Goal: Task Accomplishment & Management: Manage account settings

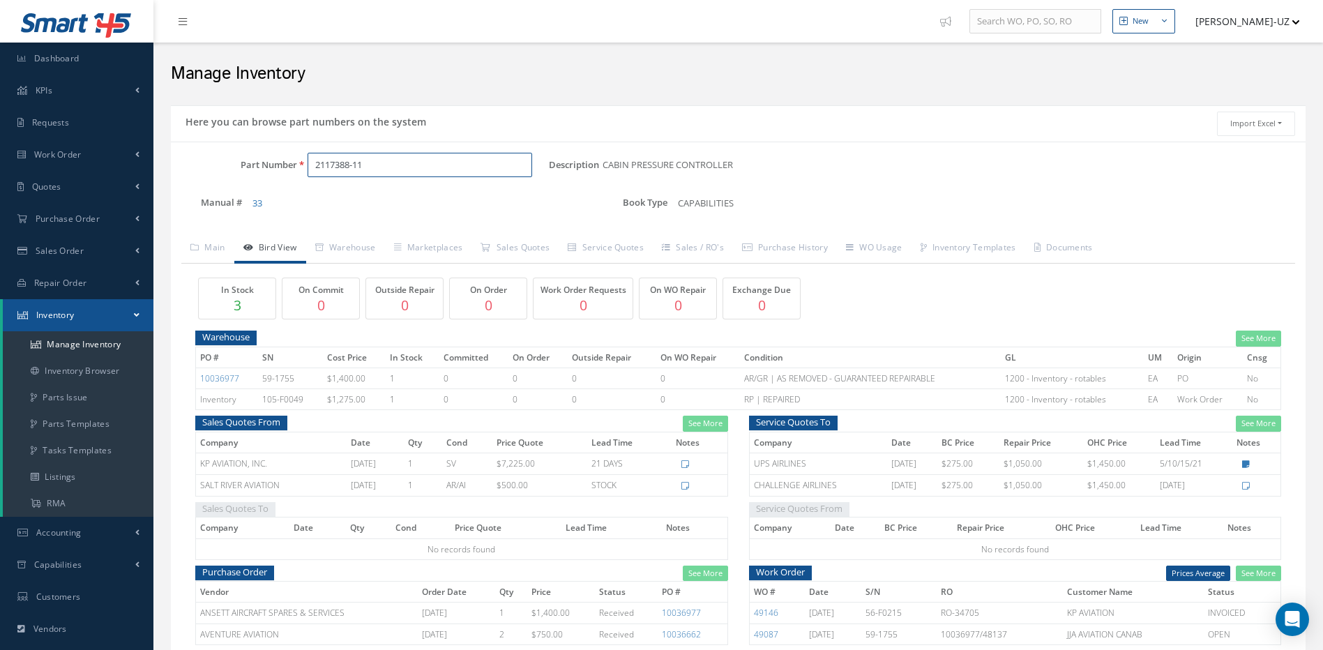
drag, startPoint x: 378, startPoint y: 167, endPoint x: 292, endPoint y: 162, distance: 86.7
click at [292, 162] on div "Part Number 2117388-11" at bounding box center [360, 165] width 378 height 25
paste input "[PHONE_NUMBER]"
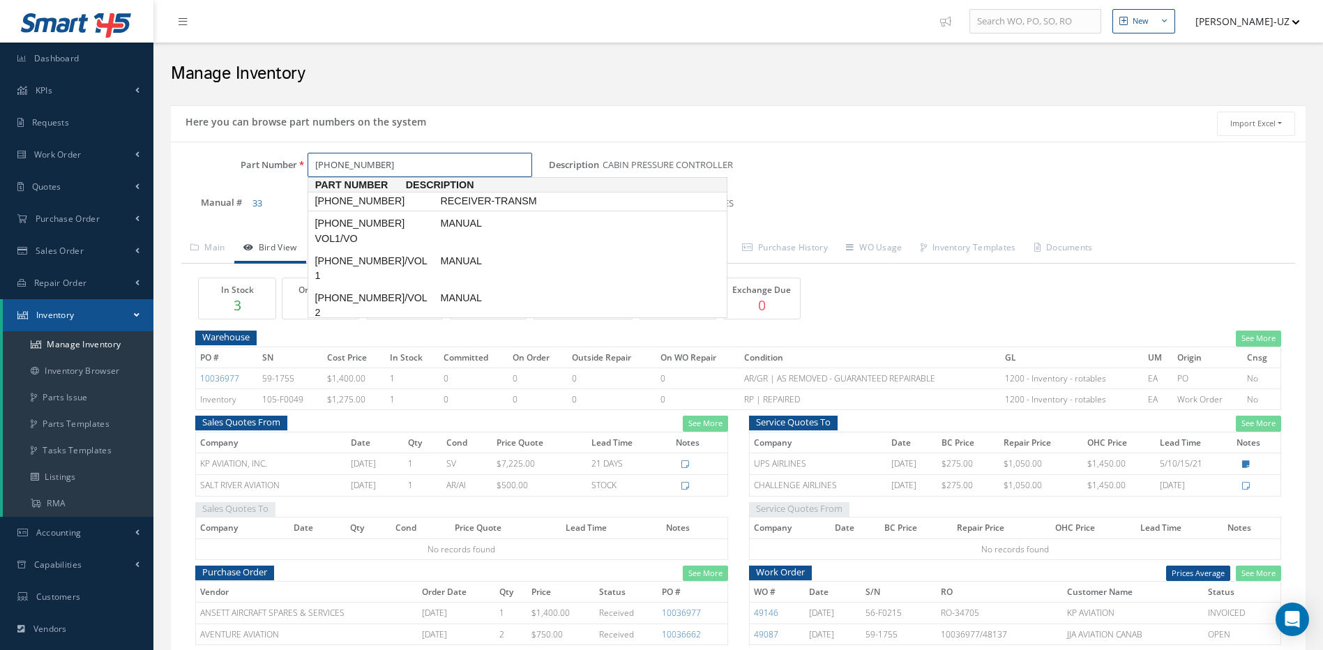
click at [352, 202] on span "[PHONE_NUMBER]" at bounding box center [375, 201] width 126 height 15
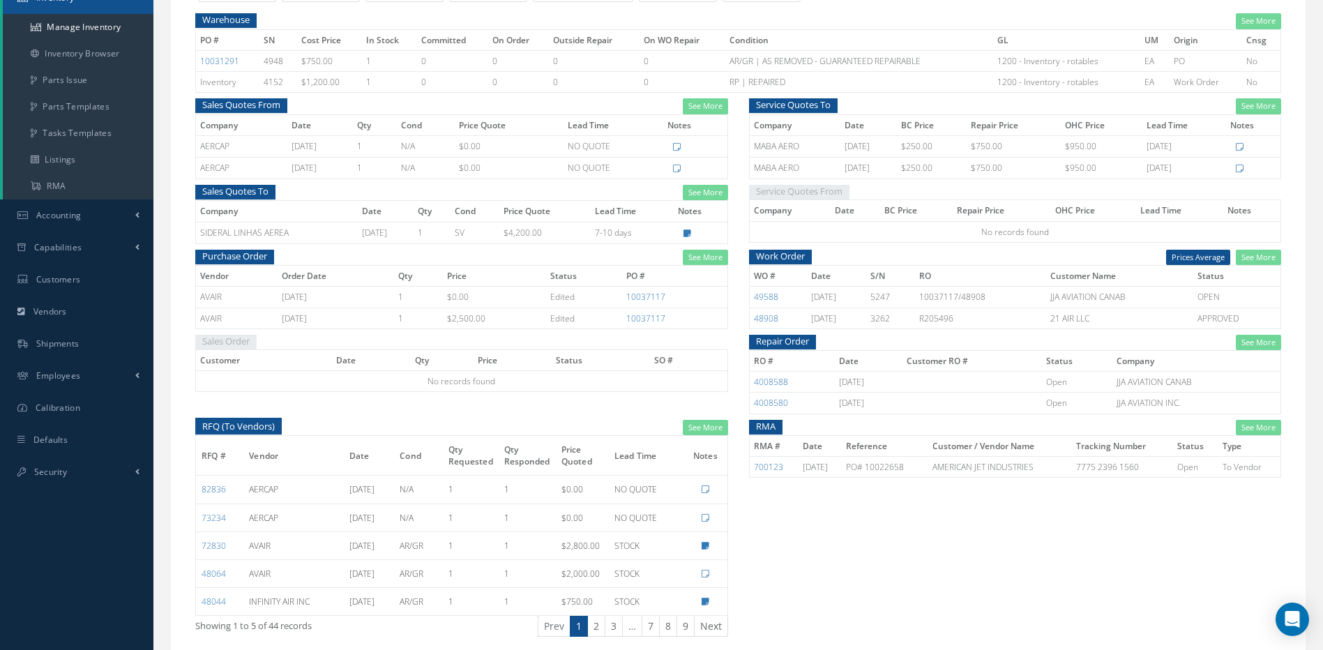
scroll to position [349, 0]
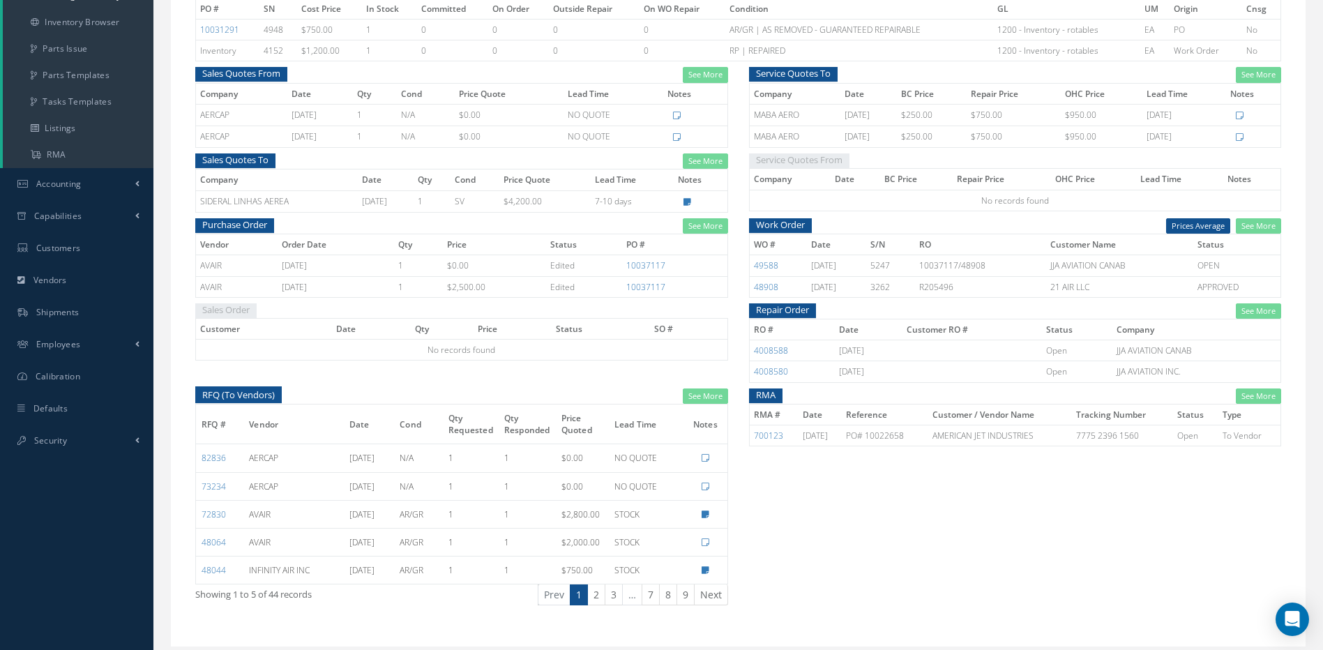
type input "[PHONE_NUMBER]"
click at [87, 418] on link "Defaults" at bounding box center [76, 409] width 153 height 32
click at [72, 401] on link "Defaults" at bounding box center [76, 409] width 153 height 32
click at [237, 385] on div "Sales Order Customer Date Qty Price Status SO # No records found" at bounding box center [462, 345] width 554 height 85
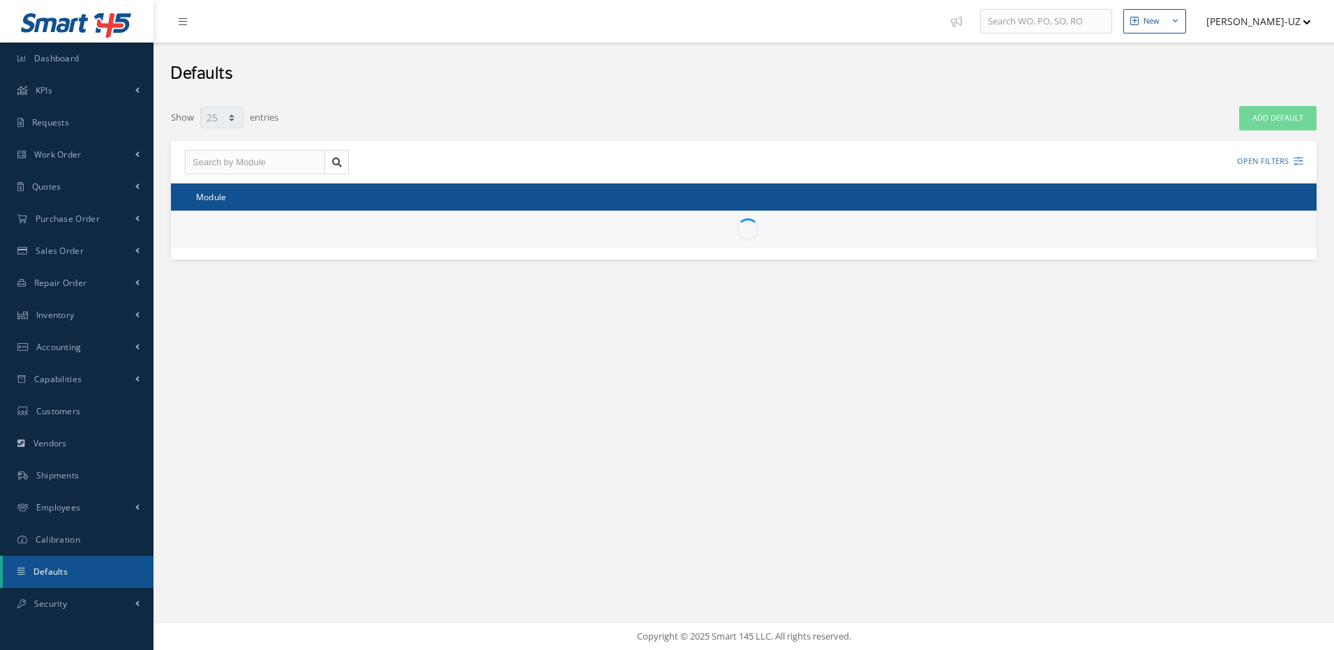
select select "25"
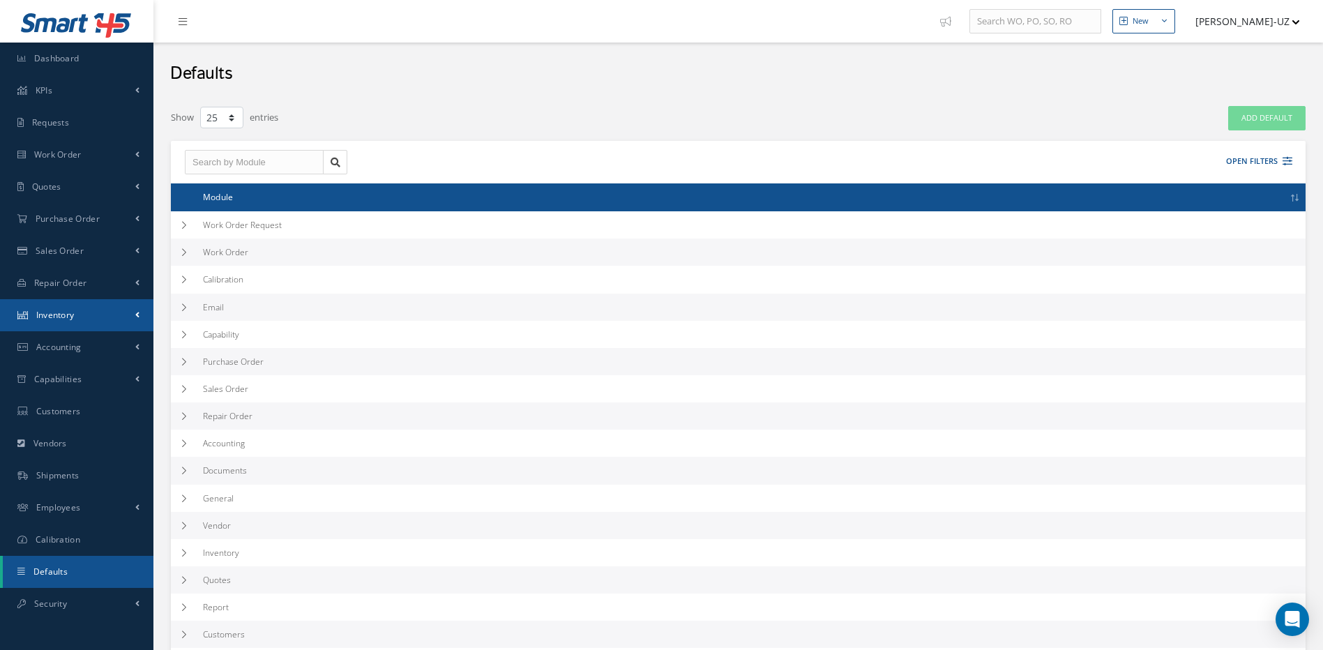
click at [61, 317] on span "Inventory" at bounding box center [55, 315] width 38 height 12
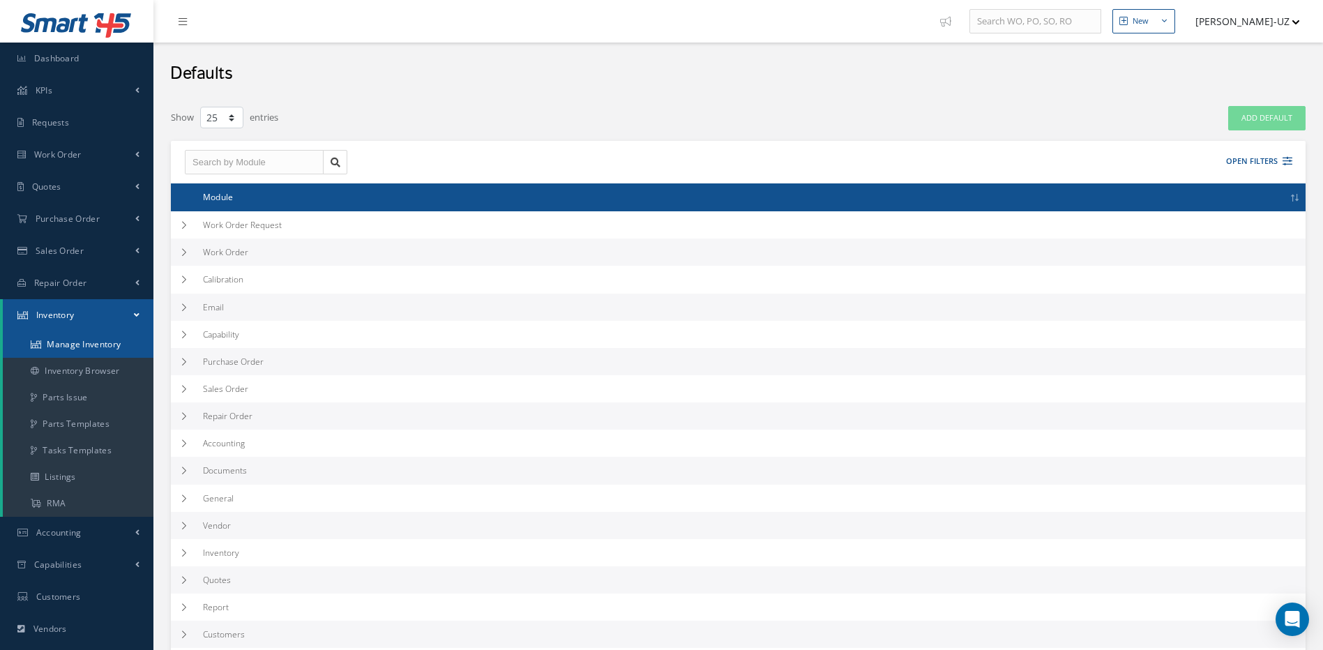
click at [68, 341] on link "Manage Inventory" at bounding box center [78, 344] width 151 height 27
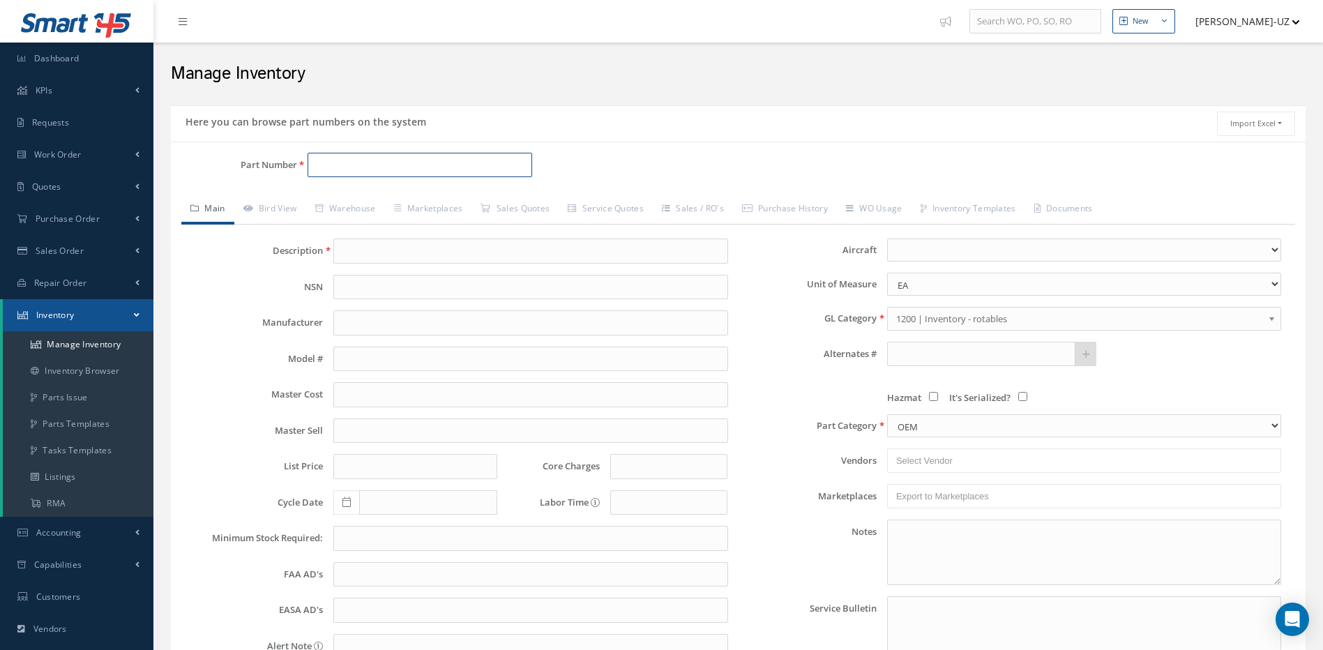
click at [336, 160] on input "Part Number" at bounding box center [420, 165] width 225 height 25
paste input "[PHONE_NUMBER]"
type input "622-5132-106"
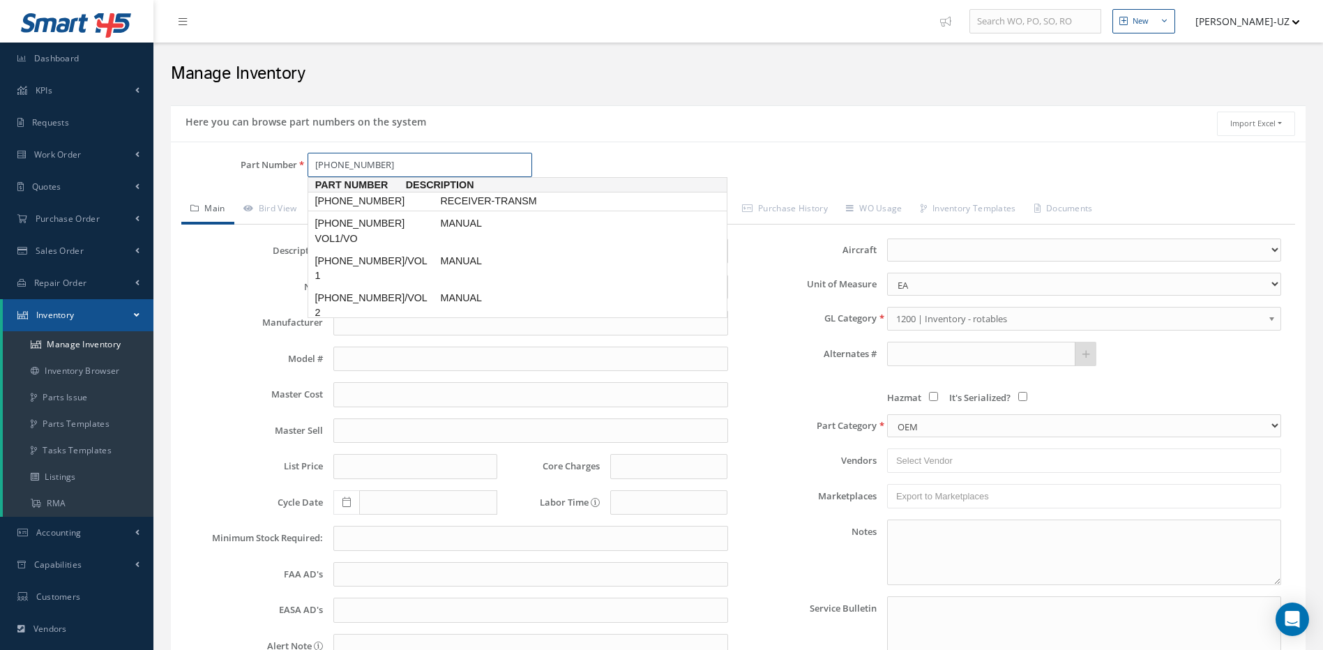
click at [361, 202] on span "[PHONE_NUMBER]" at bounding box center [375, 201] width 126 height 15
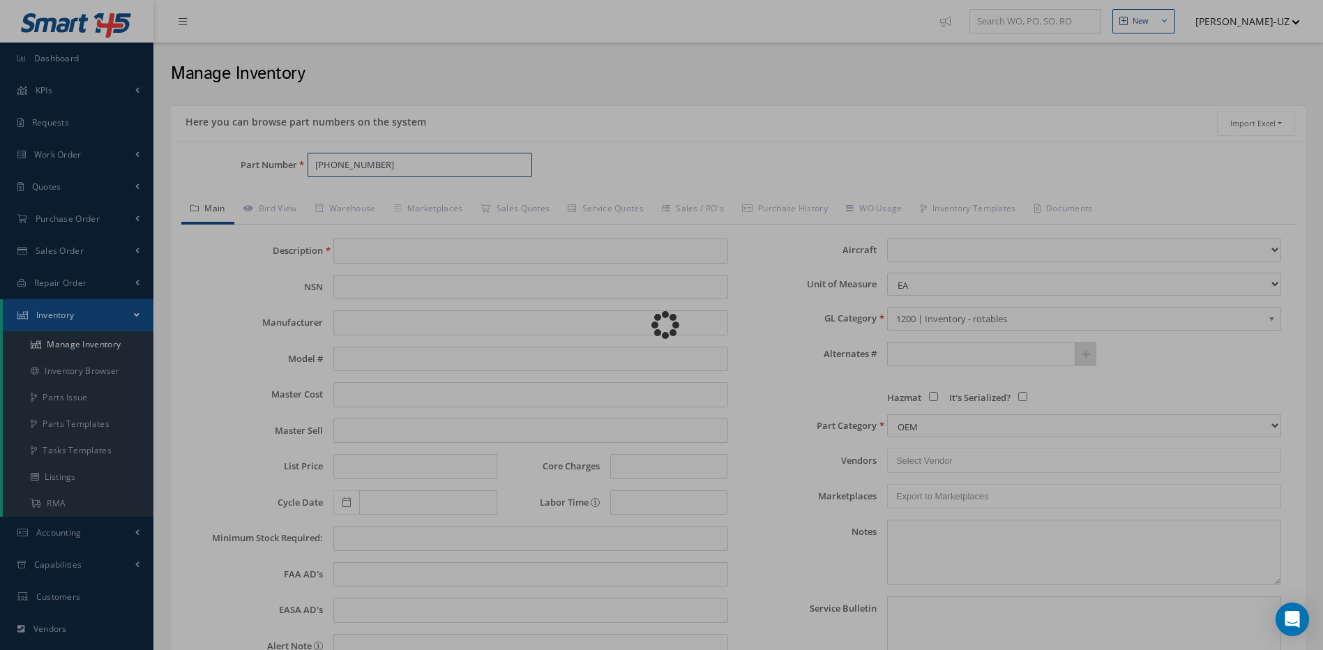
type input "RECEIVER-TRANSM"
type input "0.00"
select select
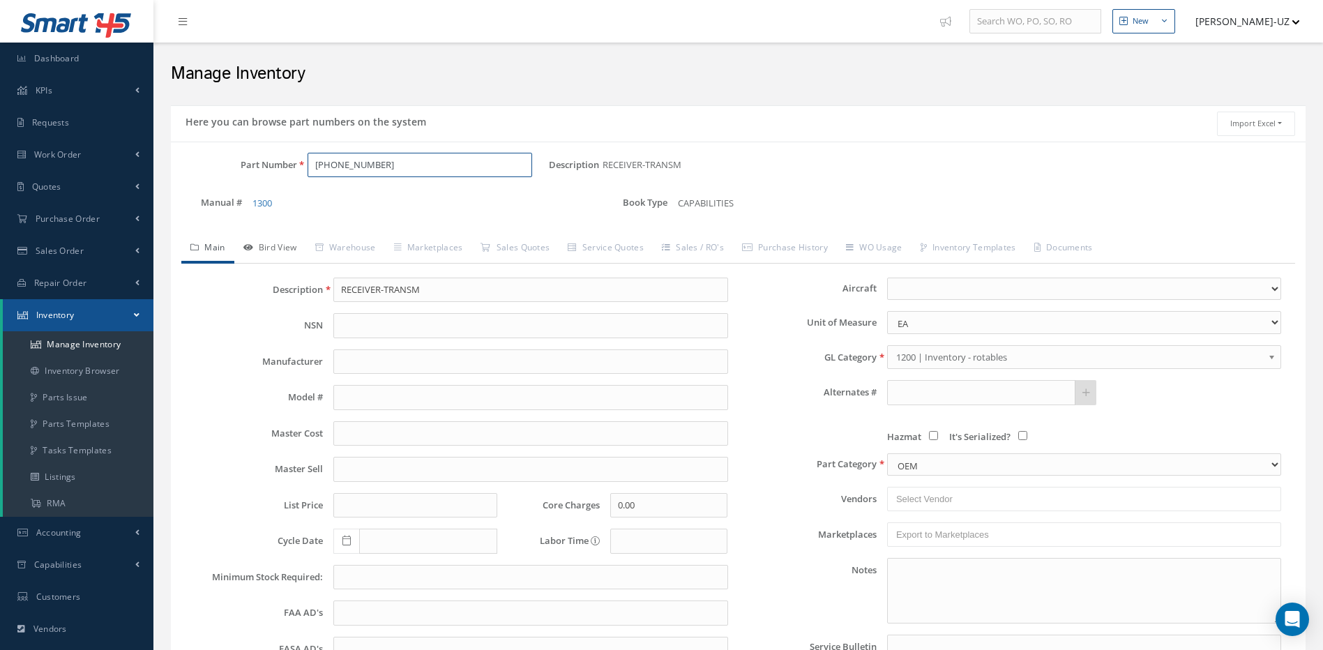
type input "[PHONE_NUMBER]"
click at [282, 246] on link "Bird View" at bounding box center [270, 248] width 72 height 29
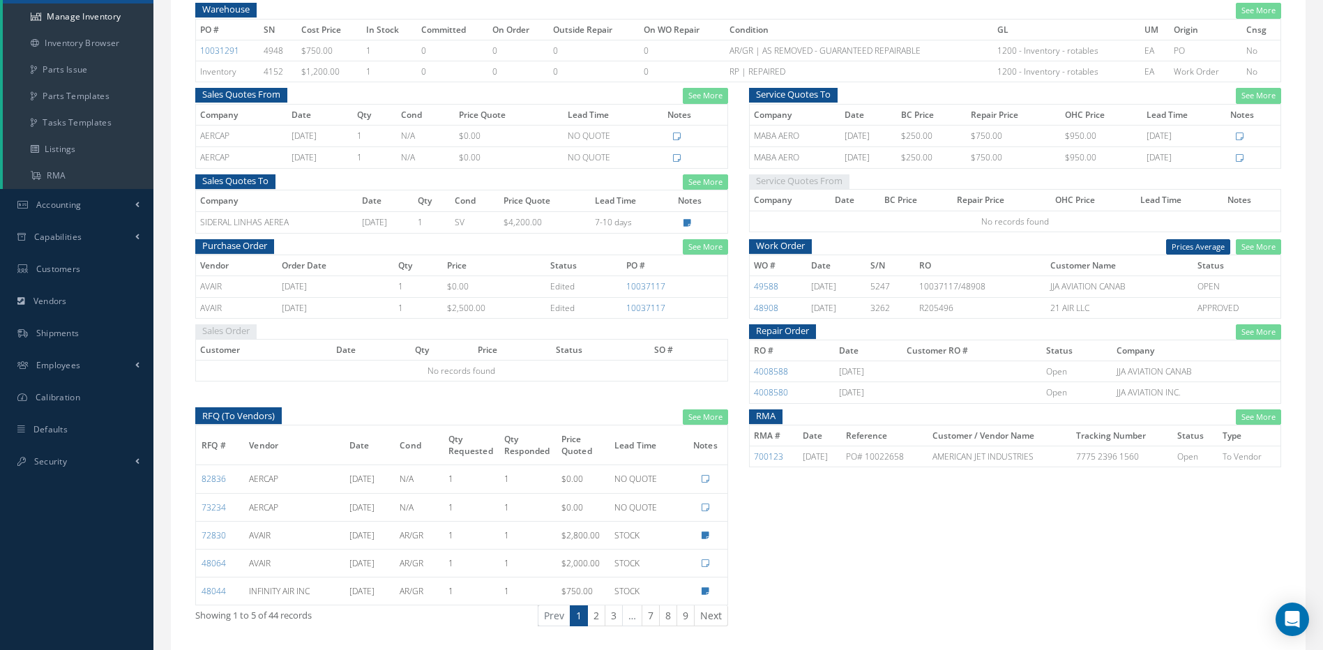
scroll to position [349, 0]
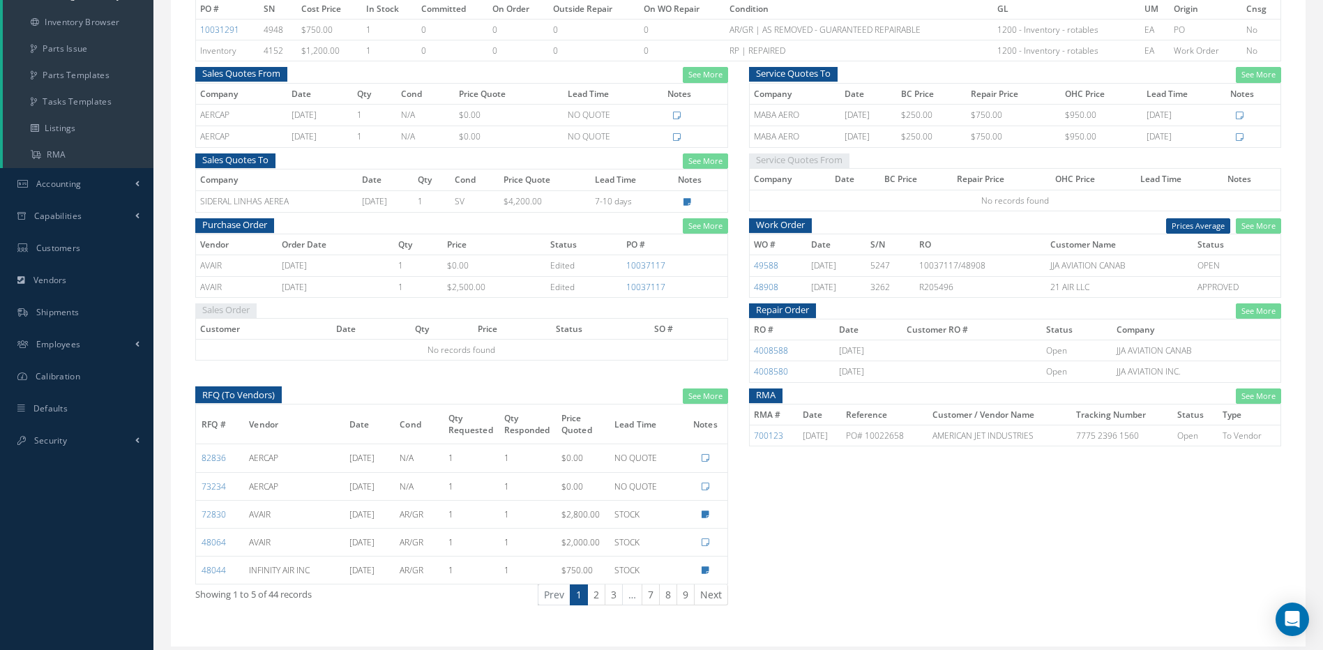
click at [654, 536] on td "STOCK" at bounding box center [646, 542] width 75 height 28
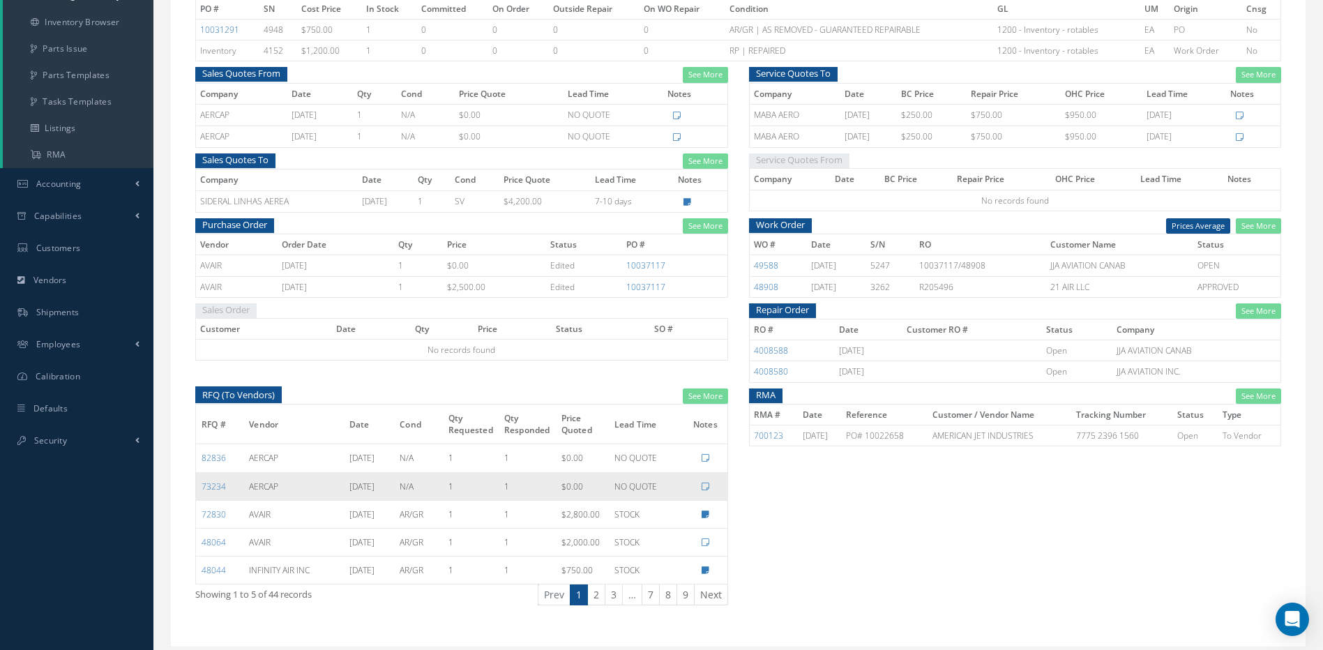
click at [894, 435] on td "PO# 10022658" at bounding box center [885, 436] width 87 height 21
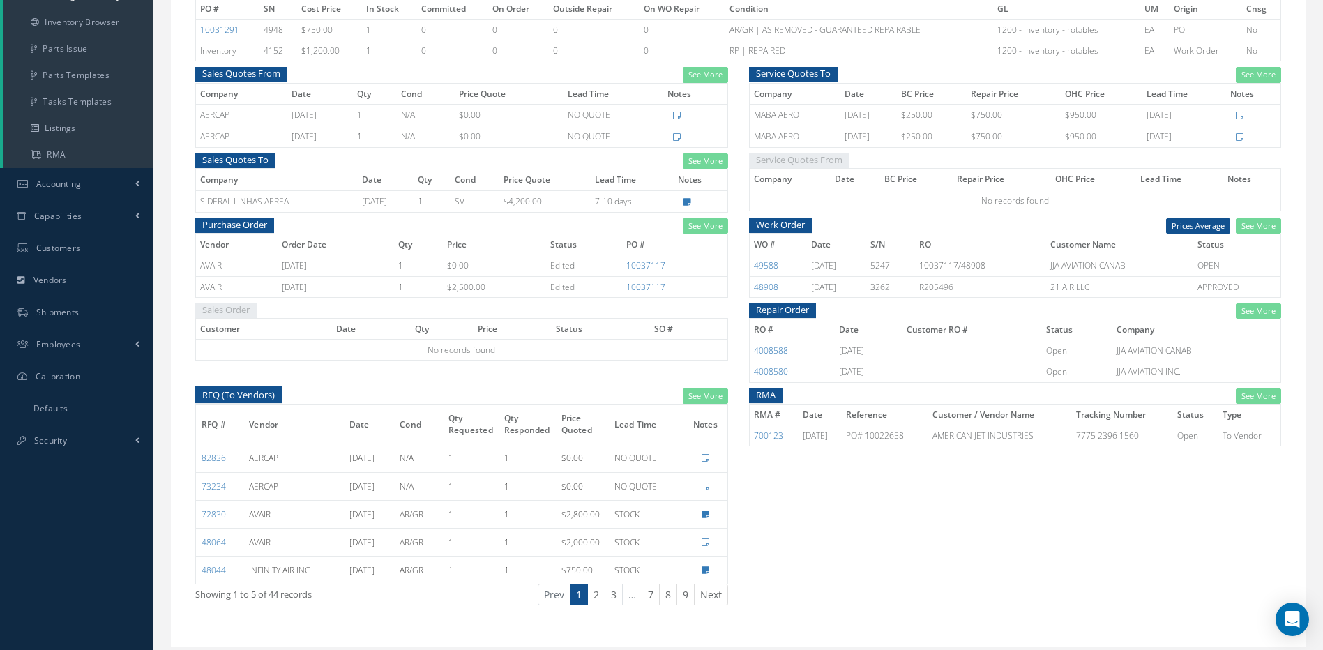
scroll to position [279, 0]
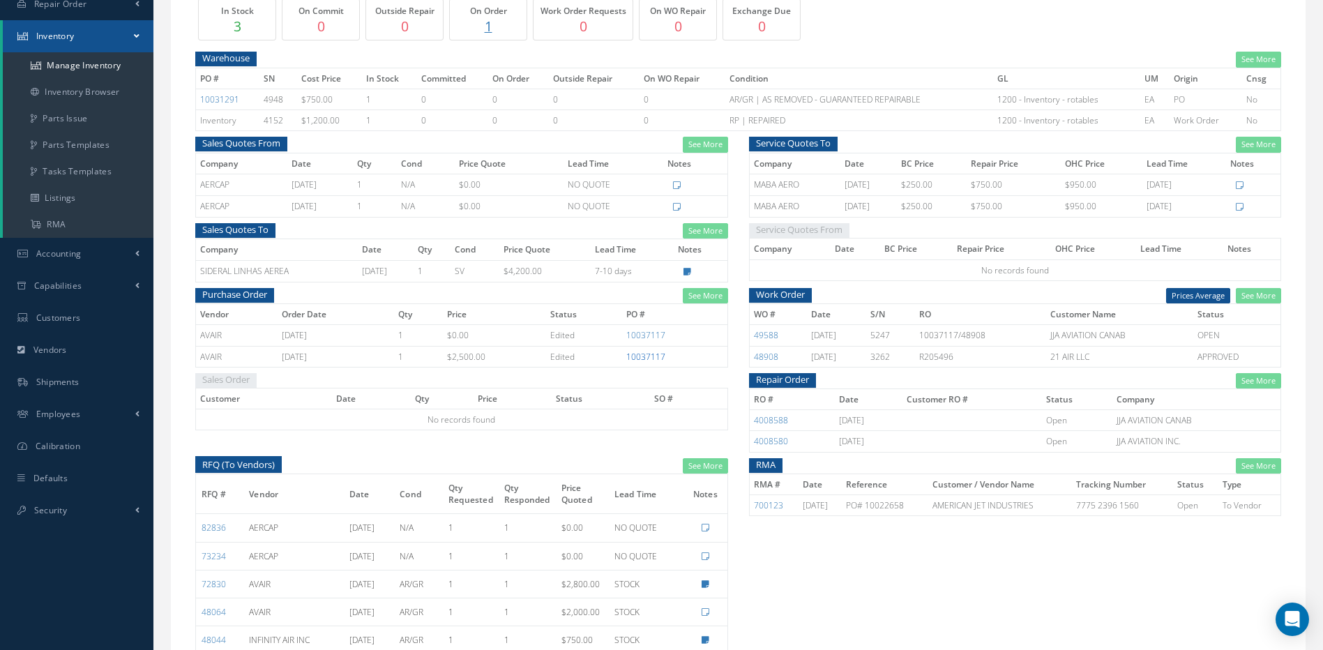
click at [656, 356] on link "10037117" at bounding box center [645, 357] width 39 height 12
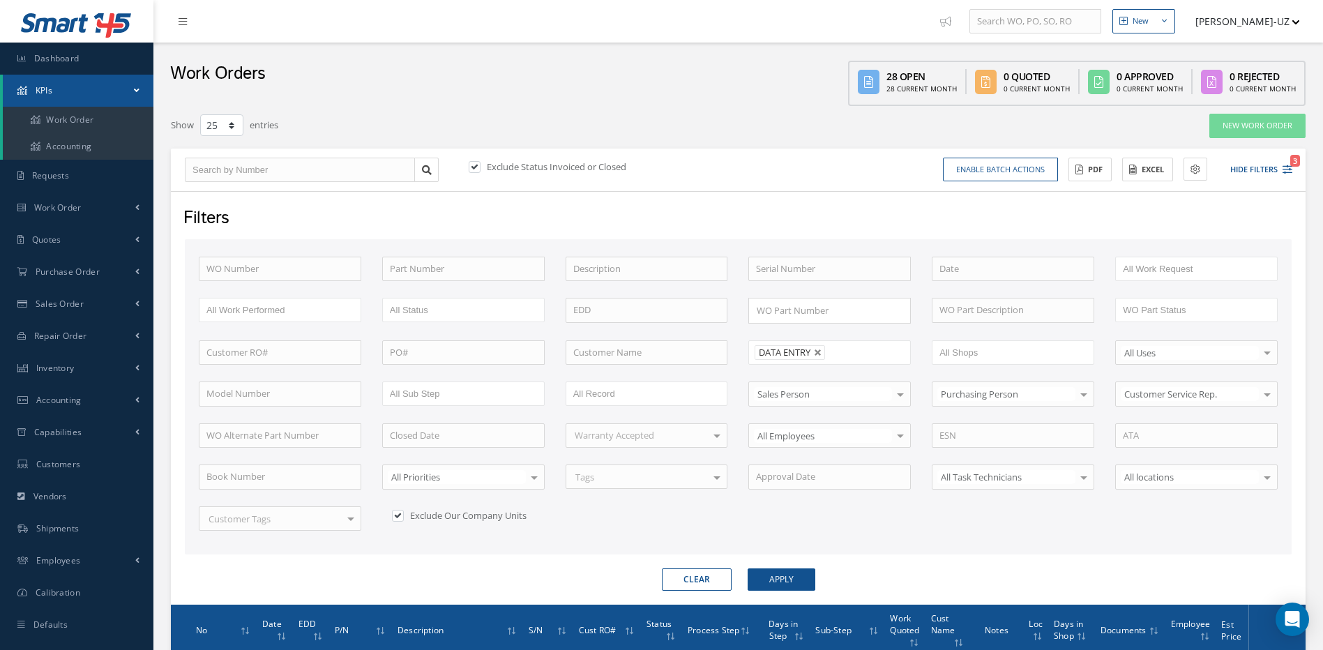
select select "25"
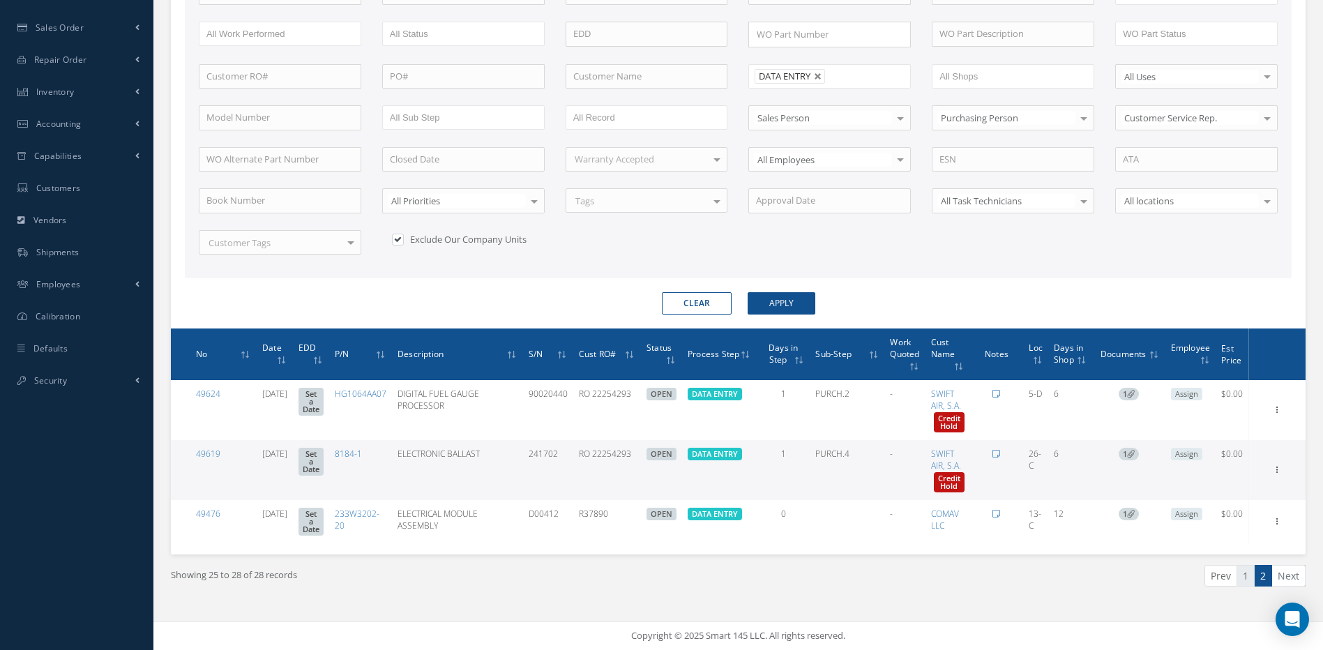
click at [1249, 574] on link "1" at bounding box center [1246, 576] width 18 height 22
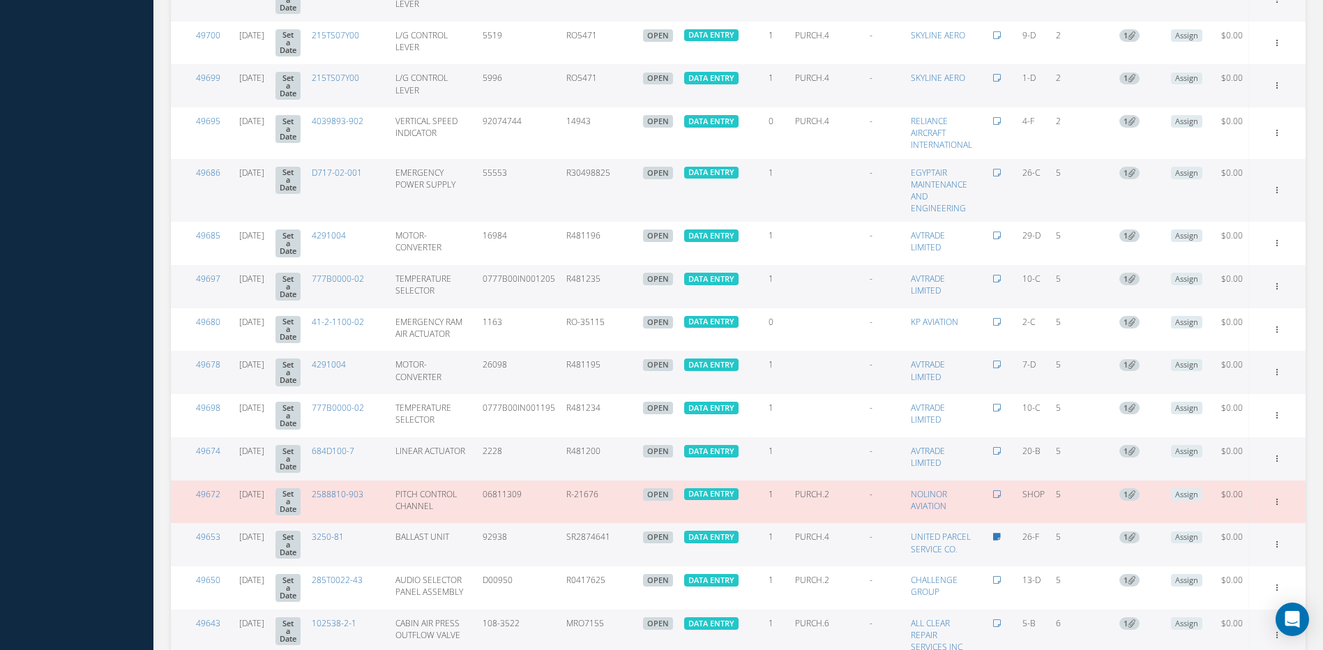
scroll to position [994, 0]
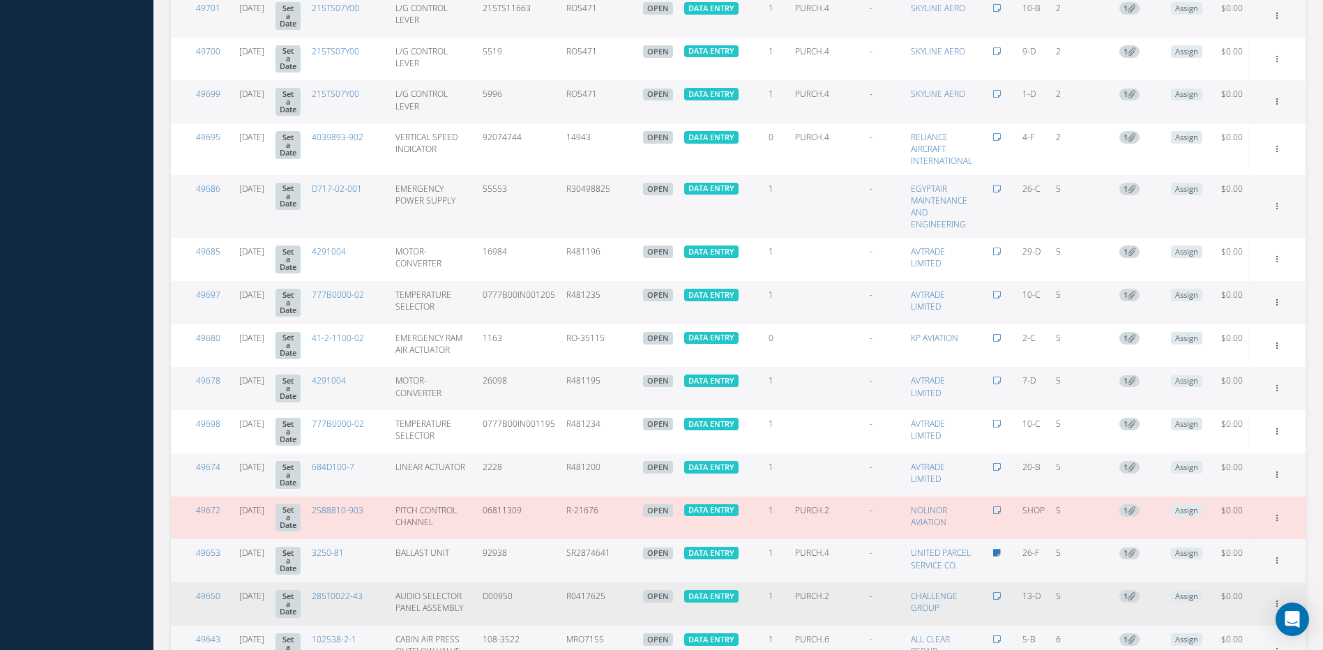
click at [832, 623] on td "PURCH.2" at bounding box center [827, 604] width 75 height 43
click at [414, 616] on td "AUDIO SELECTOR PANEL ASSEMBLY" at bounding box center [433, 604] width 87 height 43
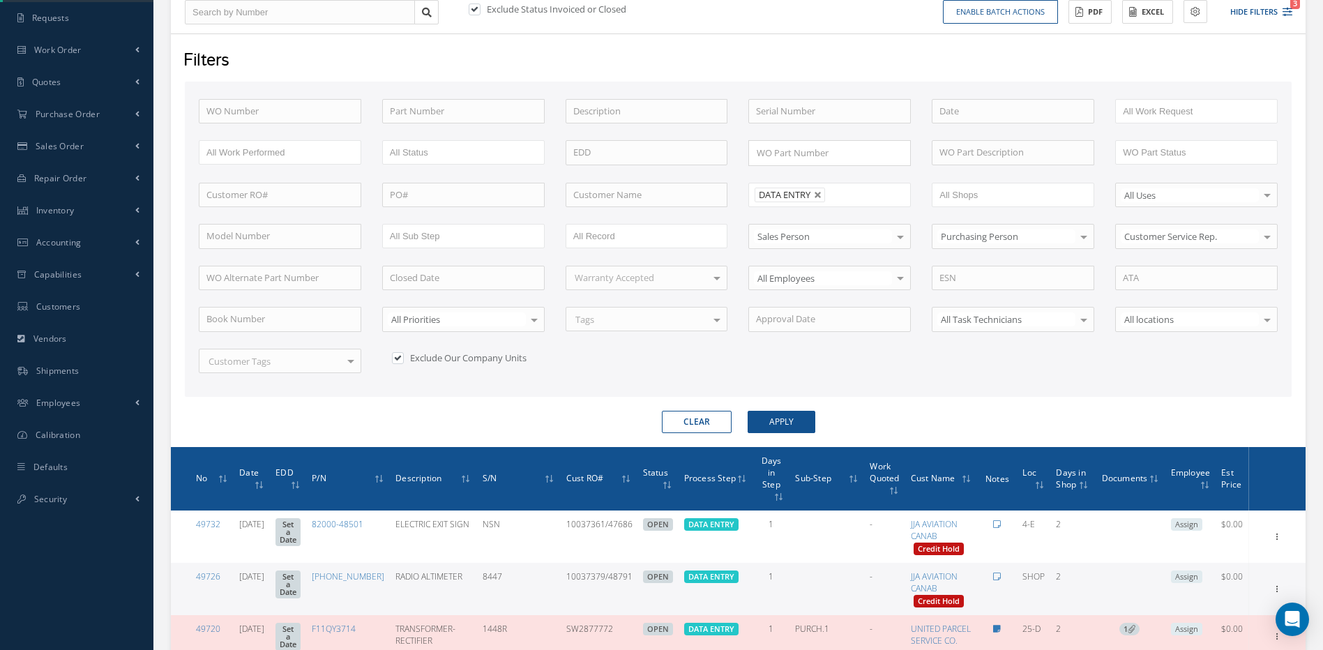
scroll to position [157, 0]
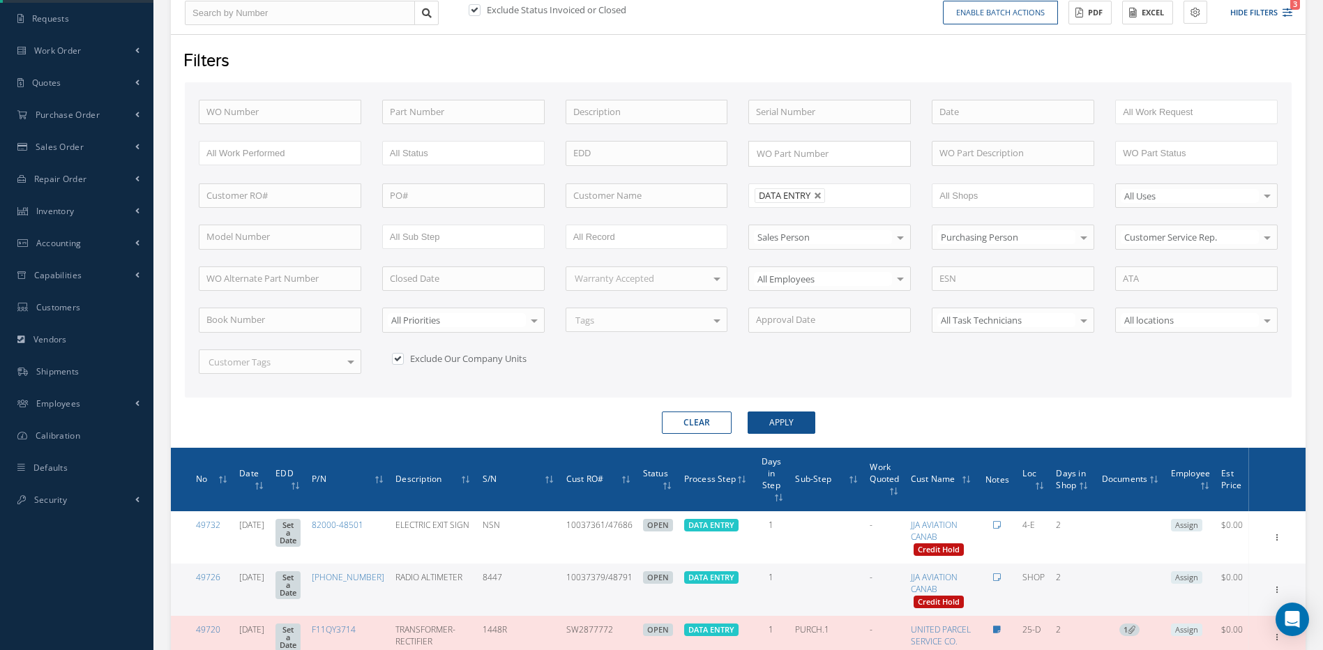
click at [687, 421] on button "Clear" at bounding box center [697, 423] width 70 height 22
type input "All Proccess Step"
checkbox input "false"
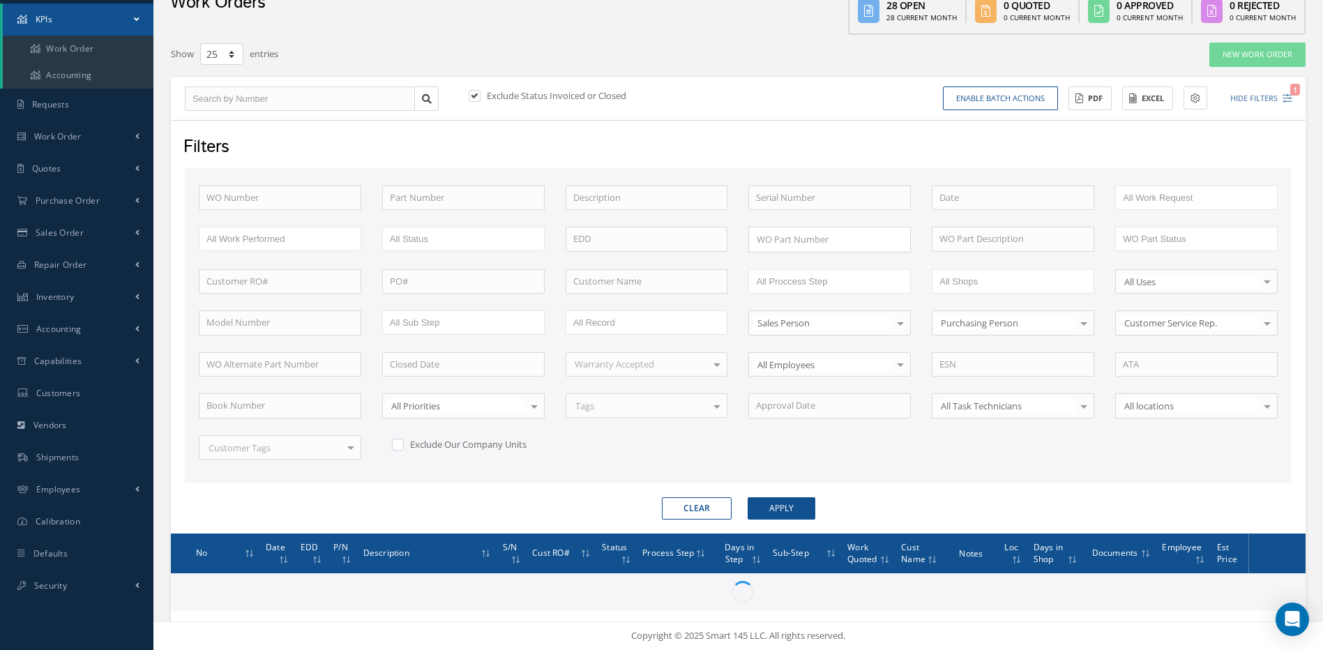
scroll to position [71, 0]
click at [240, 94] on input "text" at bounding box center [300, 99] width 230 height 25
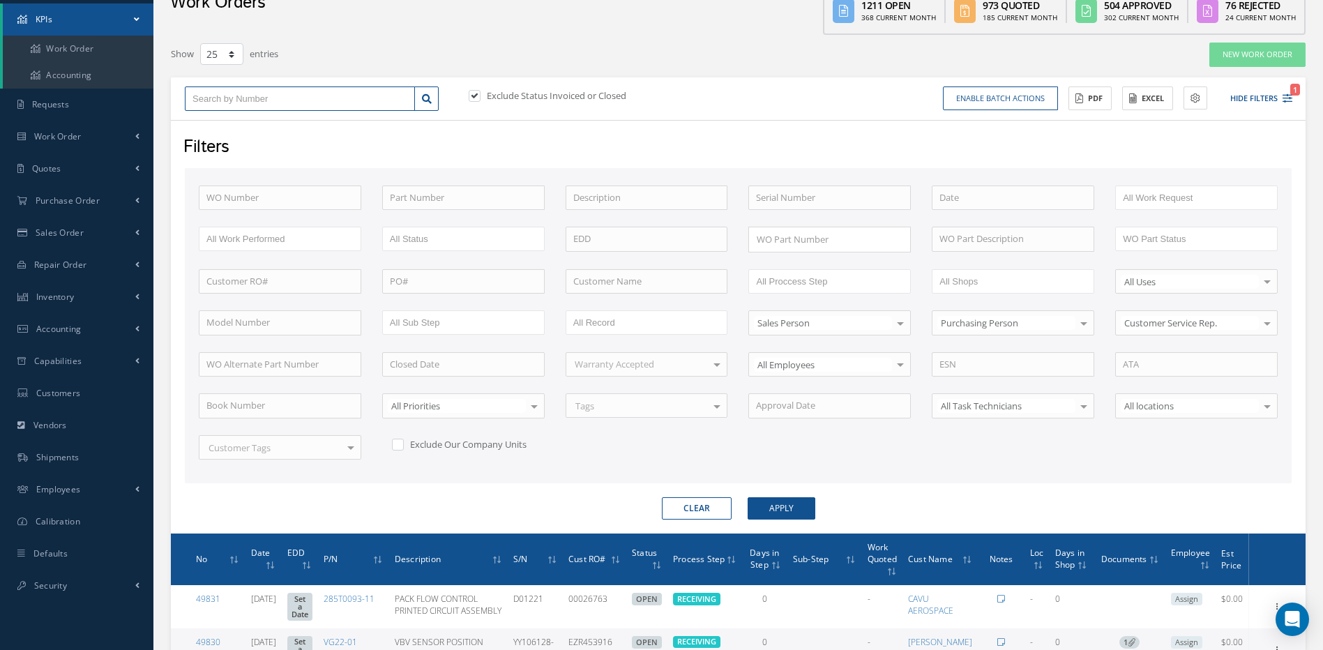
type input "4"
type input "47"
type input "475"
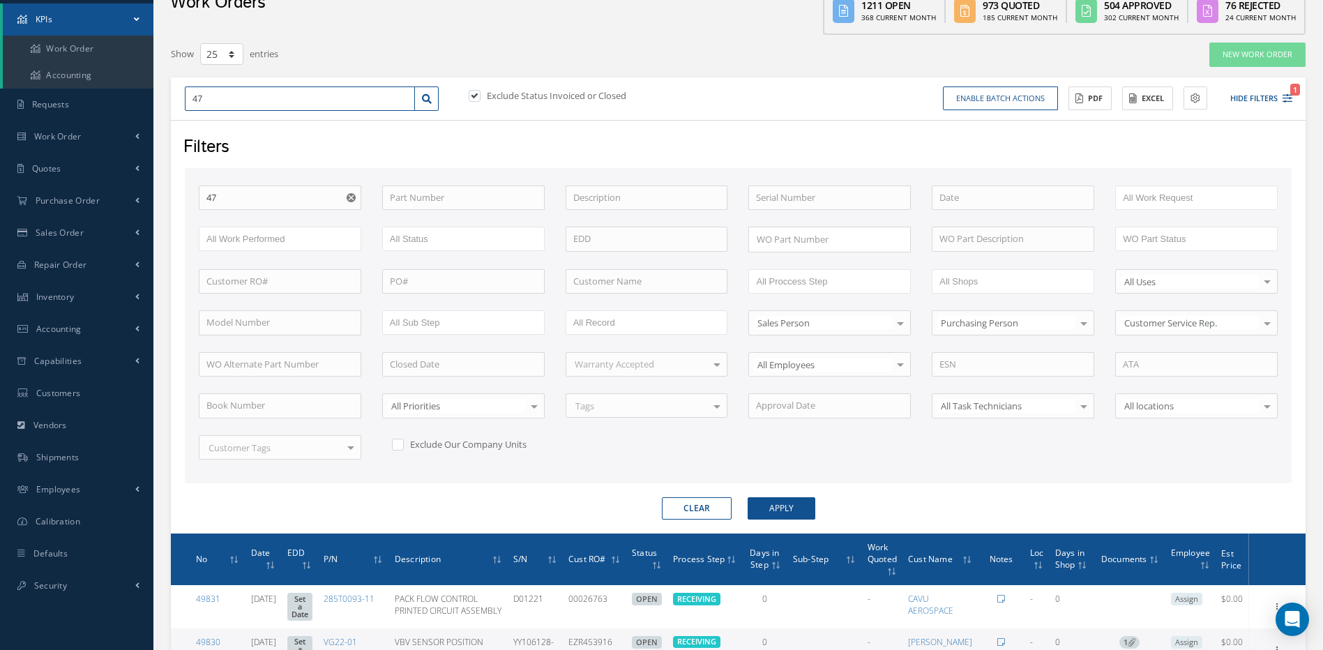
type input "475"
type input "4758"
type input "47582"
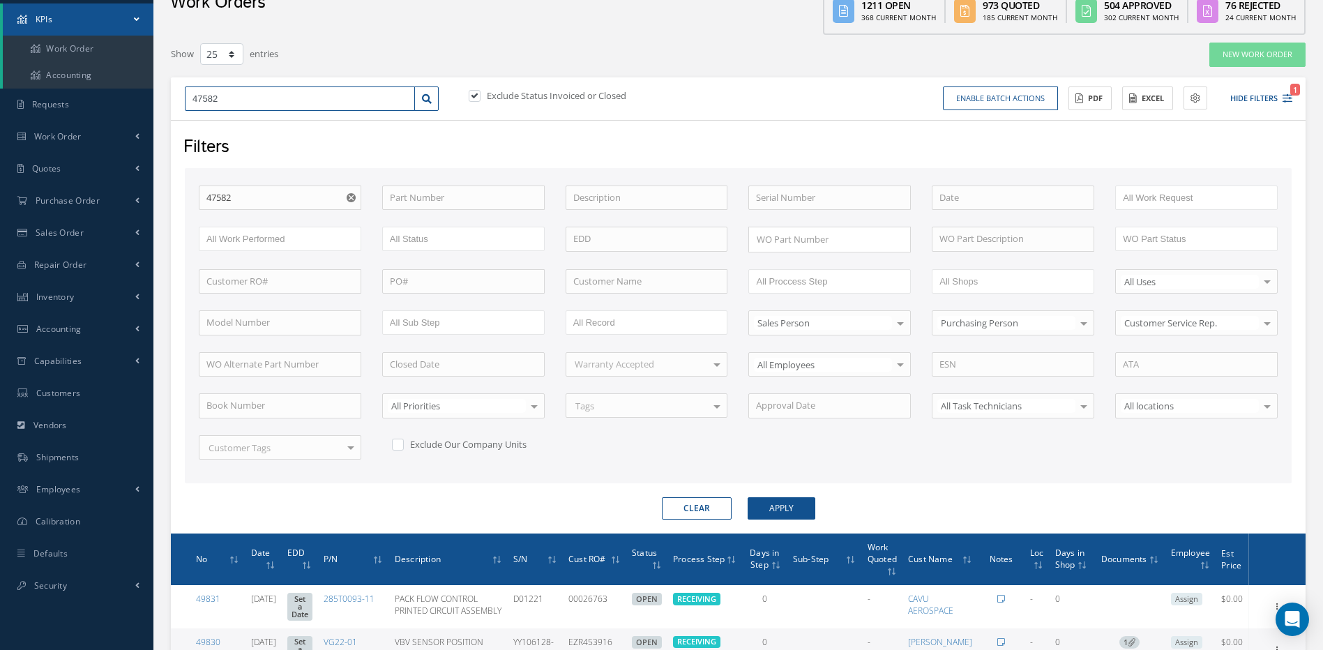
type input "47582."
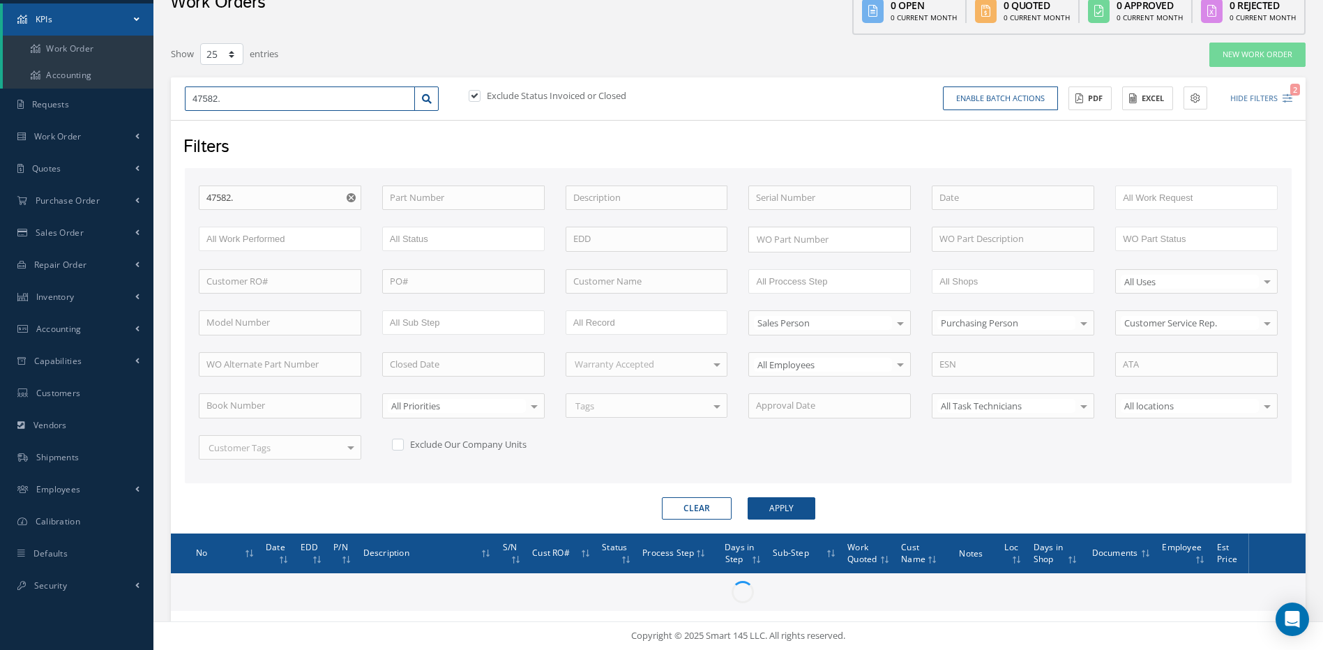
type input "47582"
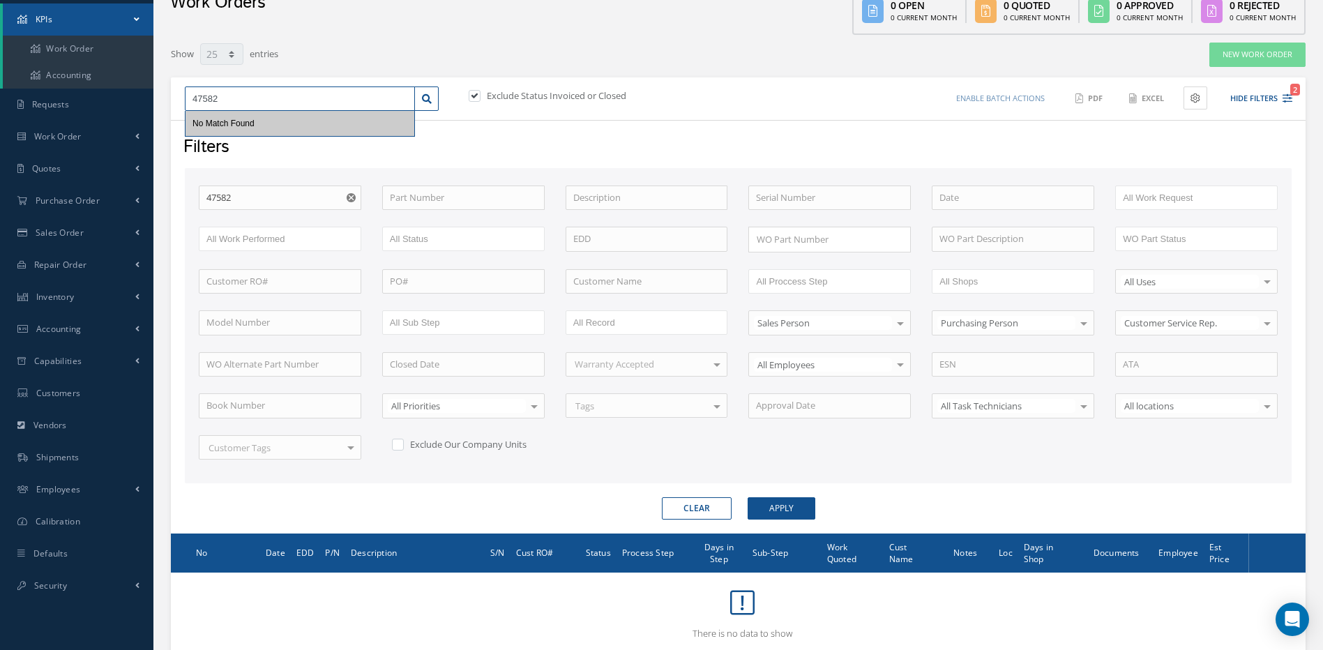
drag, startPoint x: 223, startPoint y: 94, endPoint x: 176, endPoint y: 94, distance: 46.7
click at [176, 94] on div "47582 No Match Found" at bounding box center [311, 99] width 275 height 25
type input "4"
type input "47"
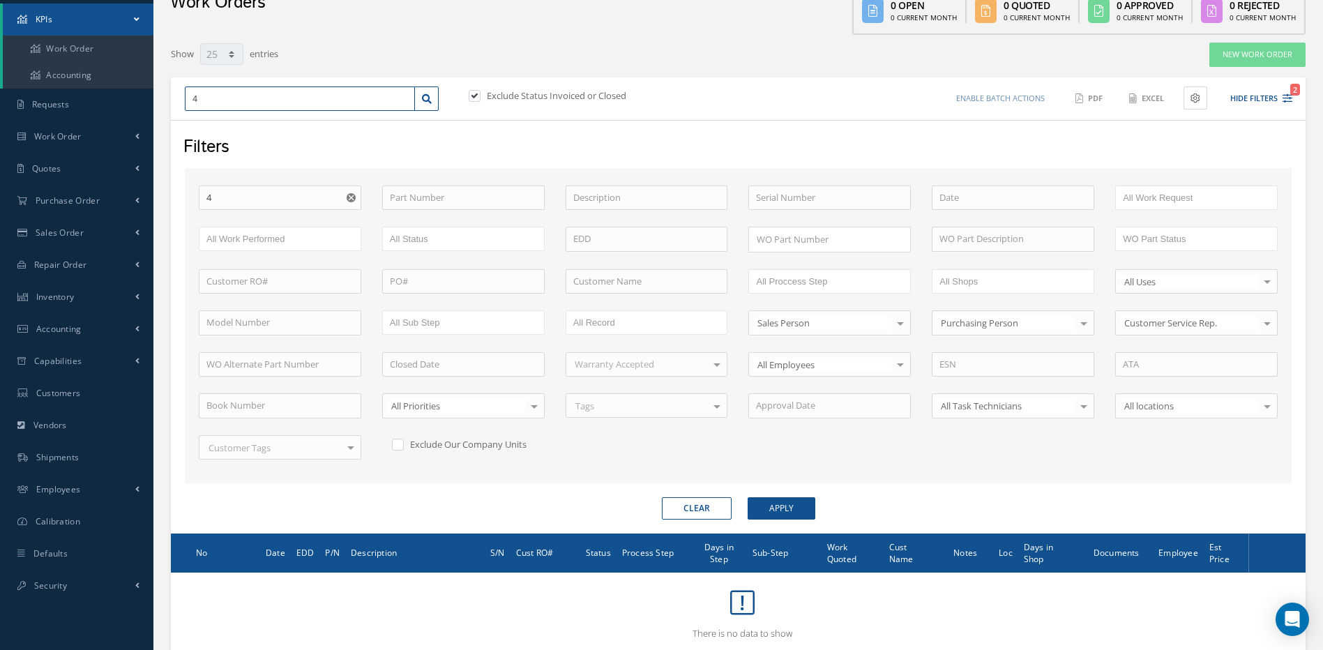
type input "47"
type input "477"
type input "4774"
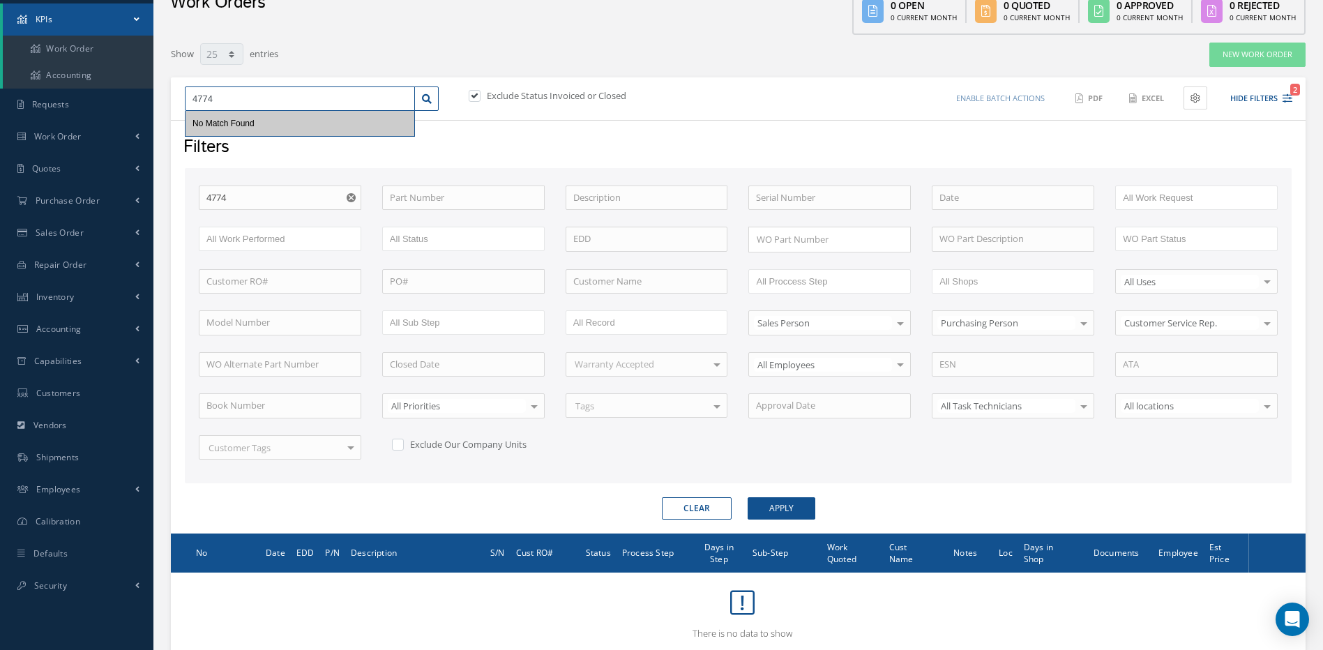
type input "47748"
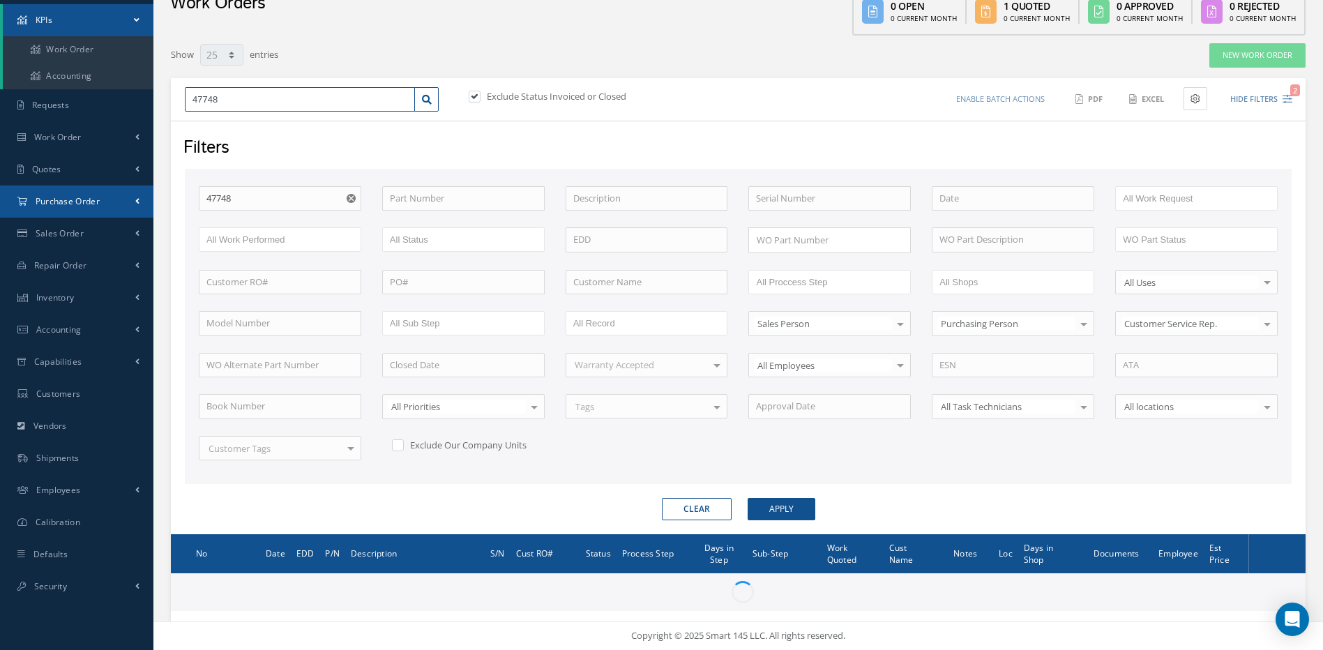
scroll to position [71, 0]
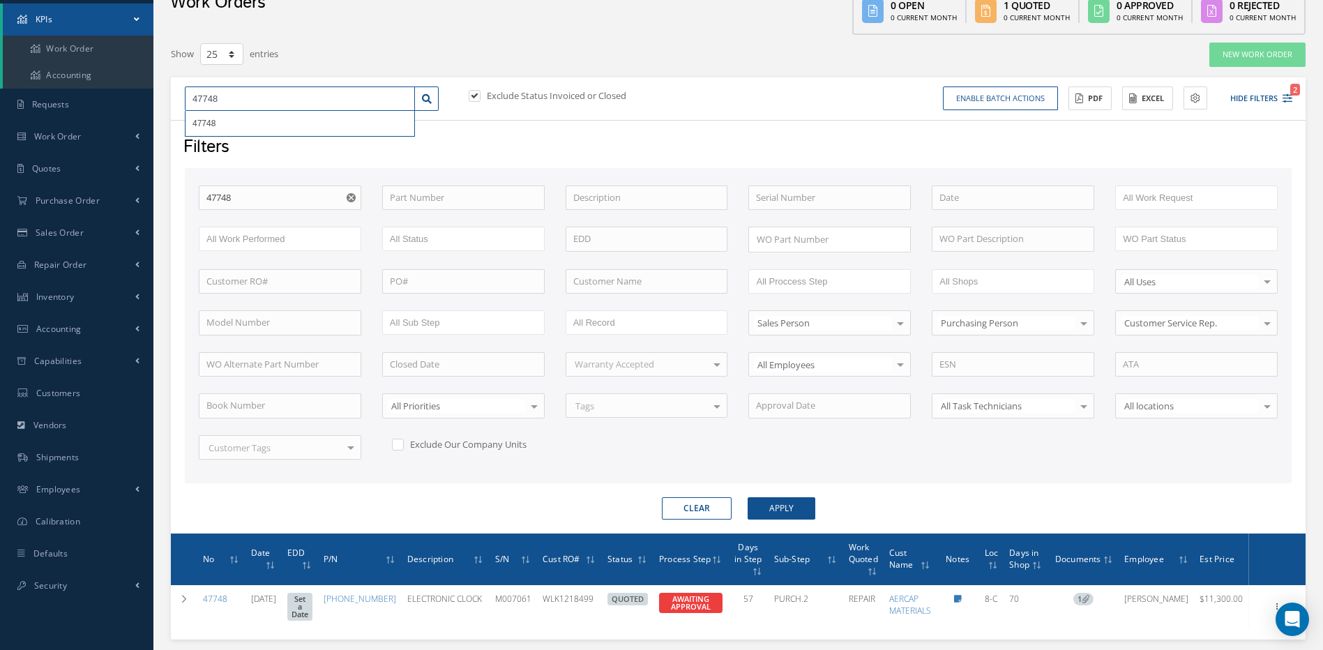
drag, startPoint x: 234, startPoint y: 93, endPoint x: 186, endPoint y: 91, distance: 48.2
click at [187, 91] on input "47748" at bounding box center [300, 99] width 230 height 25
type input "4"
type input "47"
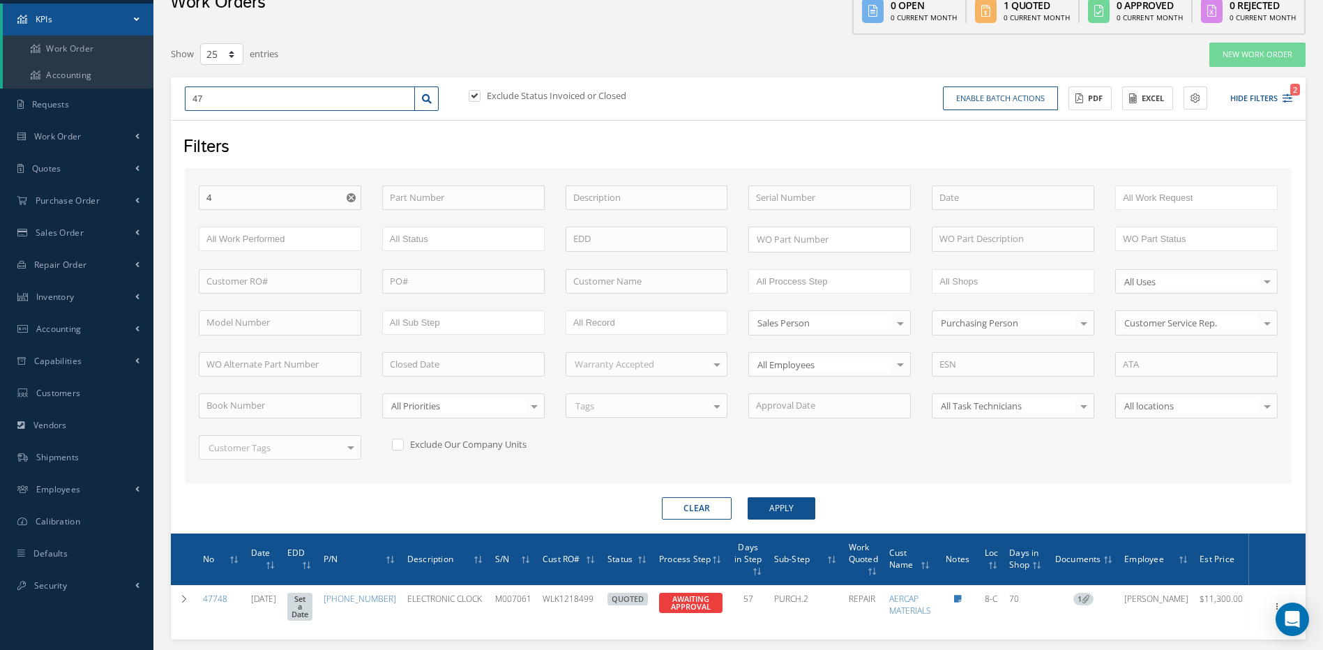
type input "47"
type input "478"
type input "4785"
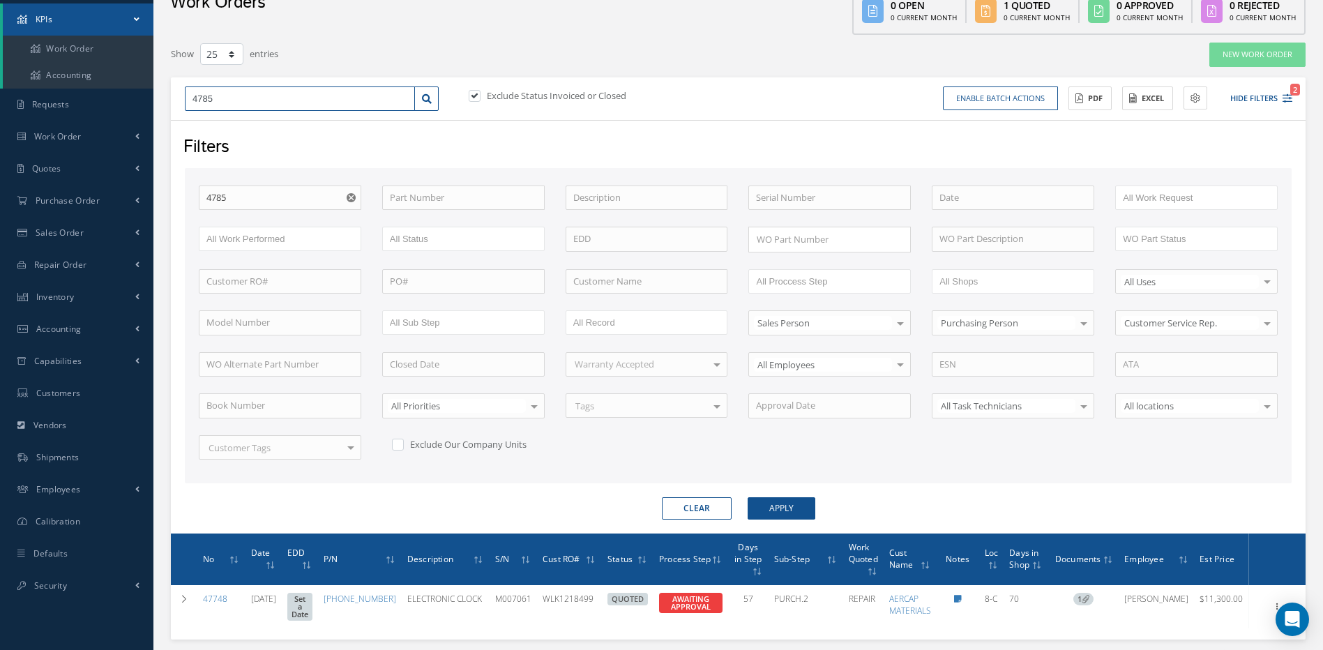
type input "47857"
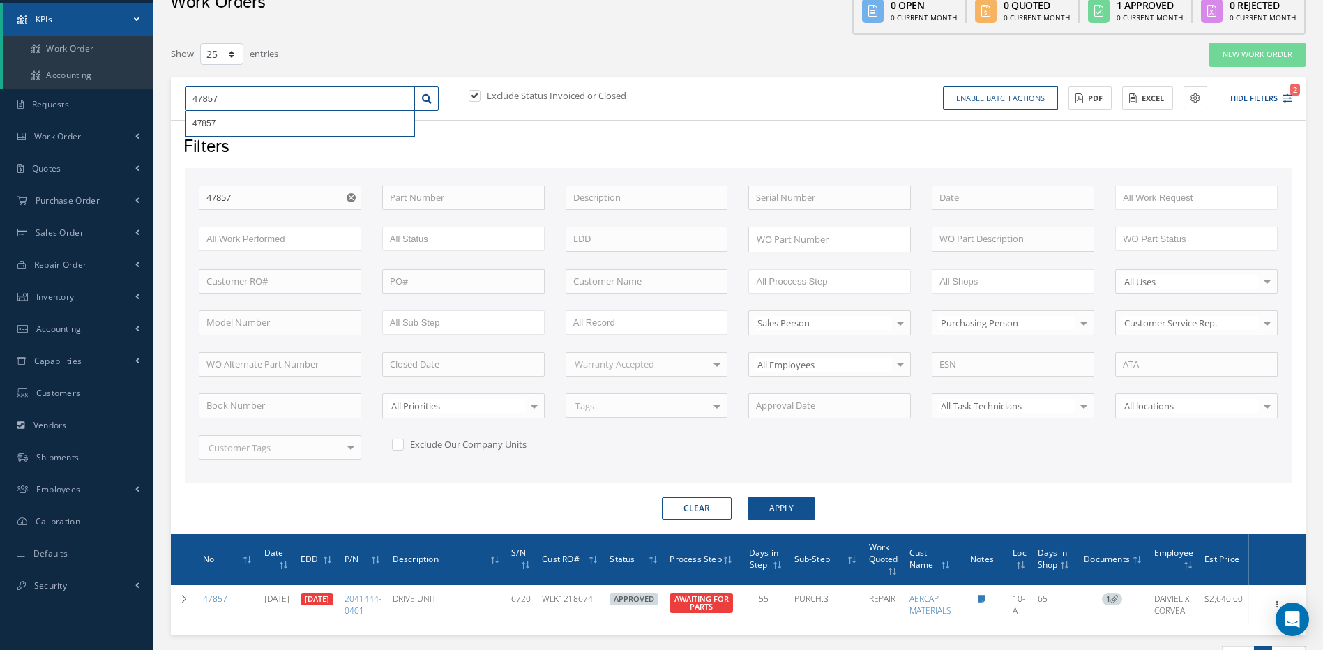
drag, startPoint x: 273, startPoint y: 103, endPoint x: 161, endPoint y: 99, distance: 112.4
click at [161, 99] on div "Show 10 25 50 100 entries New Work Order 47857 47857 Exclude Status Invoiced or…" at bounding box center [738, 372] width 1156 height 661
type input "4"
type input "48"
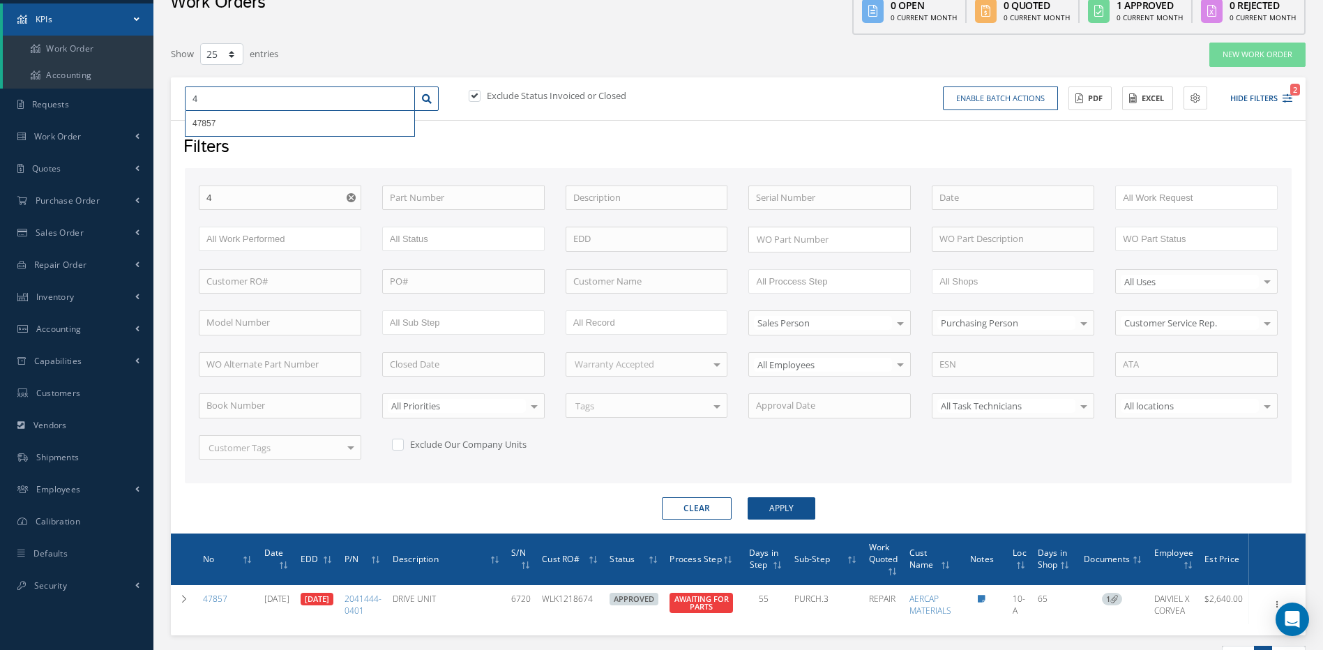
type input "48"
type input "483"
type input "4838"
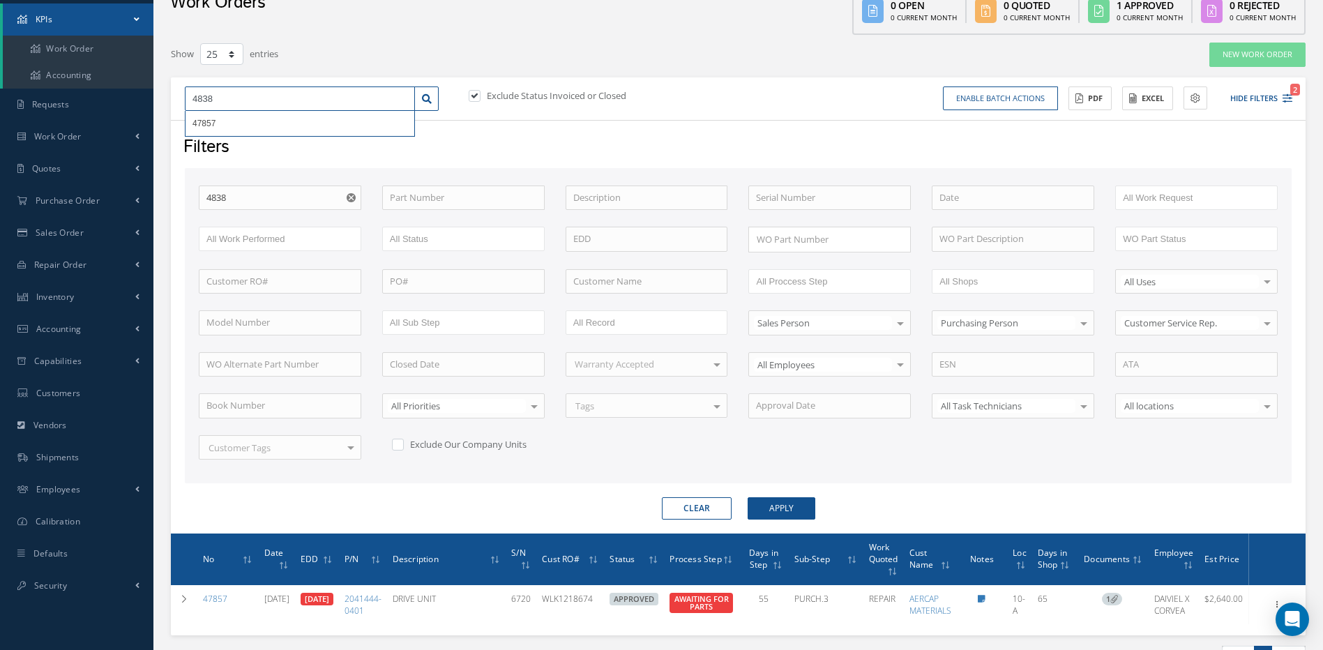
type input "48386"
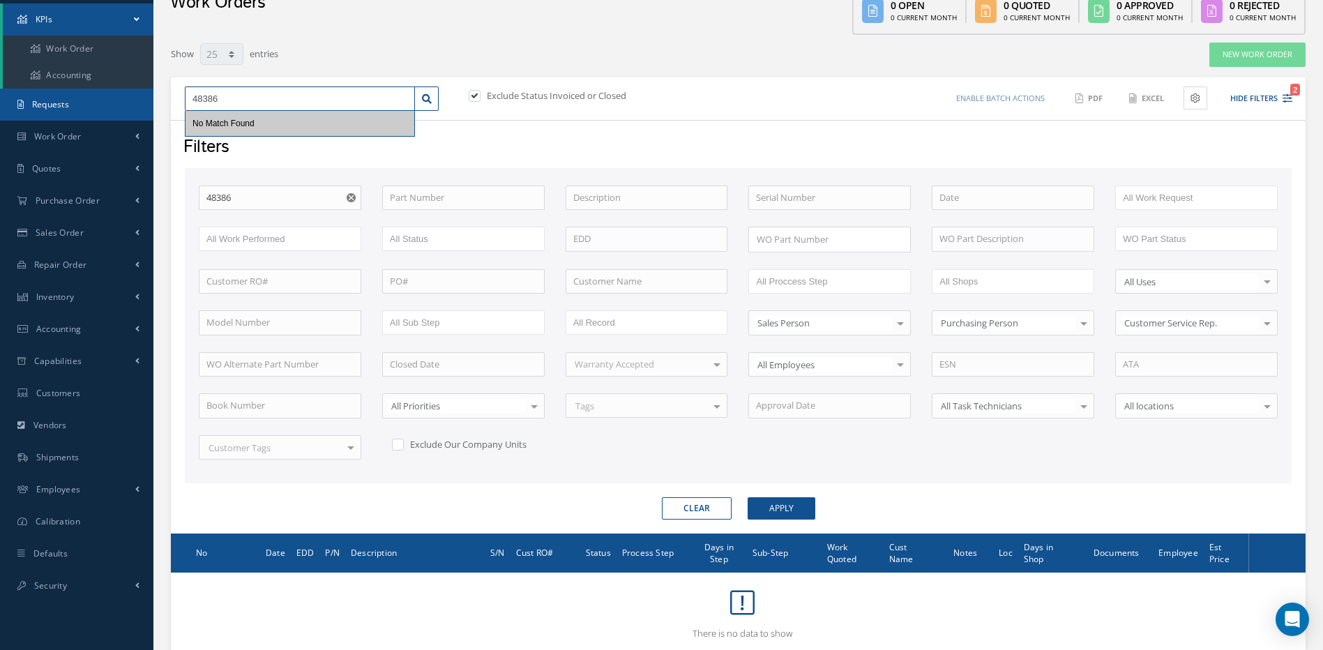
drag, startPoint x: 246, startPoint y: 100, endPoint x: 150, endPoint y: 118, distance: 98.0
click at [152, 117] on div "Smart 145 Dashboard KPIs Work Order Accounting Requests Work Order Work Order P…" at bounding box center [661, 308] width 1323 height 758
type input "4"
type input "49"
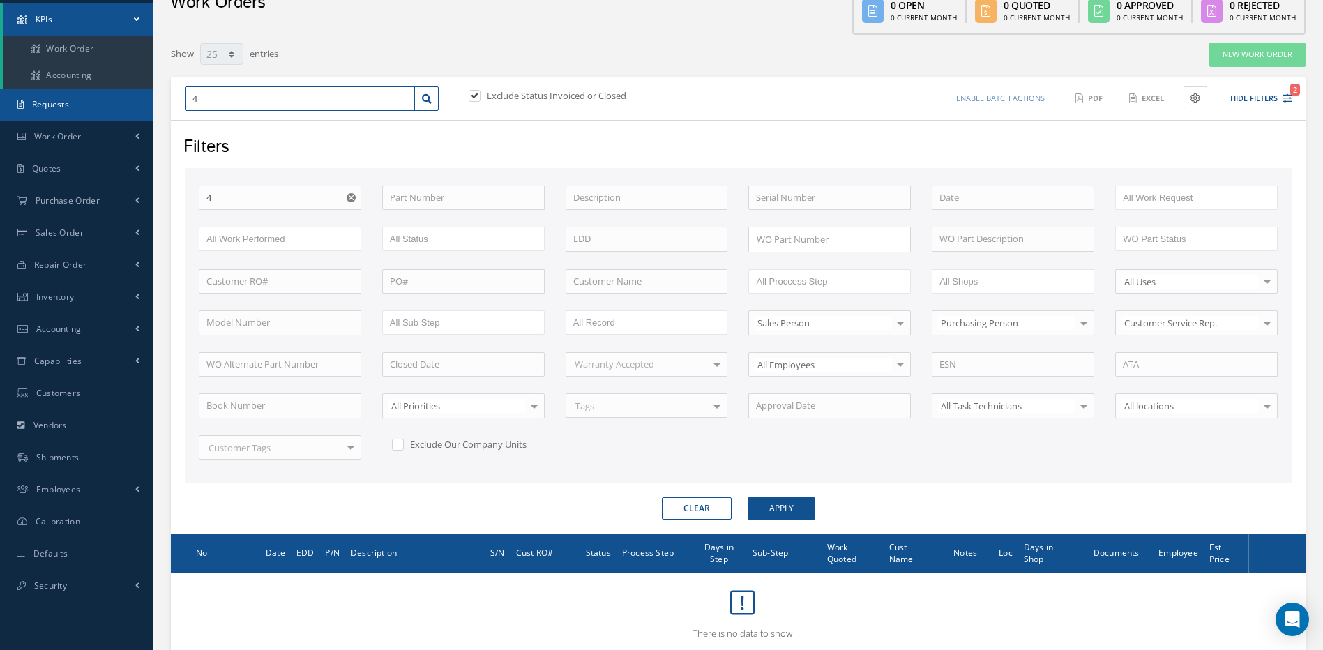
type input "49"
type input "490"
type input "4904"
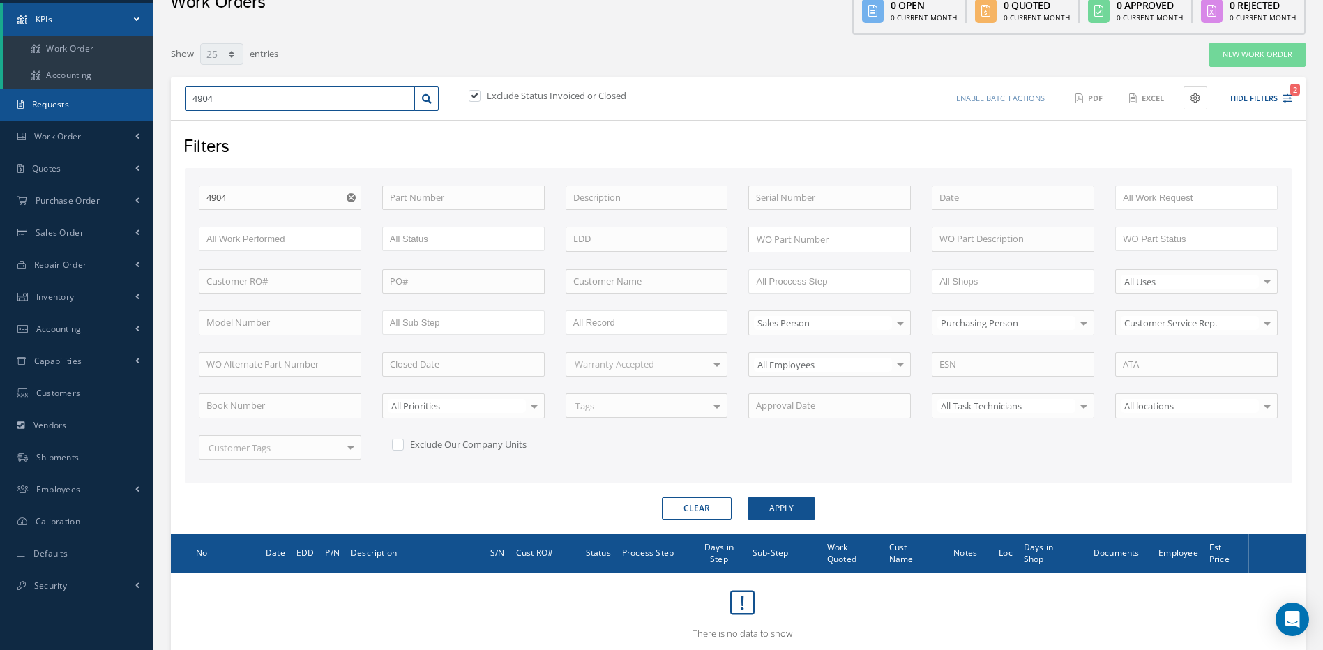
type input "49041"
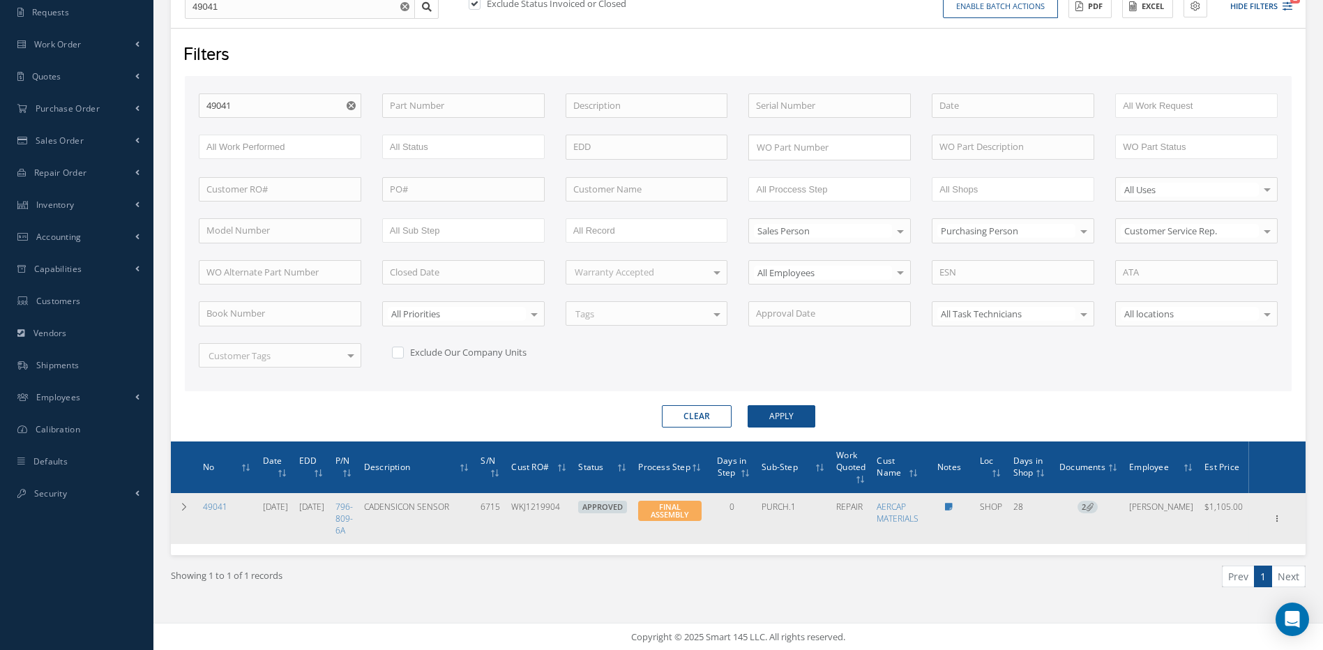
scroll to position [164, 0]
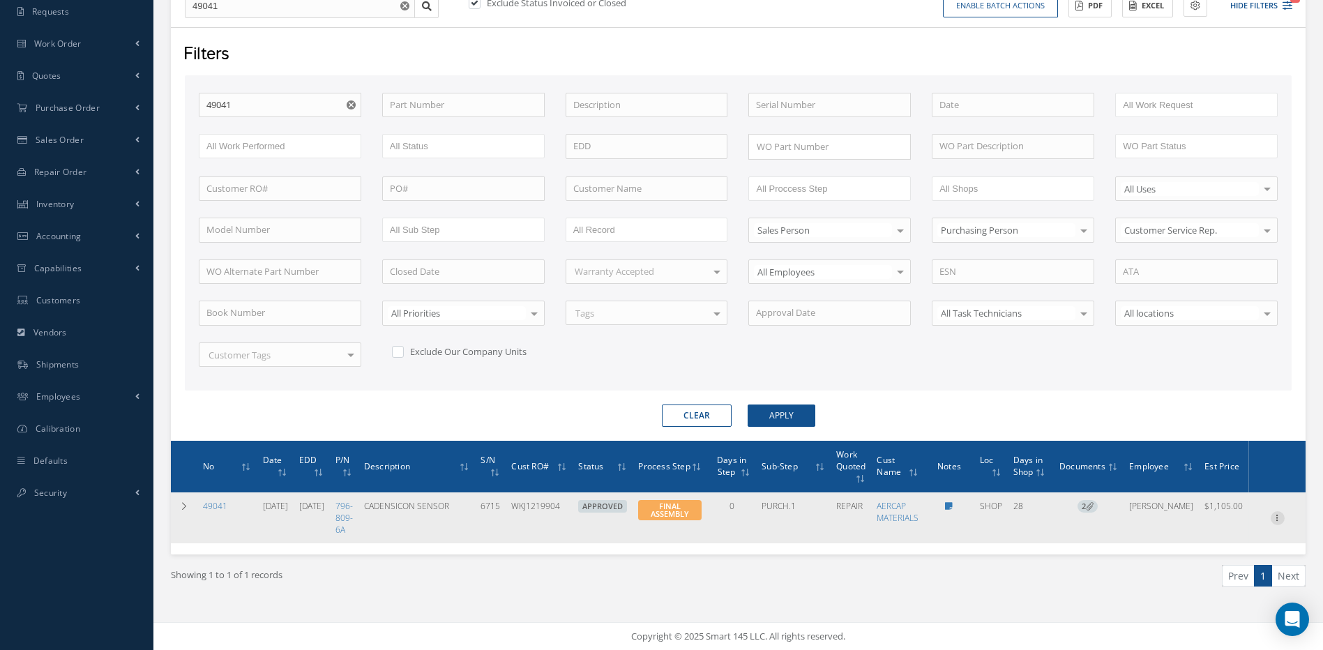
click at [1279, 516] on icon at bounding box center [1278, 516] width 14 height 11
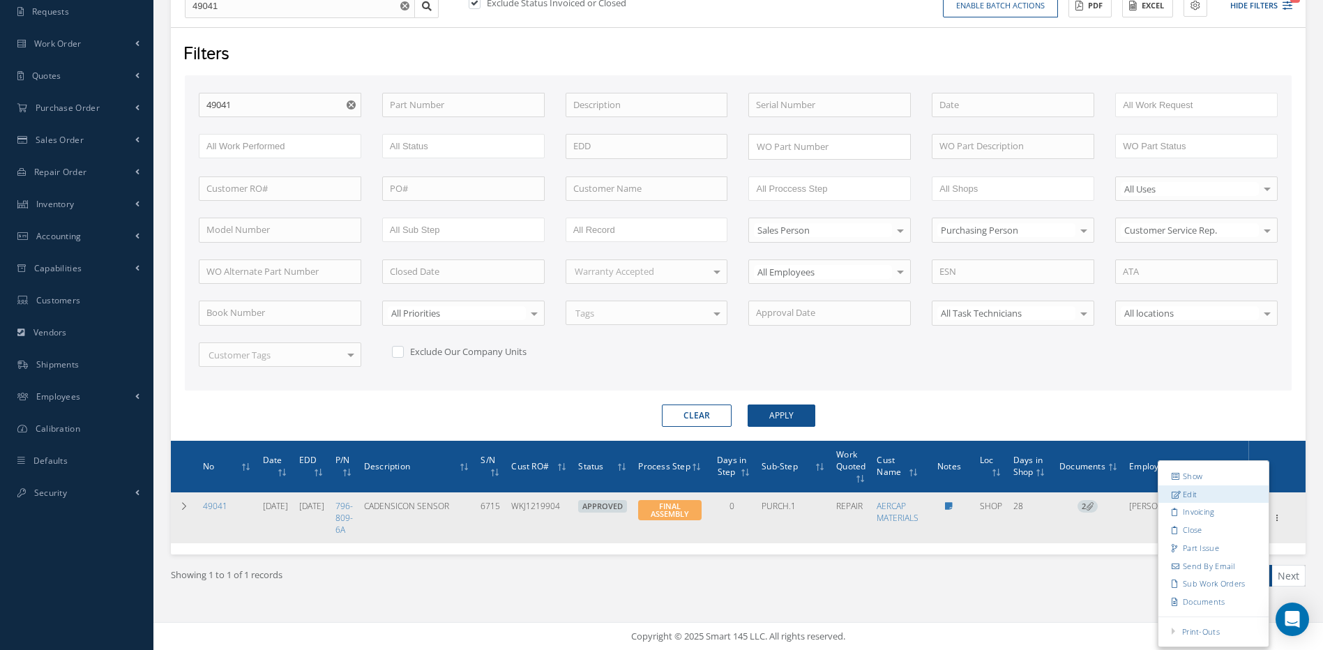
click at [1187, 495] on link "Edit" at bounding box center [1214, 494] width 110 height 18
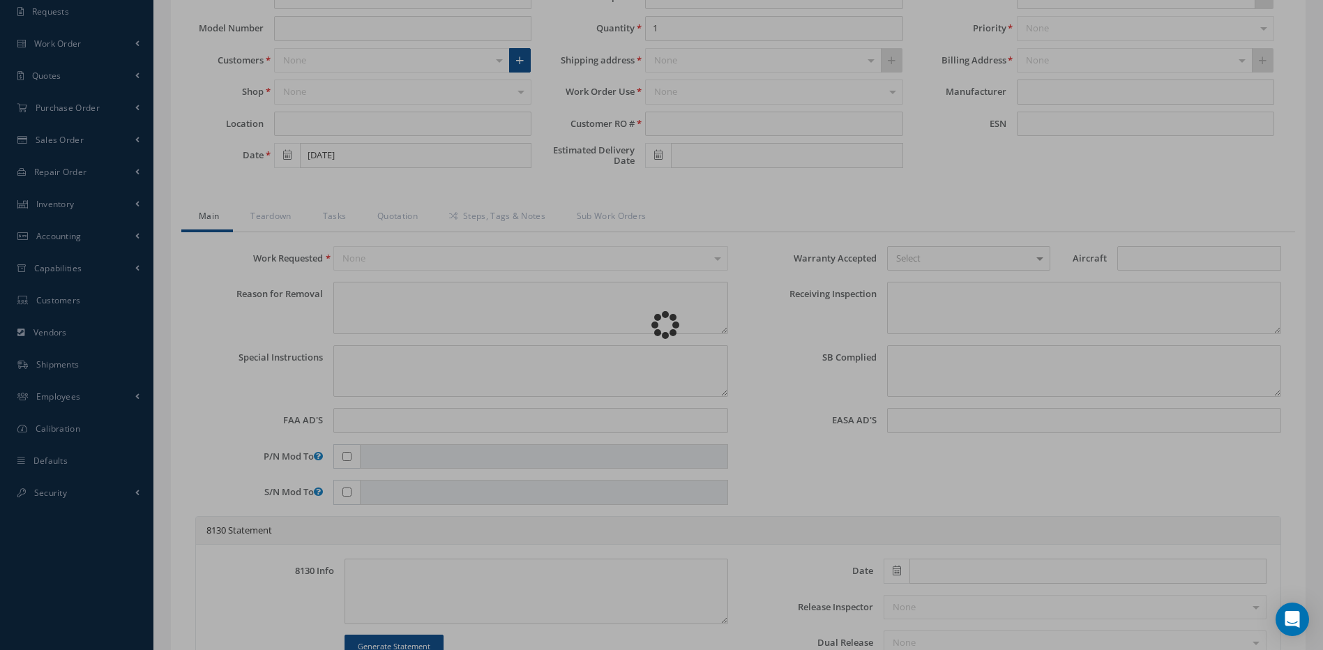
type input "796-809-6A"
type input "SHOP"
type input "08/27/2025"
type input "CADENSICON SENSOR"
type input "WKJ1219904"
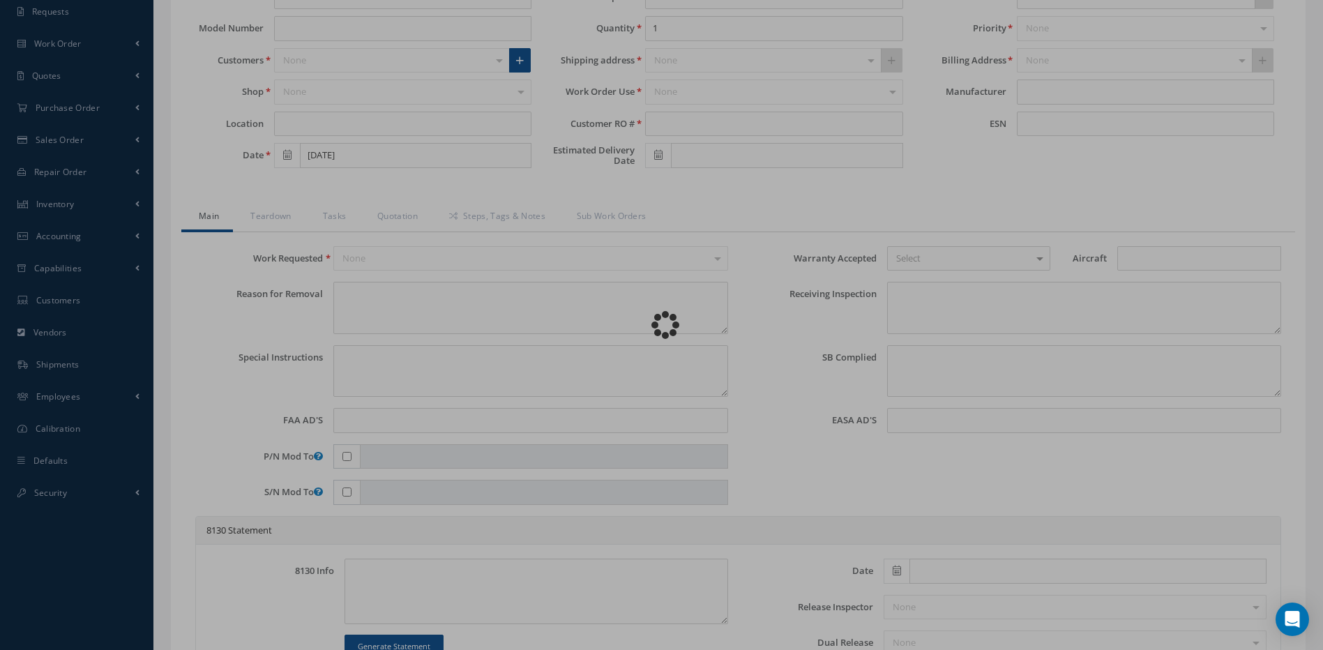
type input "[DATE]"
type input "6715"
type textarea "NONE"
type textarea "PLEASE SEE R.O. FOR DETAILS"
type textarea "NO VISUAL DAMAGE"
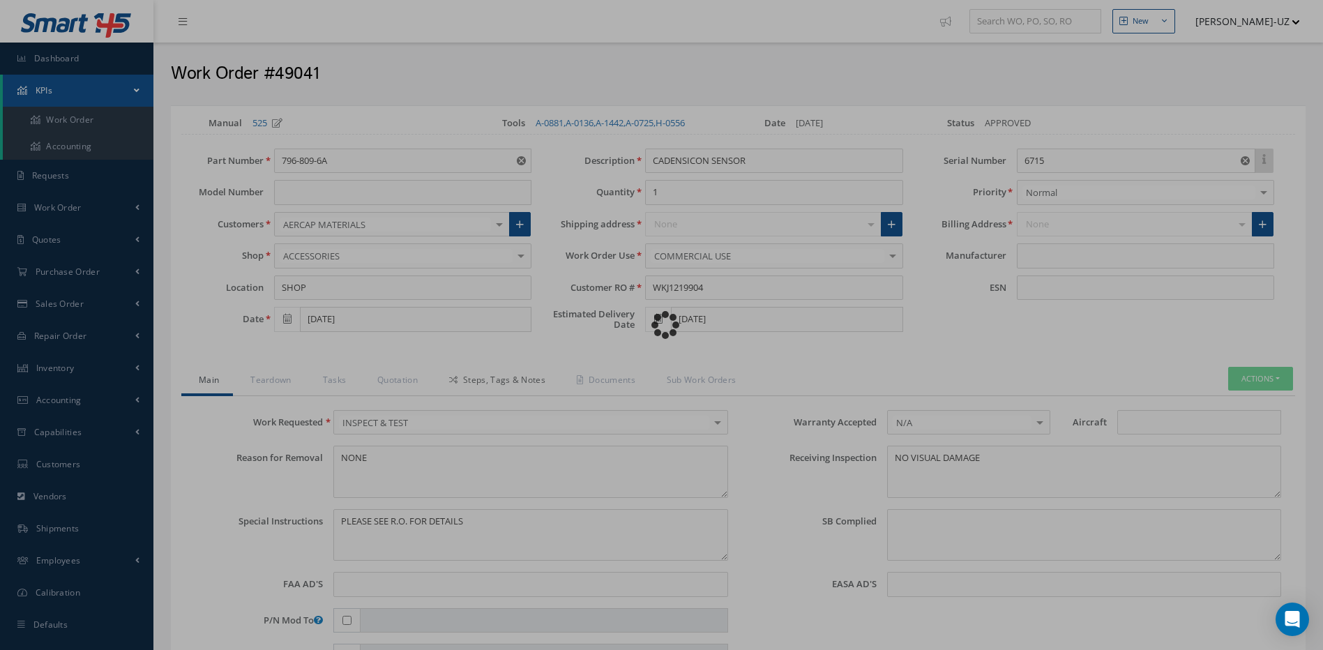
type input "ONTIC"
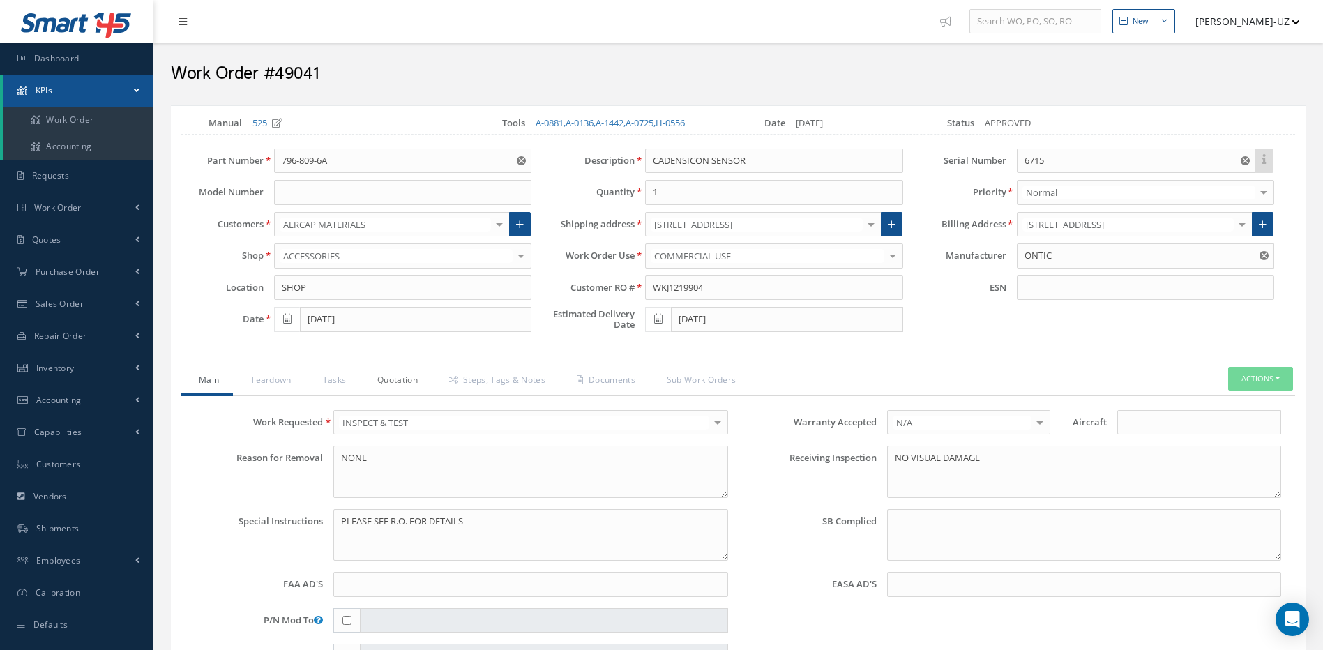
click at [400, 382] on link "Quotation" at bounding box center [396, 381] width 72 height 29
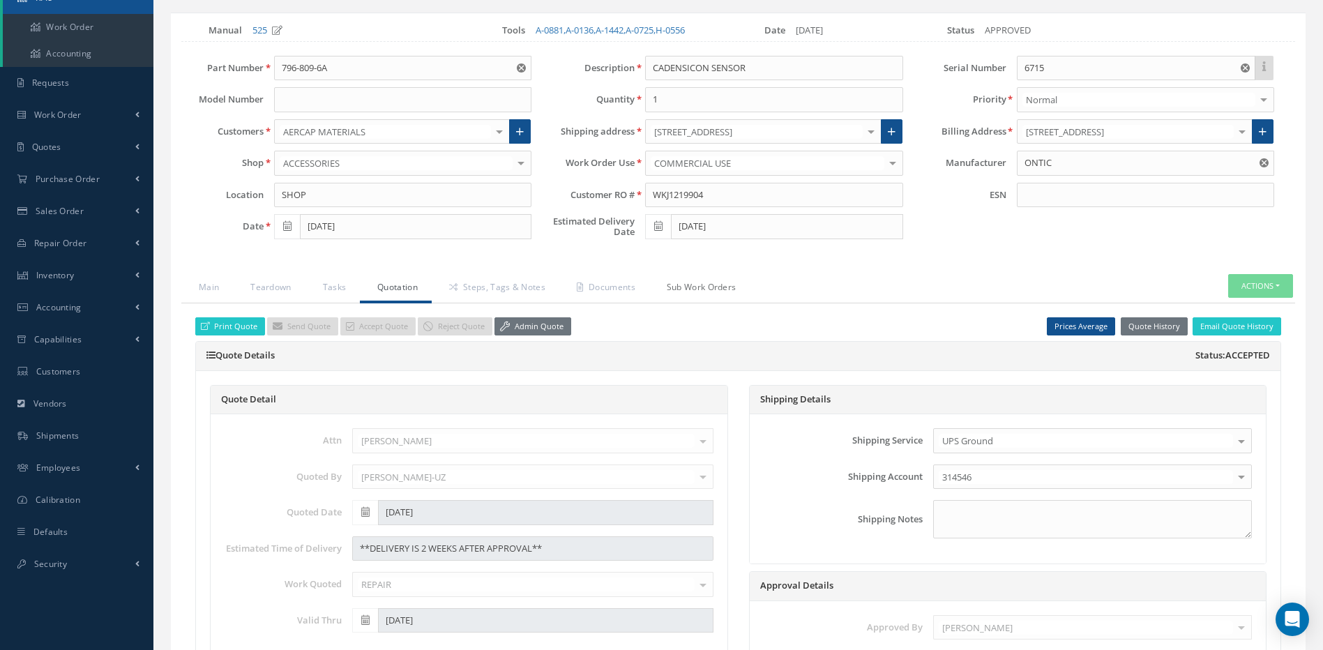
scroll to position [70, 0]
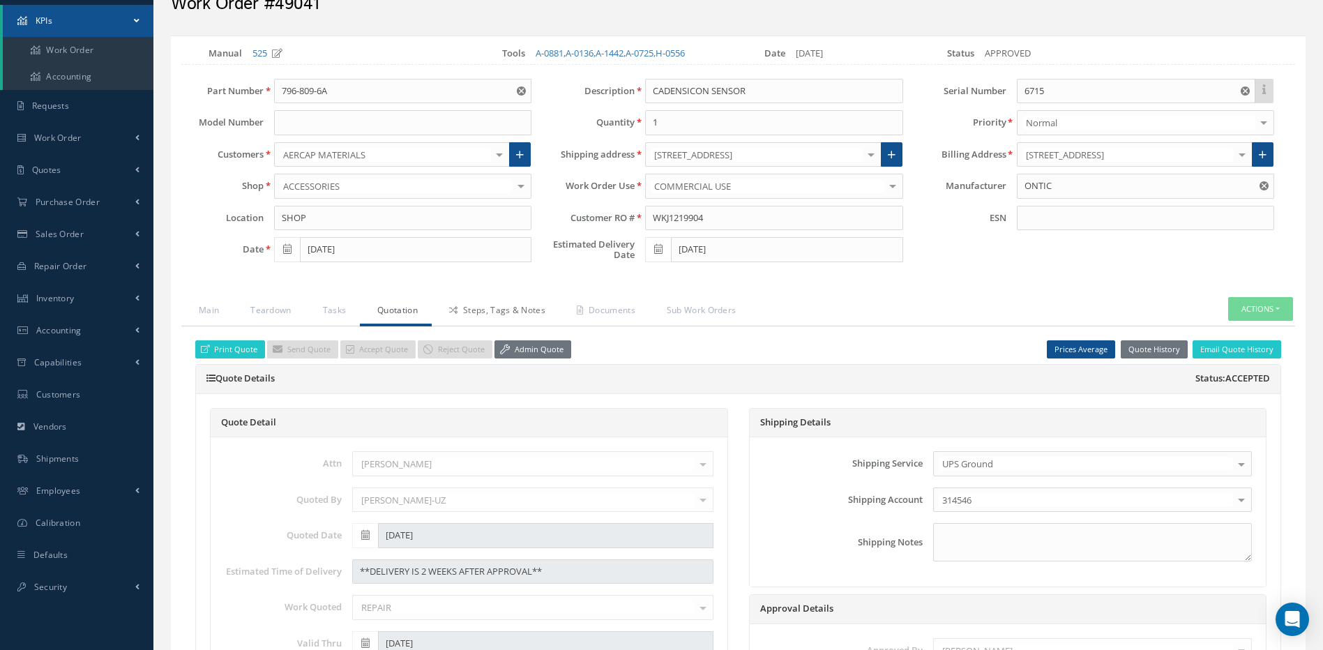
click at [503, 308] on link "Steps, Tags & Notes" at bounding box center [496, 311] width 128 height 29
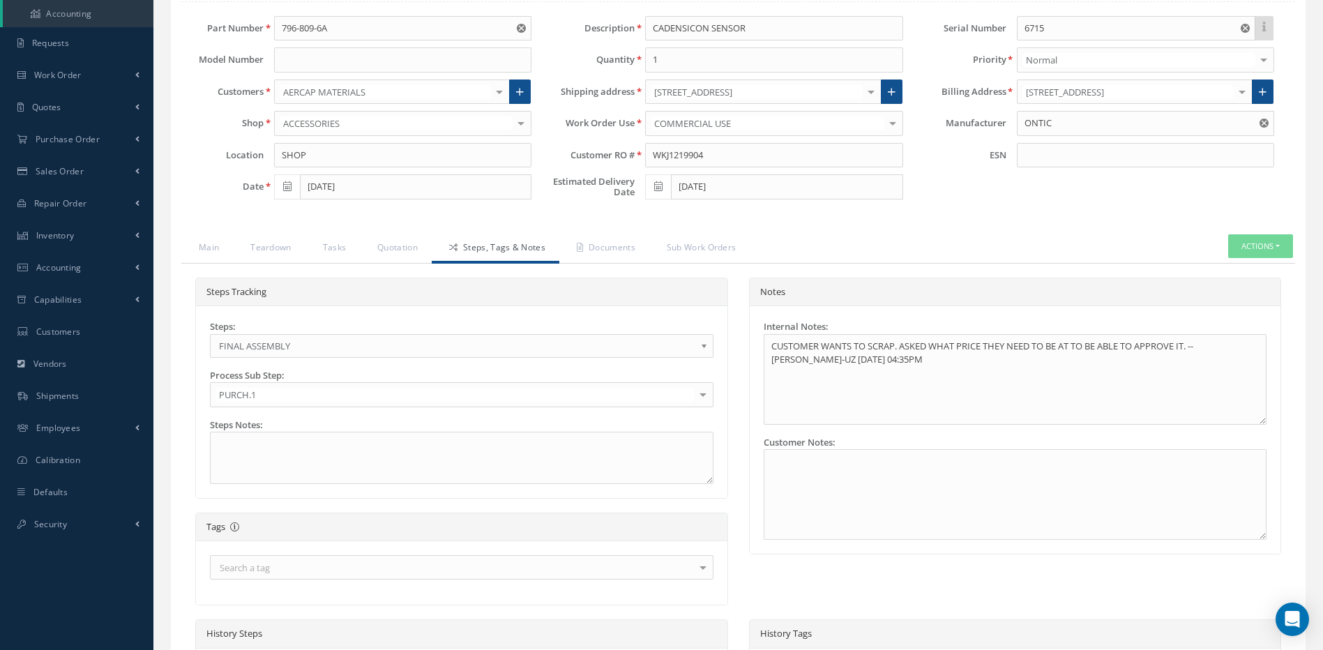
scroll to position [556, 0]
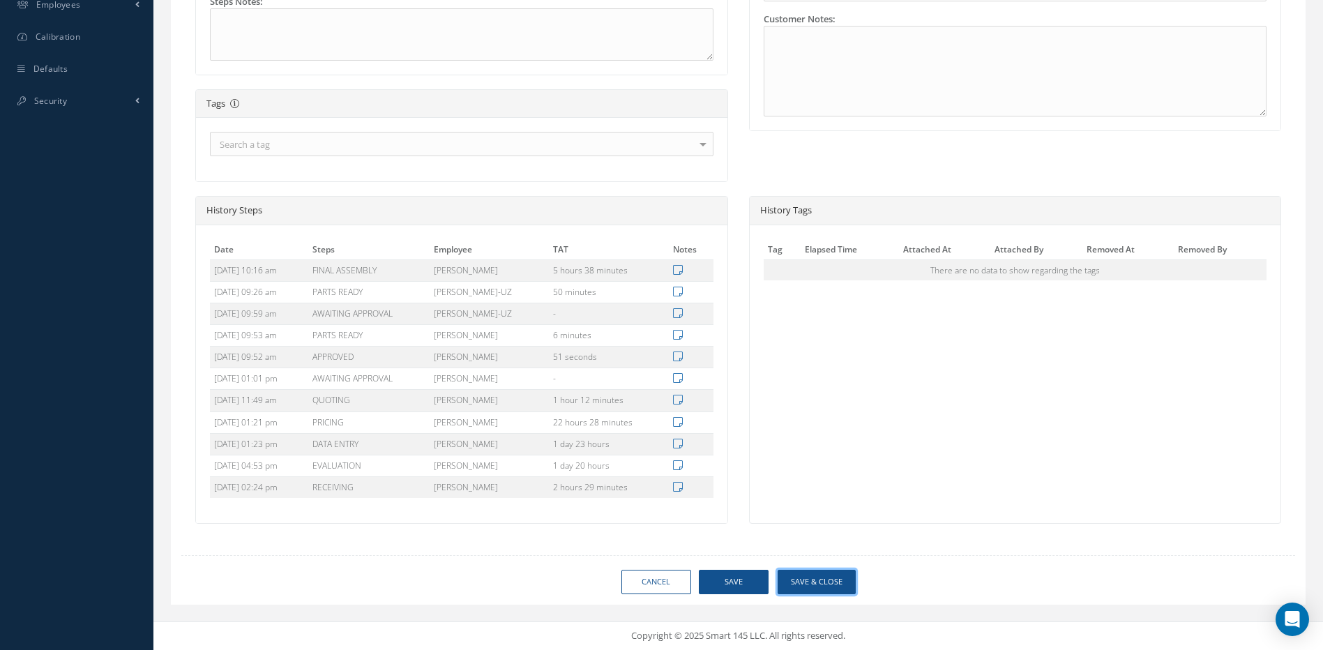
click at [815, 576] on button "Save & Close" at bounding box center [817, 582] width 78 height 24
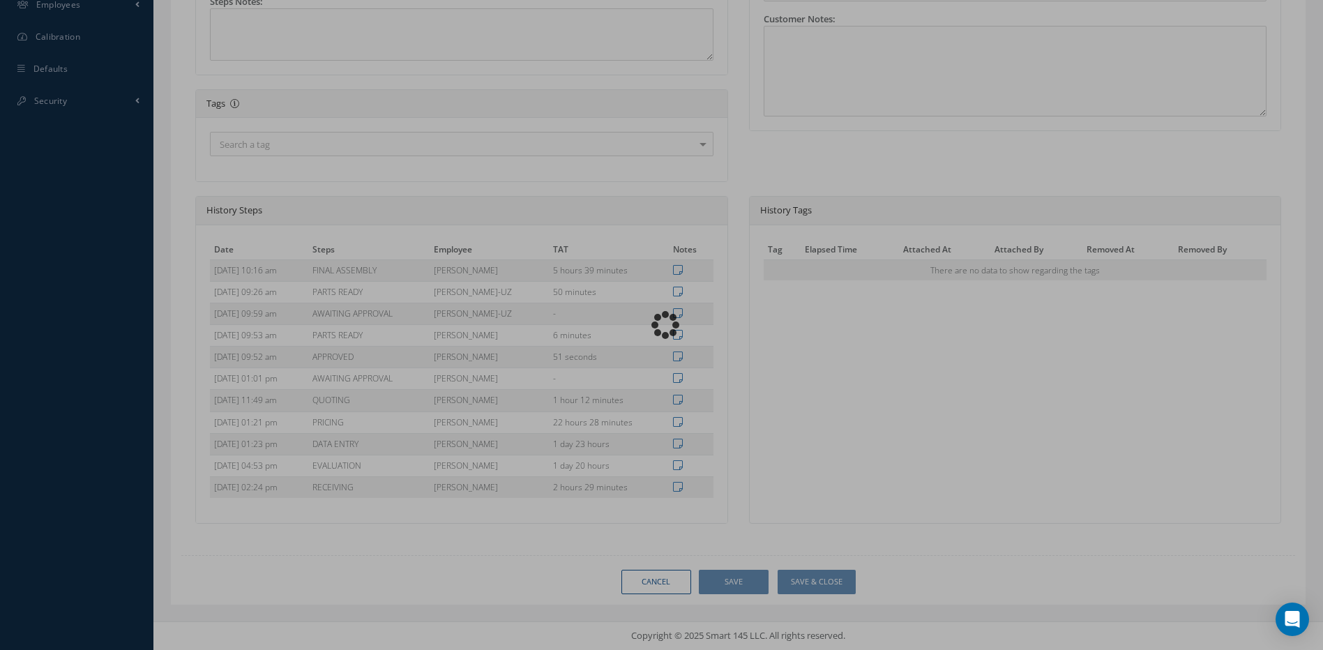
type input "ONTIC"
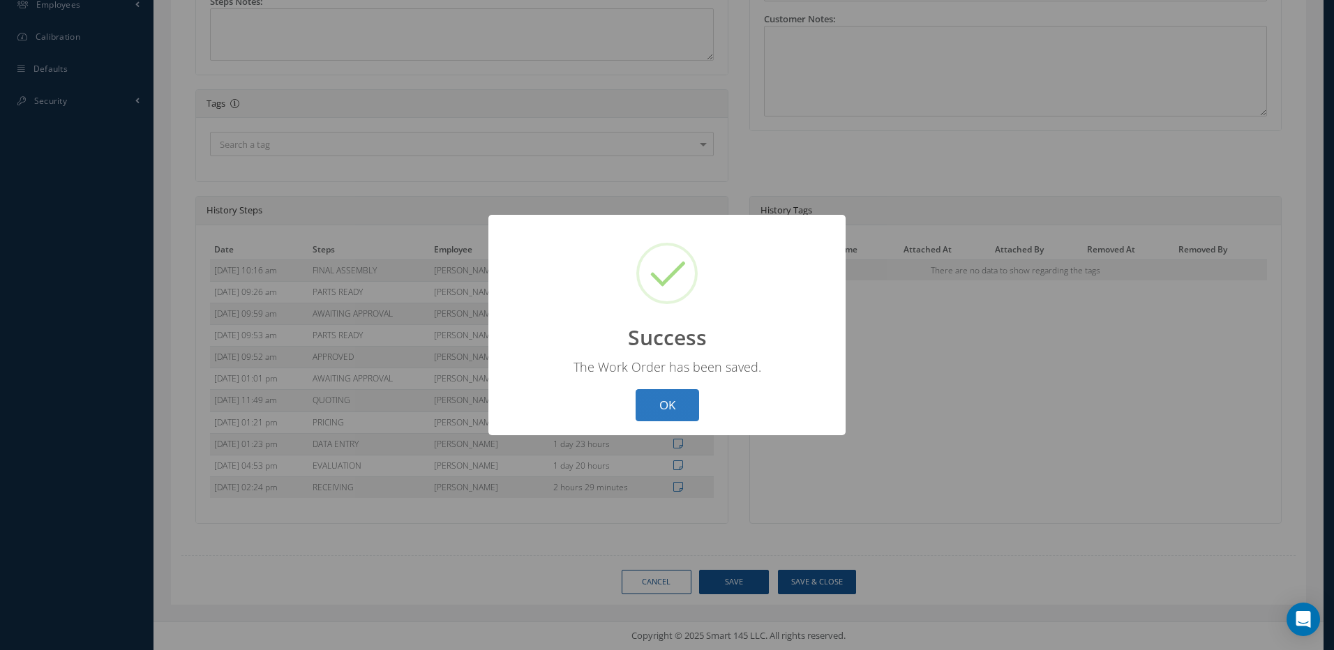
click at [679, 405] on button "OK" at bounding box center [667, 405] width 63 height 33
select select "25"
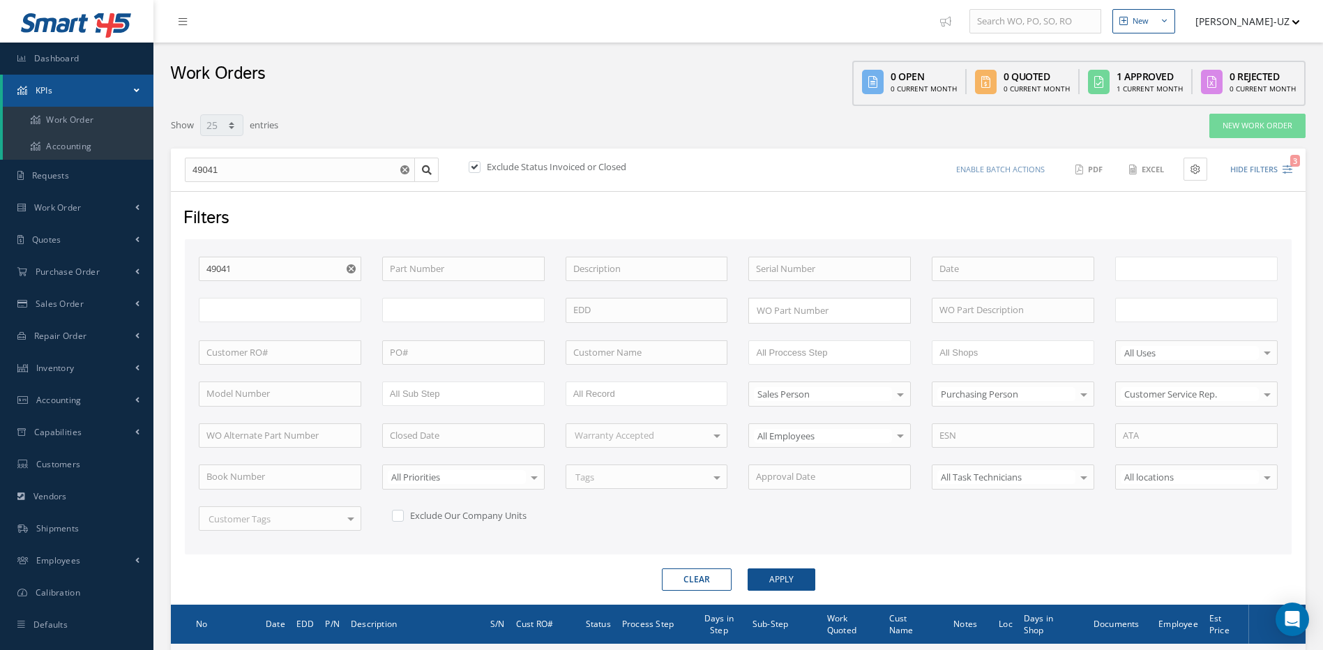
type input "All Work Request"
type input "All Work Performed"
type input "All Status"
type input "WO Part Status"
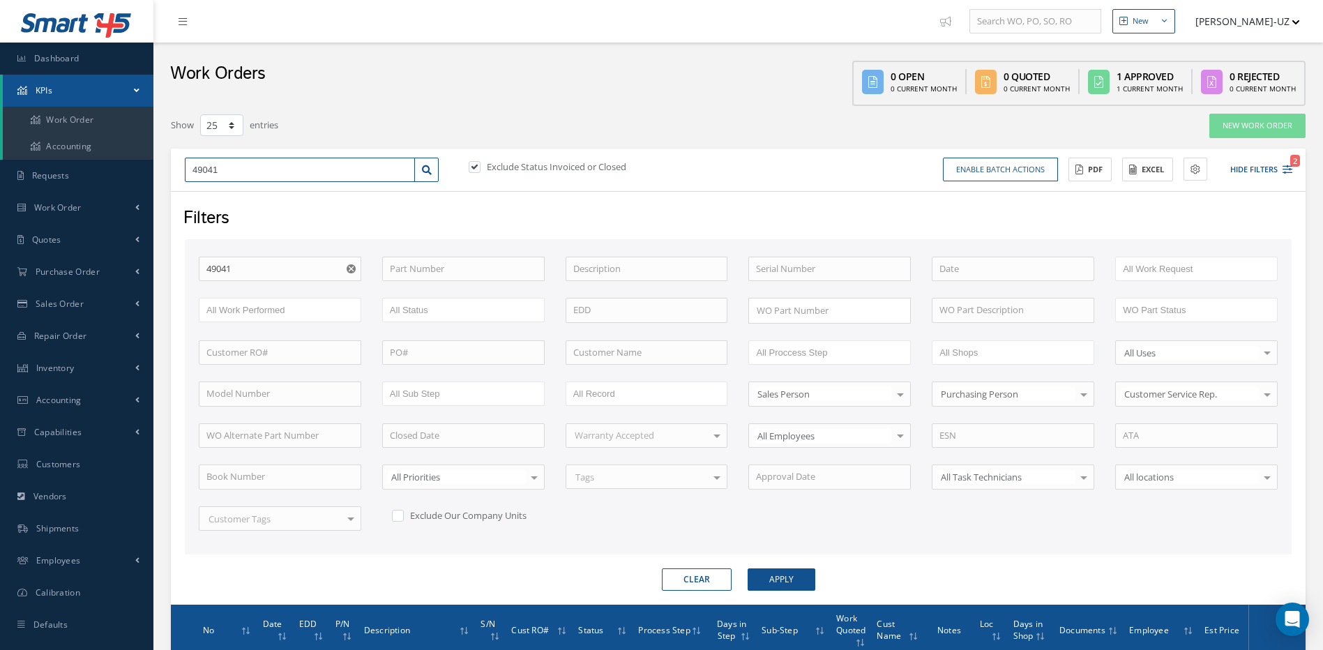
drag, startPoint x: 222, startPoint y: 169, endPoint x: 188, endPoint y: 171, distance: 34.2
click at [188, 171] on input "49041" at bounding box center [300, 170] width 230 height 25
type input "4"
type input "49"
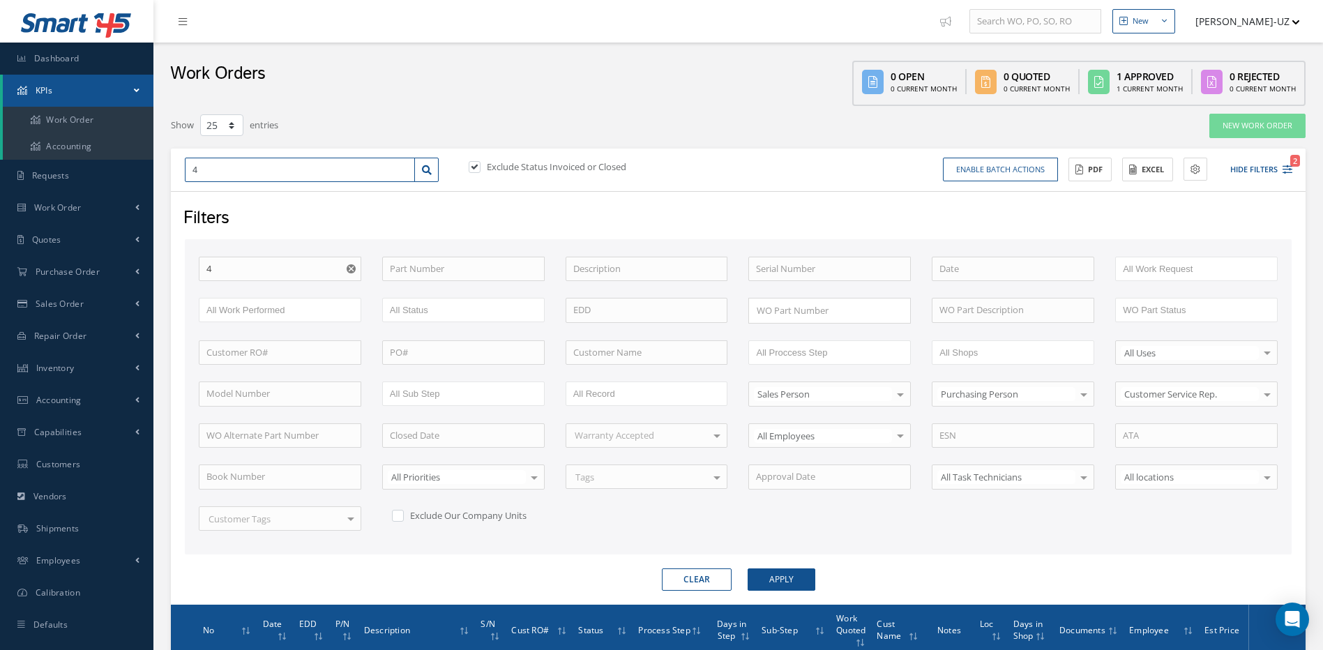
type input "49"
type input "494"
type input "4941"
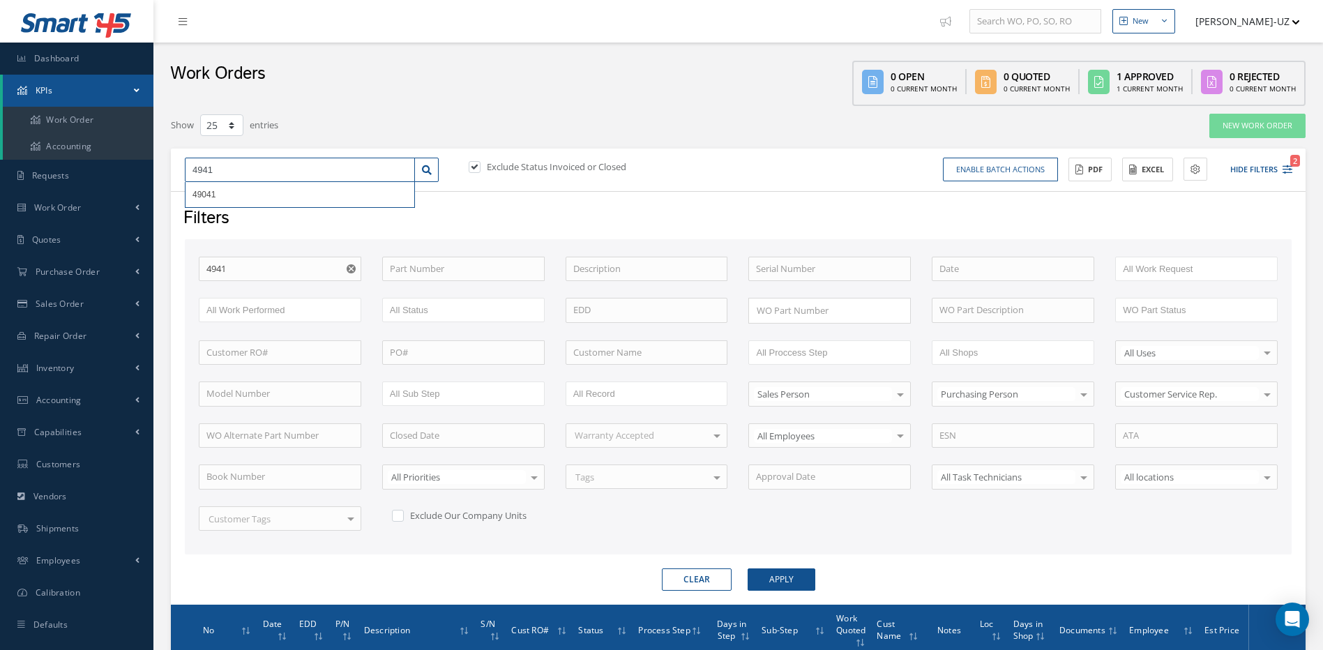
type input "49414"
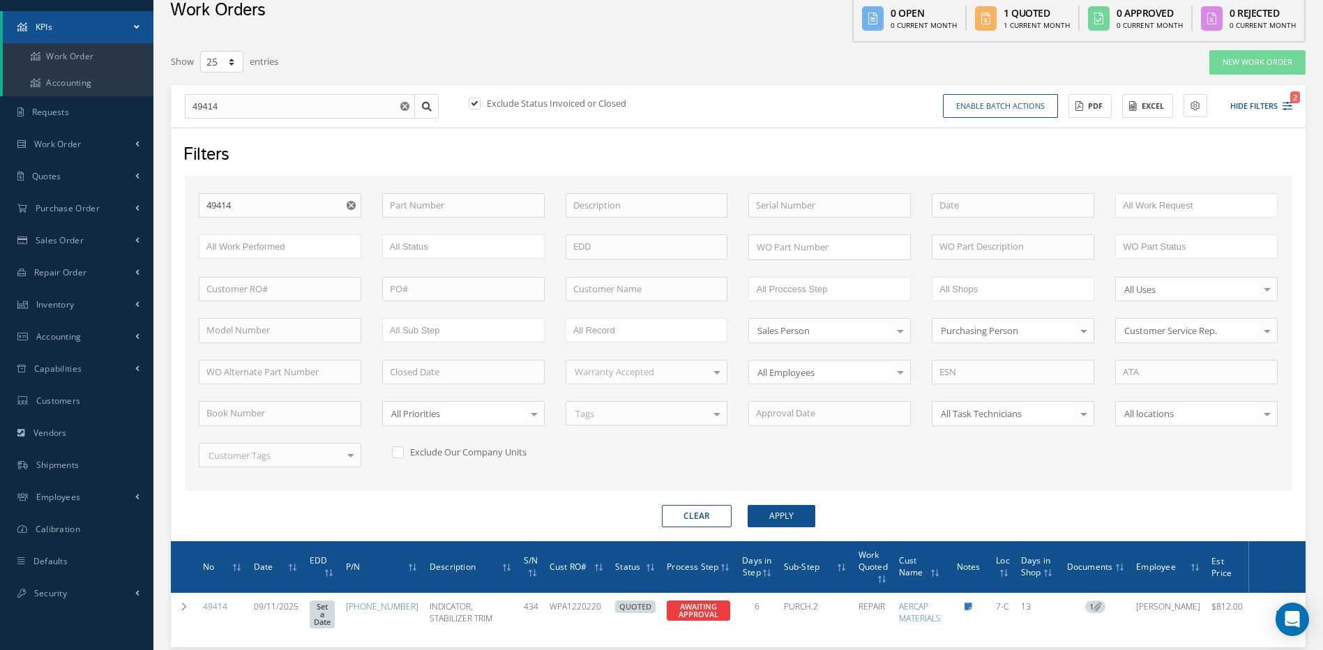
scroll to position [164, 0]
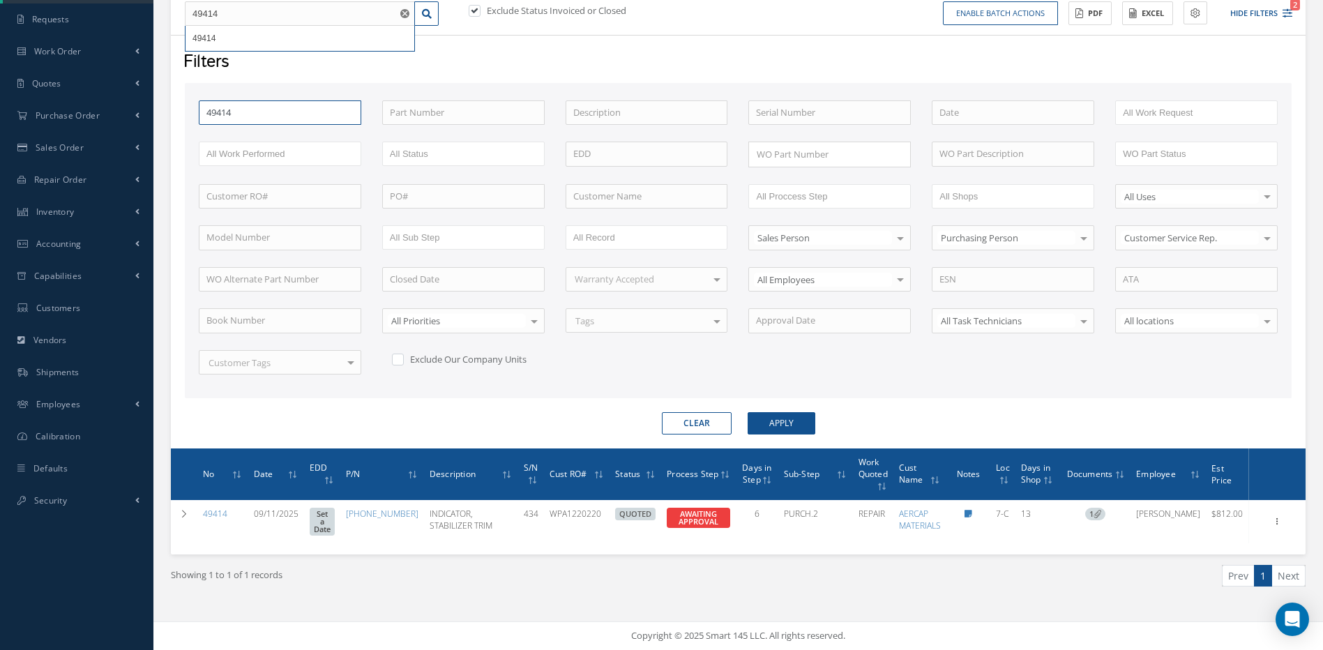
click at [281, 103] on input "49414" at bounding box center [280, 112] width 163 height 25
type input "4941"
type input "494"
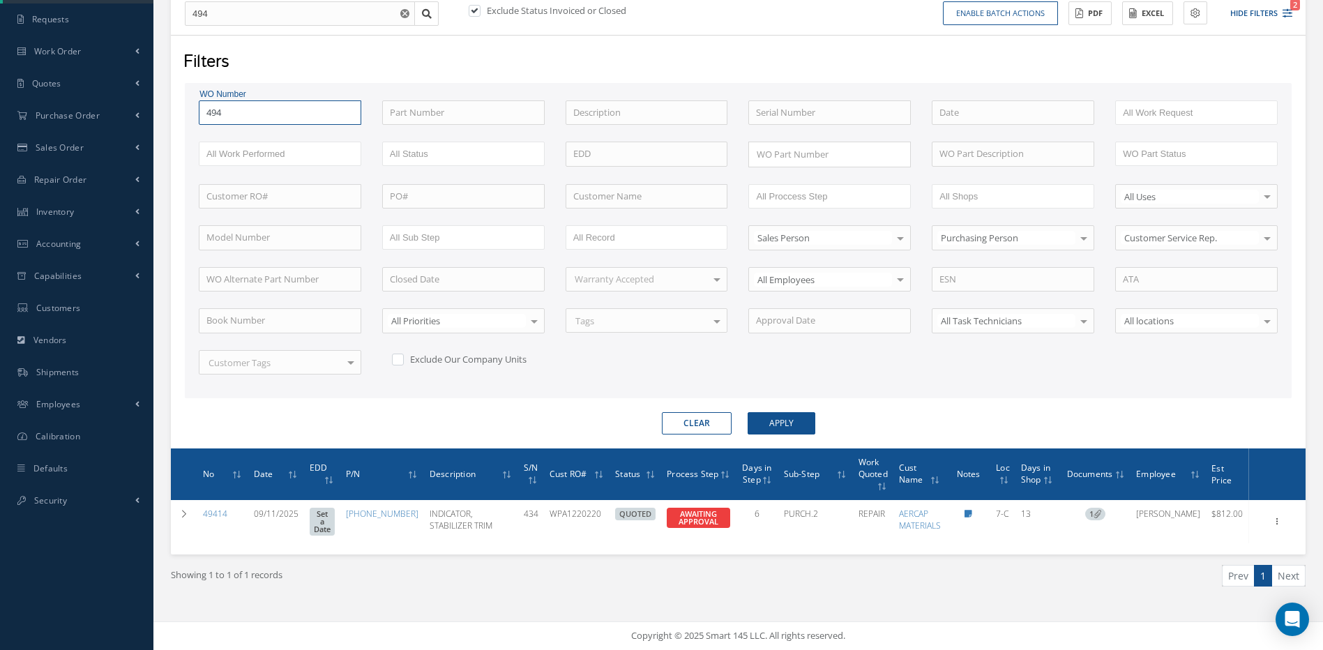
type input "4944"
type input "49440"
click at [748, 412] on button "Apply" at bounding box center [782, 423] width 68 height 22
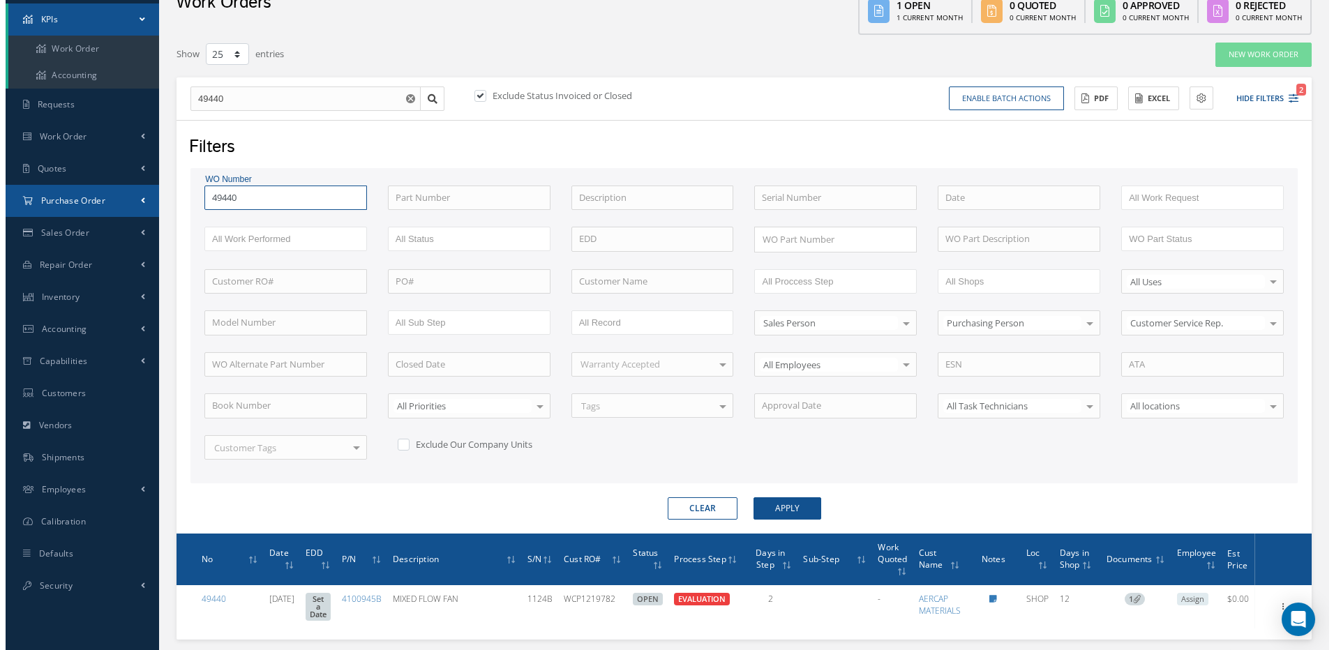
scroll to position [156, 0]
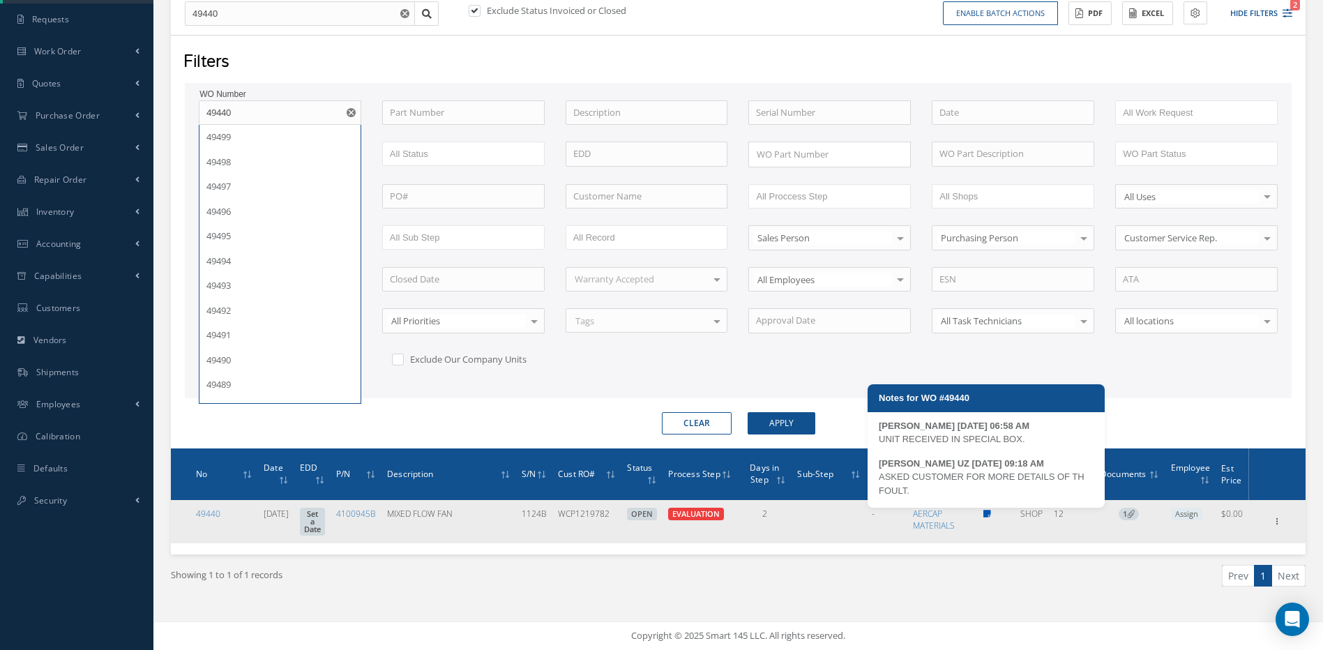
click at [991, 513] on icon at bounding box center [988, 514] width 8 height 8
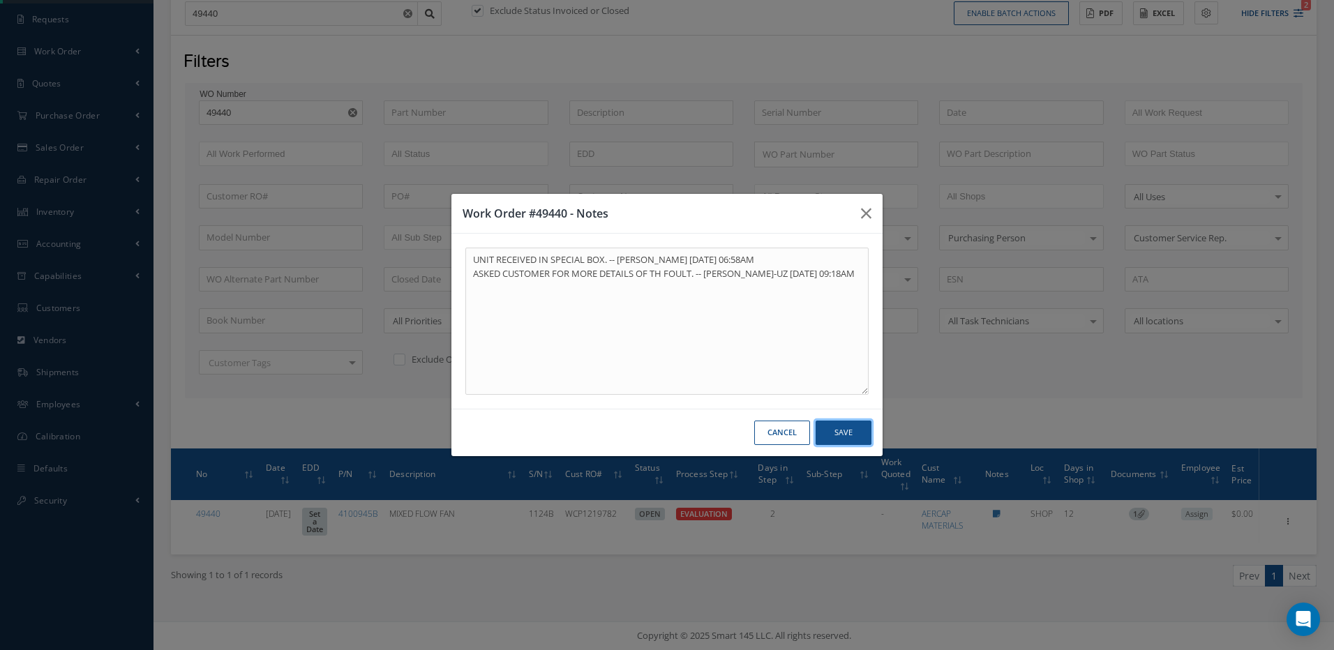
click at [853, 426] on button "Save" at bounding box center [844, 433] width 56 height 24
type textarea "UNIT RECEIVED IN SPECIAL BOX. -- MARCOS FERRER 09/12/2025 06:58AM ASKED CUSTOME…"
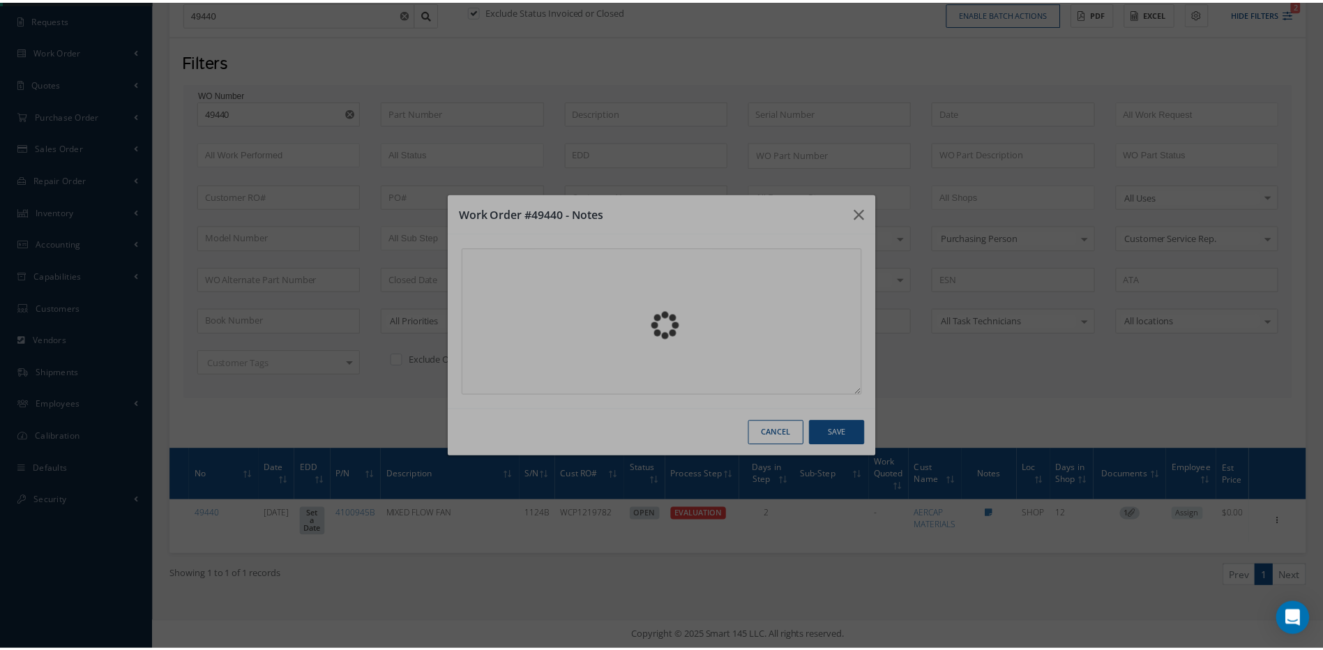
scroll to position [71, 0]
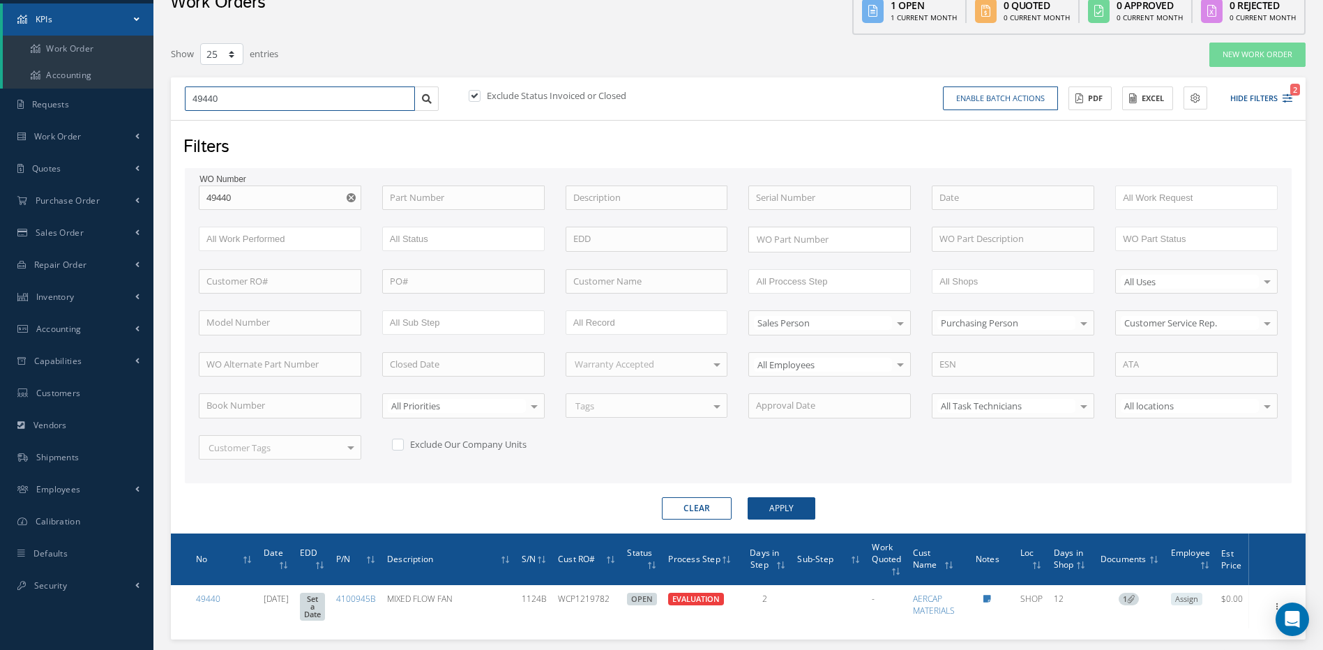
click at [260, 96] on input "49440" at bounding box center [300, 99] width 230 height 25
type input "4944"
type input "494"
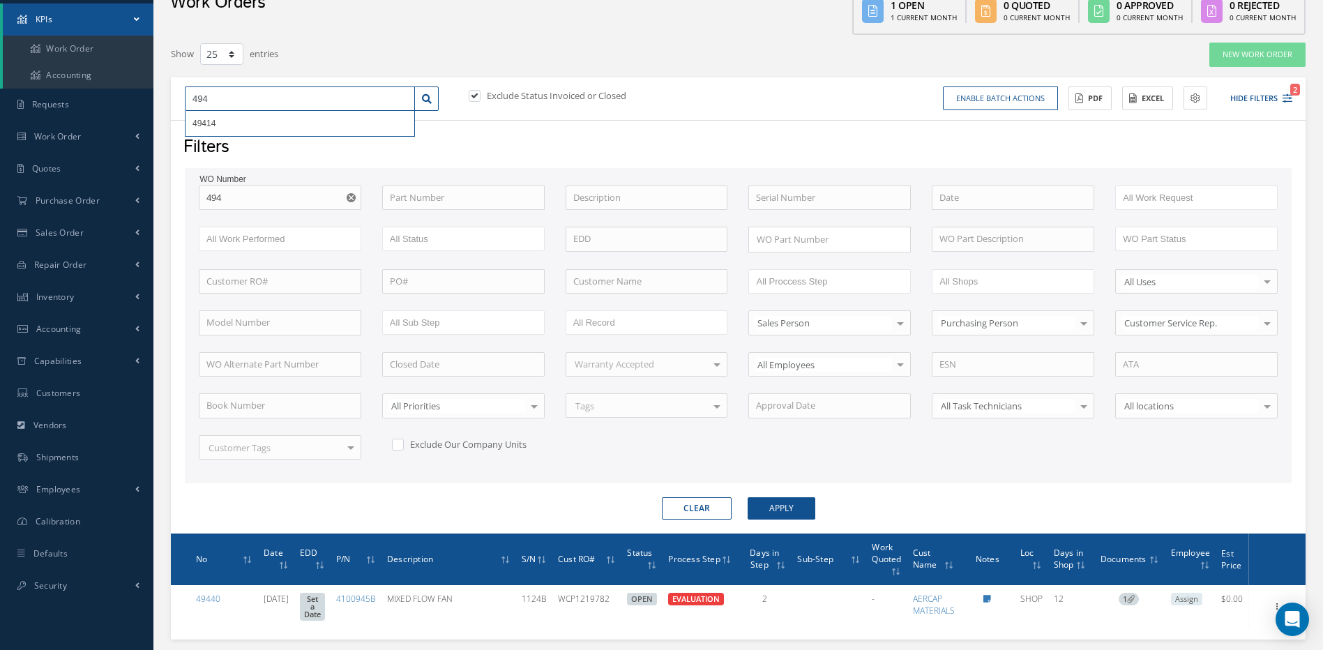
type input "4948"
type input "49480"
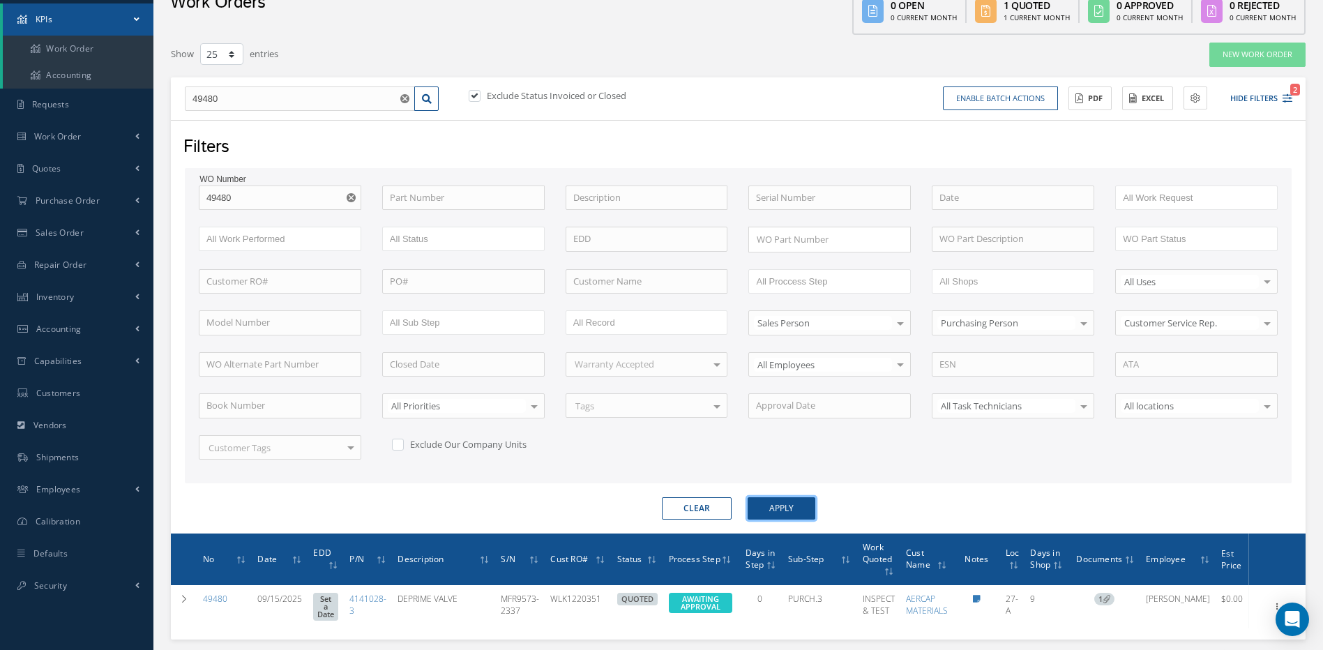
click at [781, 501] on button "Apply" at bounding box center [782, 508] width 68 height 22
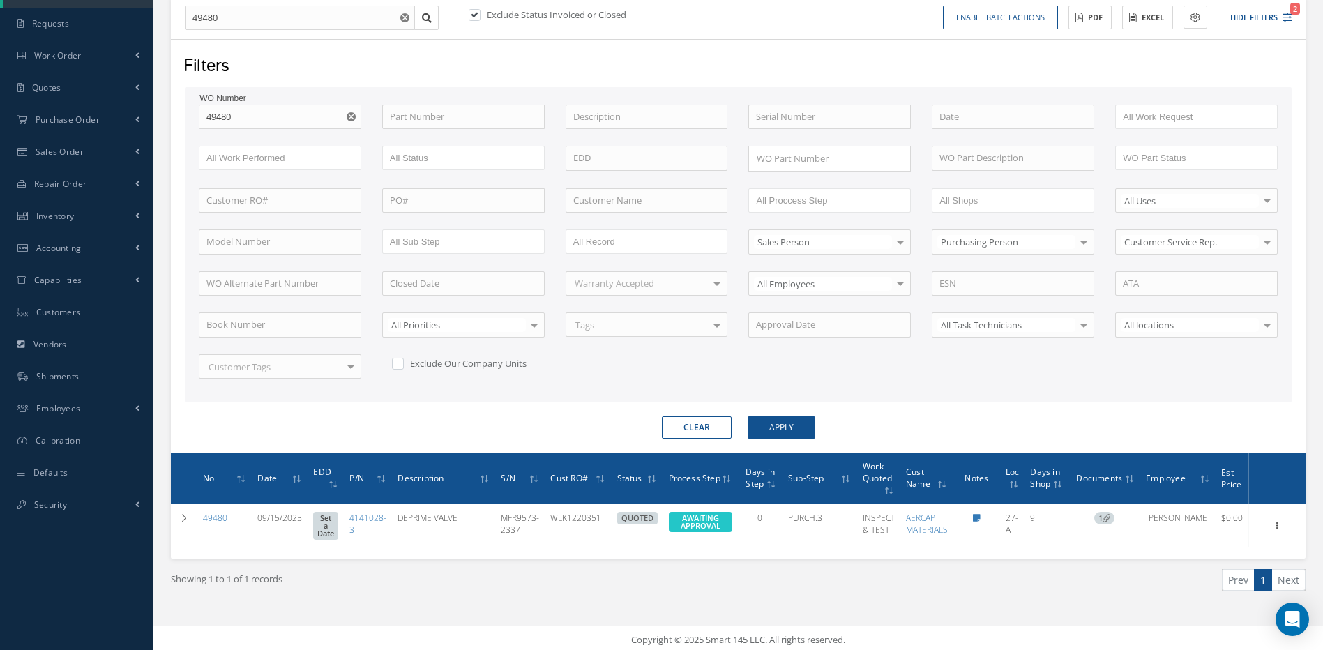
scroll to position [156, 0]
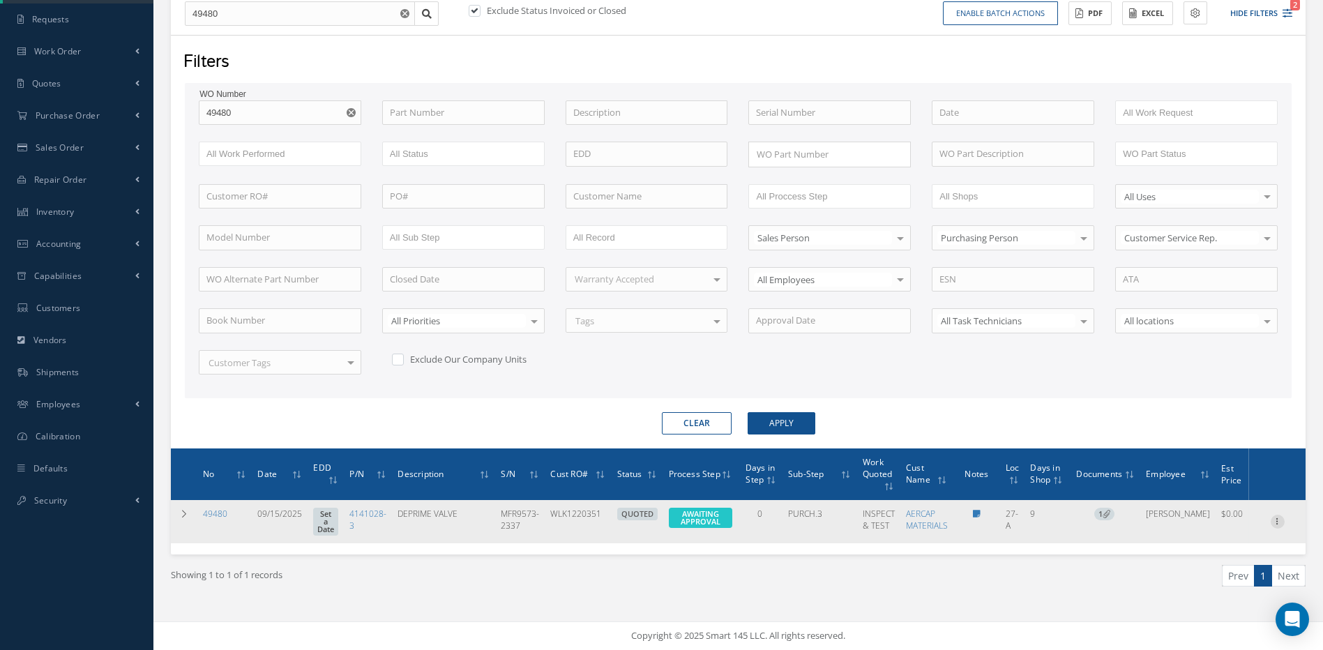
click at [1276, 520] on icon at bounding box center [1278, 520] width 14 height 11
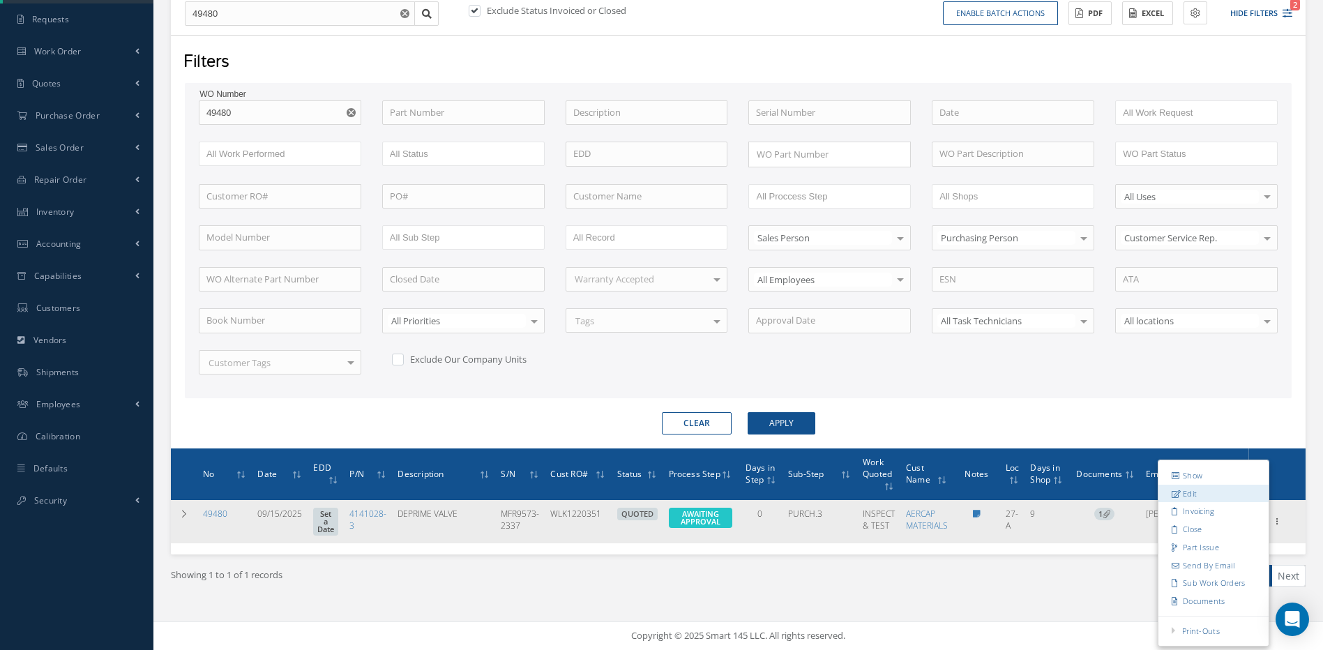
click at [1189, 495] on link "Edit" at bounding box center [1214, 494] width 110 height 18
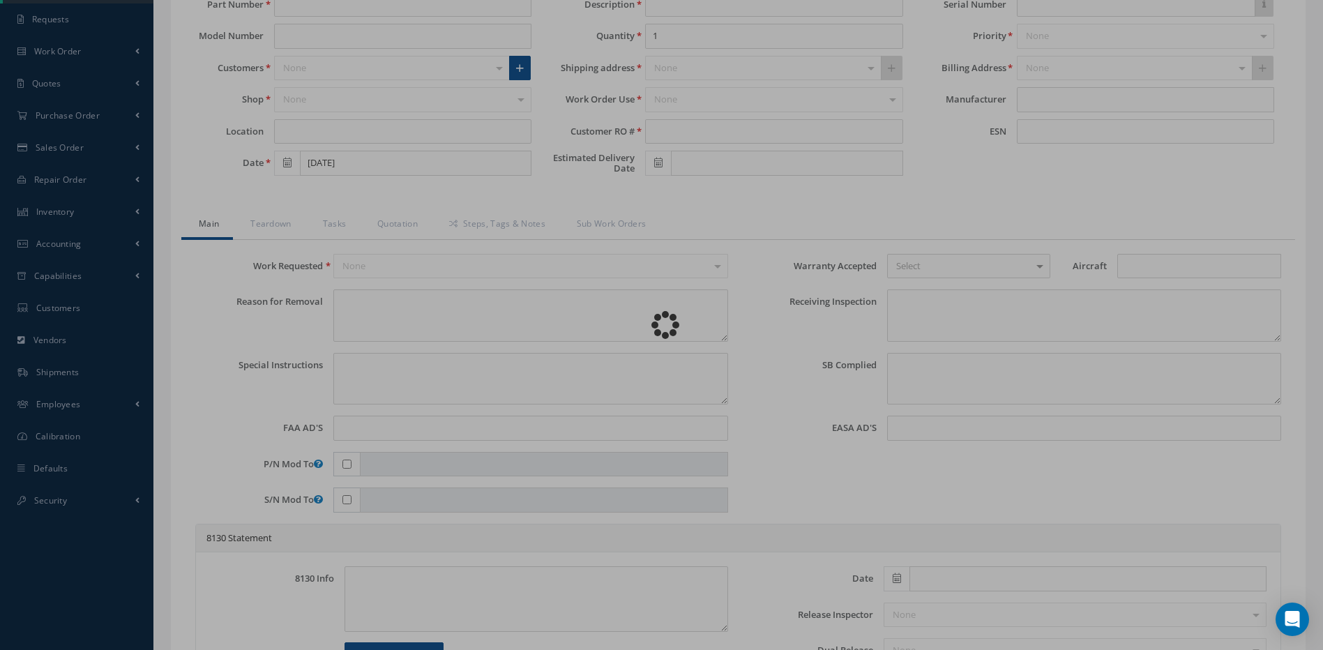
type input "4141028-3"
type input "27-A"
type input "09/15/2025"
type input "DEPRIME VALVE"
type input "WLK1220351"
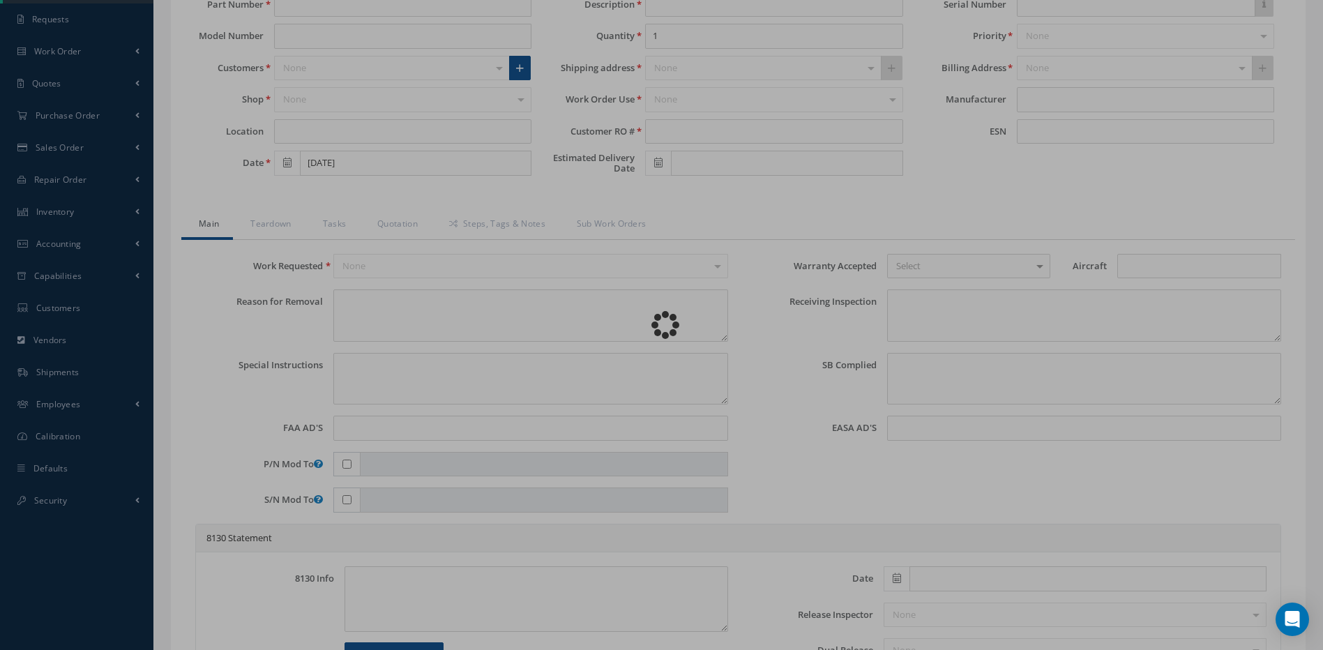
type input "MFR9573-2337"
type textarea "NONE"
type textarea "PLEASE SEE R.O. FOR DETAILS"
type textarea "NO VISUAL DAMAGE"
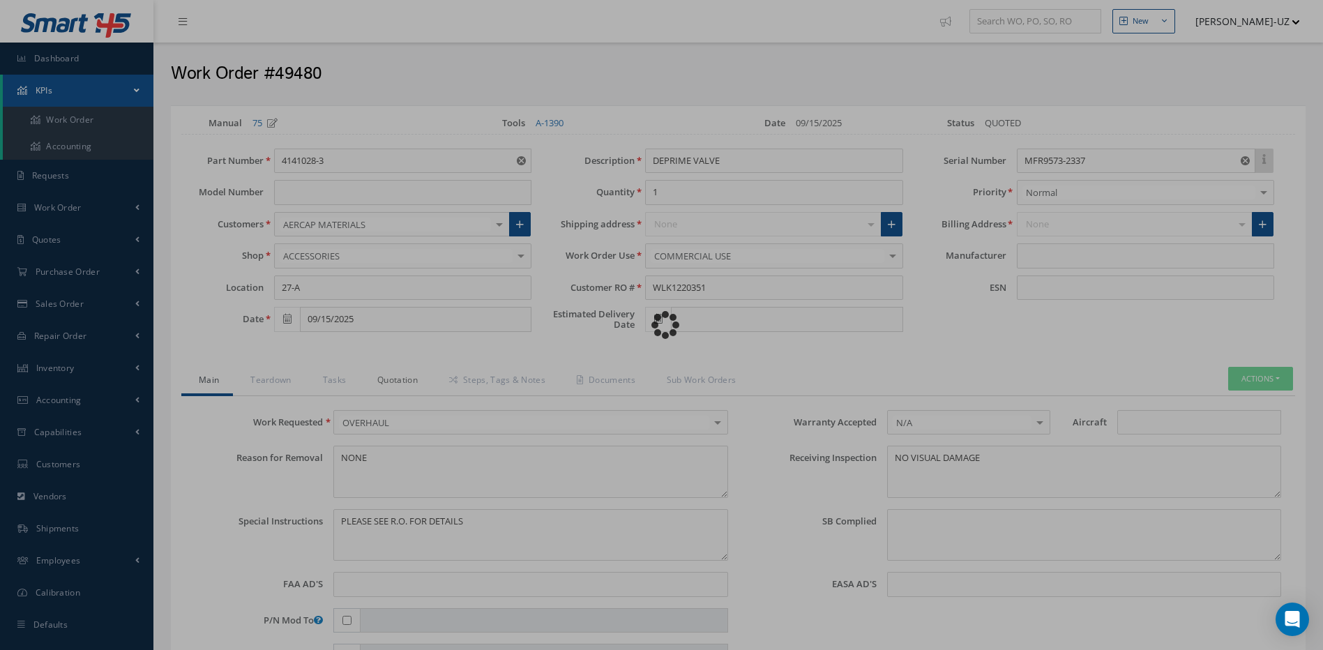
type input "HONEYWELL"
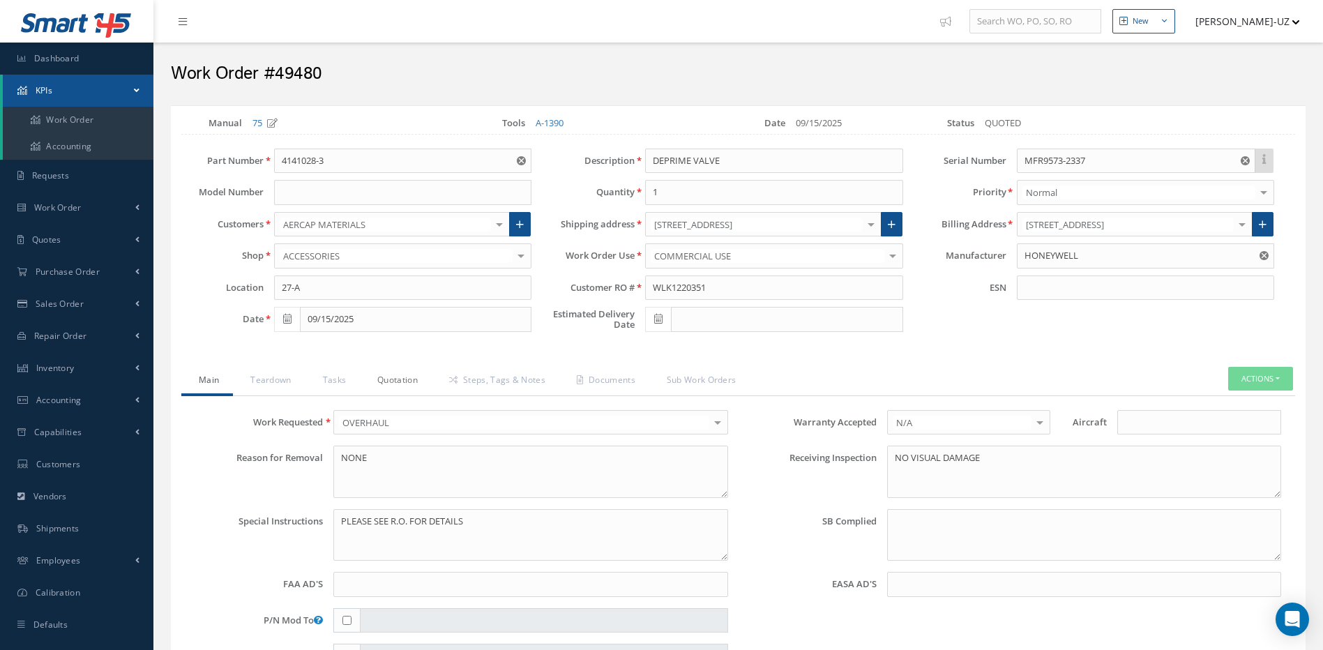
click at [399, 377] on link "Quotation" at bounding box center [396, 381] width 72 height 29
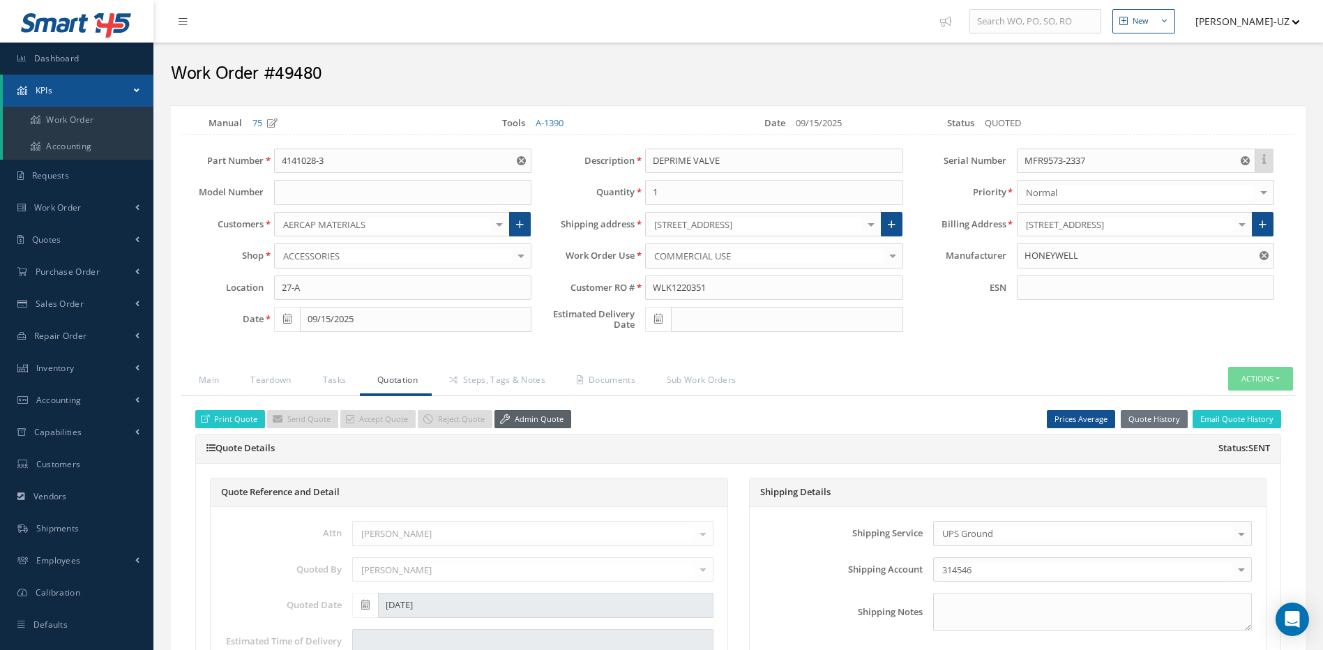
click at [528, 416] on link "Admin Quote" at bounding box center [533, 419] width 77 height 19
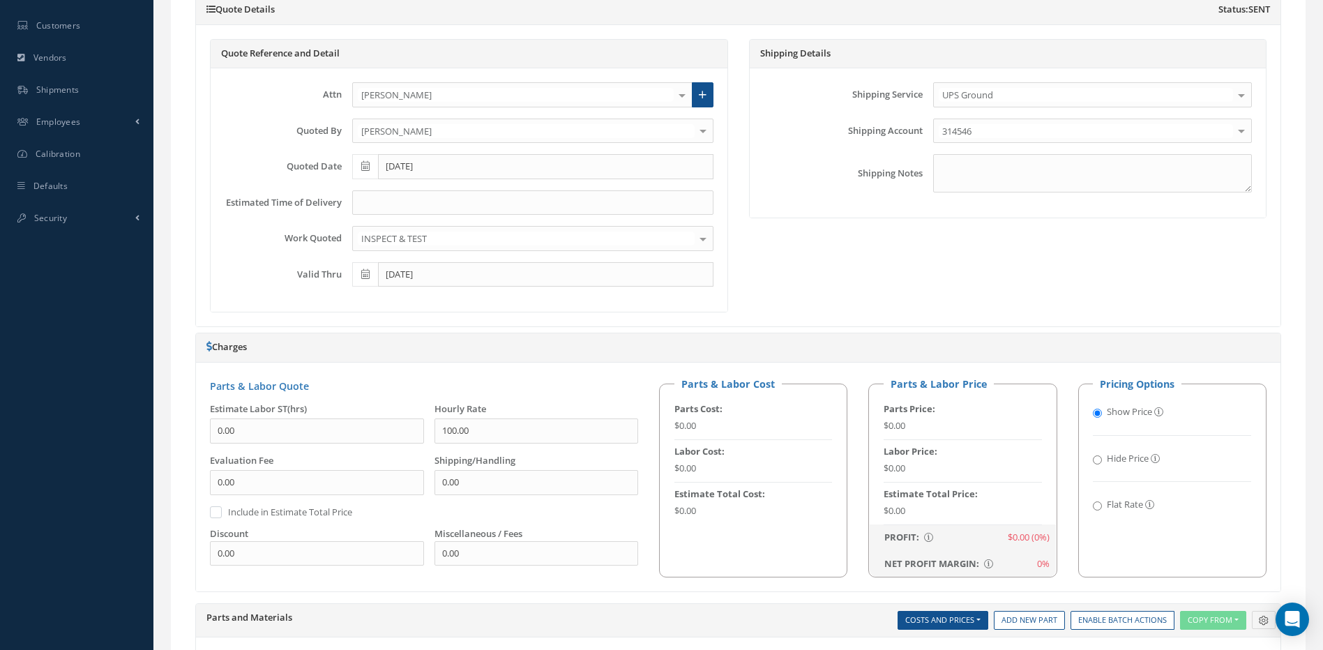
scroll to position [767, 0]
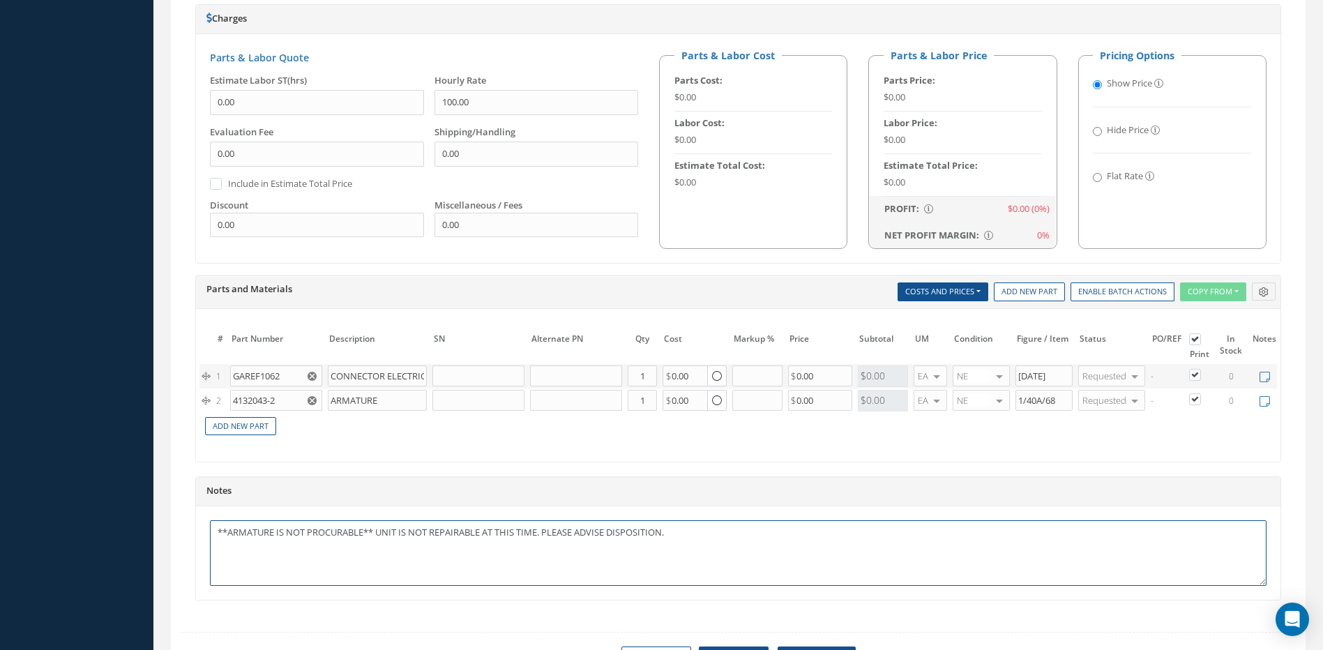
click at [216, 538] on textarea "**ARMATURE IS NOT PROCURABLE** UNIT IS NOT REPAIRABLE AT THIS TIME. PLEASE ADVI…" at bounding box center [738, 553] width 1057 height 66
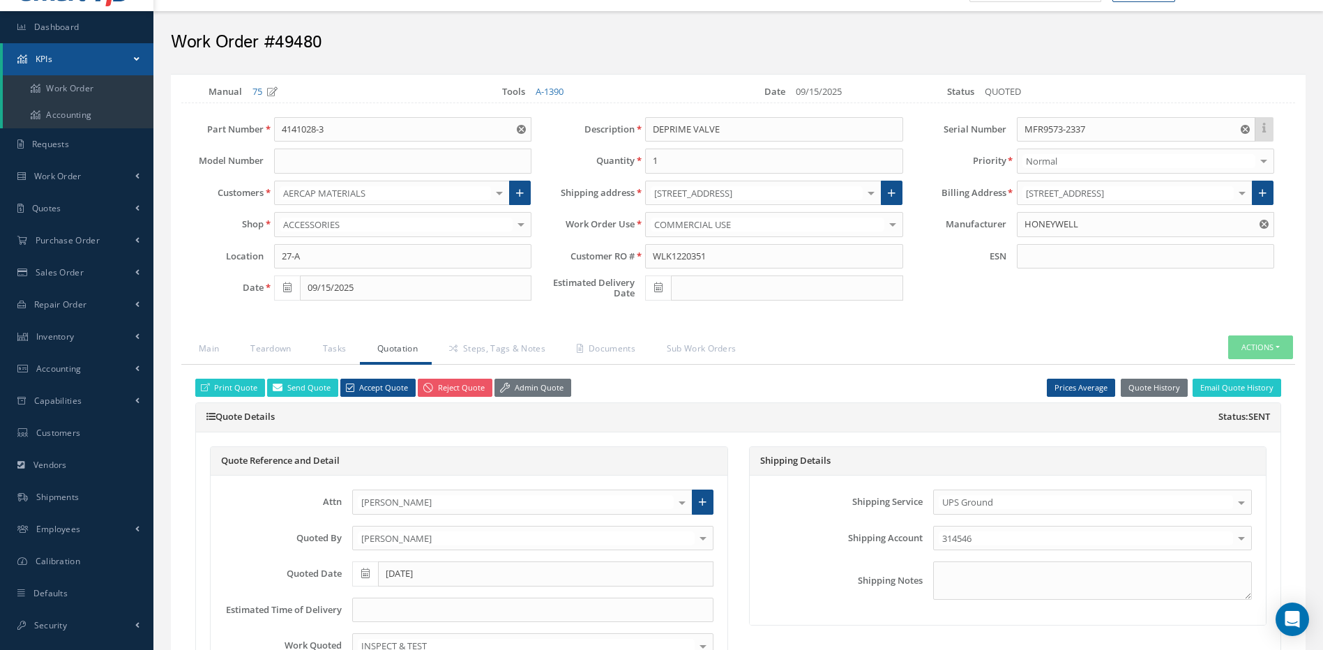
scroll to position [0, 0]
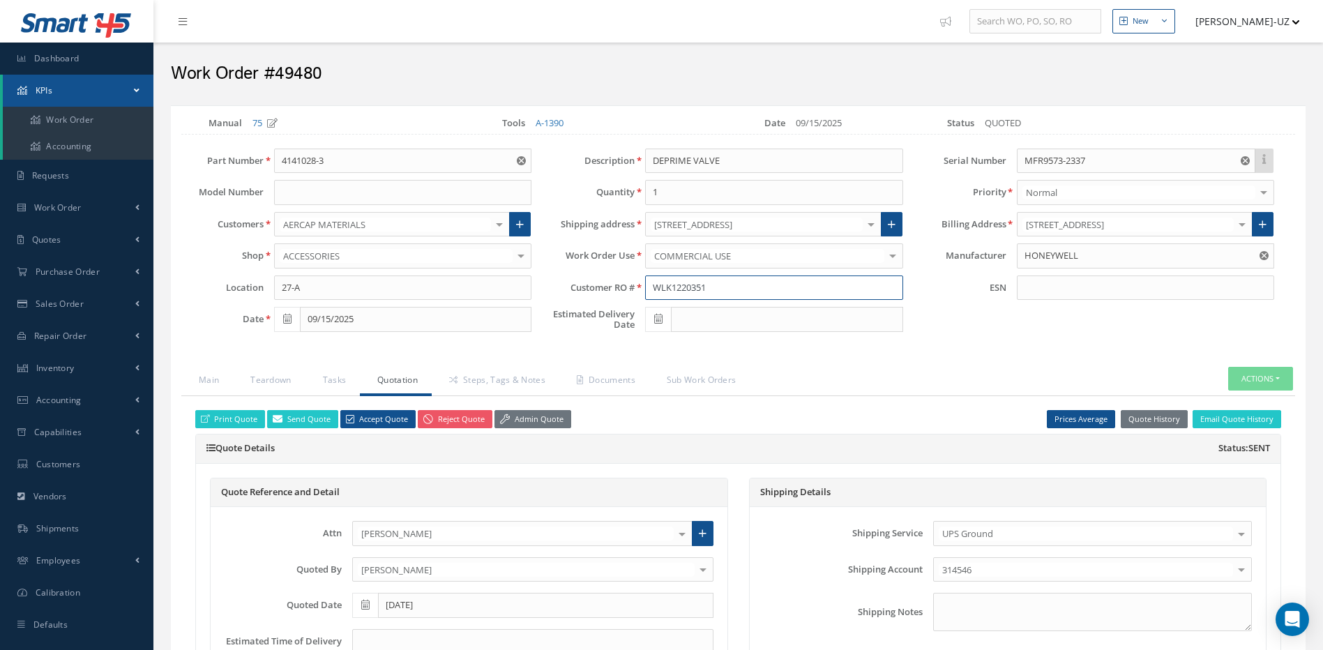
drag, startPoint x: 716, startPoint y: 289, endPoint x: 633, endPoint y: 283, distance: 83.9
click at [633, 283] on div "Customer RO # WLK1220351" at bounding box center [727, 288] width 371 height 25
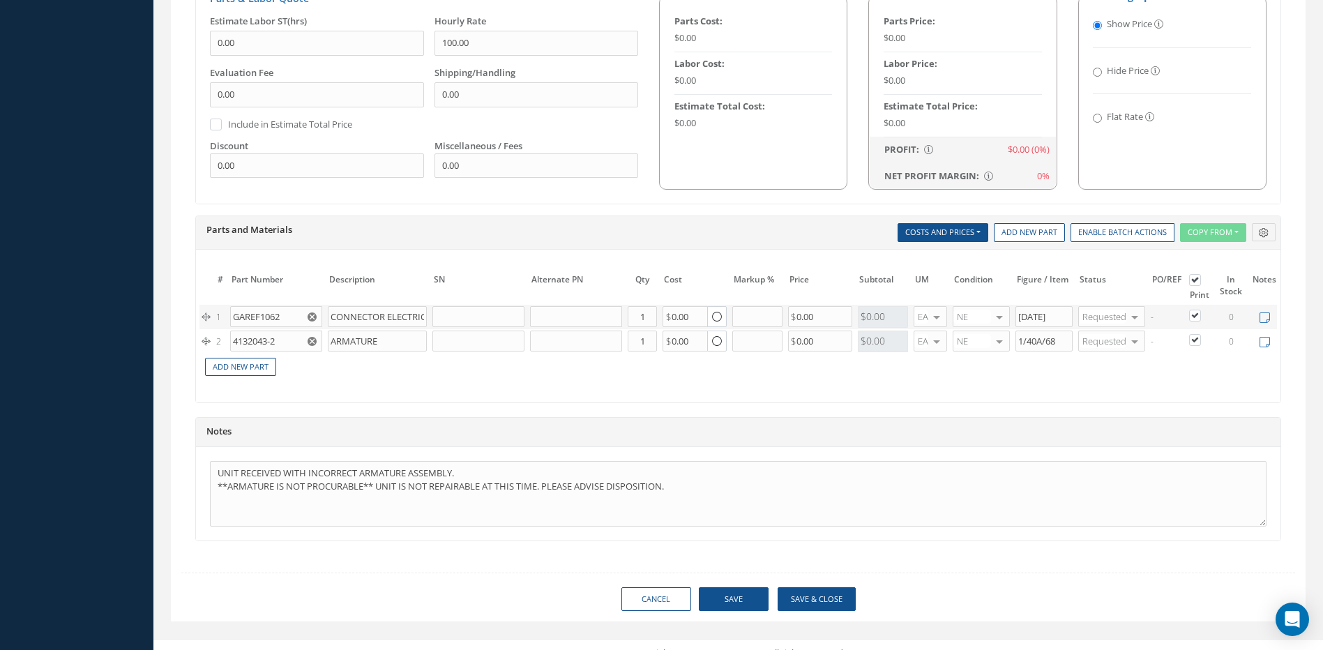
scroll to position [837, 0]
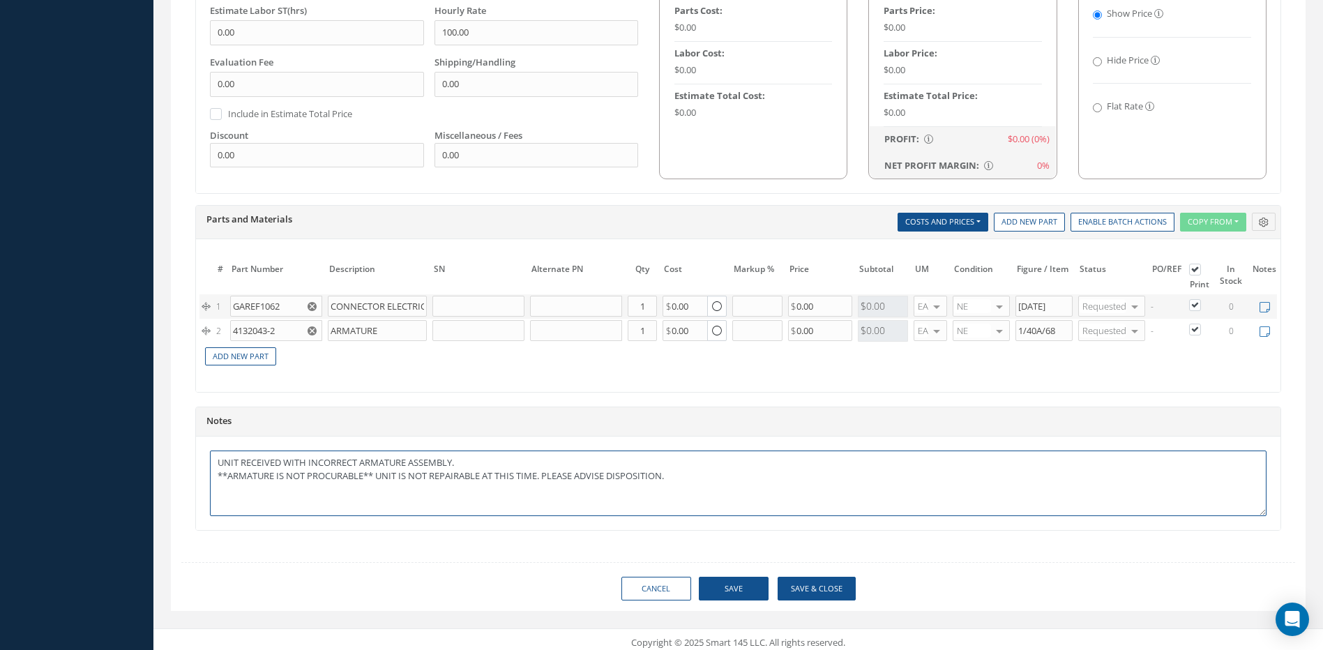
click at [467, 471] on textarea "UNIT RECEIVED WITH INCORRECT ARMATURE ASSEMBLY. **ARMATURE IS NOT PROCURABLE** …" at bounding box center [738, 484] width 1057 height 66
drag, startPoint x: 377, startPoint y: 501, endPoint x: 684, endPoint y: 506, distance: 307.7
click at [684, 506] on textarea "UNIT RECEIVED WITH INCORRECT ARMATURE ASSEMBLY. UNIT SHOULD HAVE ARMATURE PN 41…" at bounding box center [738, 484] width 1057 height 66
drag, startPoint x: 277, startPoint y: 501, endPoint x: 193, endPoint y: 497, distance: 84.5
click at [278, 501] on textarea "UNIT RECEIVED WITH INCORRECT ARMATURE ASSEMBLY. UNIT SHOULD HAVE ARMATURE PN 41…" at bounding box center [738, 484] width 1057 height 66
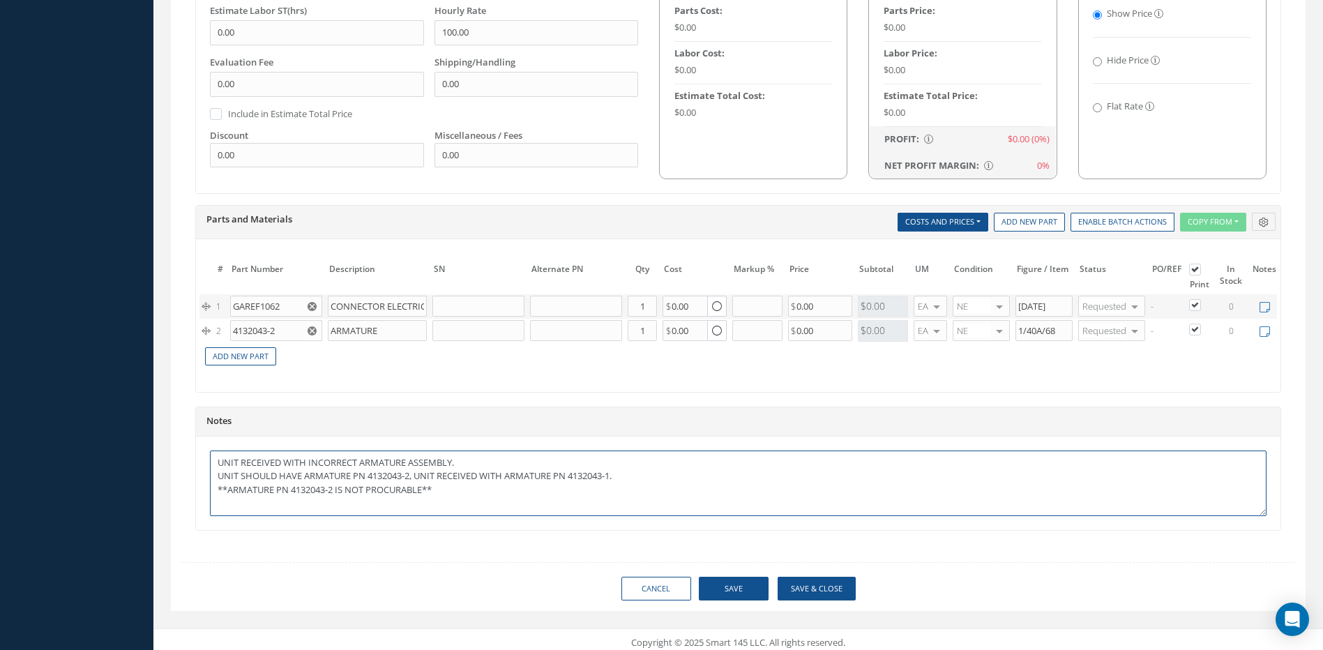
click at [444, 498] on textarea "UNIT RECEIVED WITH INCORRECT ARMATURE ASSEMBLY. UNIT SHOULD HAVE ARMATURE PN 41…" at bounding box center [738, 484] width 1057 height 66
type textarea "UNIT RECEIVED WITH INCORRECT ARMATURE ASSEMBLY. UNIT SHOULD HAVE ARMATURE PN 41…"
click at [733, 598] on button "Save" at bounding box center [734, 589] width 70 height 24
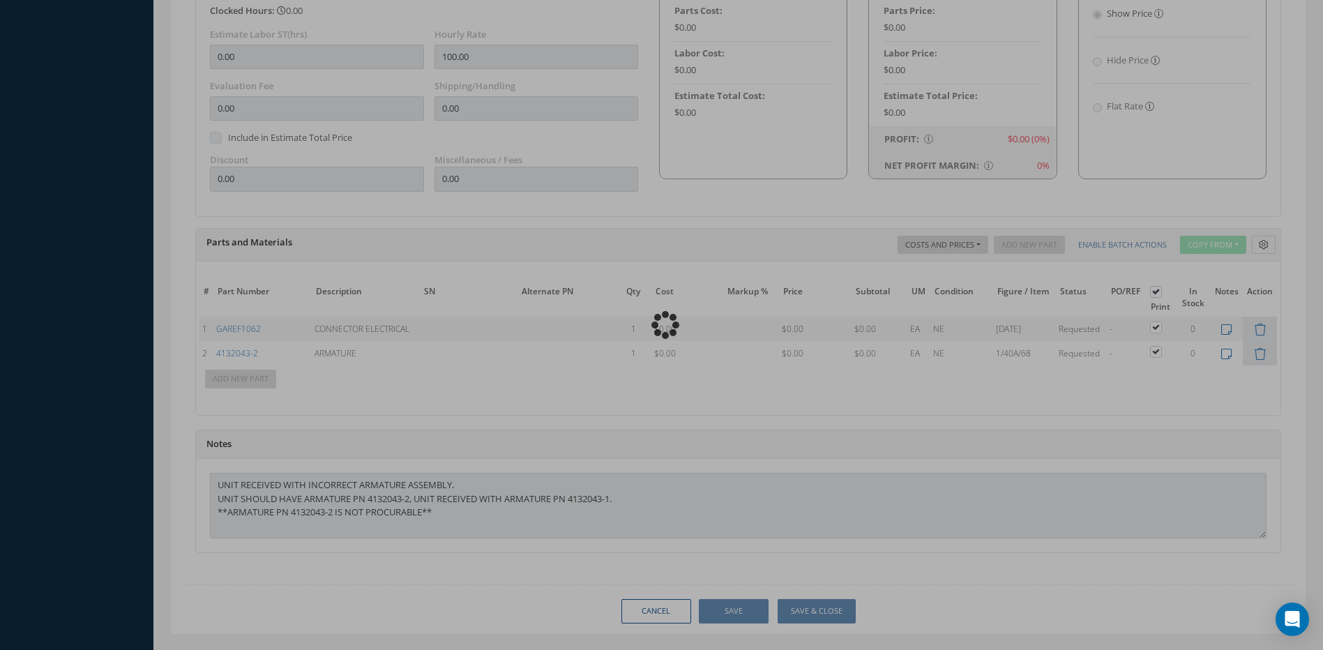
scroll to position [861, 0]
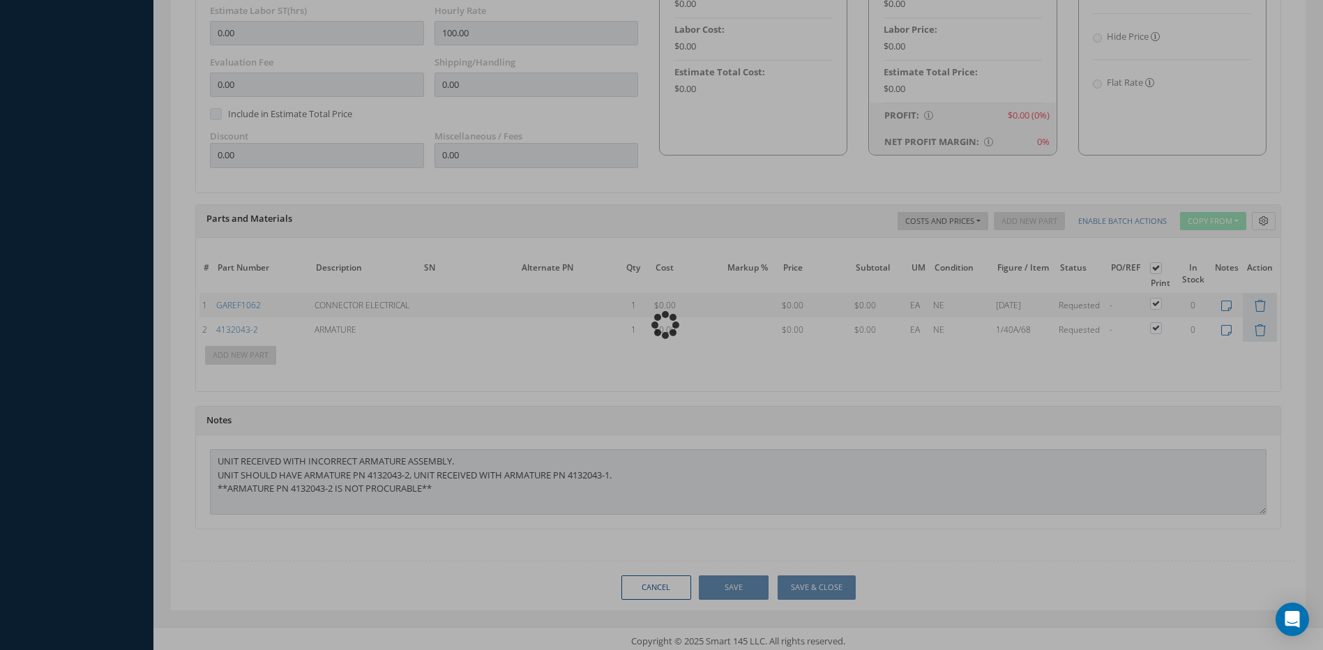
type input "HONEYWELL"
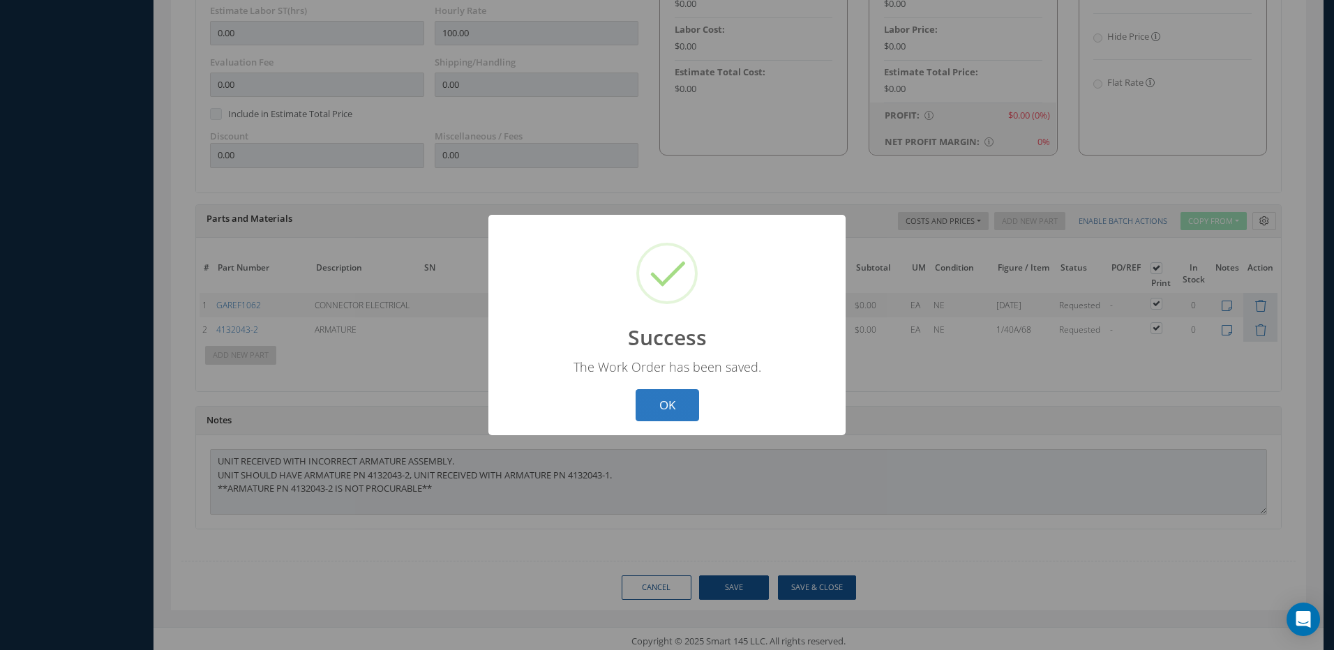
click at [679, 404] on button "OK" at bounding box center [667, 405] width 63 height 33
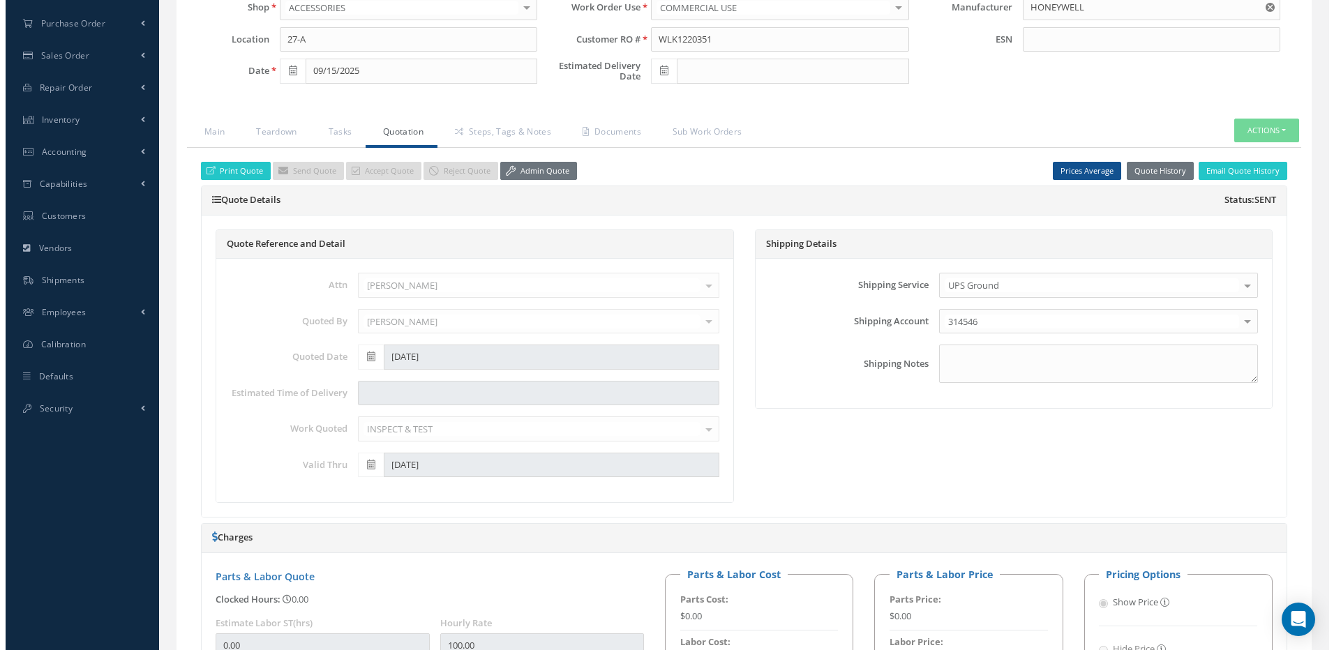
scroll to position [233, 0]
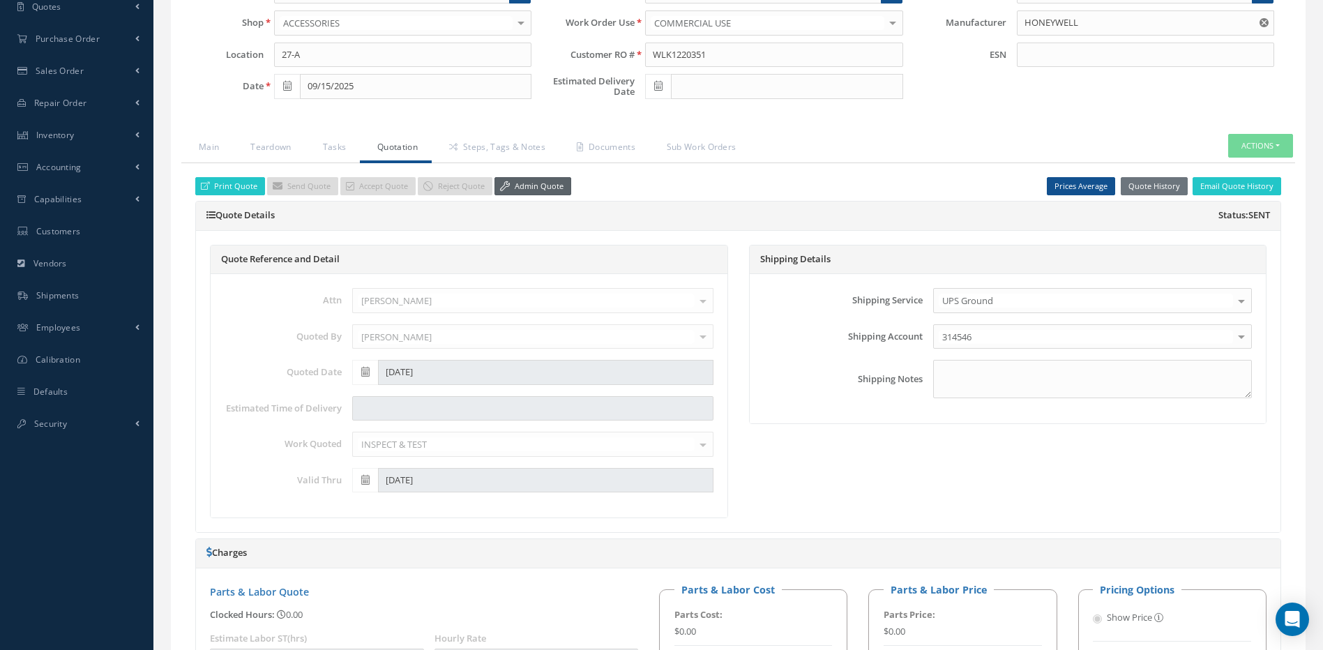
click at [545, 187] on link "Admin Quote" at bounding box center [533, 186] width 77 height 19
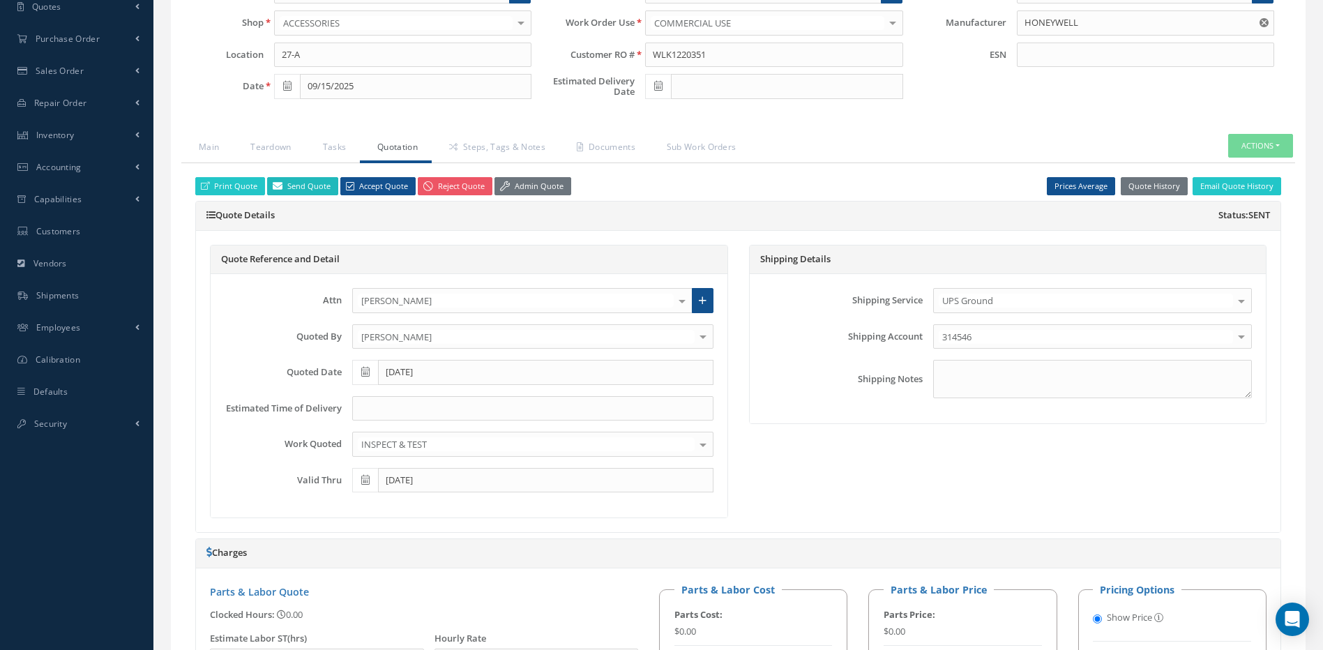
click at [308, 183] on link "Send Quote" at bounding box center [302, 186] width 71 height 19
type input "Quote for RO WLK1220351, WO 49480"
type textarea "Dear, Please find attached your Quote for RO WLK1220351. Please feel free to co…"
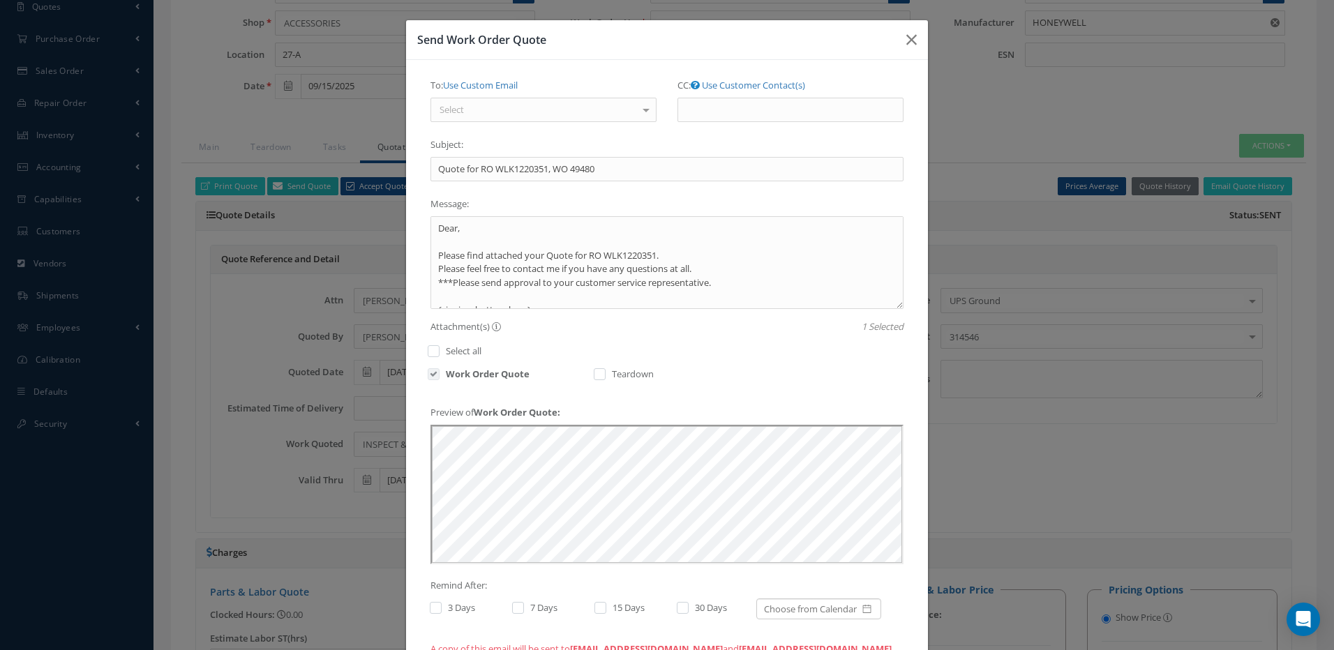
scroll to position [0, 0]
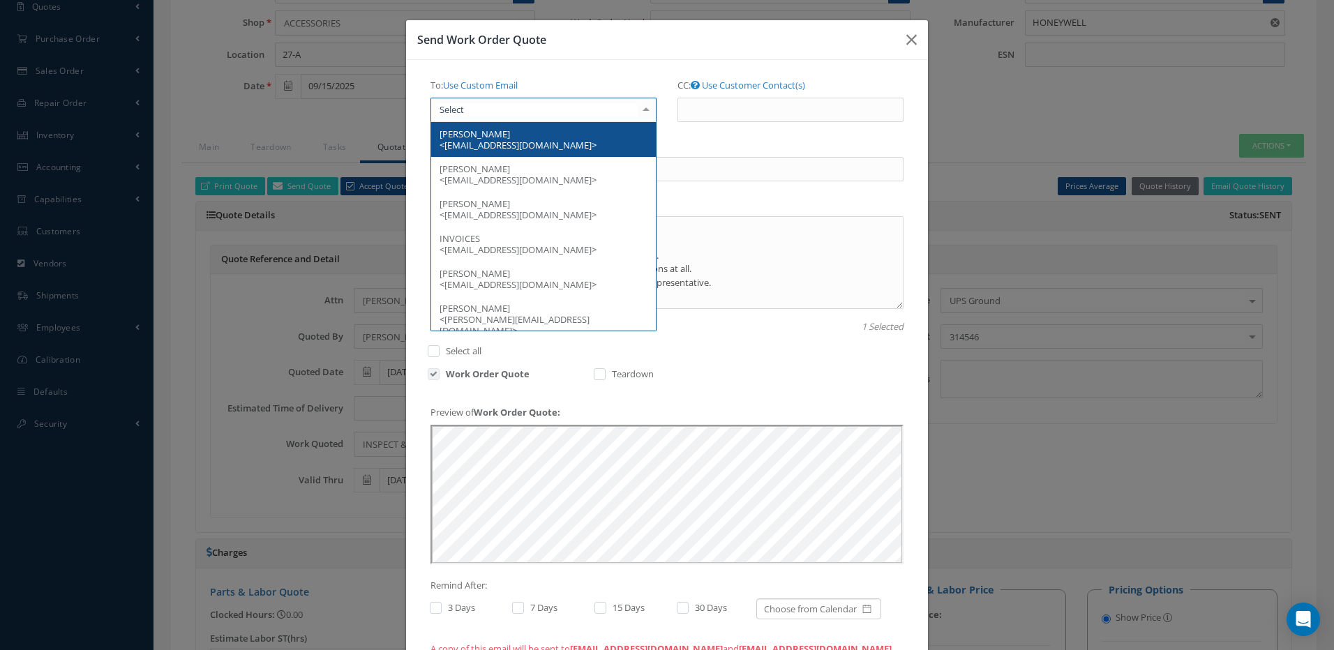
click at [571, 111] on div at bounding box center [543, 110] width 226 height 25
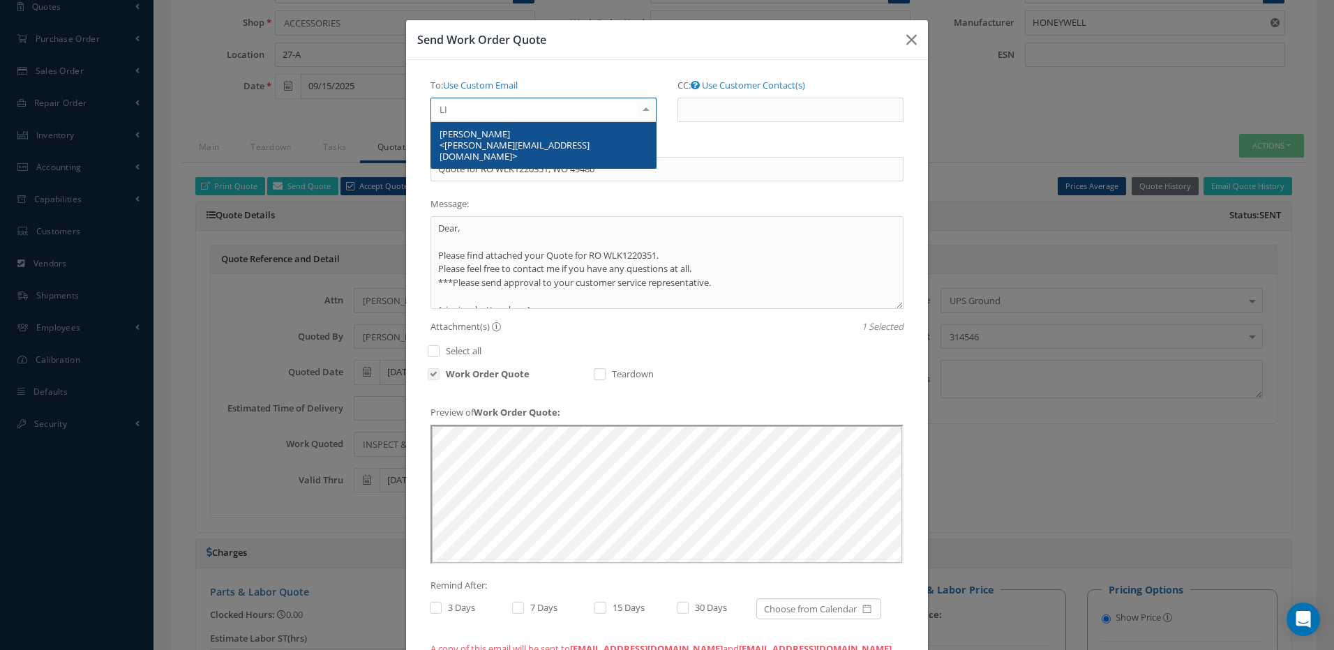
type input "LIN"
click at [534, 143] on span "LINDA KLUKOSKY <Lklukosky@ac-contractor.com>" at bounding box center [515, 145] width 150 height 35
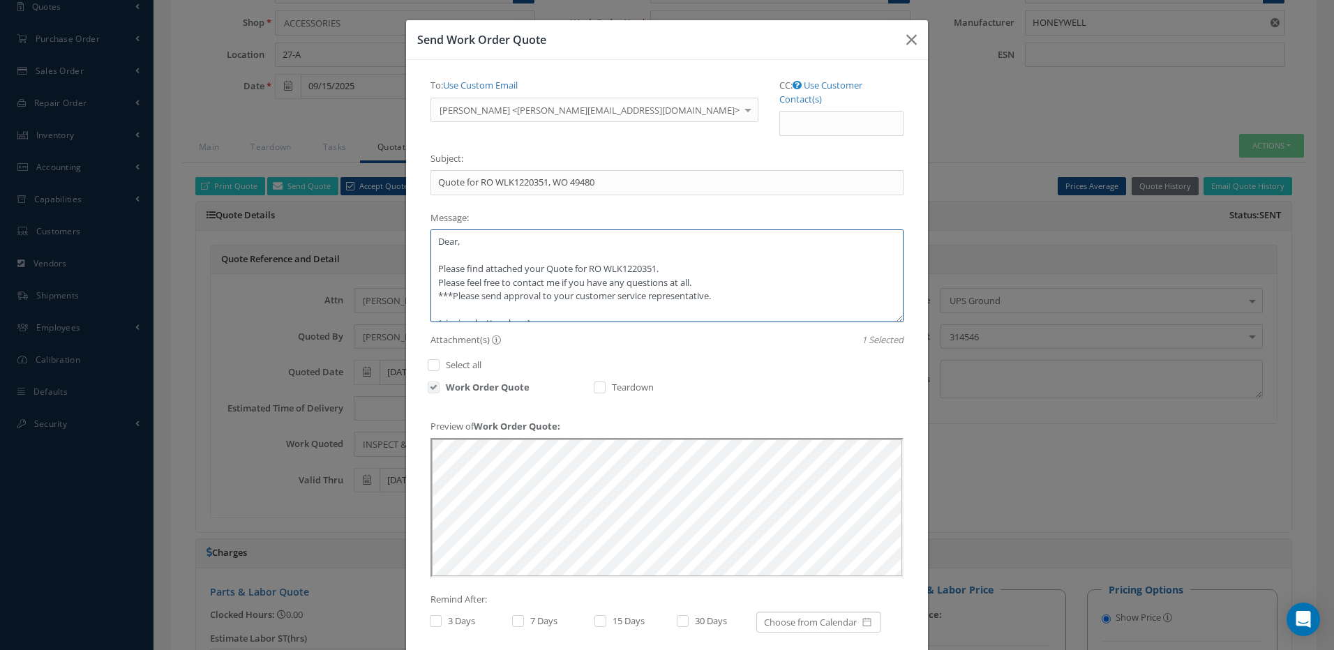
click at [545, 256] on textarea "Dear, Please find attached your Quote for RO WLK1220351. Please feel free to co…" at bounding box center [666, 276] width 473 height 93
click at [546, 256] on textarea "Dear, Please find attached your Quote for RO WLK1220351. Please feel free to co…" at bounding box center [666, 276] width 473 height 93
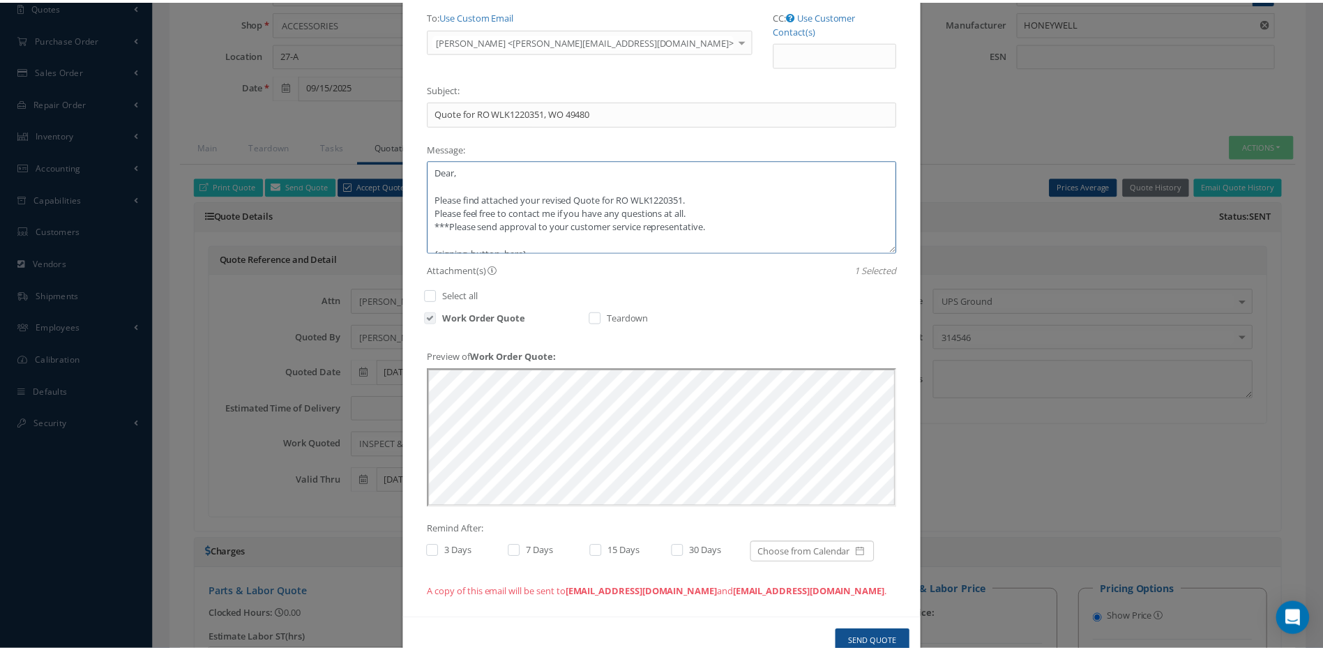
scroll to position [92, 0]
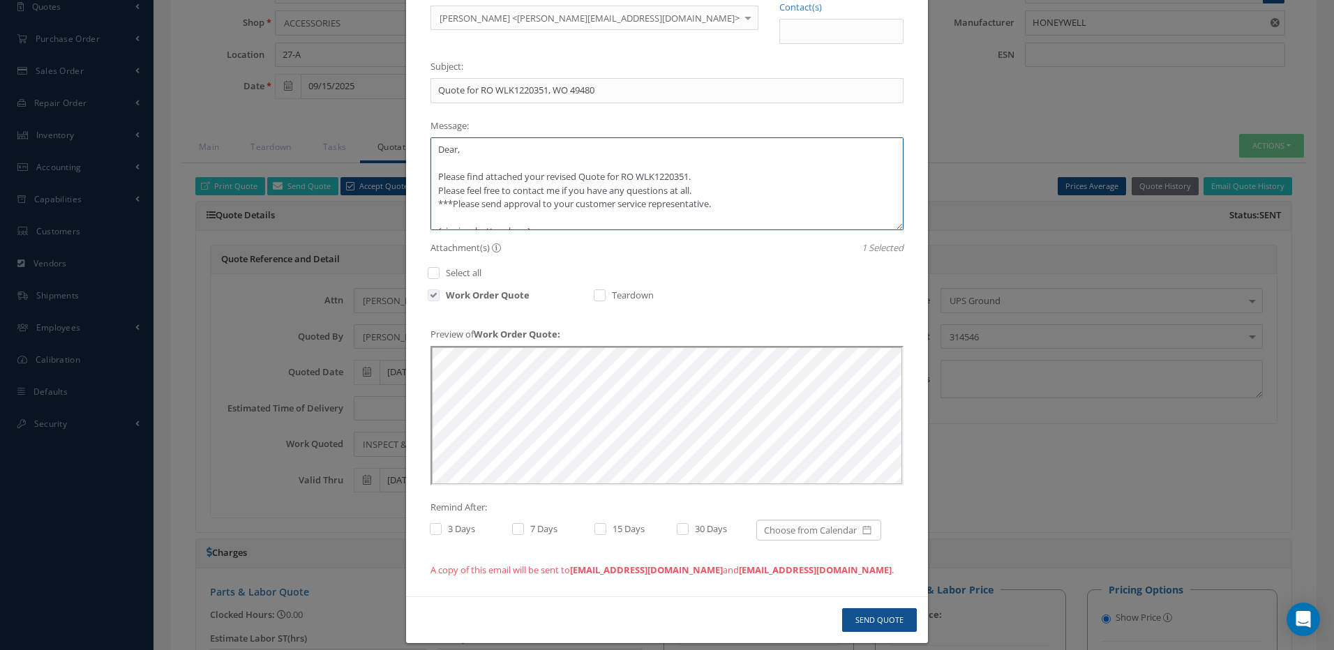
type textarea "Dear, Please find attached your revised Quote for RO WLK1220351. Please feel fr…"
click at [887, 608] on button "Send Quote" at bounding box center [879, 620] width 75 height 24
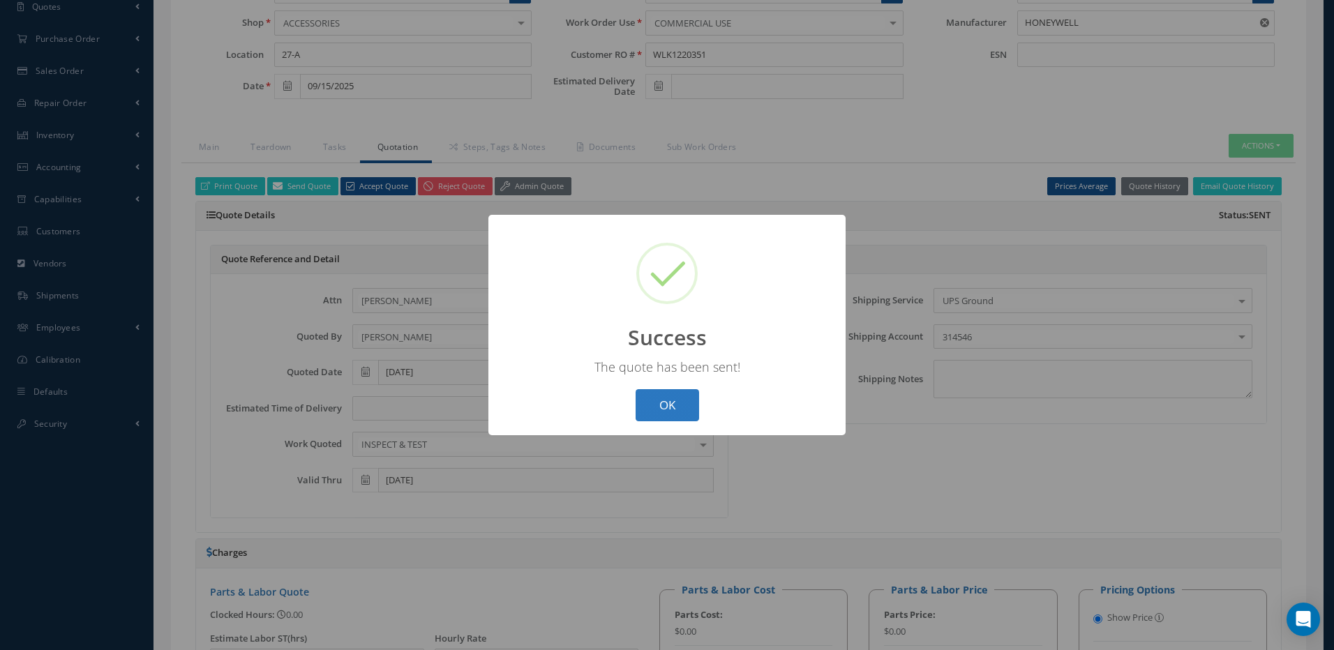
click at [675, 407] on button "OK" at bounding box center [667, 405] width 63 height 33
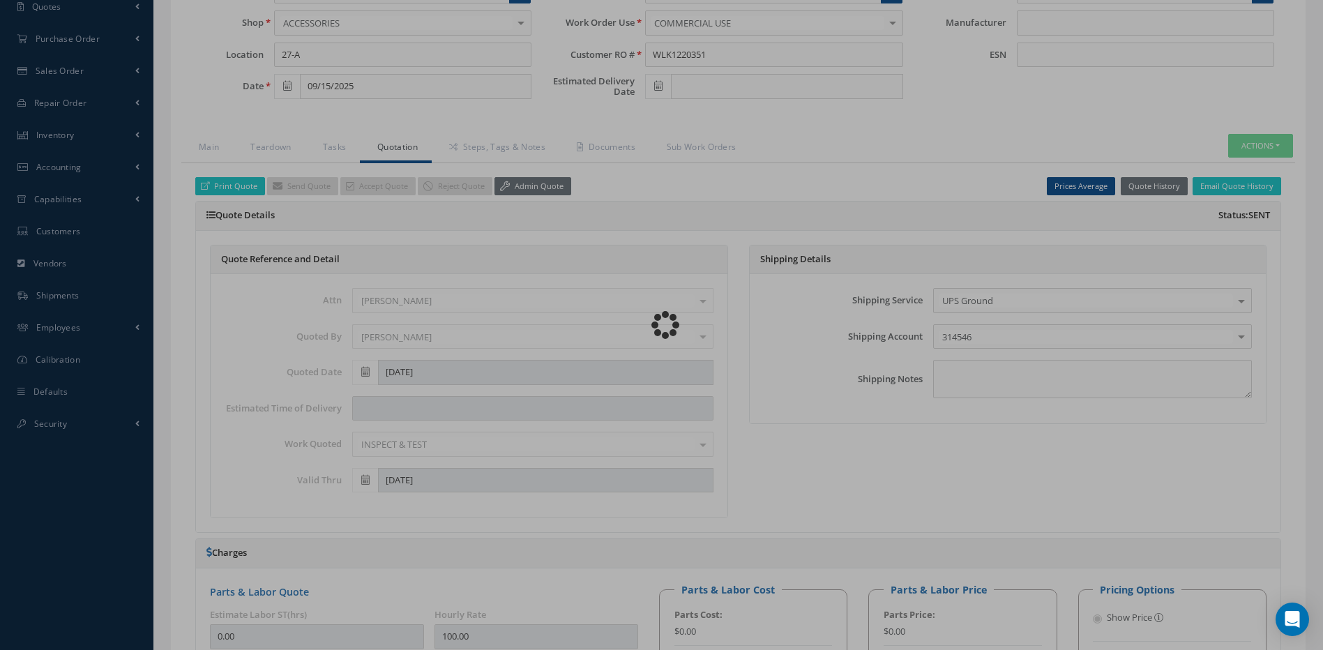
type input "HONEYWELL"
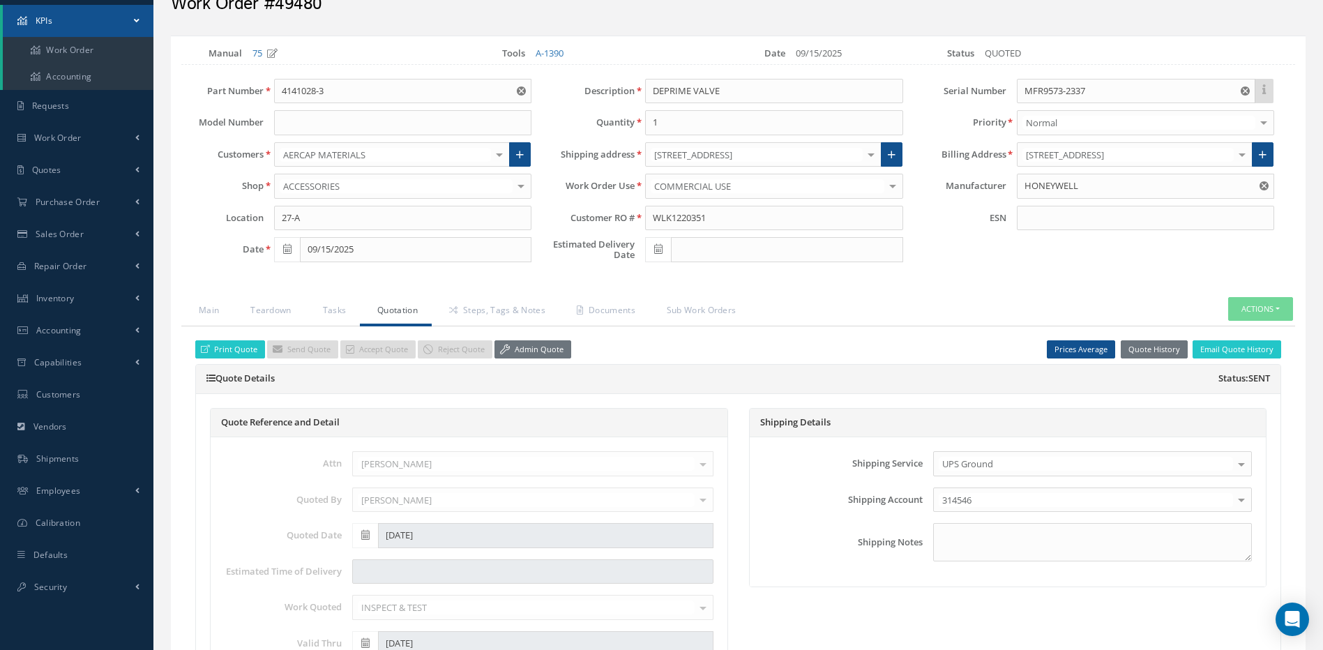
scroll to position [0, 0]
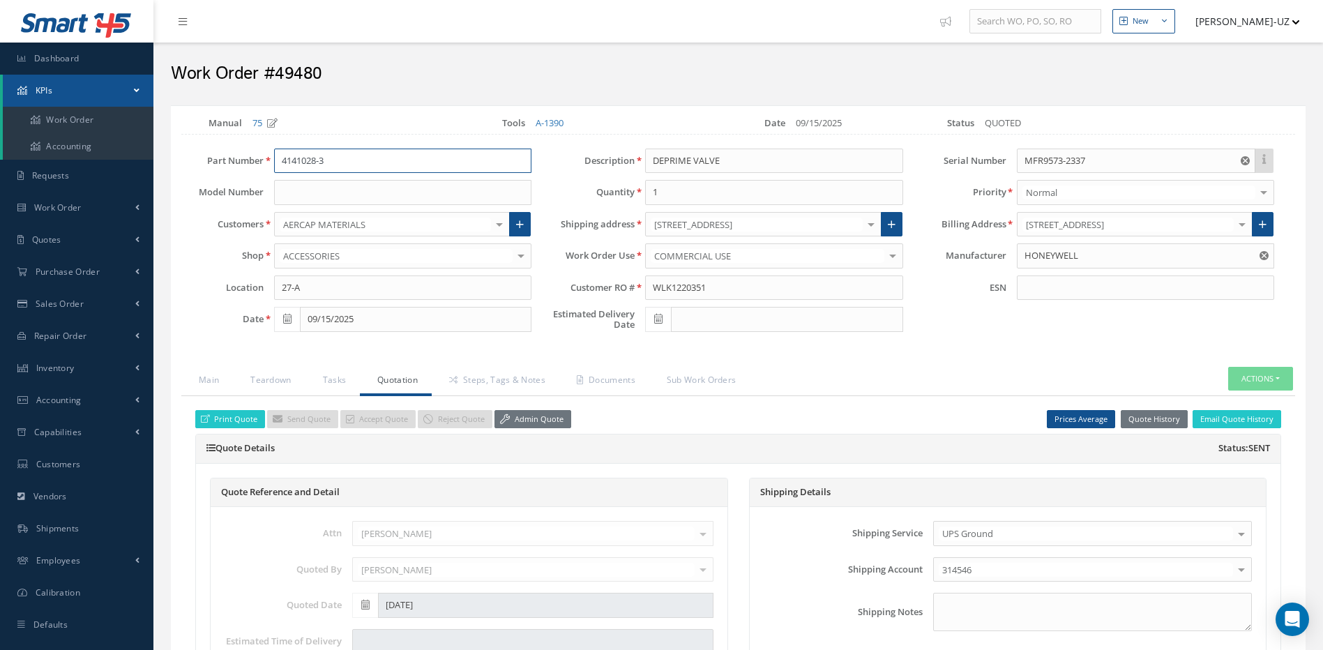
drag, startPoint x: 336, startPoint y: 160, endPoint x: 278, endPoint y: 164, distance: 57.4
click at [278, 164] on input "4141028-3" at bounding box center [402, 161] width 257 height 25
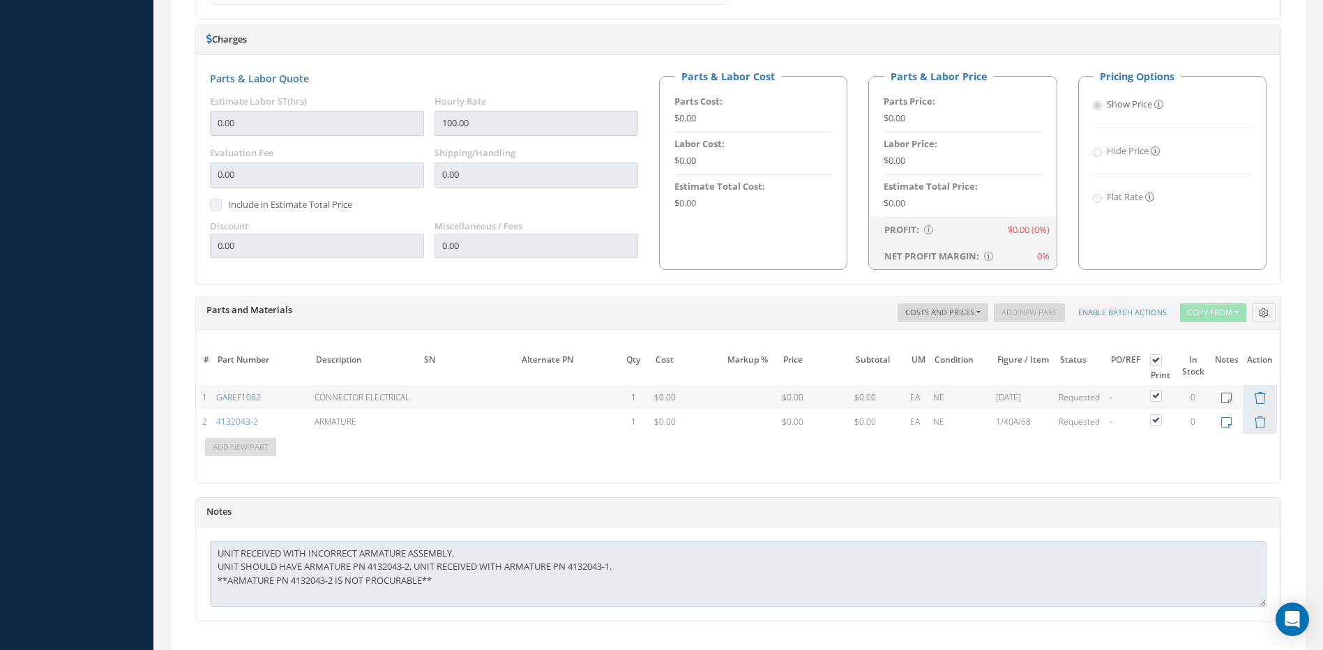
scroll to position [843, 0]
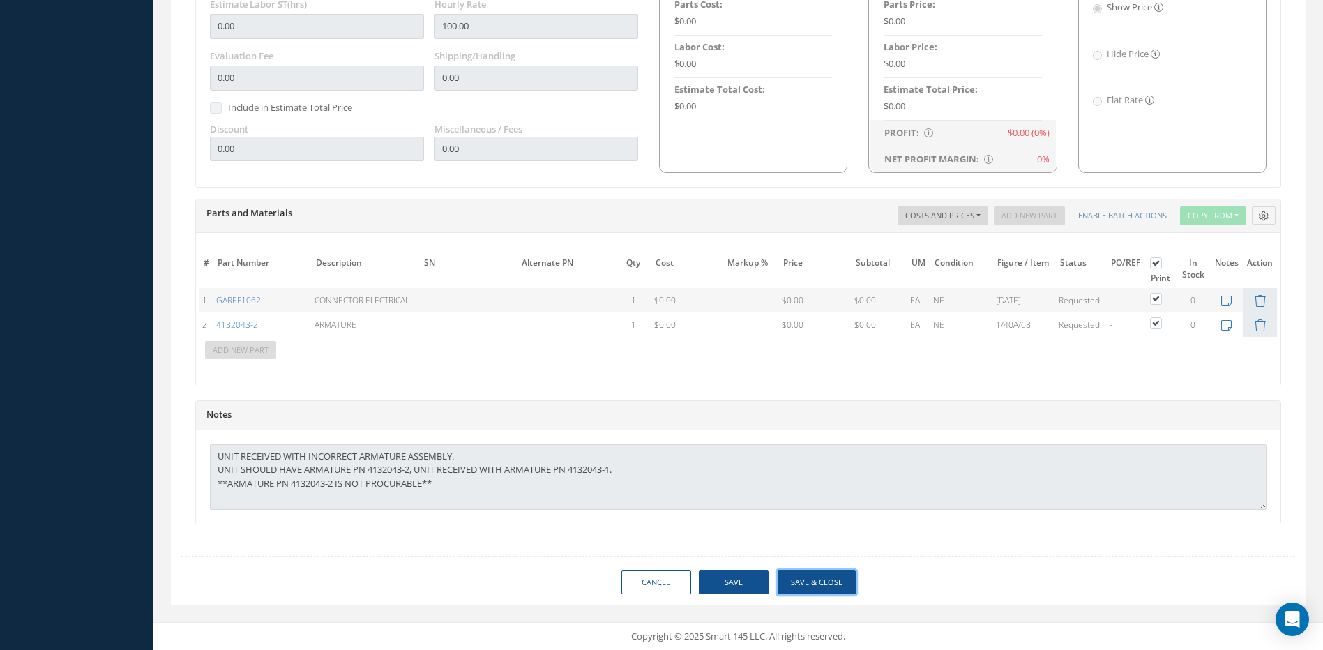
click at [824, 580] on button "Save & Close" at bounding box center [817, 583] width 78 height 24
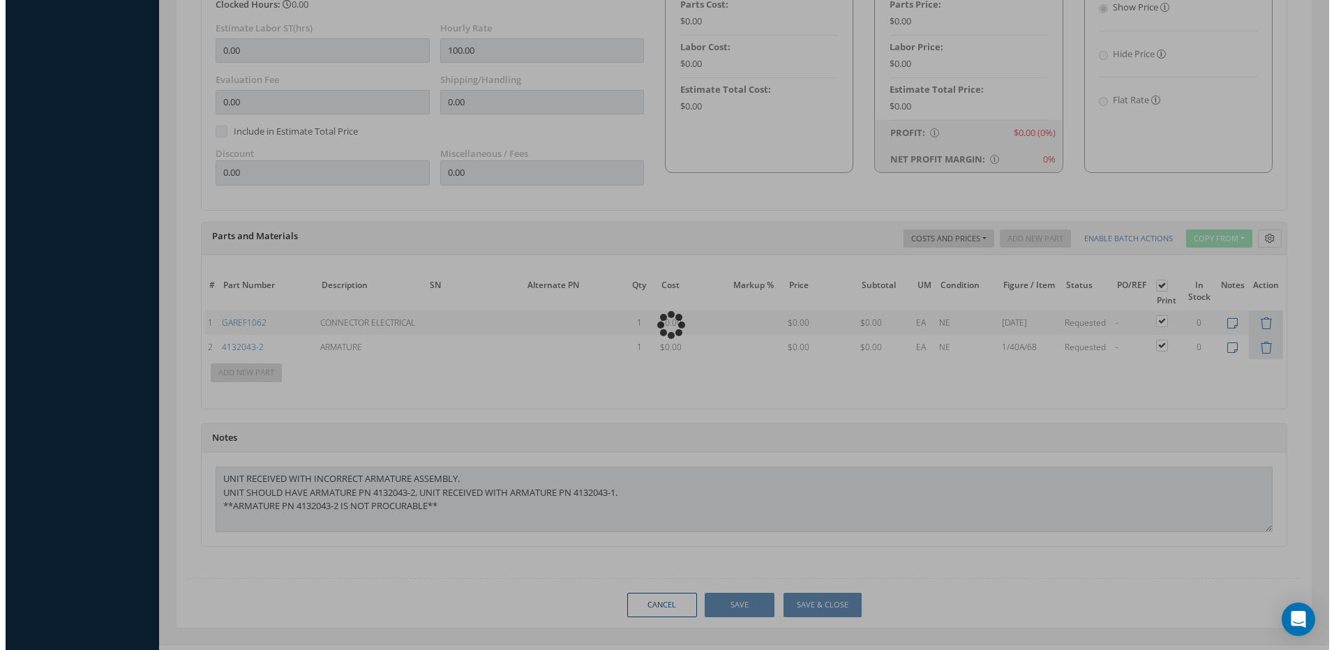
scroll to position [866, 0]
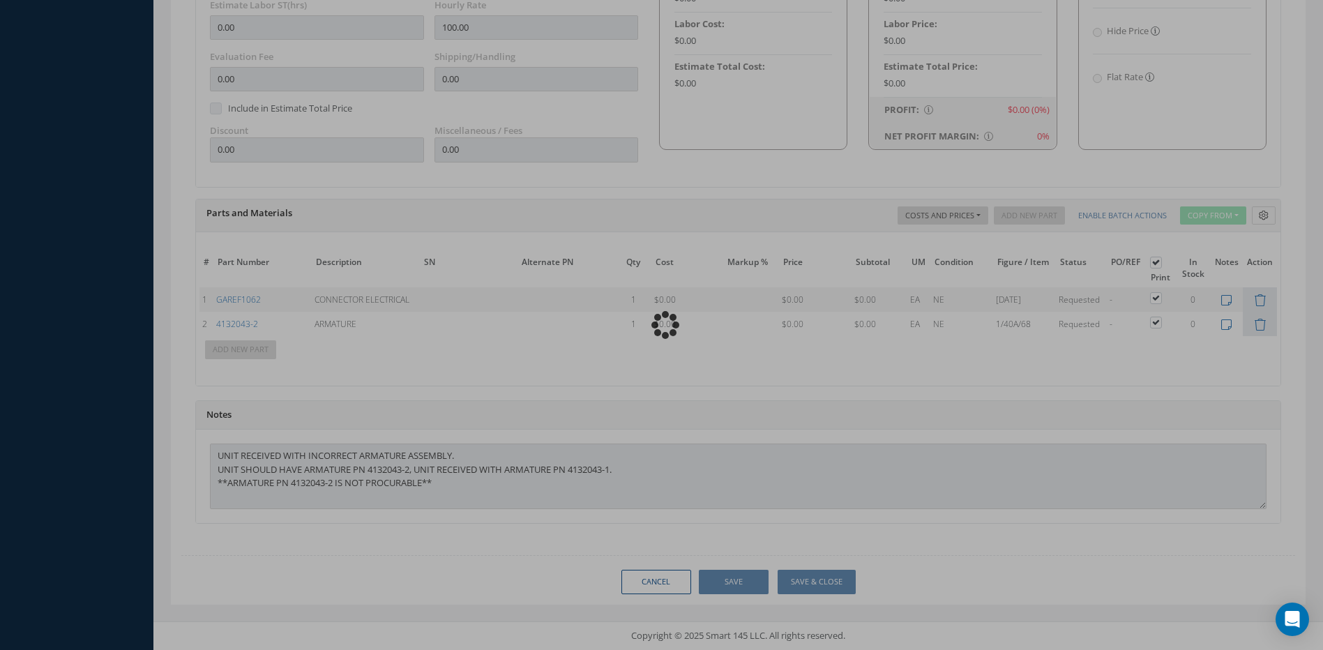
type input "HONEYWELL"
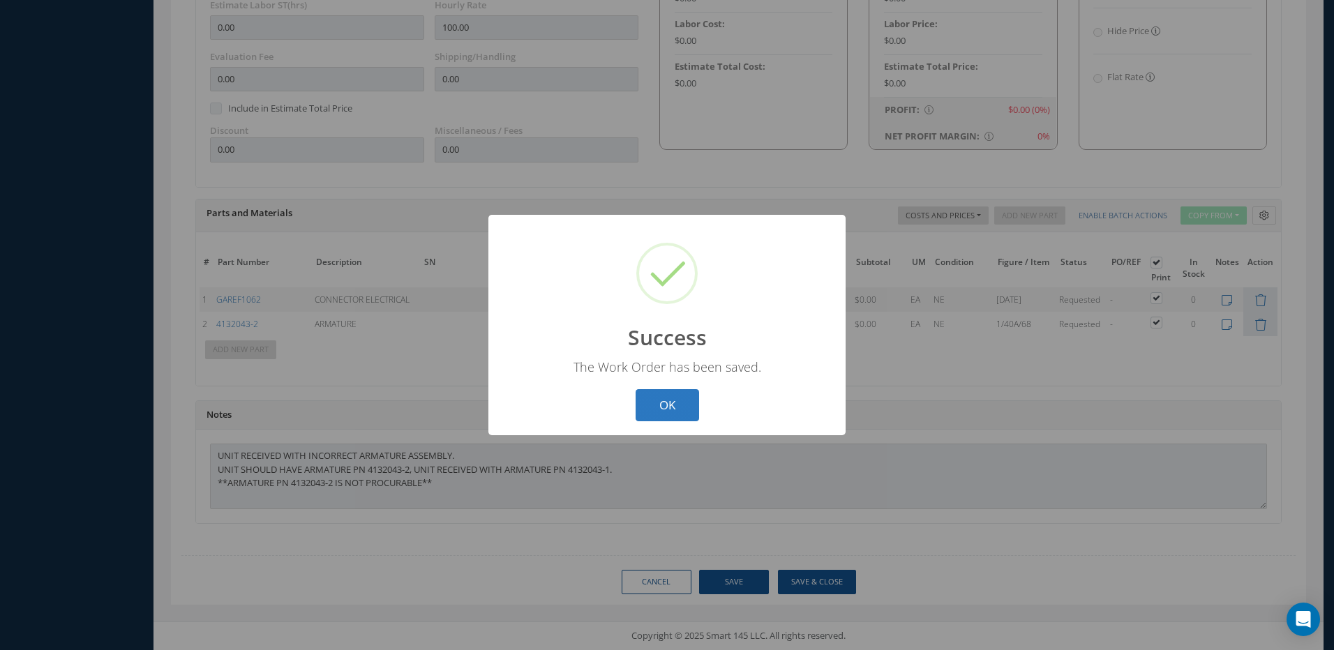
click at [673, 410] on button "OK" at bounding box center [667, 405] width 63 height 33
select select "25"
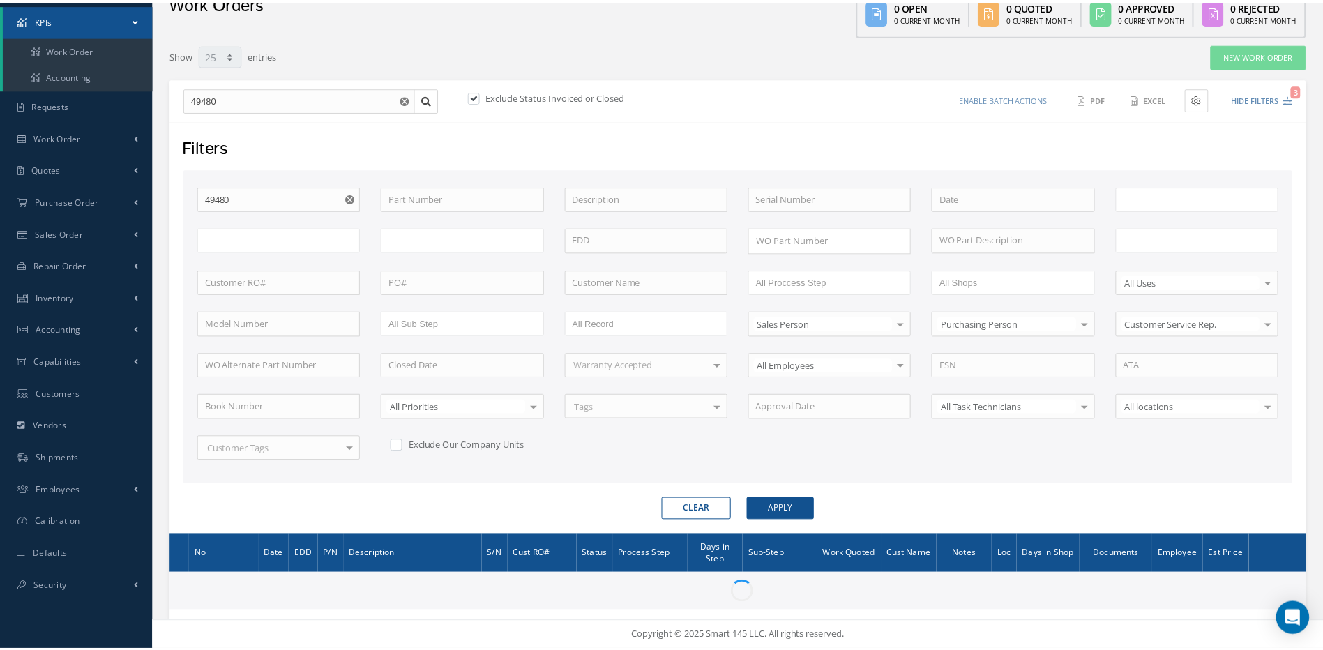
scroll to position [70, 0]
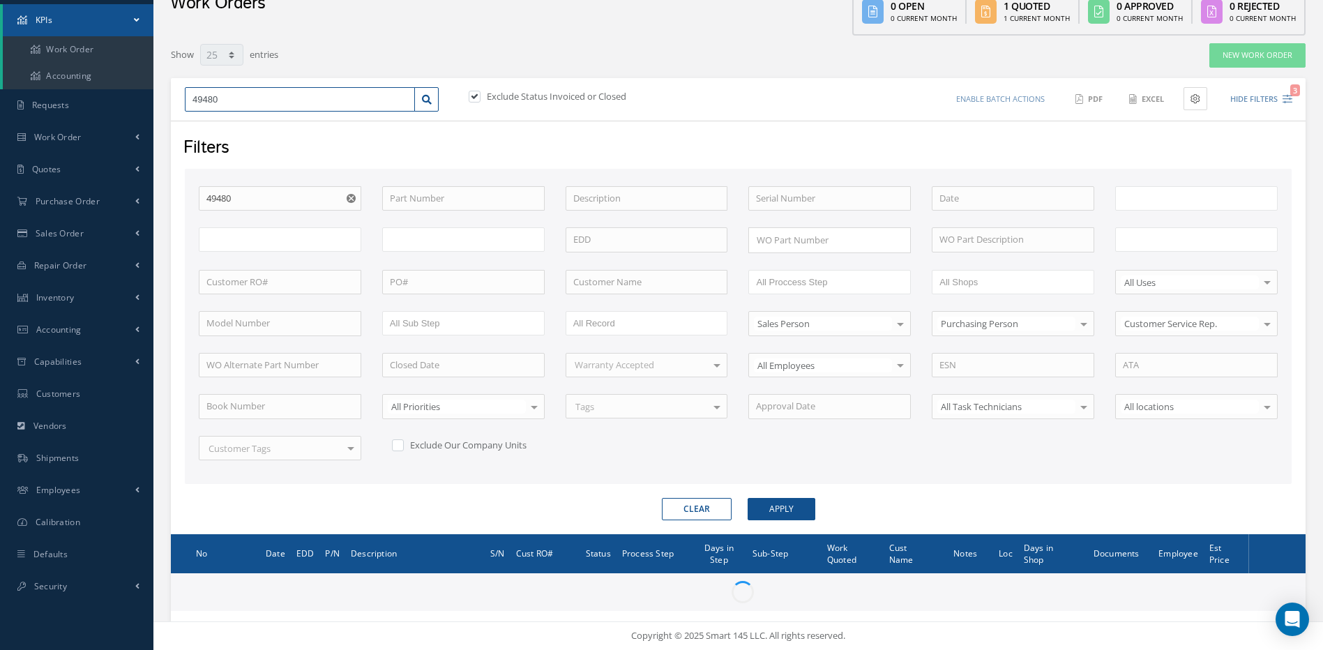
click at [278, 100] on input "49480" at bounding box center [300, 99] width 230 height 25
type input "All Work Request"
type input "All Work Performed"
type input "All Status"
type input "WO Part Status"
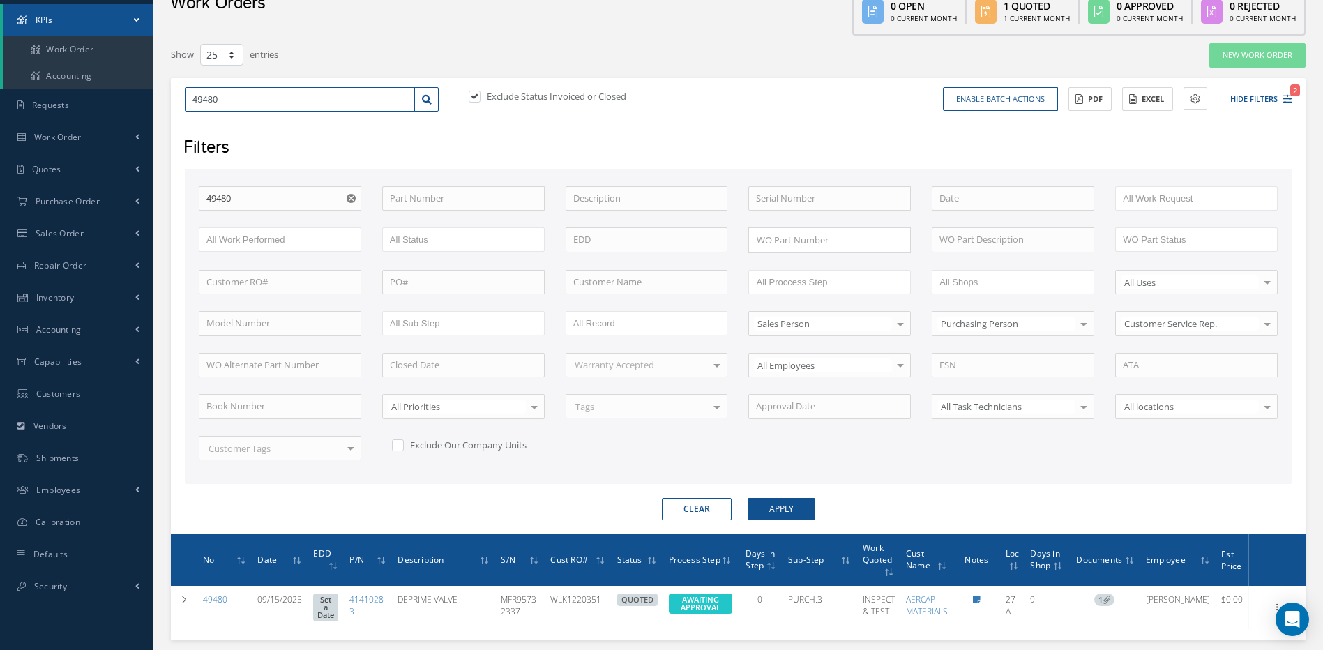
type input "4948"
type input "49481"
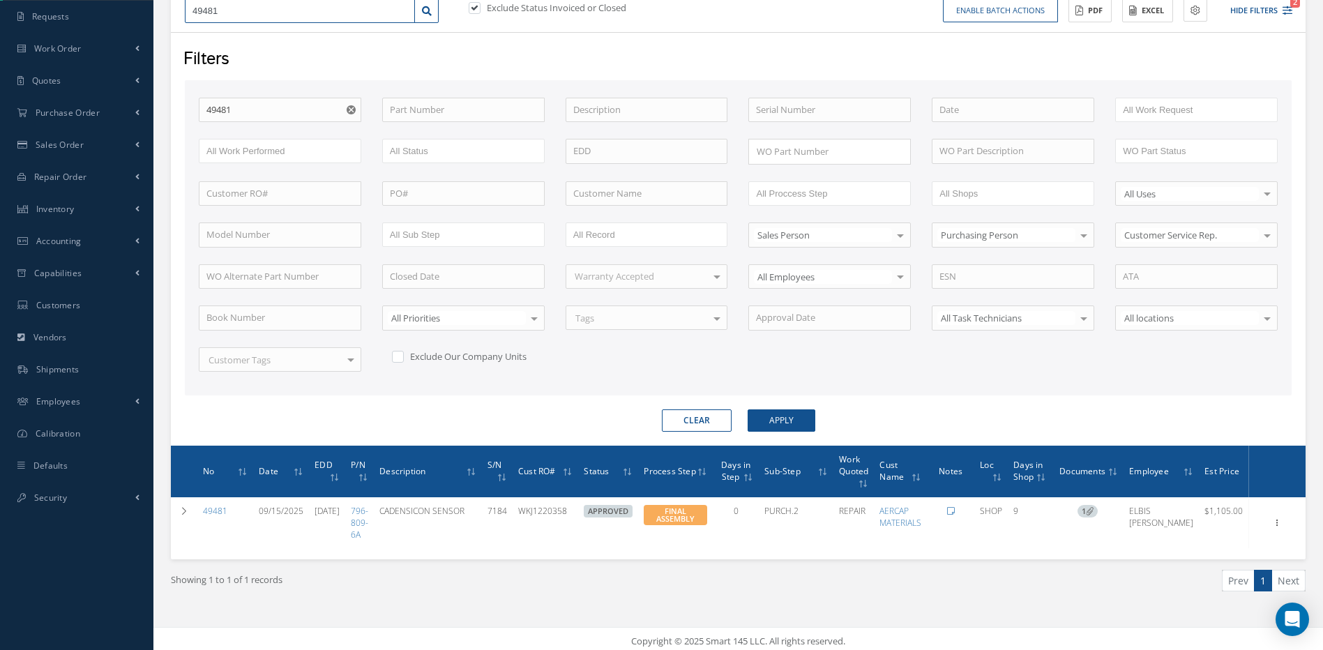
scroll to position [164, 0]
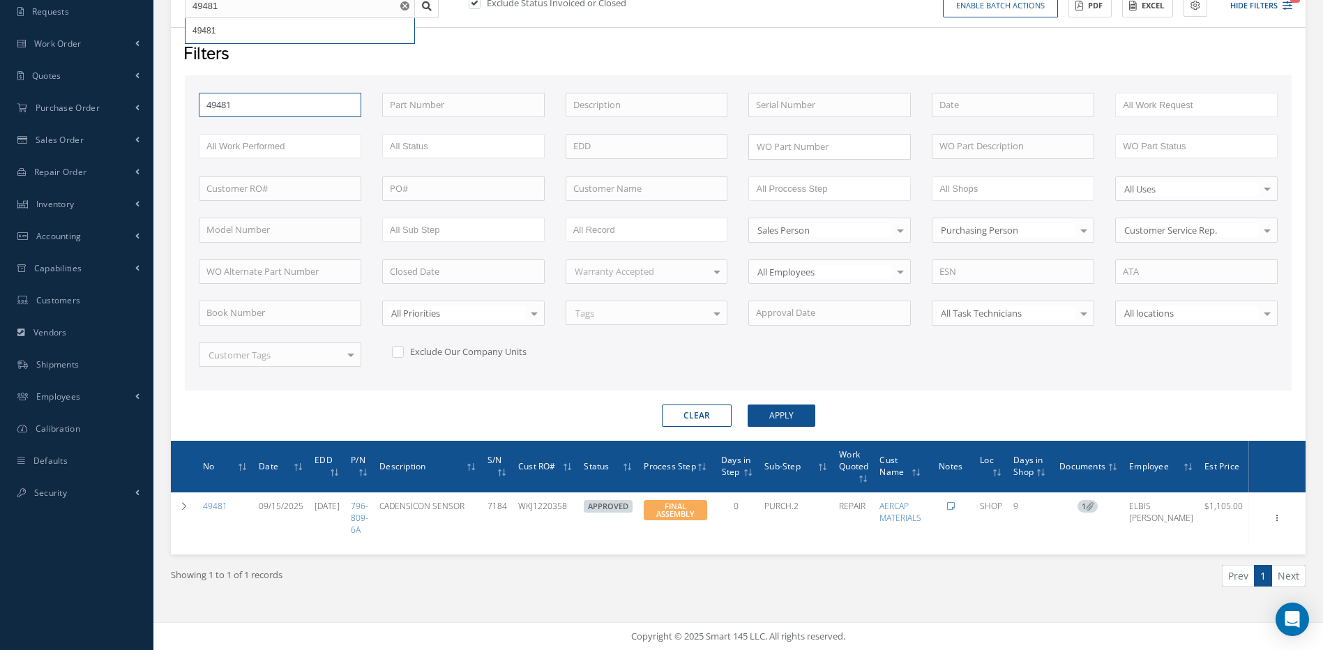
drag, startPoint x: 235, startPoint y: 96, endPoint x: 179, endPoint y: 103, distance: 57.0
click at [183, 100] on div "Filters WO Number 49481 Part Number Description Serial Number - BENCH CHECK CAL…" at bounding box center [738, 234] width 1135 height 414
type input "4"
type input "49"
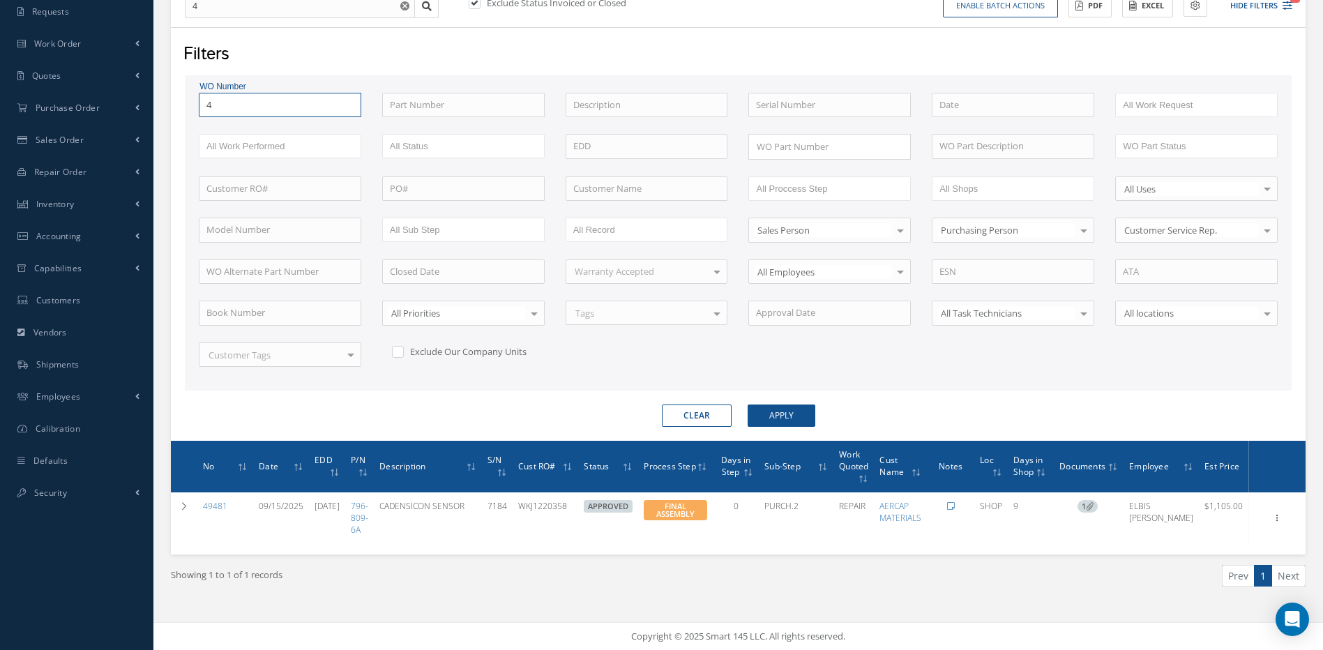
type input "49"
type input "495"
type input "4955"
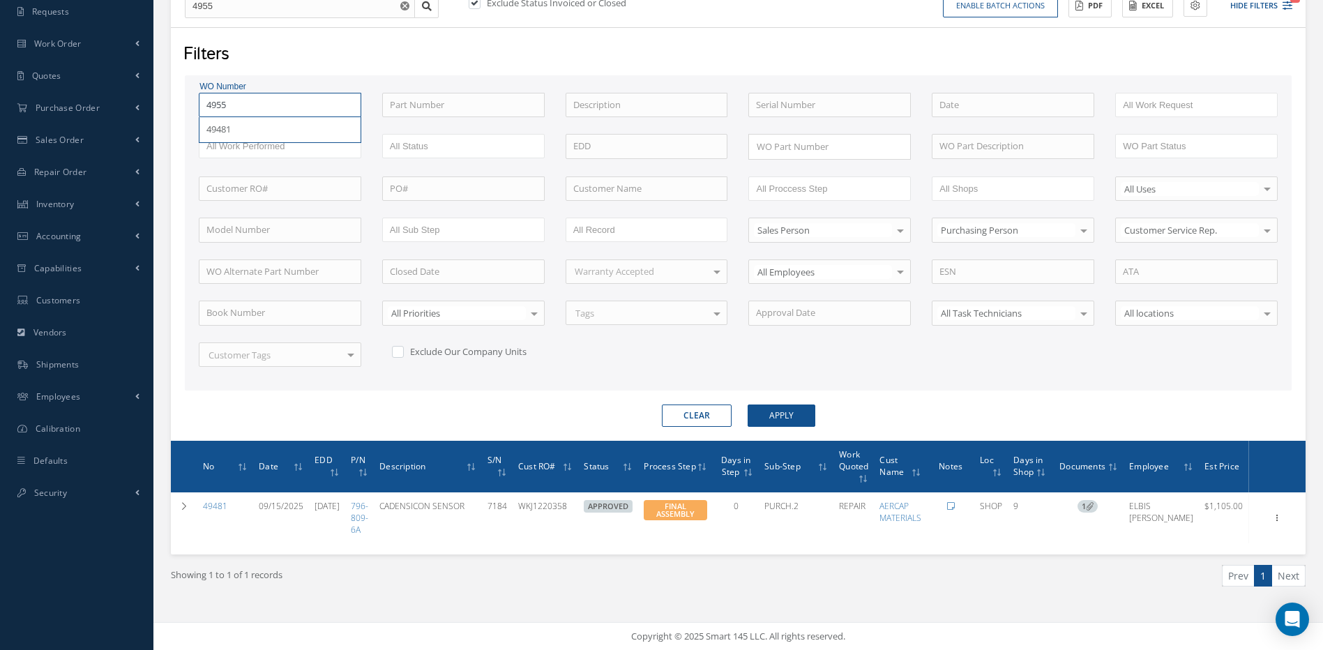
type input "49550"
click at [748, 405] on button "Apply" at bounding box center [782, 416] width 68 height 22
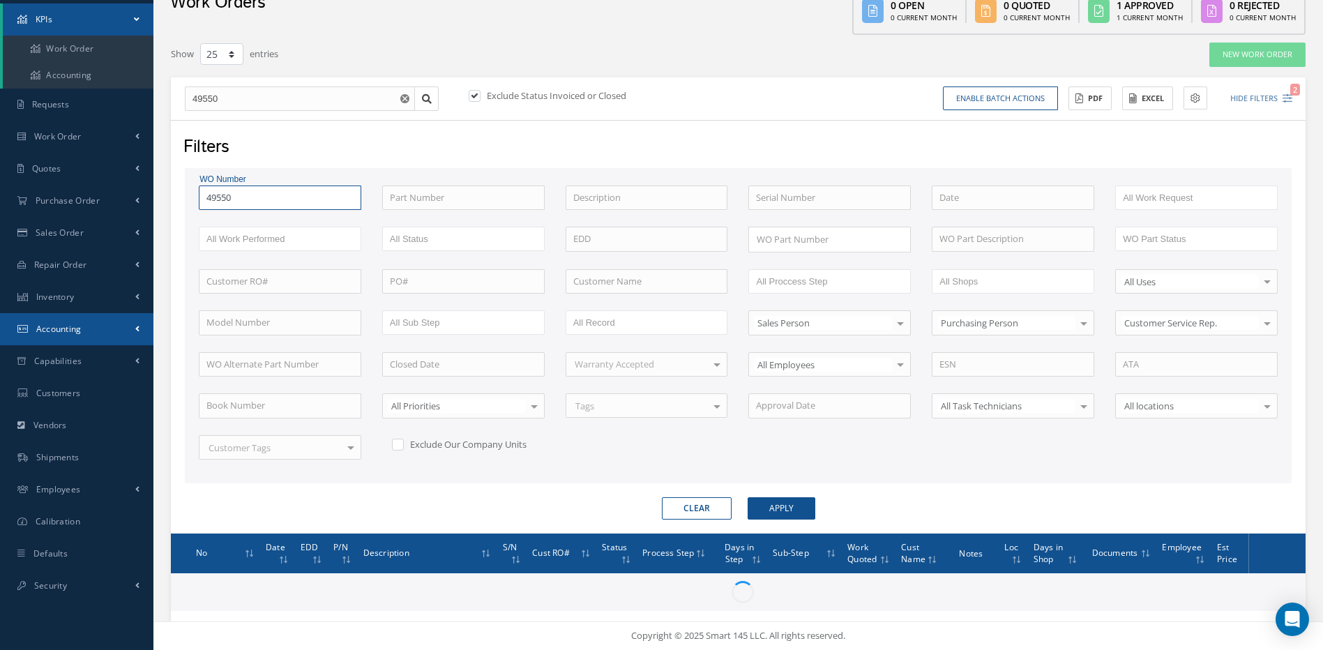
scroll to position [152, 0]
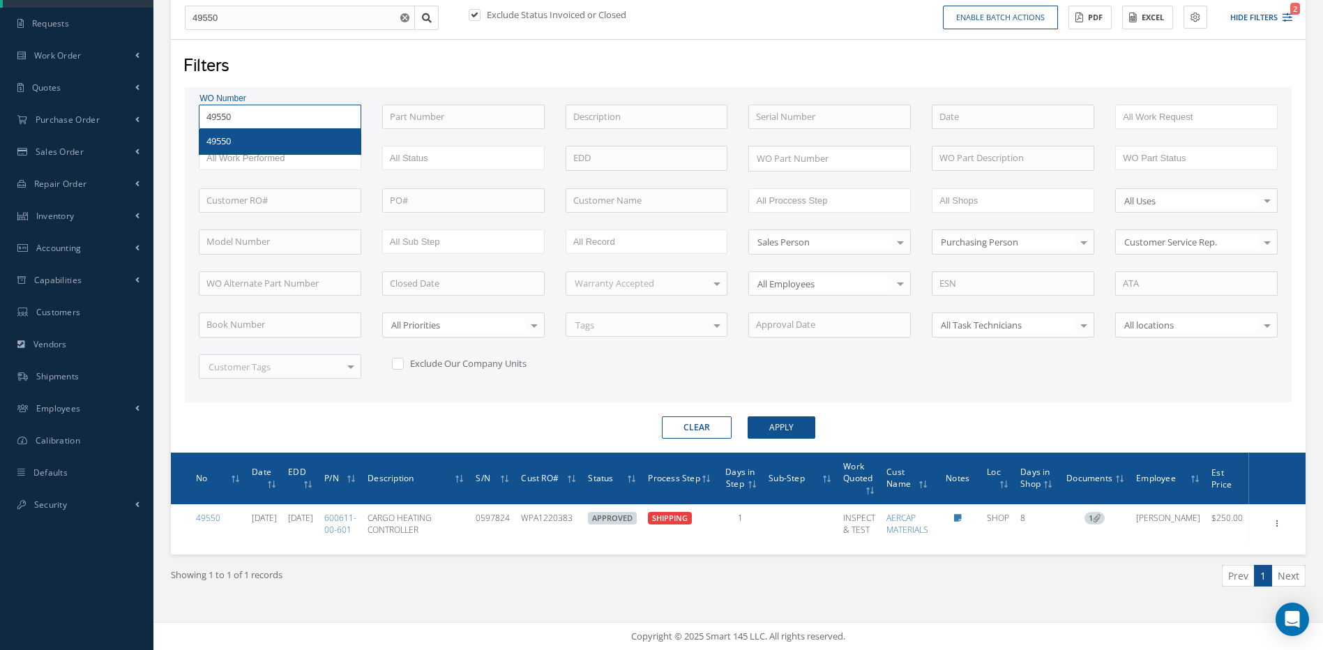
drag, startPoint x: 248, startPoint y: 119, endPoint x: 193, endPoint y: 117, distance: 55.9
click at [193, 117] on div "WO Number 49550 49550" at bounding box center [279, 117] width 183 height 25
type input "4"
type input "49"
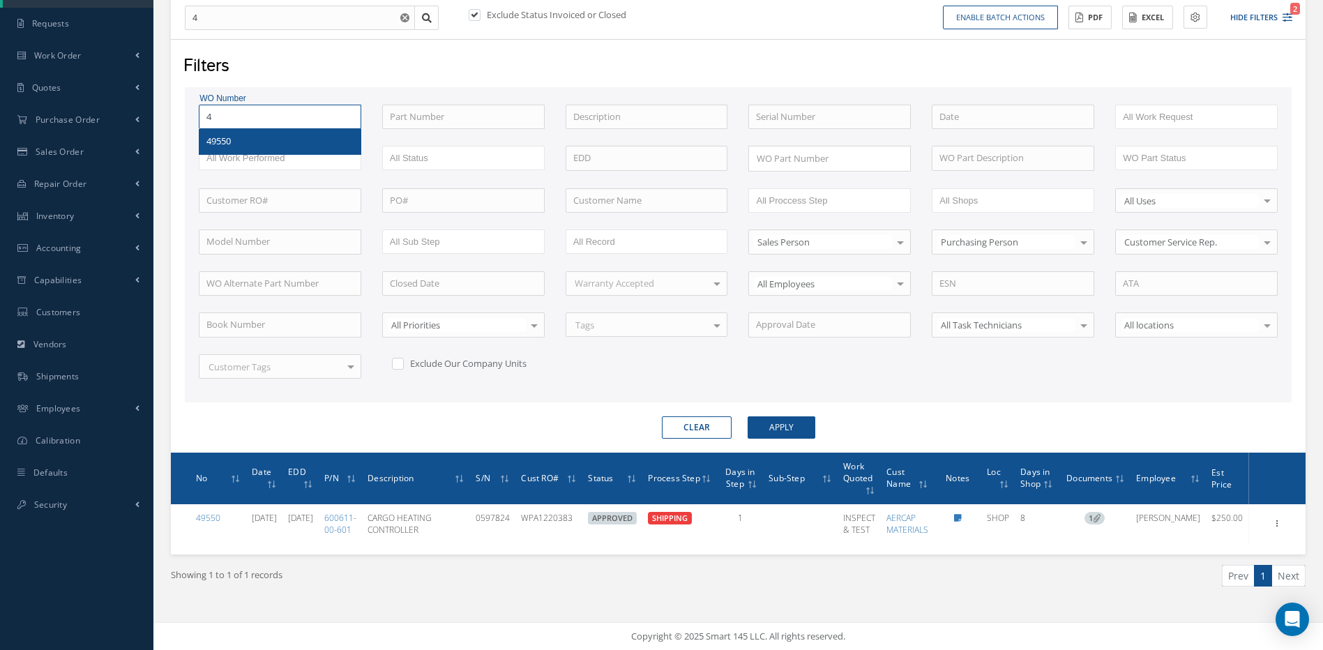
type input "49"
type input "495"
type input "4955"
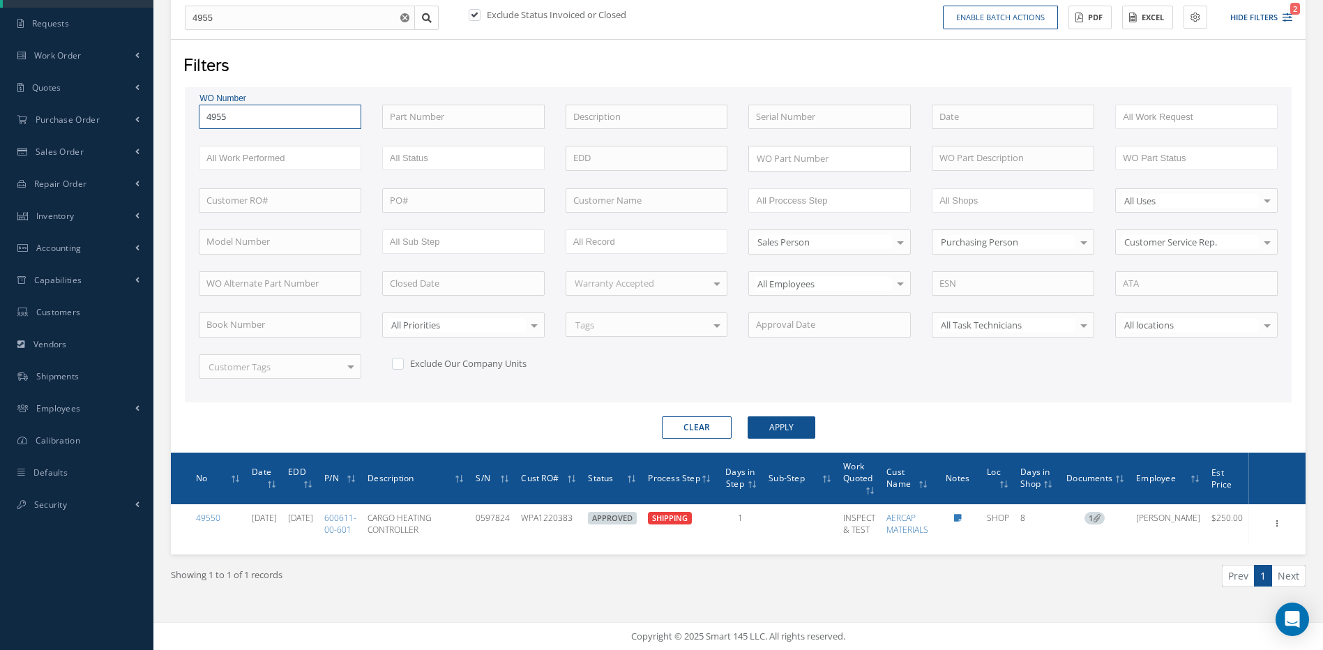
type input "49556"
click at [748, 416] on button "Apply" at bounding box center [782, 427] width 68 height 22
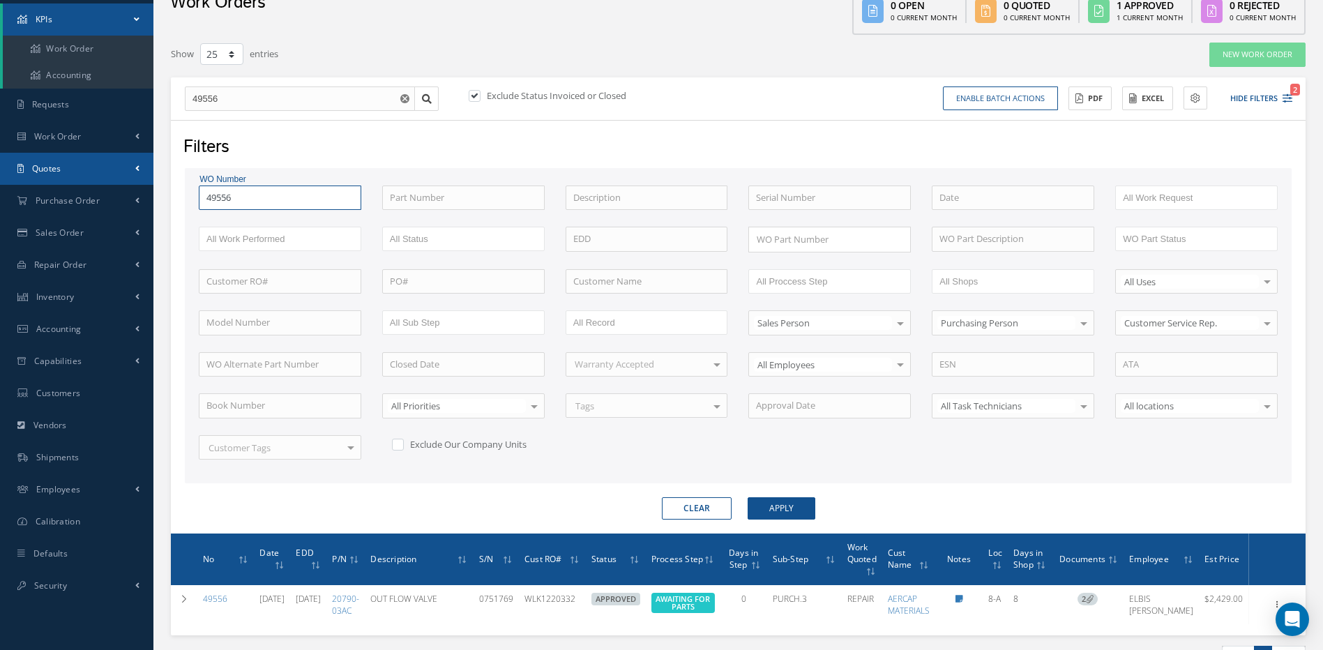
scroll to position [152, 0]
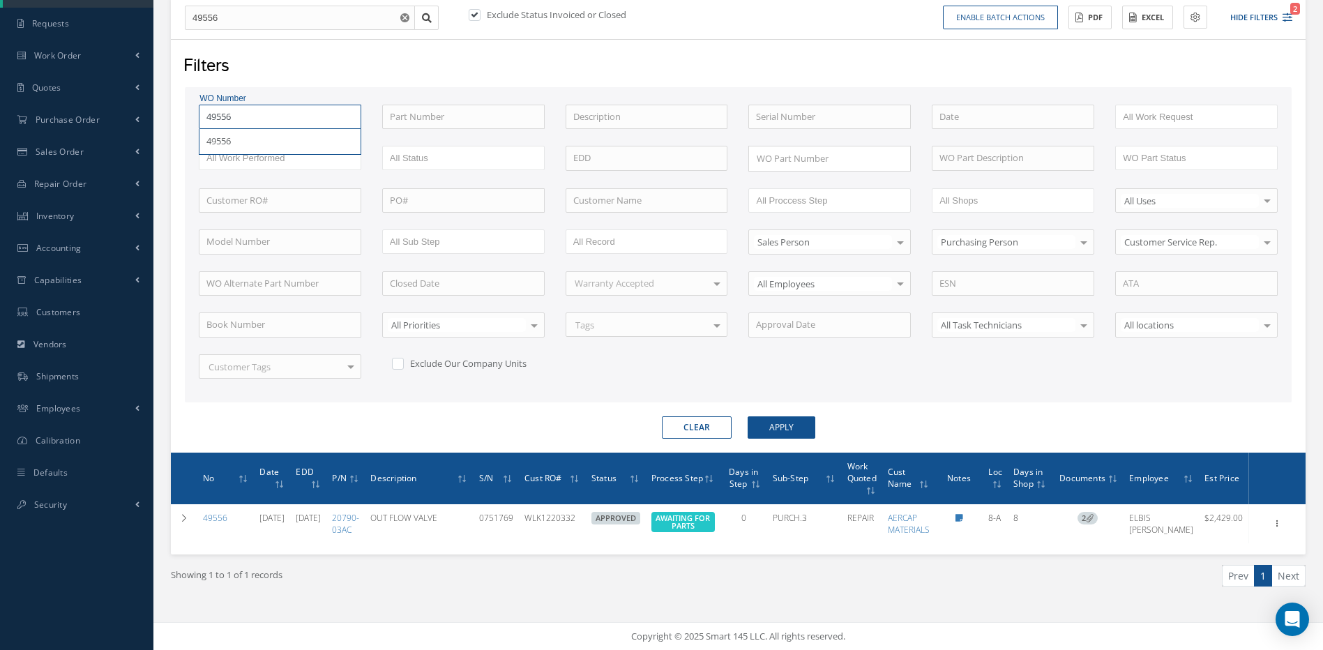
click at [242, 117] on input "49556" at bounding box center [280, 117] width 163 height 25
type input "4955"
type input "495"
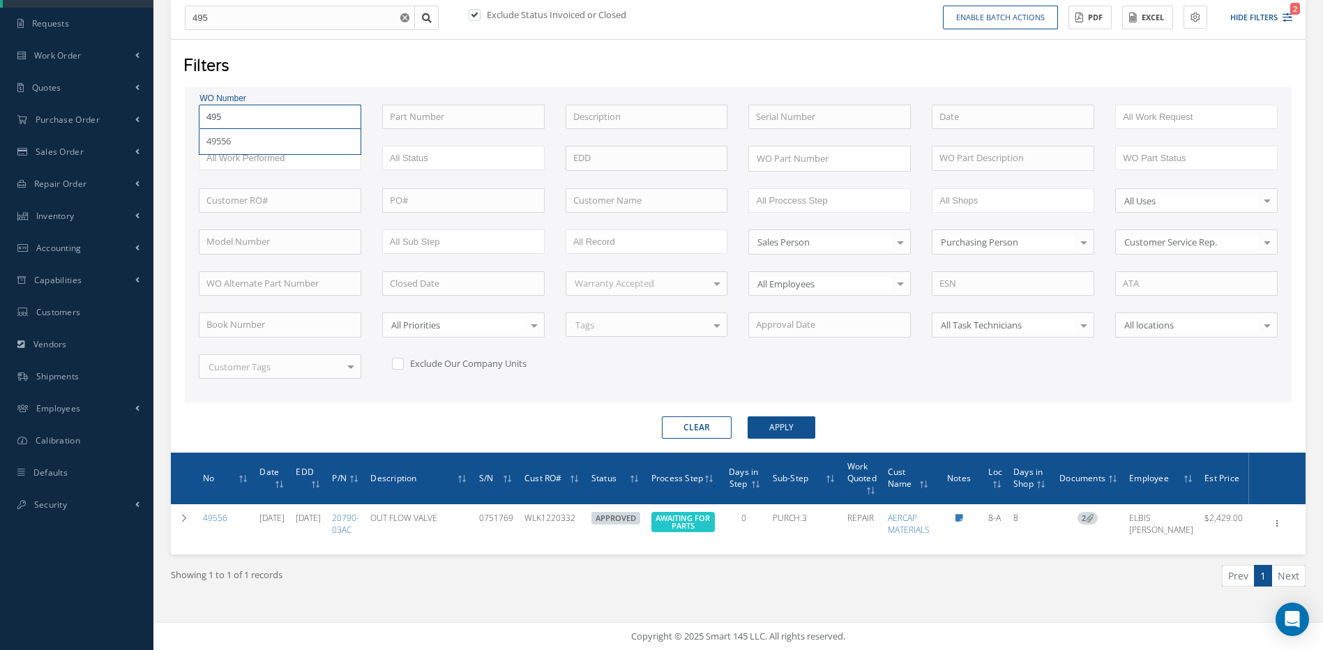
type input "4958"
type input "49585"
click at [748, 416] on button "Apply" at bounding box center [782, 427] width 68 height 22
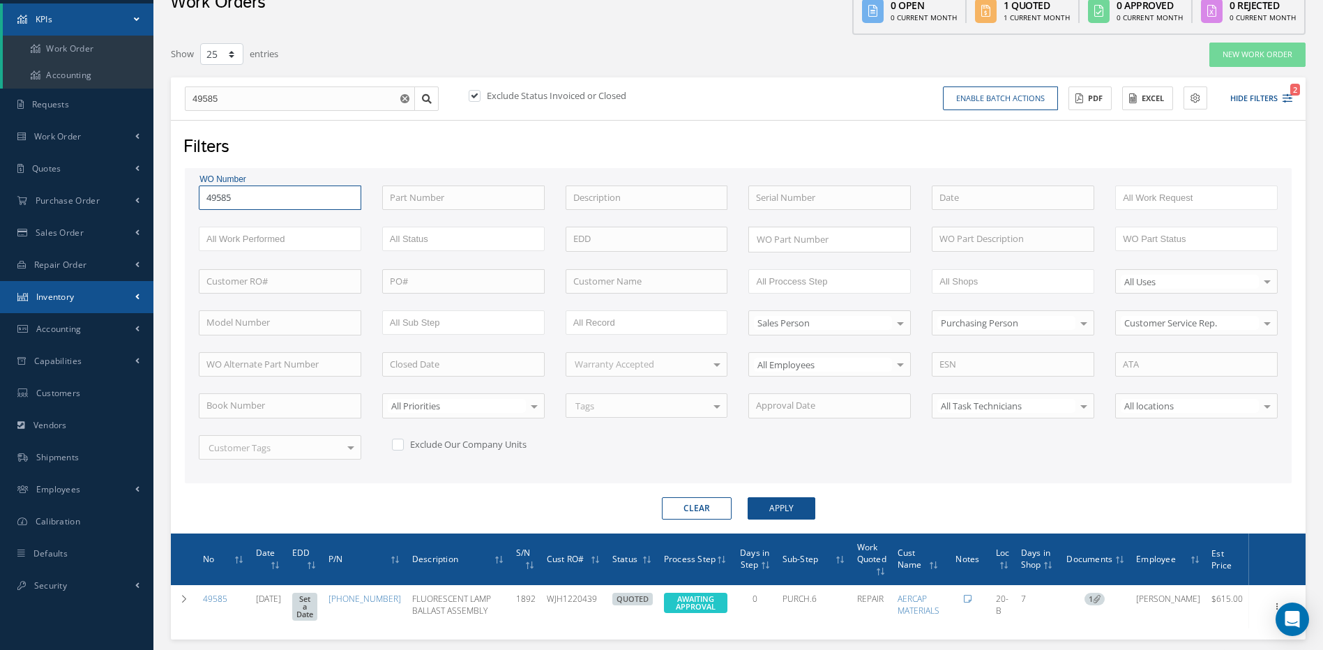
scroll to position [164, 0]
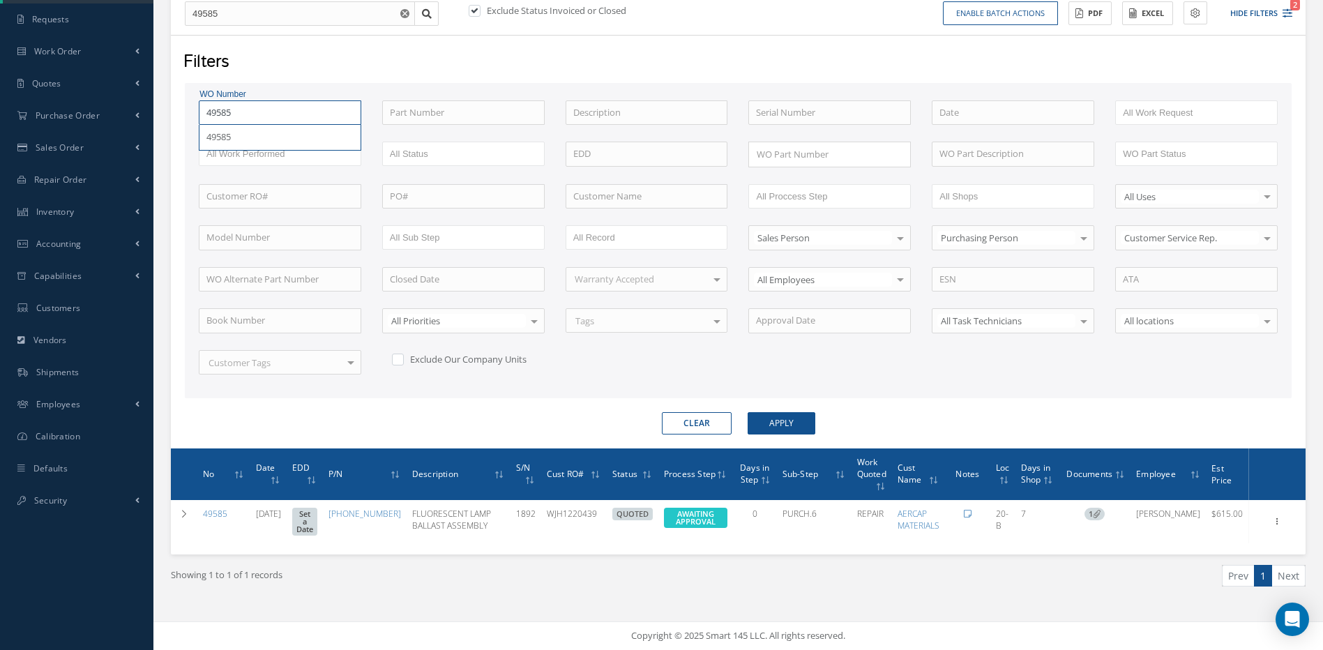
click at [256, 100] on input "49585" at bounding box center [280, 112] width 163 height 25
type input "4958"
type input "495"
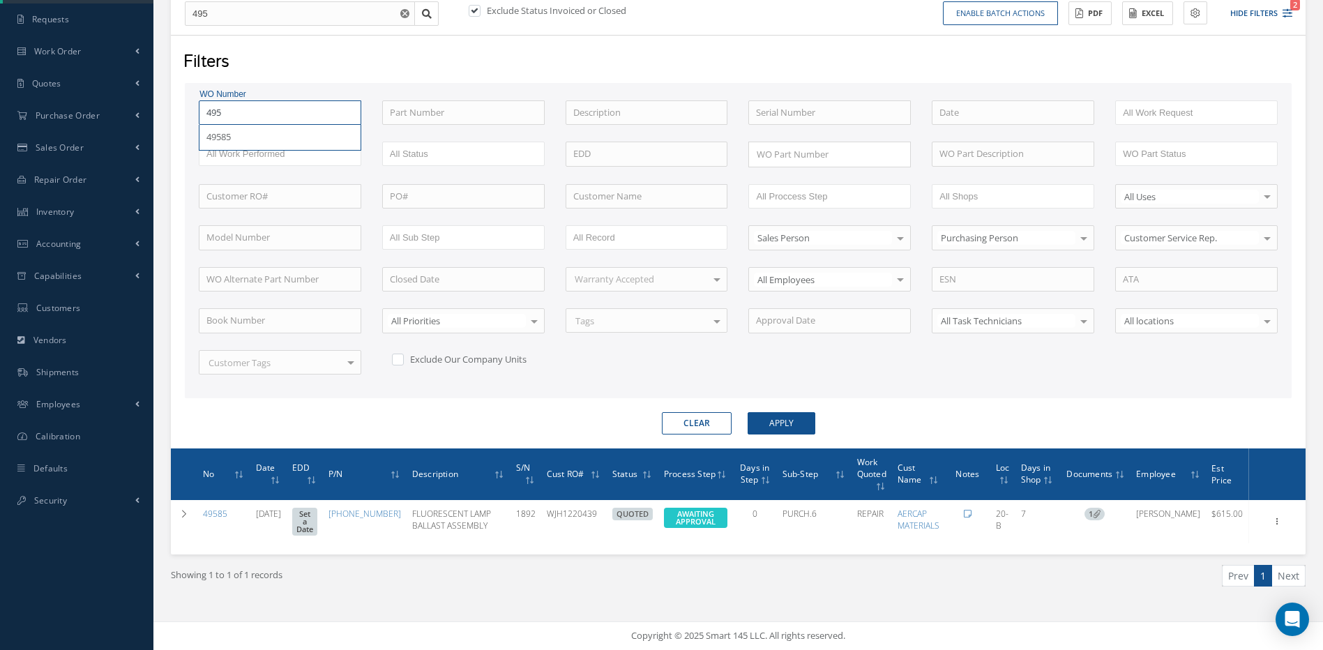
type input "49"
type input "496"
type input "4961"
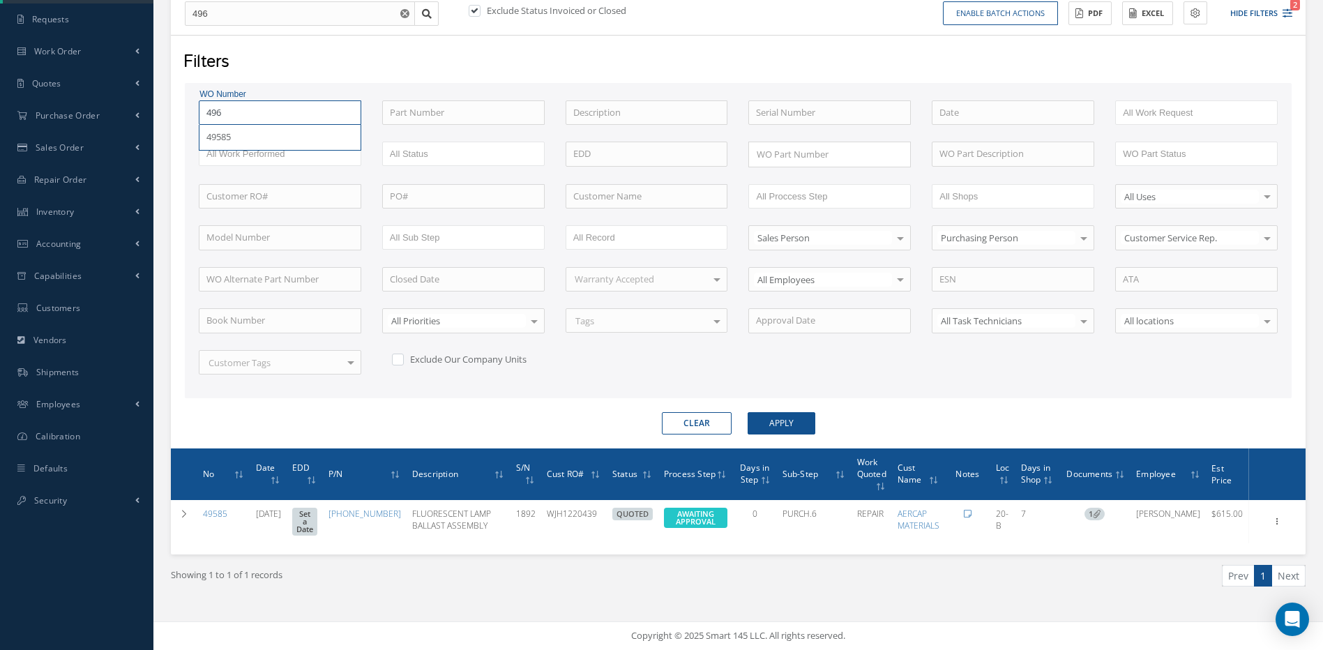
type input "4961"
type input "49613"
click at [748, 412] on button "Apply" at bounding box center [782, 423] width 68 height 22
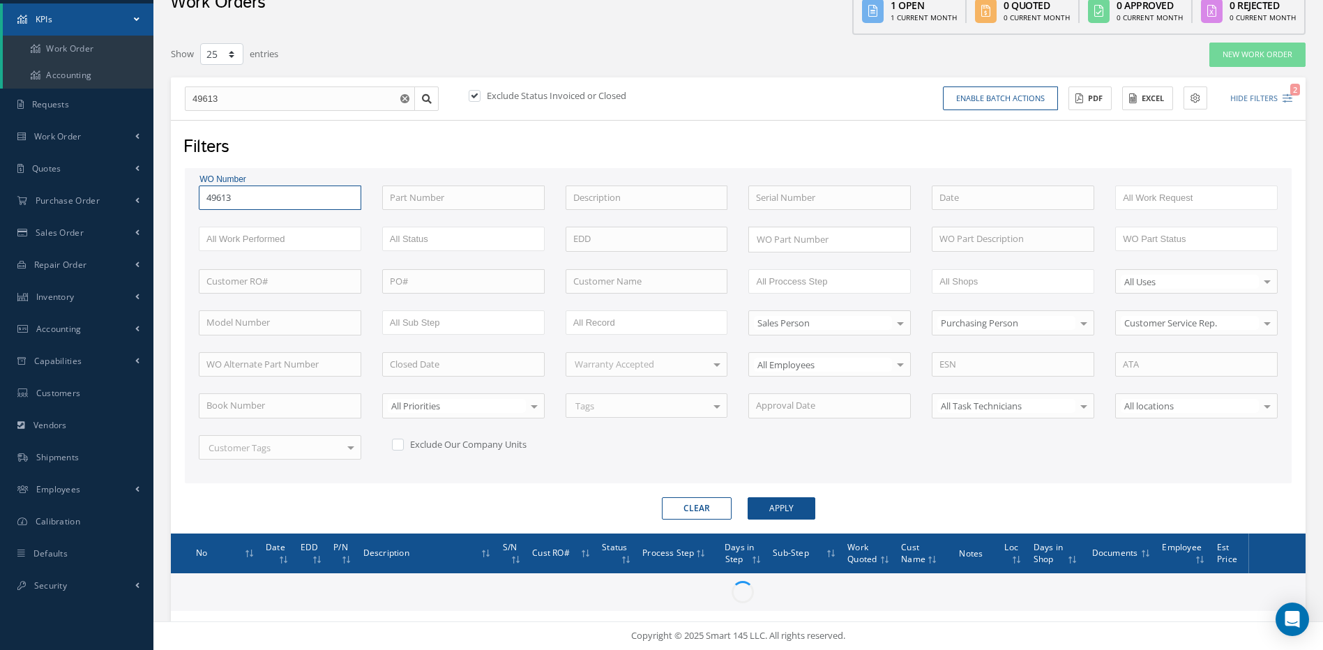
scroll to position [164, 0]
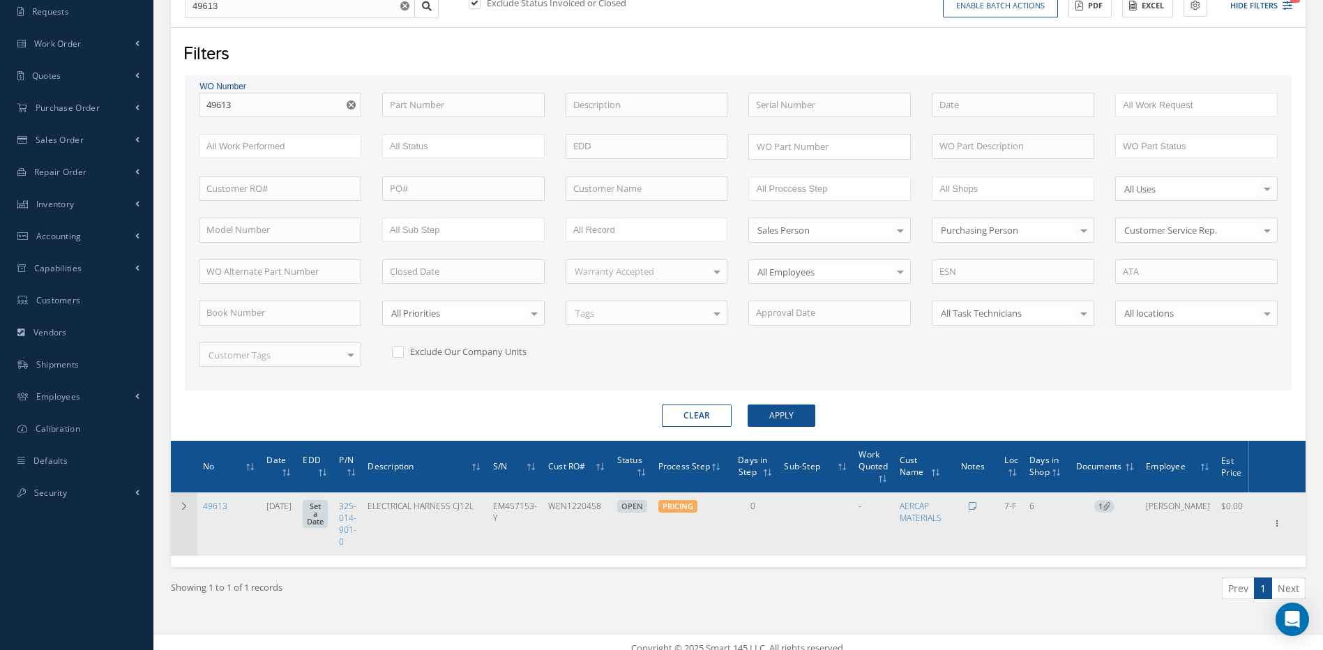
click at [181, 510] on icon at bounding box center [184, 506] width 10 height 8
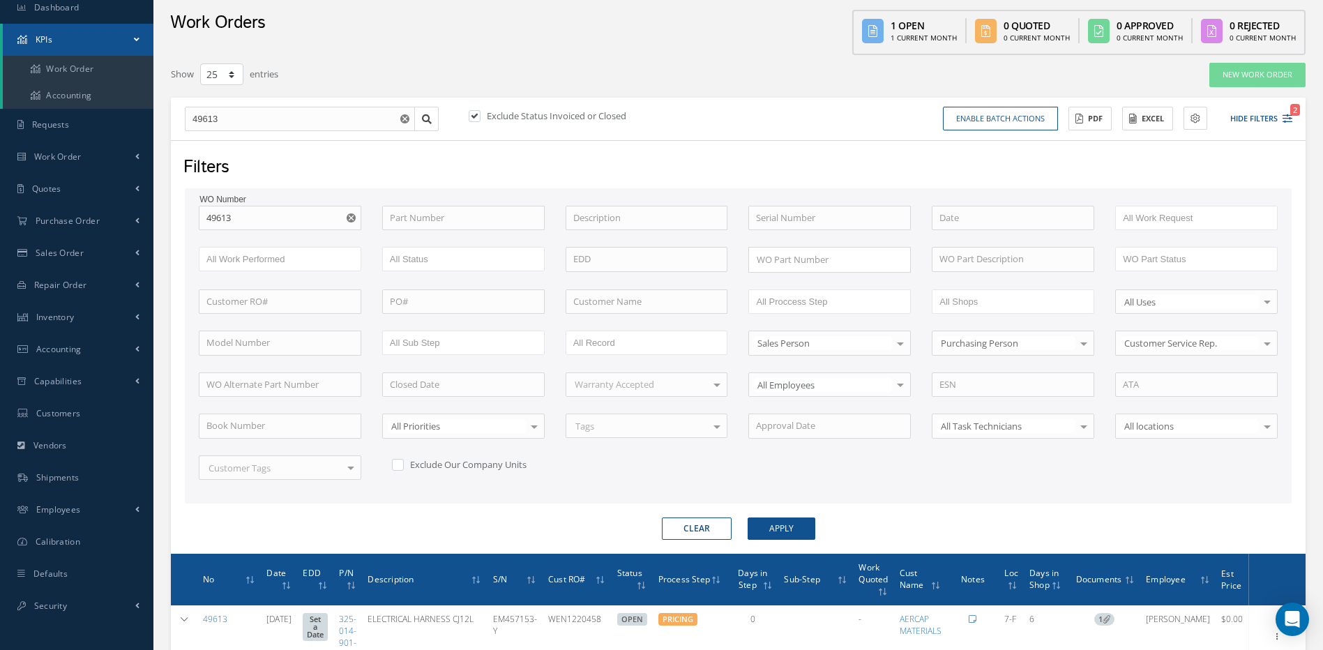
scroll to position [50, 0]
click at [231, 116] on input "49613" at bounding box center [300, 119] width 230 height 25
type input "4961"
type input "496"
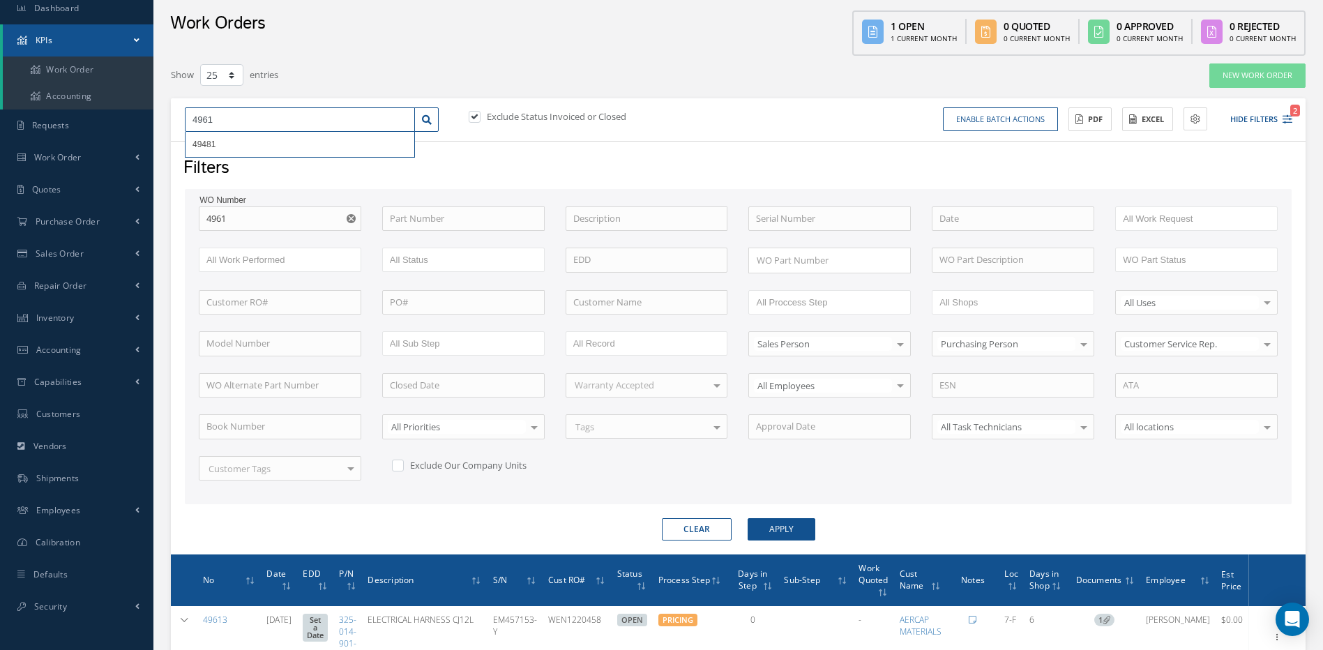
type input "496"
type input "4967"
type input "49671"
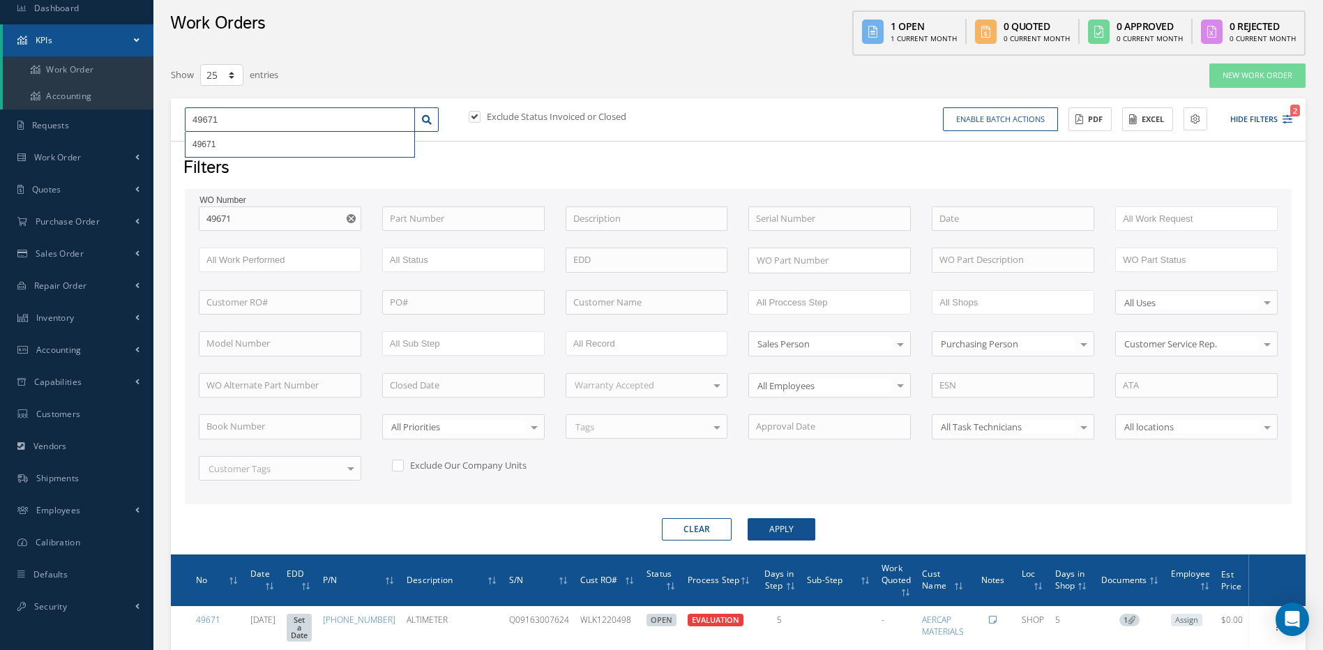
click at [234, 117] on input "49671" at bounding box center [300, 119] width 230 height 25
type input "4967"
type input "496"
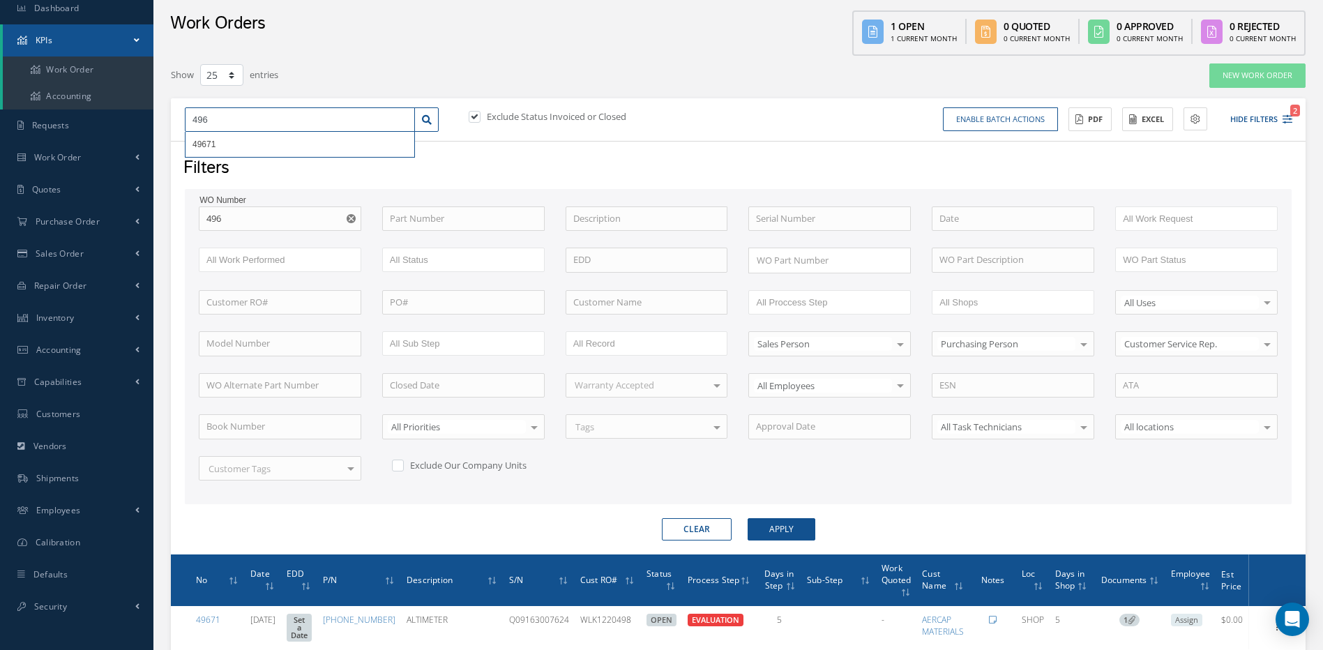
type input "49"
type input "497"
type input "4976"
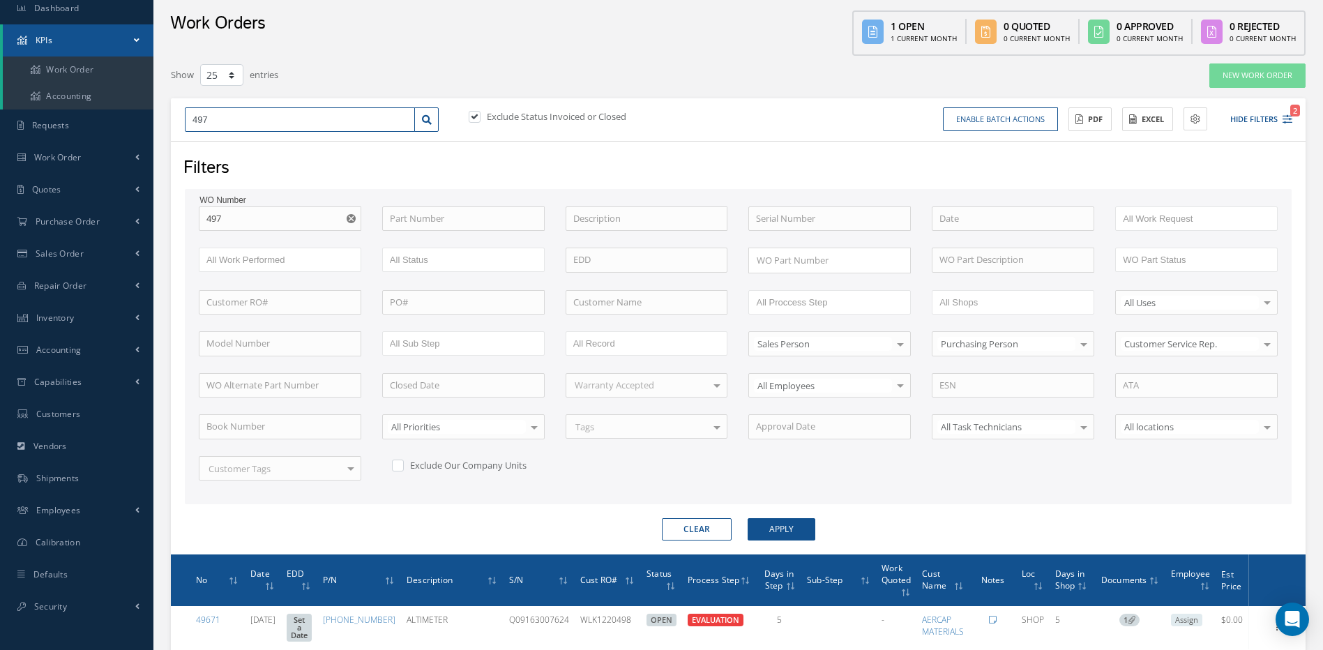
type input "4976"
type input "49761"
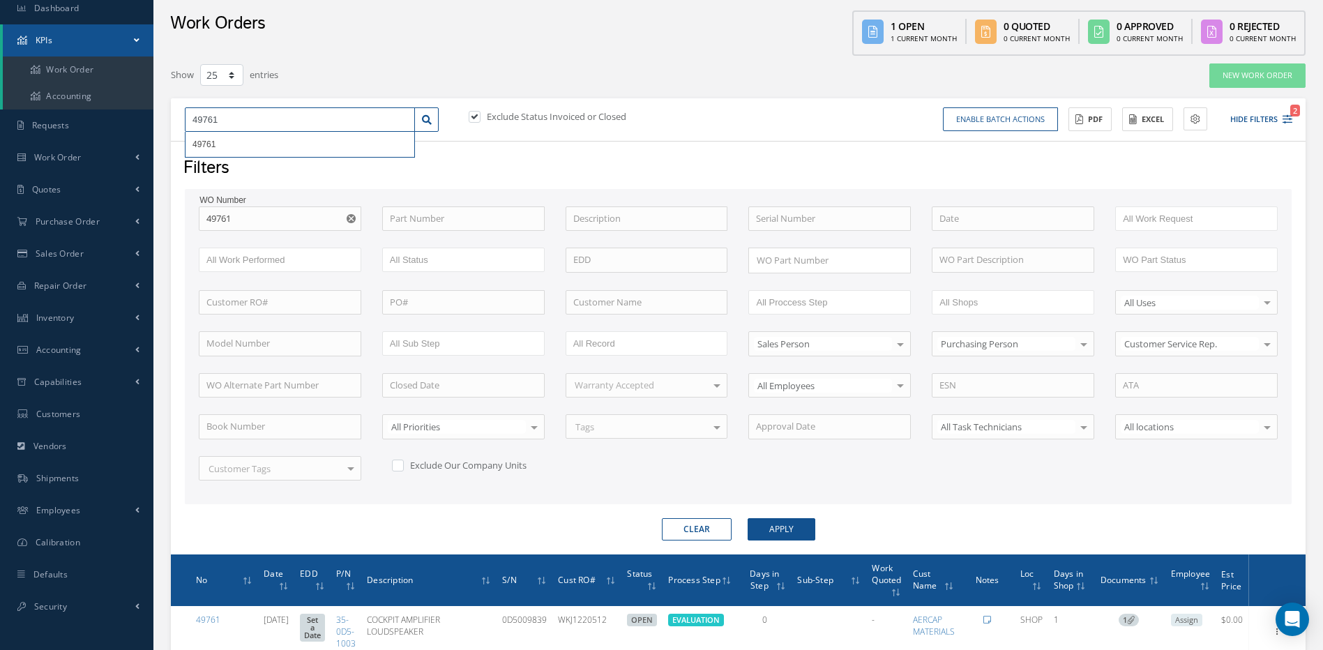
click at [230, 119] on input "49761" at bounding box center [300, 119] width 230 height 25
type input "4976"
type input "497"
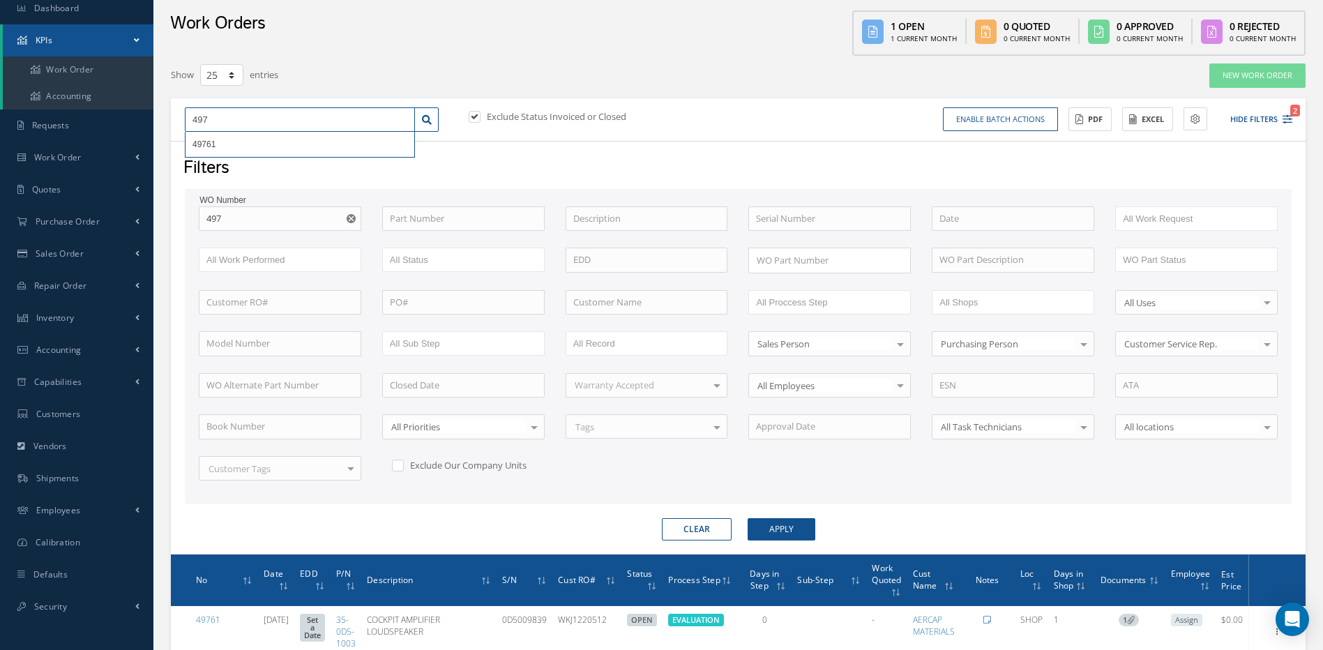
type input "4978"
type input "49783"
drag, startPoint x: 232, startPoint y: 128, endPoint x: 183, endPoint y: 122, distance: 49.2
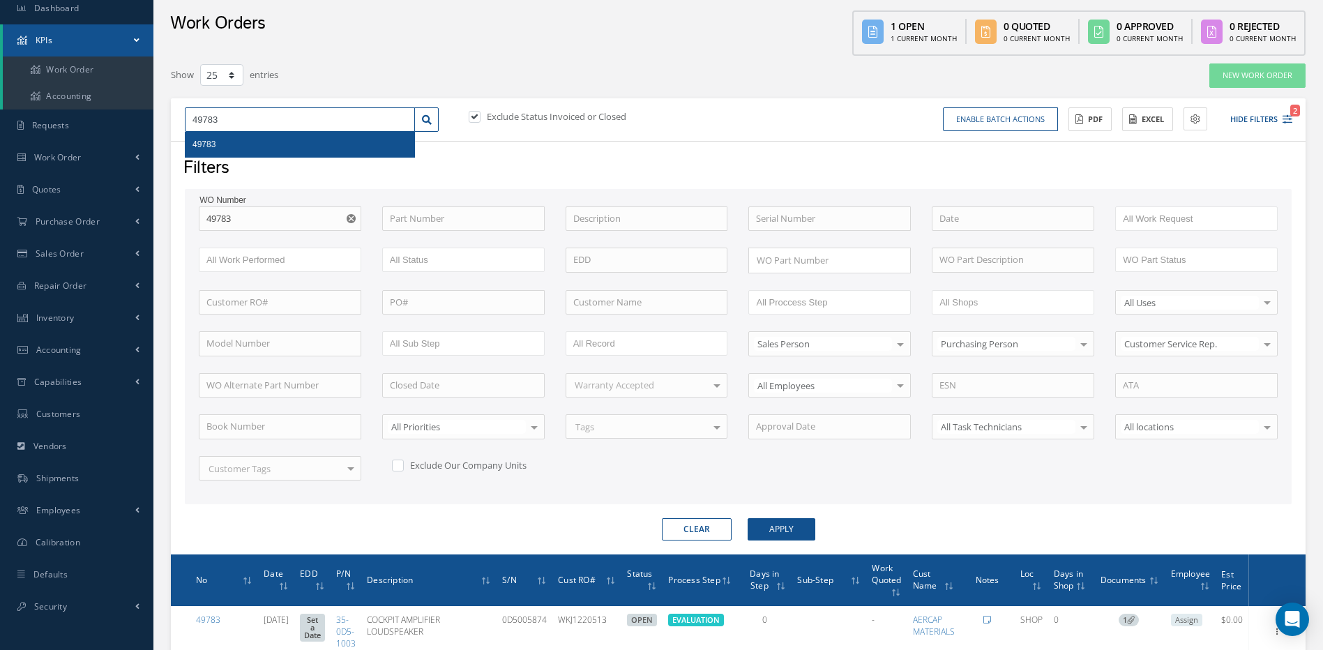
click at [183, 122] on div "49783 49783" at bounding box center [311, 119] width 275 height 25
type input "4"
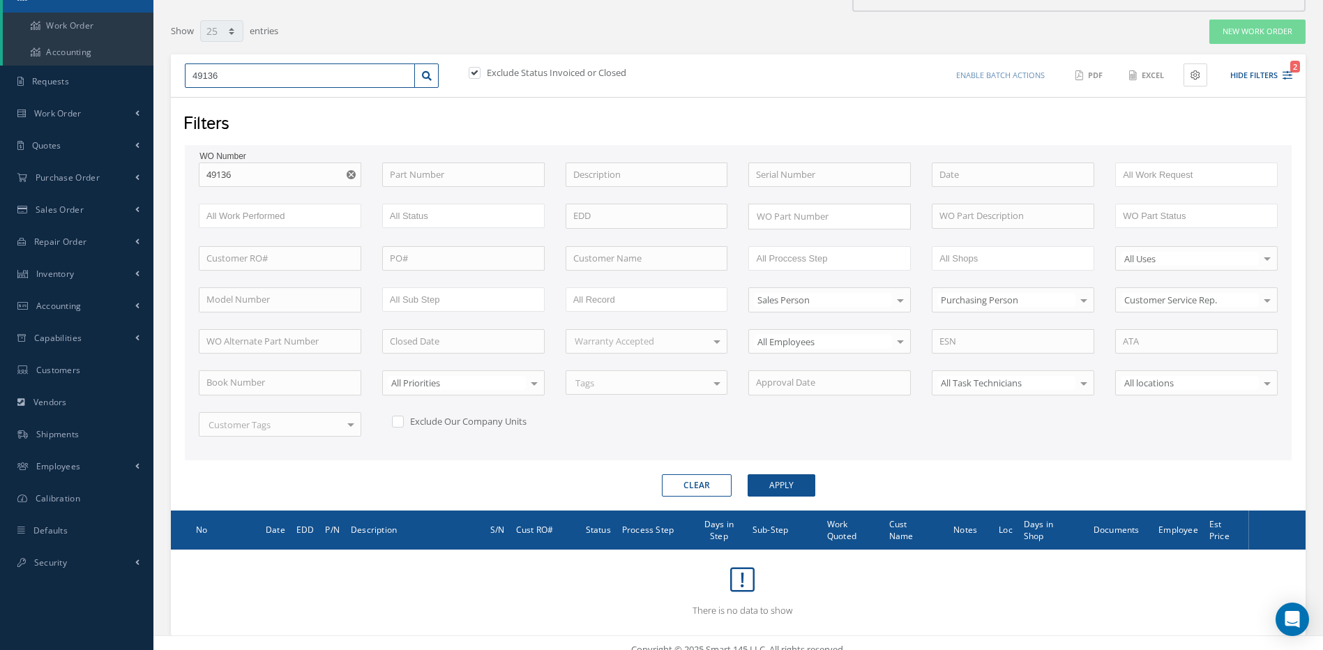
scroll to position [107, 0]
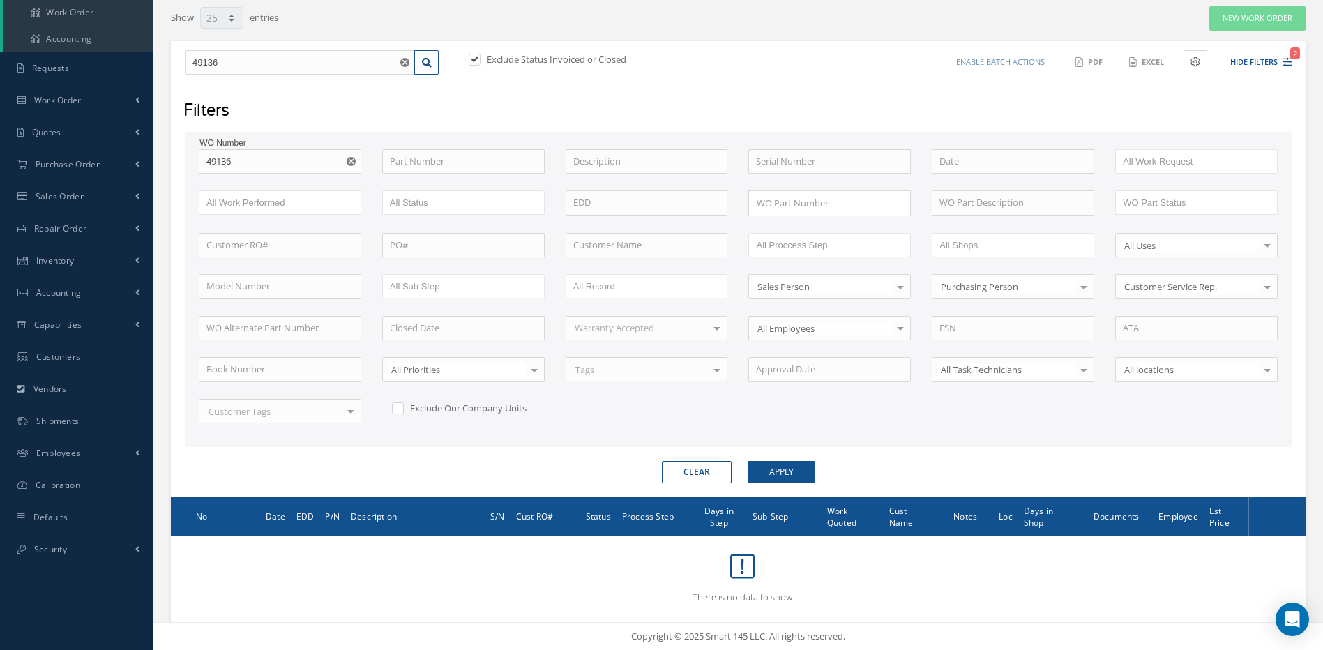
click at [480, 56] on label at bounding box center [481, 59] width 3 height 13
click at [470, 56] on input "checkbox" at bounding box center [473, 60] width 9 height 9
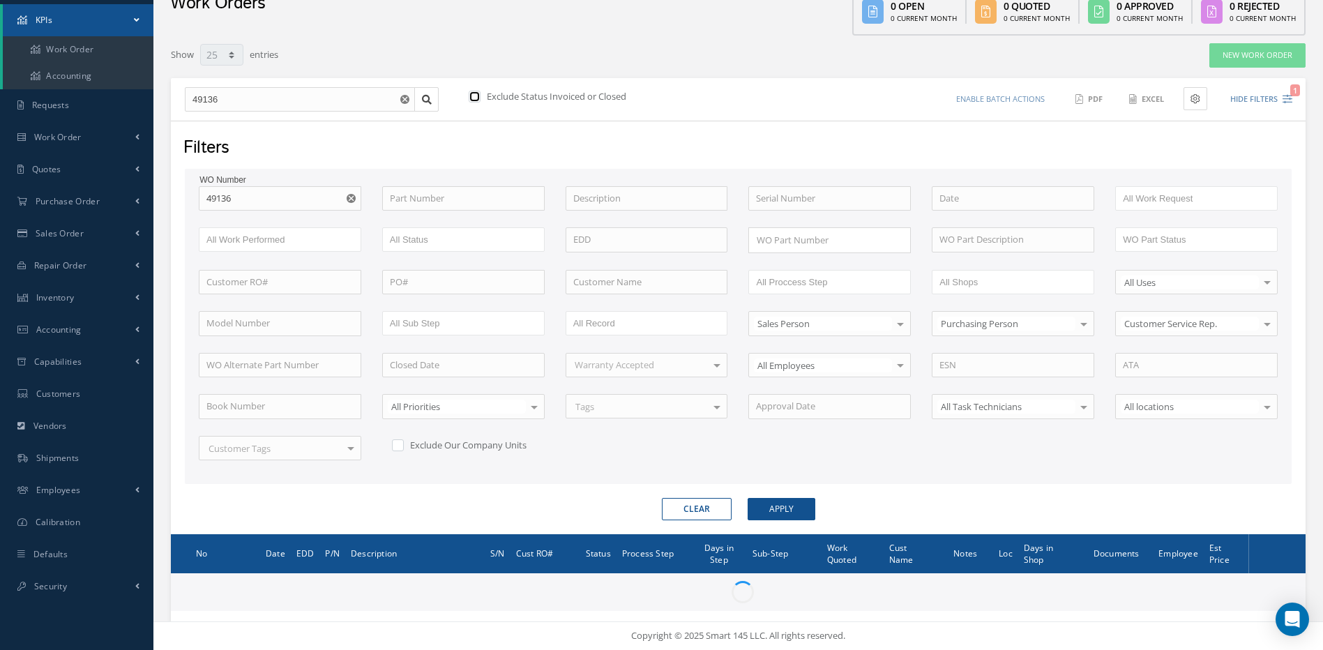
scroll to position [107, 0]
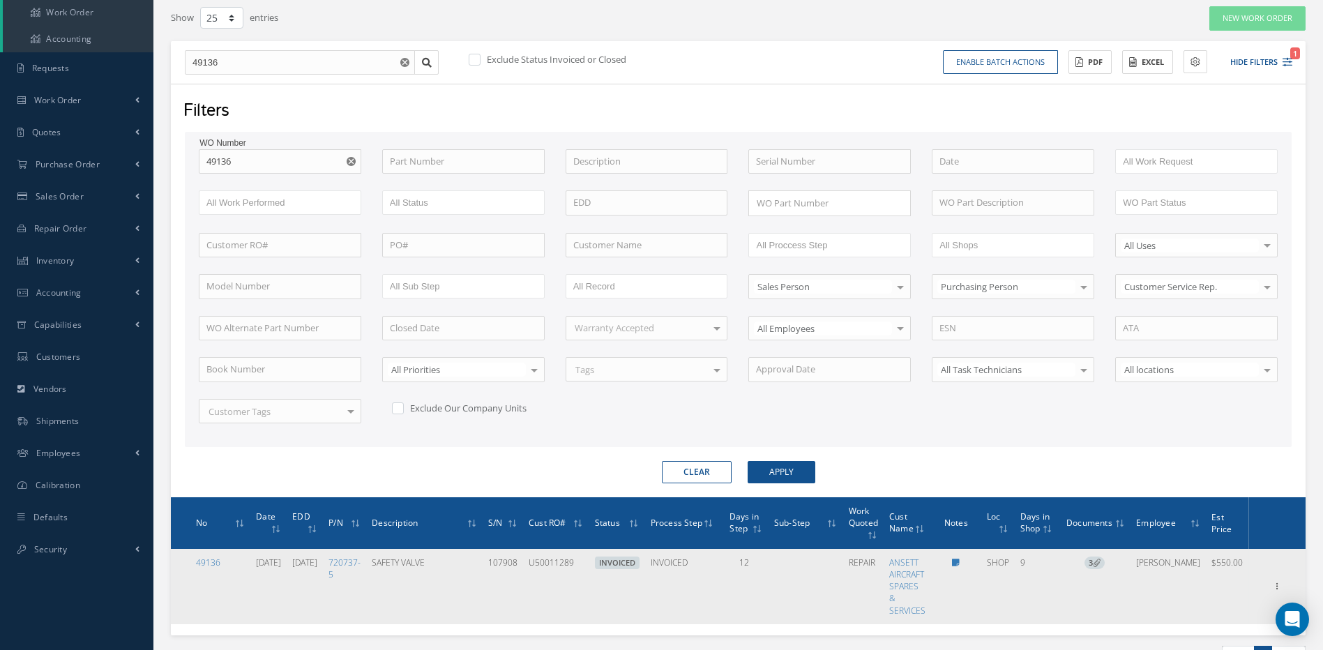
drag, startPoint x: 610, startPoint y: 563, endPoint x: 555, endPoint y: 562, distance: 54.4
click at [555, 562] on td "U50011289" at bounding box center [556, 586] width 66 height 75
copy td "U50011289"
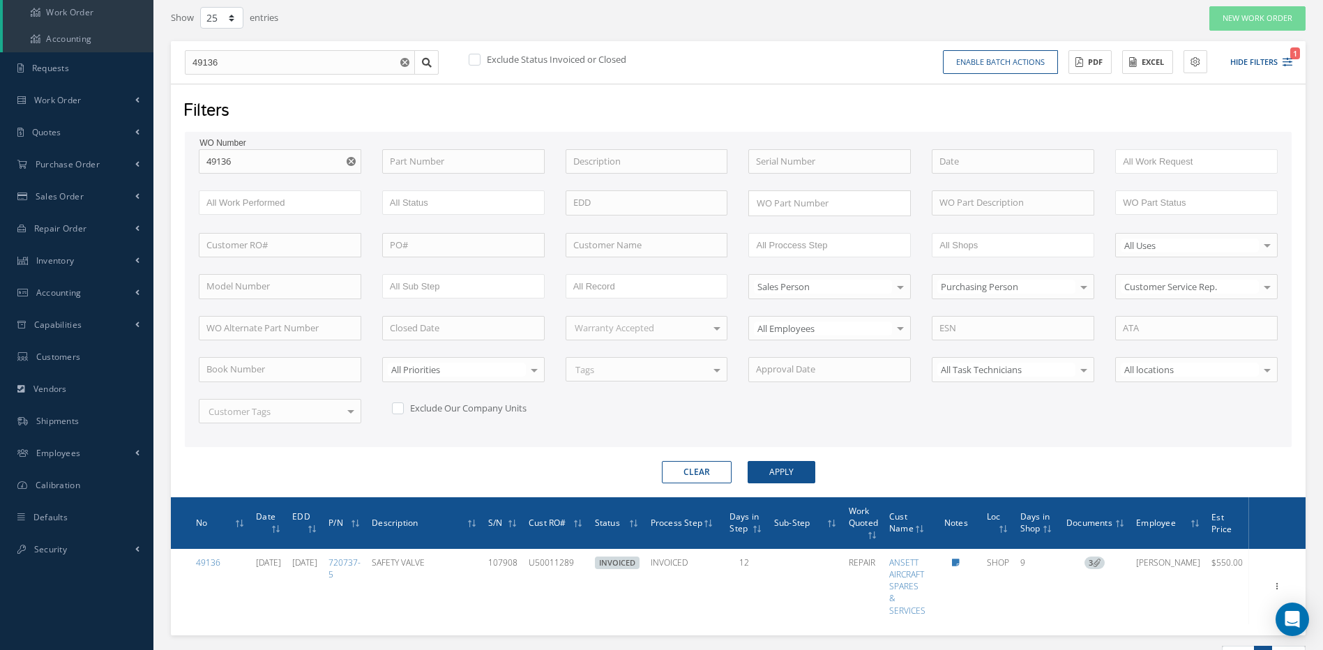
click at [345, 160] on button "button" at bounding box center [352, 161] width 17 height 25
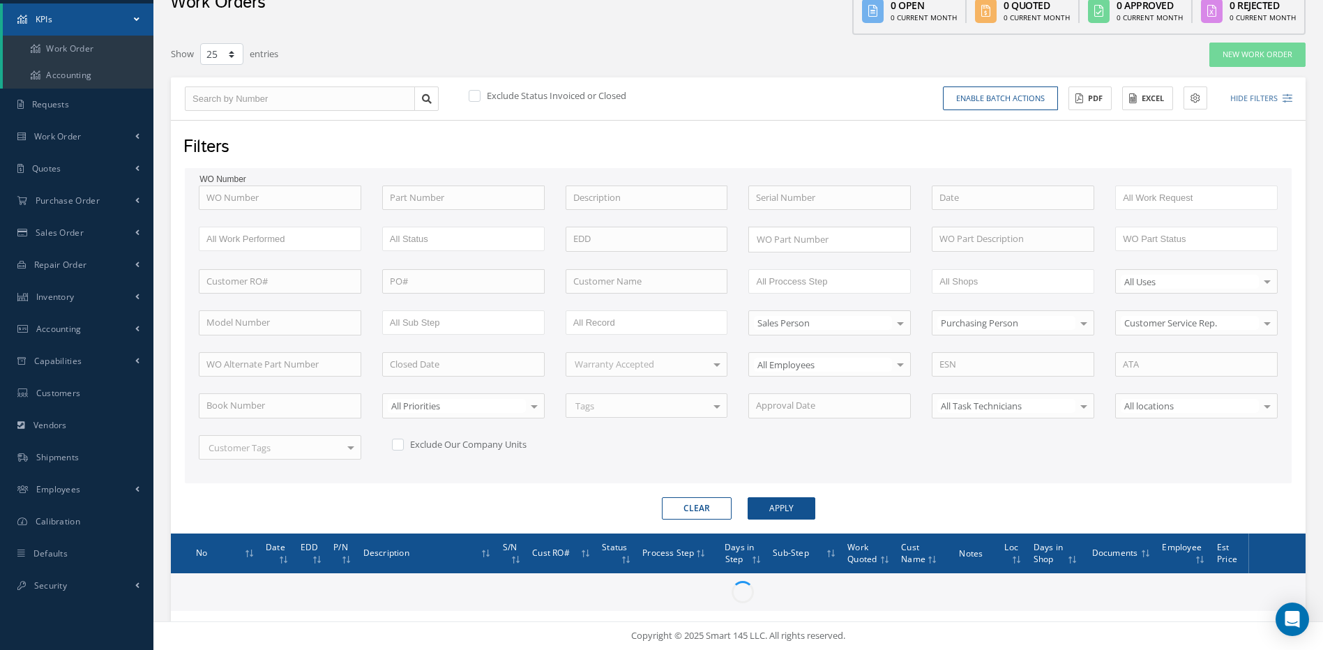
scroll to position [71, 0]
click at [263, 280] on input "text" at bounding box center [280, 281] width 163 height 25
paste input "U50011289"
click at [748, 497] on button "Apply" at bounding box center [782, 508] width 68 height 22
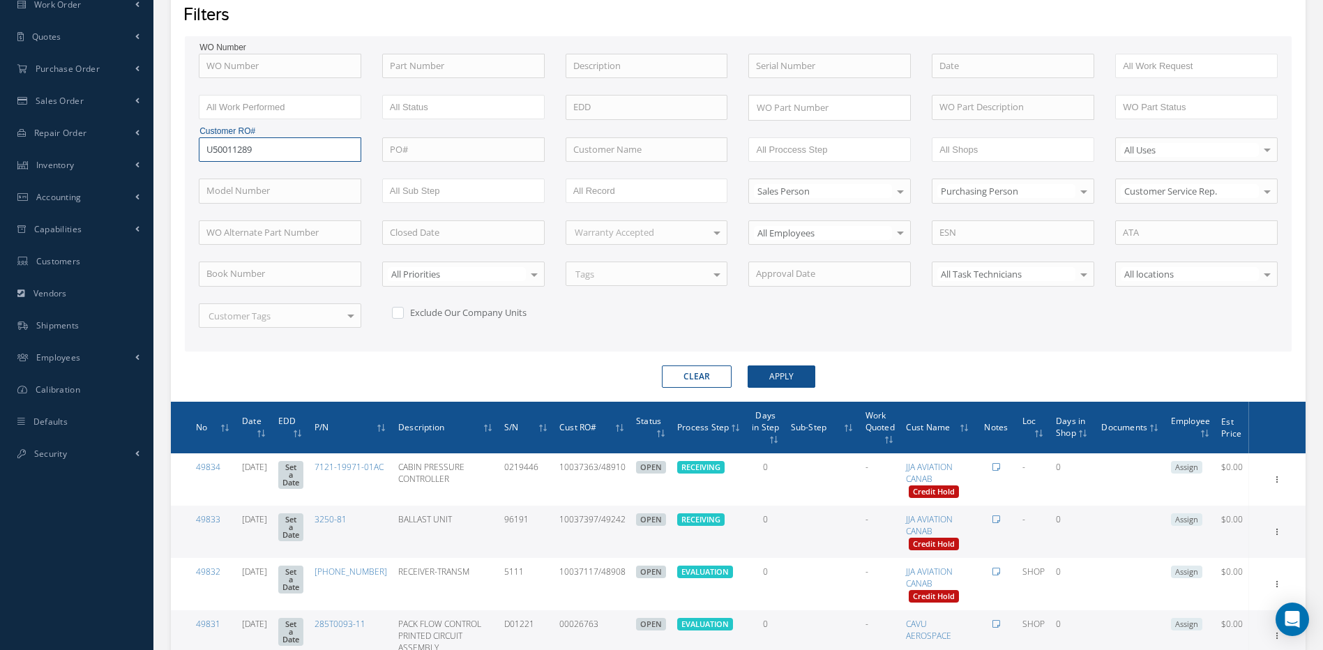
scroll to position [211, 0]
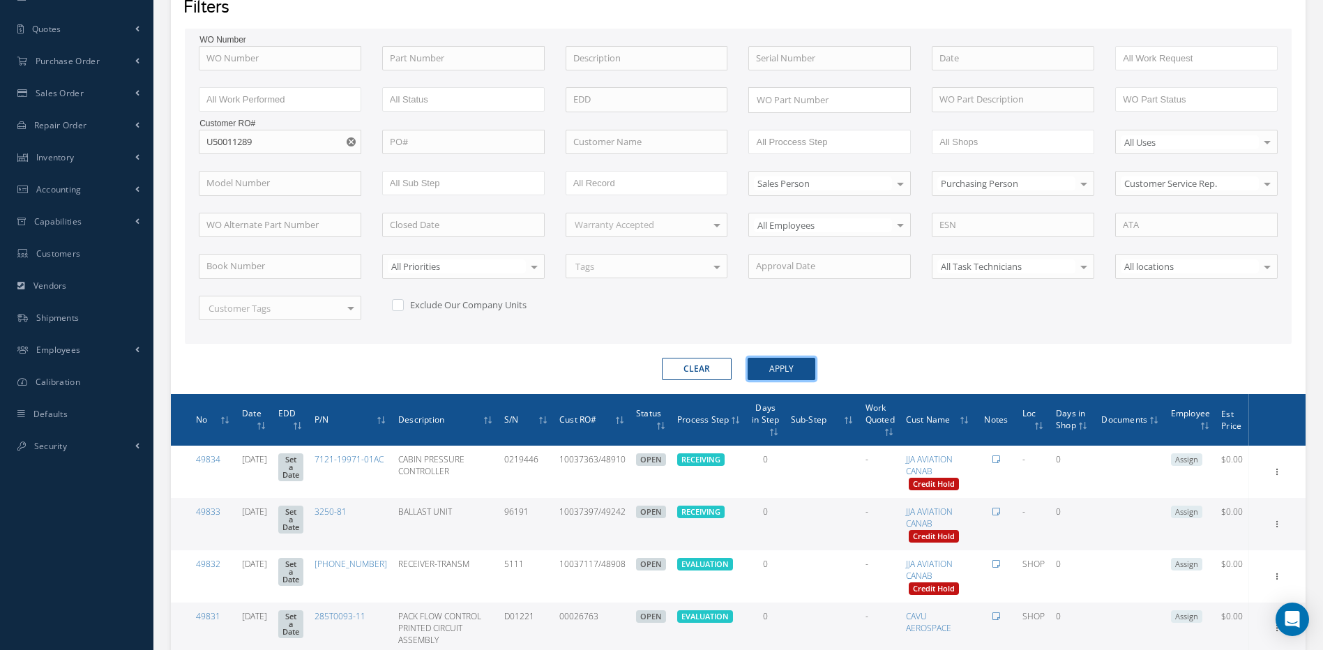
click at [796, 364] on button "Apply" at bounding box center [782, 369] width 68 height 22
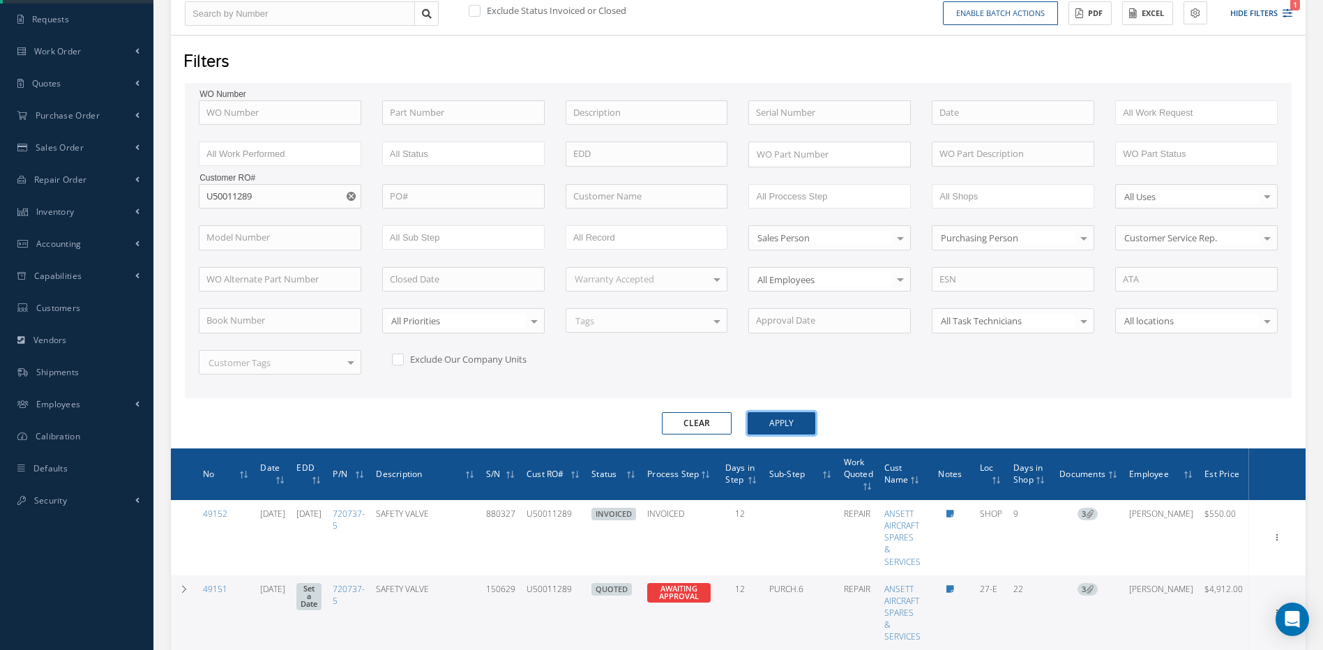
scroll to position [141, 0]
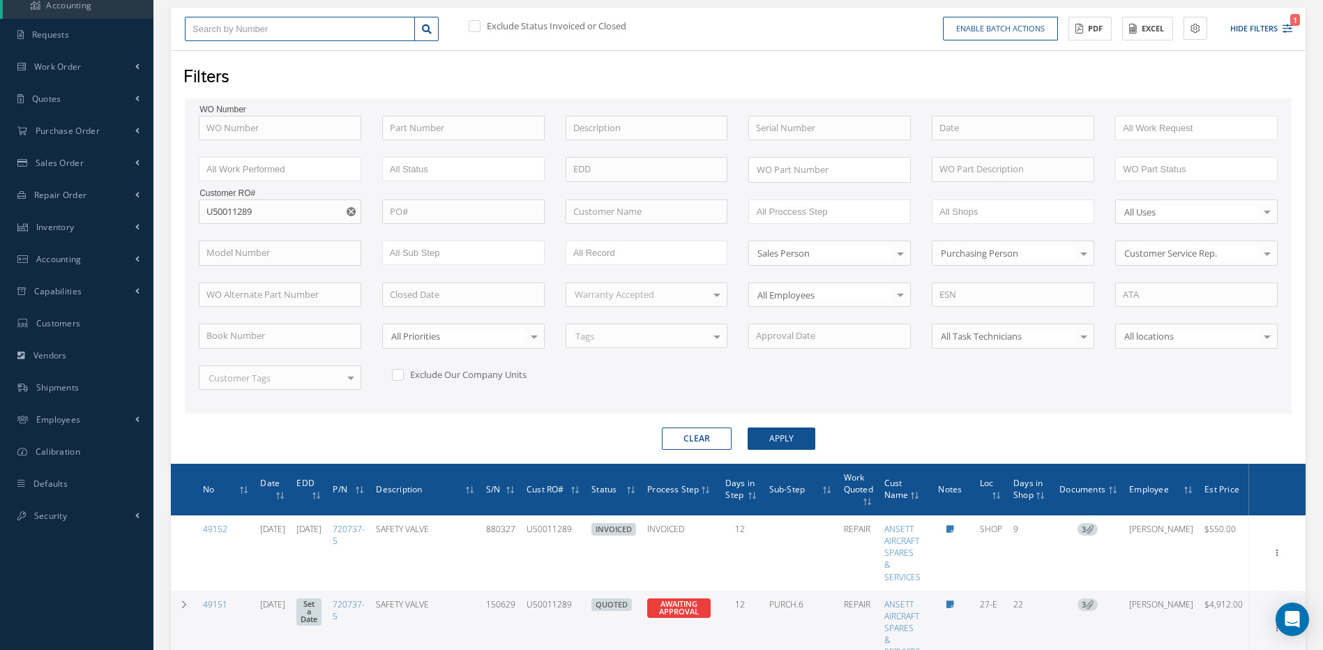
click at [229, 26] on input "text" at bounding box center [300, 29] width 230 height 25
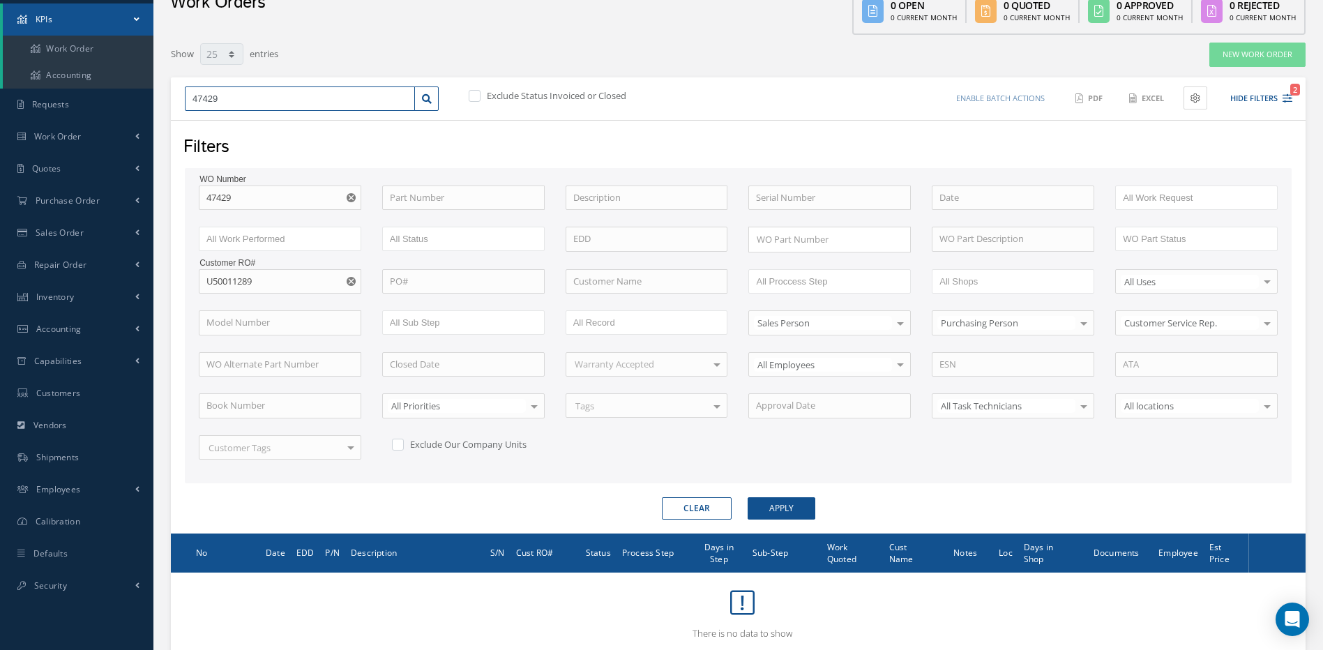
scroll to position [107, 0]
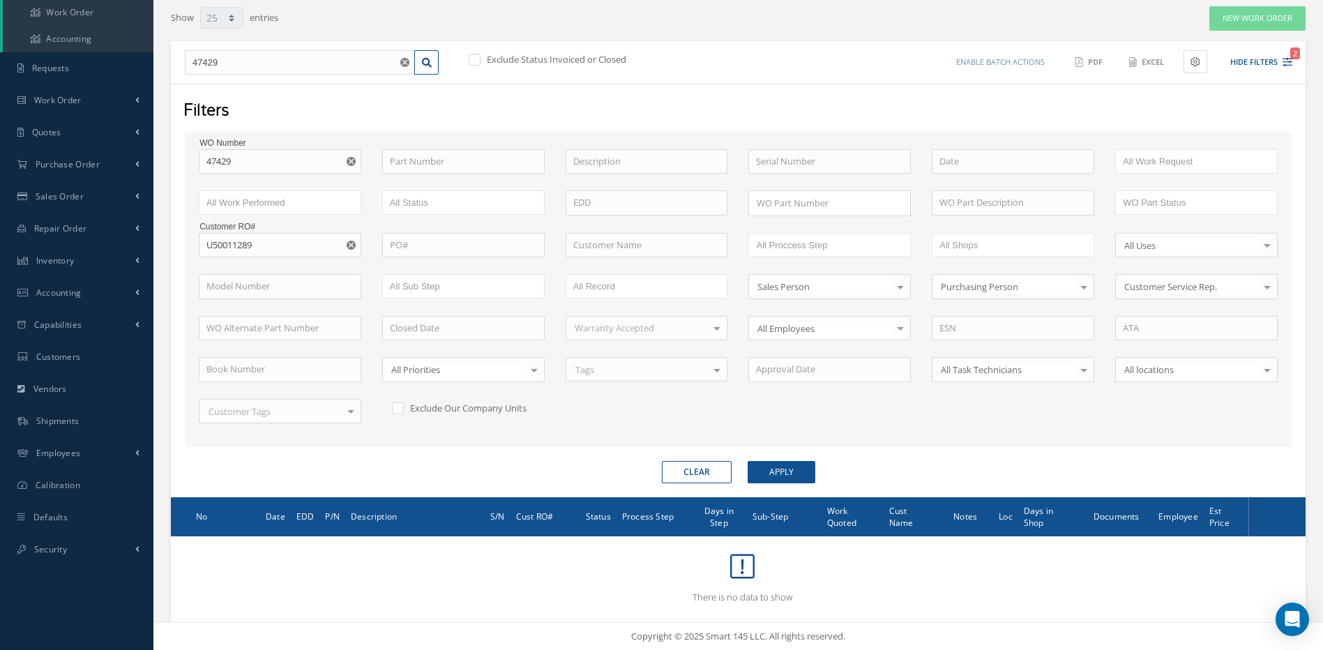
drag, startPoint x: 345, startPoint y: 244, endPoint x: 346, endPoint y: 254, distance: 9.8
click at [345, 244] on button "button" at bounding box center [352, 245] width 17 height 25
click at [799, 474] on button "Apply" at bounding box center [782, 472] width 68 height 22
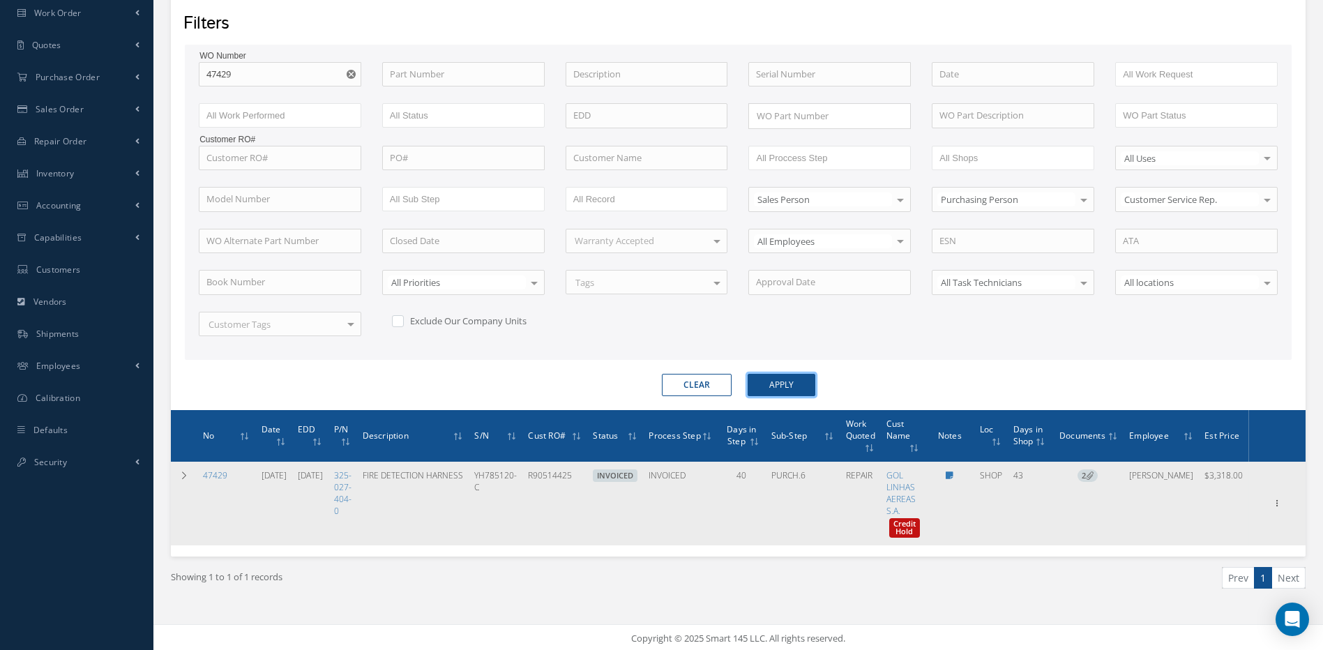
scroll to position [197, 0]
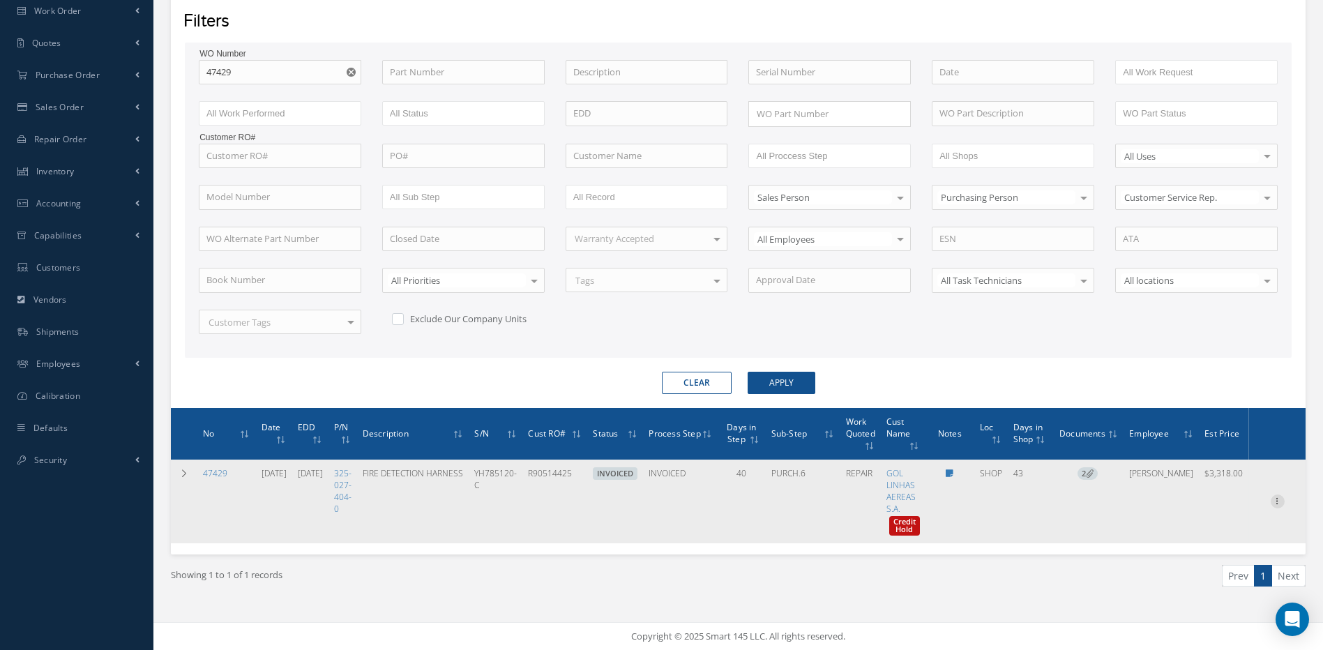
click at [1279, 497] on icon at bounding box center [1278, 500] width 14 height 11
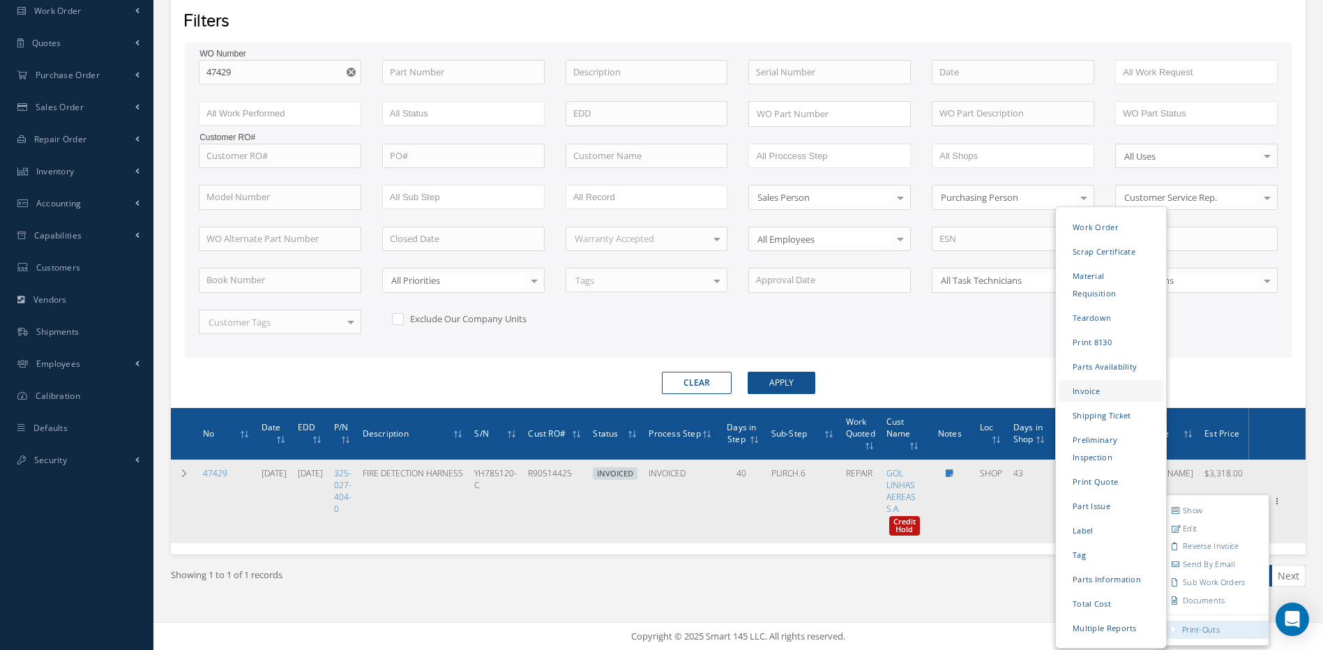
click at [1090, 380] on link "Invoice" at bounding box center [1111, 391] width 105 height 22
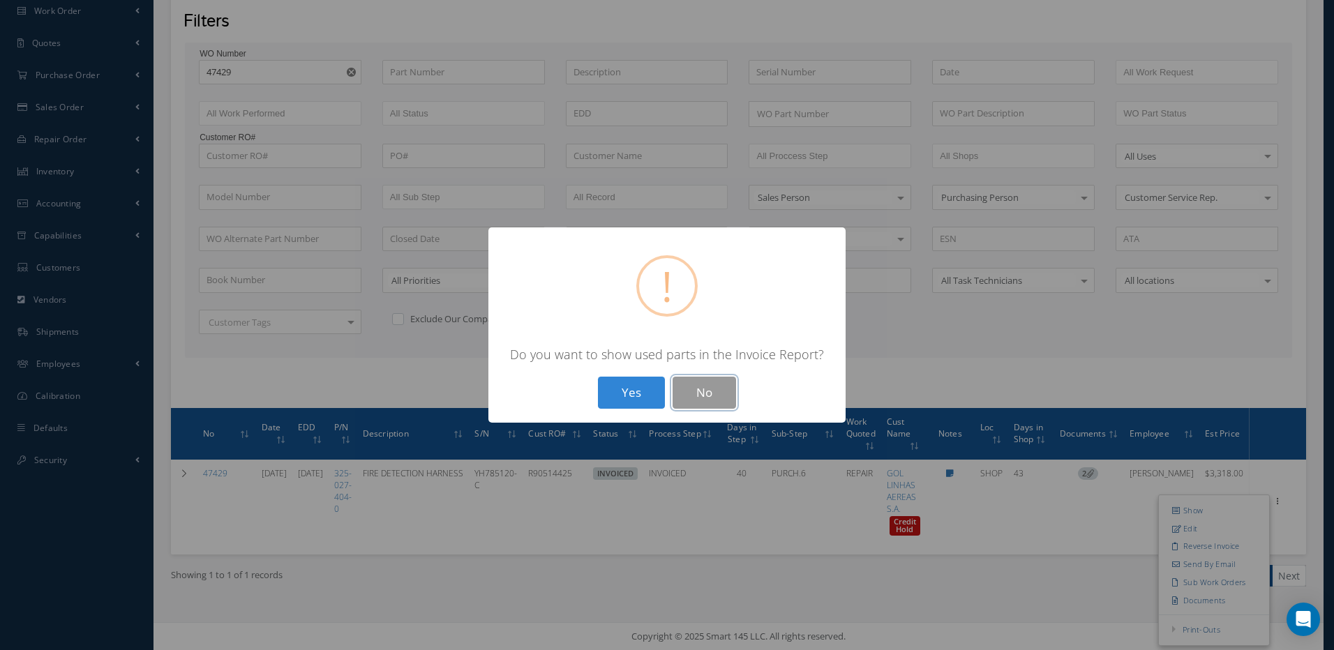
click at [696, 391] on button "No" at bounding box center [704, 393] width 63 height 33
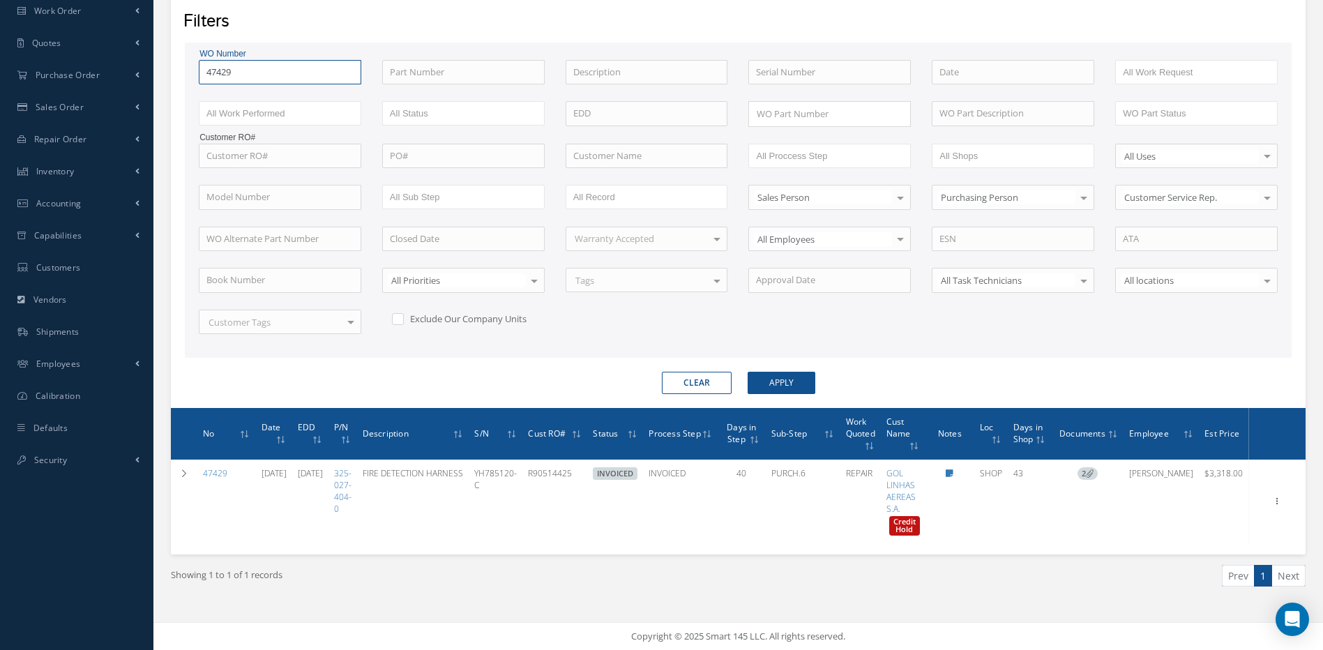
drag, startPoint x: 253, startPoint y: 71, endPoint x: 184, endPoint y: 79, distance: 69.5
click at [184, 79] on div "Filters WO Number 47429 Part Number Description Serial Number - BENCH CHECK CAL…" at bounding box center [738, 201] width 1135 height 414
click at [748, 372] on button "Apply" at bounding box center [782, 383] width 68 height 22
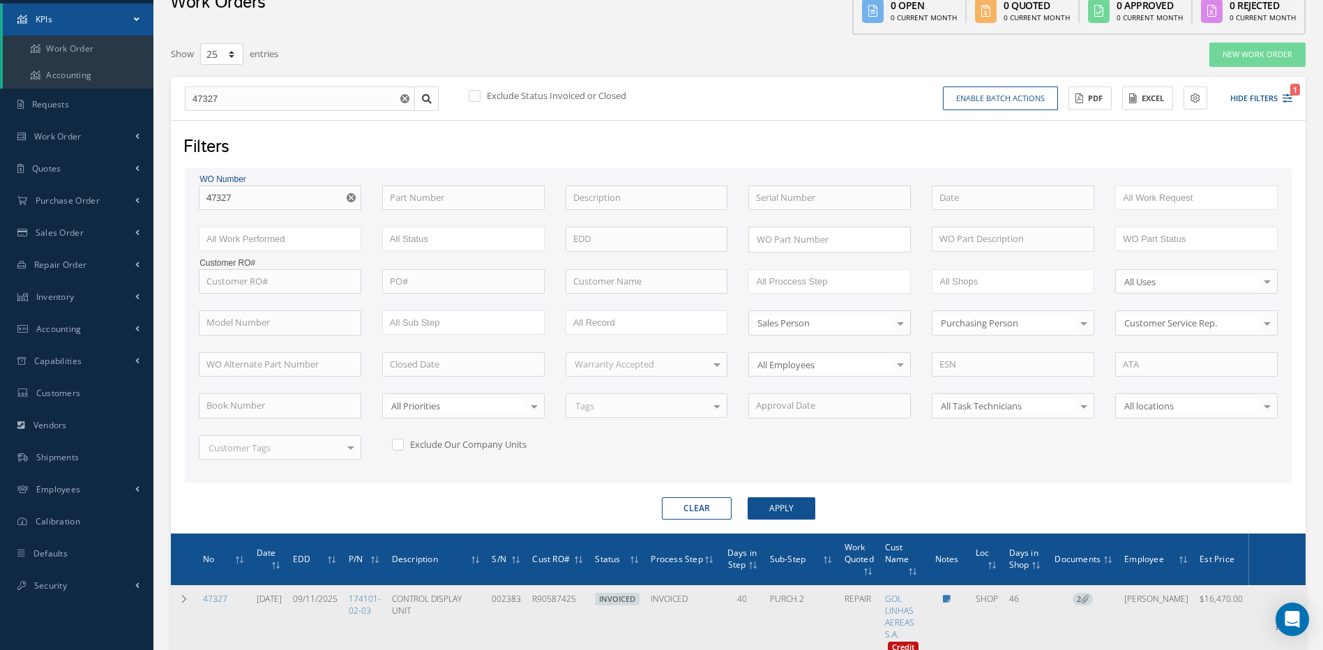
scroll to position [197, 0]
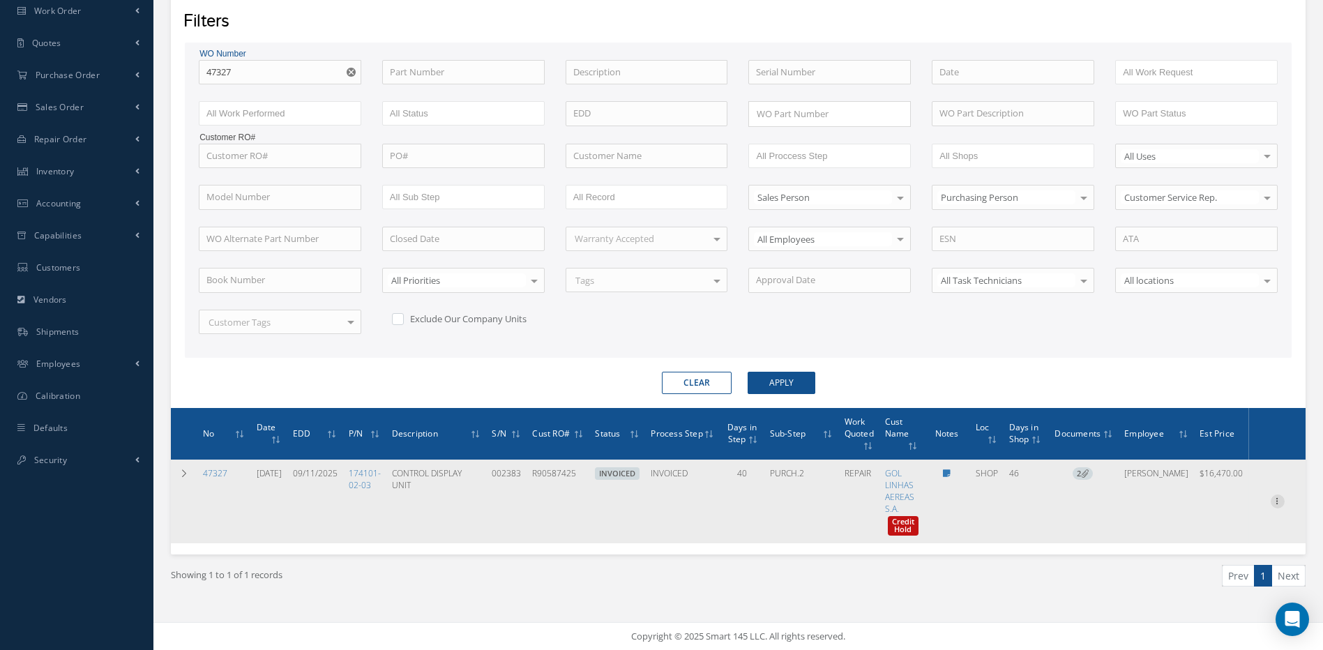
click at [1279, 502] on icon at bounding box center [1278, 500] width 14 height 11
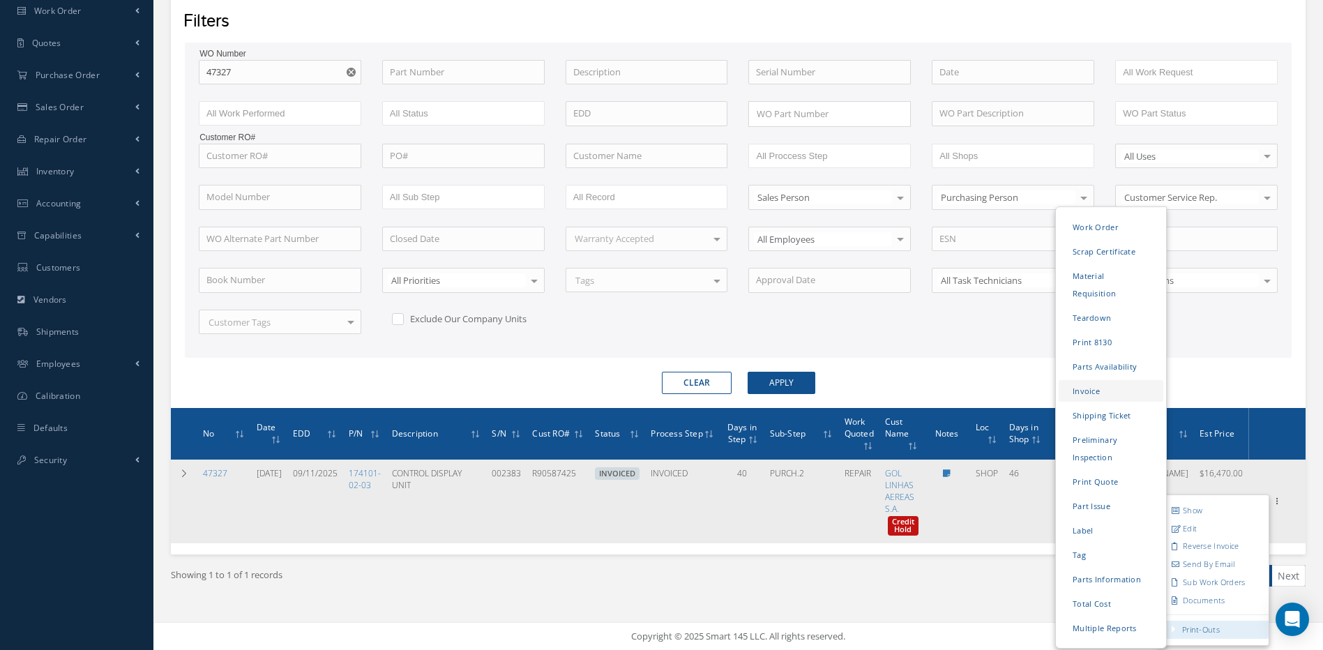
click at [1090, 380] on link "Invoice" at bounding box center [1111, 391] width 105 height 22
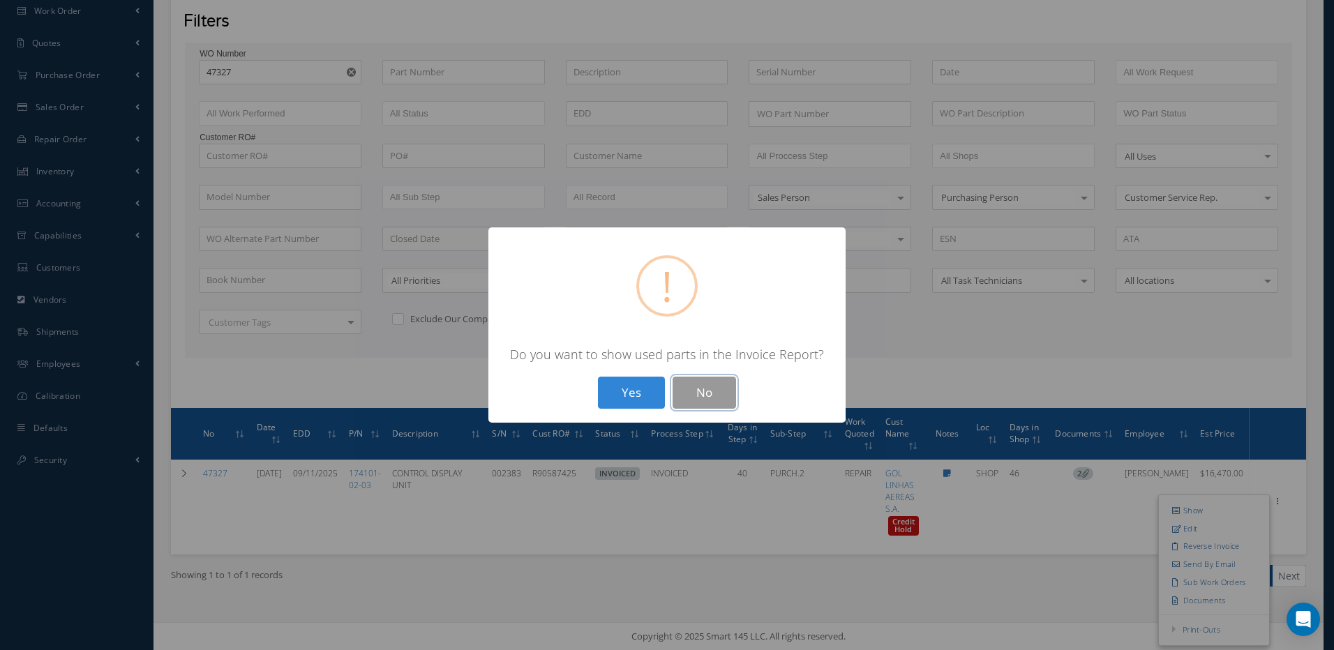
click at [691, 391] on button "No" at bounding box center [704, 393] width 63 height 33
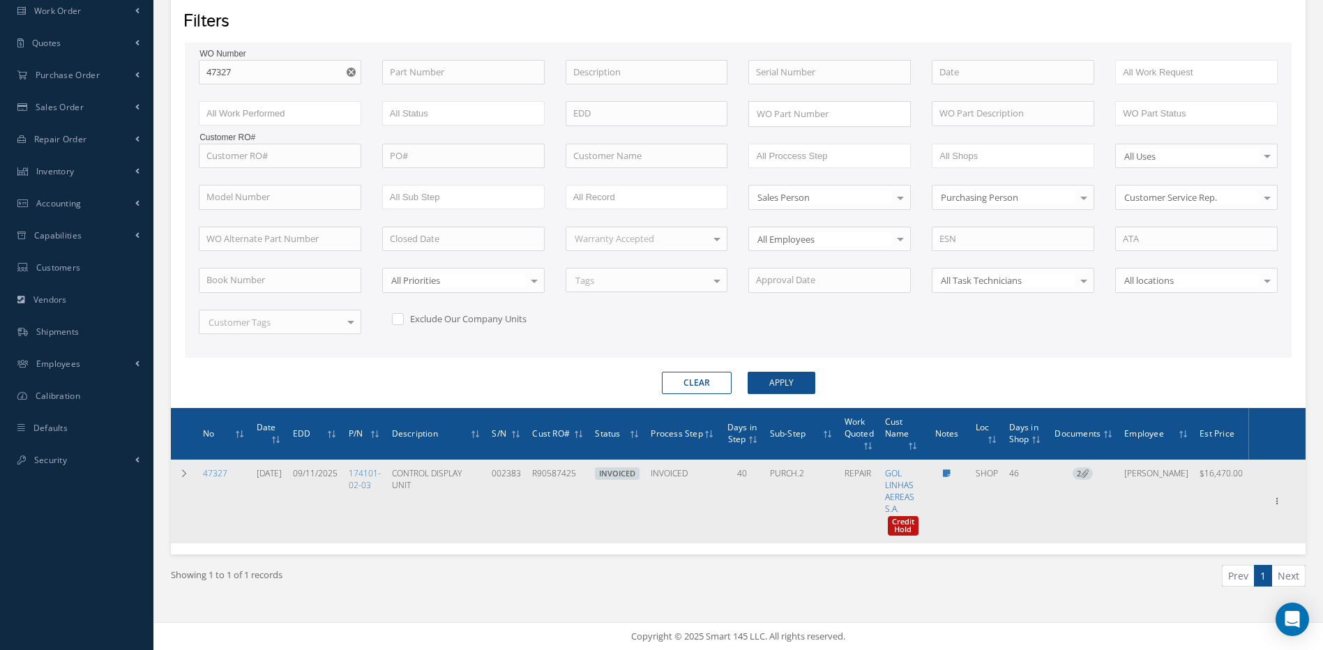
click at [915, 472] on link "GOL LINHAS AEREAS S.A." at bounding box center [899, 490] width 29 height 47
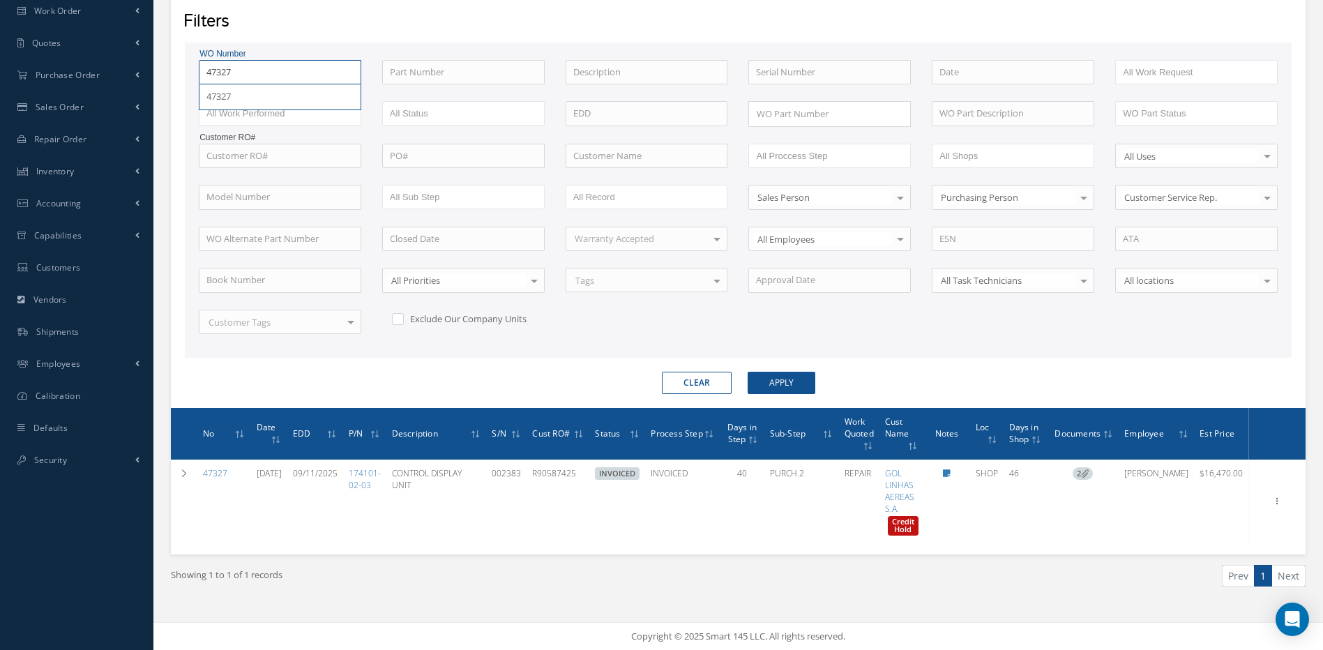
drag, startPoint x: 267, startPoint y: 70, endPoint x: 193, endPoint y: 67, distance: 74.0
click at [194, 68] on div "WO Number 47327 47327" at bounding box center [279, 72] width 183 height 25
click at [748, 372] on button "Apply" at bounding box center [782, 383] width 68 height 22
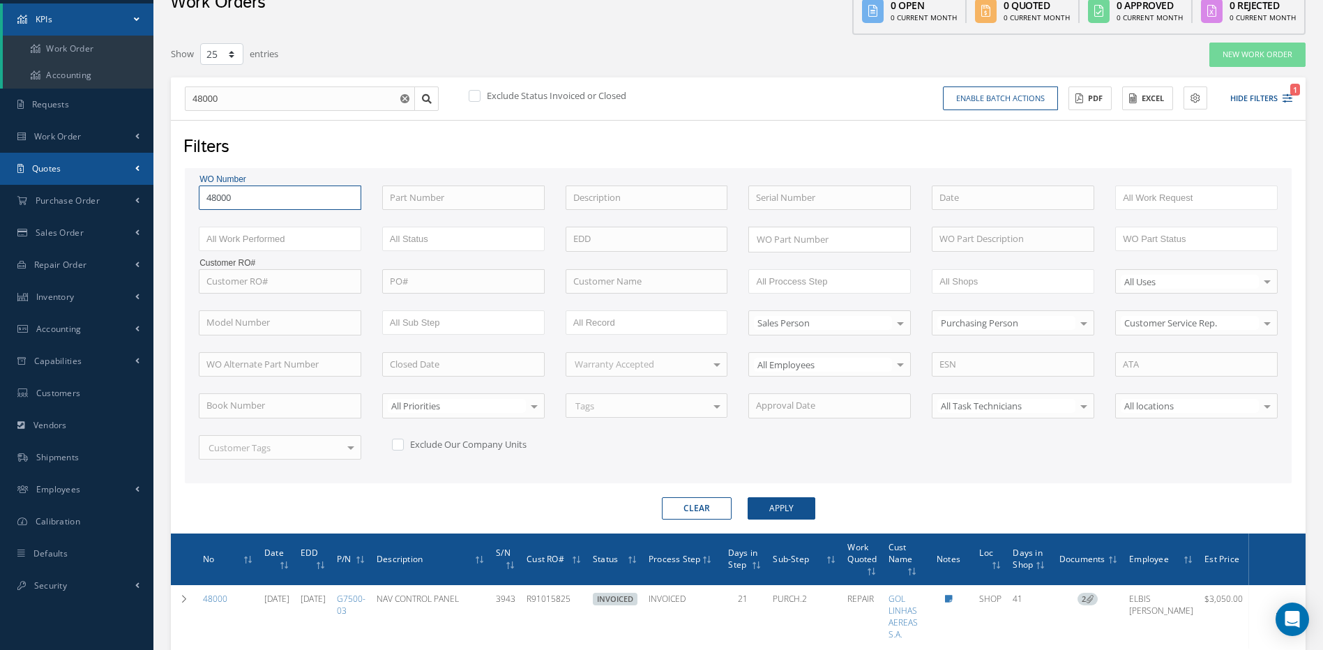
scroll to position [177, 0]
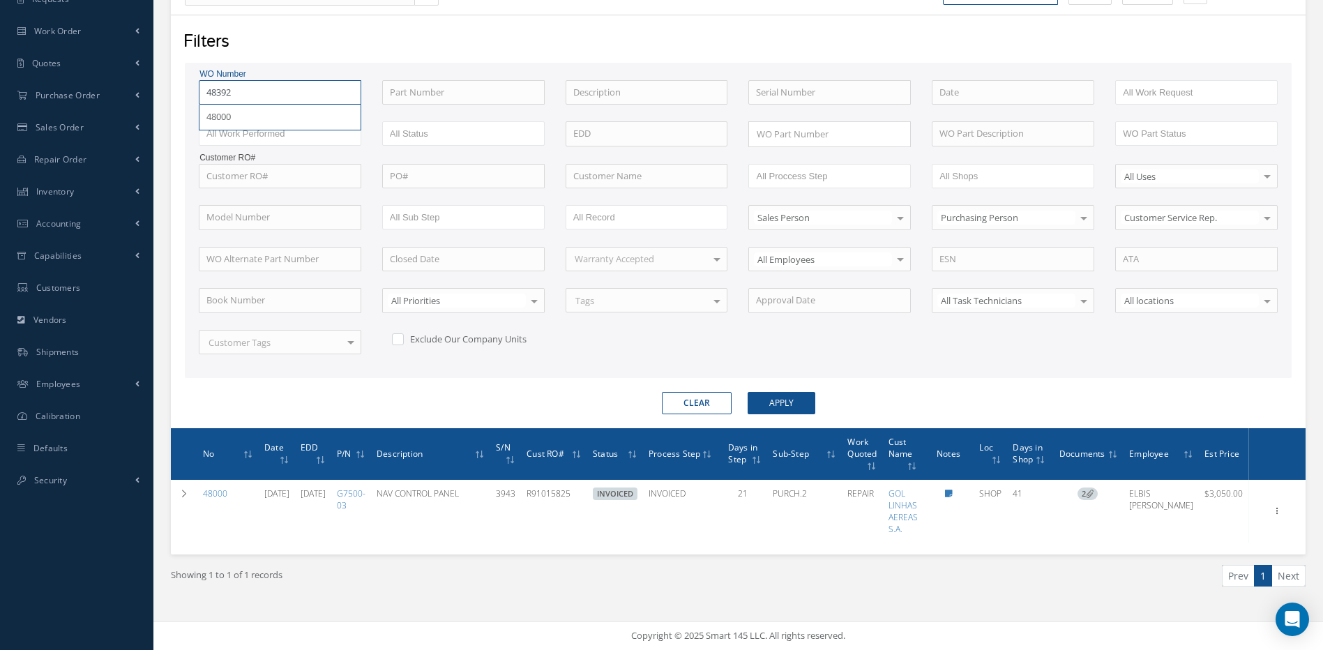
click at [748, 392] on button "Apply" at bounding box center [782, 403] width 68 height 22
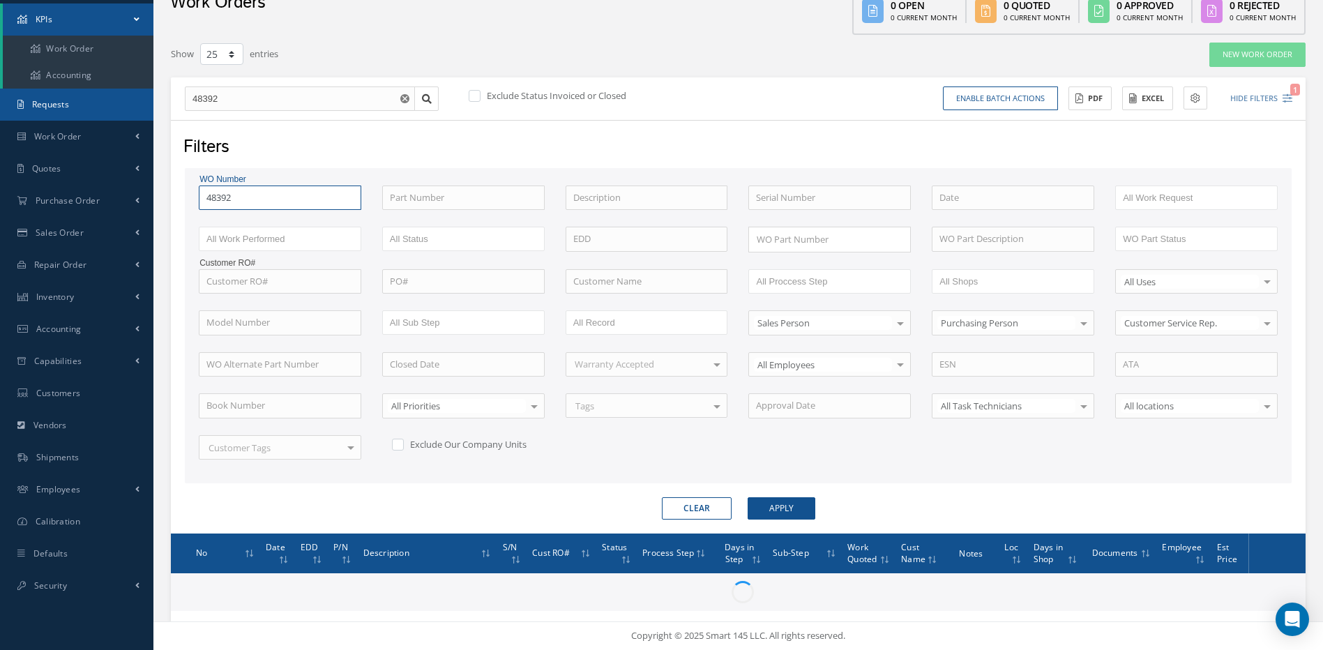
scroll to position [177, 0]
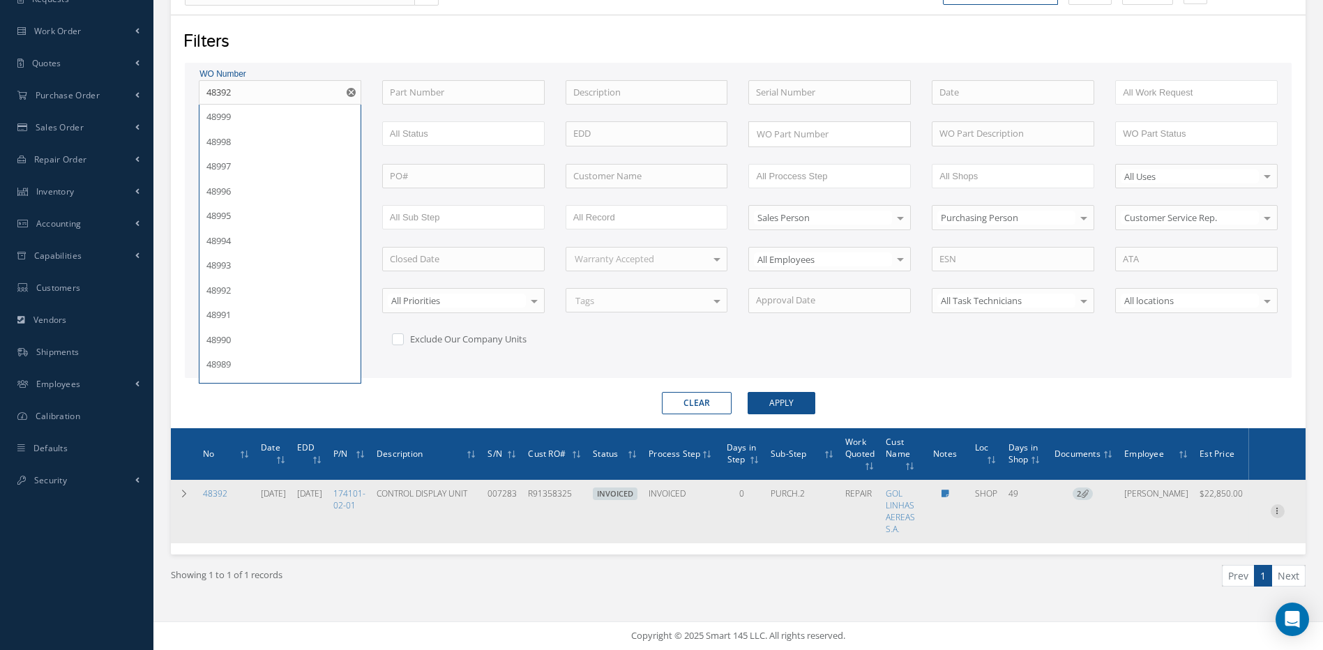
click at [1275, 508] on icon at bounding box center [1278, 509] width 14 height 11
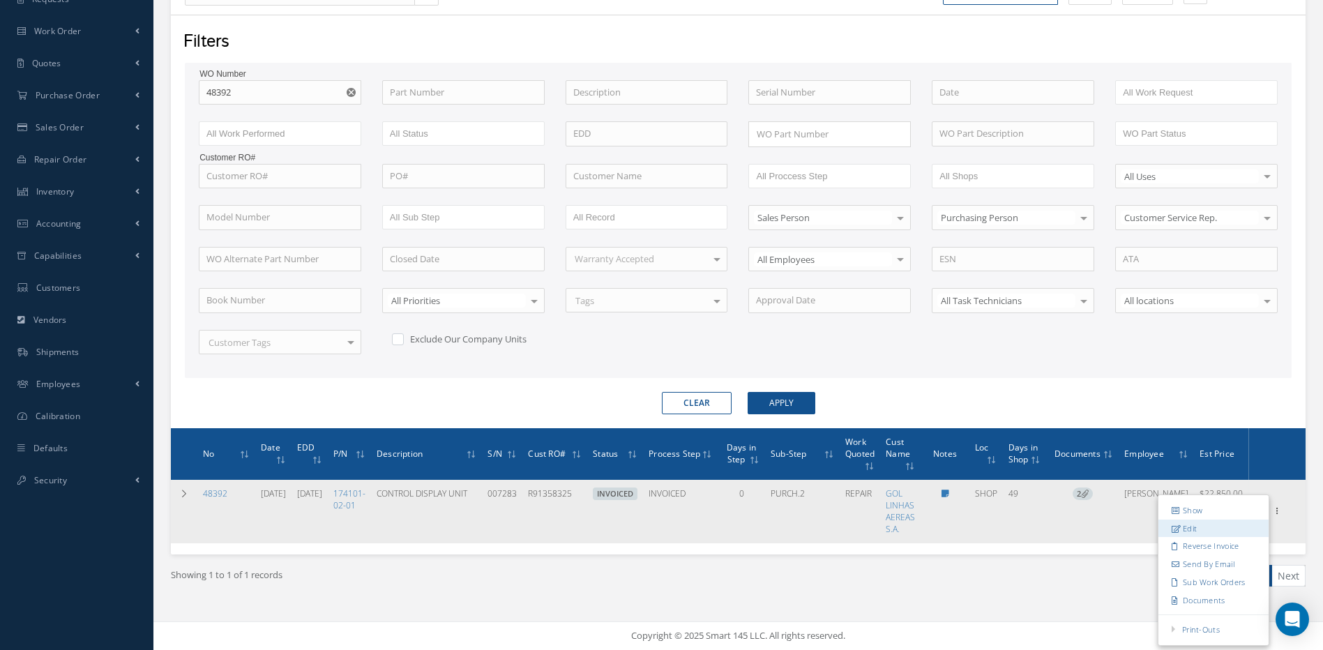
click at [1189, 528] on link "Edit" at bounding box center [1214, 529] width 110 height 18
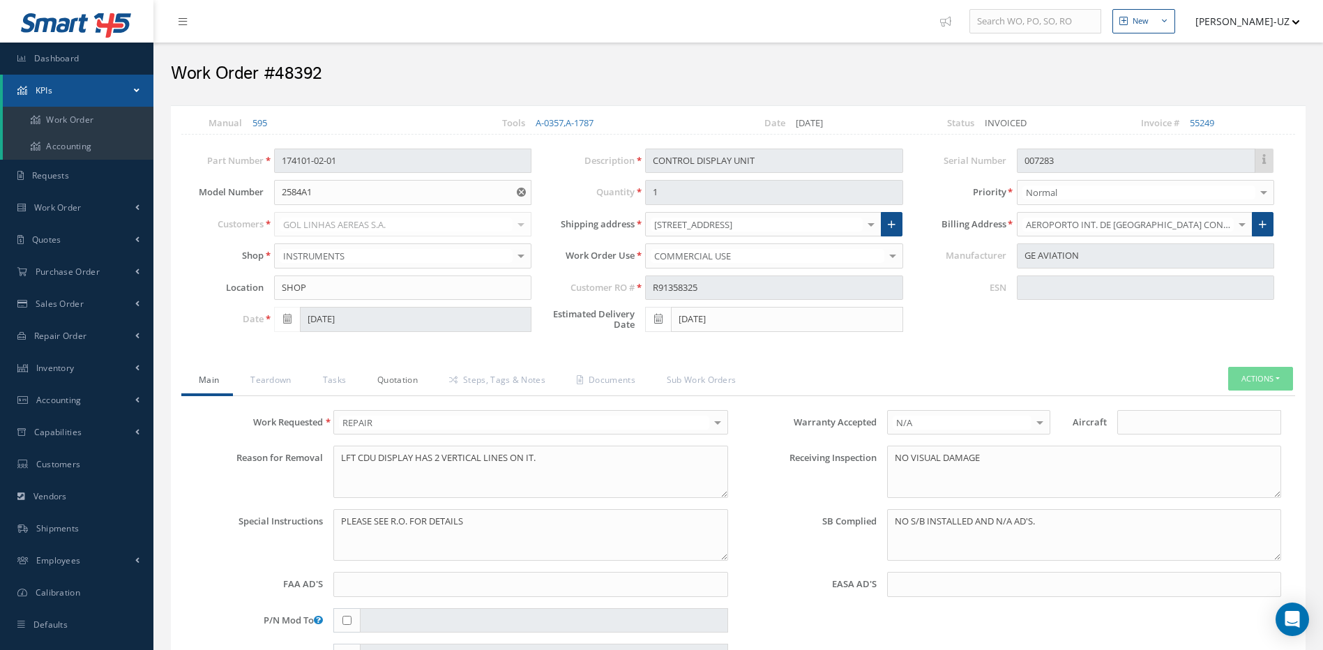
drag, startPoint x: 399, startPoint y: 380, endPoint x: 414, endPoint y: 389, distance: 17.2
click at [399, 380] on link "Quotation" at bounding box center [396, 381] width 72 height 29
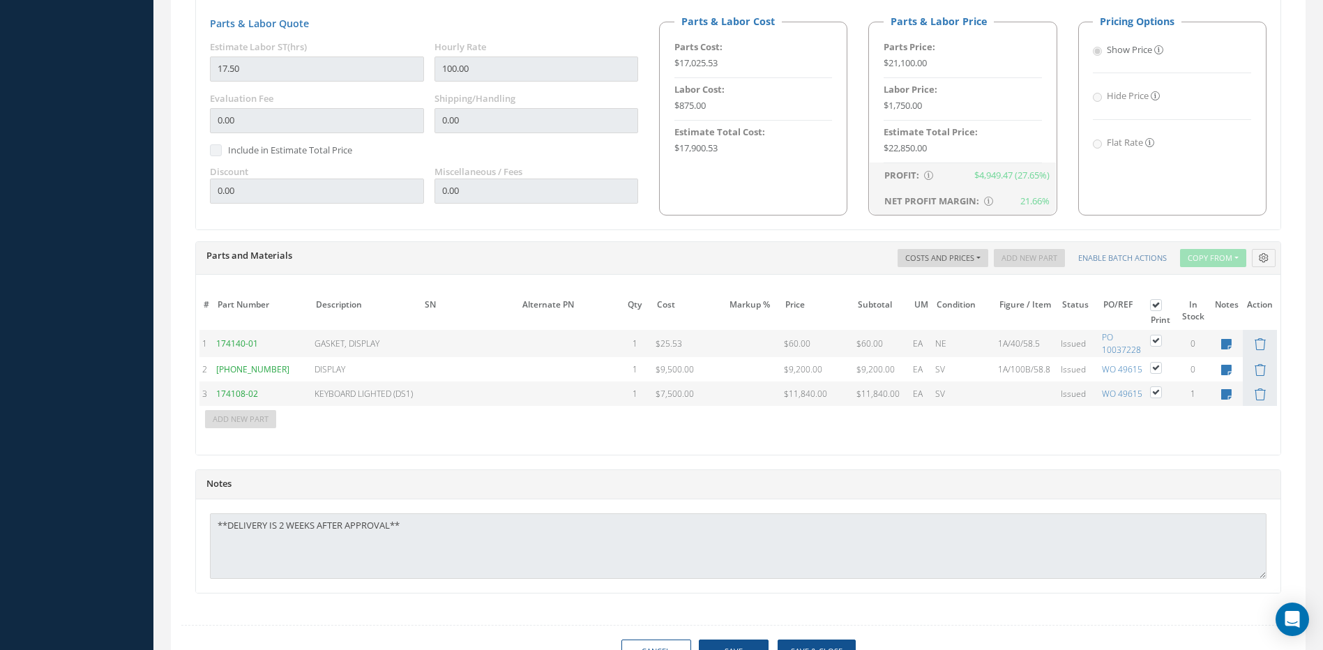
scroll to position [918, 0]
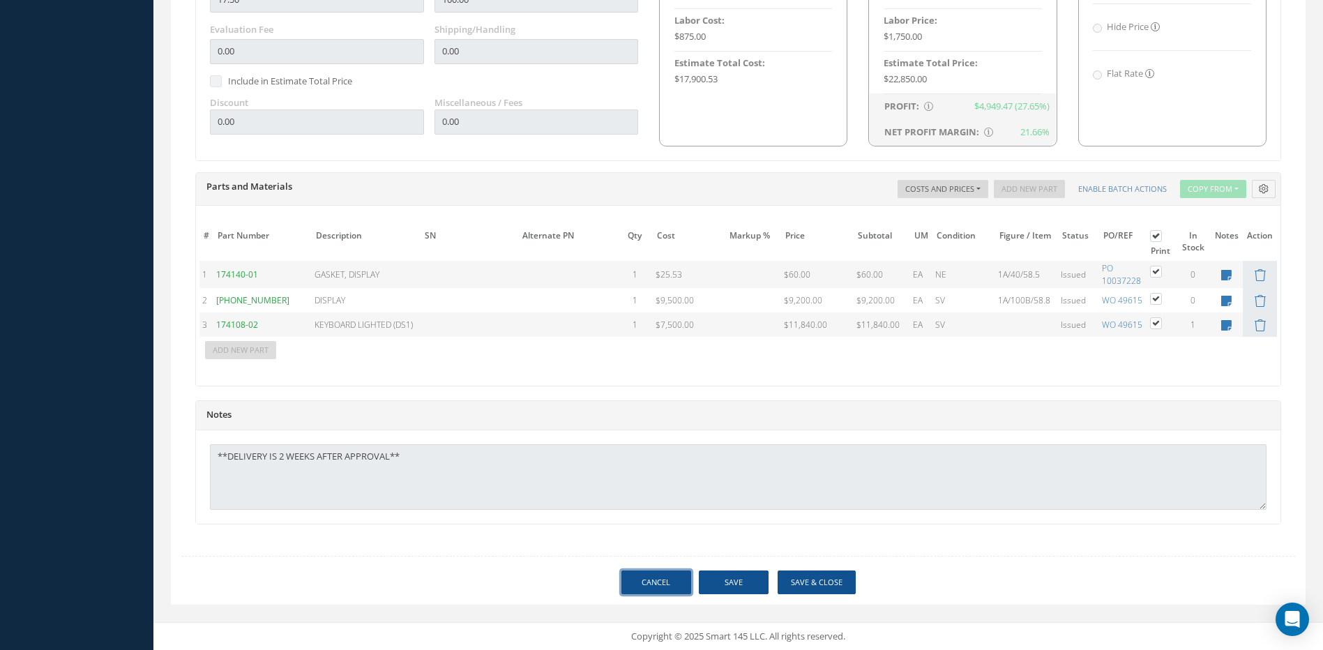
click at [646, 571] on link "Cancel" at bounding box center [657, 583] width 70 height 24
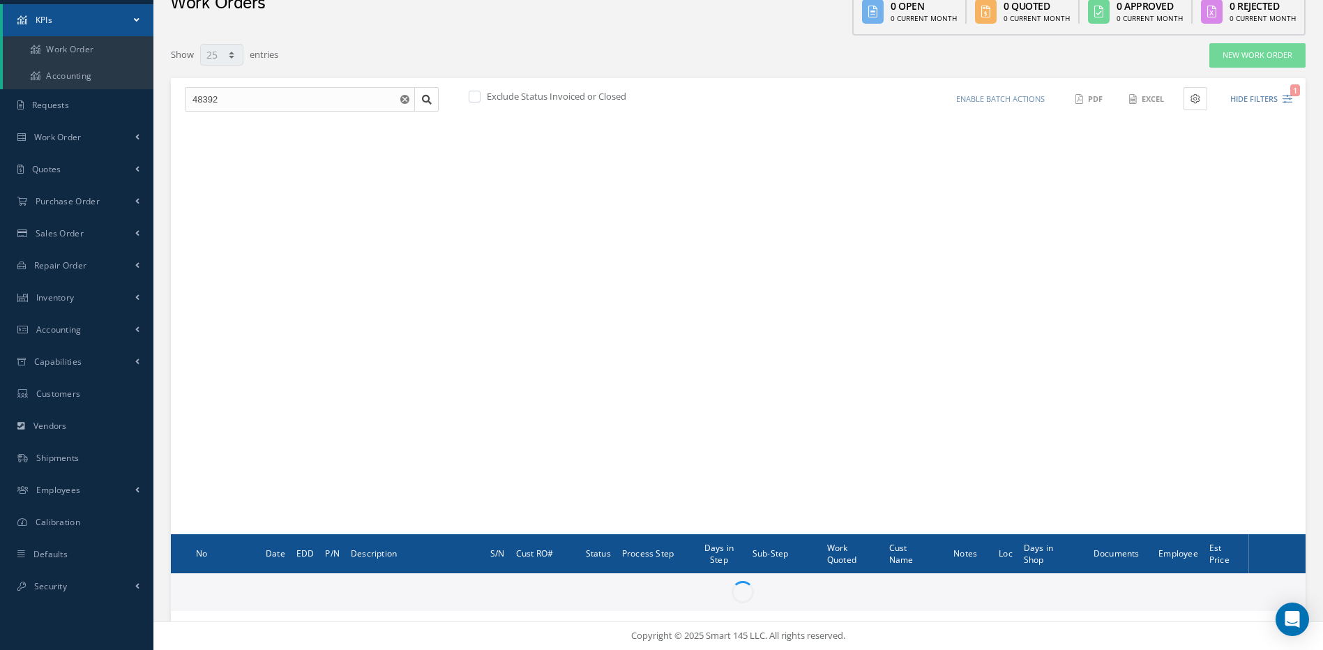
scroll to position [70, 0]
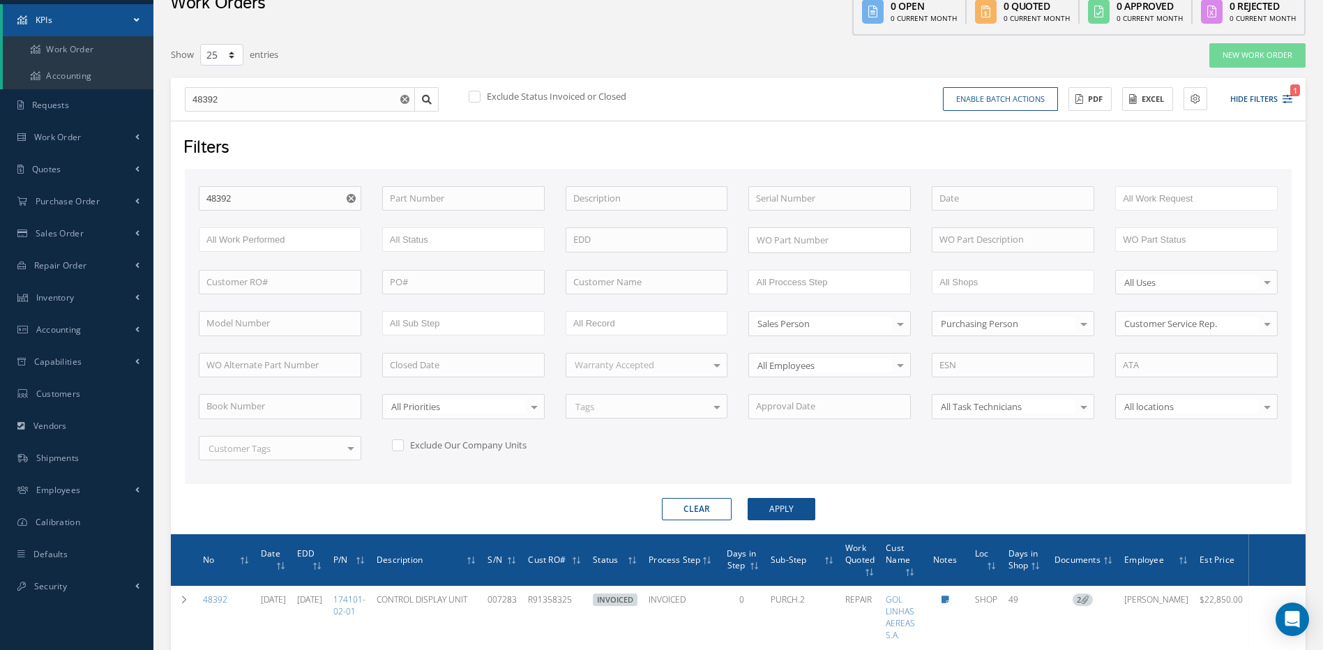
click at [706, 500] on button "Clear" at bounding box center [697, 509] width 70 height 22
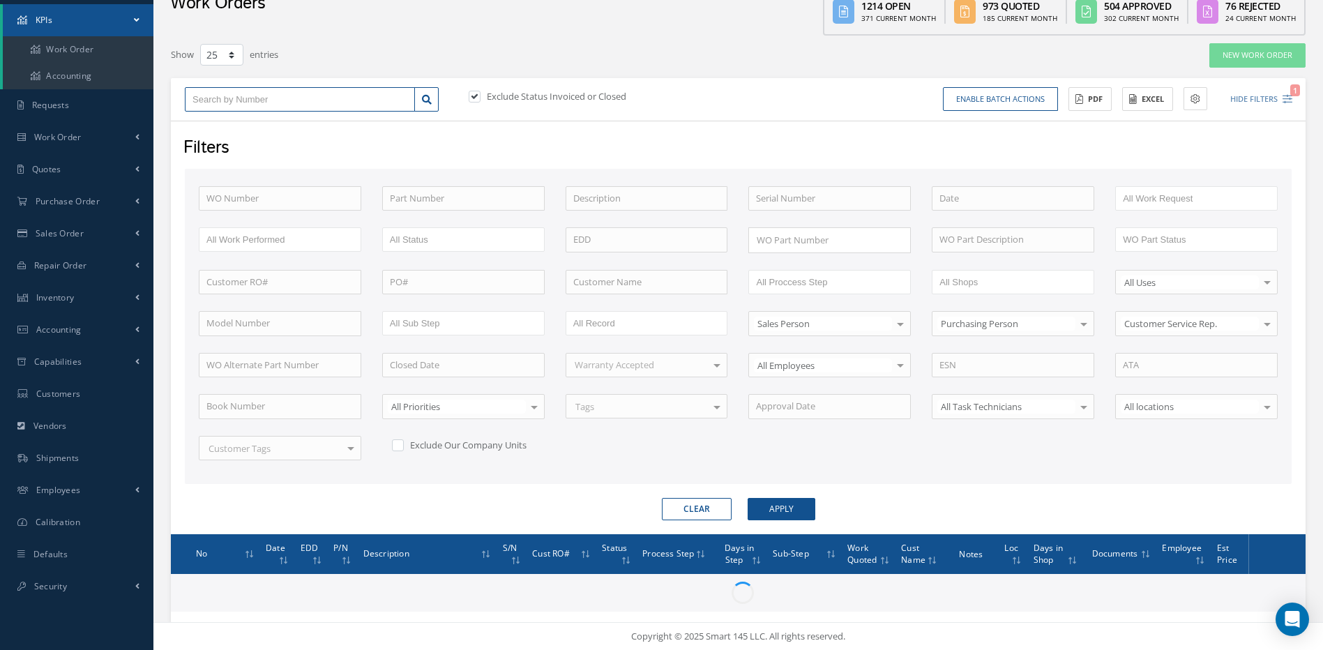
click at [292, 96] on input "text" at bounding box center [300, 99] width 230 height 25
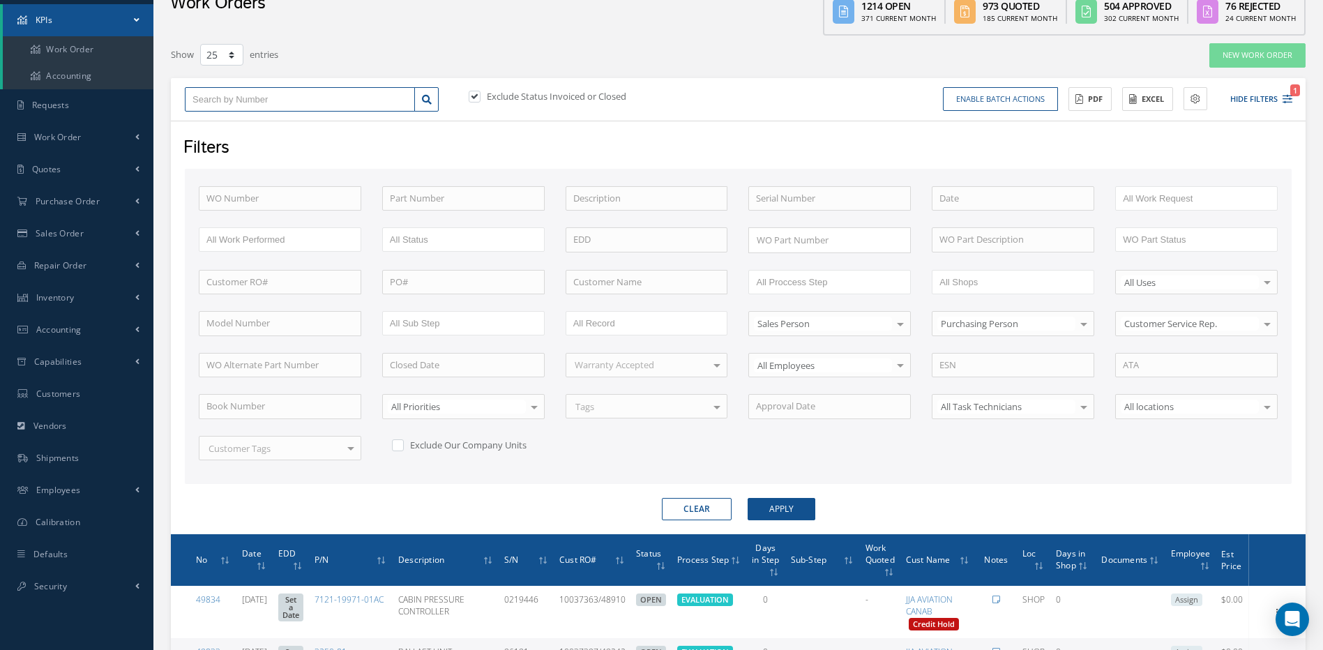
click at [276, 91] on input "text" at bounding box center [300, 99] width 230 height 25
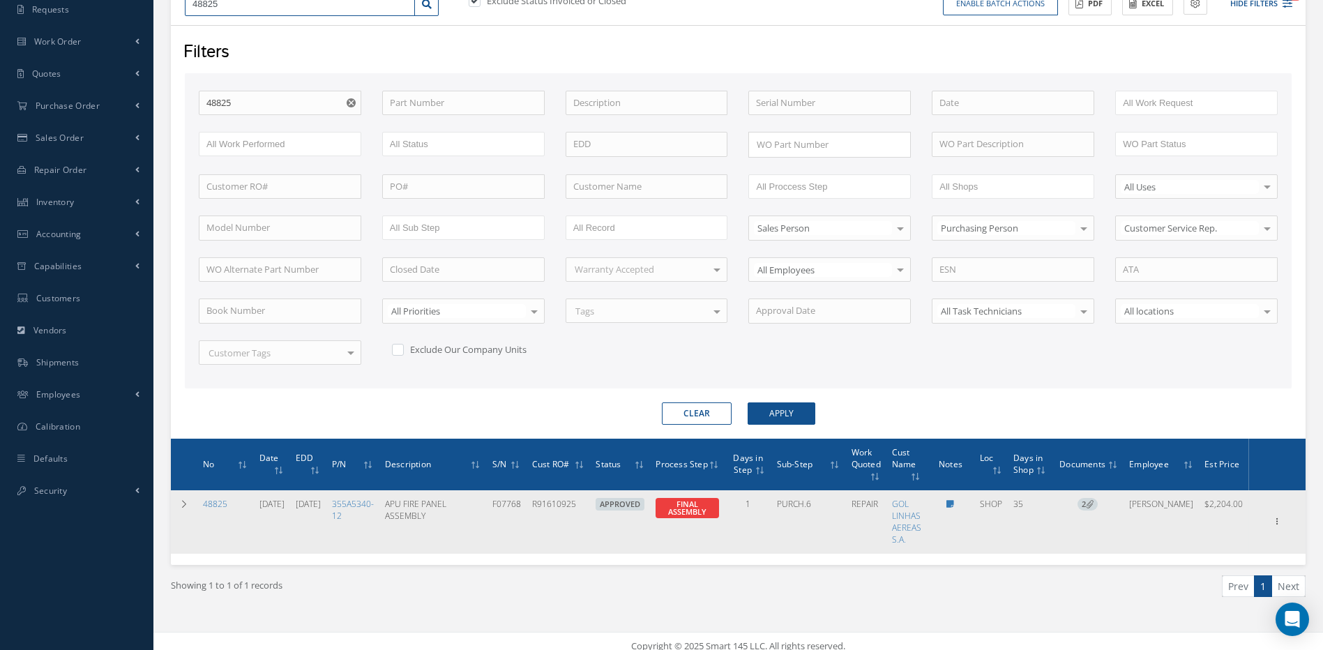
scroll to position [177, 0]
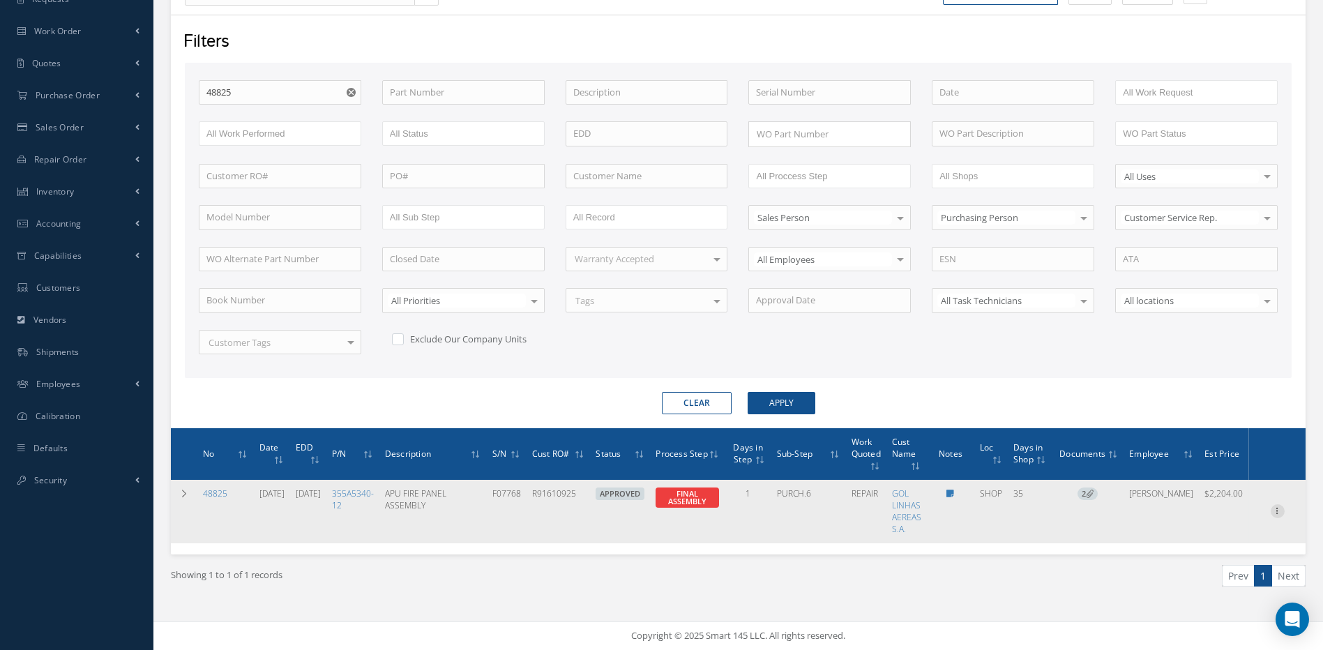
click at [1278, 506] on icon at bounding box center [1278, 509] width 14 height 11
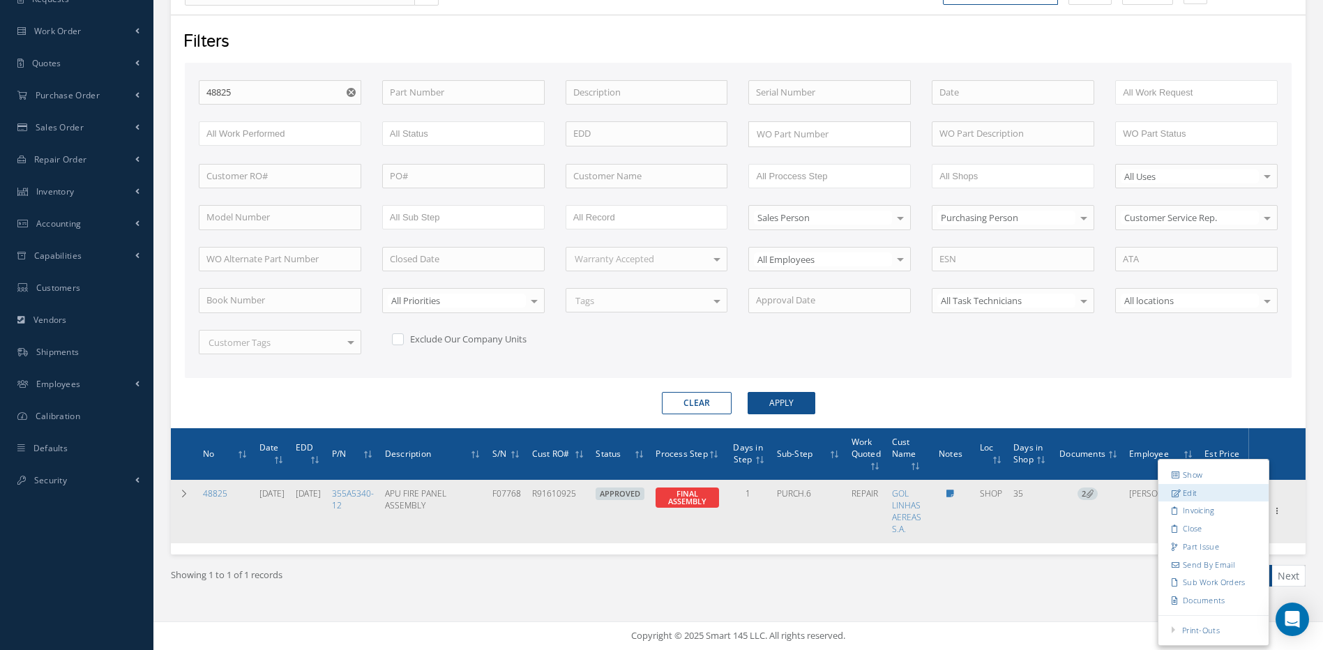
click at [1187, 490] on link "Edit" at bounding box center [1214, 493] width 110 height 18
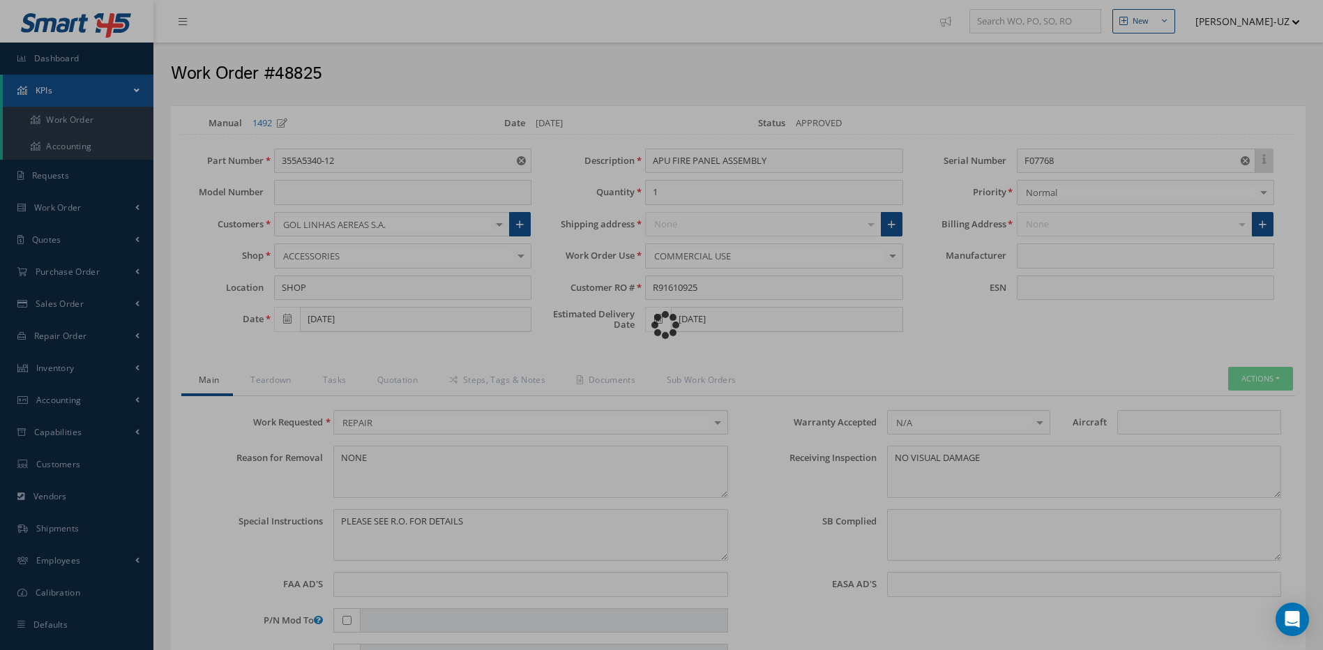
click at [662, 325] on div "Loading…" at bounding box center [662, 325] width 0 height 0
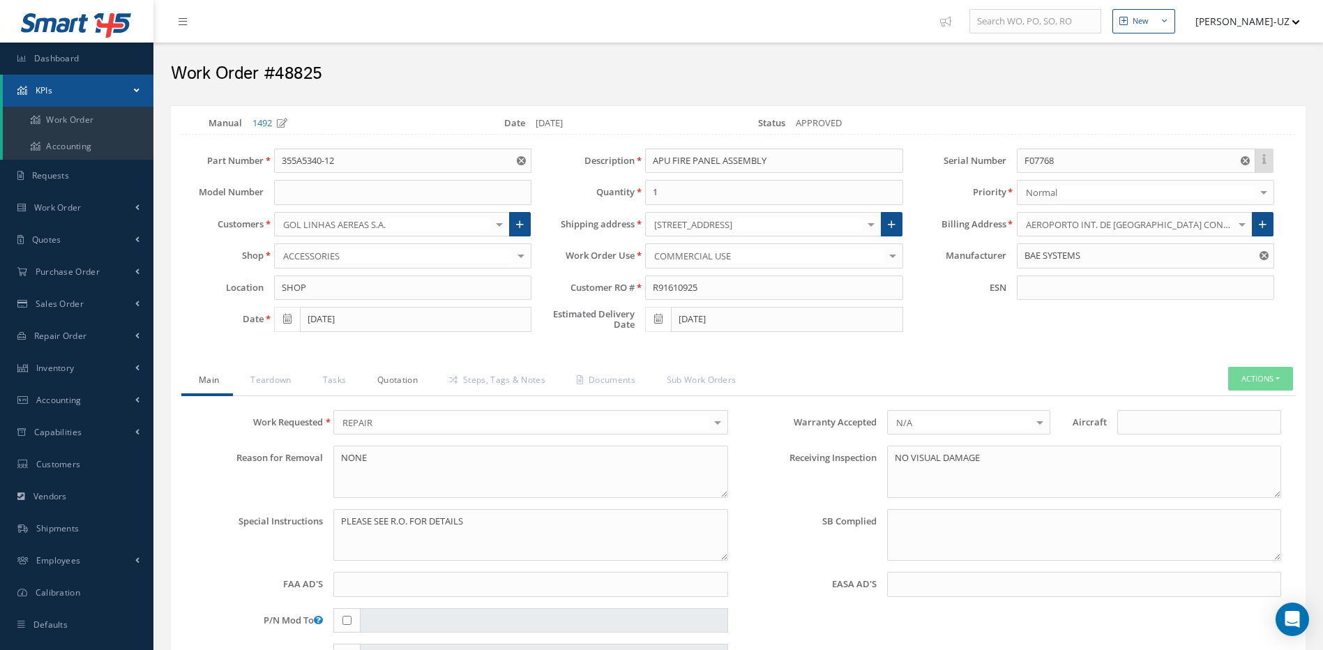
click at [397, 380] on link "Quotation" at bounding box center [396, 381] width 72 height 29
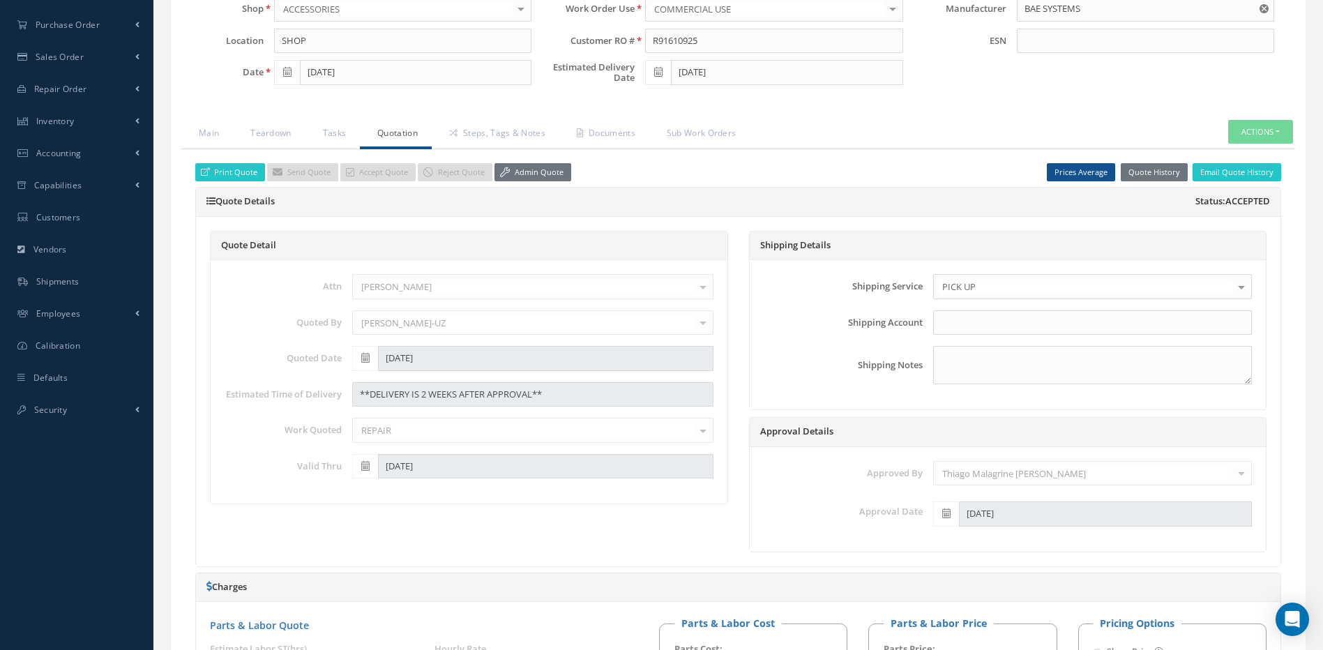
scroll to position [279, 0]
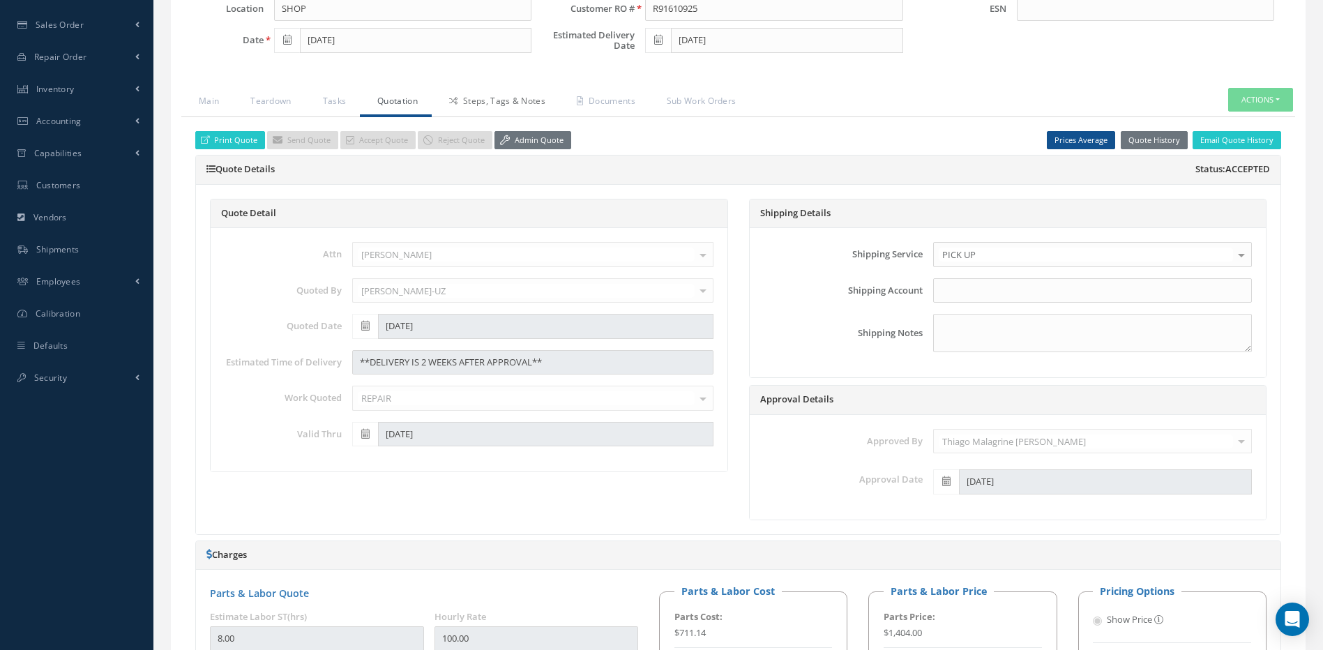
click at [520, 97] on link "Steps, Tags & Notes" at bounding box center [496, 102] width 128 height 29
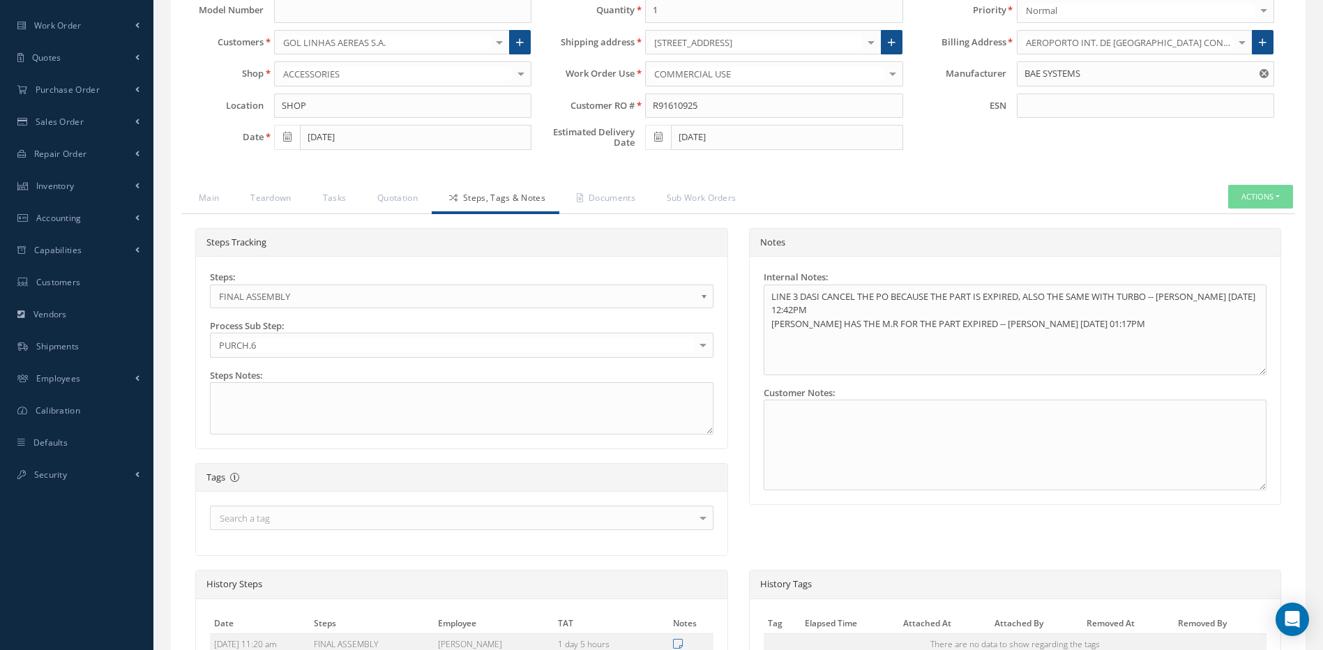
scroll to position [0, 0]
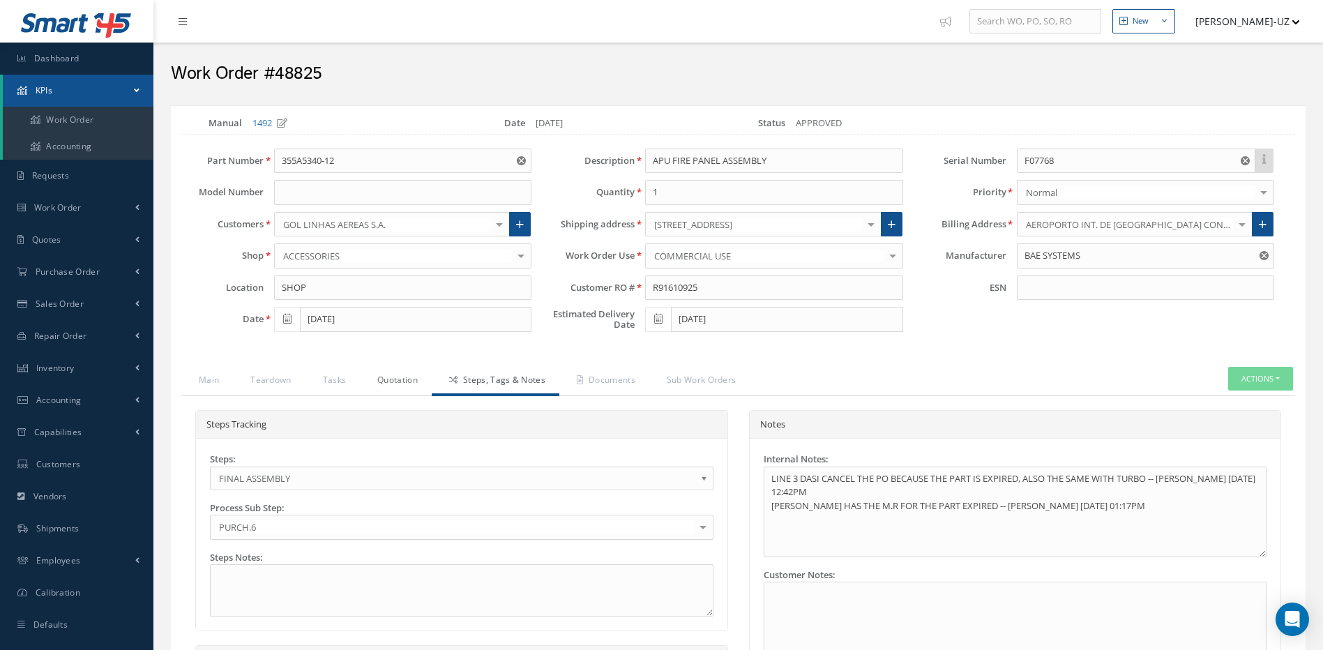
click at [394, 380] on link "Quotation" at bounding box center [396, 381] width 72 height 29
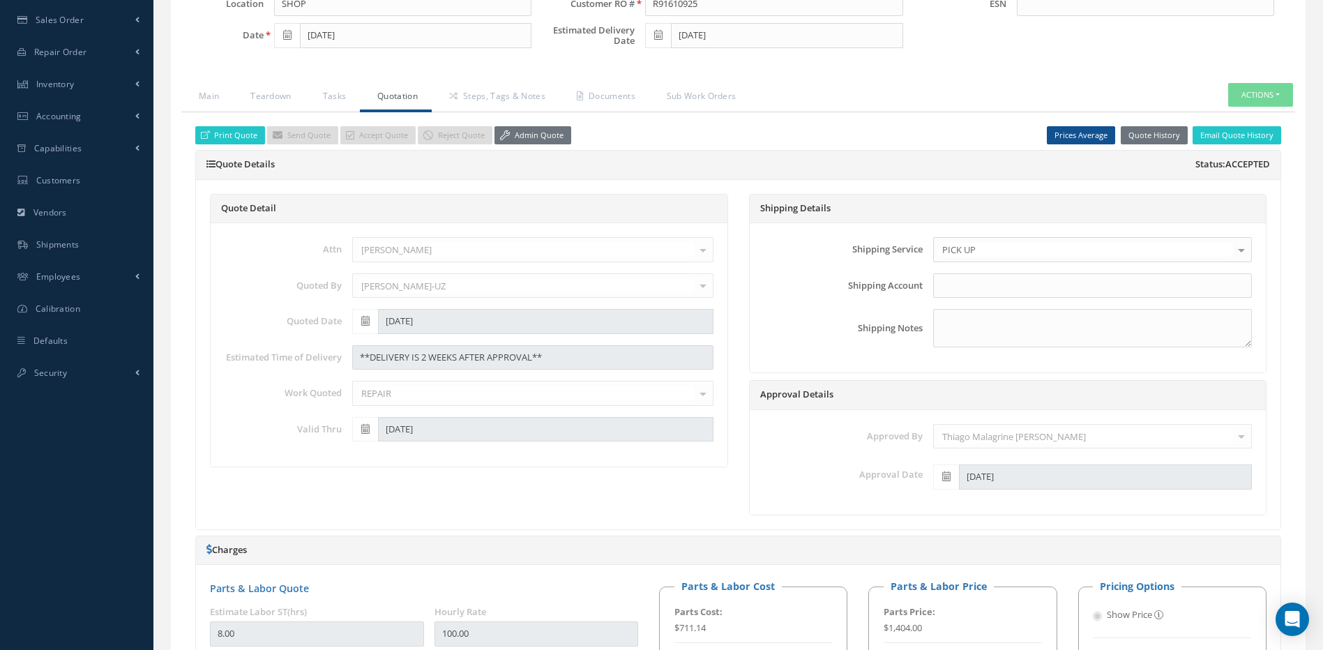
scroll to position [279, 0]
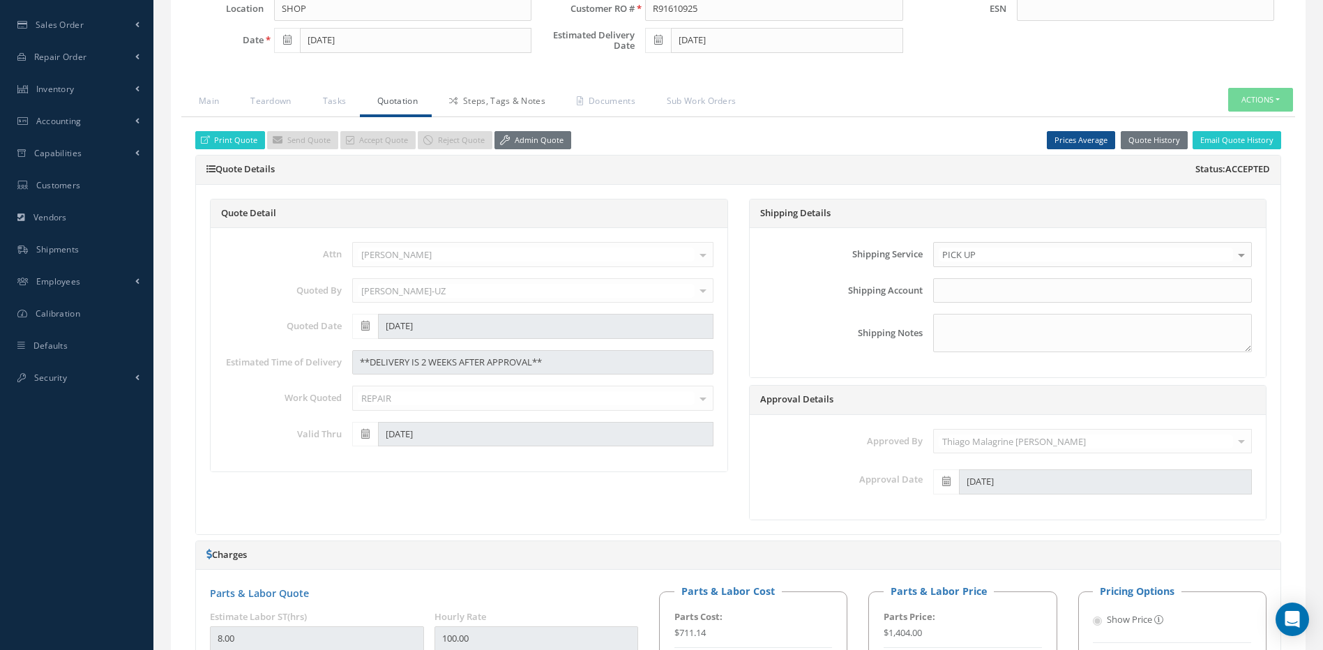
click at [500, 94] on link "Steps, Tags & Notes" at bounding box center [496, 102] width 128 height 29
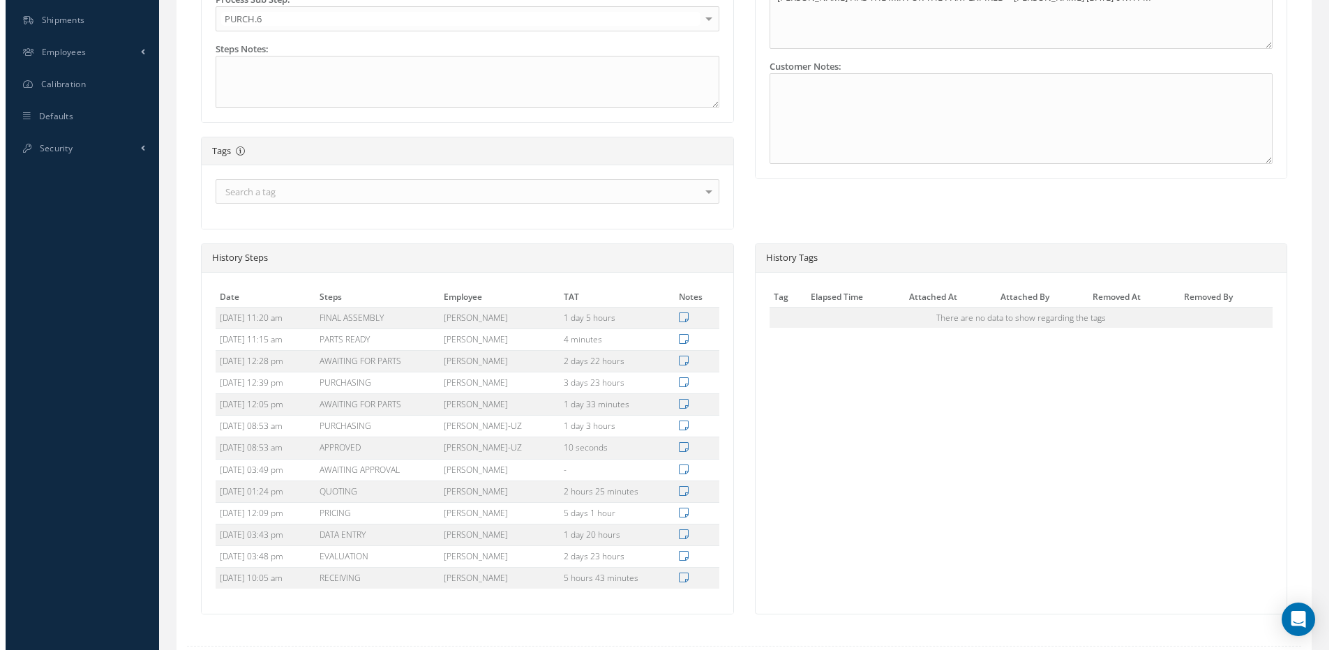
scroll to position [599, 0]
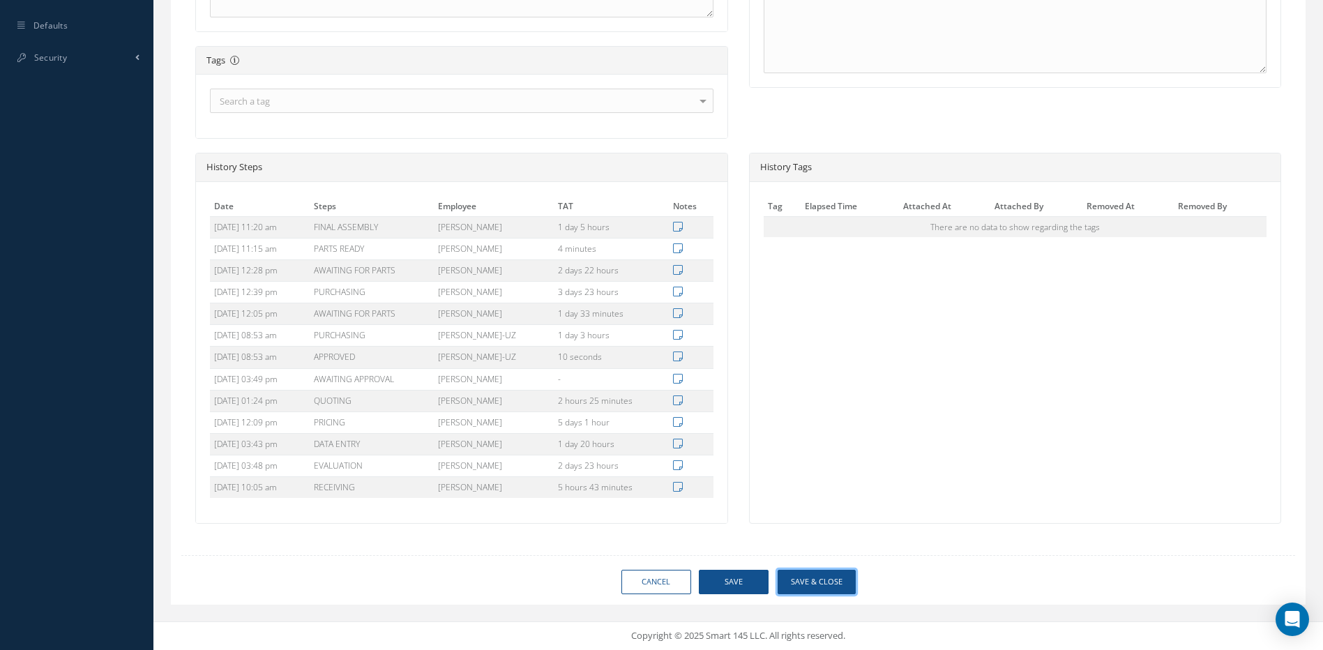
click at [827, 583] on button "Save & Close" at bounding box center [817, 582] width 78 height 24
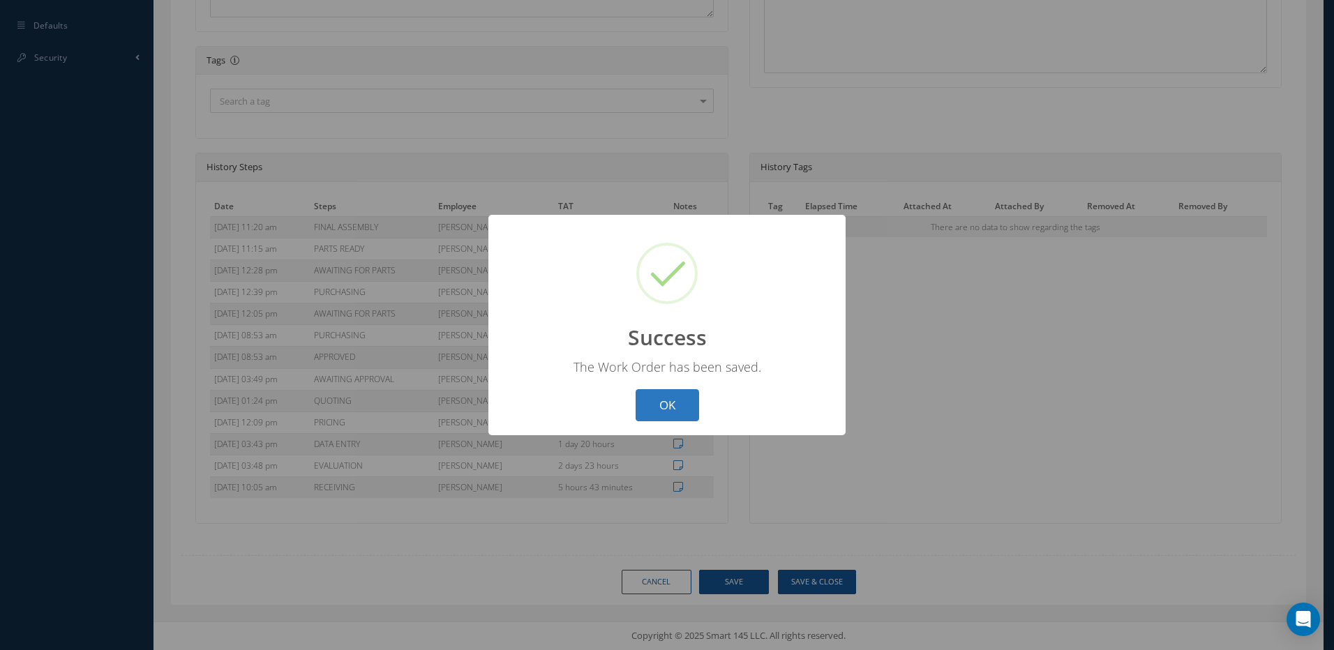
click at [664, 407] on button "OK" at bounding box center [667, 405] width 63 height 33
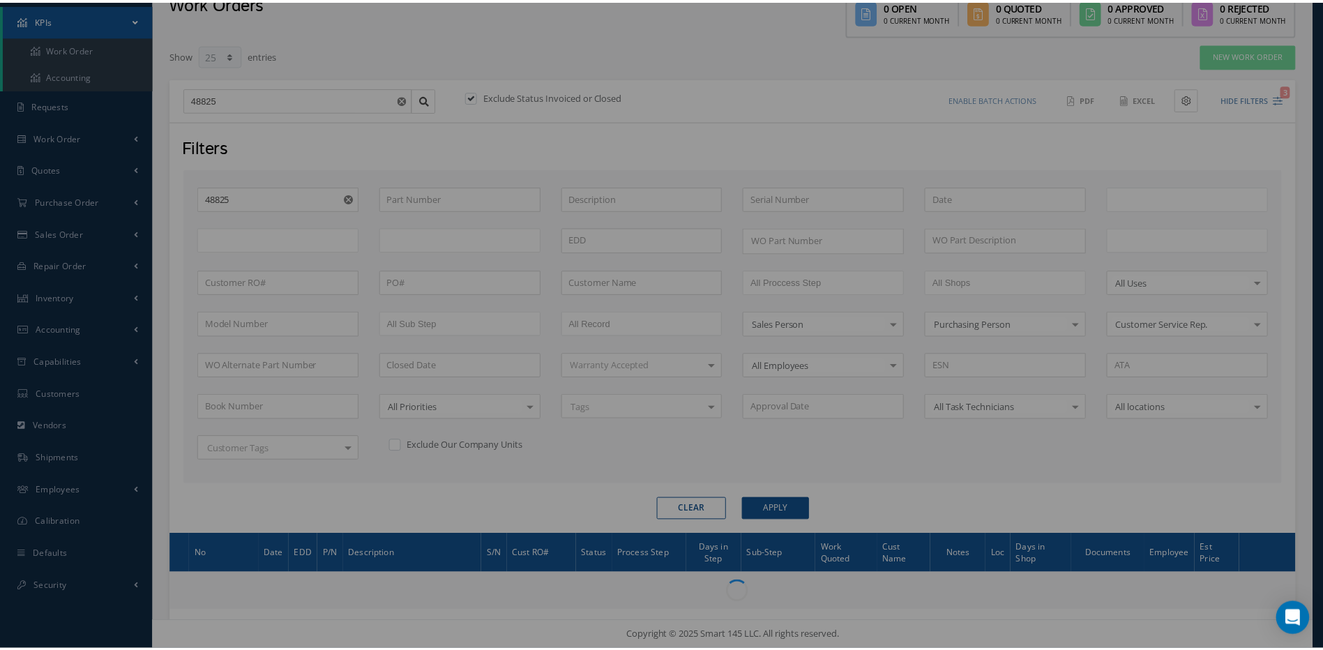
scroll to position [70, 0]
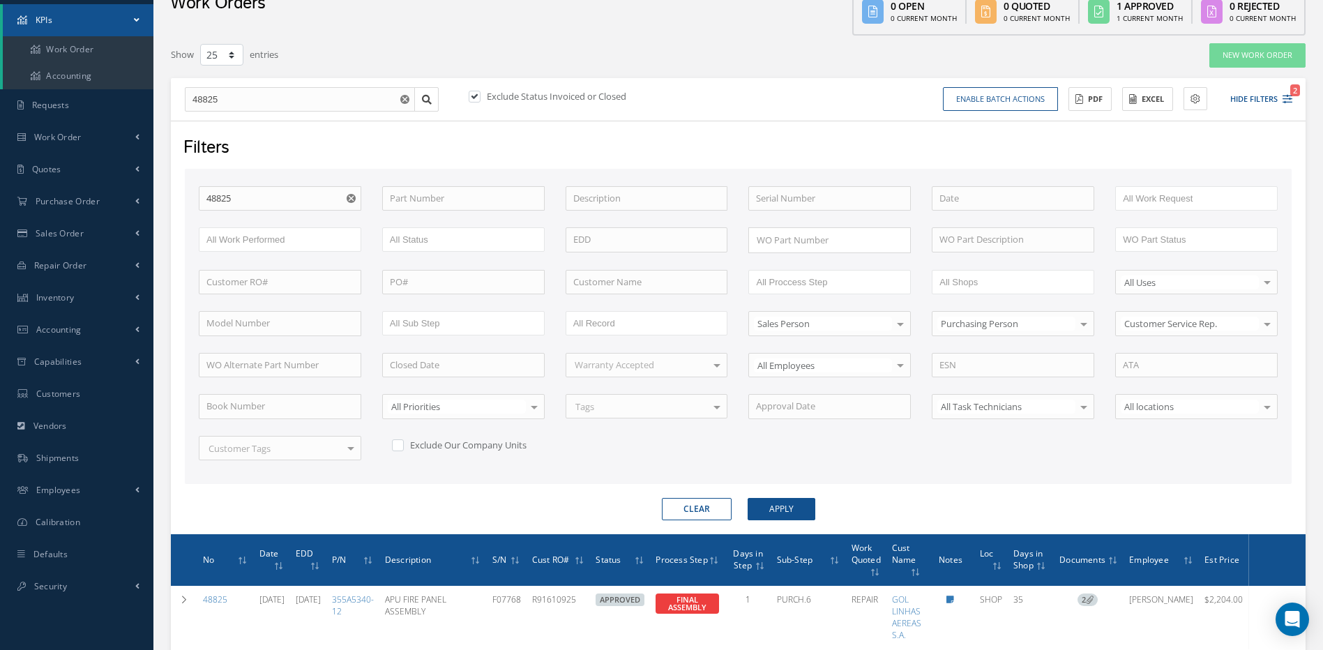
click at [697, 503] on button "Clear" at bounding box center [697, 509] width 70 height 22
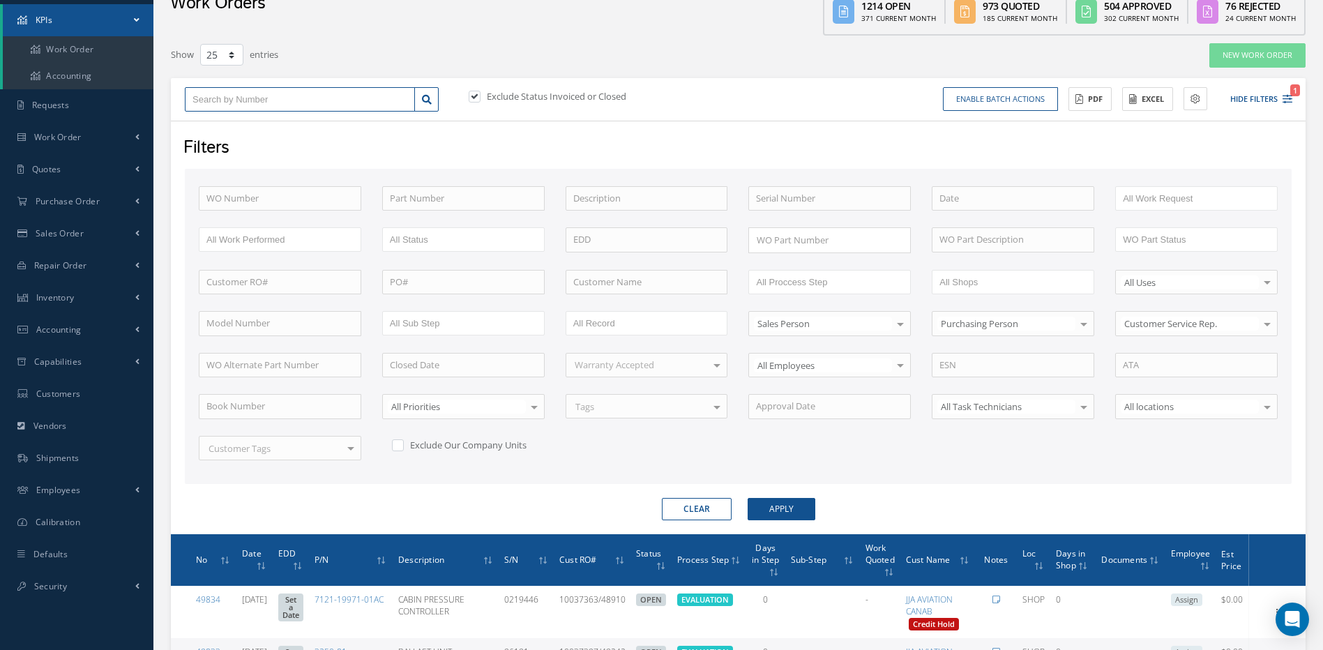
click at [234, 103] on input "text" at bounding box center [300, 99] width 230 height 25
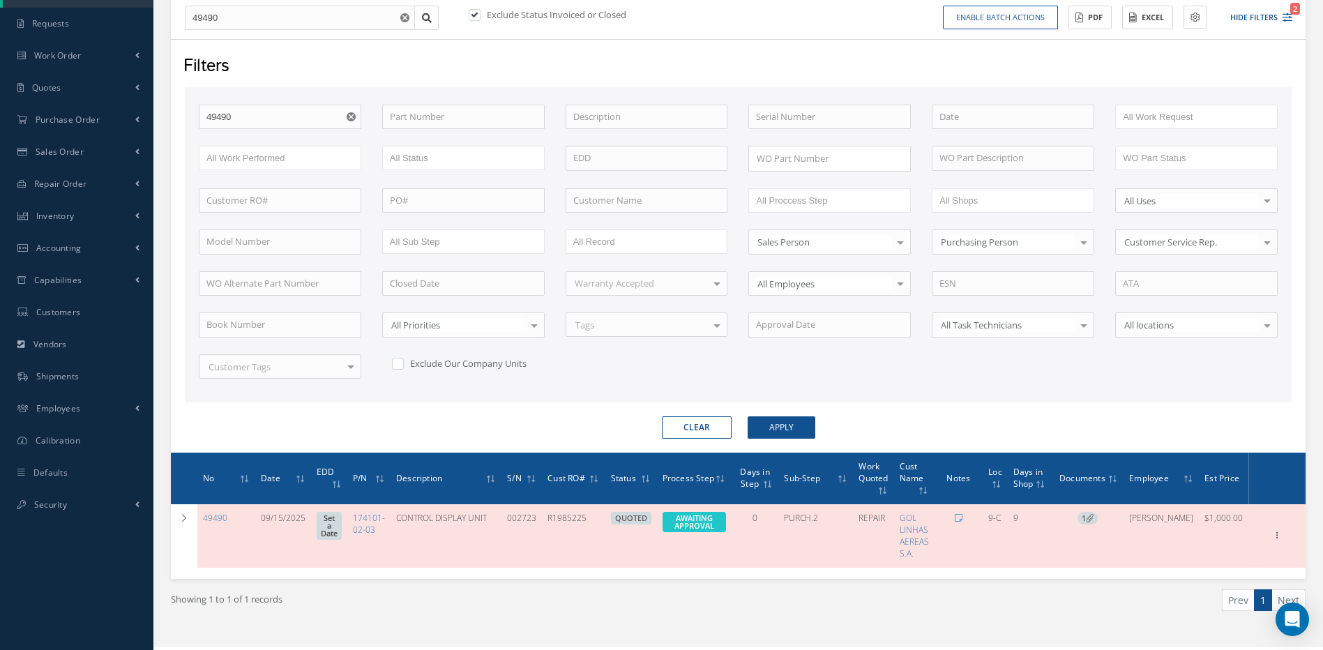
scroll to position [177, 0]
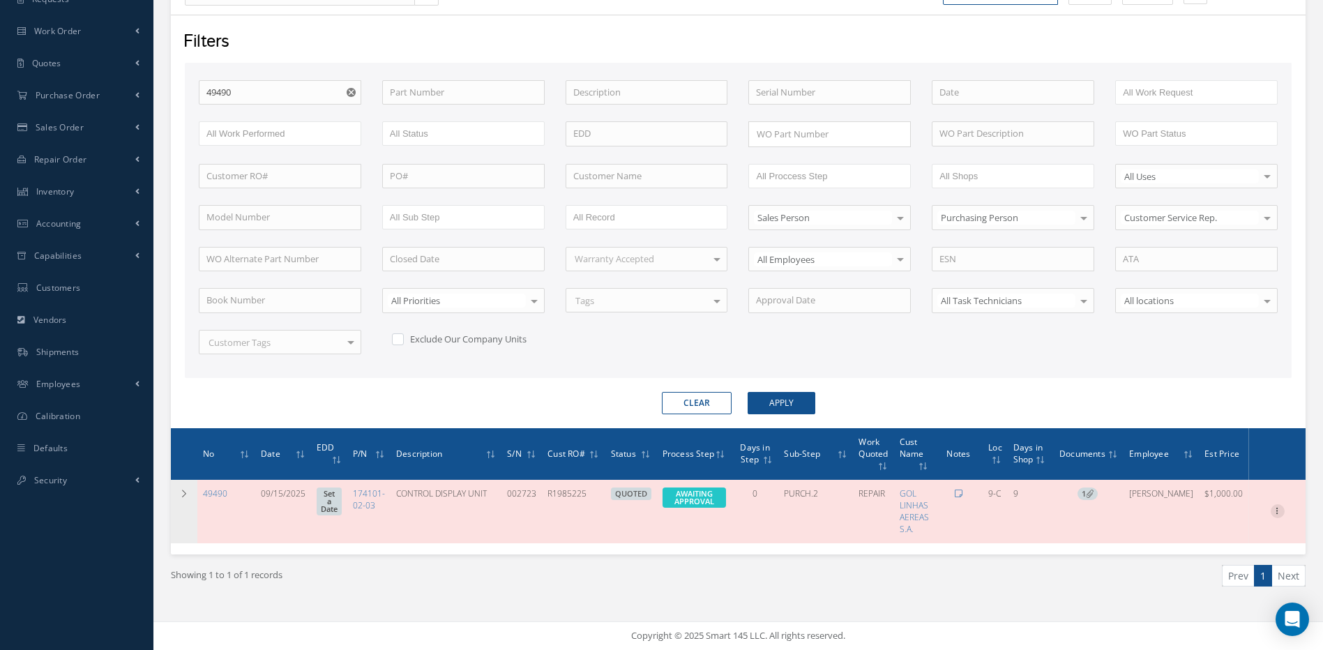
click at [1278, 509] on icon at bounding box center [1278, 509] width 14 height 11
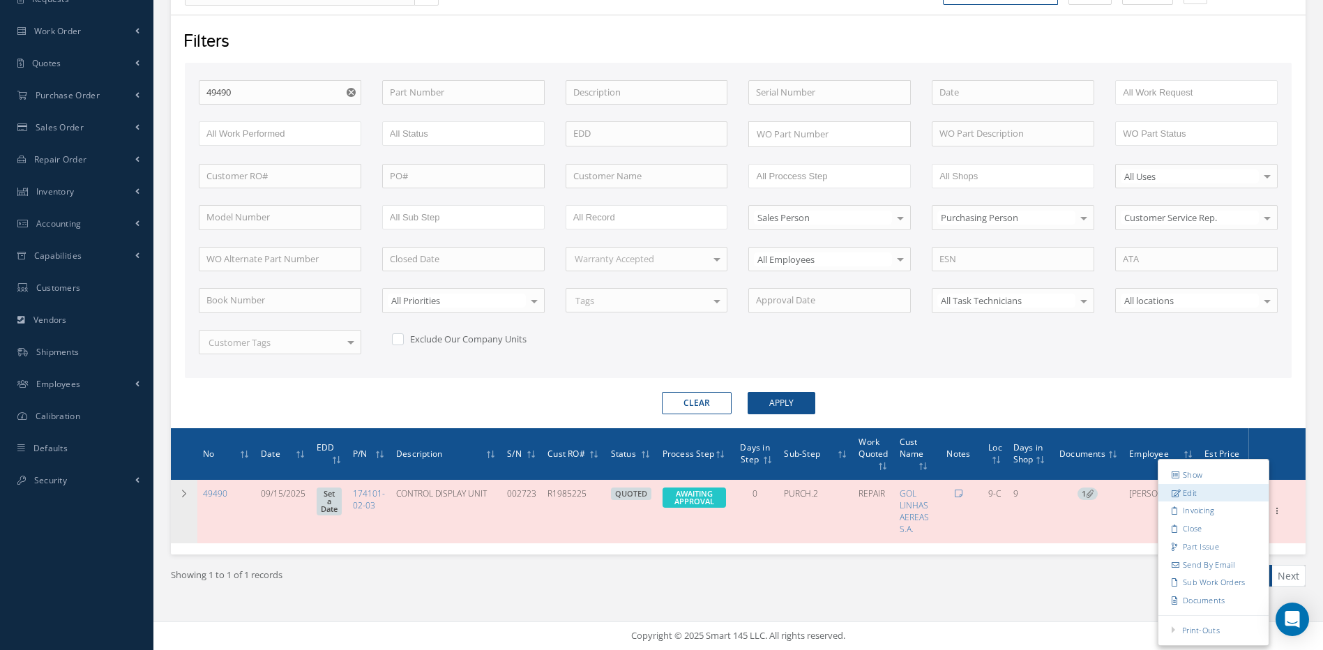
click at [1189, 493] on link "Edit" at bounding box center [1214, 493] width 110 height 18
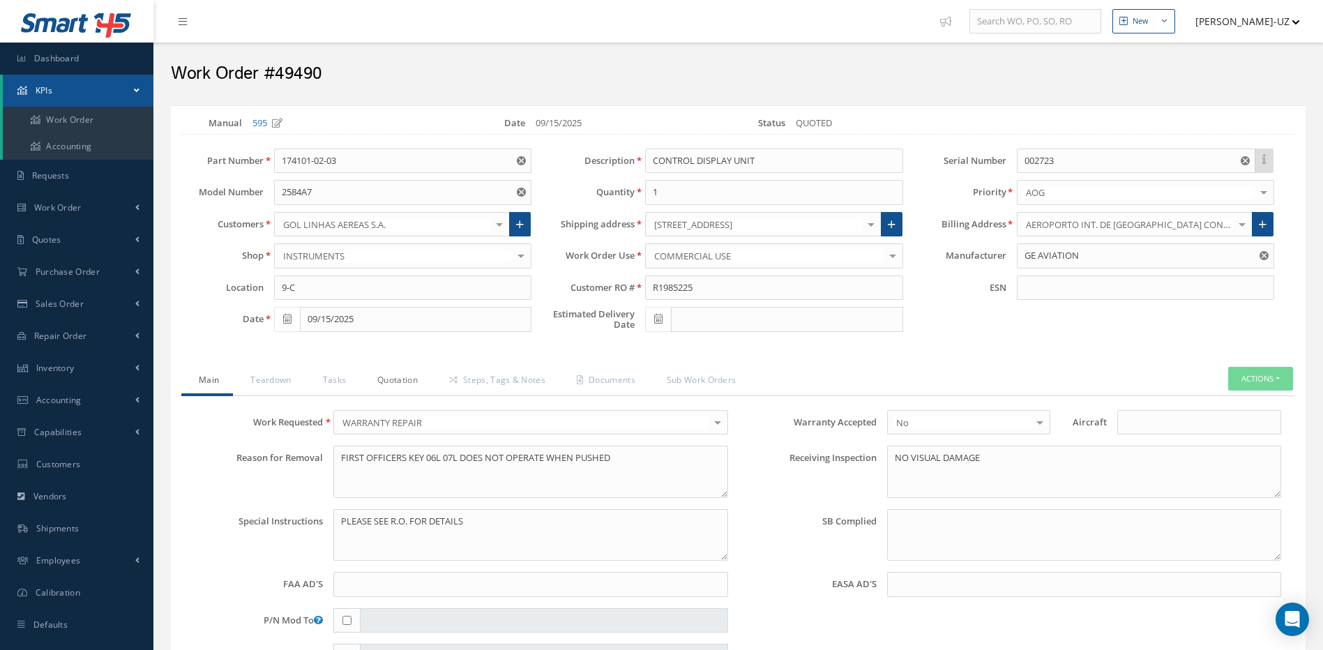
click at [394, 383] on link "Quotation" at bounding box center [396, 381] width 72 height 29
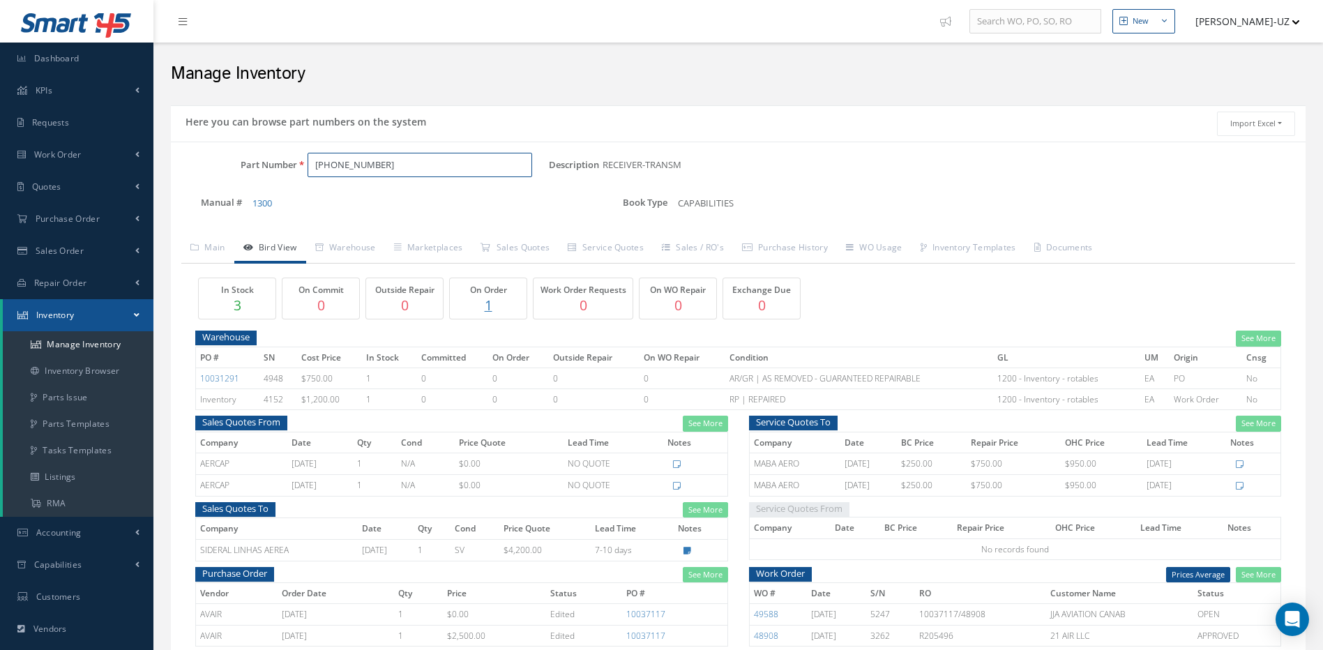
drag, startPoint x: 385, startPoint y: 171, endPoint x: 287, endPoint y: 145, distance: 101.7
click at [289, 169] on div "Part Number [PHONE_NUMBER]" at bounding box center [360, 165] width 378 height 25
paste input "4141028-3"
click at [348, 202] on span "4141028-3" at bounding box center [375, 201] width 126 height 15
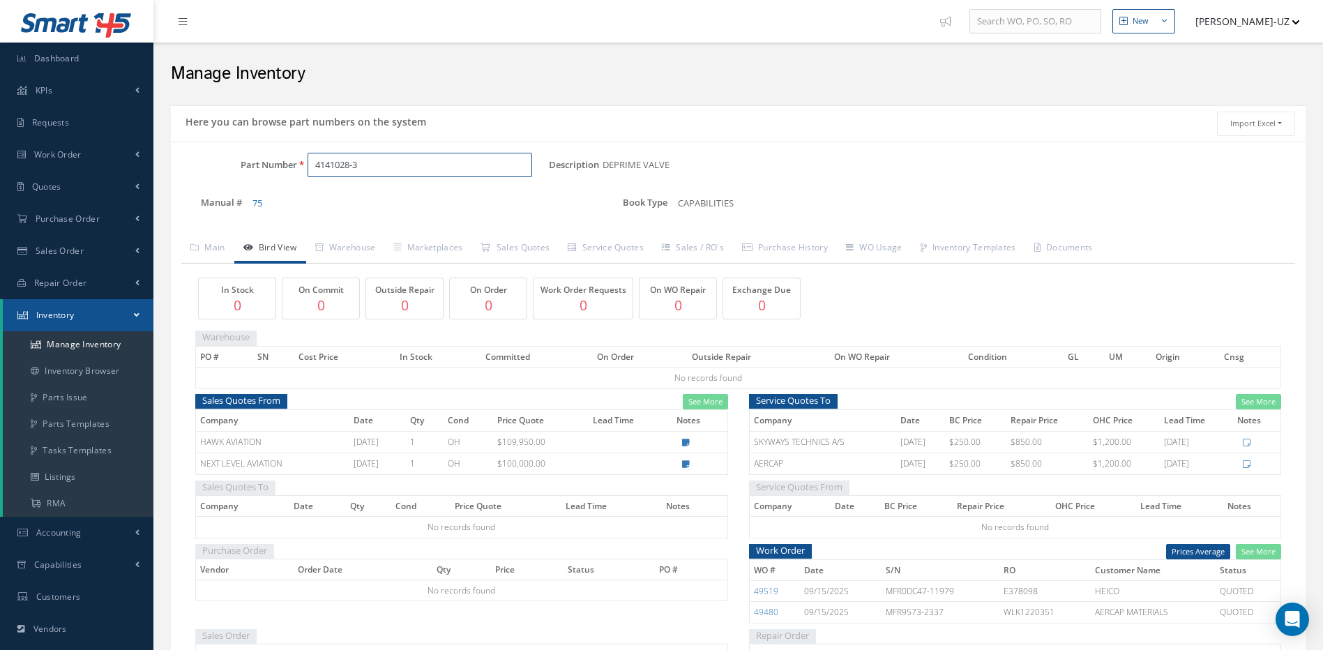
click at [379, 165] on input "4141028-3" at bounding box center [420, 165] width 225 height 25
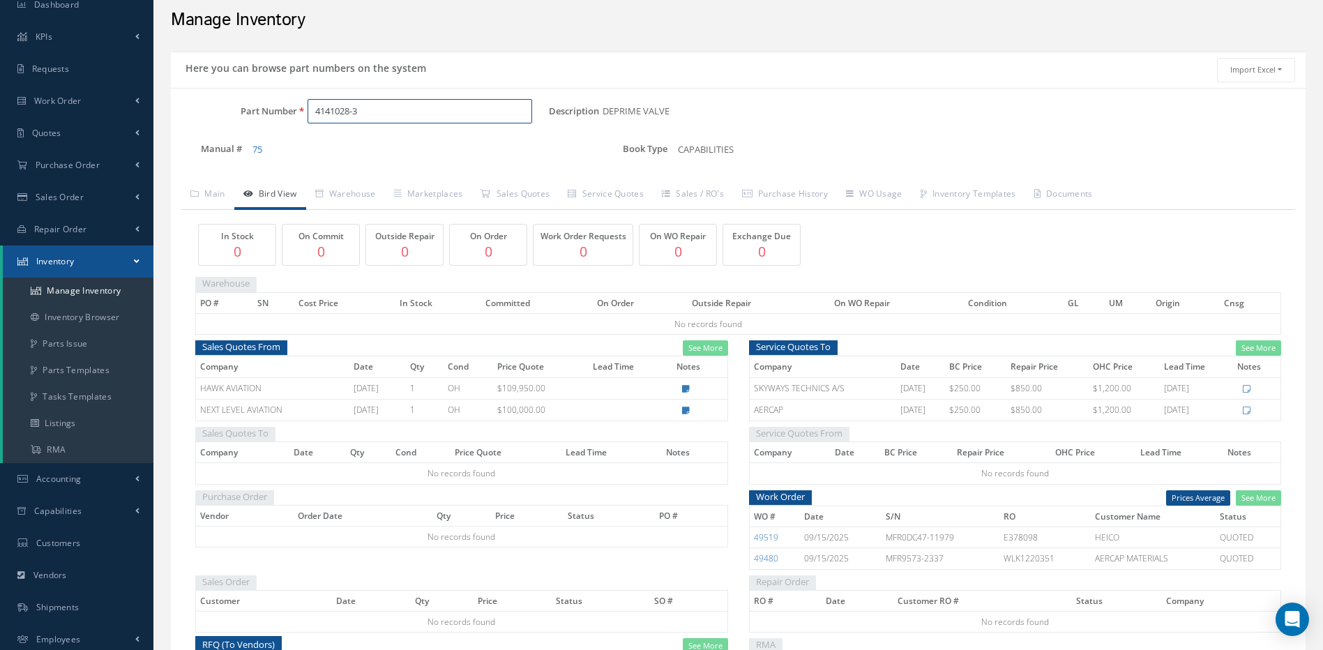
scroll to position [70, 0]
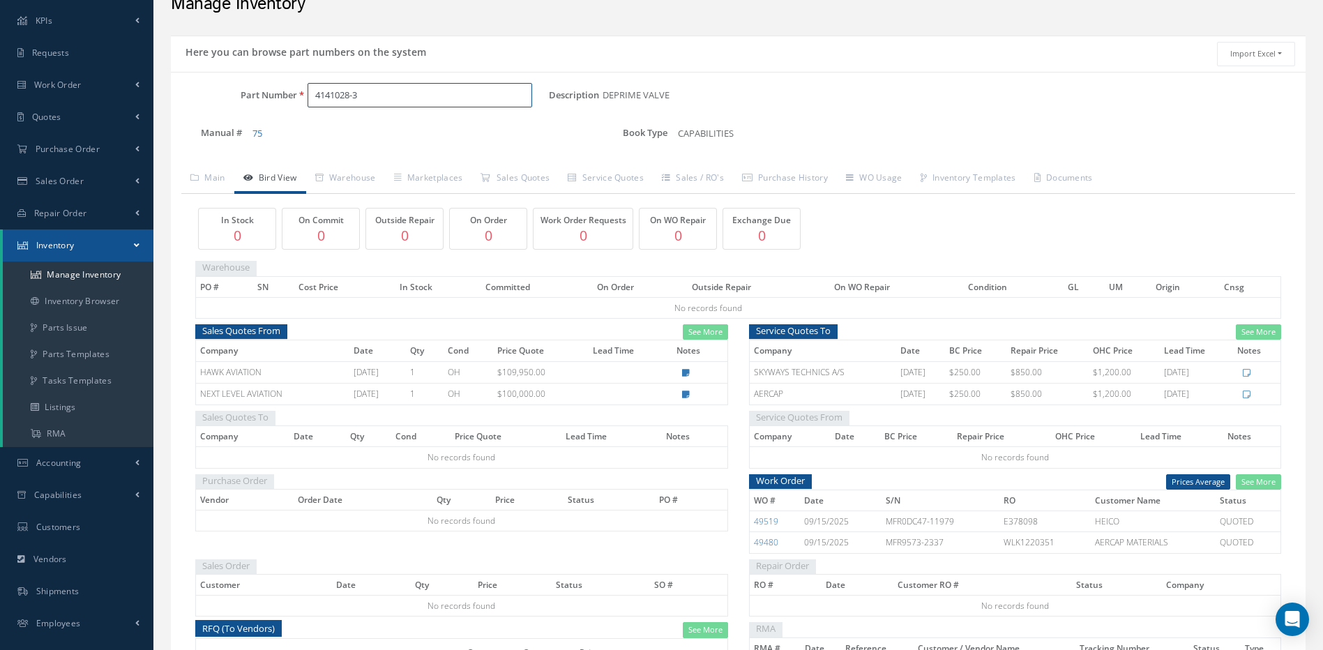
type input "4141028-3"
click at [1259, 482] on link "See More" at bounding box center [1258, 482] width 45 height 16
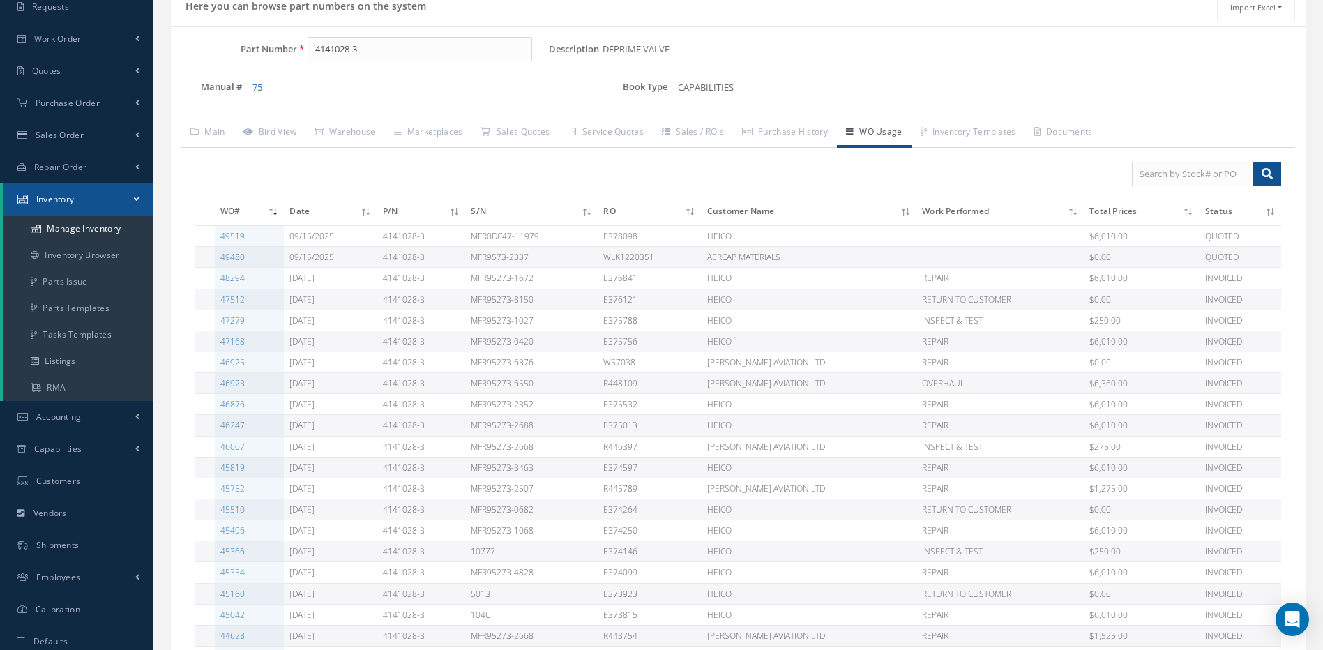
scroll to position [140, 0]
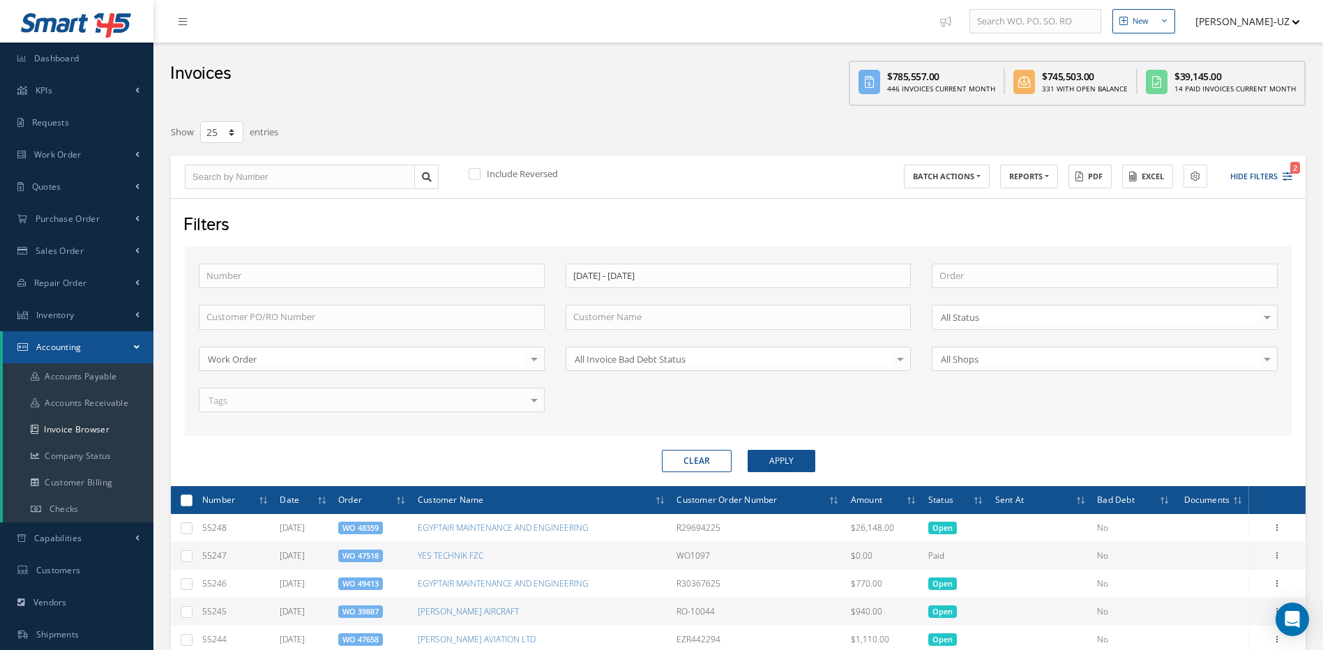
select select "25"
click button "Clear"
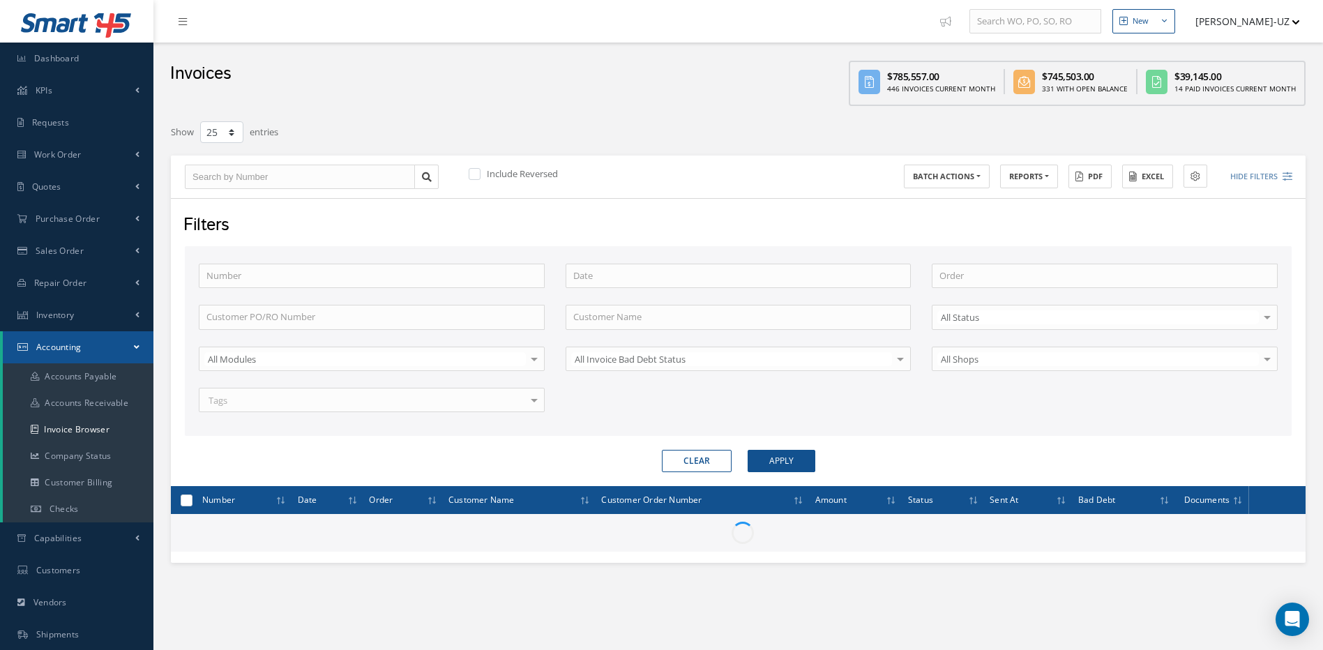
click div "Include Reversed BATCH ACTIONS Print selected items (0) Generating document 0% …"
click input "text"
type input "5"
type input "54"
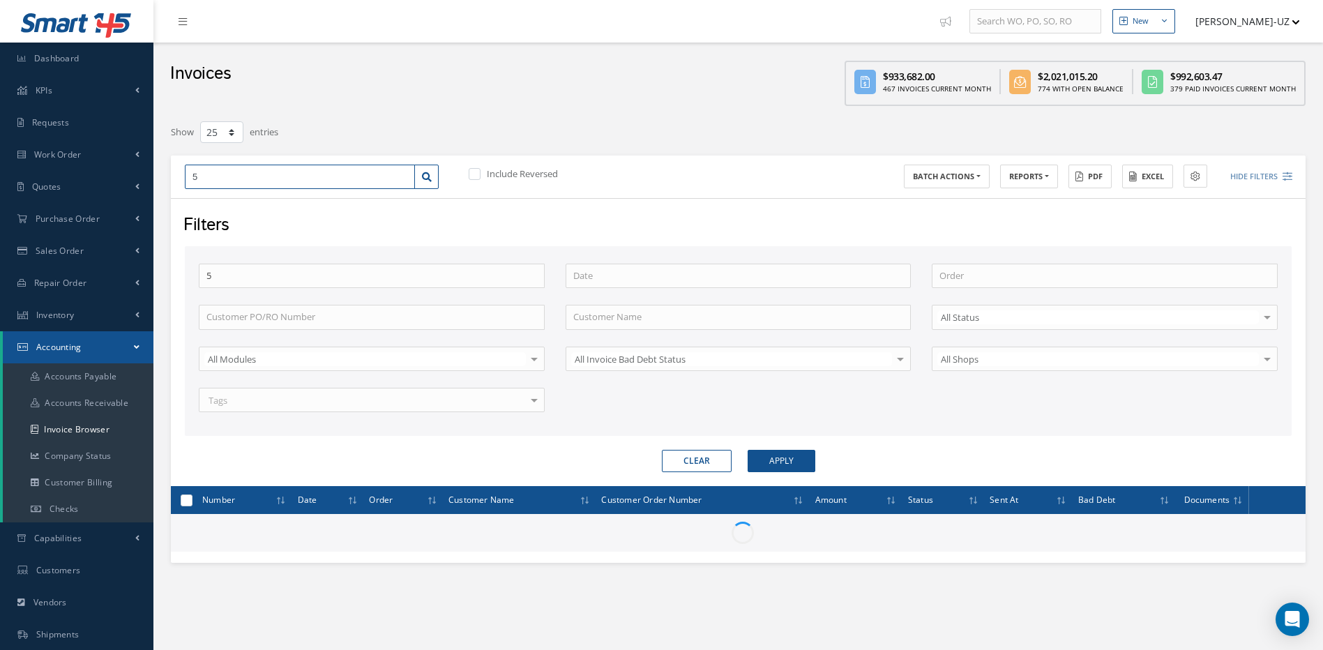
type input "54"
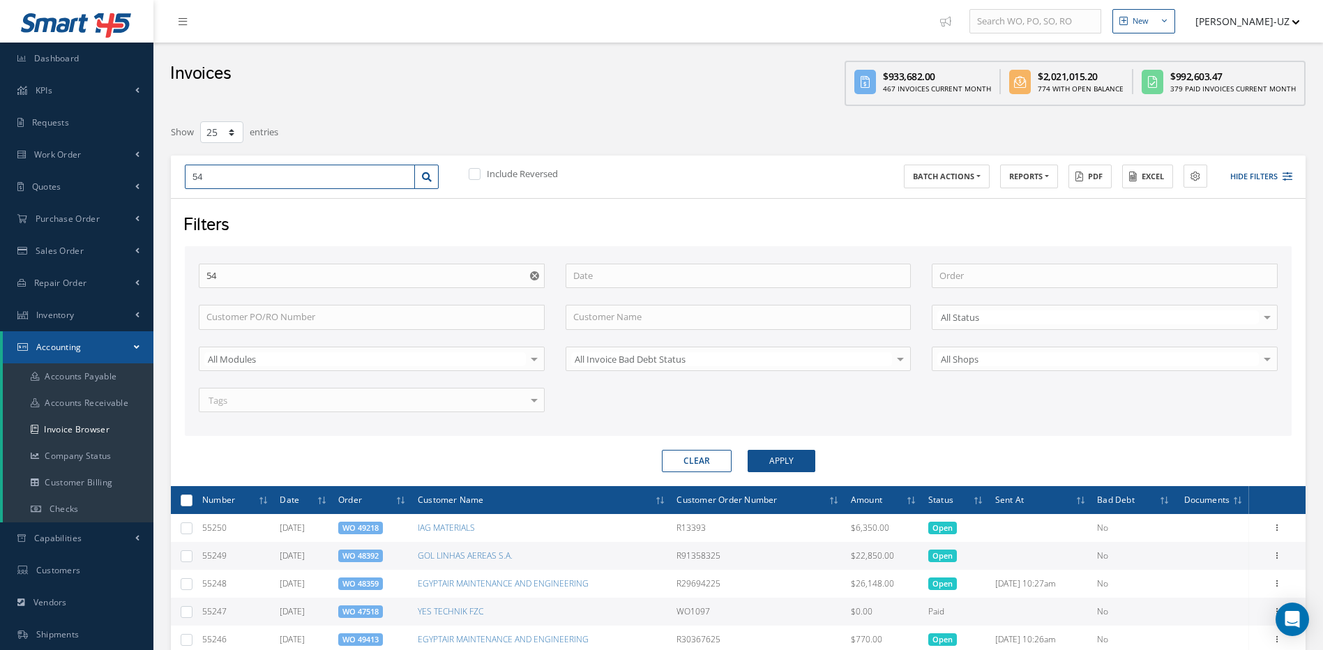
type input "545"
type input "5455"
type input "54552"
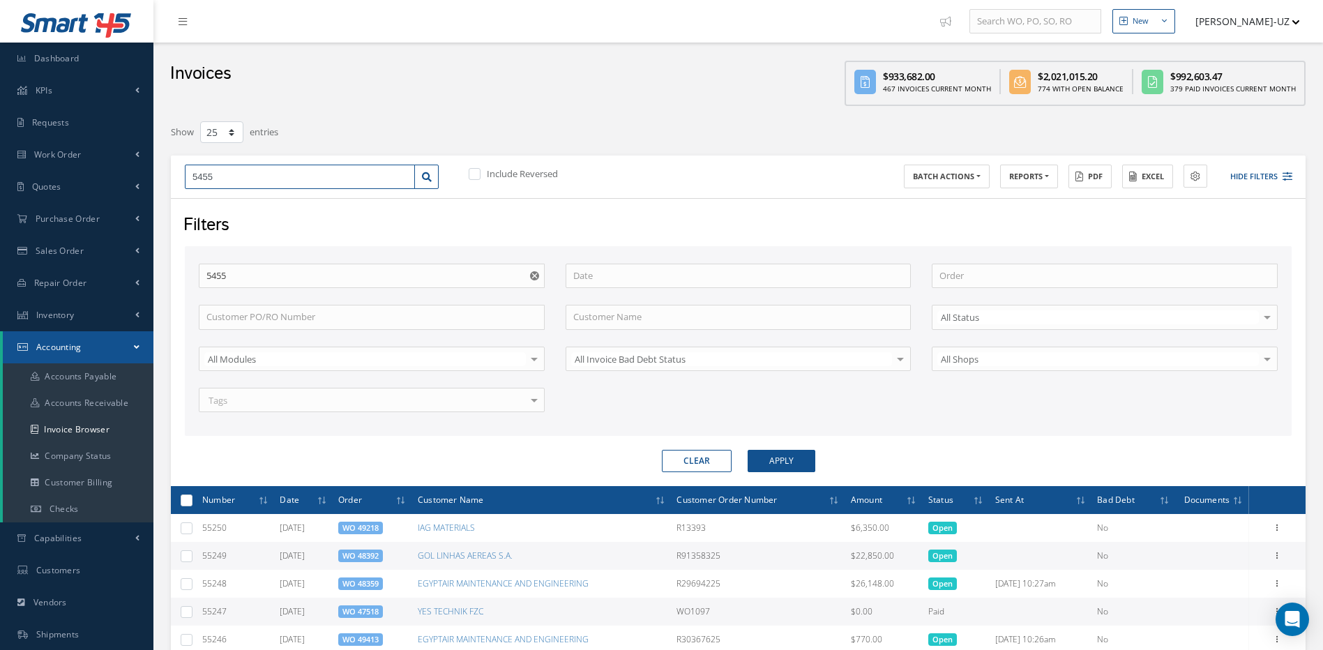
type input "54552"
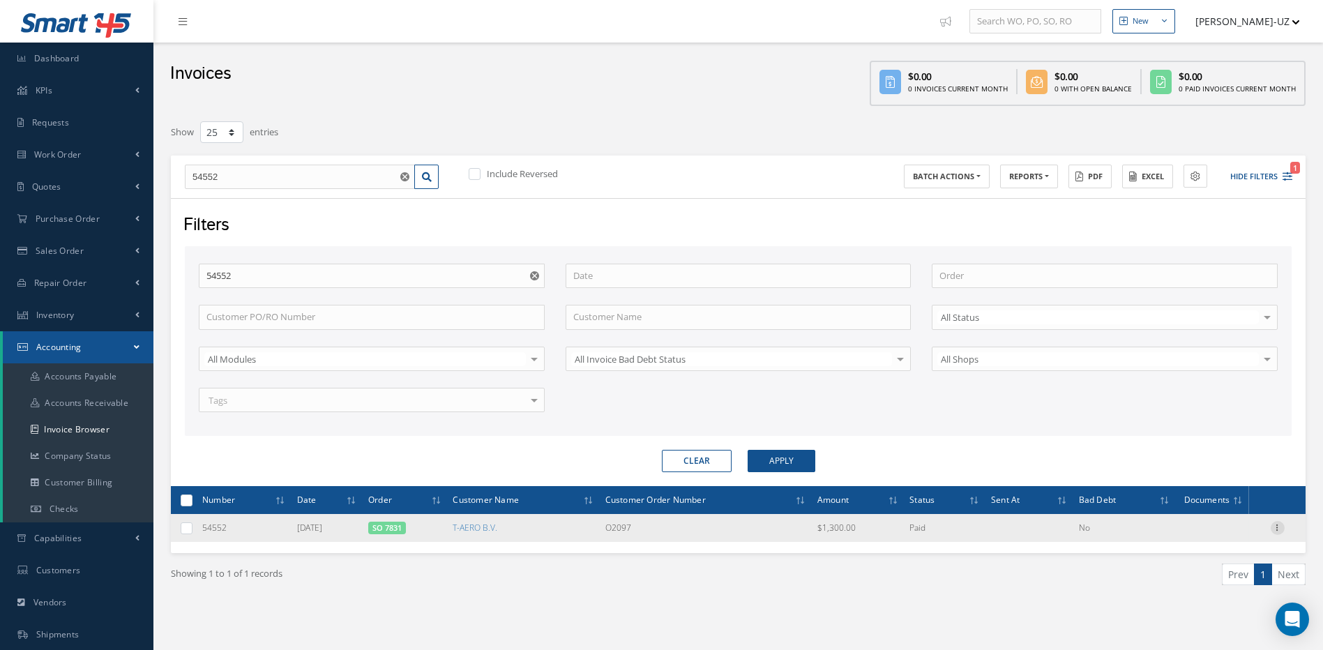
click icon
click link "Documents"
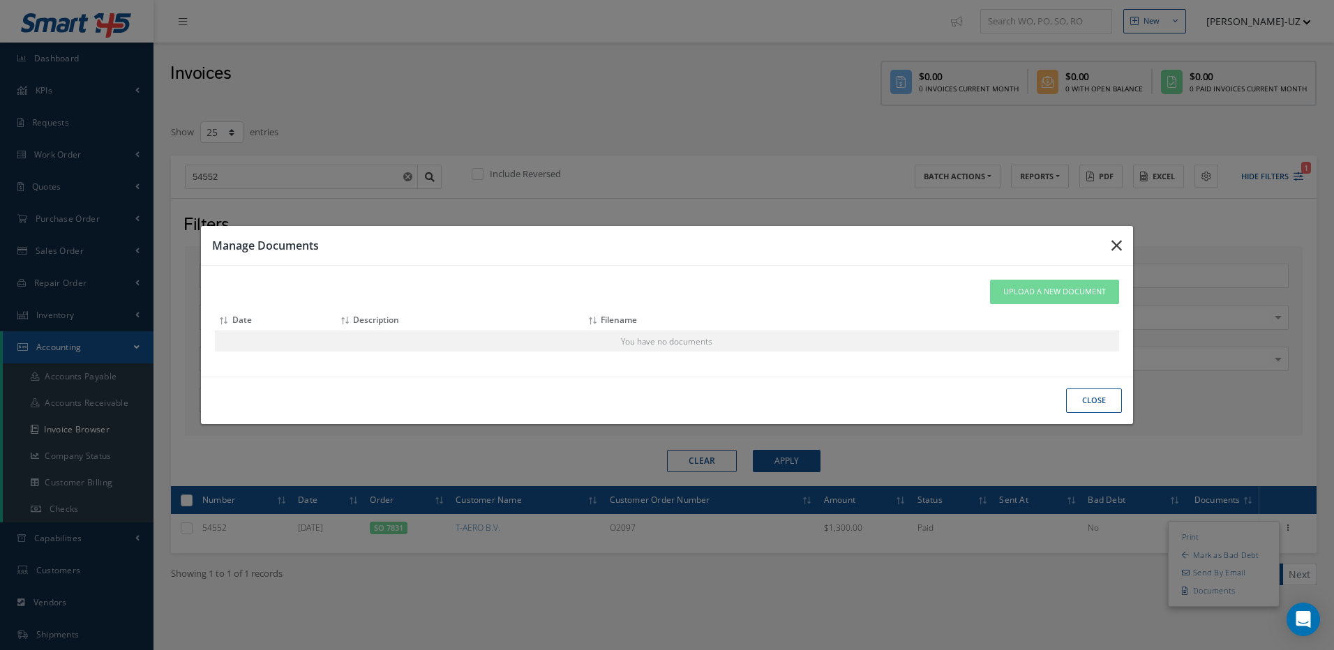
click icon "button"
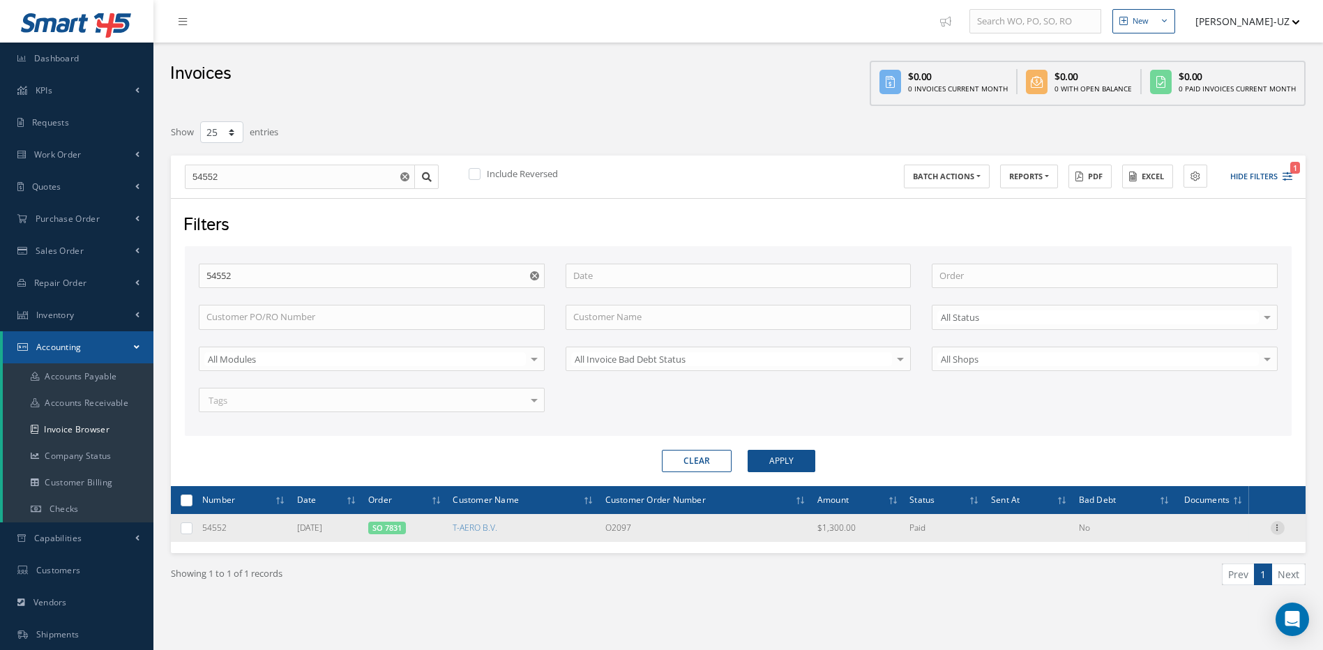
click icon
click link "Send By Email"
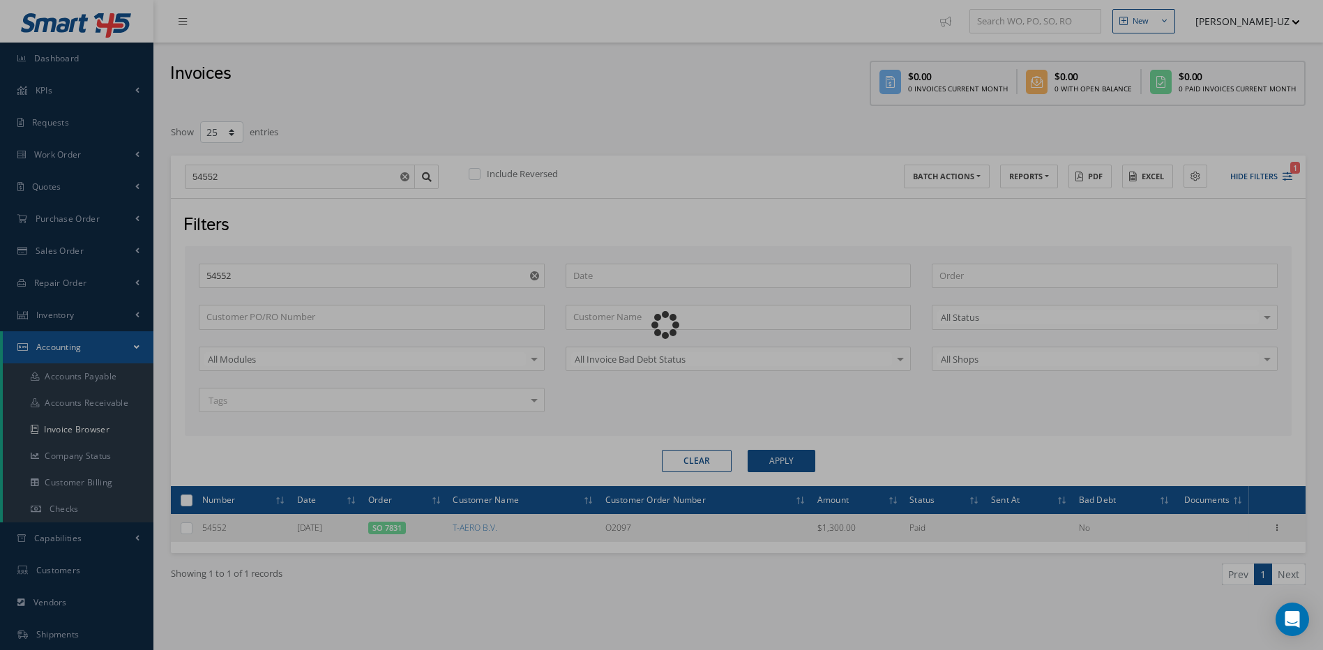
type input "Invoice for RO # O2097 and Sales Order 7831"
type textarea "Dear, Please find attached your invoice for RO # O2097 mentioned above. Please …"
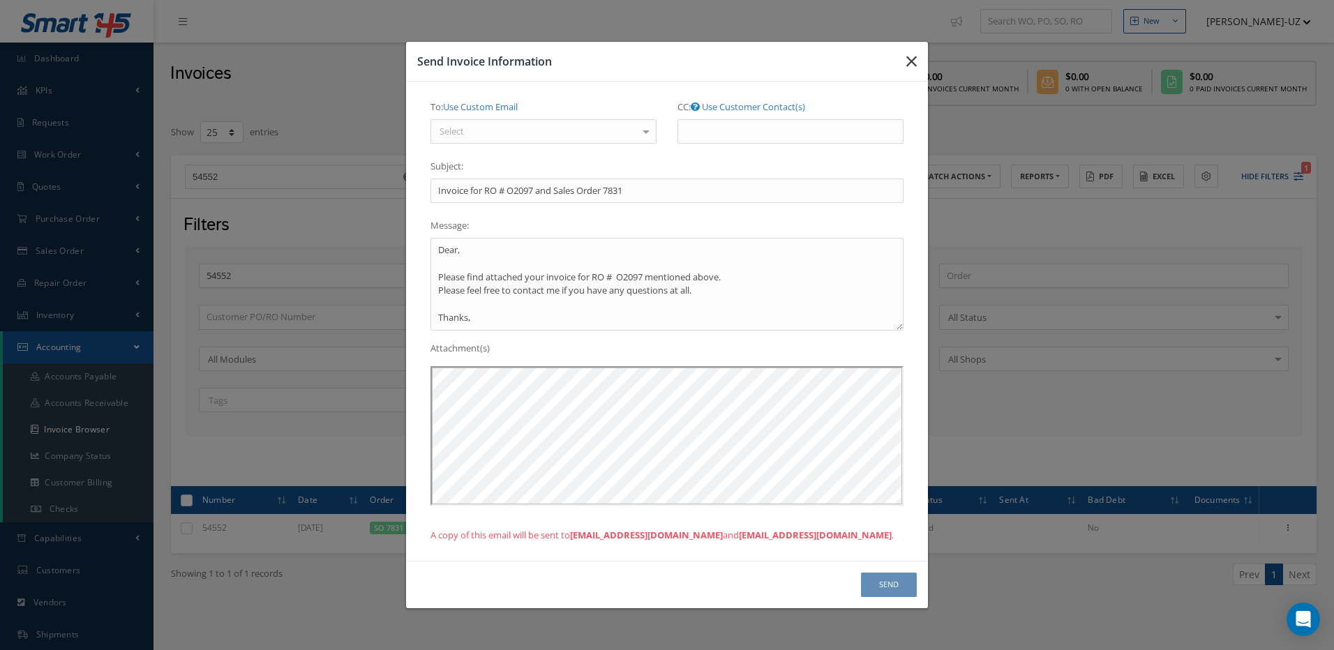
click icon "button"
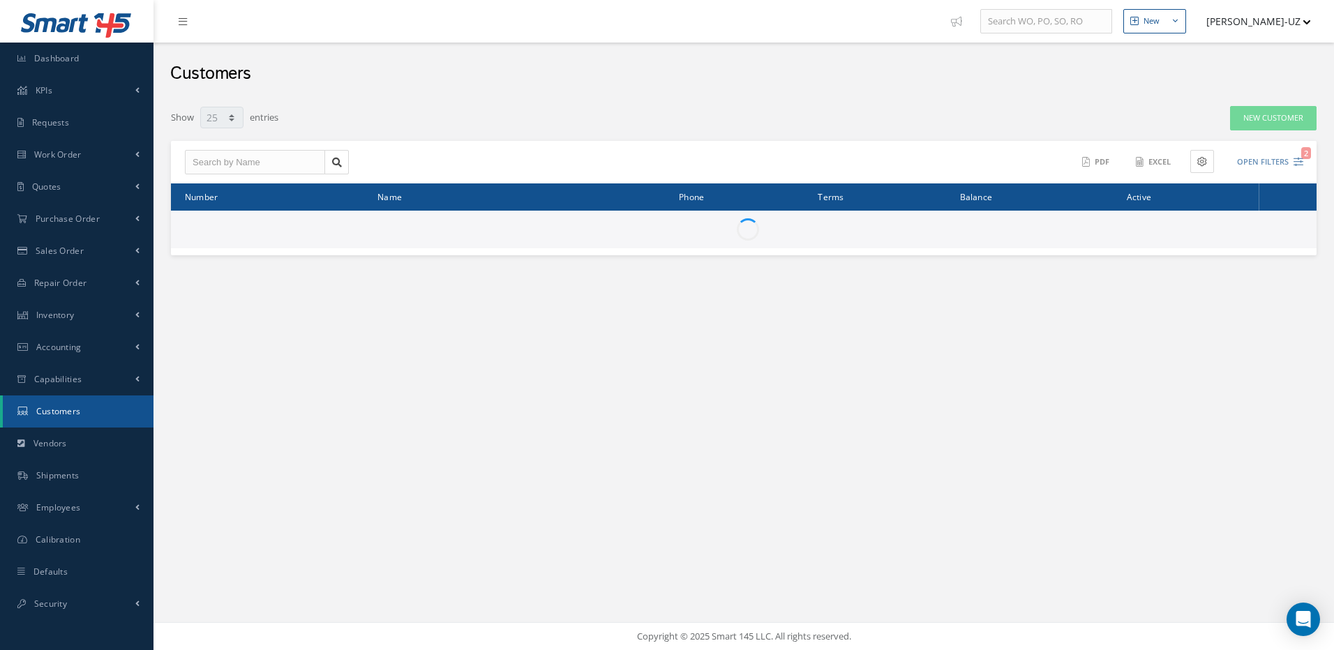
select select "25"
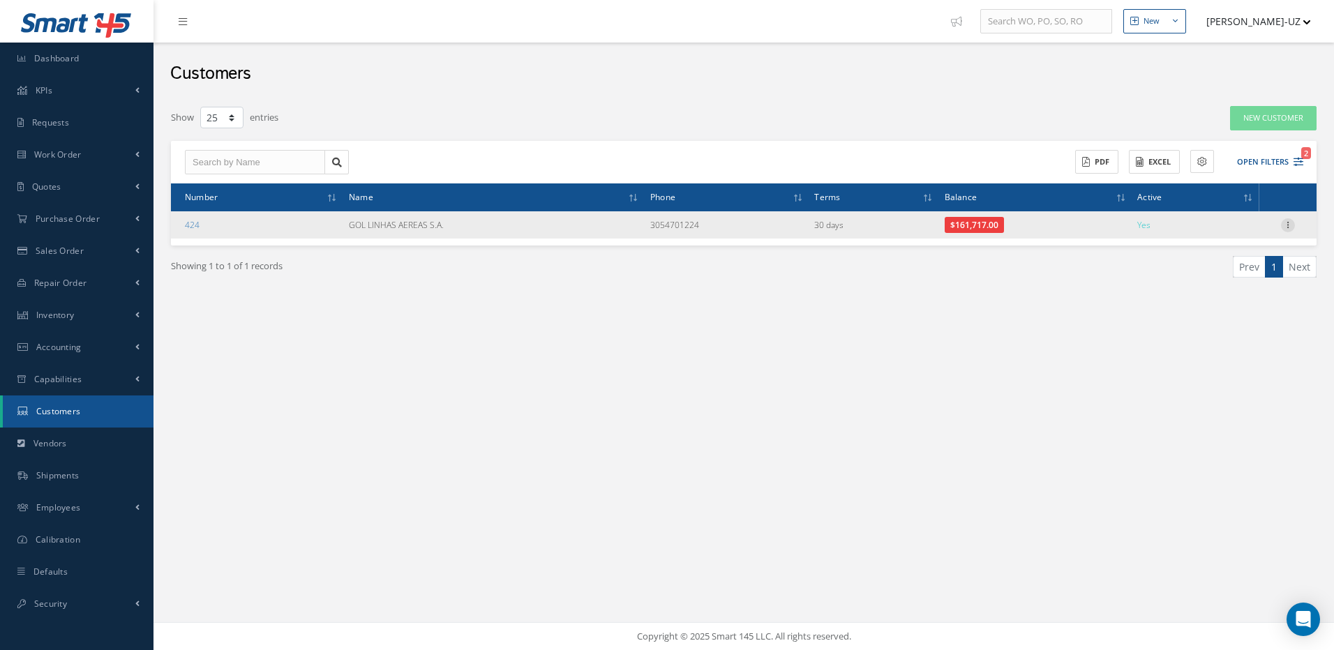
click at [1286, 224] on icon at bounding box center [1288, 223] width 14 height 11
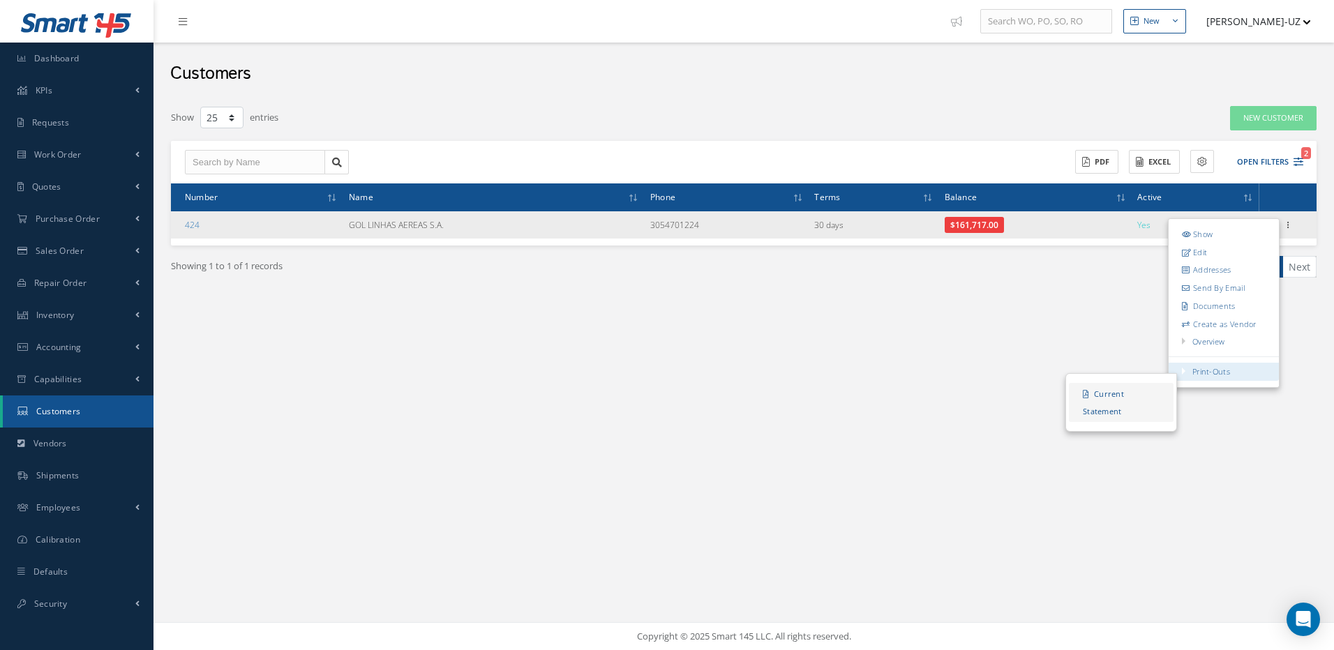
click at [1104, 395] on link "Current Statement" at bounding box center [1121, 402] width 105 height 39
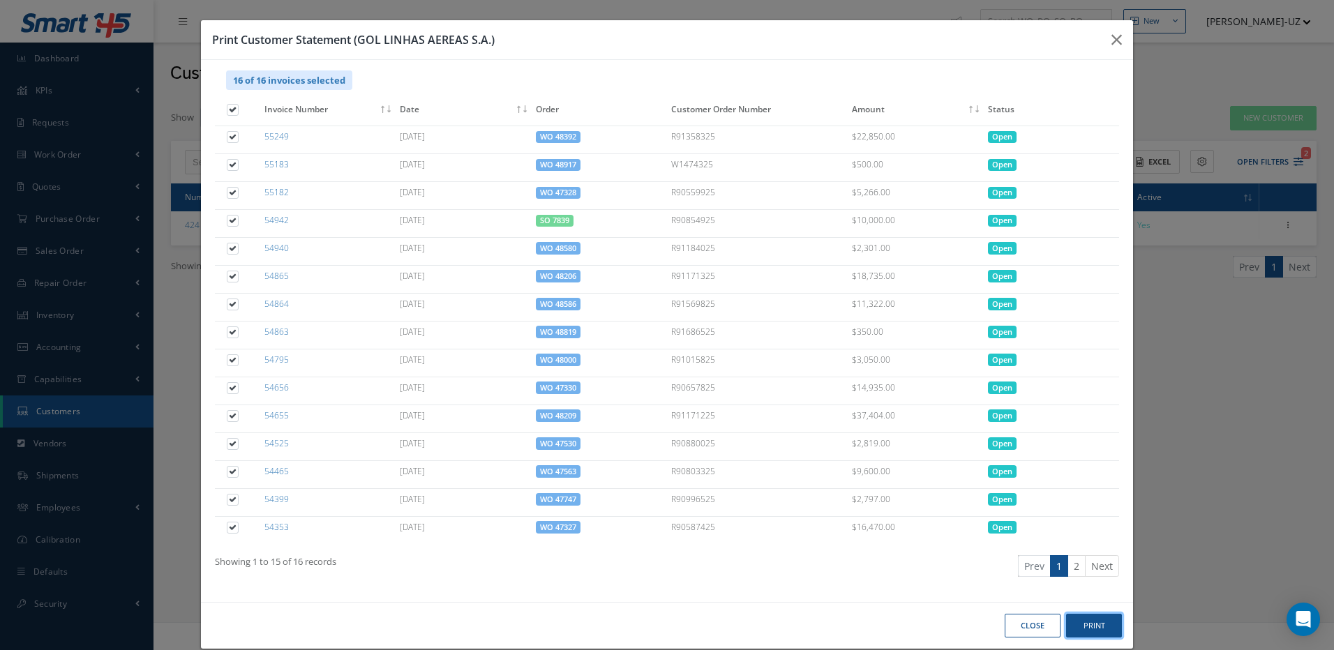
click at [1083, 635] on button "Print" at bounding box center [1094, 626] width 56 height 24
click at [1111, 40] on icon "button" at bounding box center [1116, 39] width 10 height 17
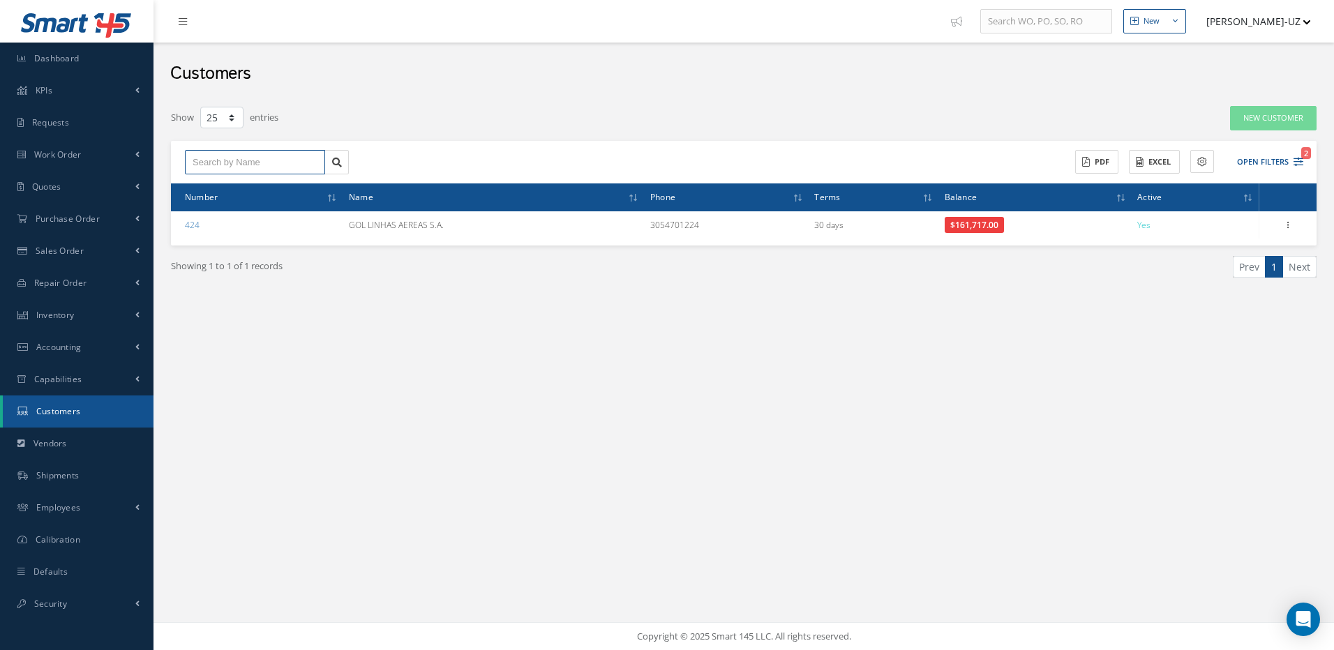
click at [290, 162] on input "text" at bounding box center [255, 162] width 140 height 25
type input "7"
click at [1297, 163] on icon "2" at bounding box center [1298, 162] width 10 height 10
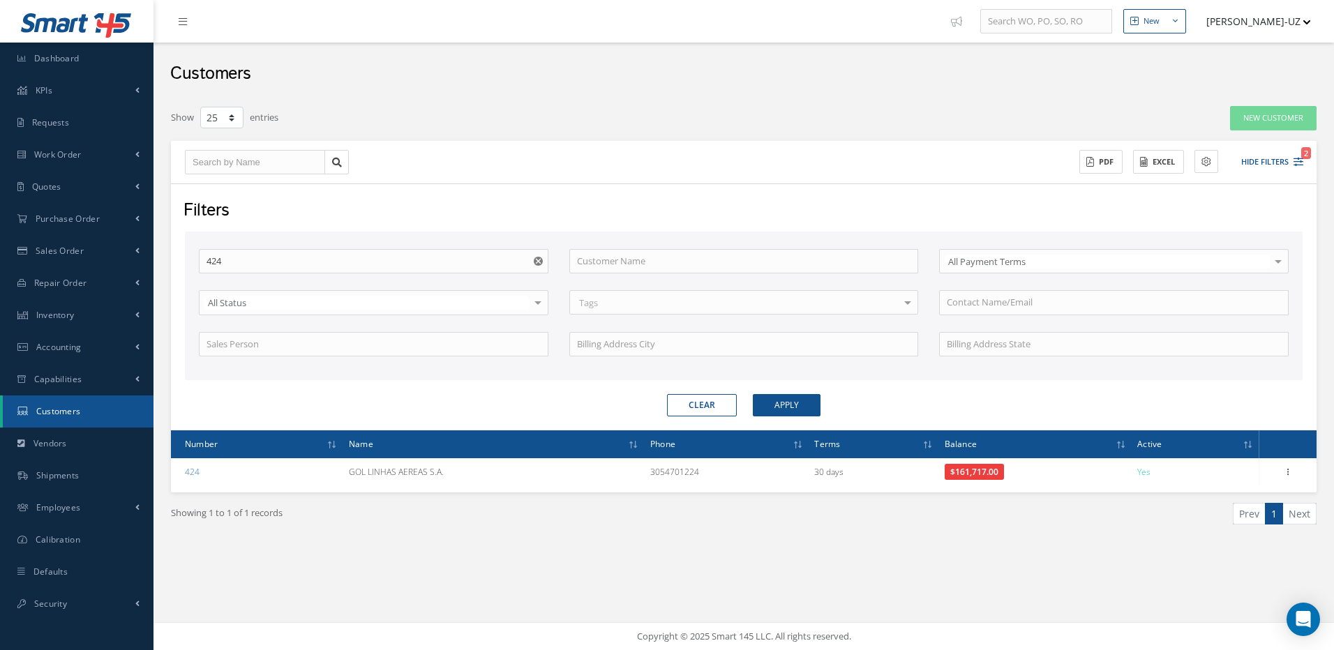
click at [718, 405] on button "Clear" at bounding box center [702, 405] width 70 height 22
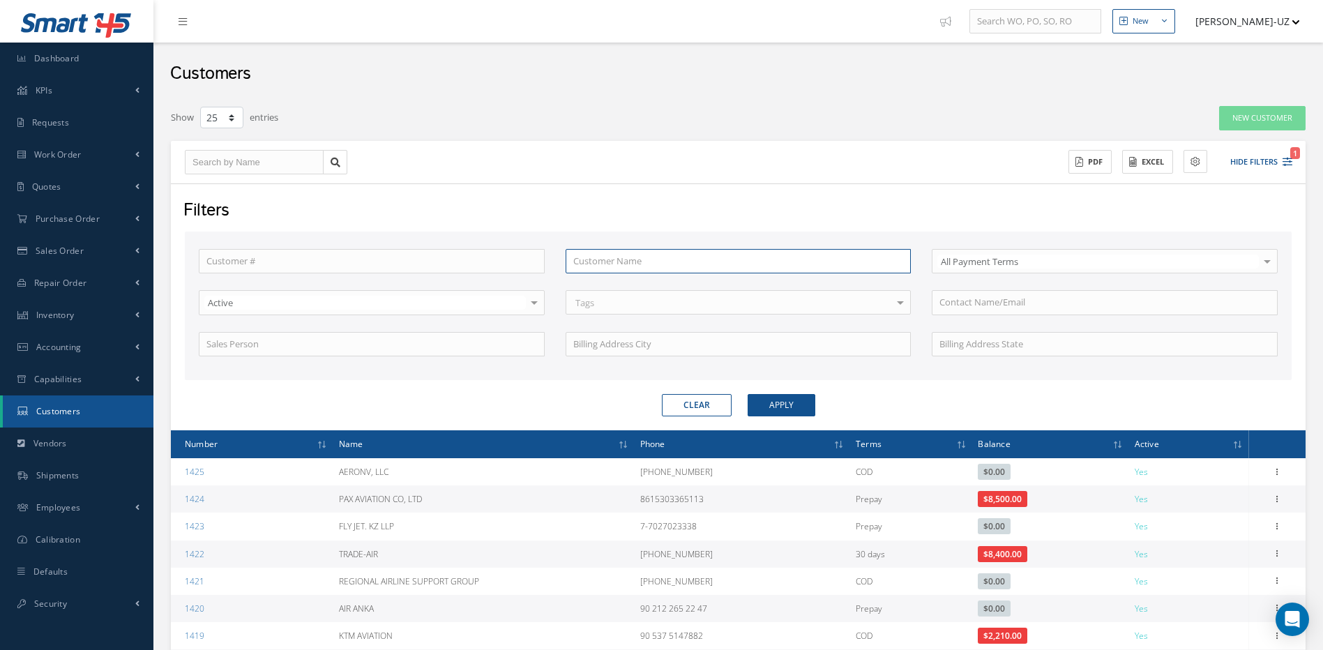
click at [637, 257] on input "text" at bounding box center [739, 261] width 346 height 25
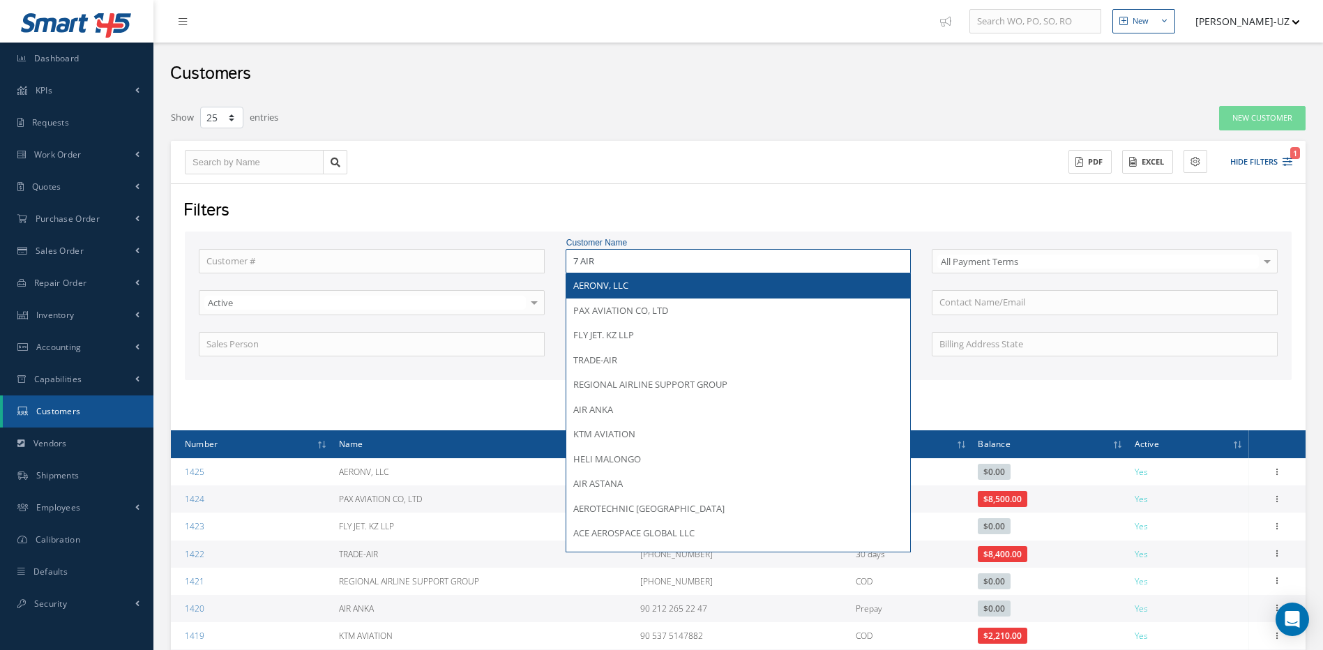
click at [748, 394] on button "Apply" at bounding box center [782, 405] width 68 height 22
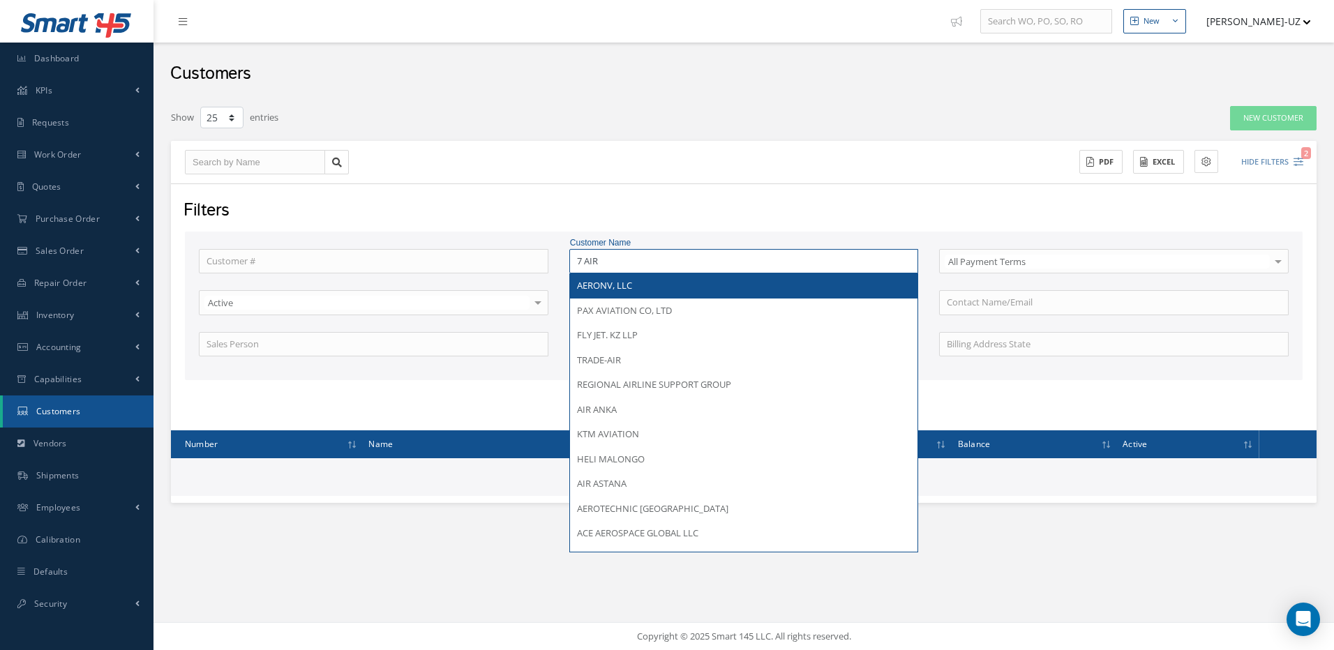
type input "AERONV, LLC"
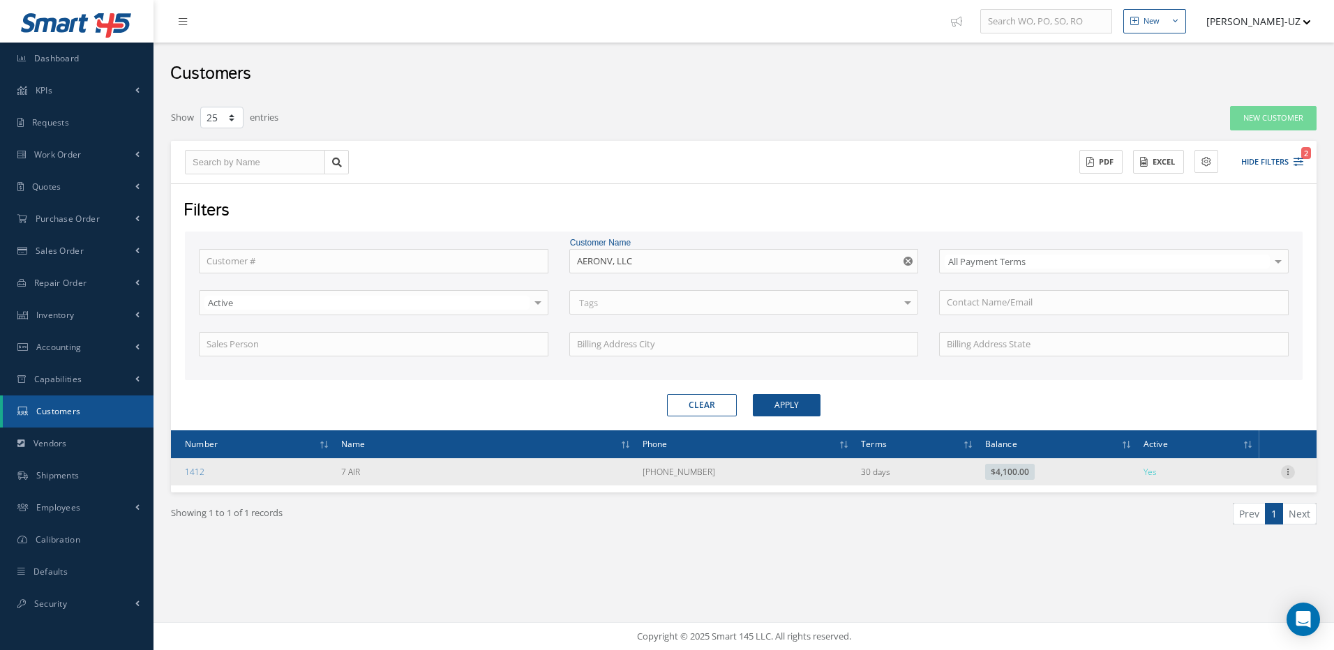
click at [1286, 472] on icon at bounding box center [1288, 470] width 14 height 11
click at [1199, 495] on link "Edit" at bounding box center [1224, 499] width 110 height 18
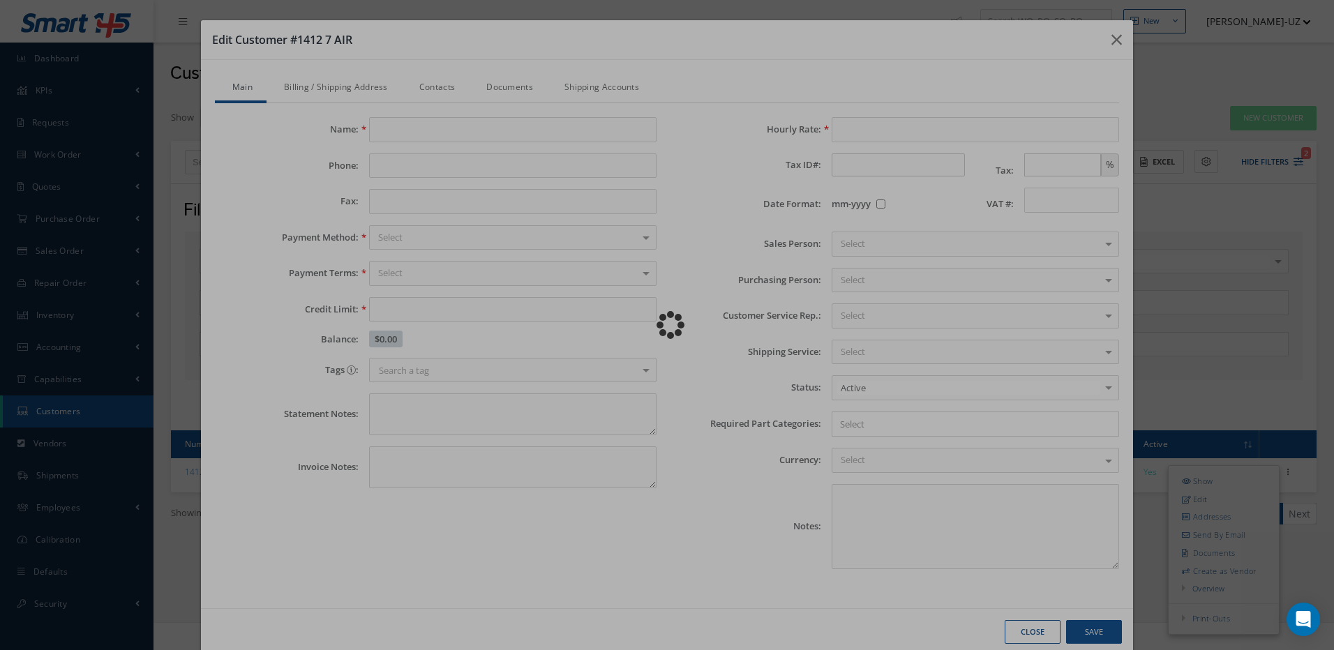
type input "7 AIR"
type input "[PHONE_NUMBER]"
type input "10000.00"
type input "100.00"
type textarea "THIS IS THE SAME AS XTREME AVIATION. THE UNIT WAS SENT BY XTREME AVIATION. [PER…"
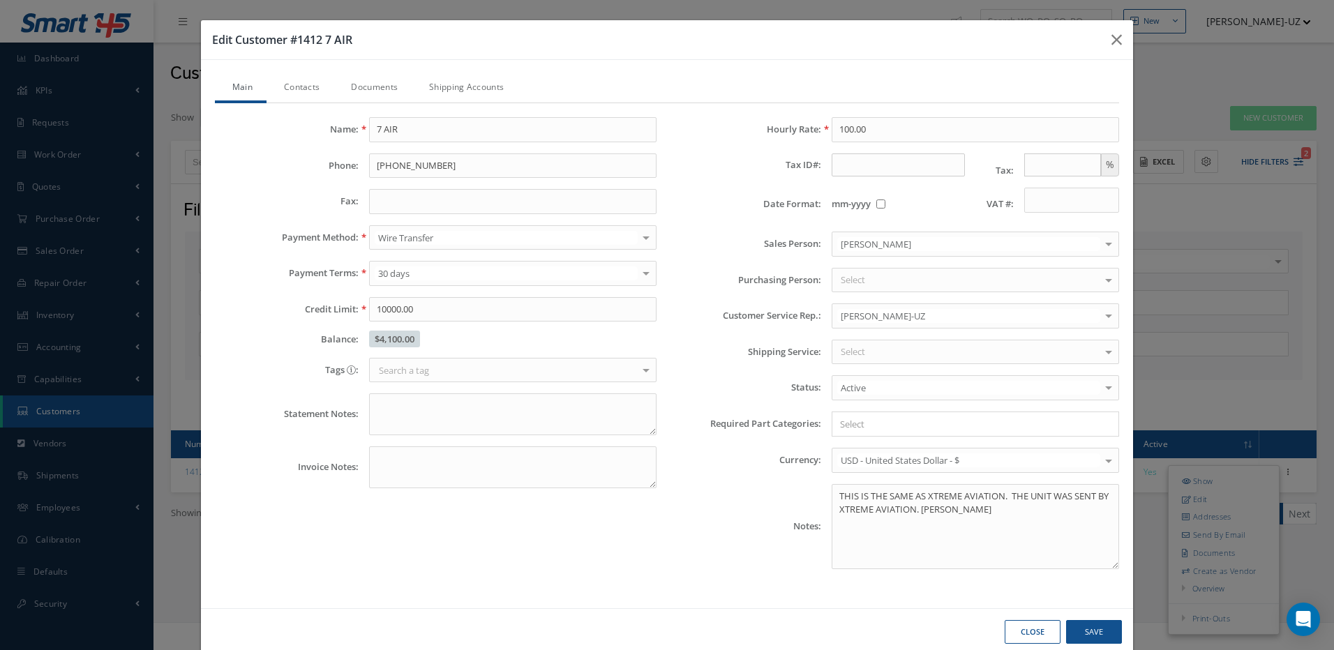
click at [296, 89] on link "Contacts" at bounding box center [299, 88] width 67 height 29
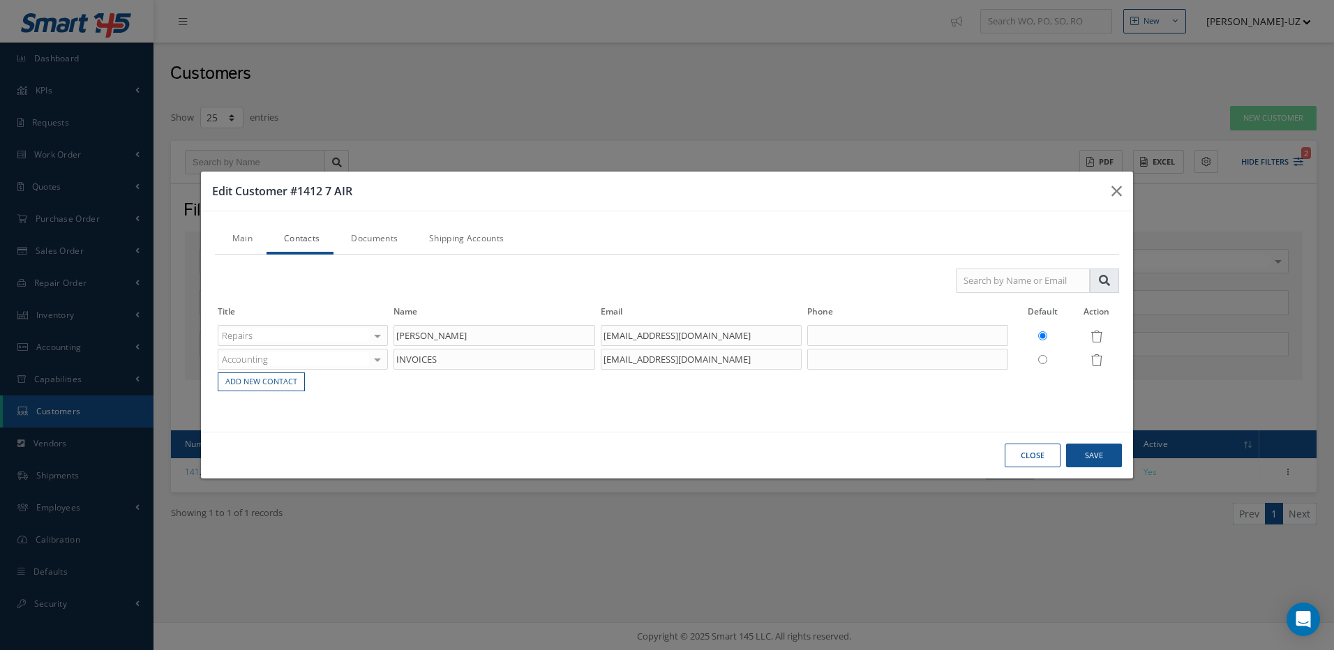
click at [370, 240] on link "Documents" at bounding box center [372, 239] width 78 height 29
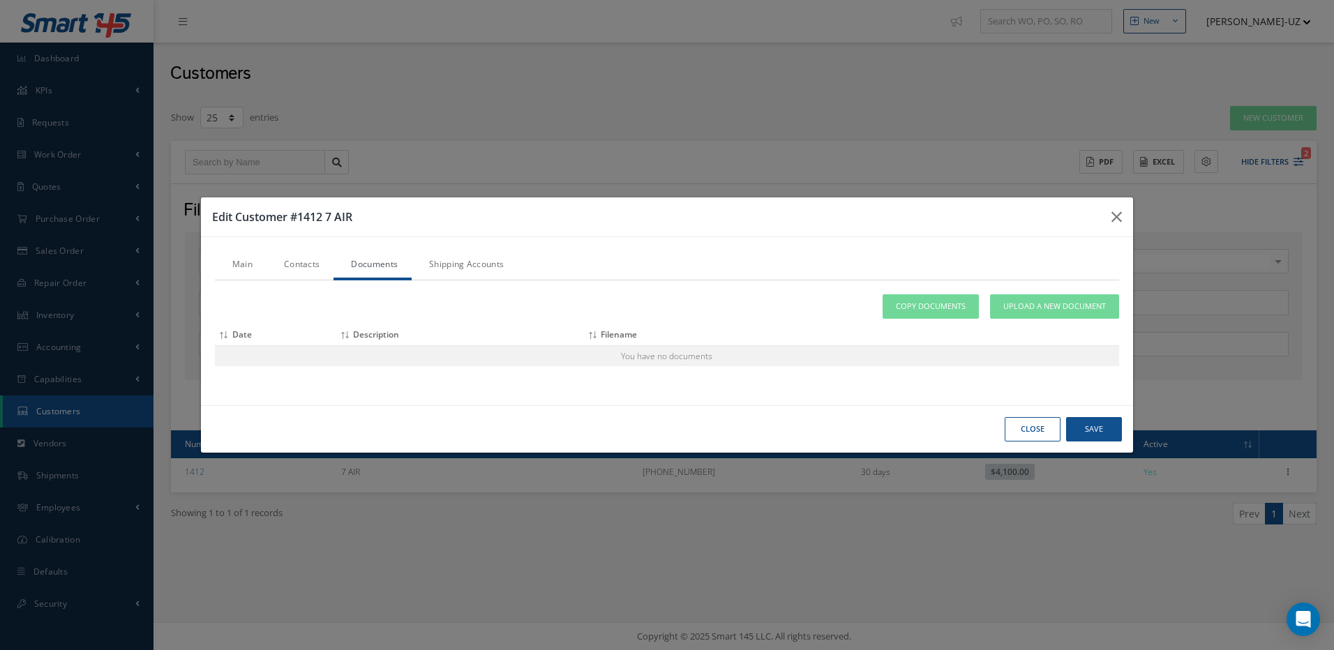
click at [457, 262] on link "Shipping Accounts" at bounding box center [465, 265] width 106 height 29
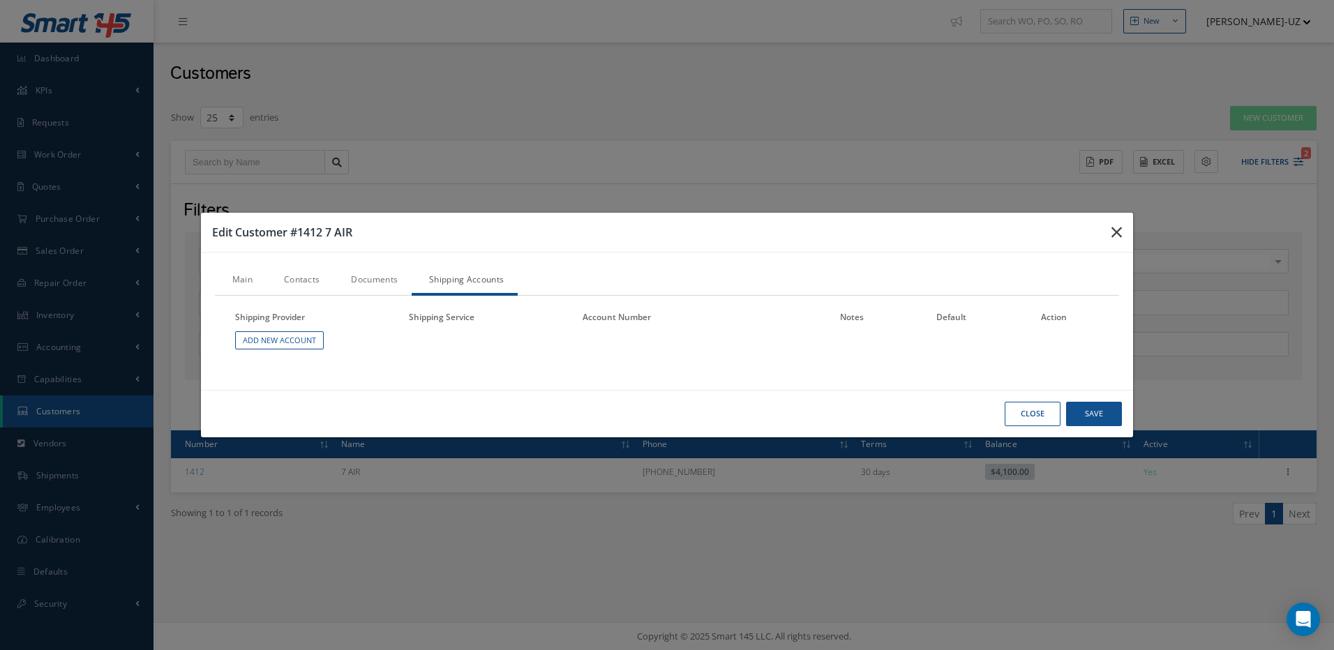
click at [1113, 235] on icon "button" at bounding box center [1116, 232] width 10 height 17
type input "0"
type input "100"
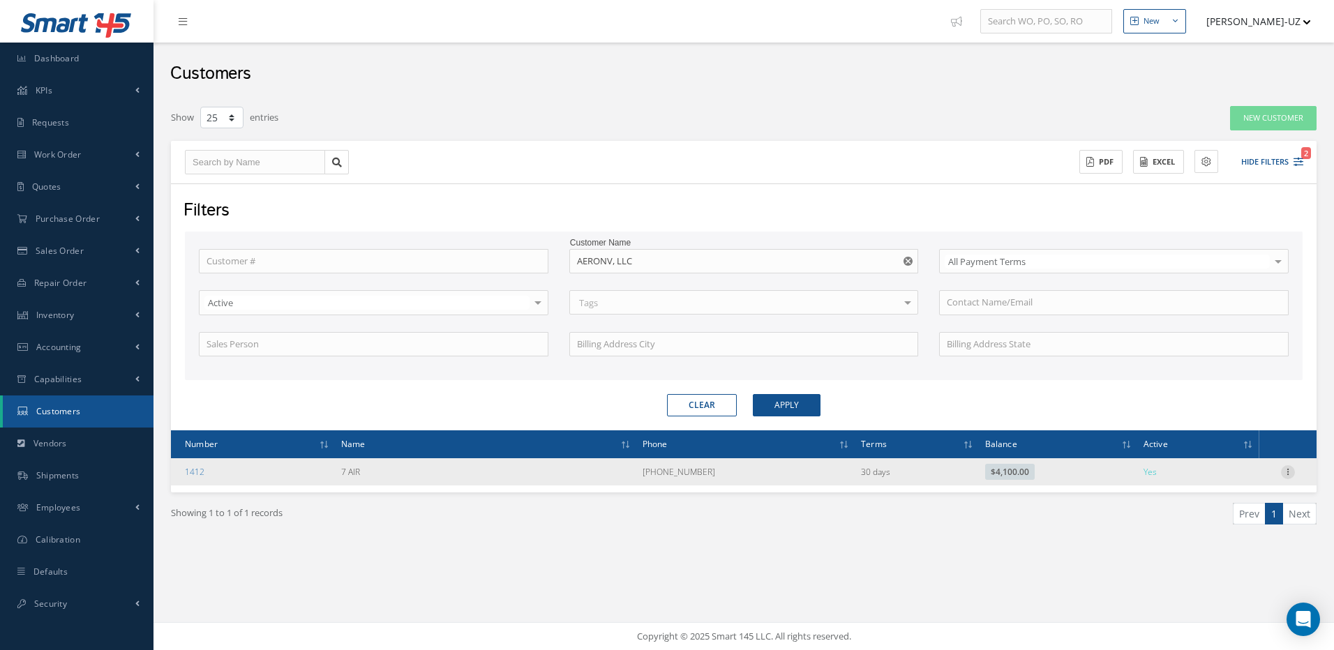
click at [1287, 471] on icon at bounding box center [1288, 470] width 14 height 11
click at [1207, 499] on link "Edit" at bounding box center [1224, 499] width 110 height 18
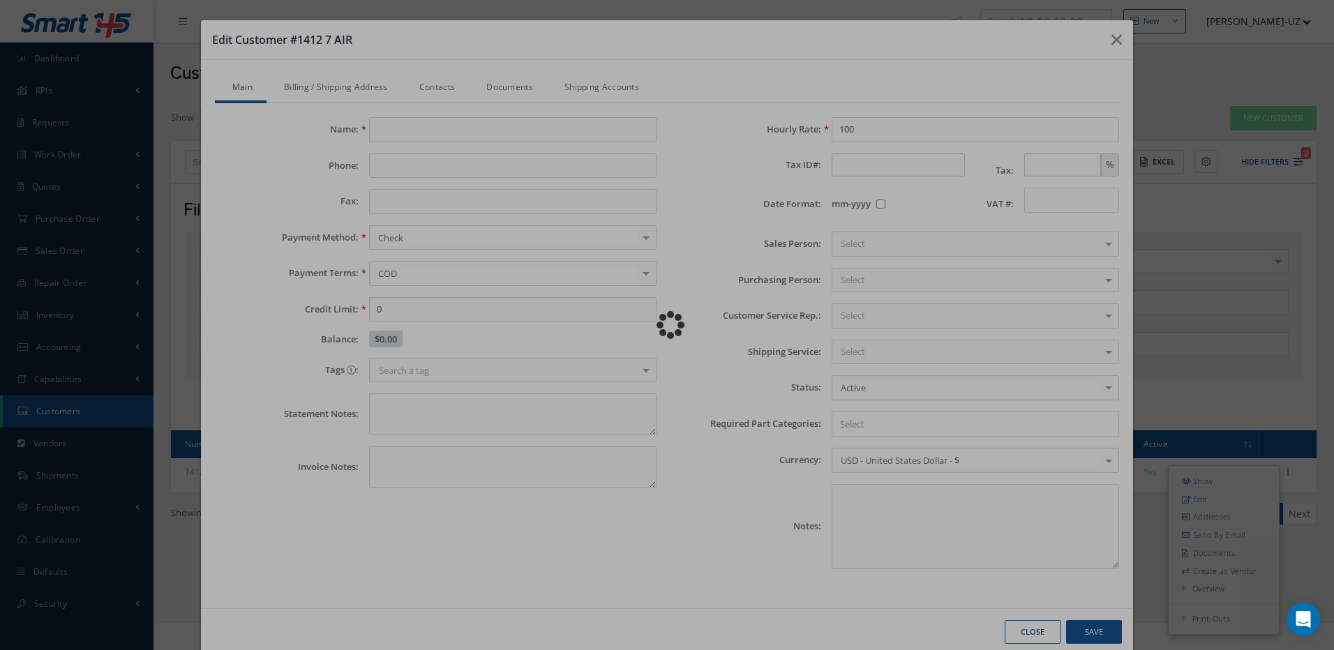
type input "7 AIR"
type input "800 655-4091"
type input "10000.00"
type input "100.00"
type textarea "THIS IS THE SAME AS XTREME AVIATION. THE UNIT WAS SENT BY XTREME AVIATION. MARIA"
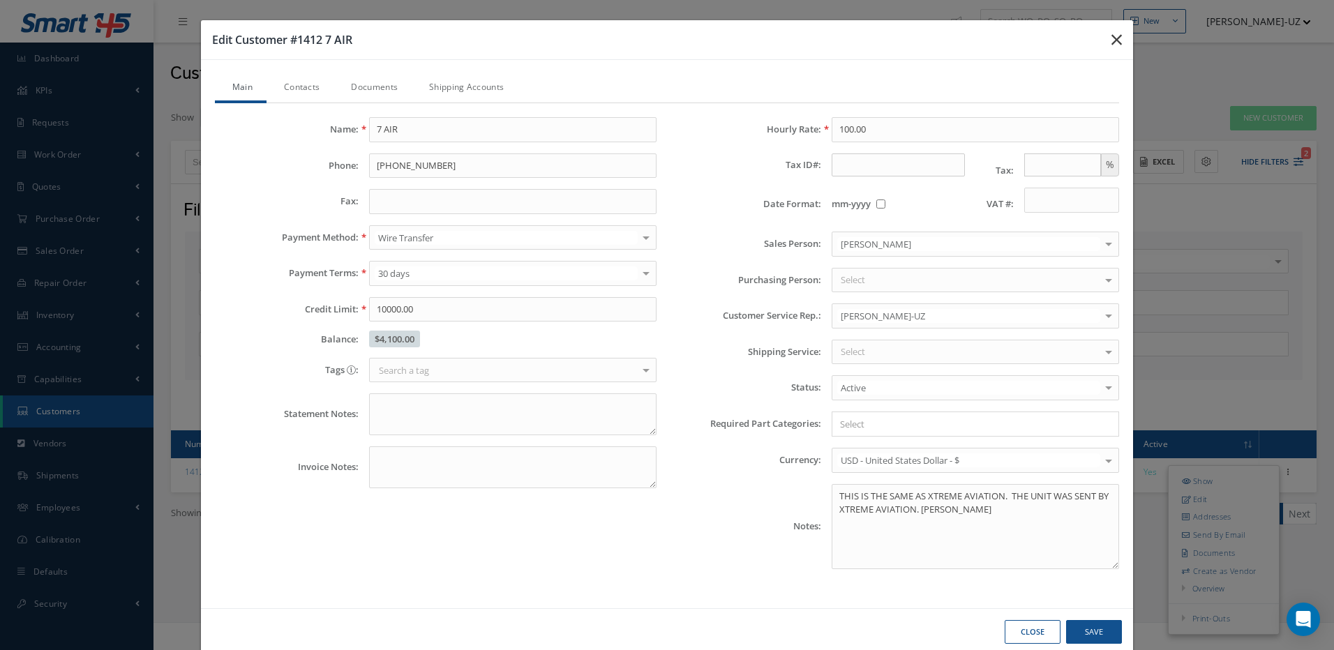
click at [1111, 41] on icon "button" at bounding box center [1116, 39] width 10 height 17
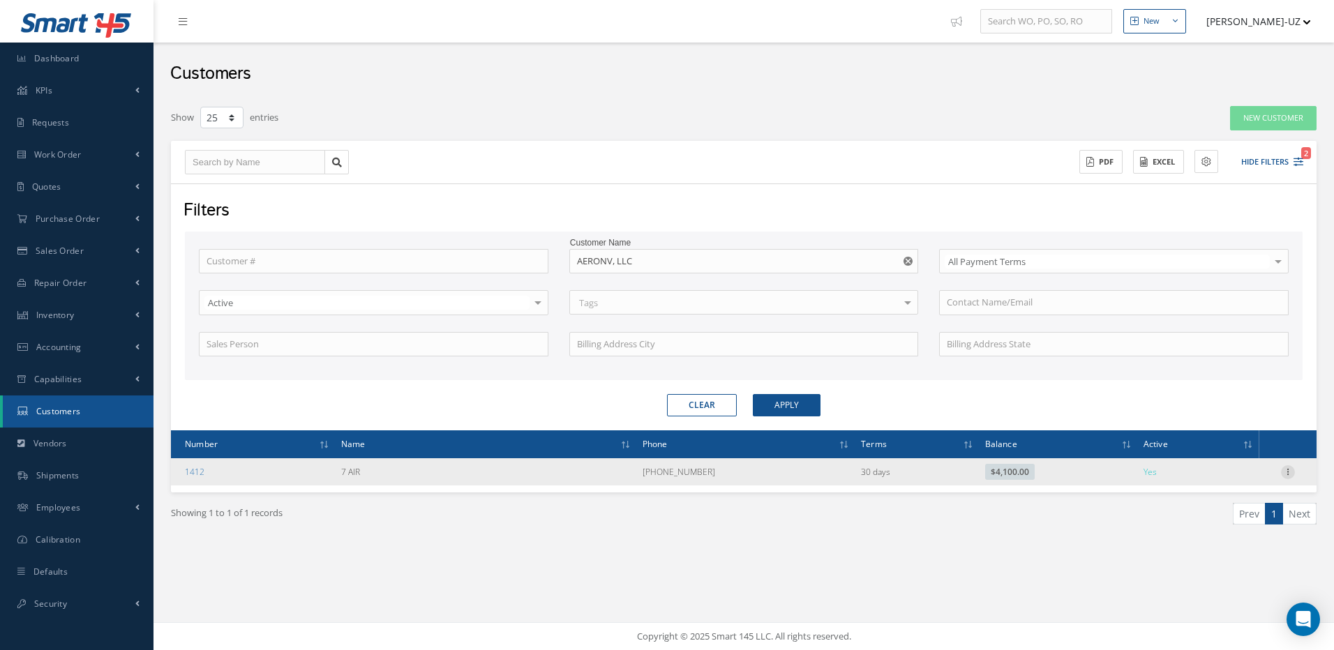
click at [1283, 473] on icon at bounding box center [1288, 470] width 14 height 11
click at [1246, 571] on link "Create as Vendor" at bounding box center [1224, 571] width 110 height 18
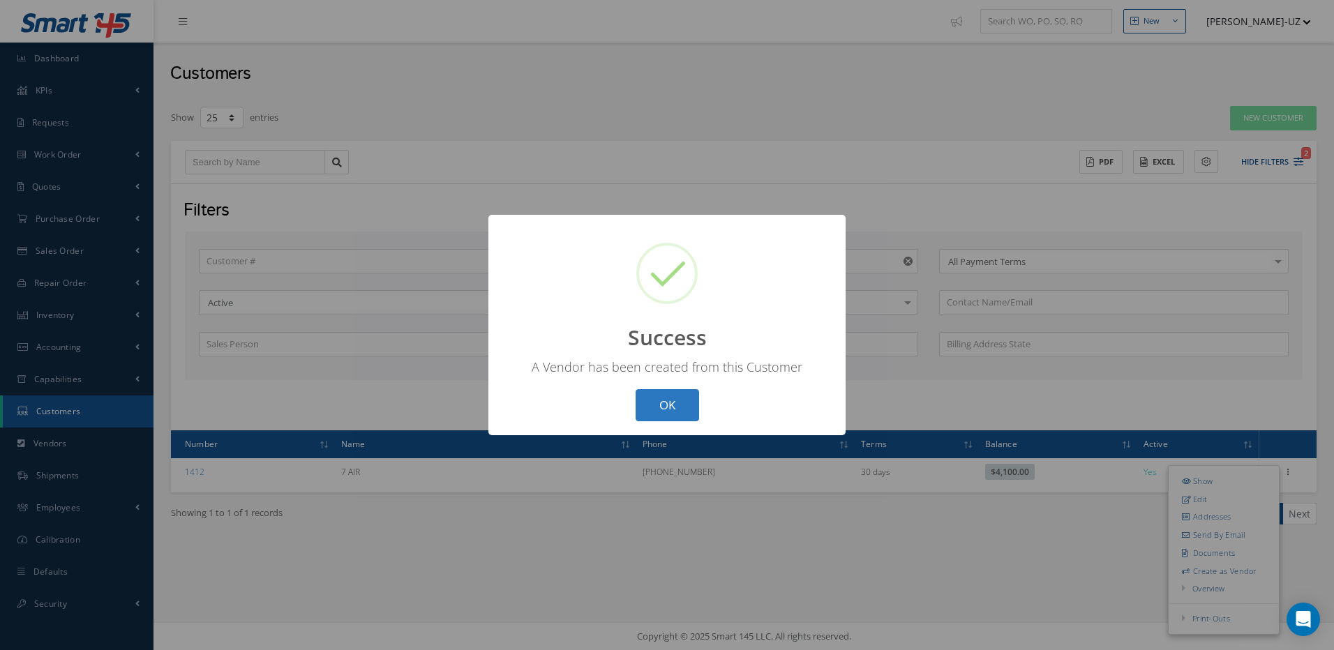
click at [674, 401] on button "OK" at bounding box center [667, 405] width 63 height 33
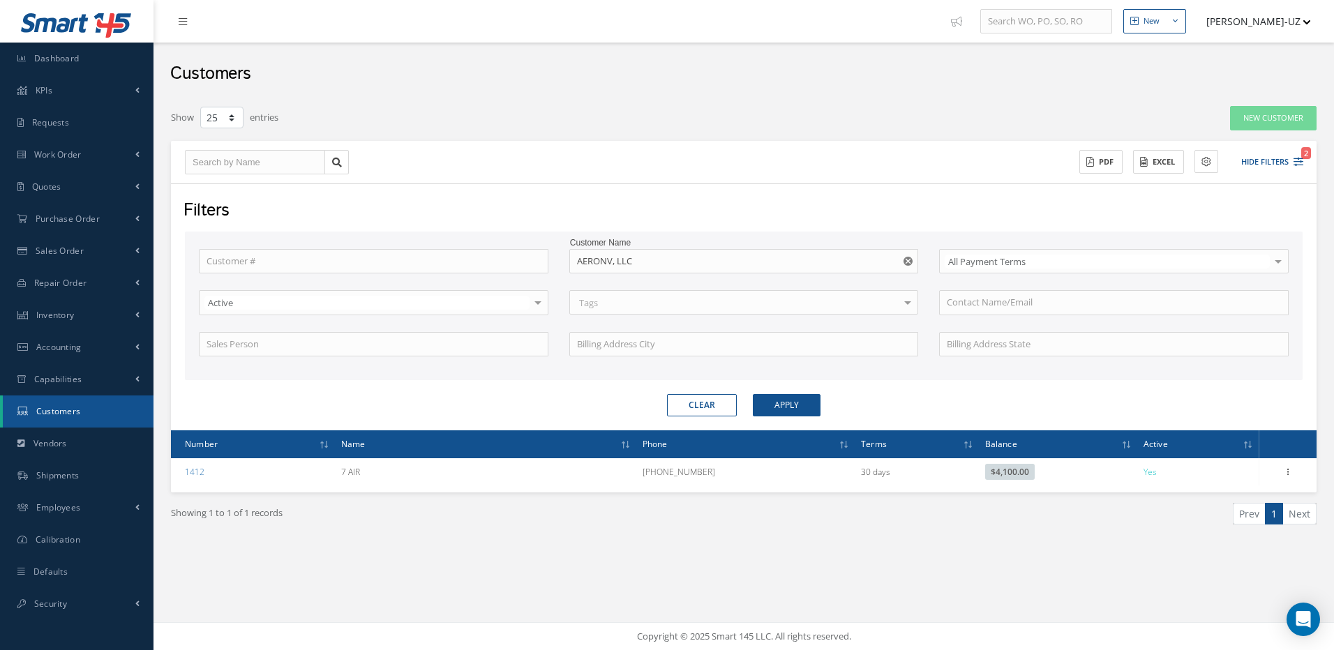
click at [442, 119] on div "Show 10 25 50 100 entries" at bounding box center [500, 117] width 680 height 25
click at [63, 151] on span "Work Order" at bounding box center [57, 155] width 47 height 12
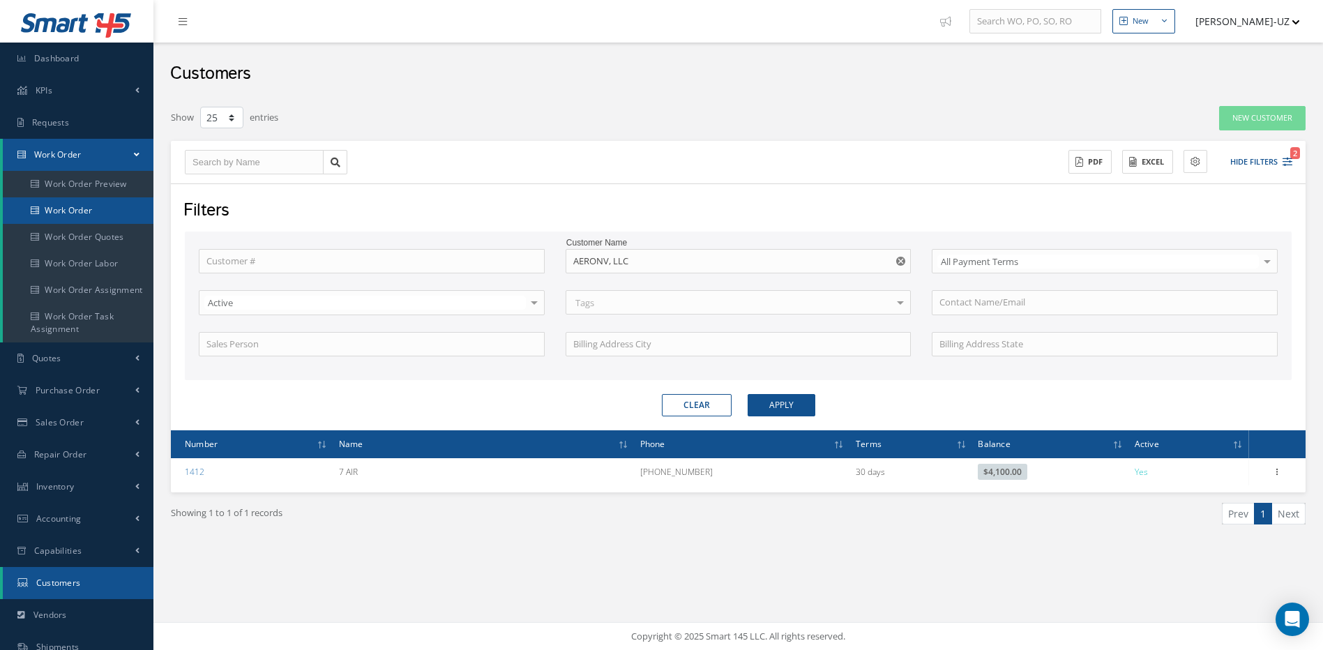
click at [68, 212] on link "Work Order" at bounding box center [78, 210] width 151 height 27
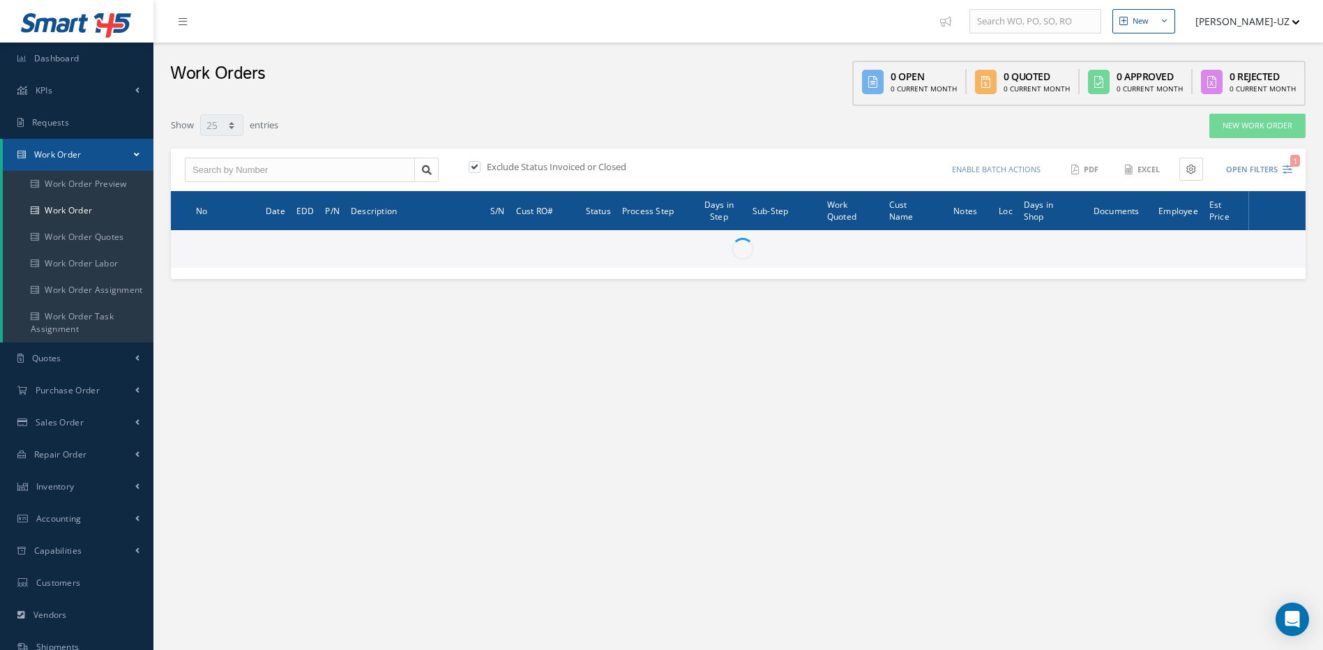
select select "25"
click at [273, 171] on input "text" at bounding box center [300, 170] width 230 height 25
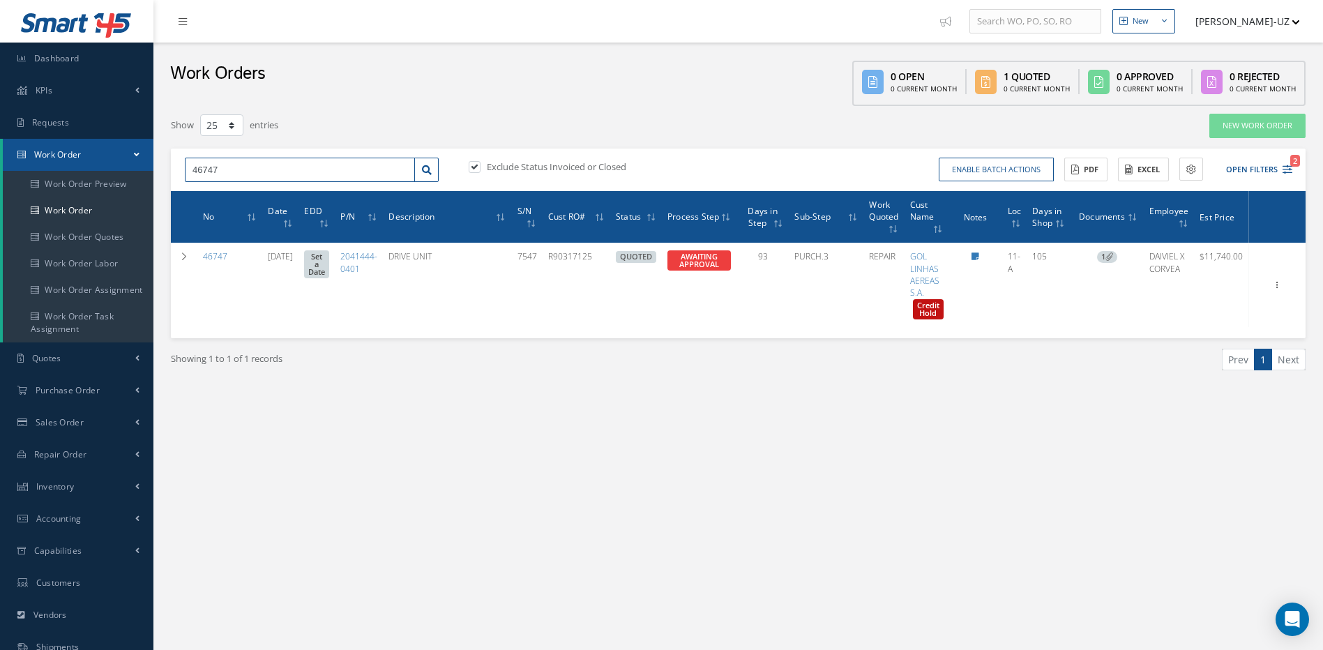
click at [272, 170] on input "46747" at bounding box center [300, 170] width 230 height 25
drag, startPoint x: 242, startPoint y: 167, endPoint x: 136, endPoint y: 126, distance: 113.5
click at [179, 170] on div "46796 46796" at bounding box center [311, 170] width 275 height 25
type input "47328"
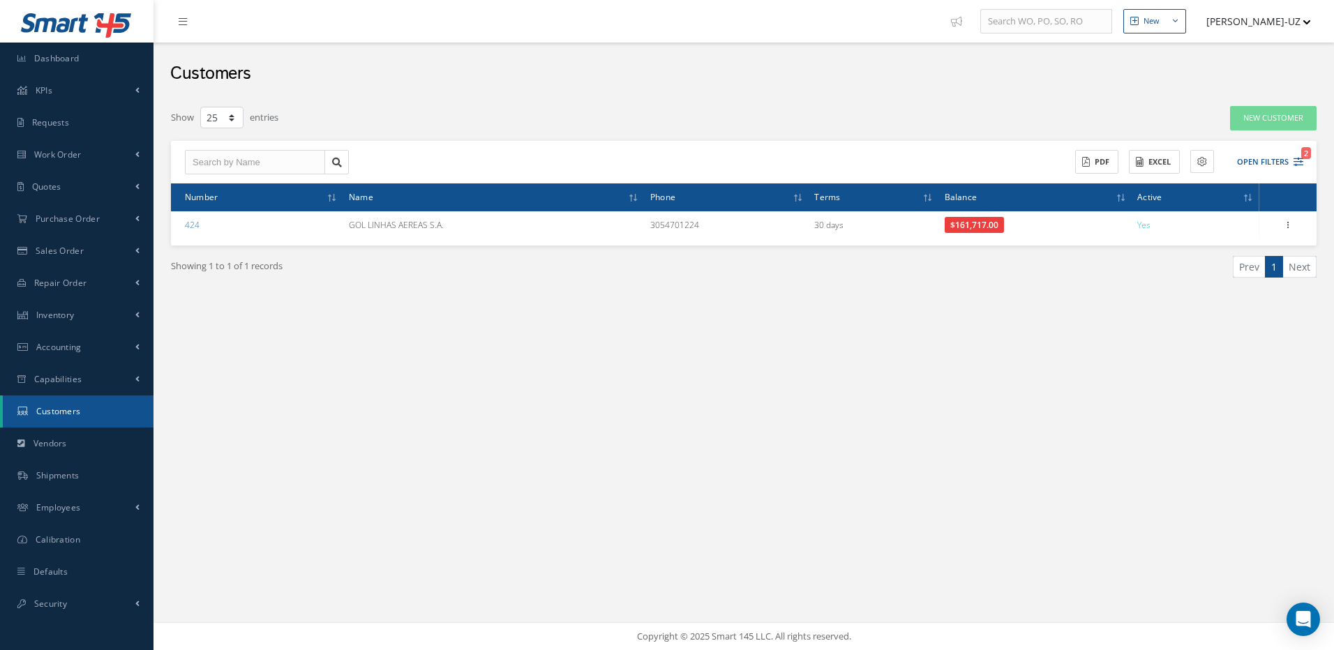
select select "25"
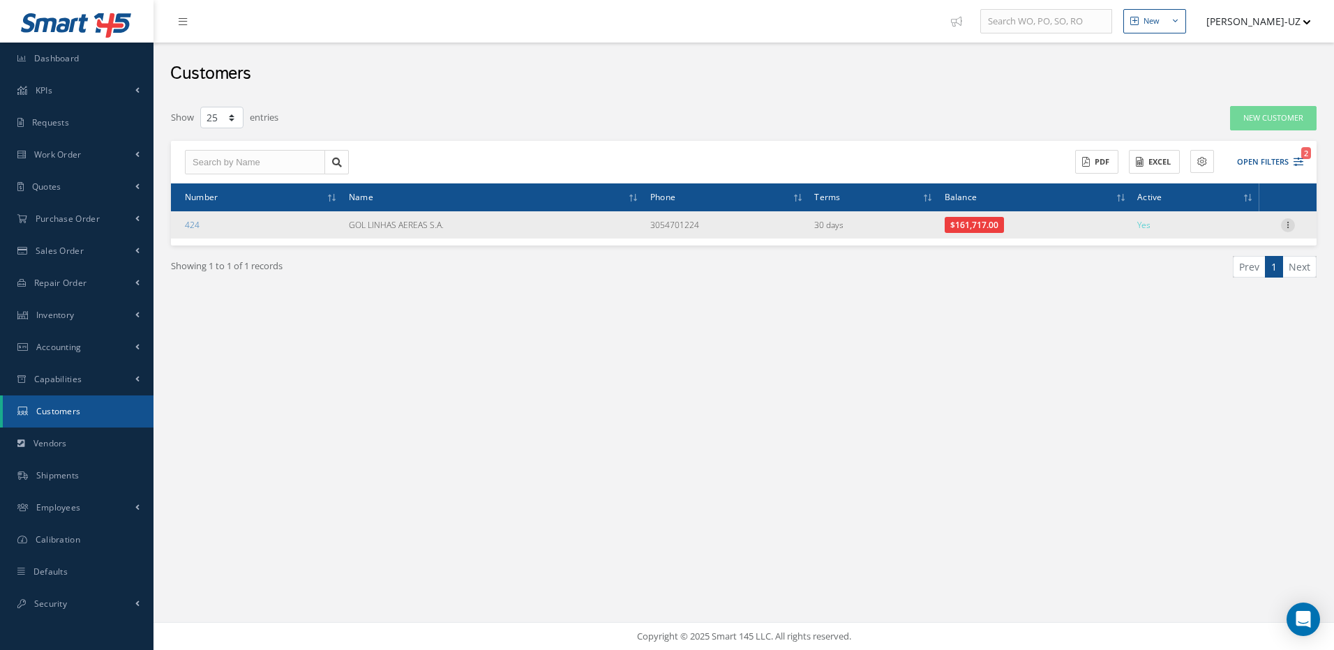
click at [1289, 223] on icon at bounding box center [1288, 223] width 14 height 11
click at [1201, 255] on link "Edit" at bounding box center [1224, 252] width 110 height 18
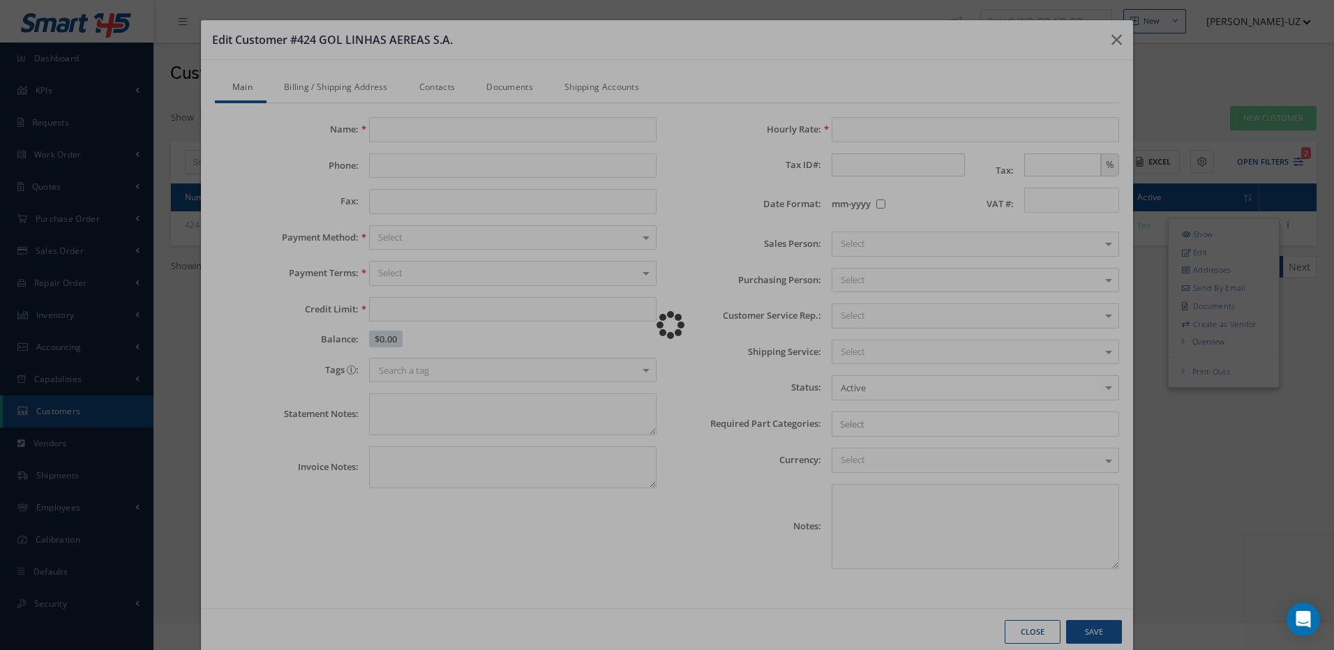
type input "GOL LINHAS AEREAS S.A."
type input "3054701224"
type input "150000.00"
type textarea "TERMS "P030" CUSTOMS VALUE $"
type input "100.00"
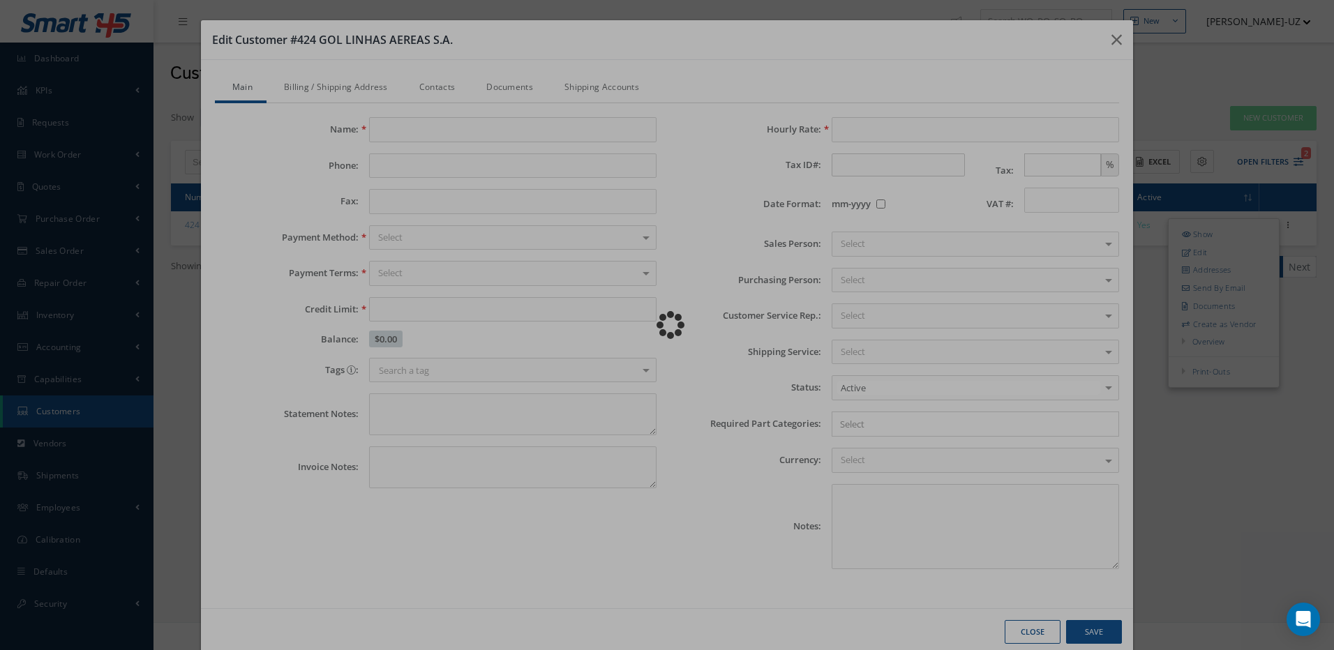
checkbox input "false"
type textarea "GOL001 [DATE]...PER CUSTOMER NEEDS DUAL RELEASE. [PERSON_NAME] [DATE]...we are …"
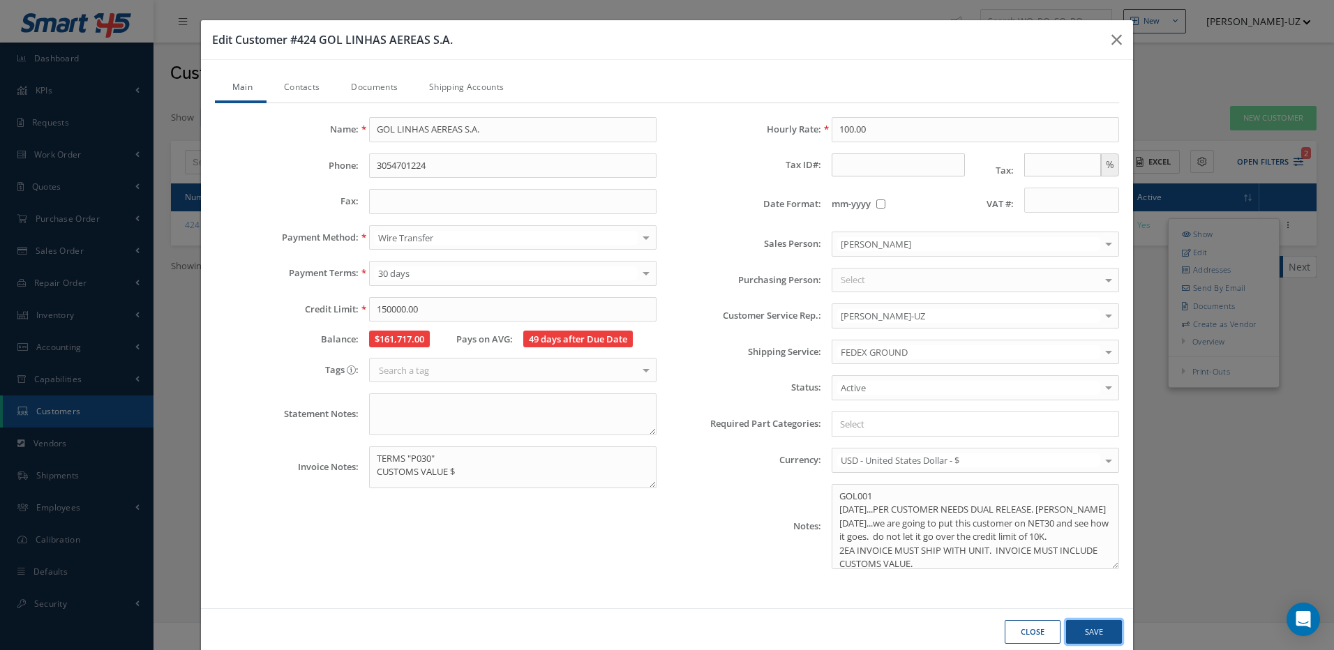
click at [1086, 630] on button "Save" at bounding box center [1094, 632] width 56 height 24
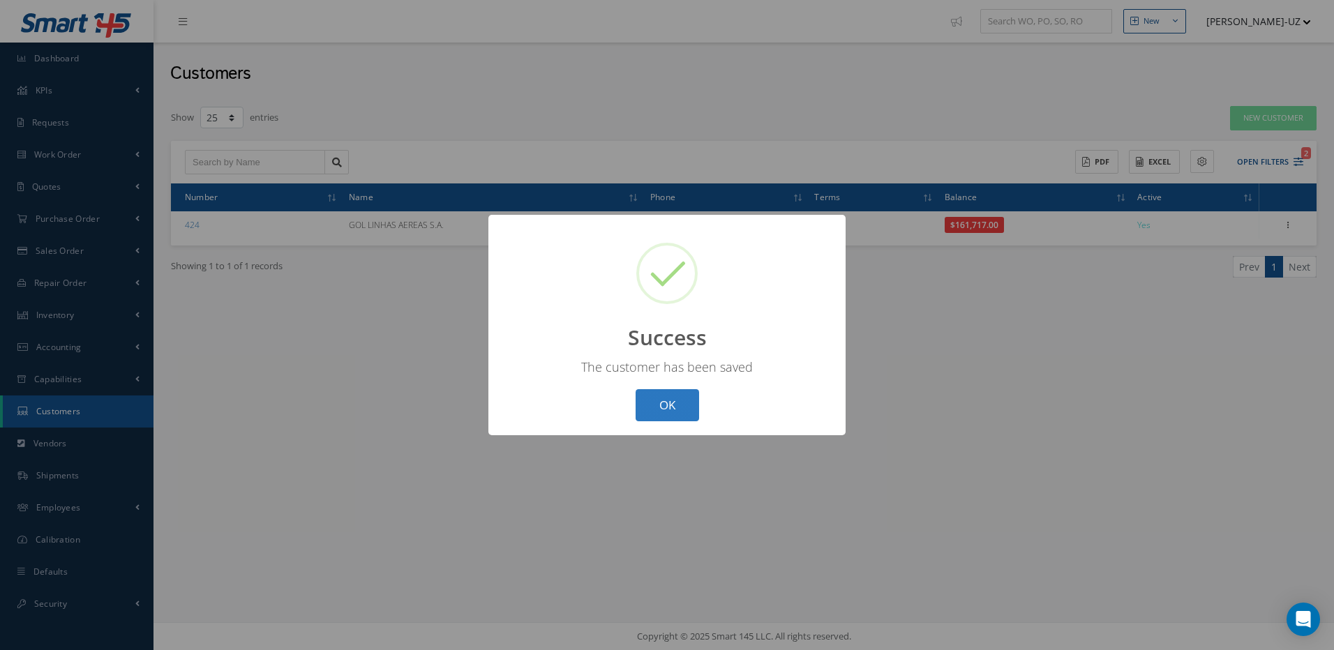
click at [661, 405] on button "OK" at bounding box center [667, 405] width 63 height 33
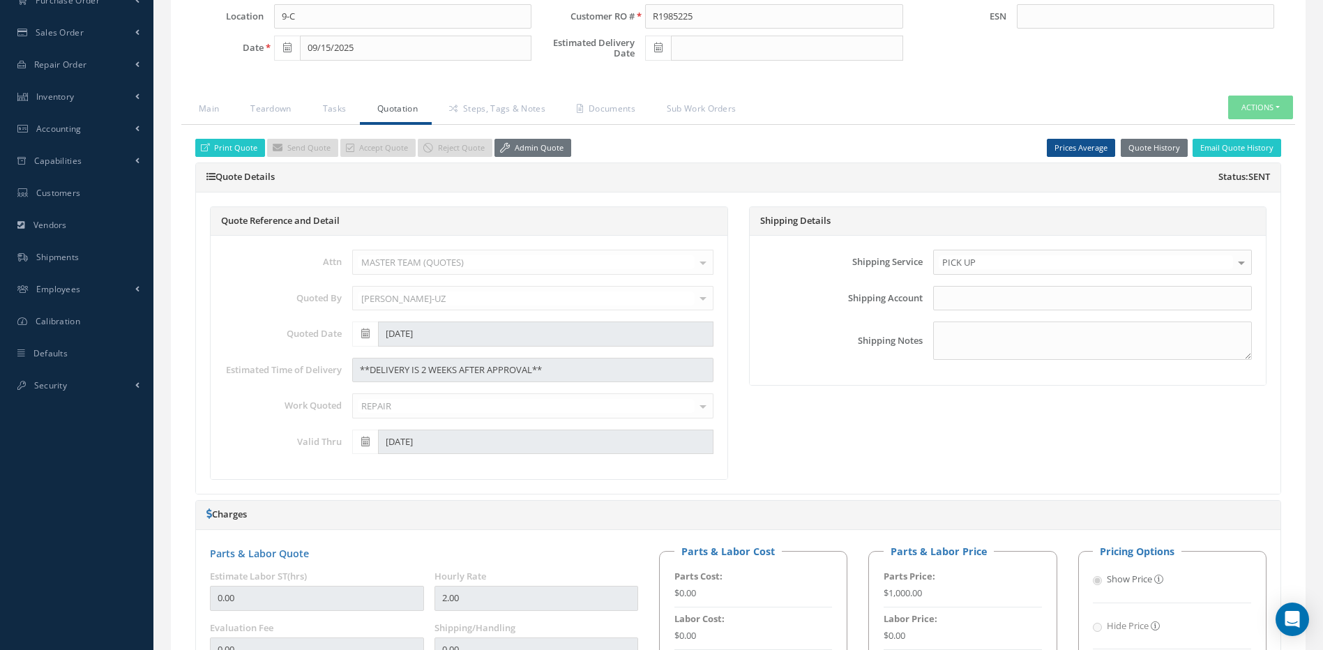
scroll to position [70, 0]
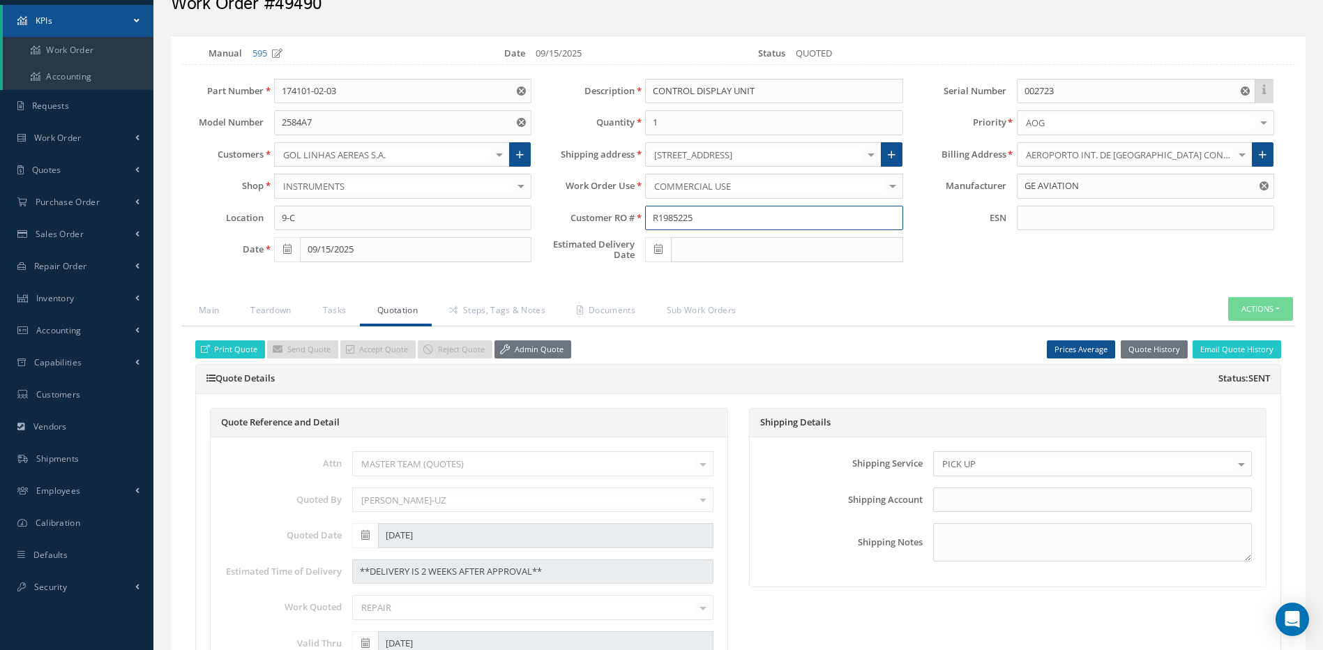
click at [670, 220] on input "R1985225" at bounding box center [773, 218] width 257 height 25
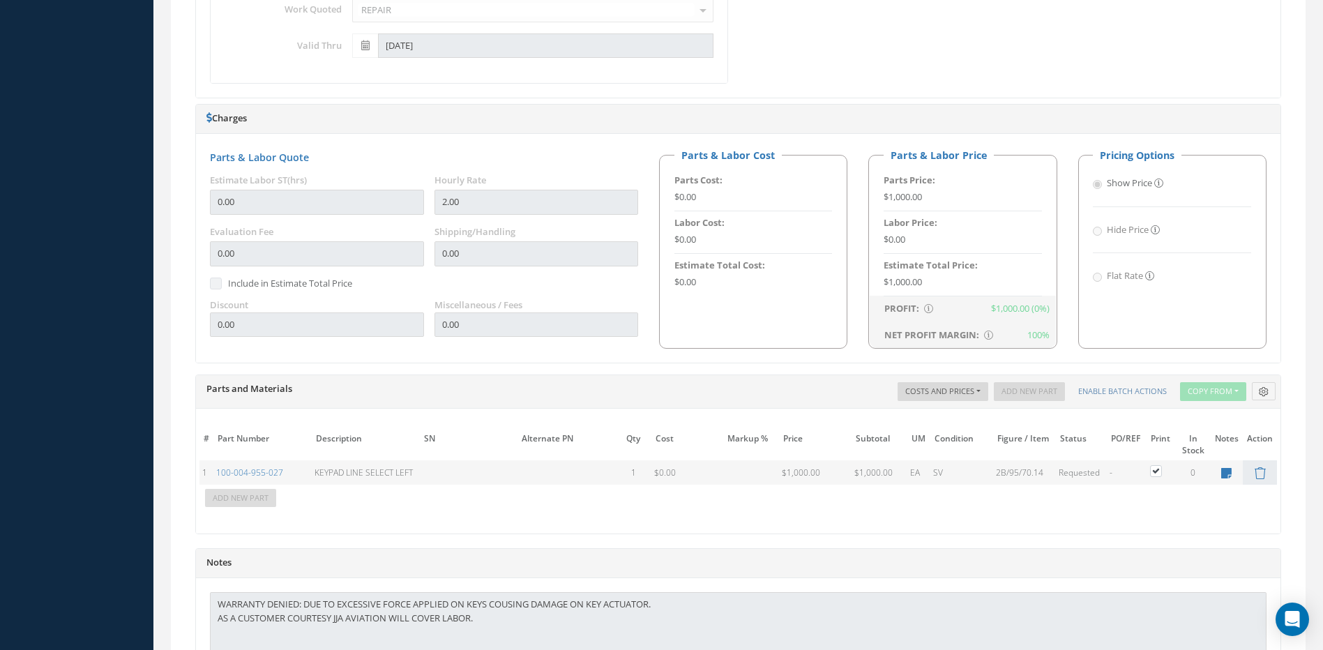
scroll to position [816, 0]
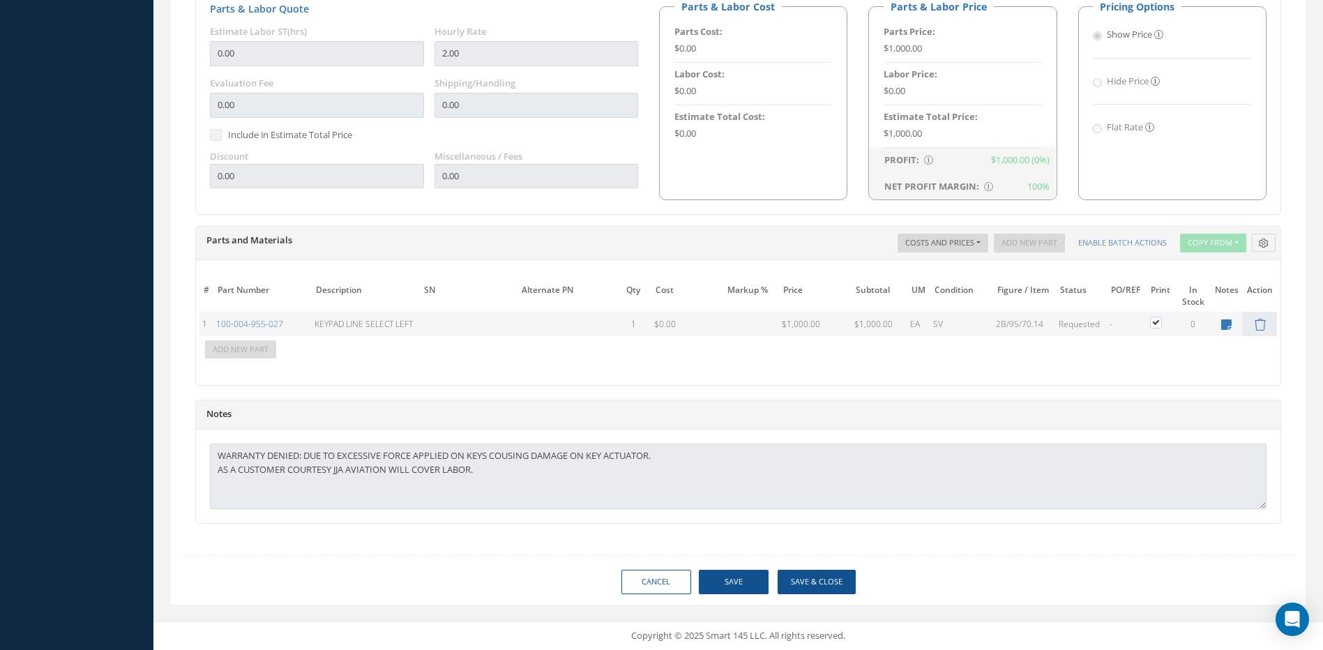
type input "R91985225"
click at [751, 583] on button "Save" at bounding box center [734, 582] width 70 height 24
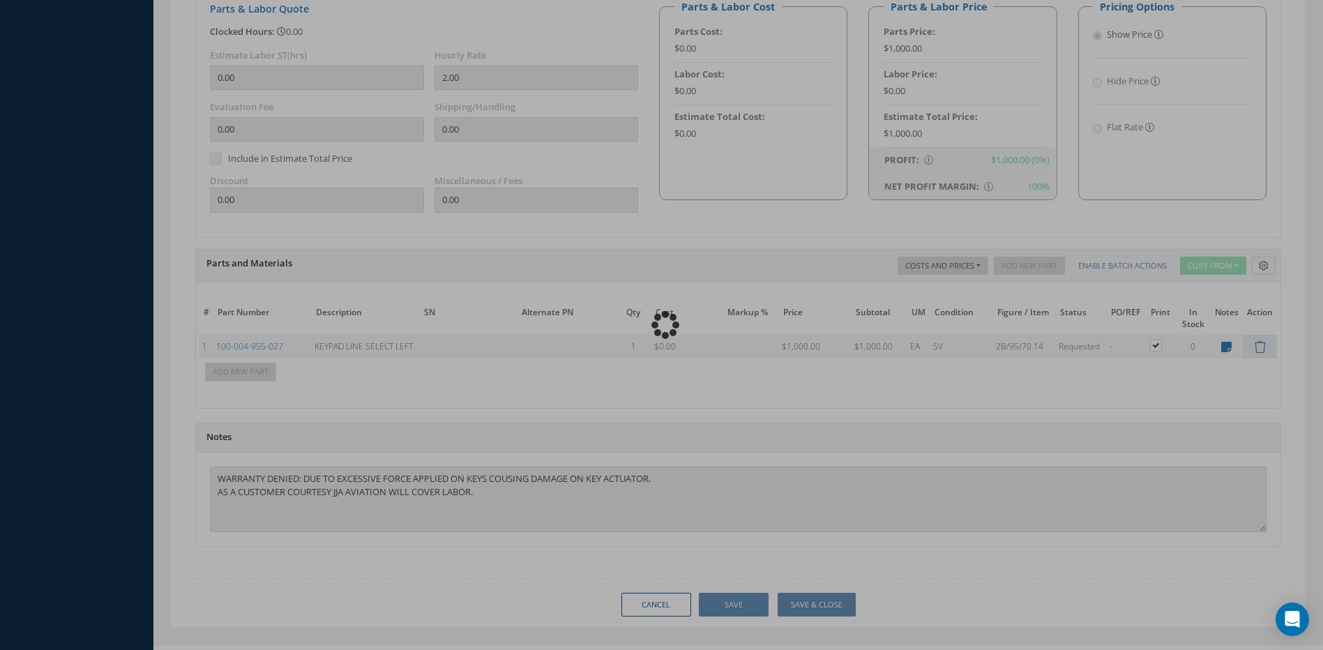
type input "GE AVIATION"
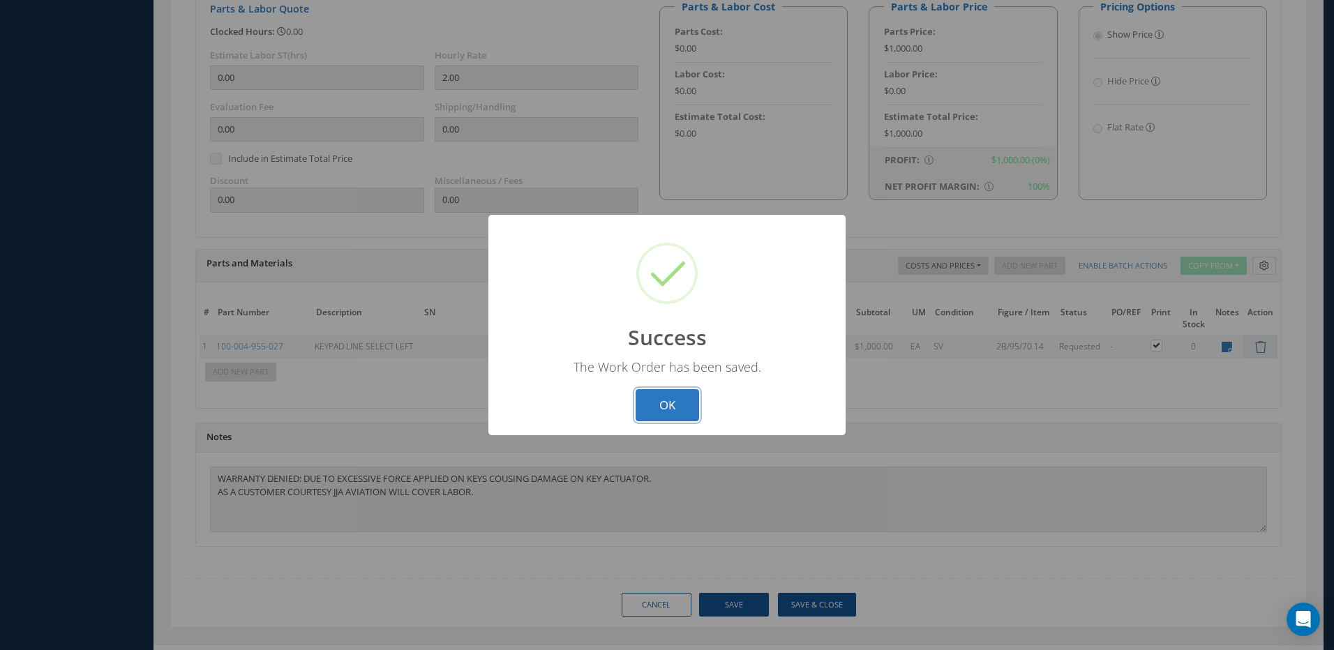
click at [675, 408] on button "OK" at bounding box center [667, 405] width 63 height 33
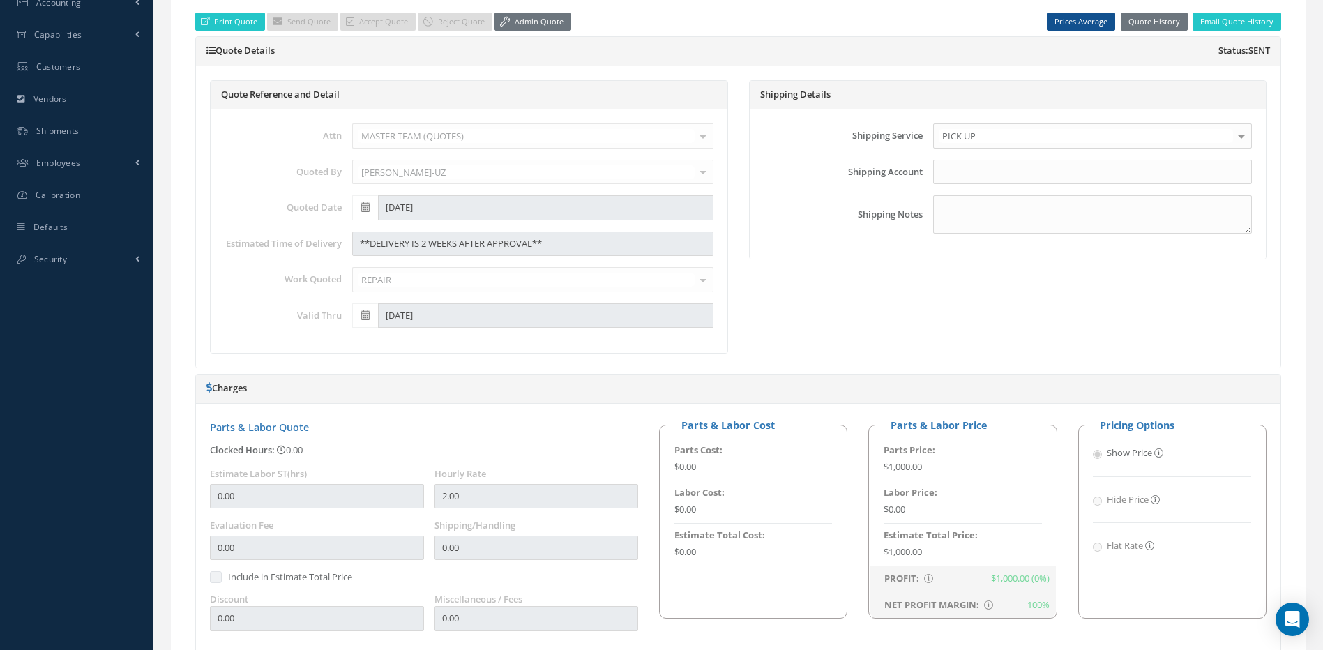
scroll to position [49, 0]
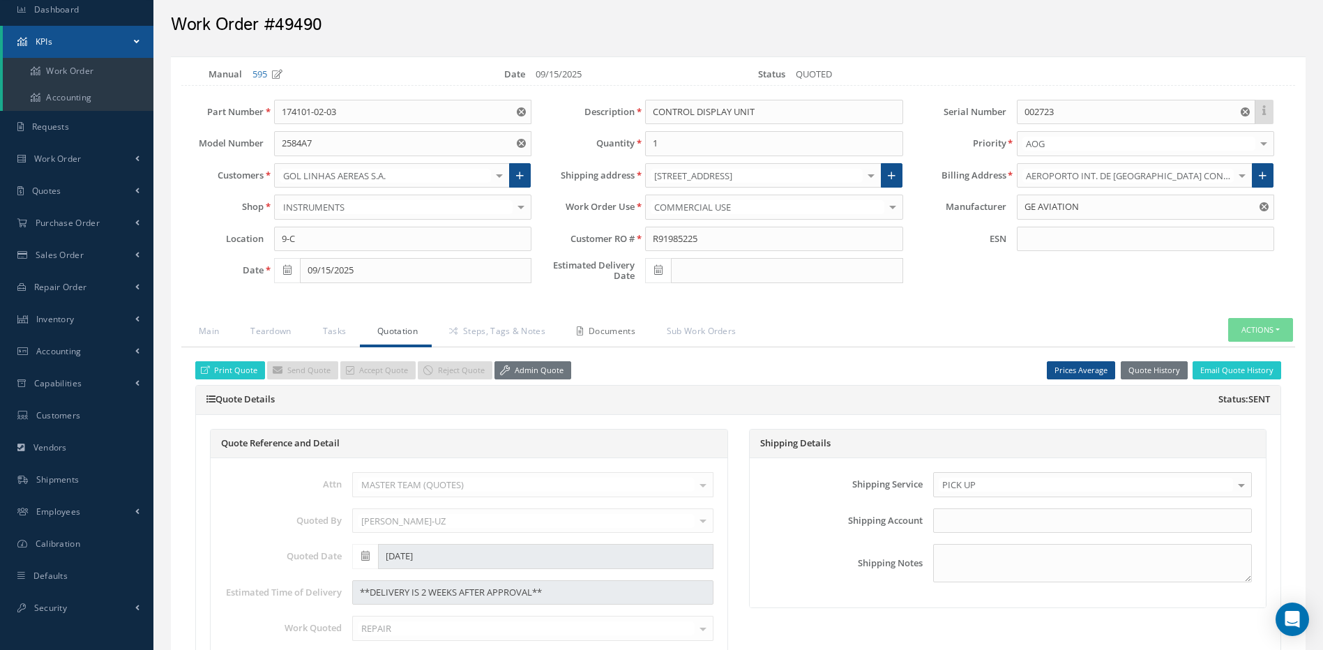
click at [627, 333] on link "Documents" at bounding box center [605, 332] width 90 height 29
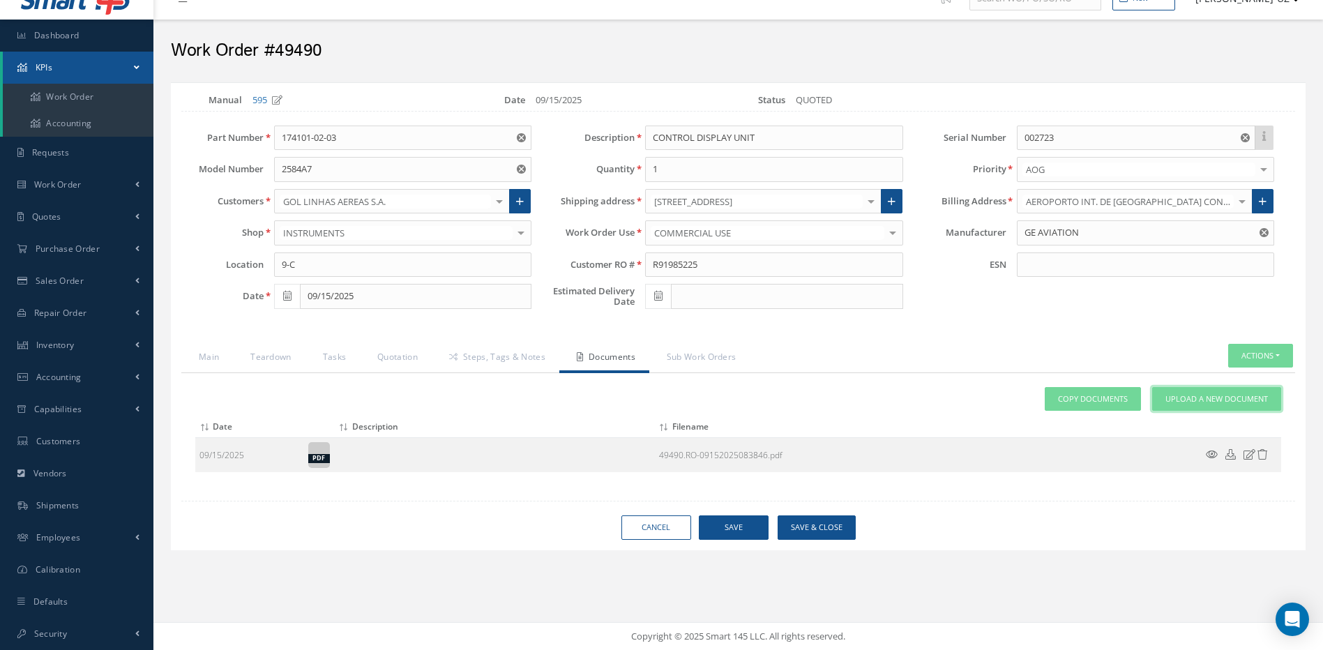
click at [1203, 389] on link "Upload a New Document" at bounding box center [1217, 399] width 129 height 24
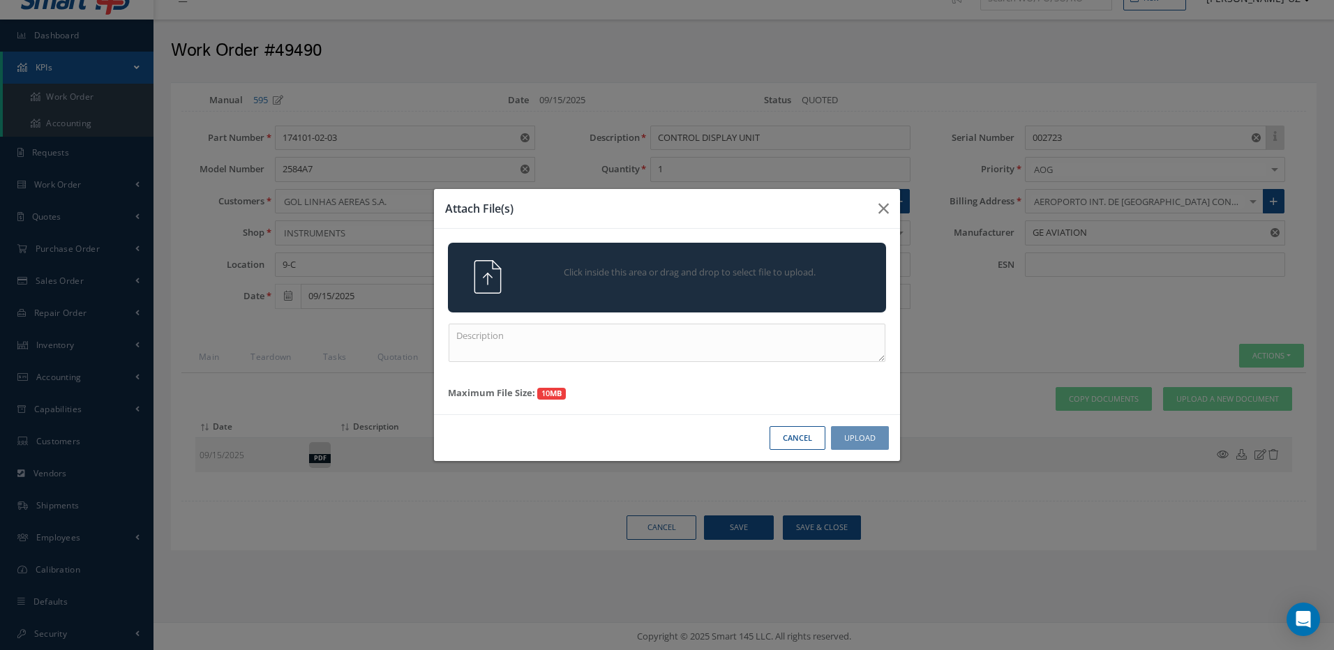
click at [703, 280] on div "Click inside this area or drag and drop to select file to upload." at bounding box center [686, 274] width 345 height 28
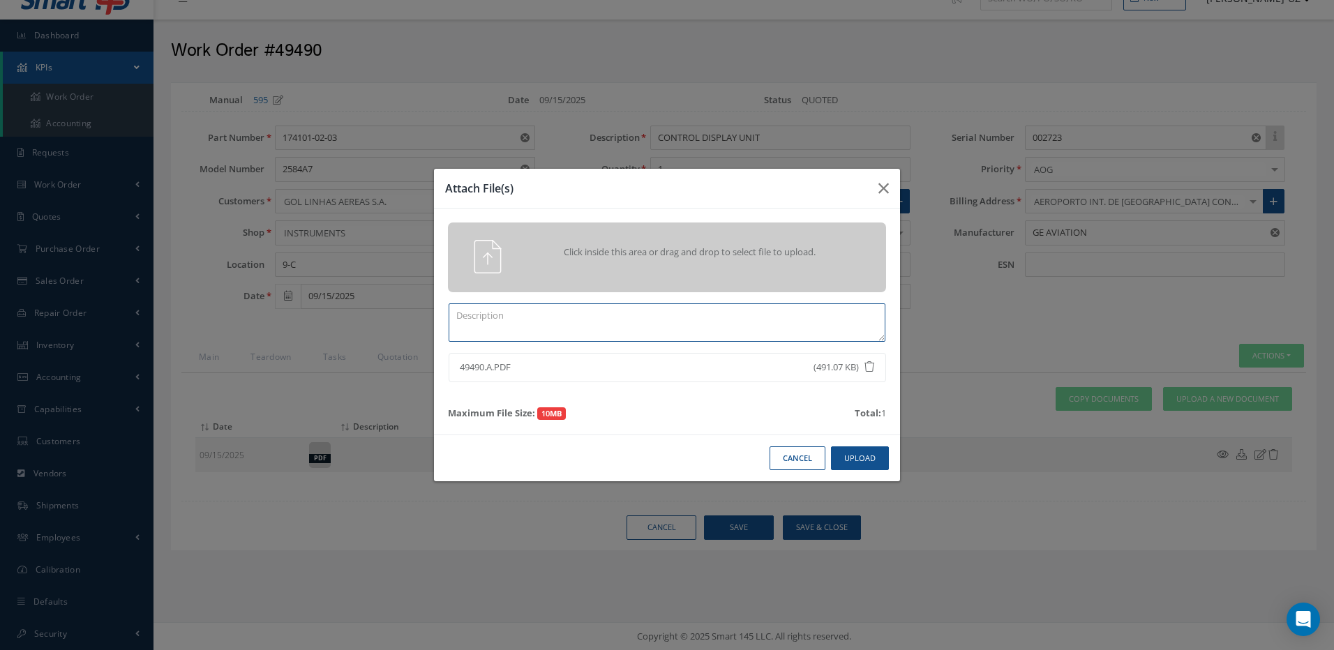
click at [490, 312] on textarea at bounding box center [667, 322] width 437 height 38
type textarea "approval"
click at [862, 462] on button "Upload" at bounding box center [860, 458] width 58 height 24
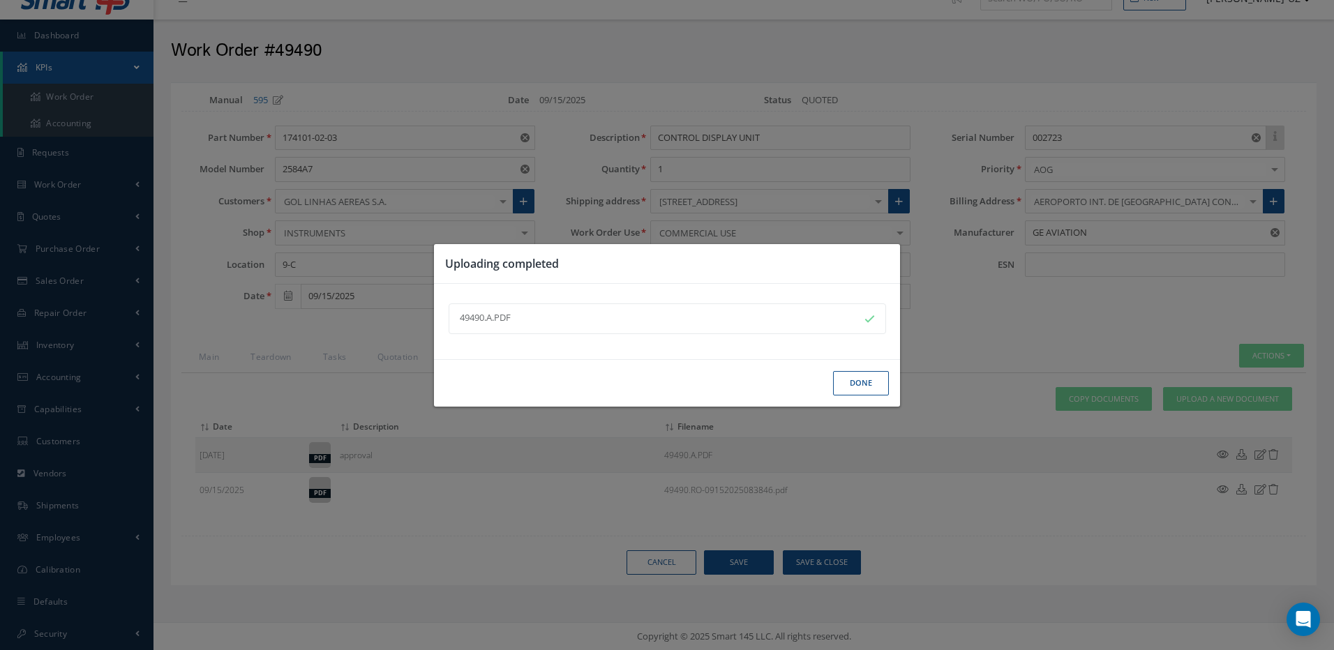
click at [854, 383] on button "Done" at bounding box center [861, 383] width 56 height 24
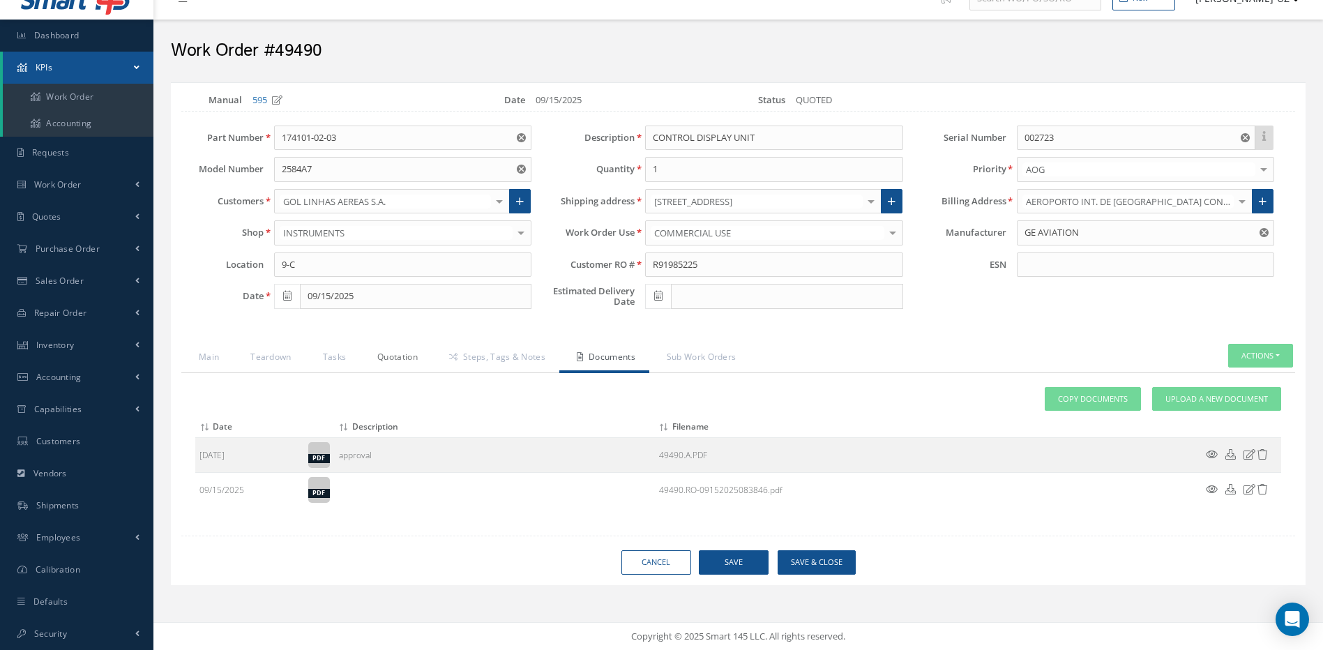
click at [372, 345] on link "Quotation" at bounding box center [396, 358] width 72 height 29
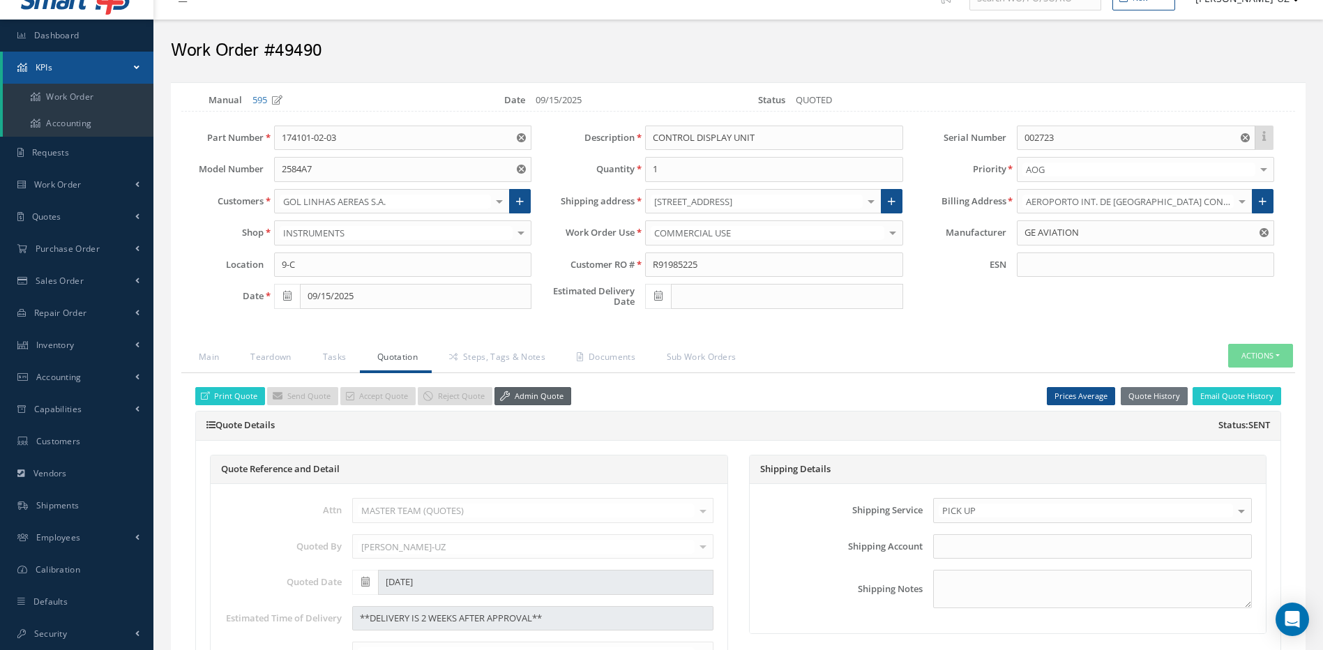
drag, startPoint x: 545, startPoint y: 398, endPoint x: 492, endPoint y: 405, distance: 53.5
click at [545, 402] on link "Admin Quote" at bounding box center [533, 396] width 77 height 19
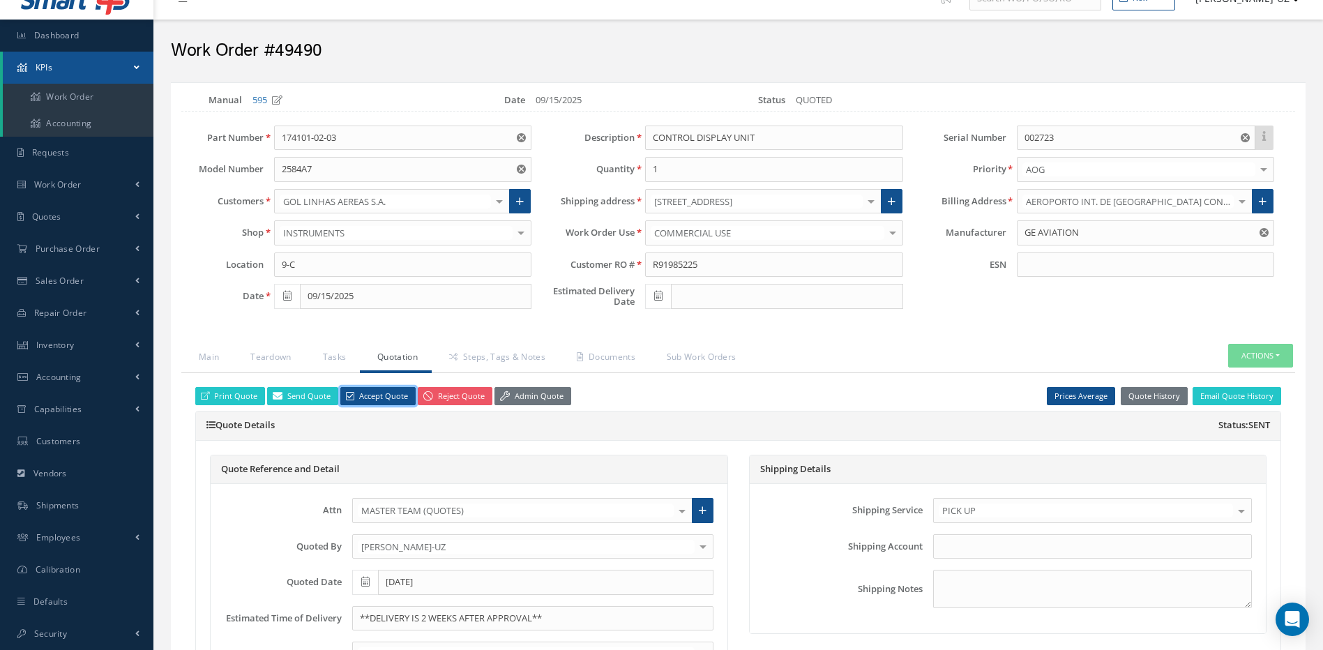
click at [387, 398] on link "Accept Quote" at bounding box center [377, 396] width 75 height 19
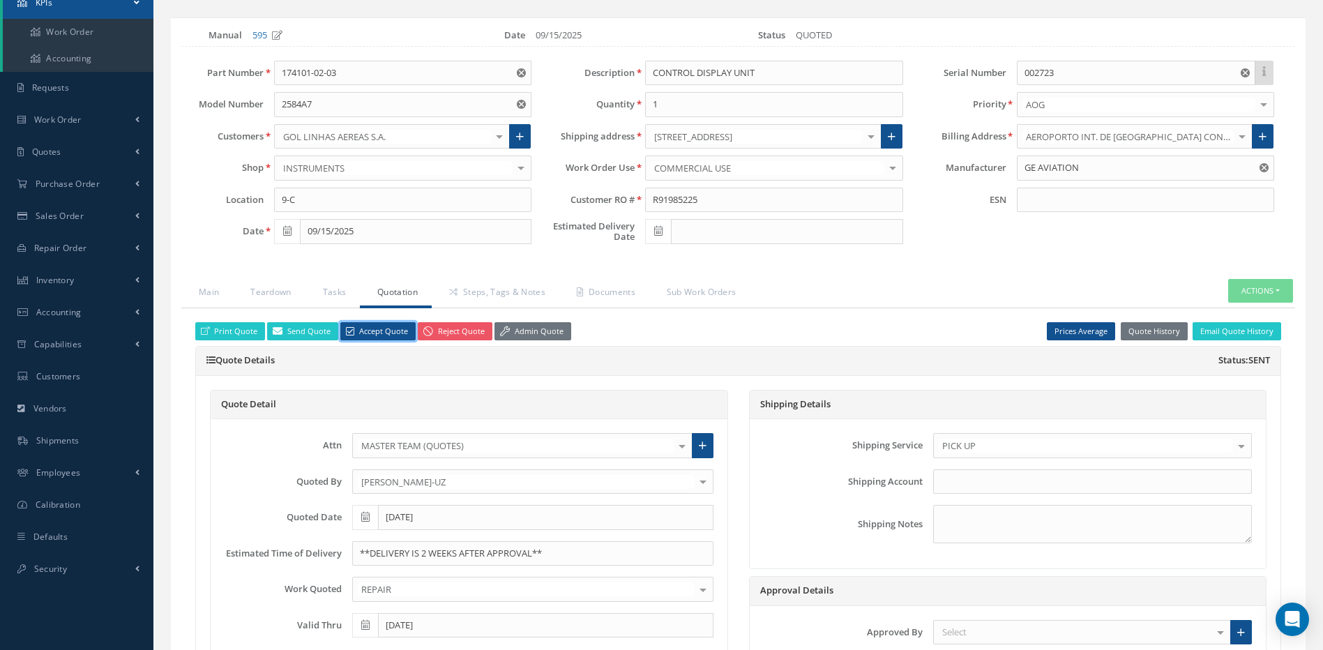
scroll to position [232, 0]
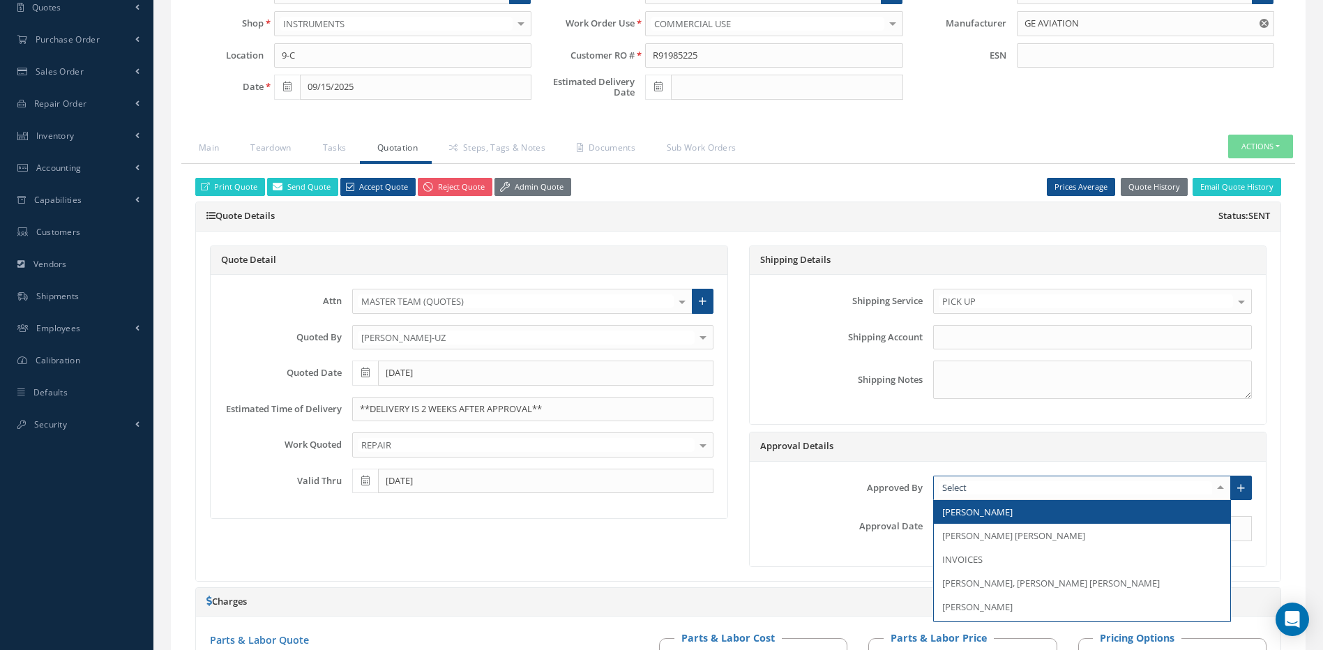
click at [991, 490] on div at bounding box center [1082, 488] width 298 height 25
type input "th"
click at [984, 515] on span "Thiago Malagrine Monteiro" at bounding box center [1015, 512] width 144 height 13
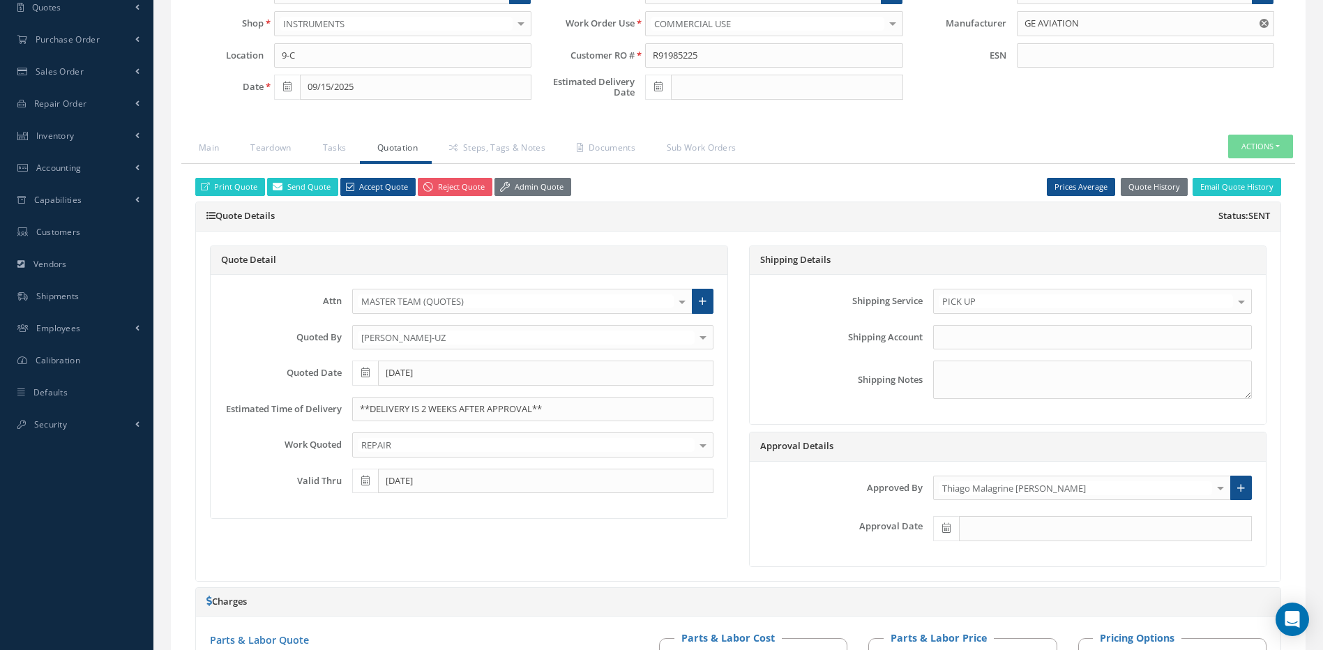
click at [945, 527] on icon at bounding box center [947, 528] width 8 height 10
click at [1010, 506] on th "Today" at bounding box center [1006, 507] width 147 height 21
type input "[DATE]"
click at [659, 87] on icon at bounding box center [658, 87] width 8 height 10
click at [721, 237] on td "1" at bounding box center [718, 237] width 21 height 21
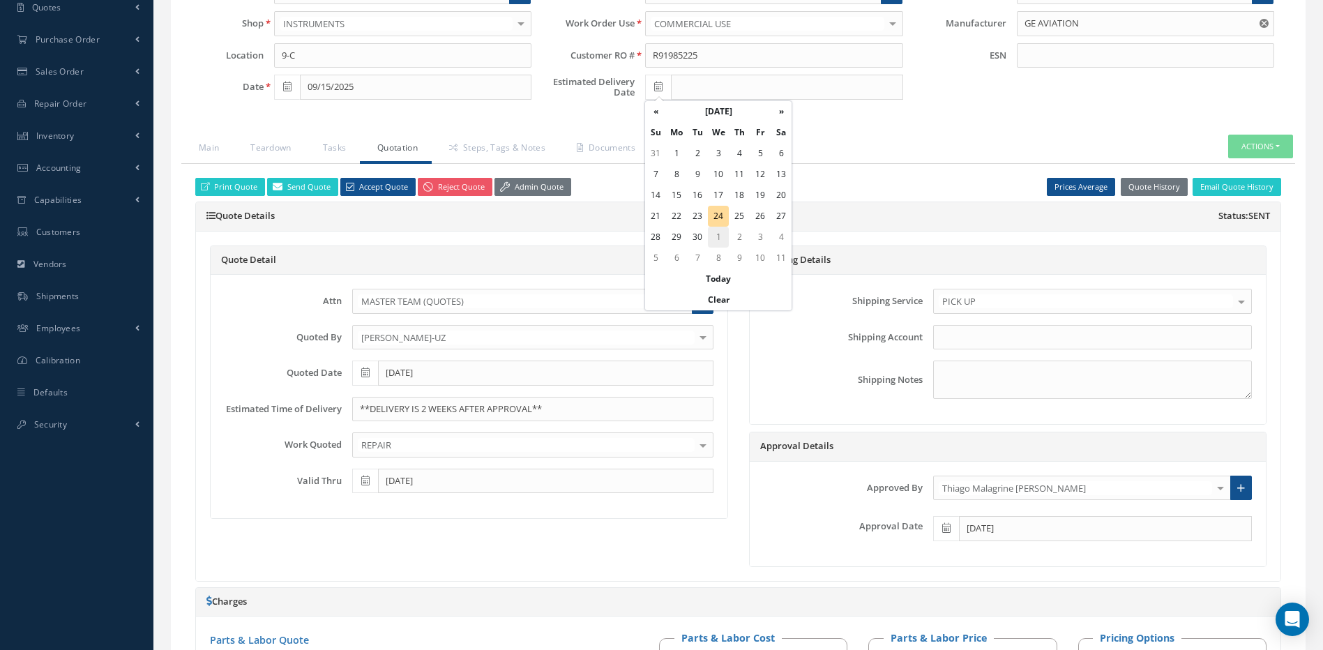
type input "[DATE]"
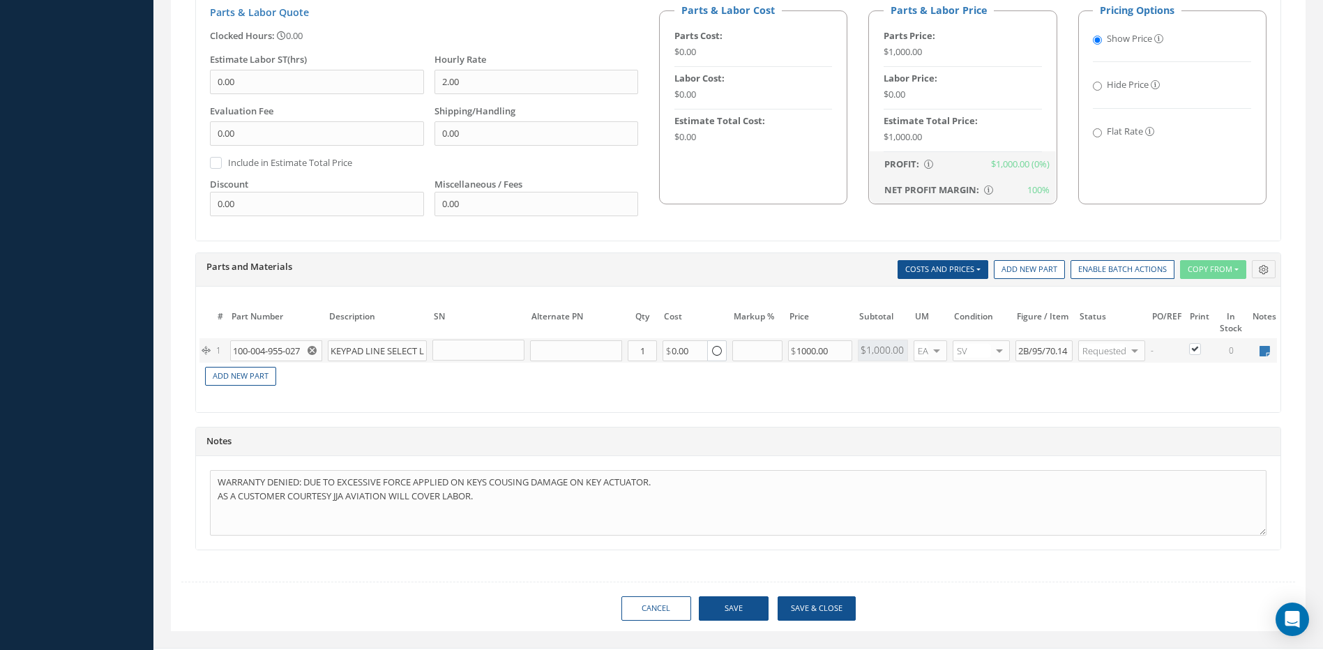
scroll to position [897, 0]
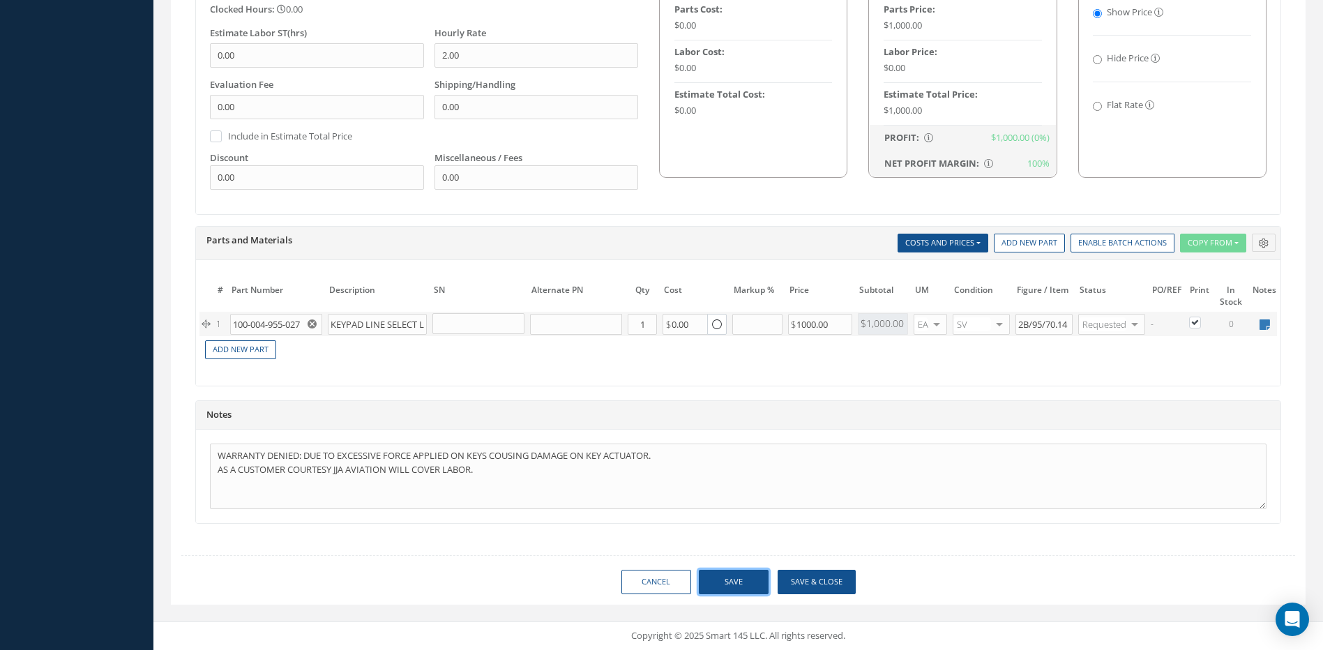
click at [728, 577] on button "Save" at bounding box center [734, 582] width 70 height 24
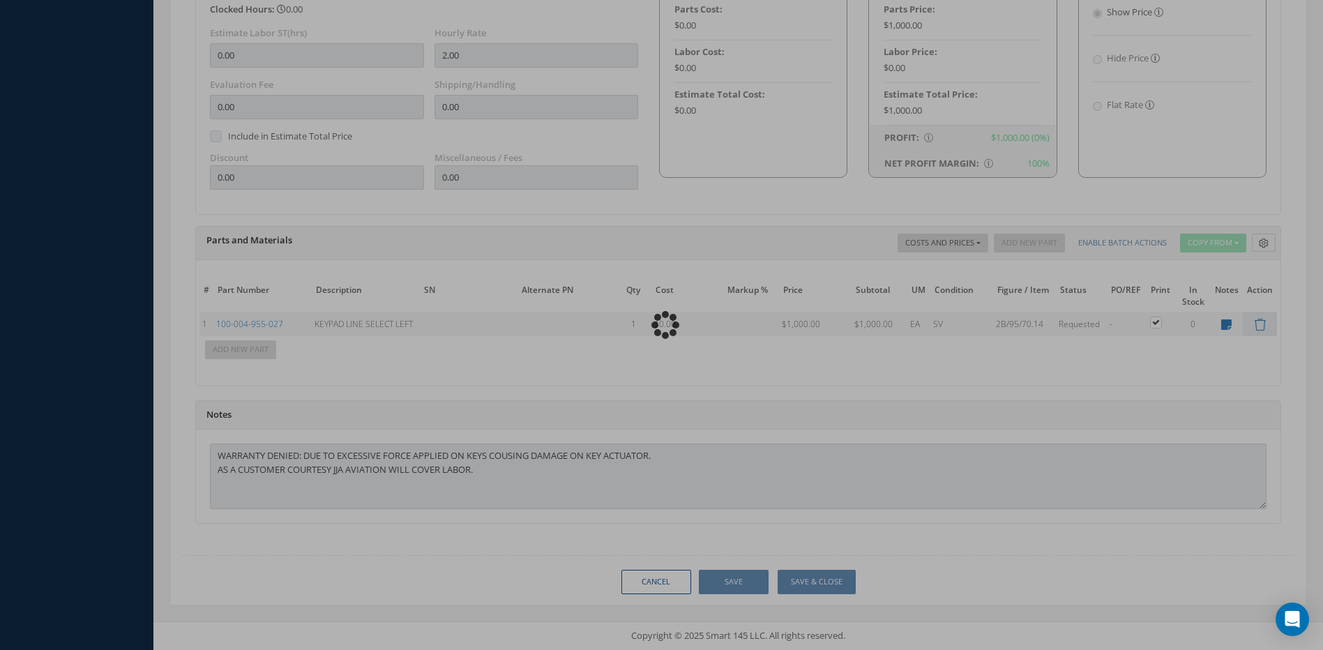
scroll to position [887, 0]
type input "GE AVIATION"
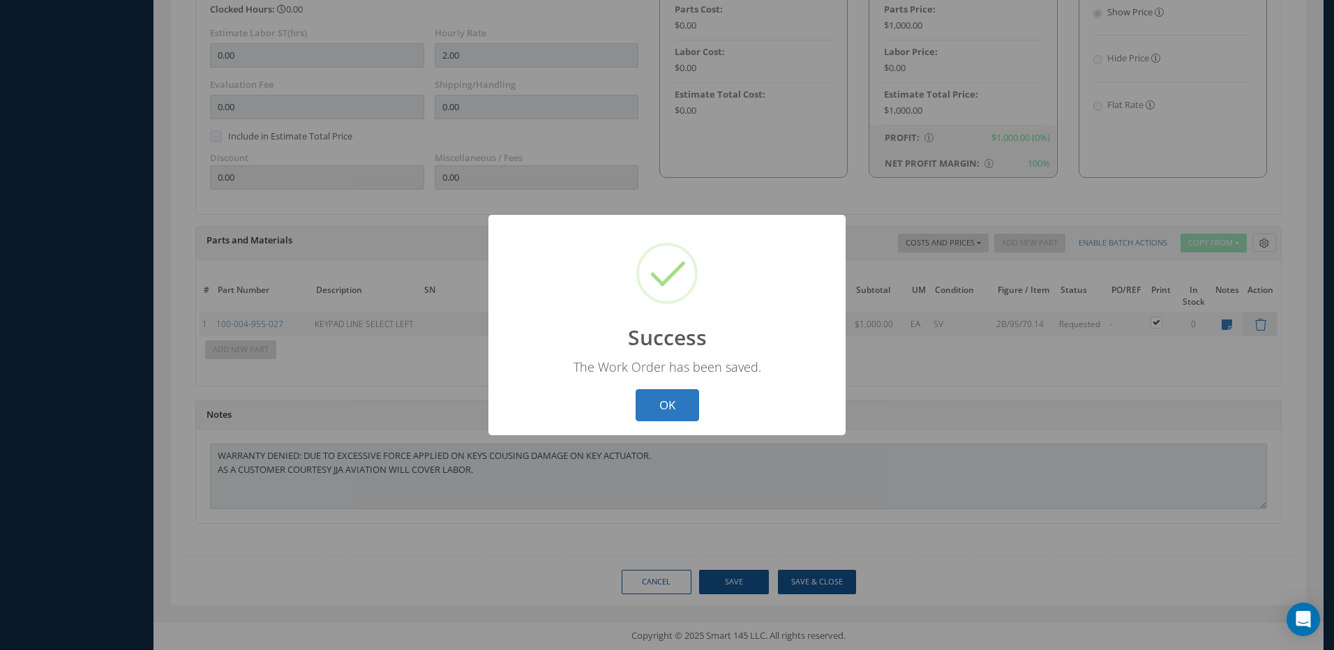
click at [680, 396] on button "OK" at bounding box center [667, 405] width 63 height 33
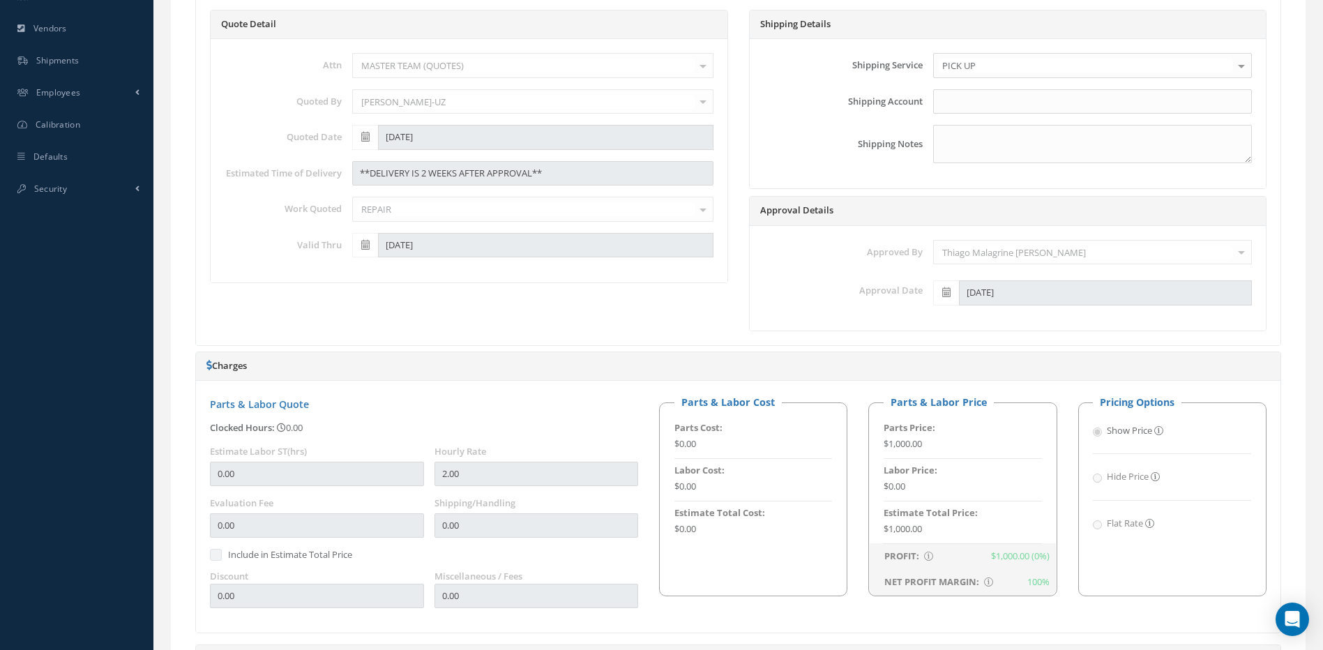
scroll to position [50, 0]
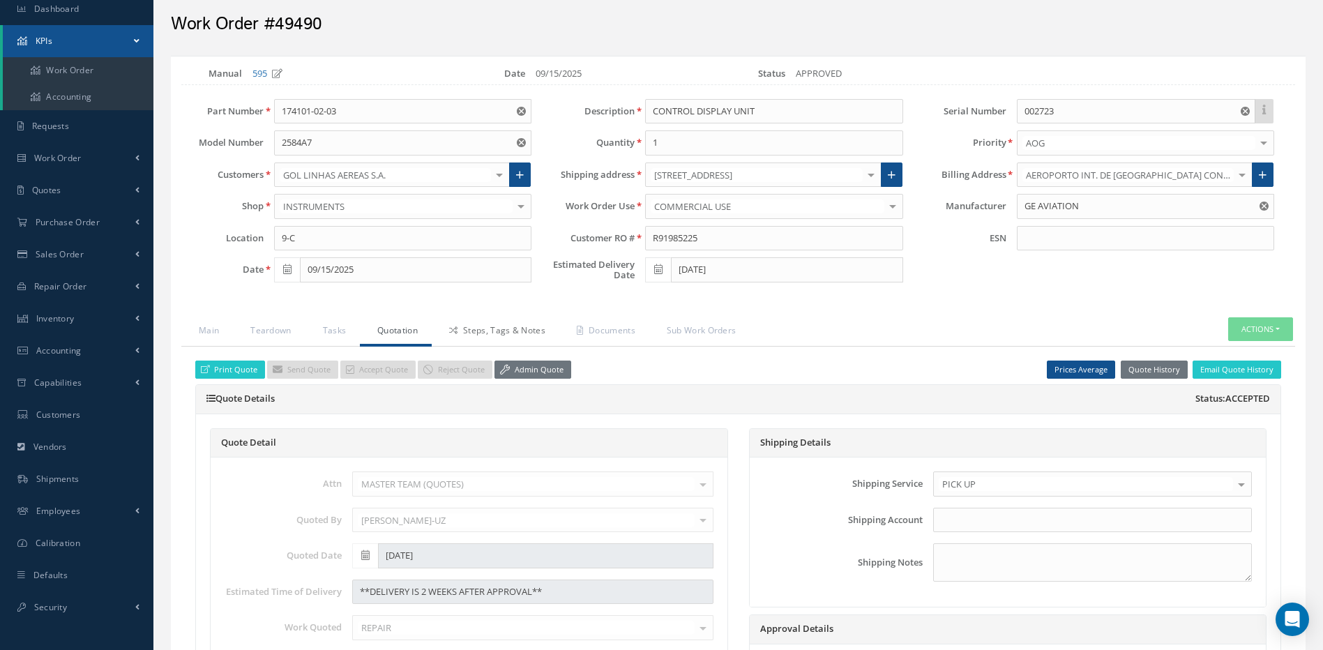
click at [490, 329] on link "Steps, Tags & Notes" at bounding box center [496, 331] width 128 height 29
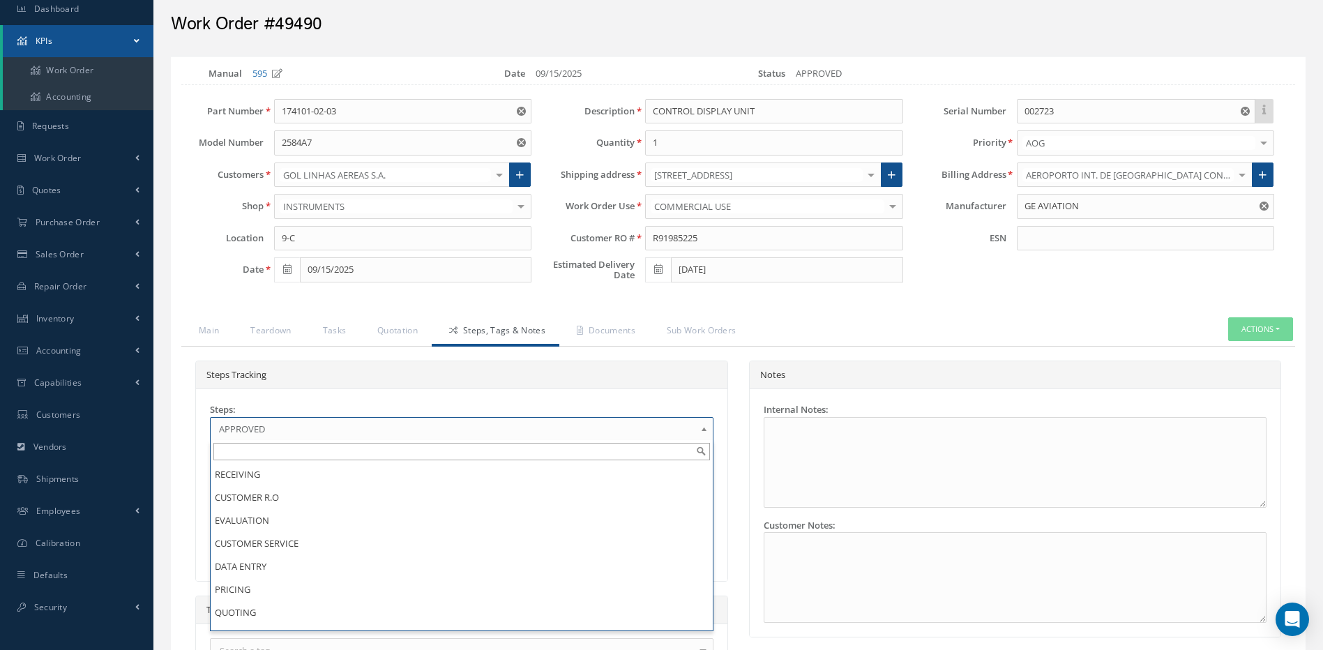
scroll to position [109, 0]
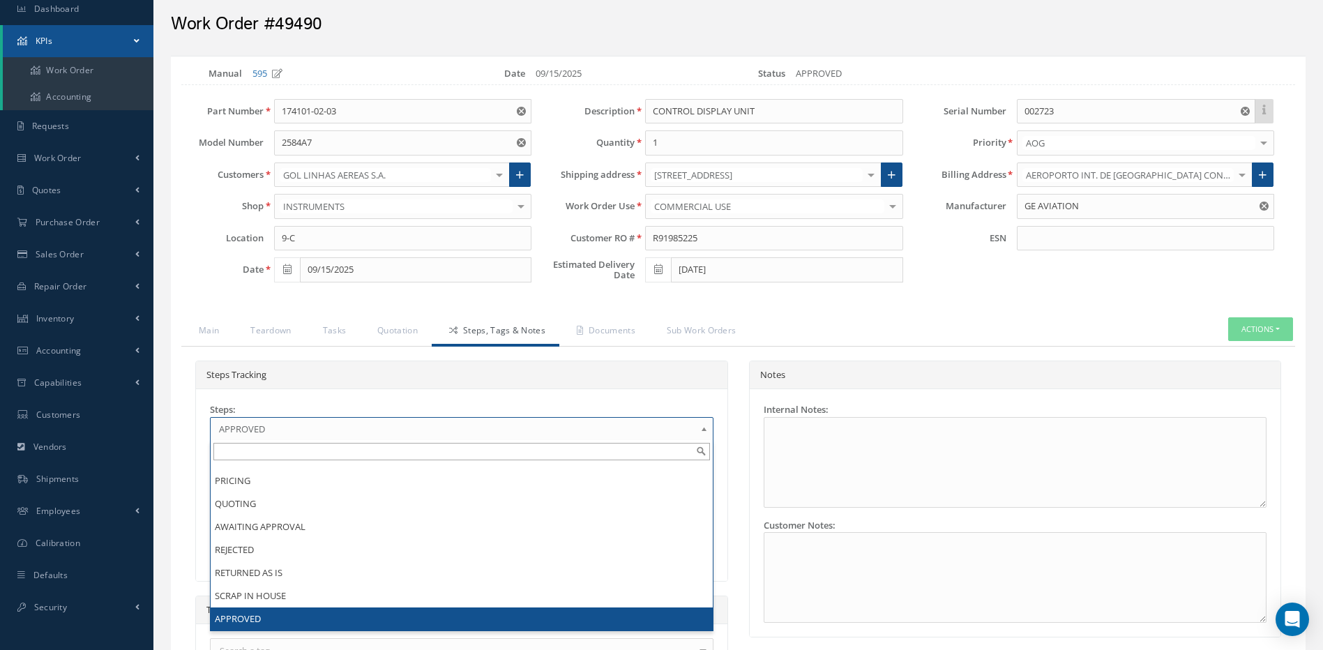
click at [298, 426] on span "APPROVED" at bounding box center [457, 429] width 476 height 17
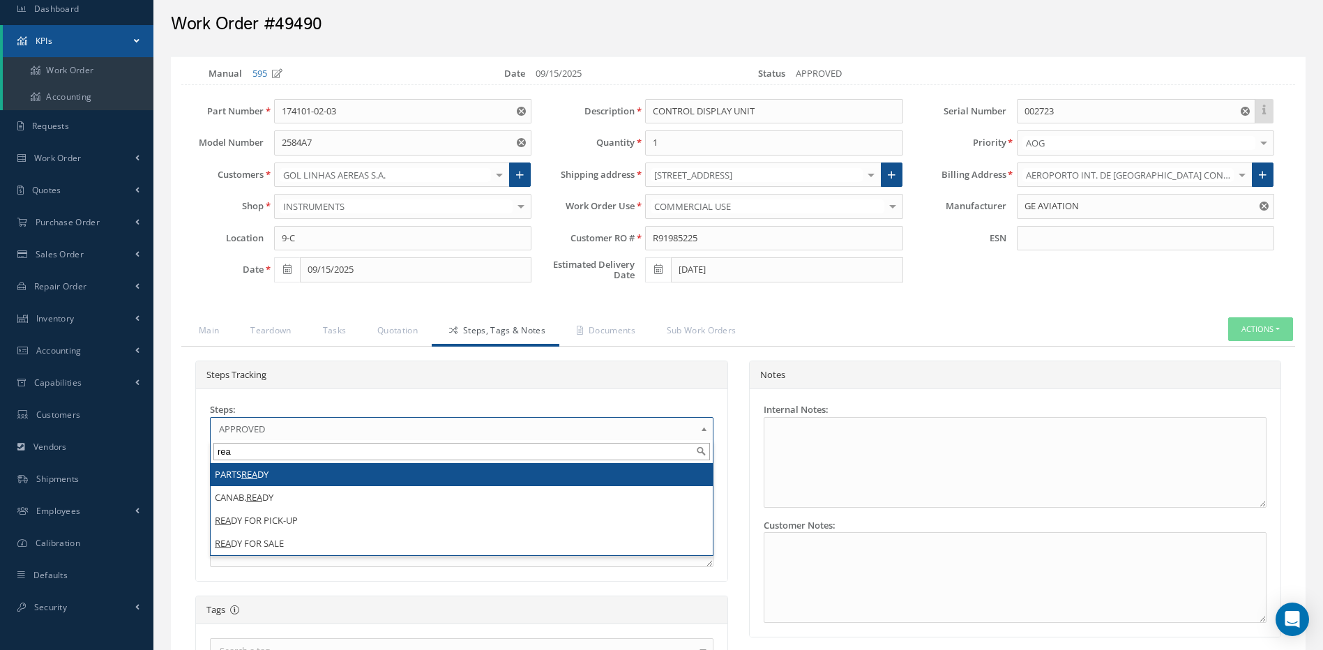
type input "rea"
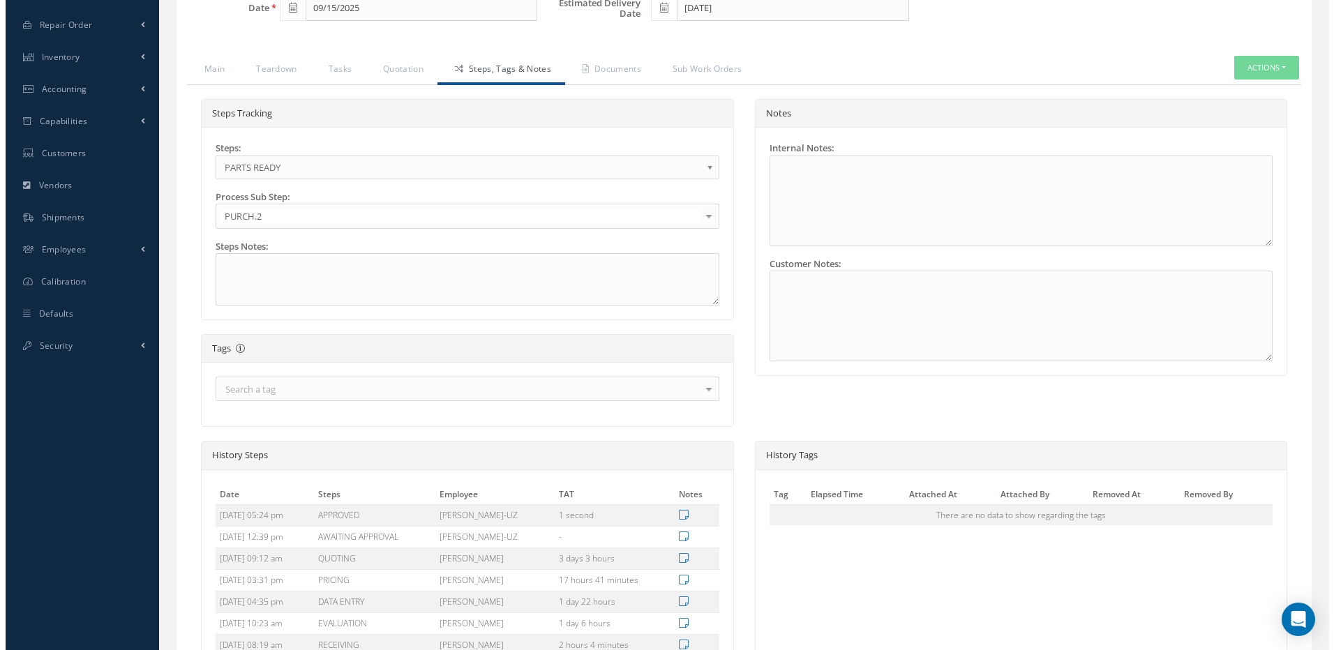
scroll to position [469, 0]
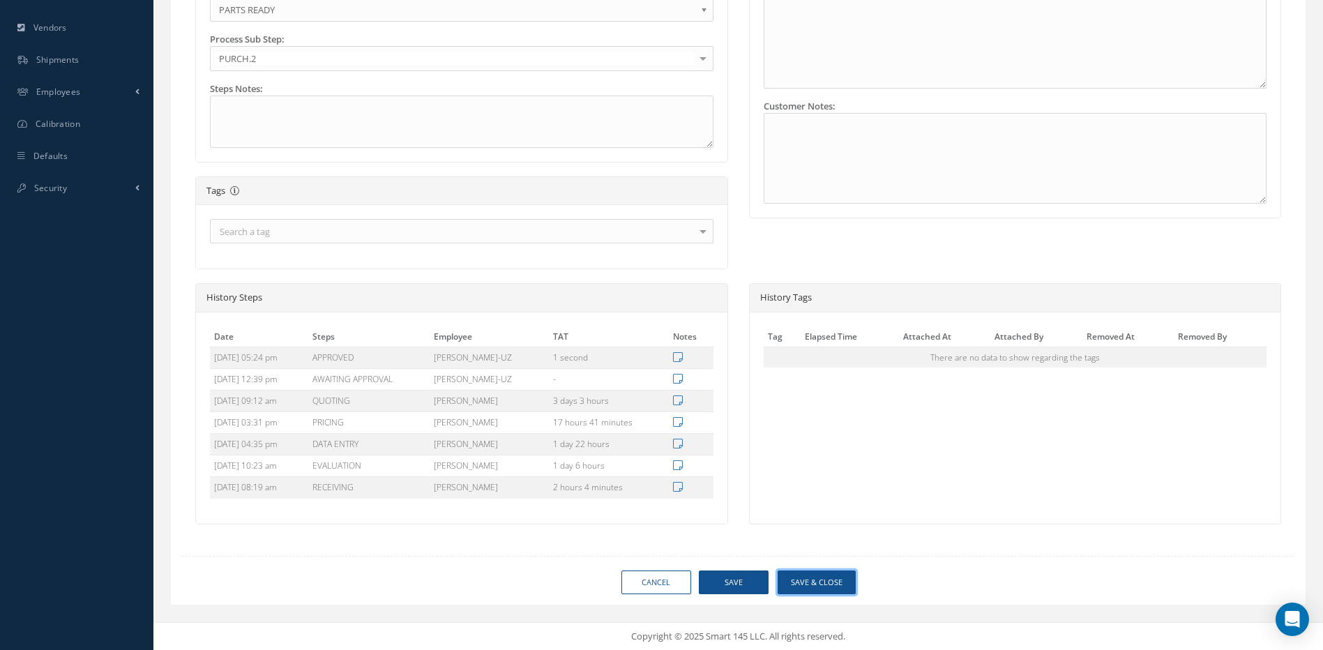
click at [823, 580] on button "Save & Close" at bounding box center [817, 583] width 78 height 24
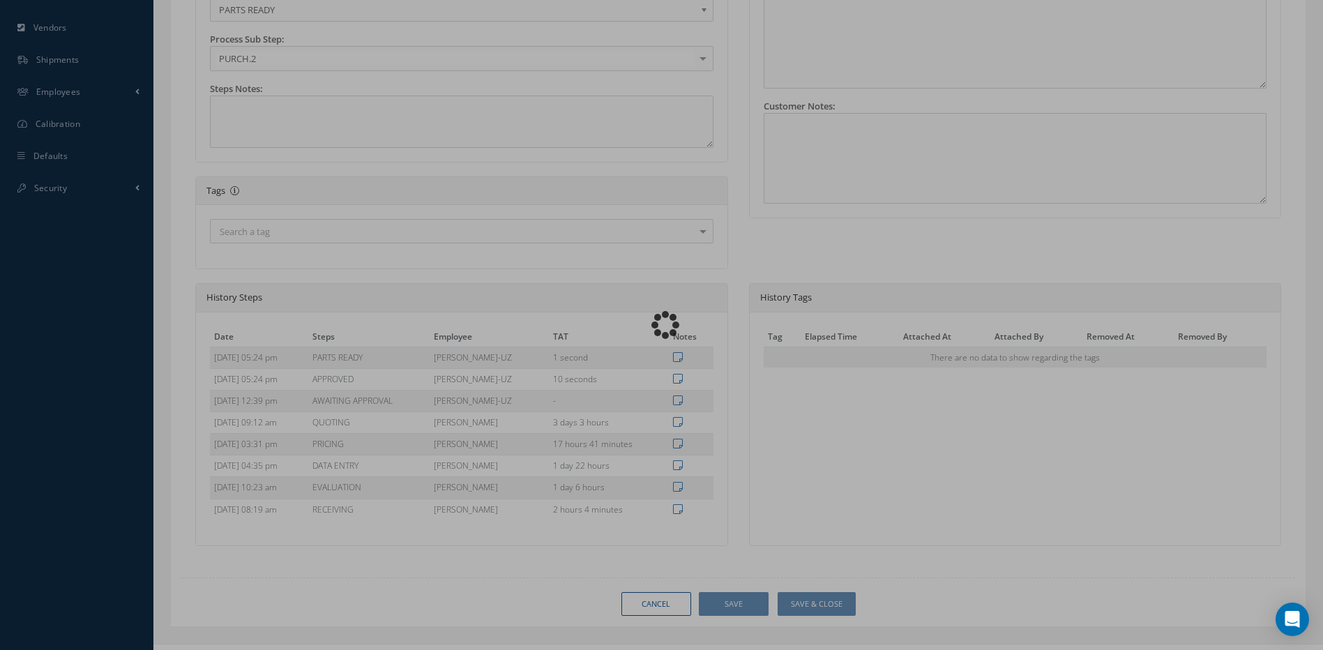
type input "GE AVIATION"
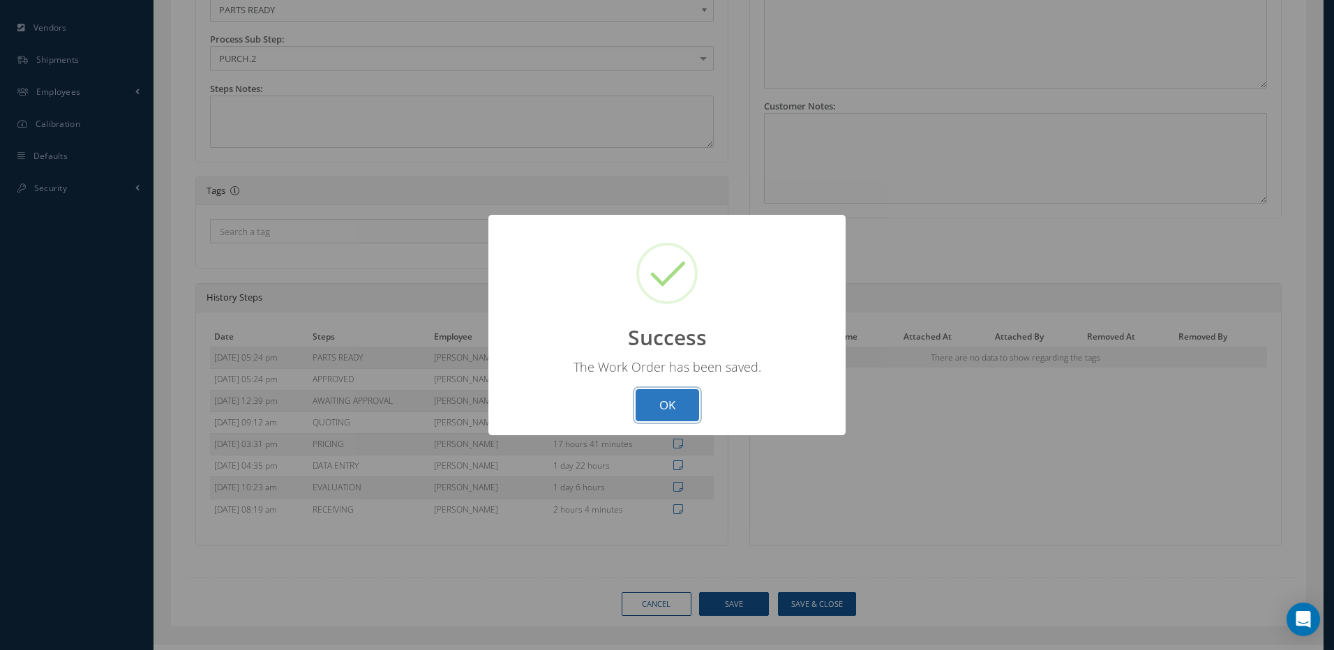
click at [688, 400] on button "OK" at bounding box center [667, 405] width 63 height 33
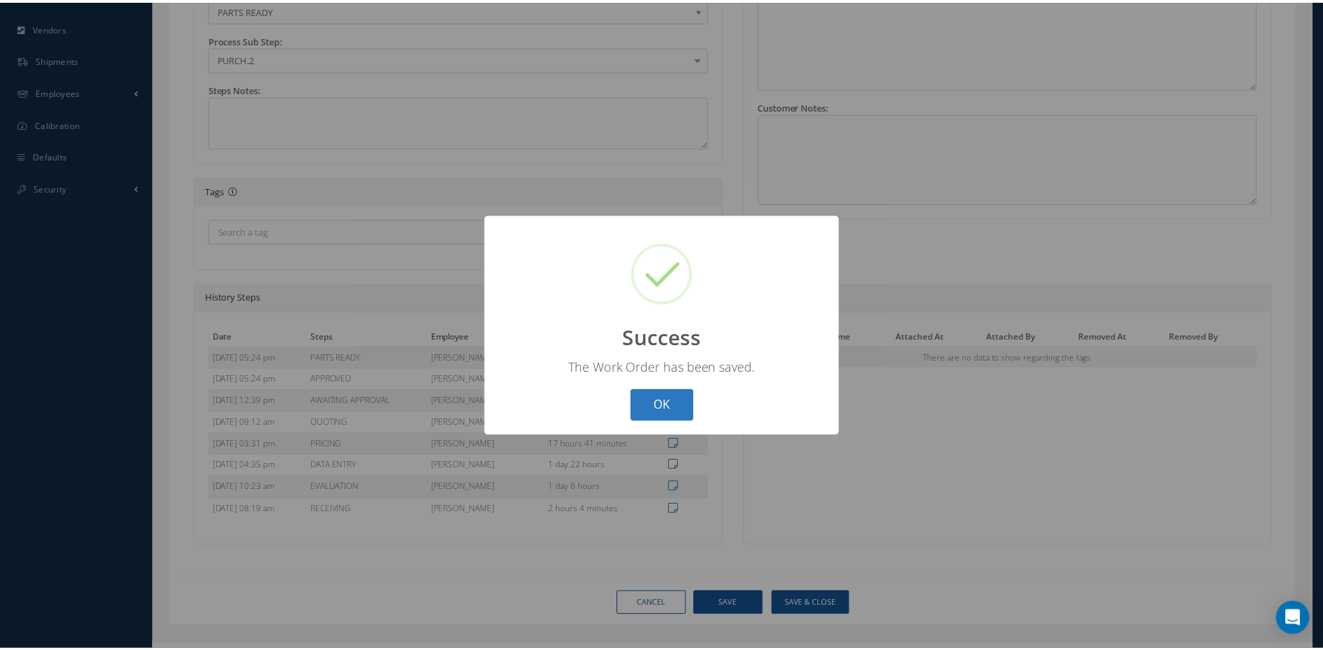
scroll to position [70, 0]
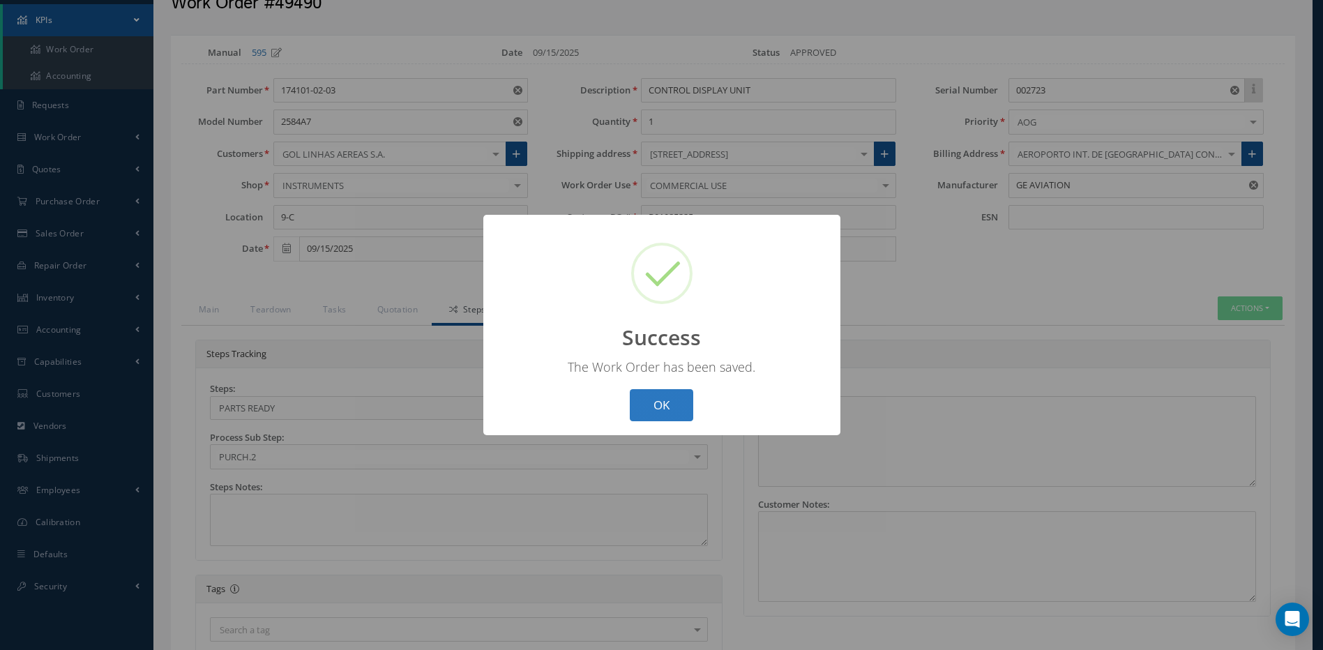
select select "25"
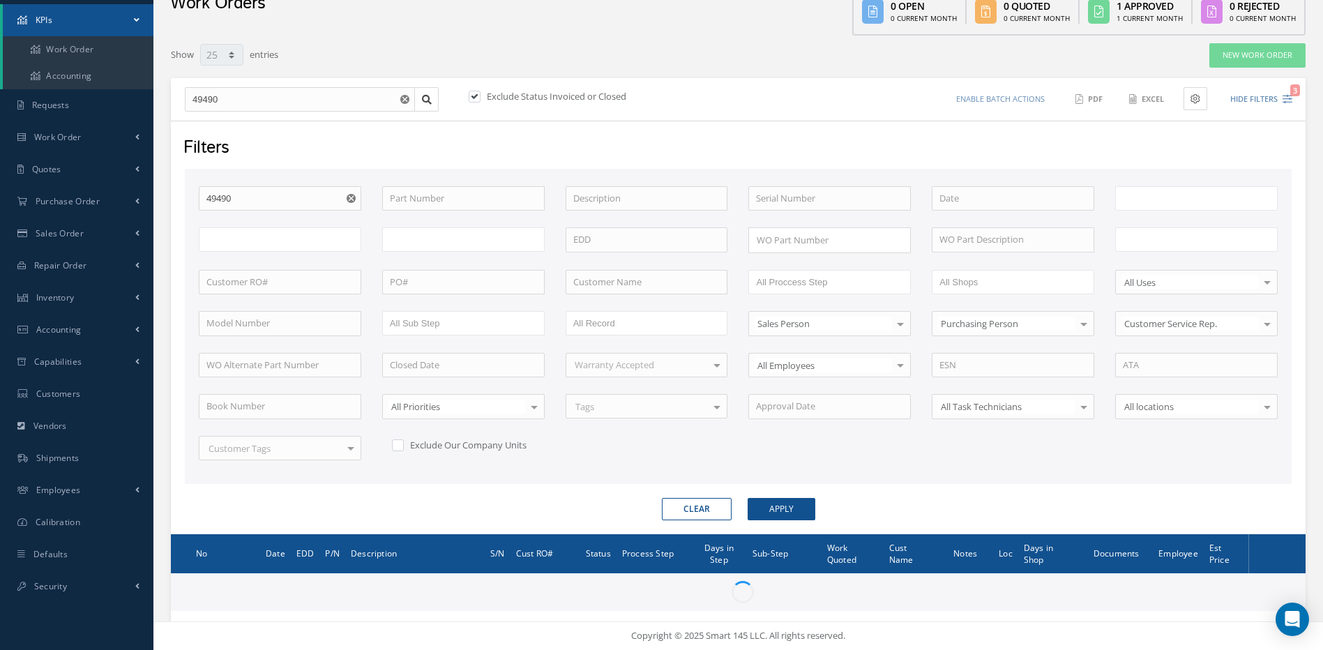
type input "All Work Request"
type input "All Work Performed"
type input "All Status"
type input "WO Part Status"
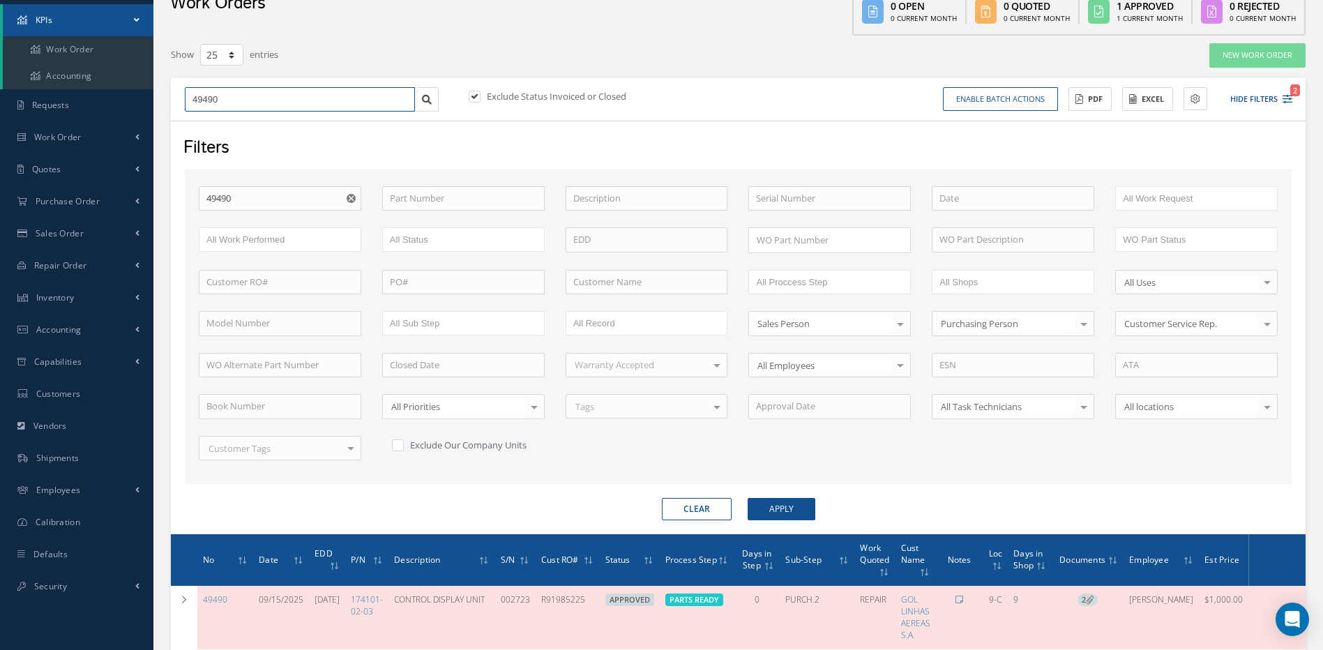
click at [253, 99] on input "49490" at bounding box center [300, 99] width 230 height 25
type input "4949"
type input "49492"
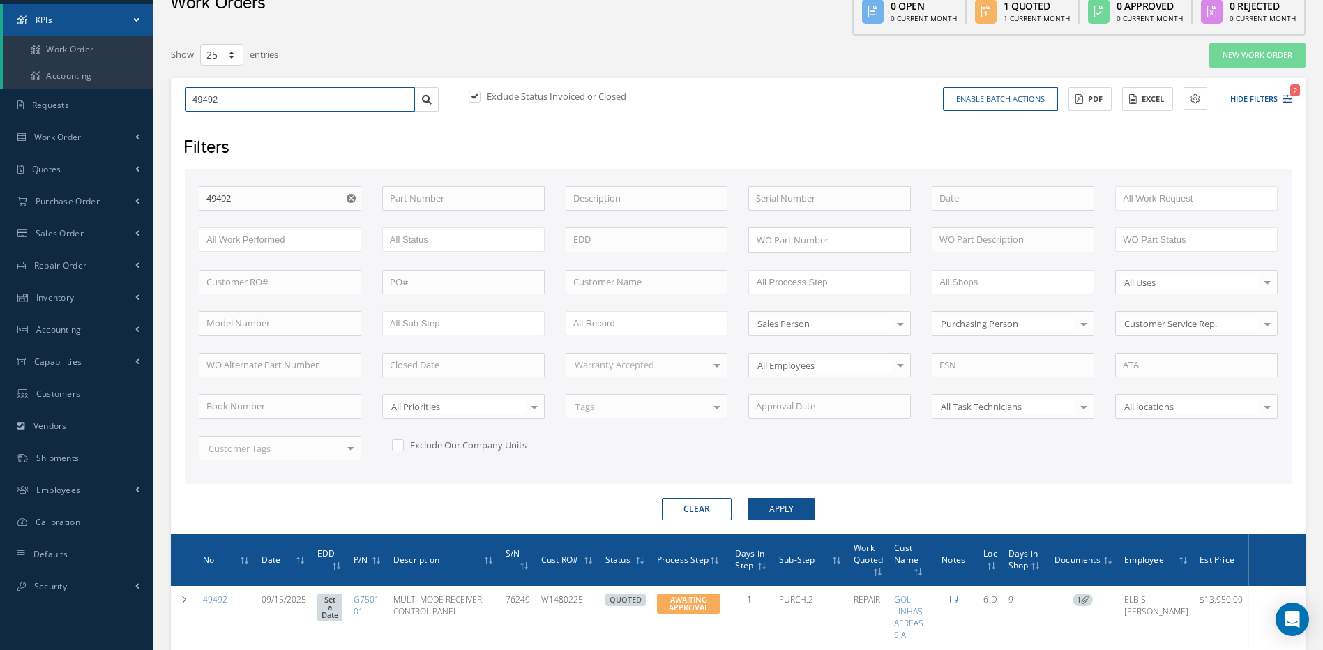
click at [267, 100] on input "49492" at bounding box center [300, 99] width 230 height 25
type input "4949"
type input "494"
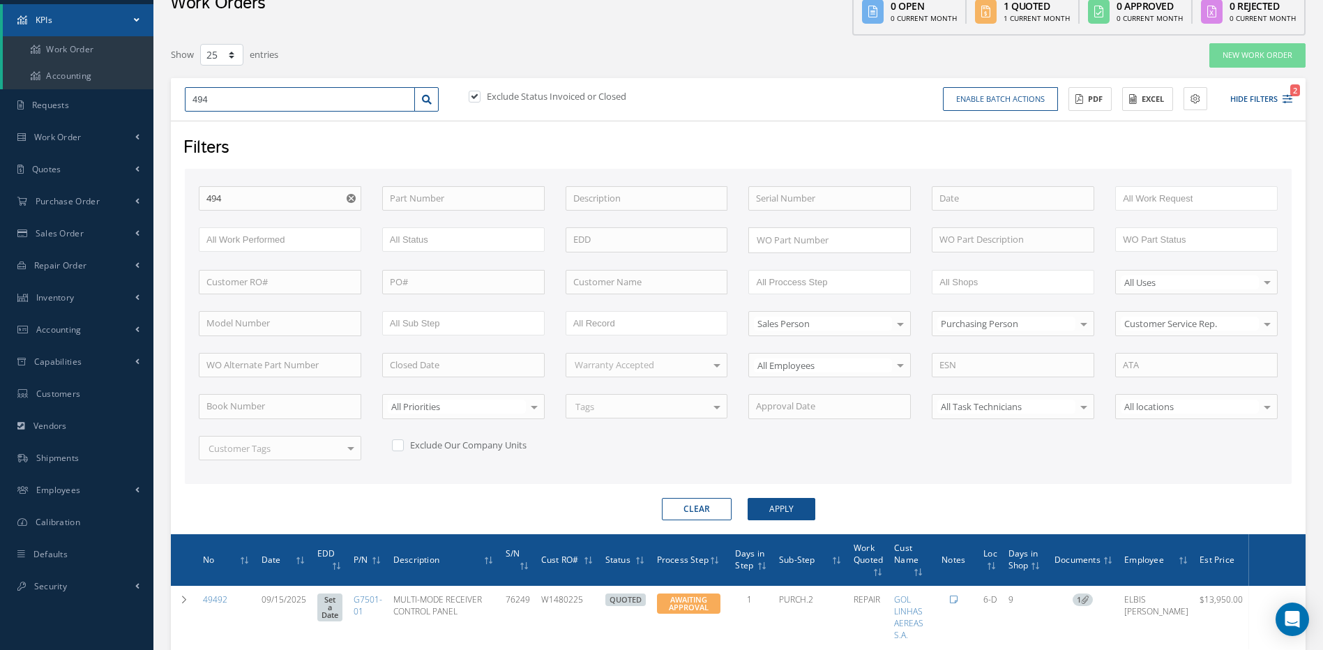
type input "49"
type input "495"
type input "4954"
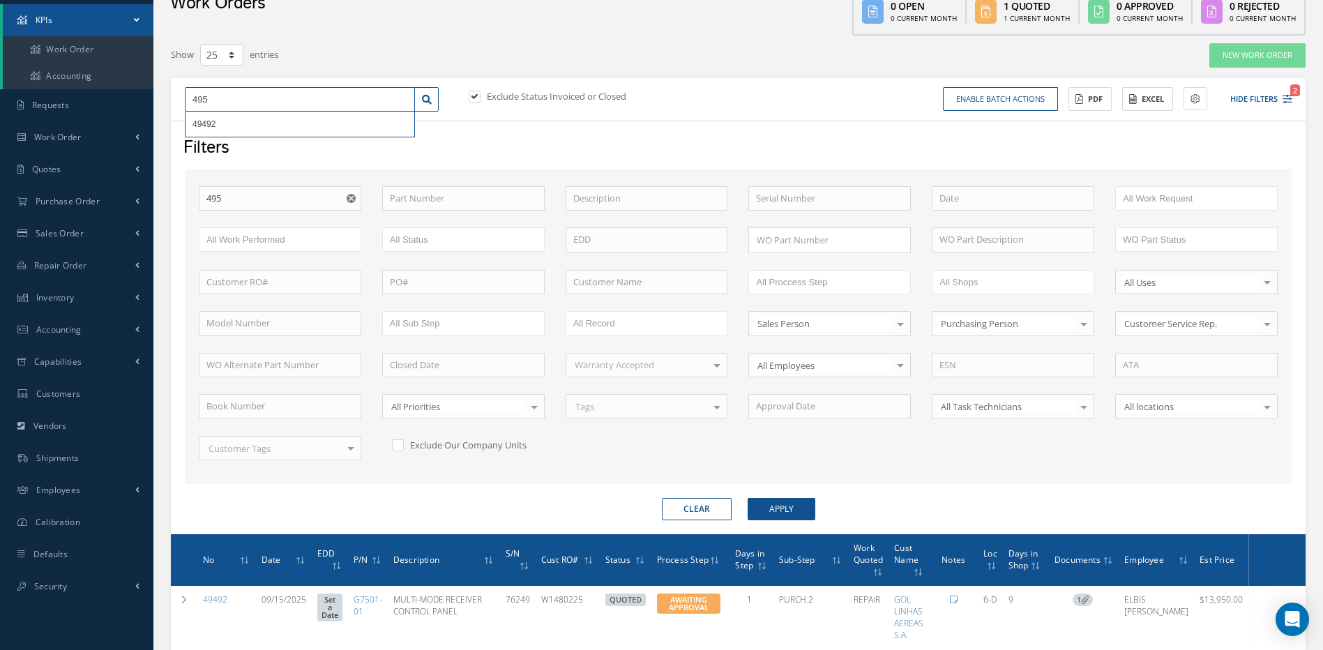
type input "4954"
type input "49546"
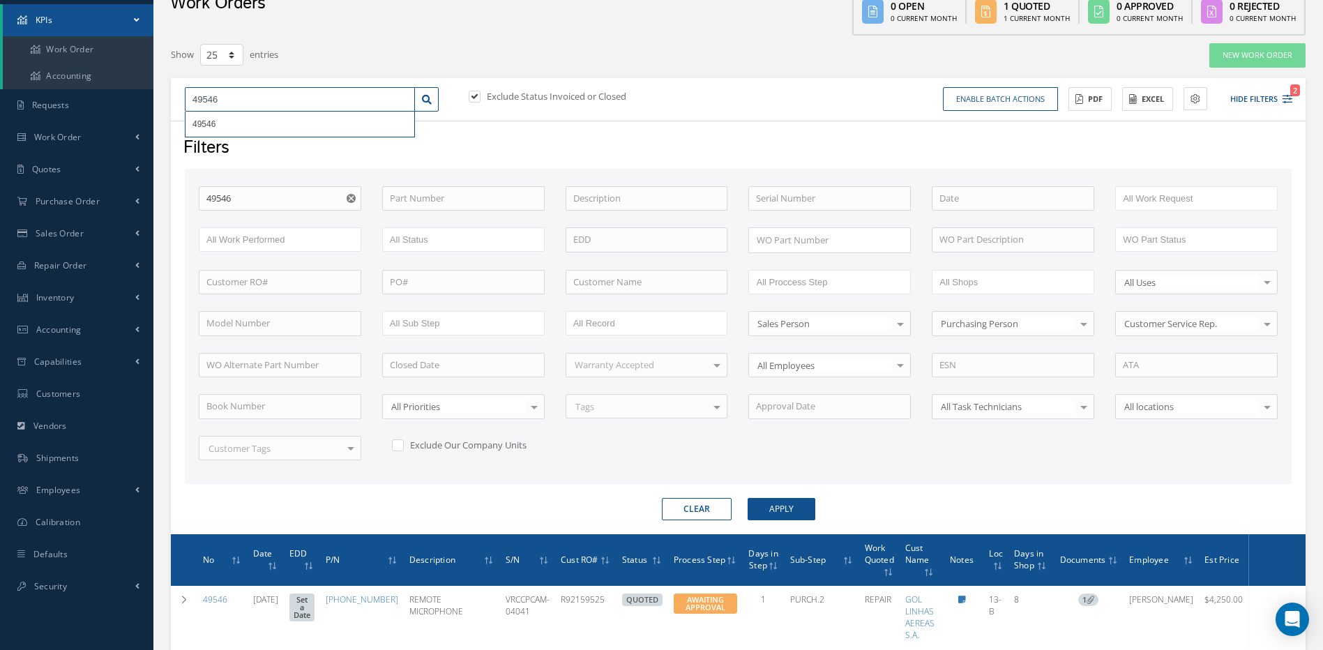
drag, startPoint x: 235, startPoint y: 101, endPoint x: 182, endPoint y: 102, distance: 53.0
click at [182, 102] on div "49546 49546" at bounding box center [311, 99] width 275 height 25
type input "4"
type input "49"
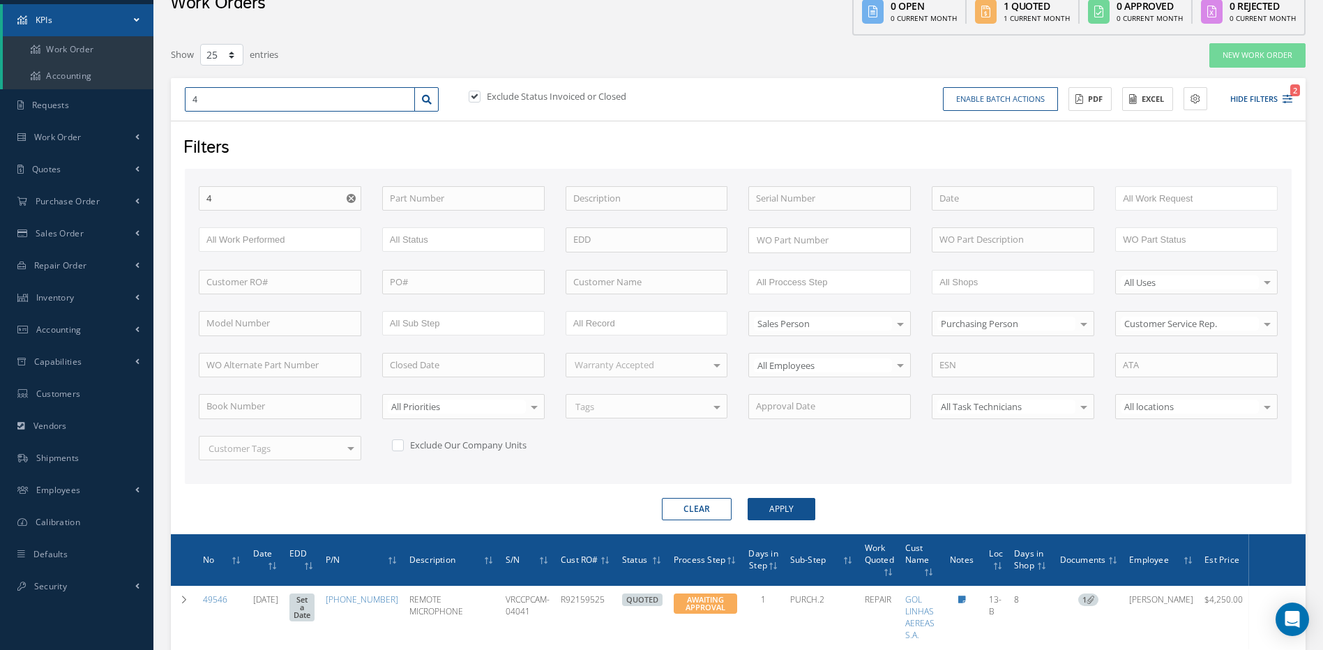
type input "49"
type input "496"
type input "4969"
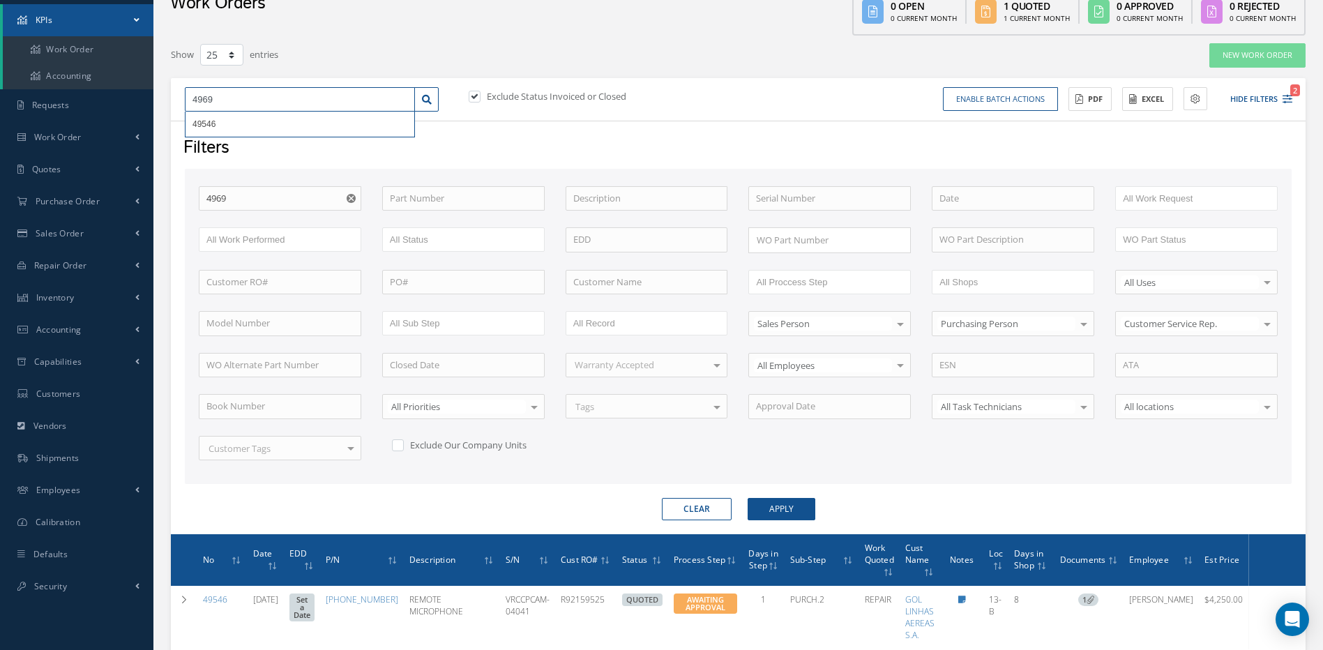
type input "49691"
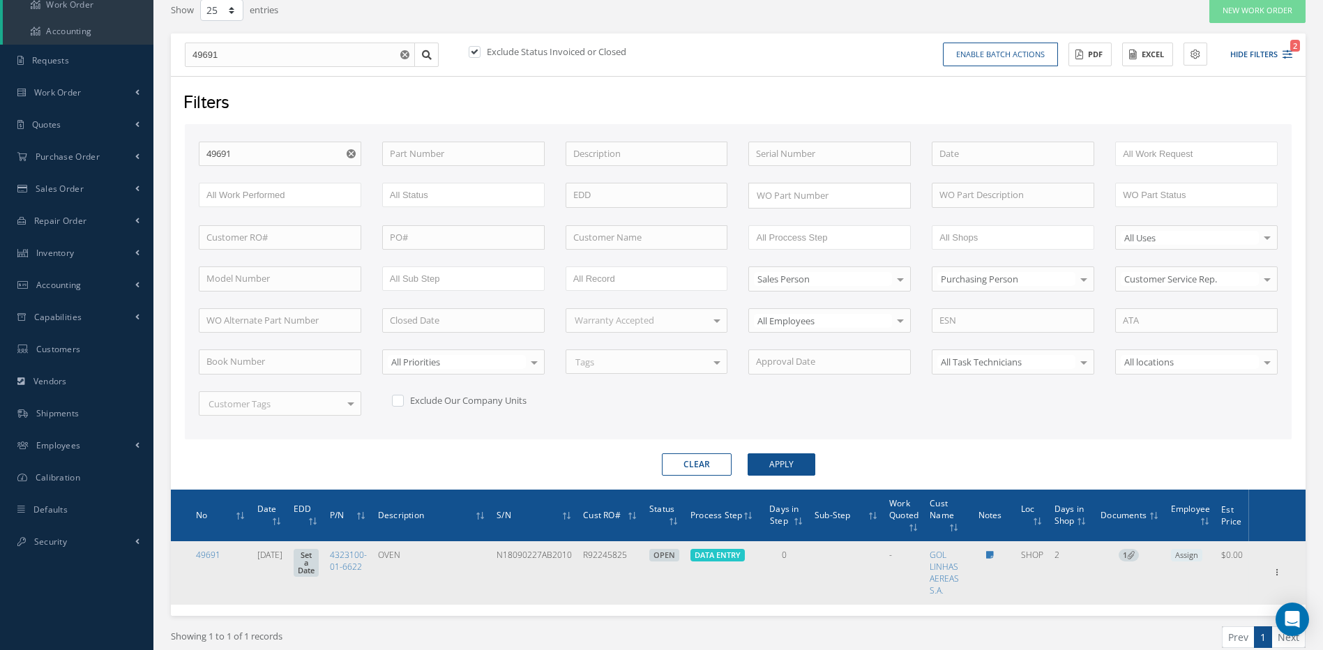
scroll to position [140, 0]
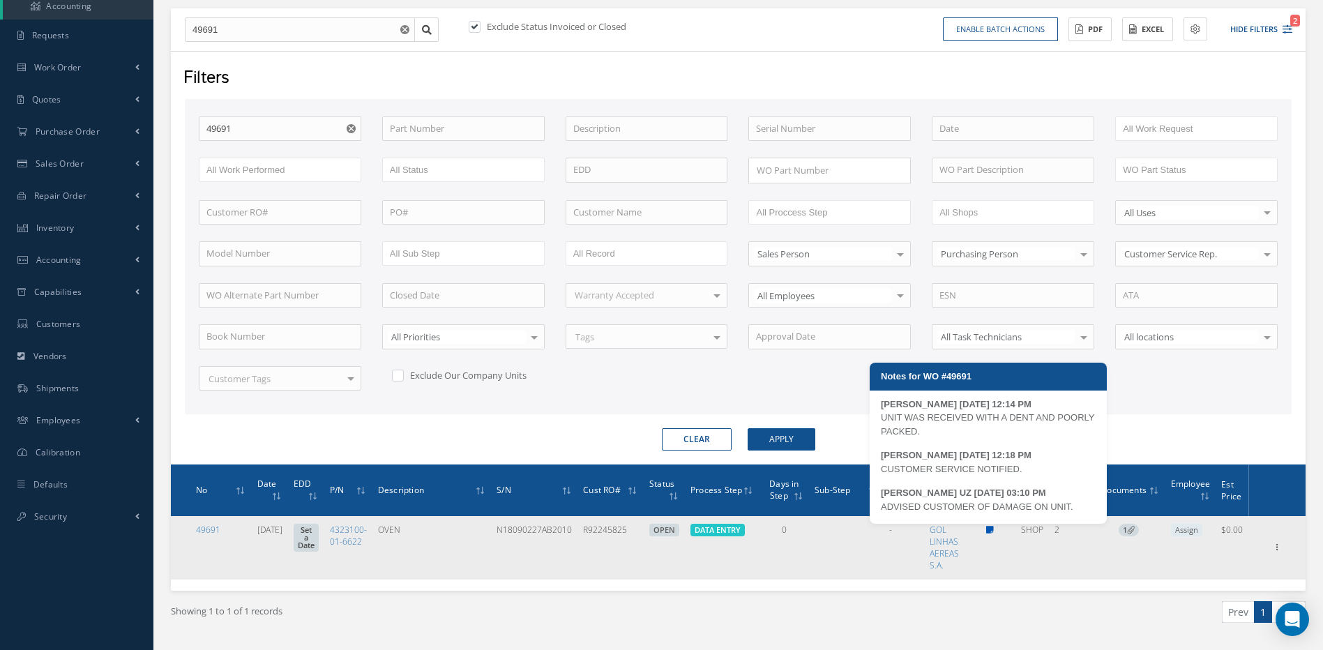
click at [991, 527] on icon at bounding box center [990, 530] width 8 height 8
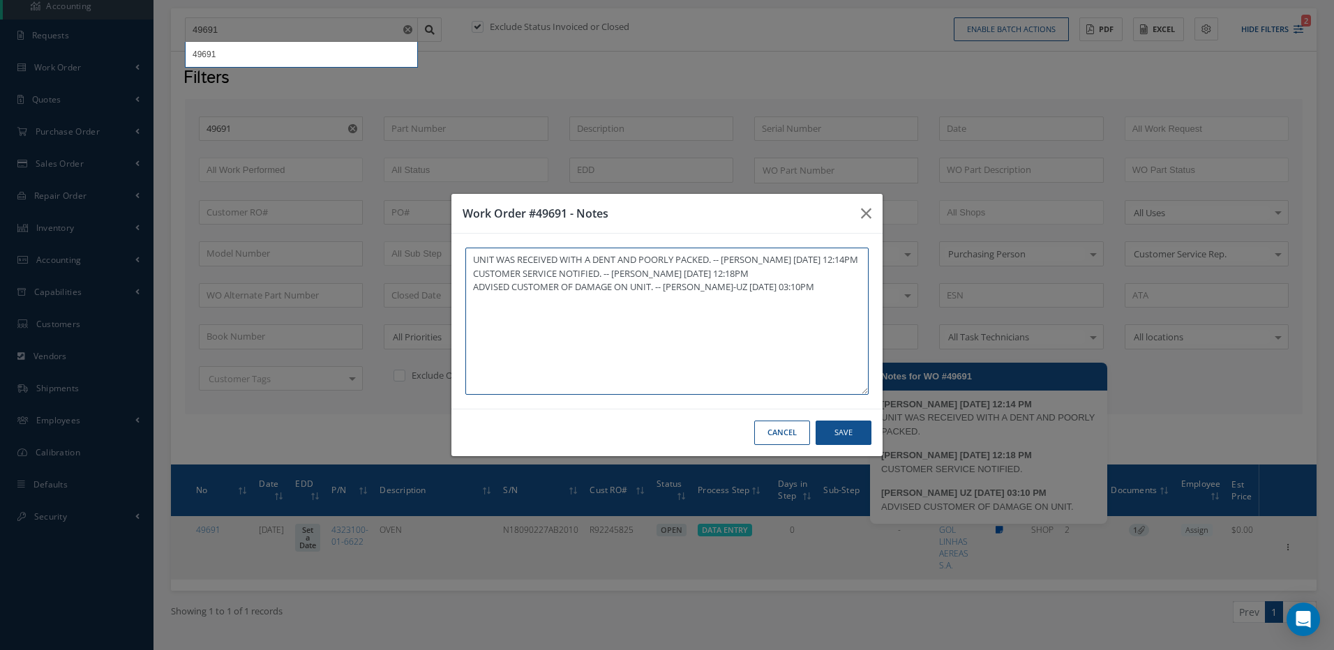
type textarea "UNIT WAS RECEIVED WITH A DENT AND POORLY PACKED. -- MARCOS FERRER 09/22/2025 12…"
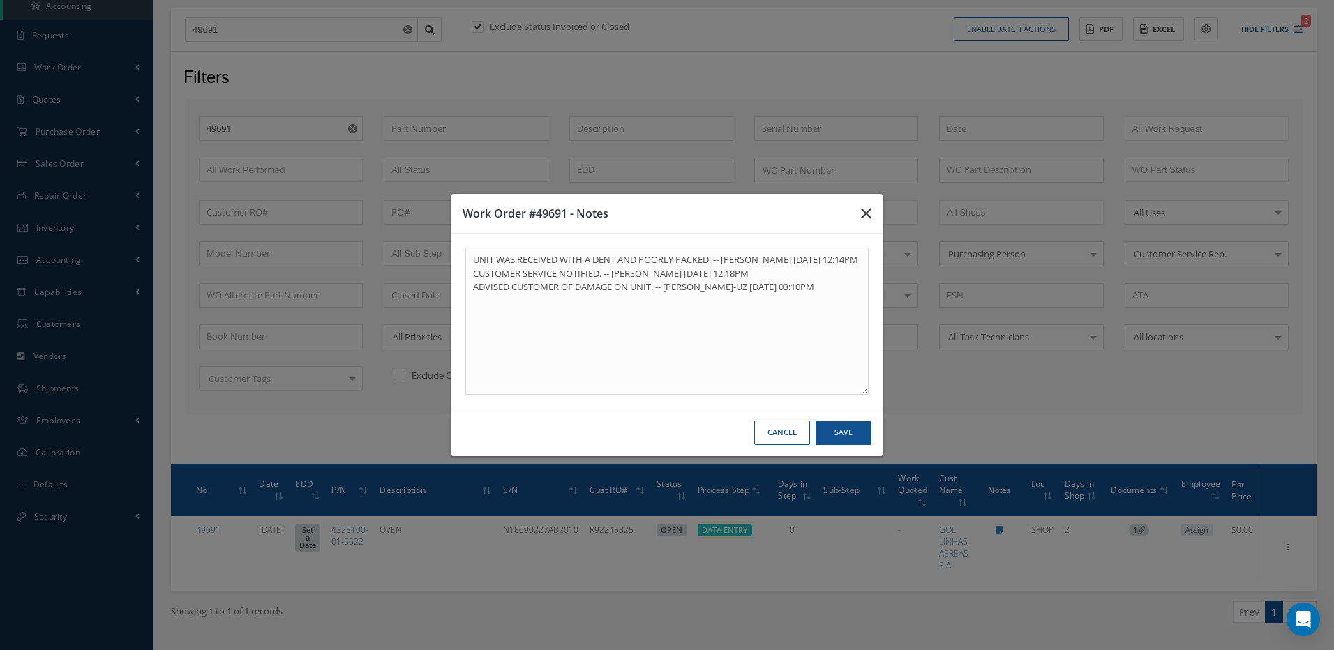
drag, startPoint x: 864, startPoint y: 222, endPoint x: 686, endPoint y: 302, distance: 195.2
click at [864, 222] on icon "button" at bounding box center [866, 213] width 10 height 17
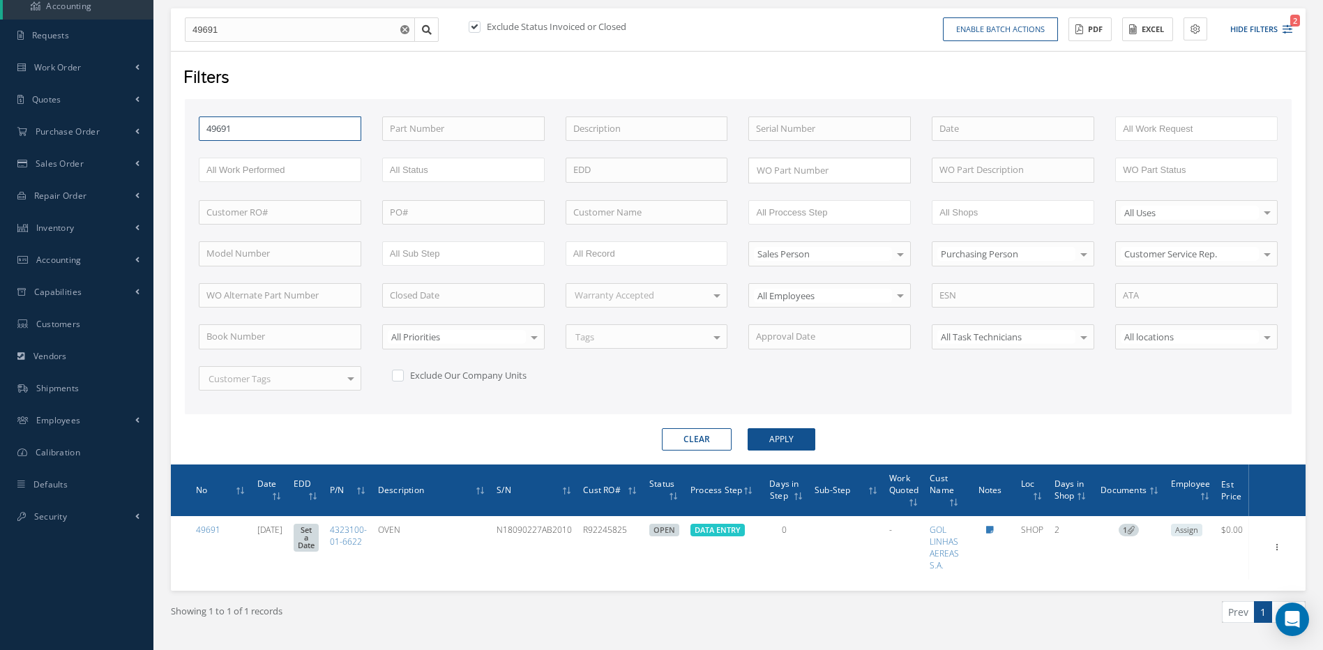
click at [261, 126] on input "49691" at bounding box center [280, 129] width 163 height 25
type input "4969"
type input "49692"
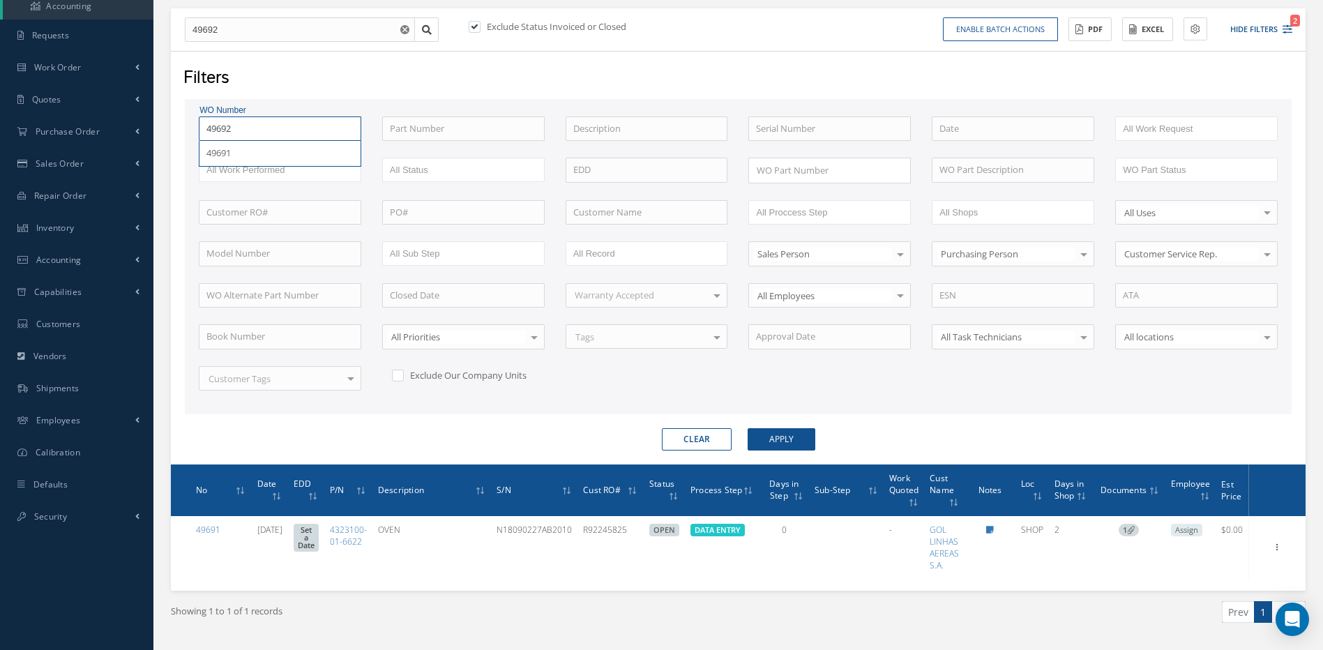
click at [748, 428] on button "Apply" at bounding box center [782, 439] width 68 height 22
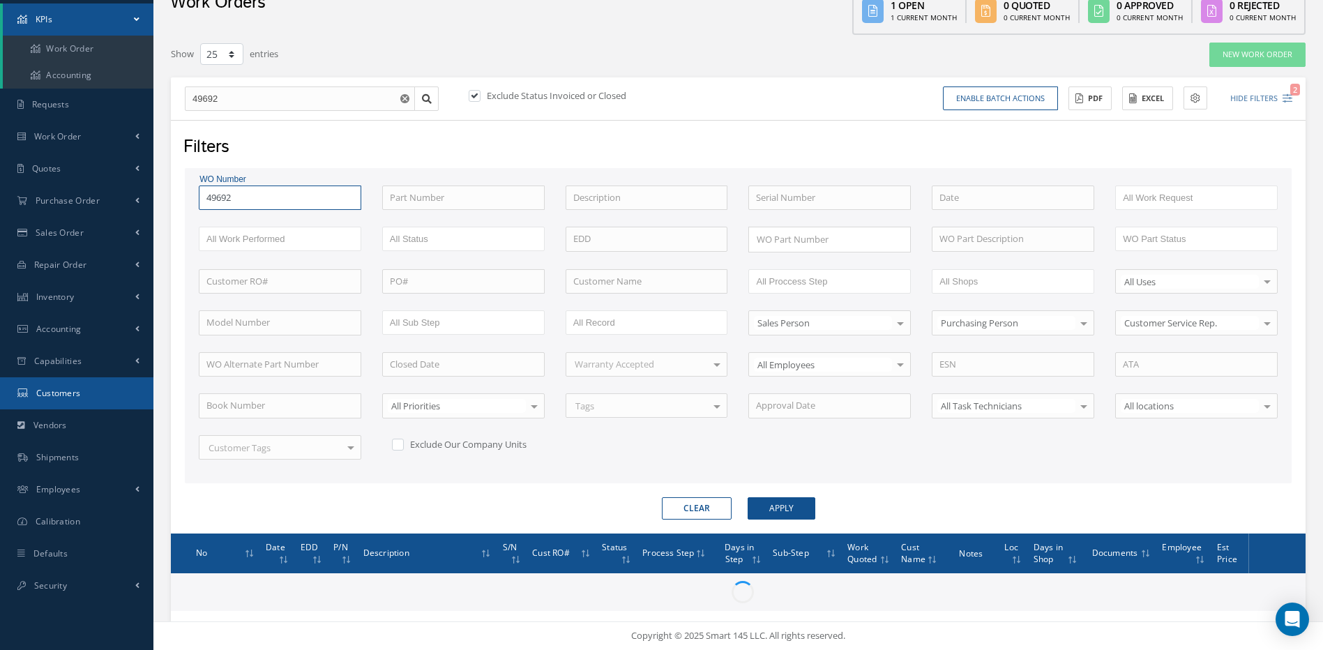
scroll to position [140, 0]
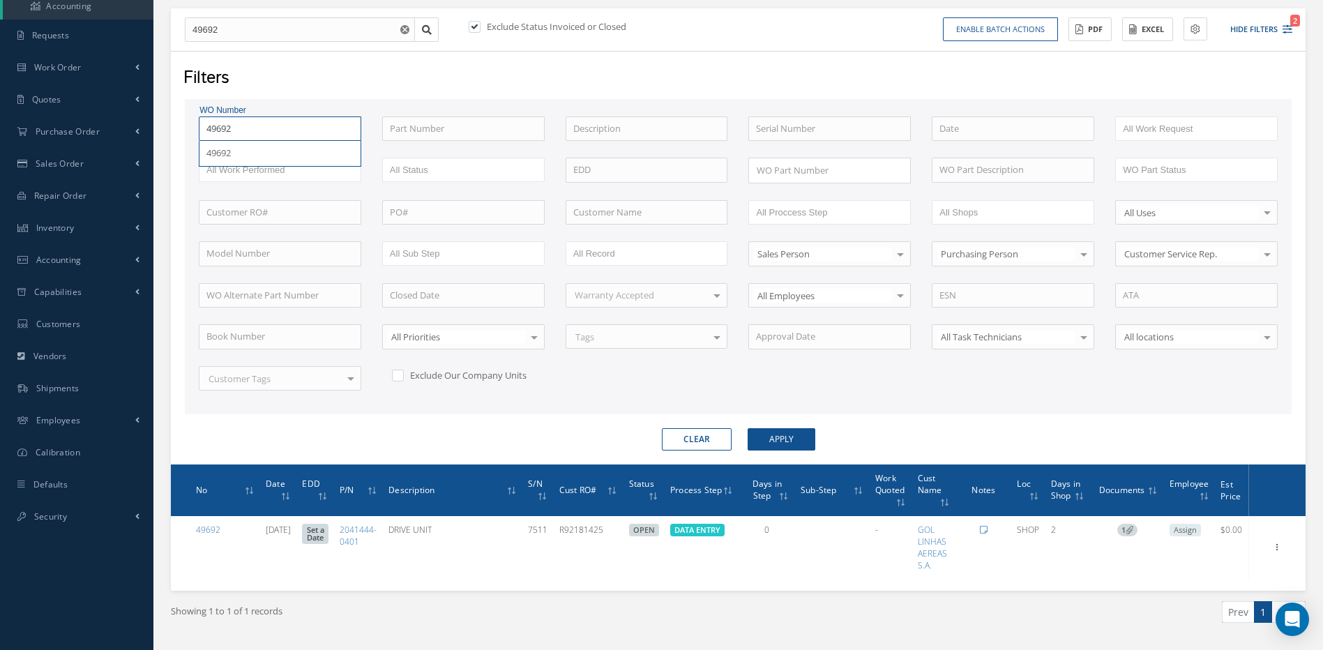
click at [251, 130] on input "49692" at bounding box center [280, 129] width 163 height 25
type input "4969"
type input "496"
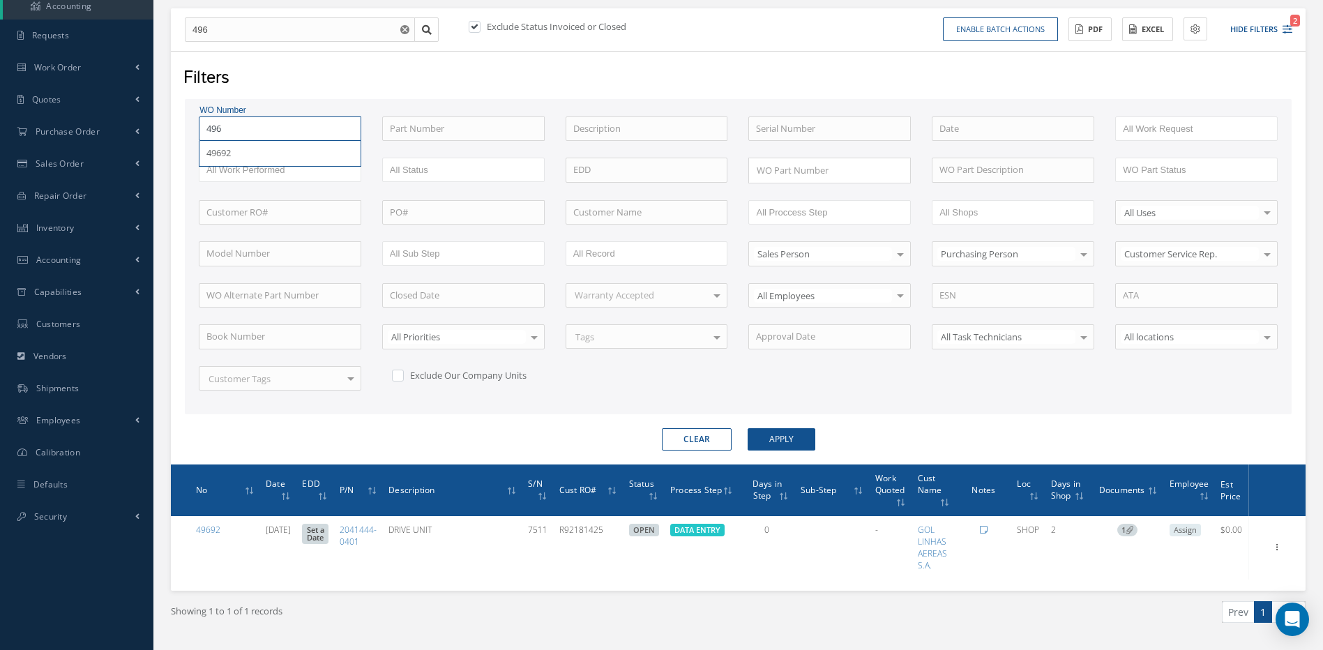
type input "49"
type input "497"
type input "4976"
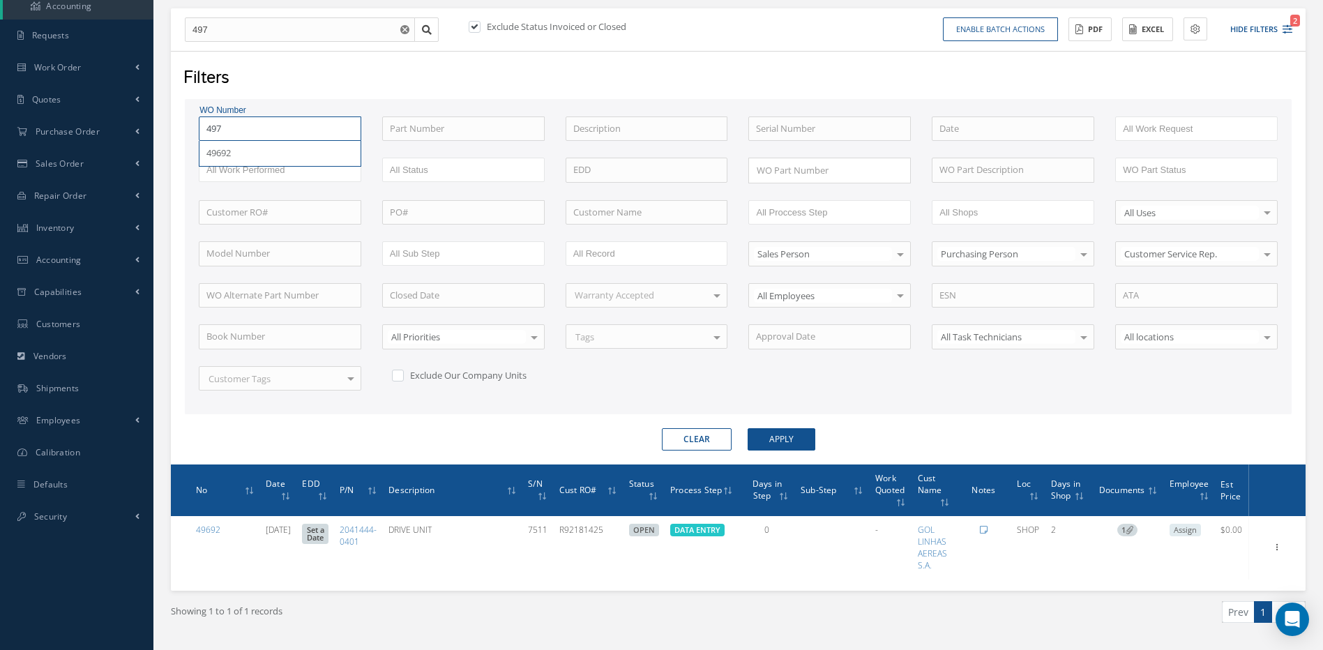
type input "4976"
type input "49763"
click at [748, 428] on button "Apply" at bounding box center [782, 439] width 68 height 22
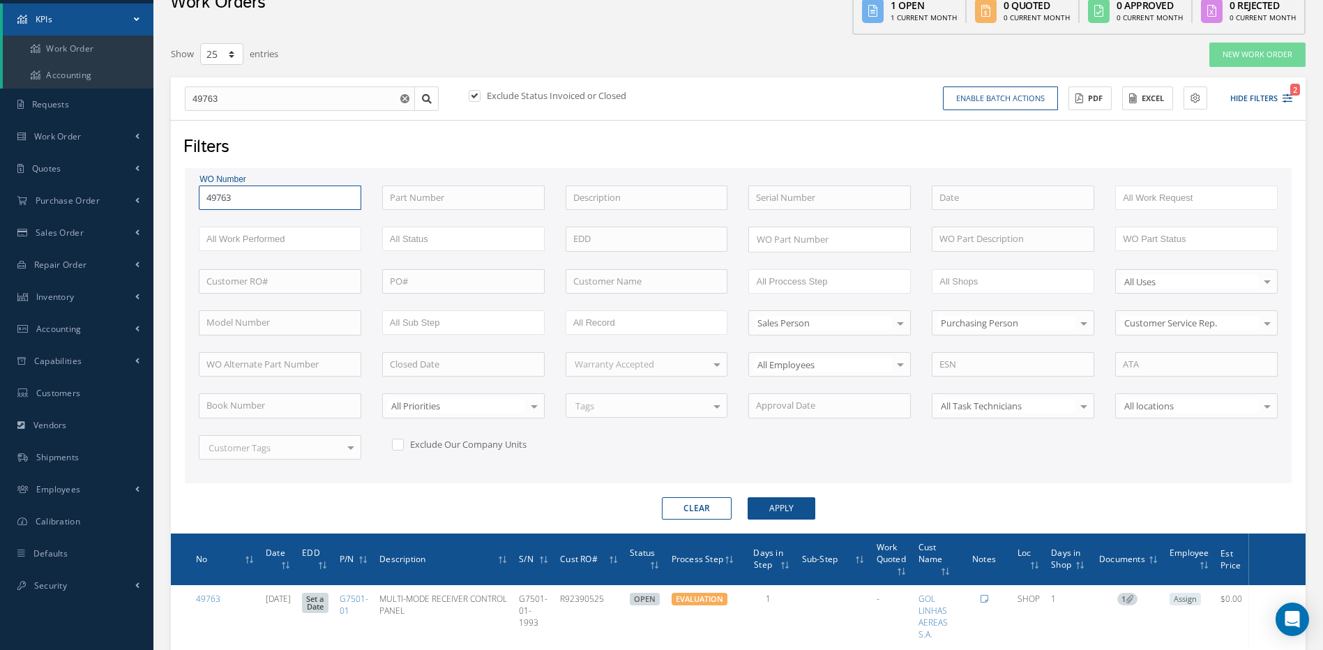
scroll to position [140, 0]
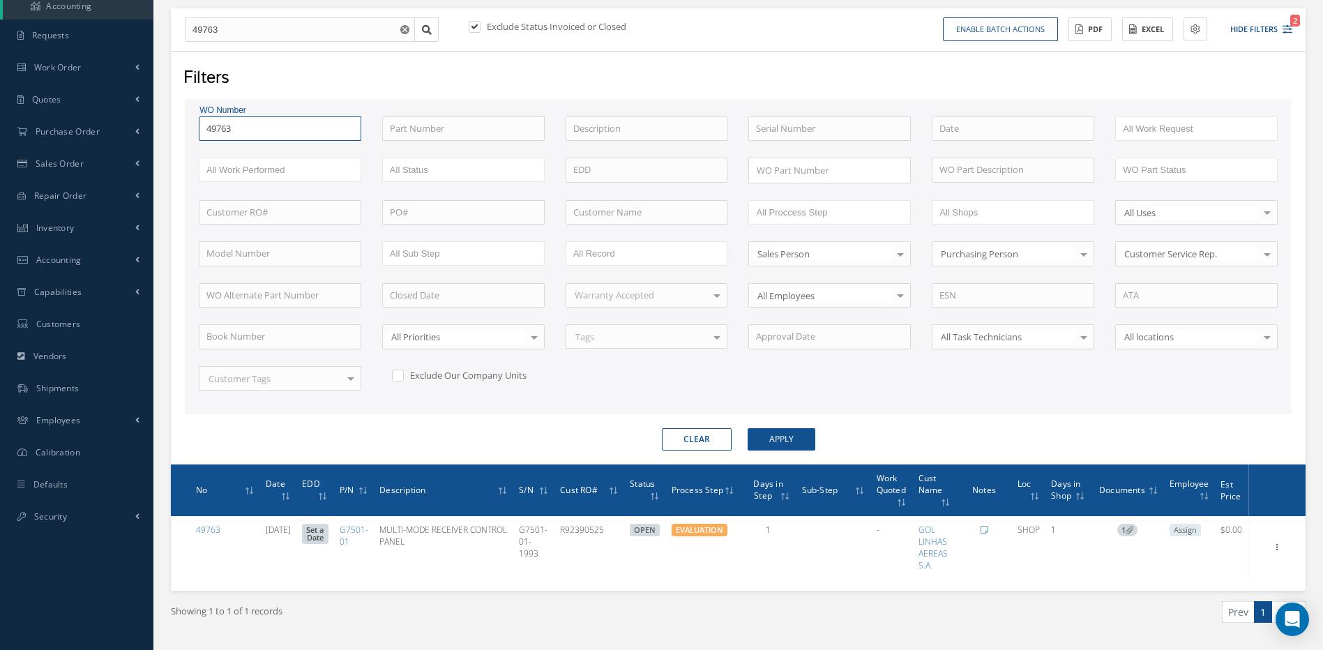
click at [246, 126] on input "49763" at bounding box center [280, 129] width 163 height 25
type input "4976"
type input "49769"
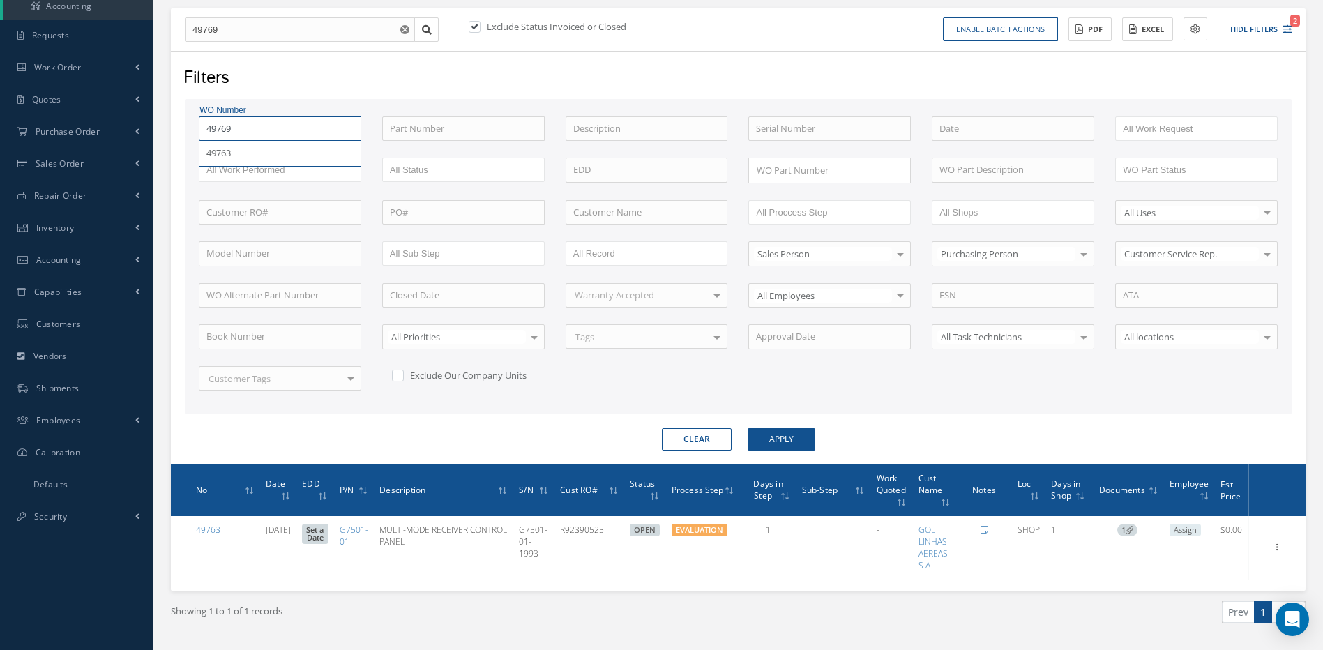
click at [748, 428] on button "Apply" at bounding box center [782, 439] width 68 height 22
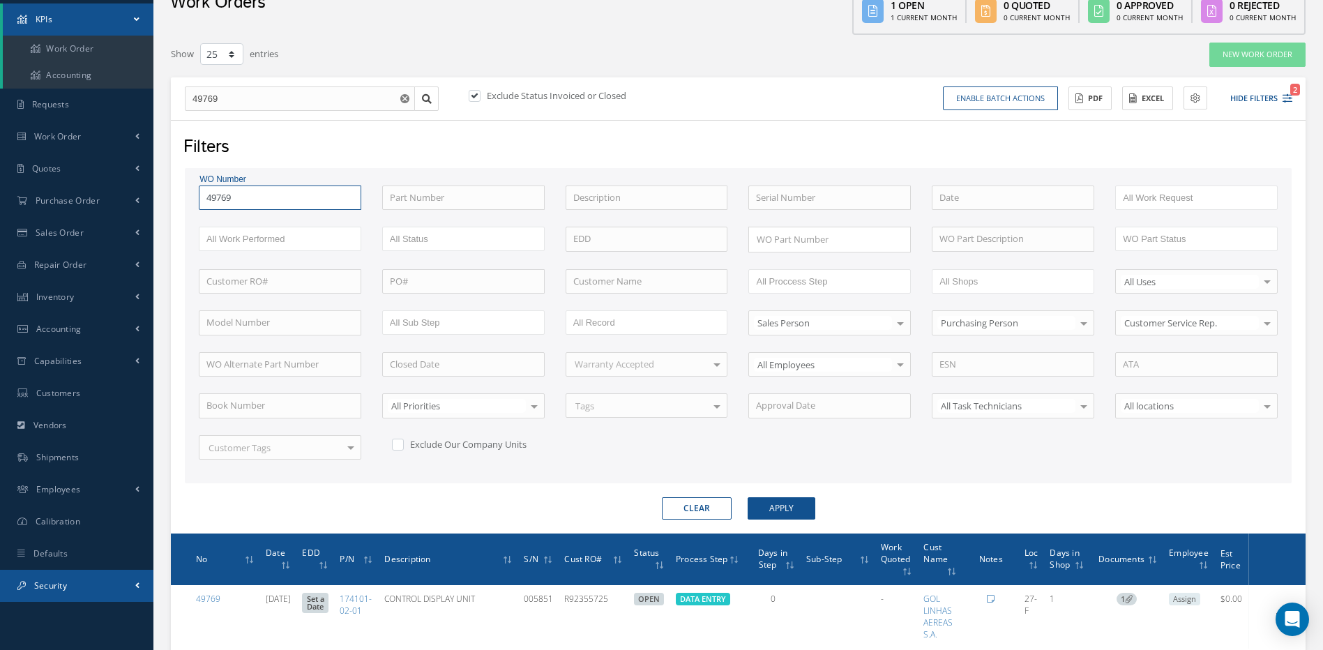
scroll to position [140, 0]
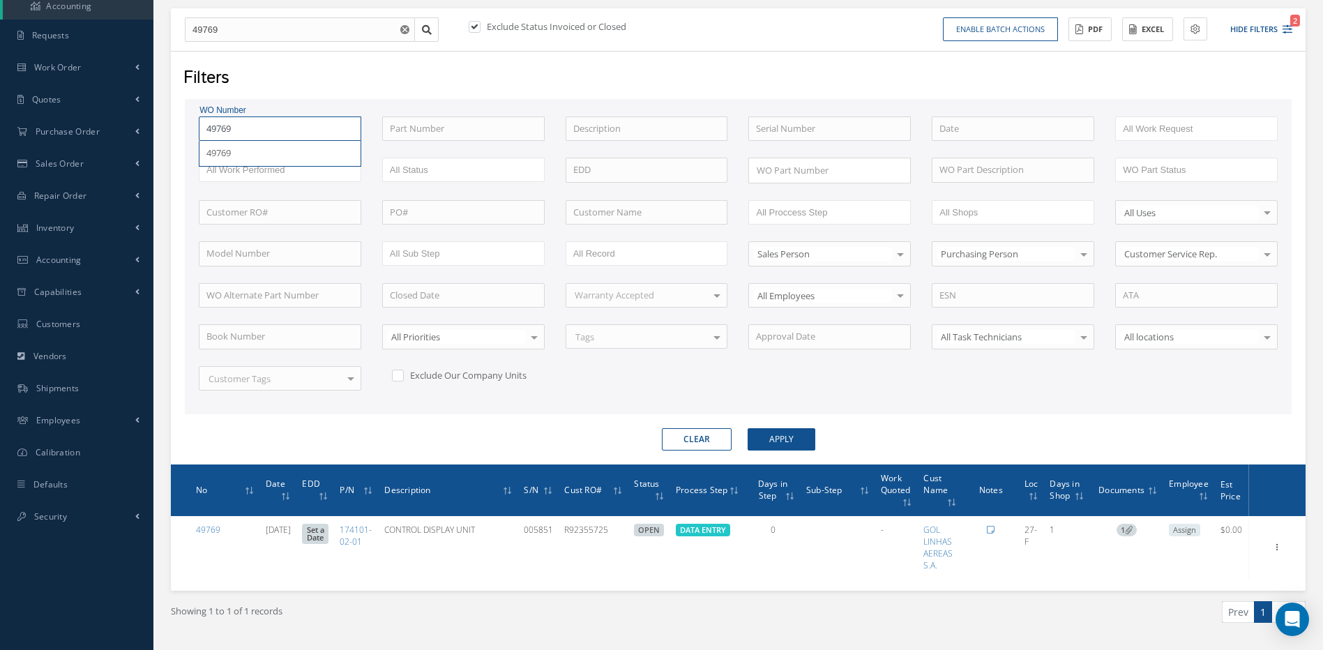
click at [253, 131] on input "49769" at bounding box center [280, 129] width 163 height 25
type input "4976"
type input "497"
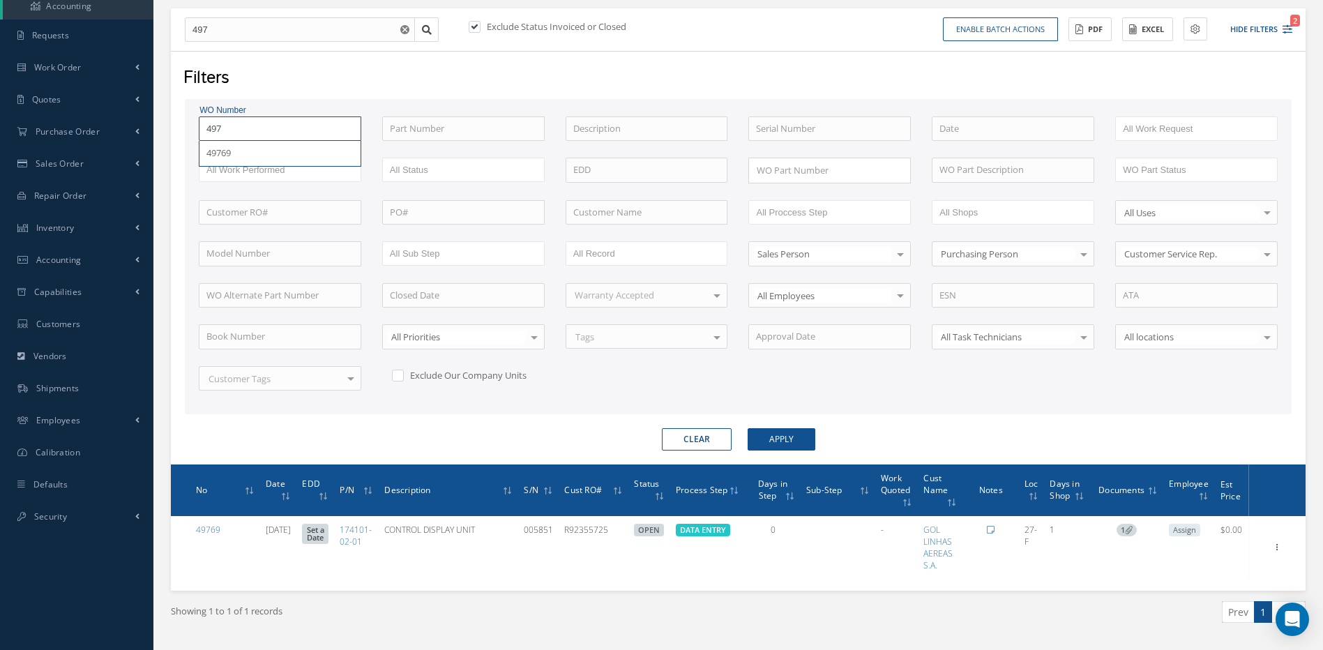
type input "4978"
type input "49781"
click at [748, 428] on button "Apply" at bounding box center [782, 439] width 68 height 22
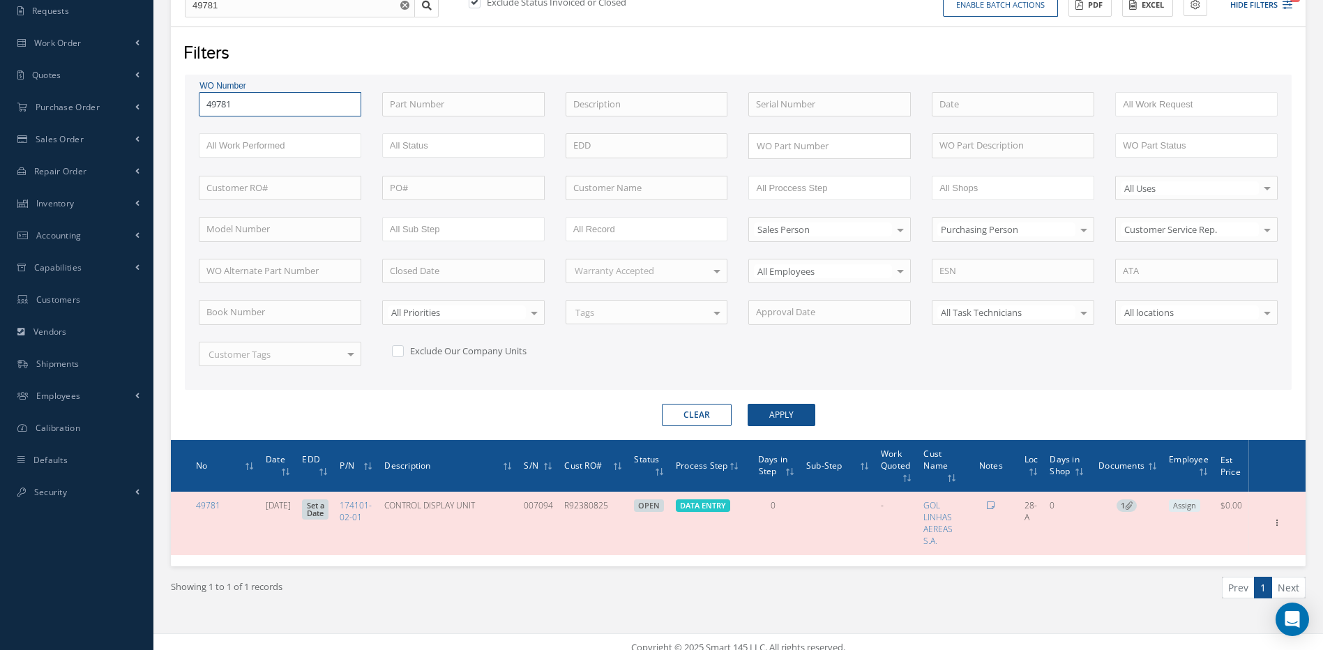
scroll to position [177, 0]
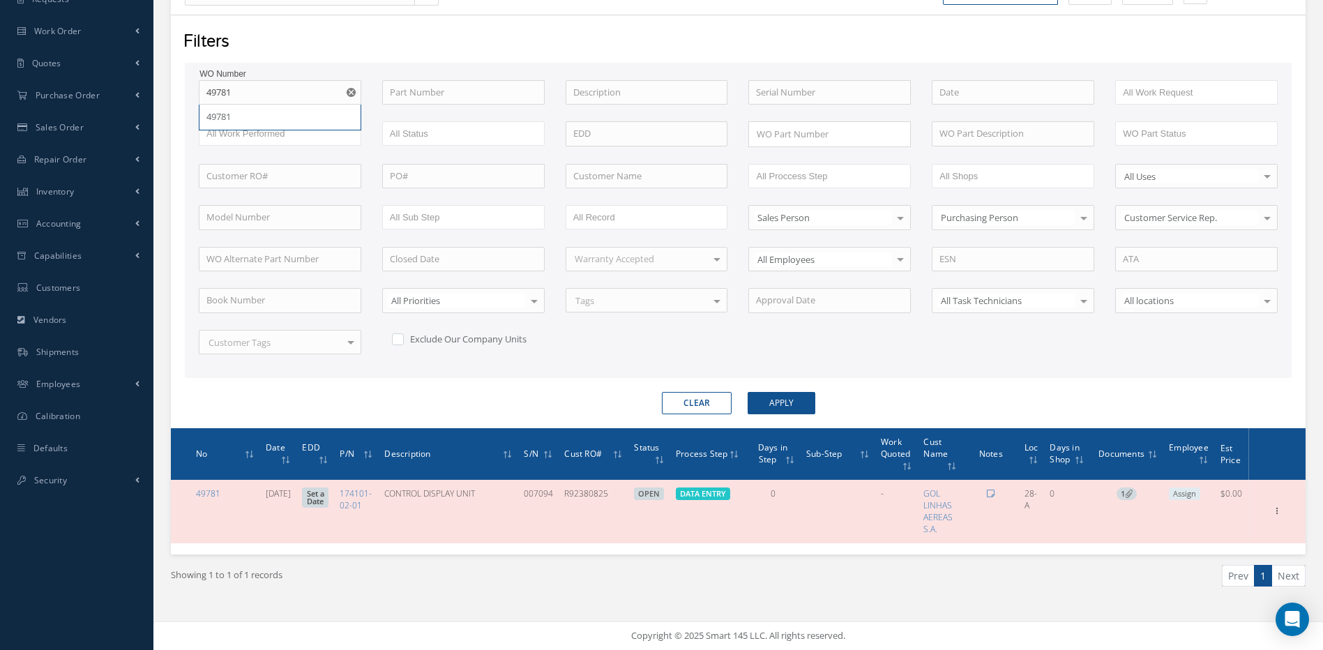
click at [696, 402] on button "Clear" at bounding box center [697, 403] width 70 height 22
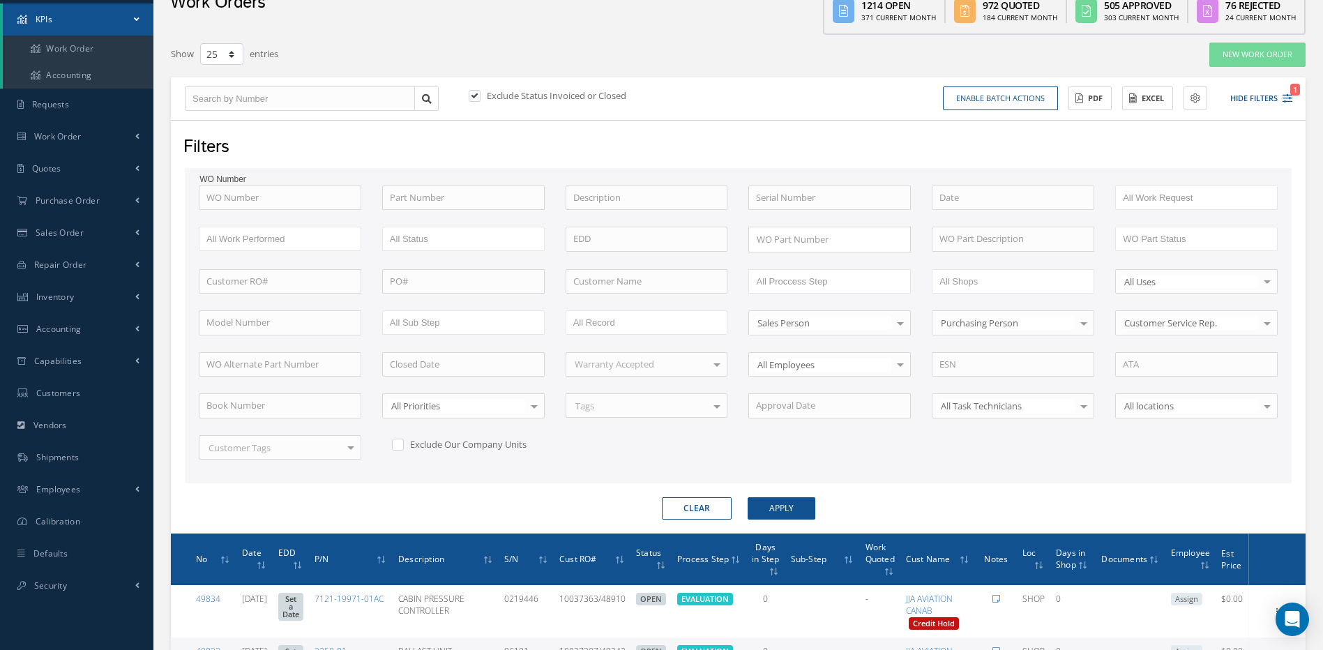
scroll to position [177, 0]
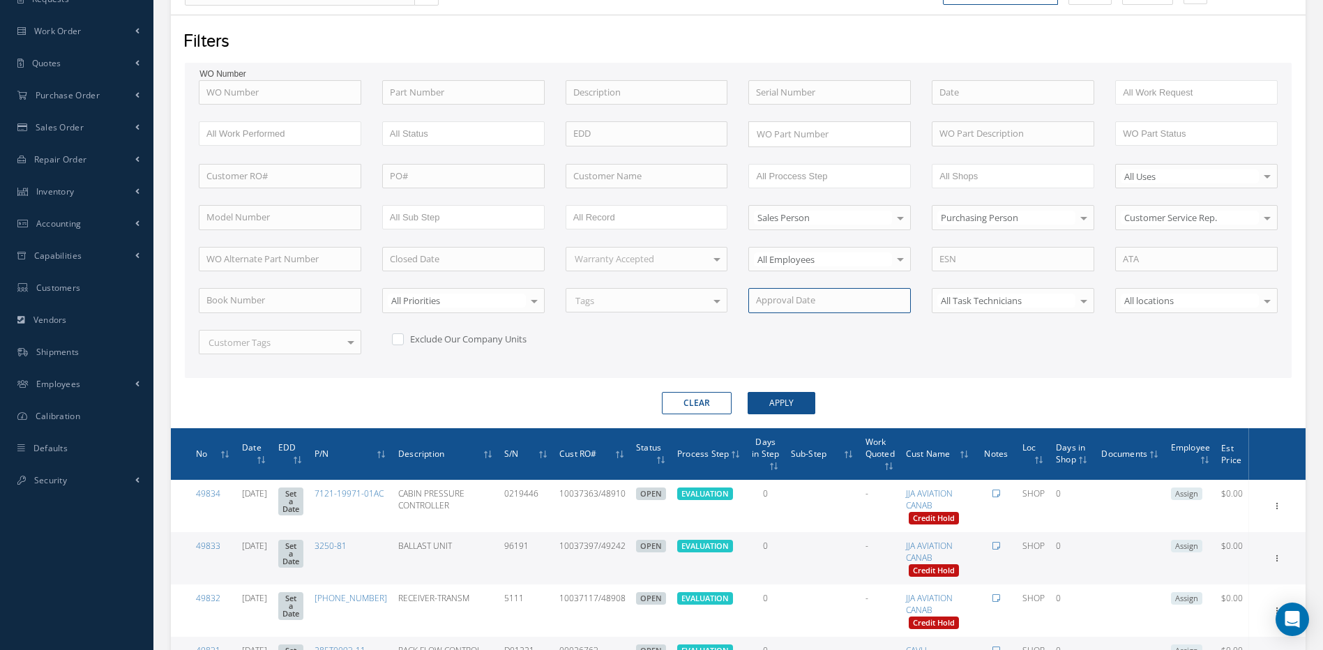
click at [793, 302] on input at bounding box center [830, 300] width 163 height 25
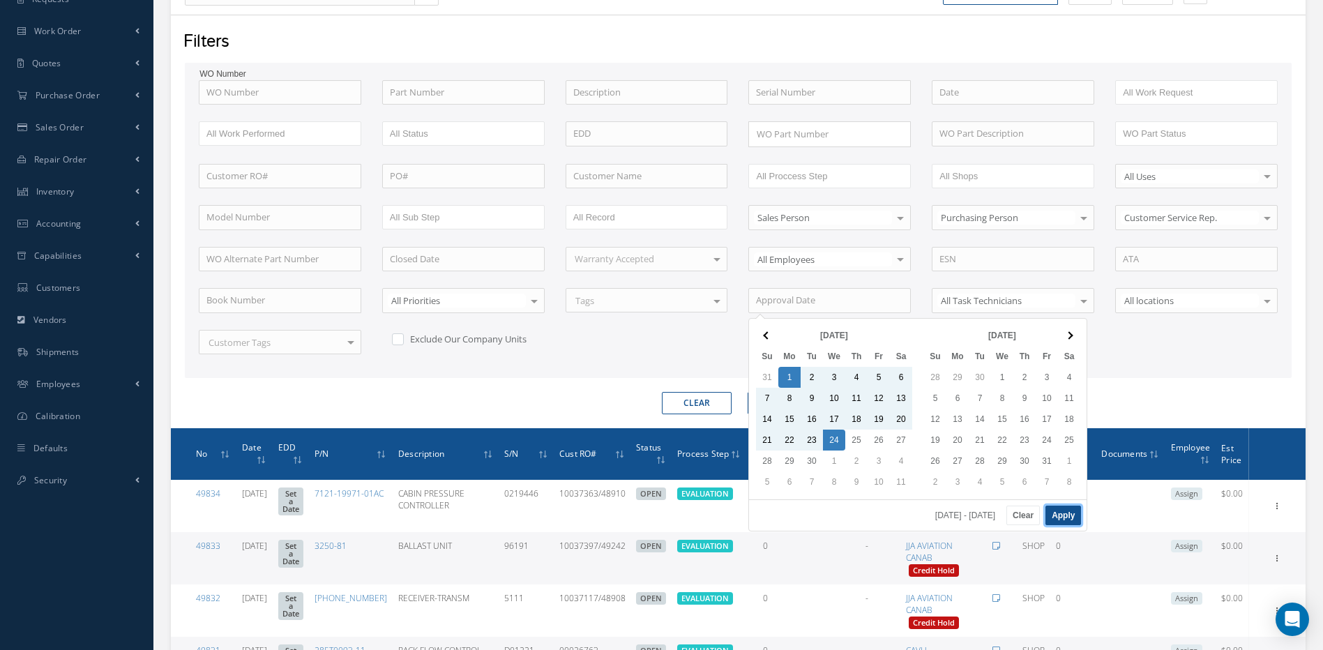
click at [1066, 515] on button "Apply" at bounding box center [1064, 516] width 36 height 20
type input "[DATE] - [DATE]"
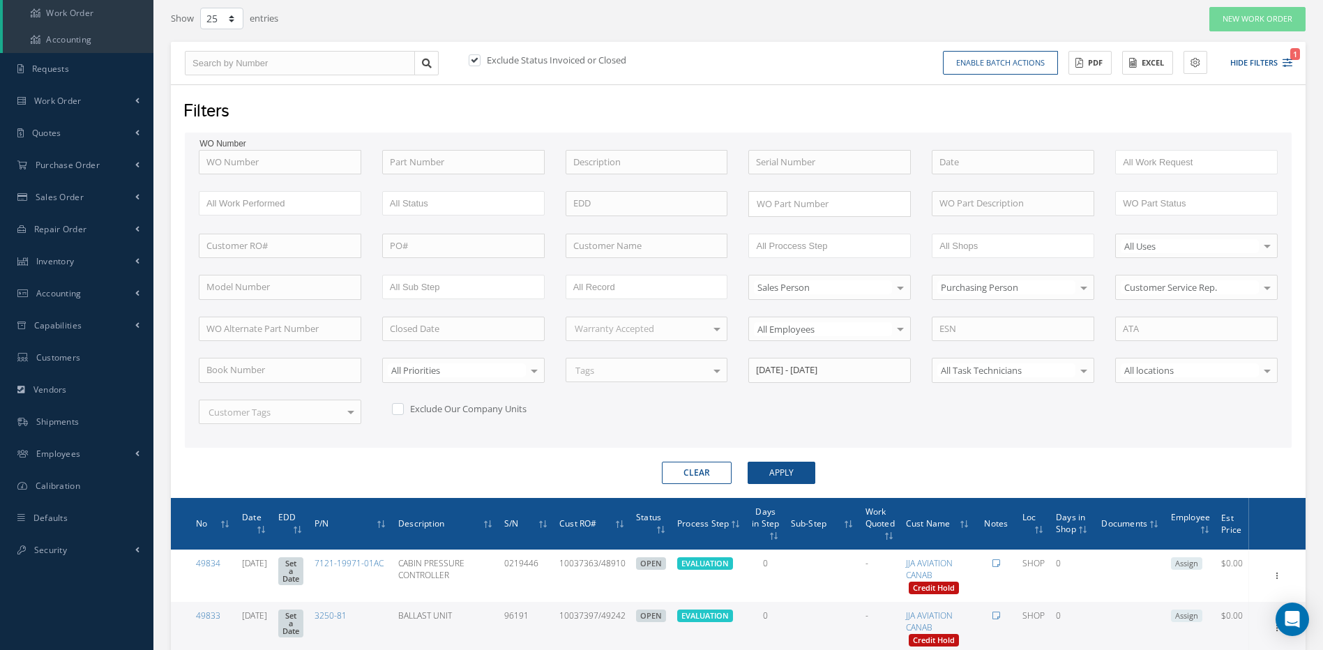
click at [480, 59] on label at bounding box center [481, 60] width 3 height 13
click at [478, 59] on input "checkbox" at bounding box center [473, 61] width 9 height 9
checkbox input "false"
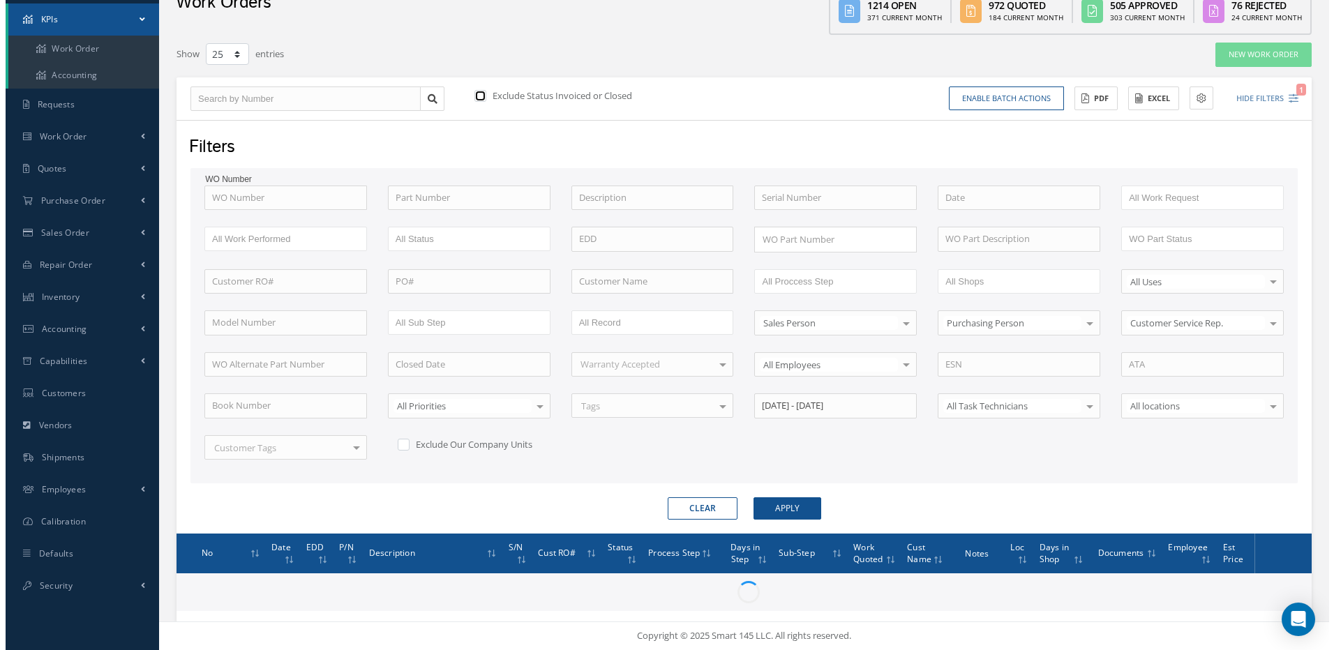
scroll to position [71, 0]
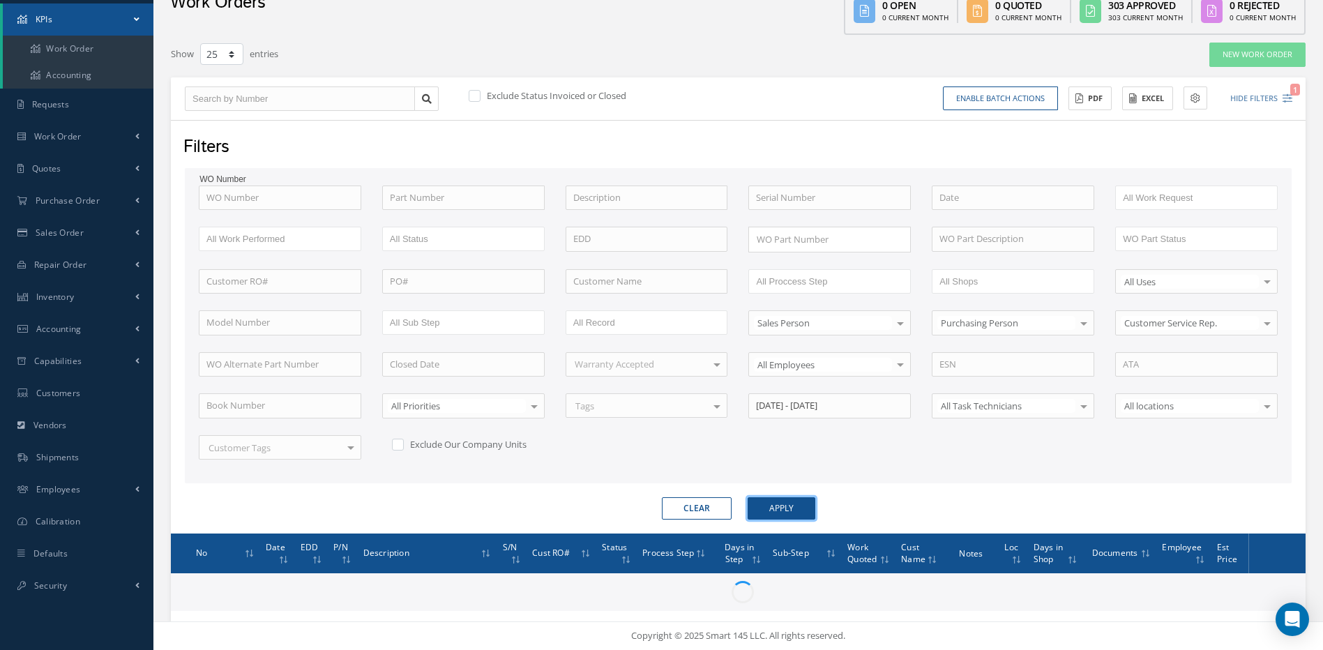
click at [790, 504] on button "Apply" at bounding box center [782, 508] width 68 height 22
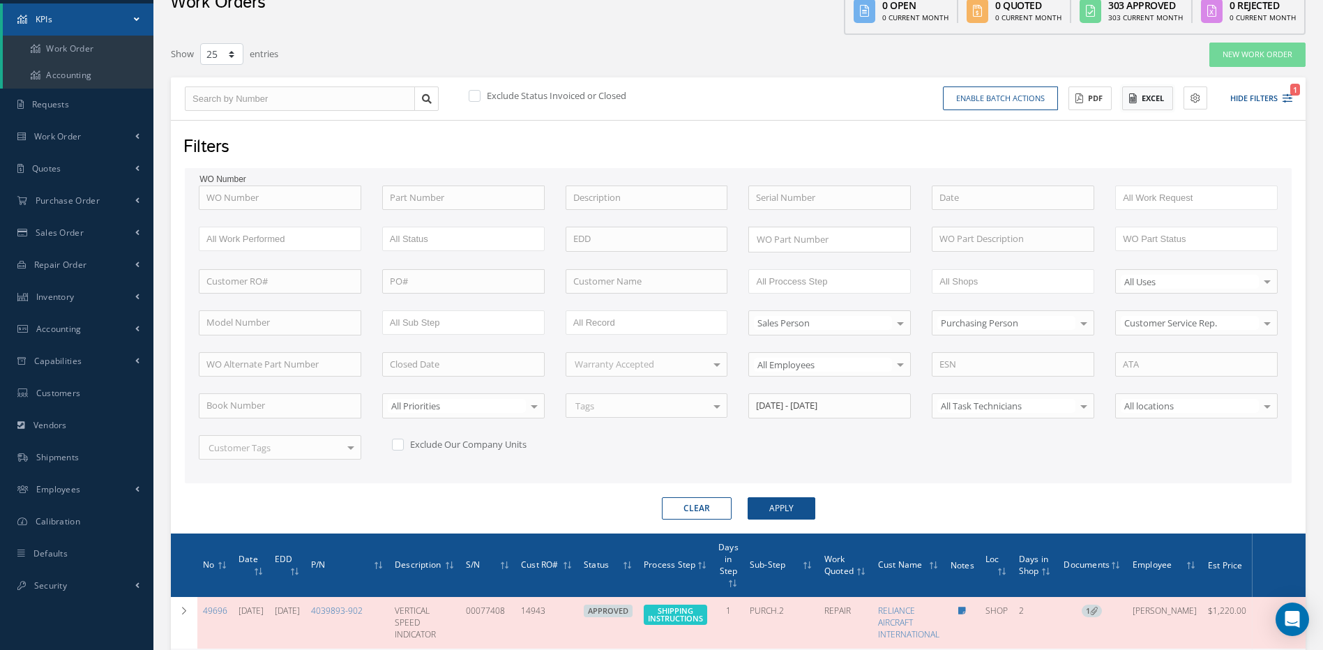
click at [1150, 100] on button "Excel" at bounding box center [1148, 99] width 51 height 24
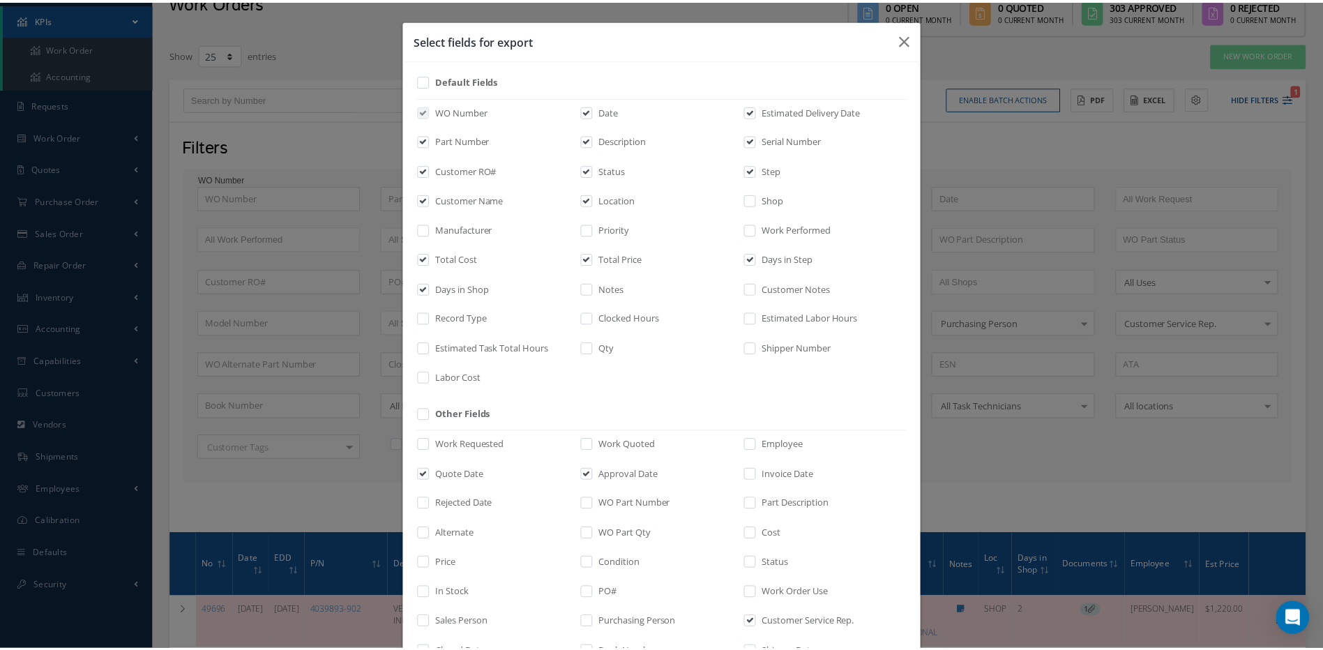
scroll to position [188, 0]
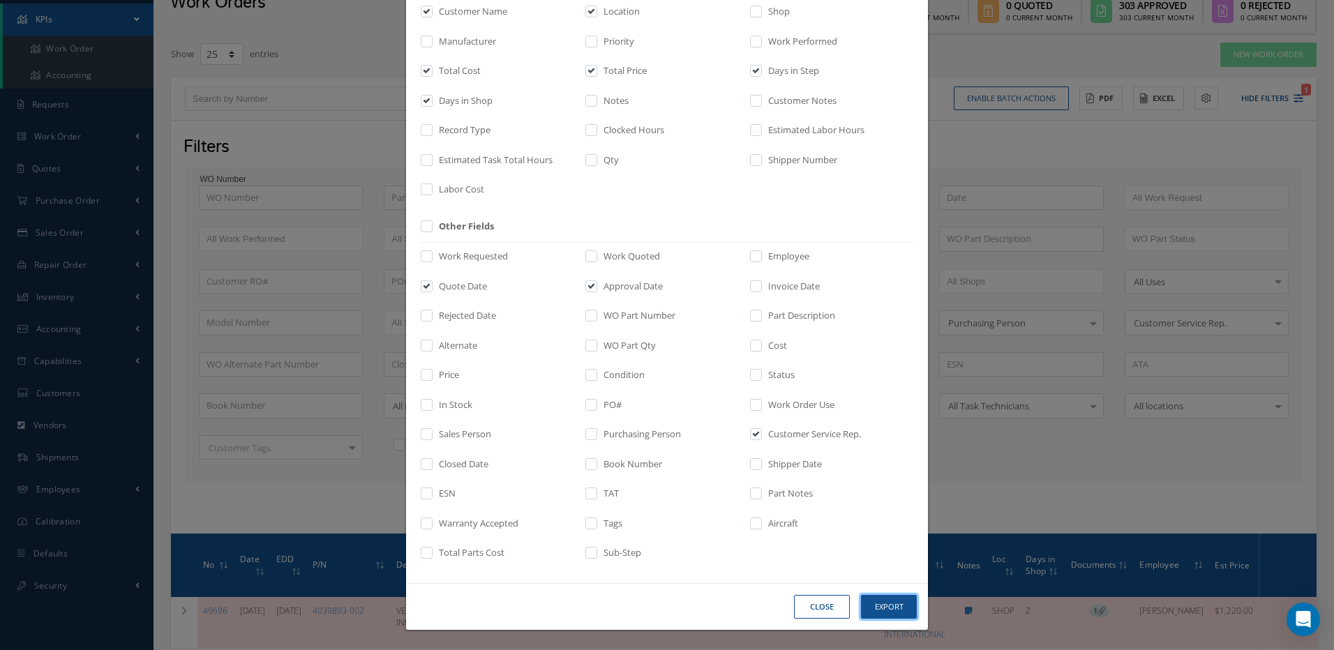
click at [885, 609] on button "Export" at bounding box center [889, 607] width 56 height 24
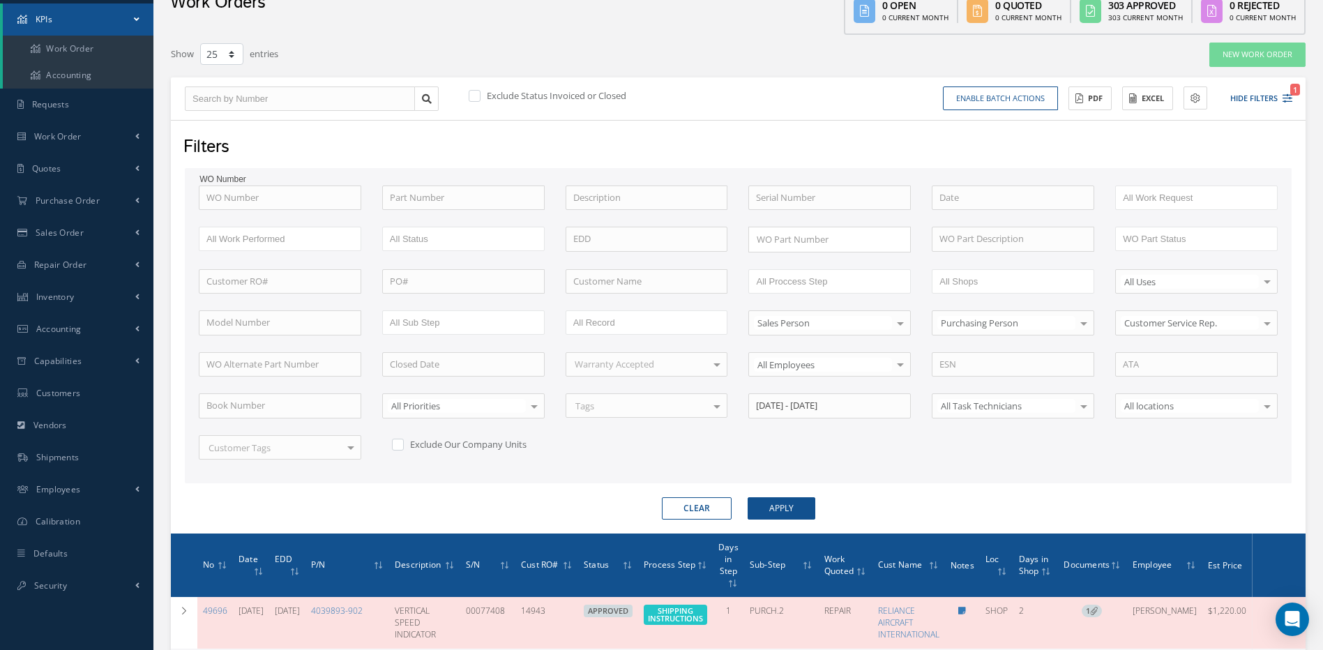
click at [403, 450] on label at bounding box center [404, 444] width 3 height 13
click at [398, 447] on input "checkbox" at bounding box center [396, 442] width 9 height 9
checkbox input "true"
click at [779, 511] on button "Apply" at bounding box center [782, 508] width 68 height 22
click at [1152, 99] on button "Excel" at bounding box center [1148, 99] width 51 height 24
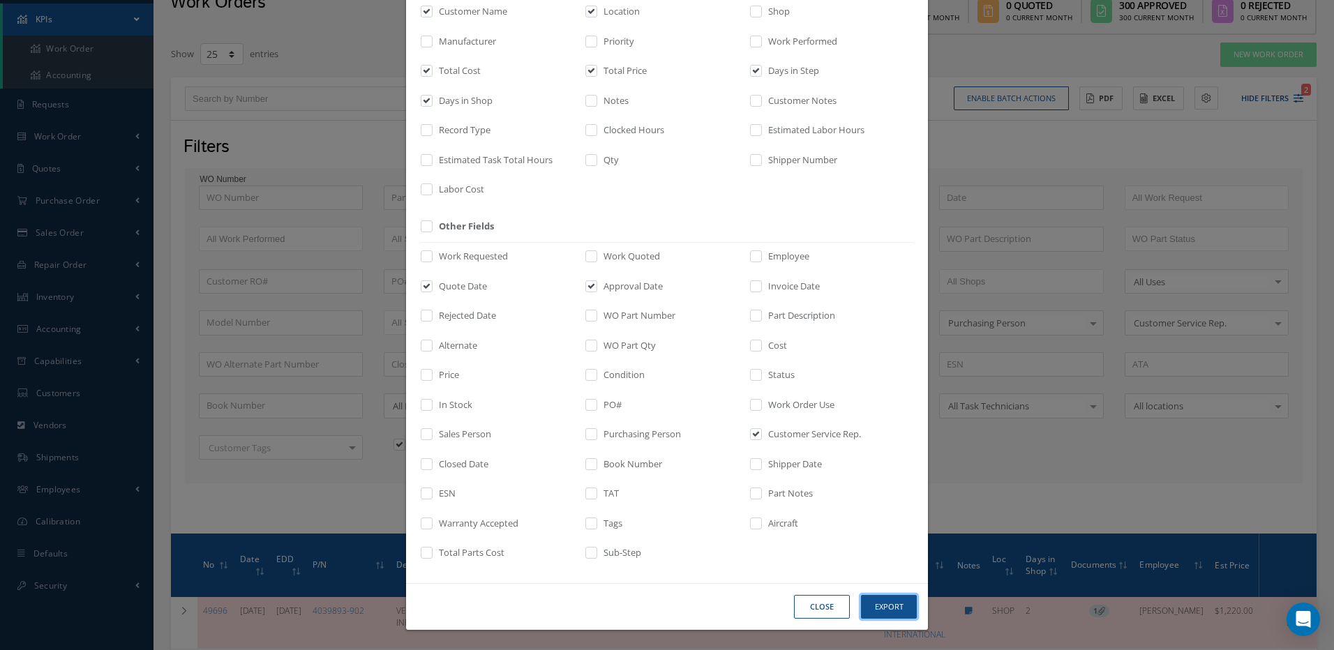
click at [896, 609] on button "Export" at bounding box center [889, 607] width 56 height 24
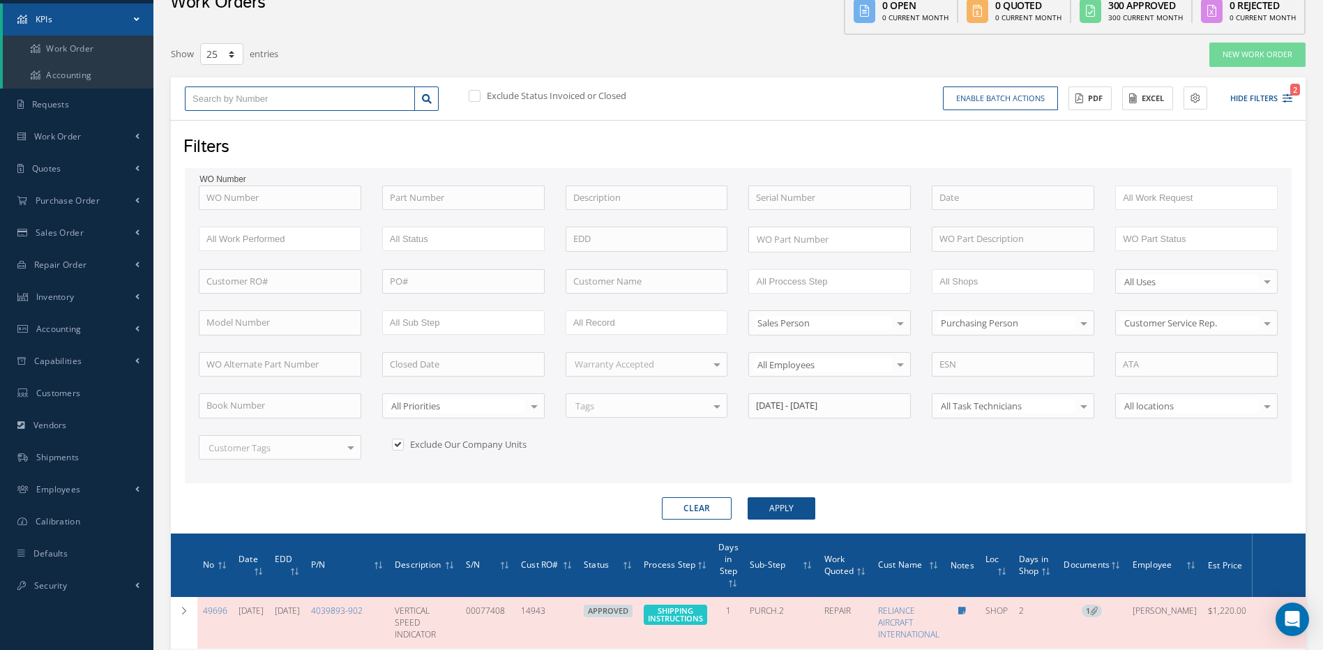
click at [255, 93] on input "text" at bounding box center [300, 99] width 230 height 25
click at [693, 508] on button "Clear" at bounding box center [697, 508] width 70 height 22
checkbox input "true"
checkbox input "false"
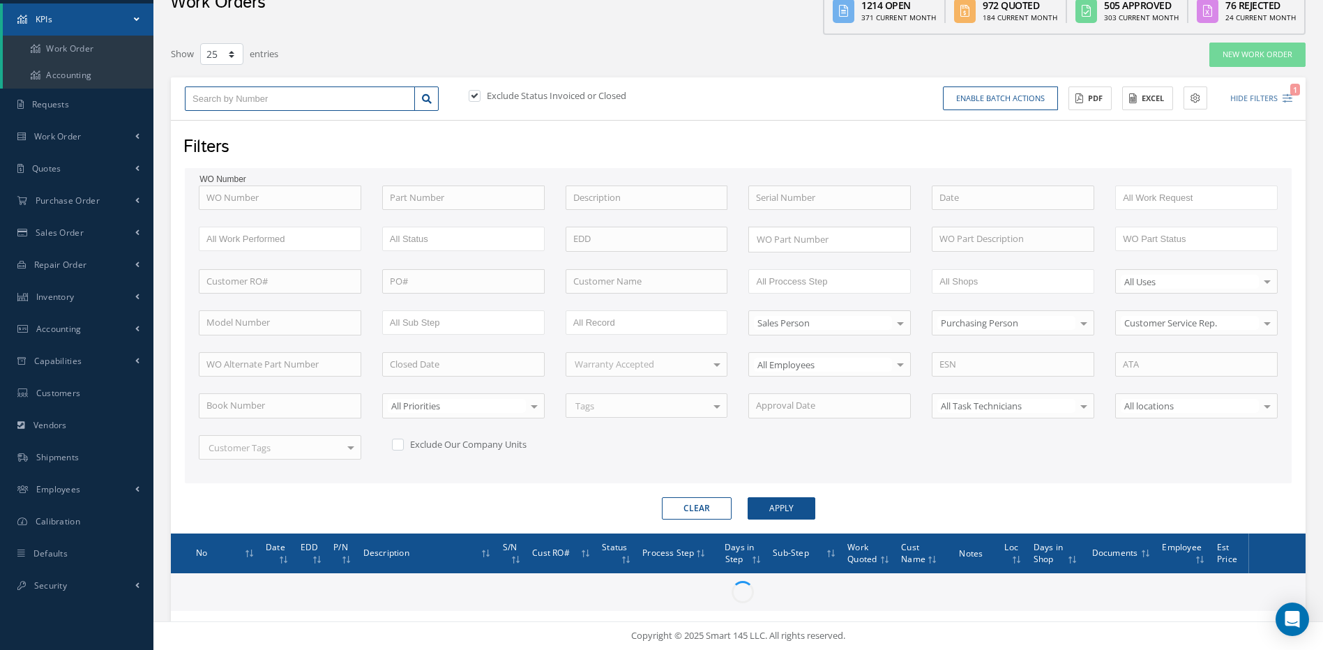
click at [227, 98] on input "text" at bounding box center [300, 99] width 230 height 25
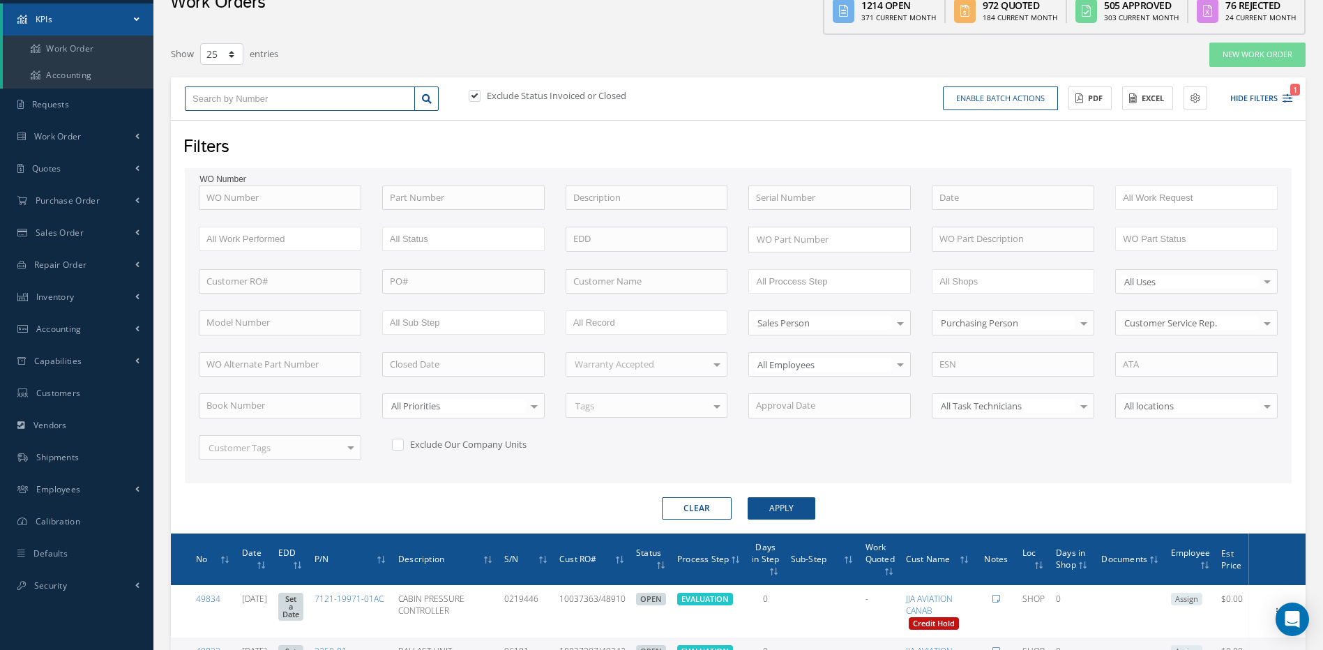
type input "4"
type input "46"
type input "465"
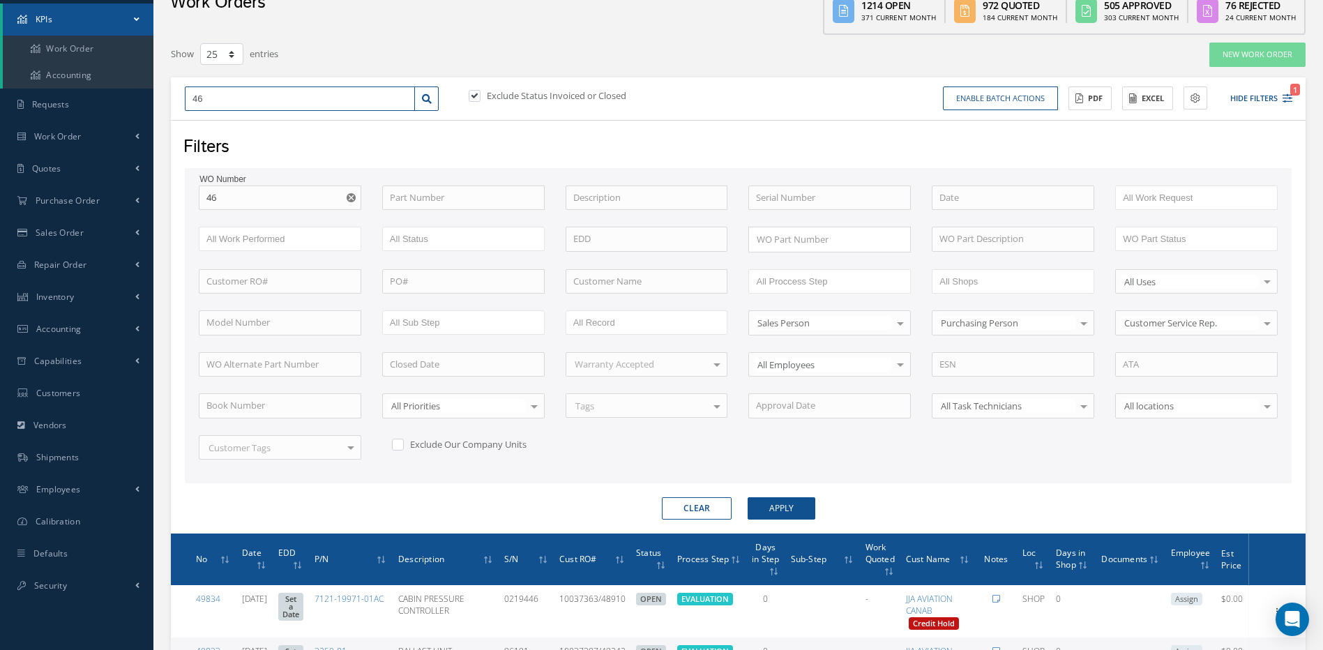
type input "465"
type input "4655"
type input "46551"
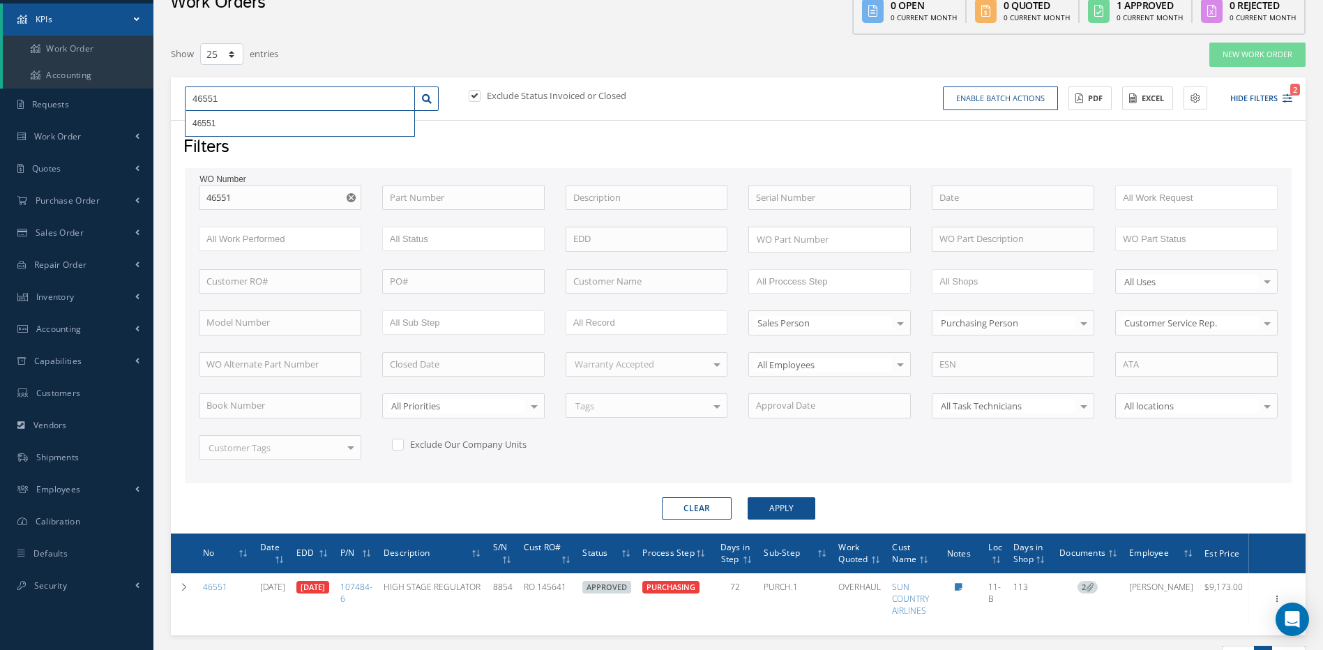
drag, startPoint x: 259, startPoint y: 100, endPoint x: 174, endPoint y: 93, distance: 85.4
click at [174, 93] on div "46551 46551 Exclude Status Invoiced or Closed Enable batch actions Update Work …" at bounding box center [738, 98] width 1135 height 43
type input "4"
type input "47"
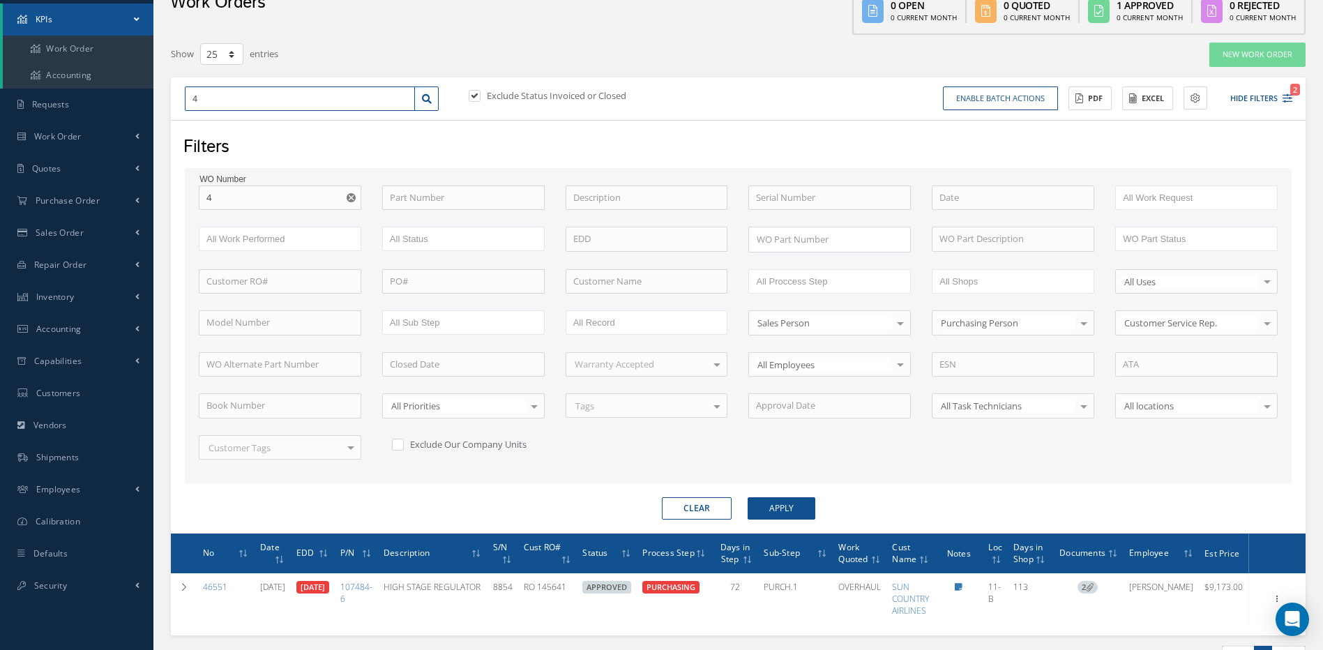
type input "47"
type input "476"
type input "4762"
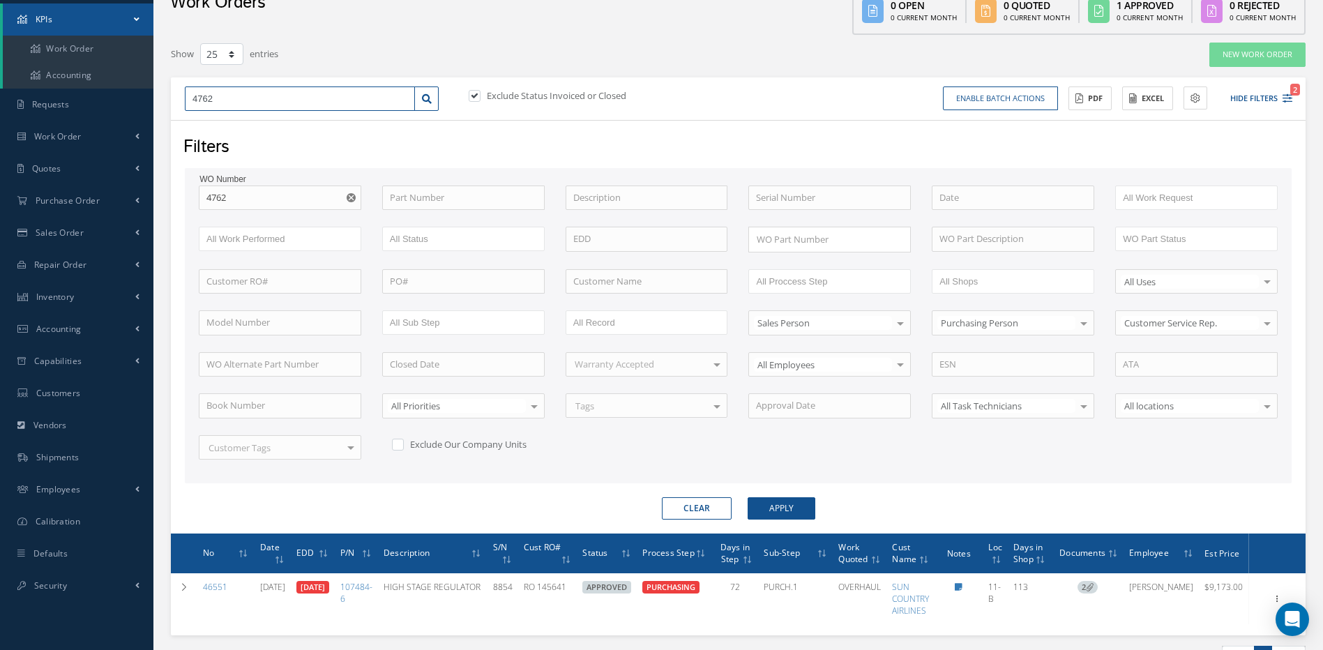
type input "47628"
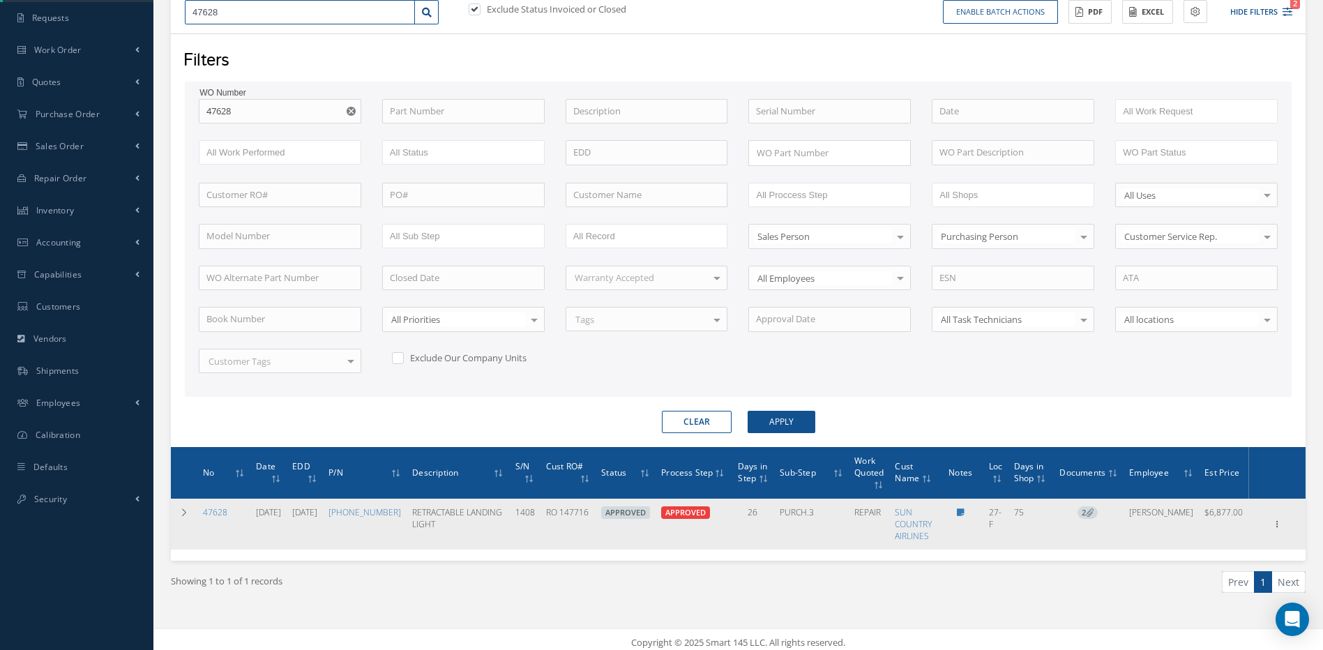
scroll to position [164, 0]
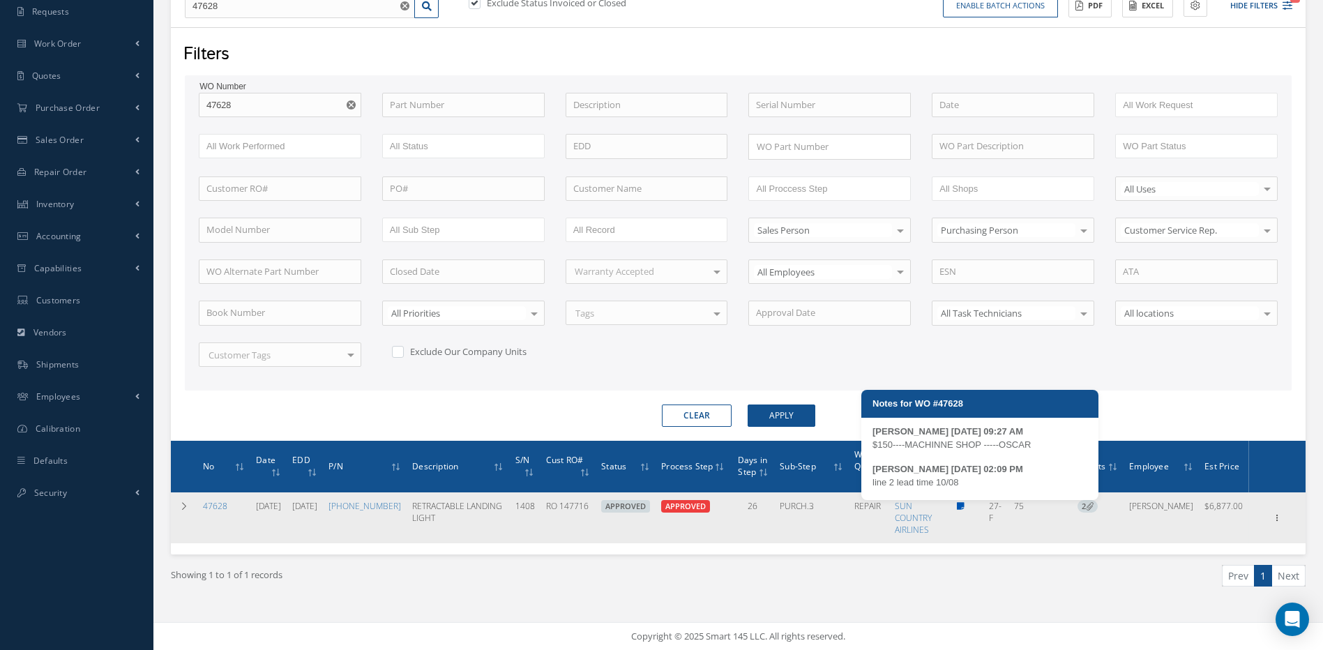
click at [965, 506] on icon at bounding box center [961, 506] width 8 height 8
type textarea "$150----MACHINNE SHOP -----OSCAR -- VIKY FUNDORA 07/17/2025 09:27AM line 2 lead…"
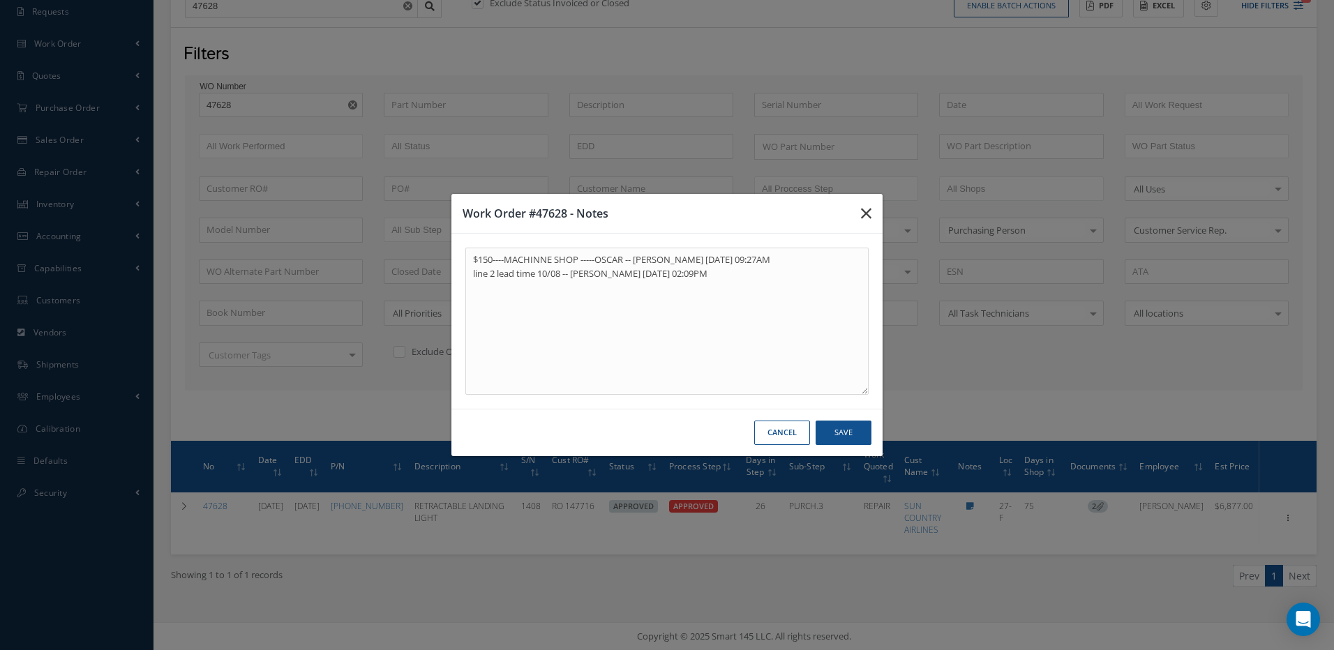
click at [866, 210] on icon "button" at bounding box center [866, 213] width 10 height 17
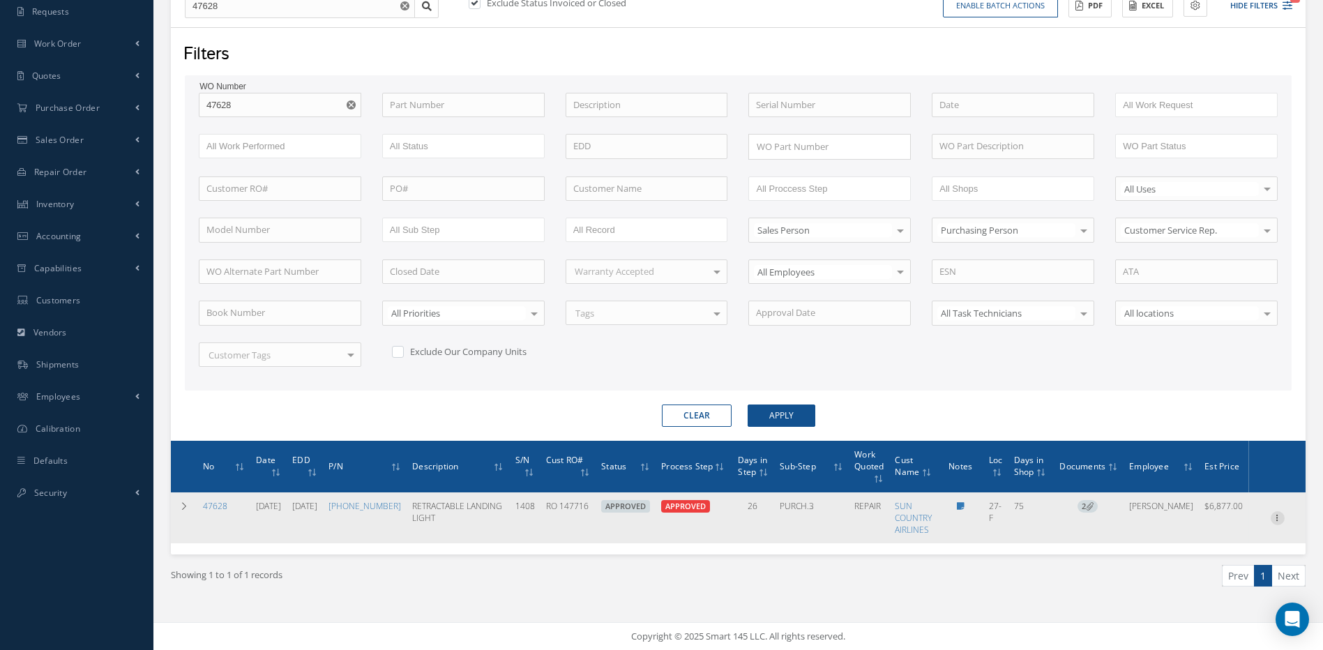
click at [1274, 518] on icon at bounding box center [1278, 516] width 14 height 11
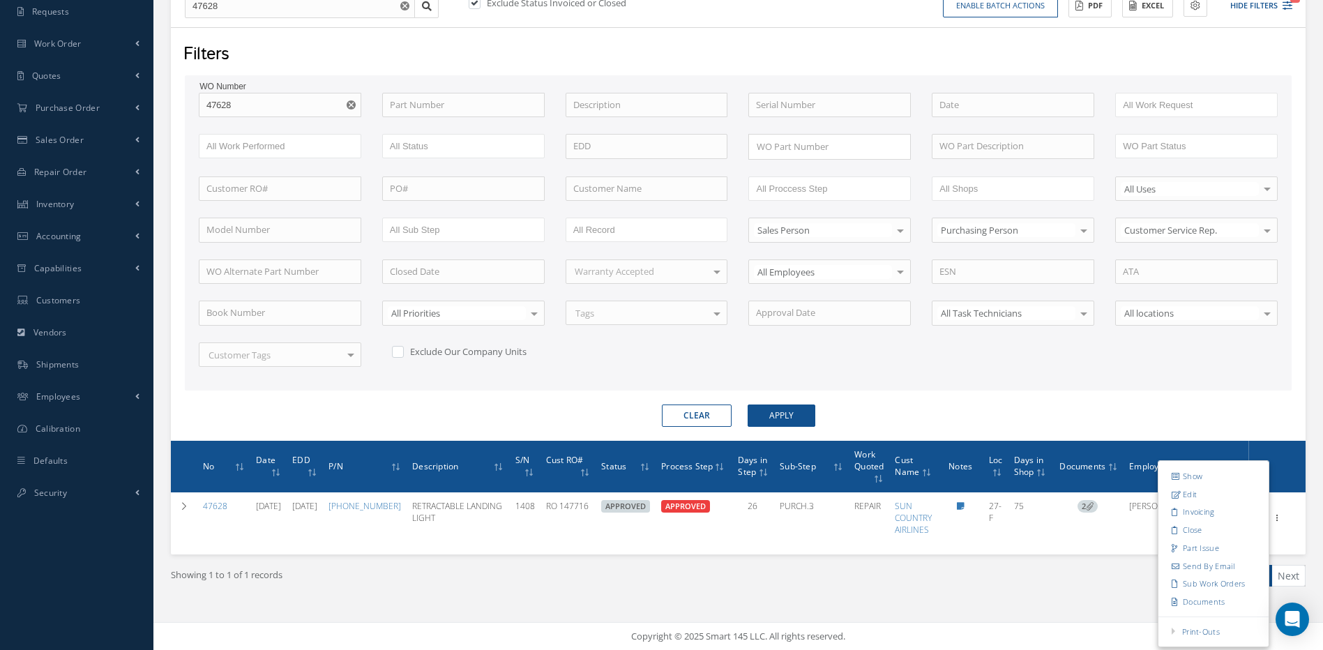
click at [418, 550] on div "No Date EDD P/N Description S/N Cust RO# Status Process Step Days in Step Sub-S…" at bounding box center [738, 498] width 1135 height 114
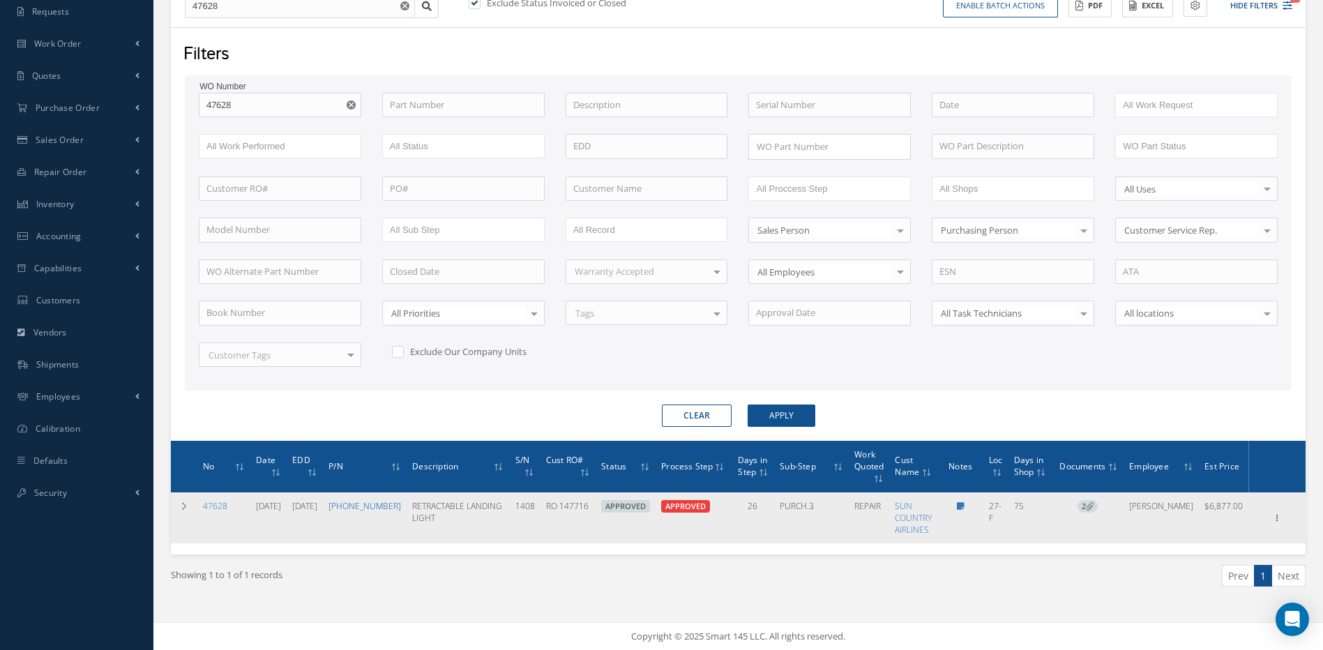
click at [381, 512] on link "45-0351-3" at bounding box center [365, 506] width 73 height 12
click at [182, 506] on icon at bounding box center [184, 506] width 10 height 8
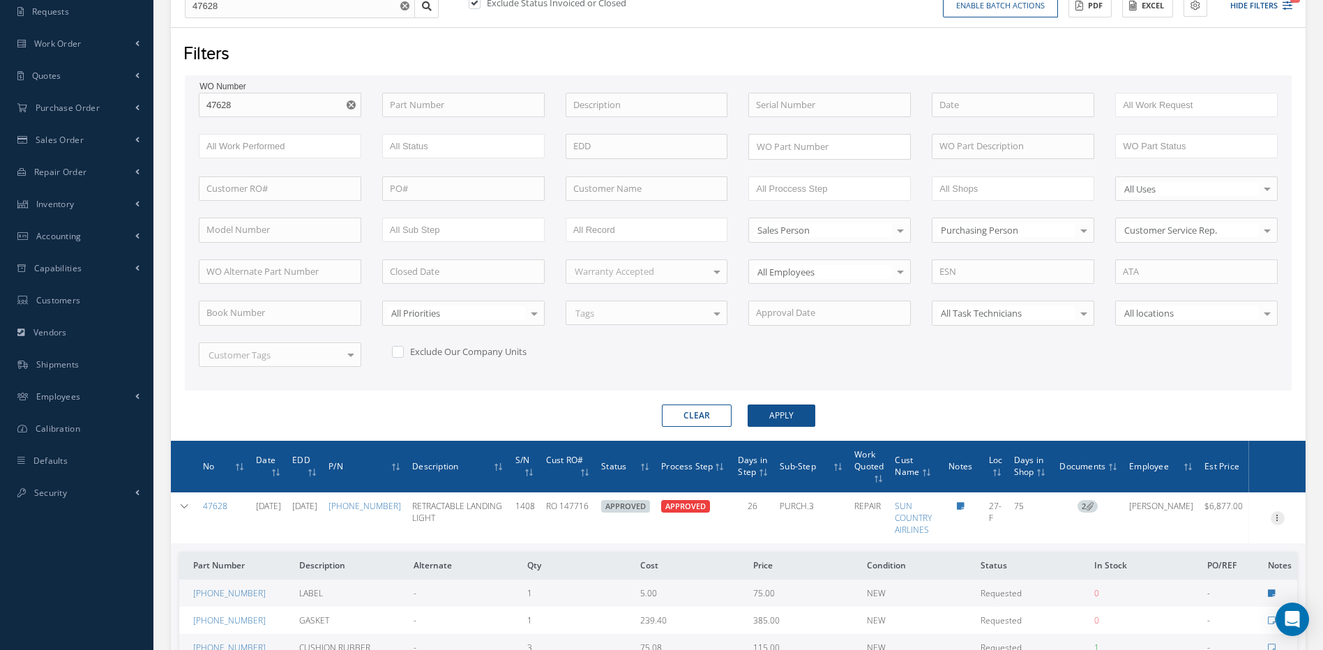
click at [1277, 519] on icon at bounding box center [1278, 516] width 14 height 11
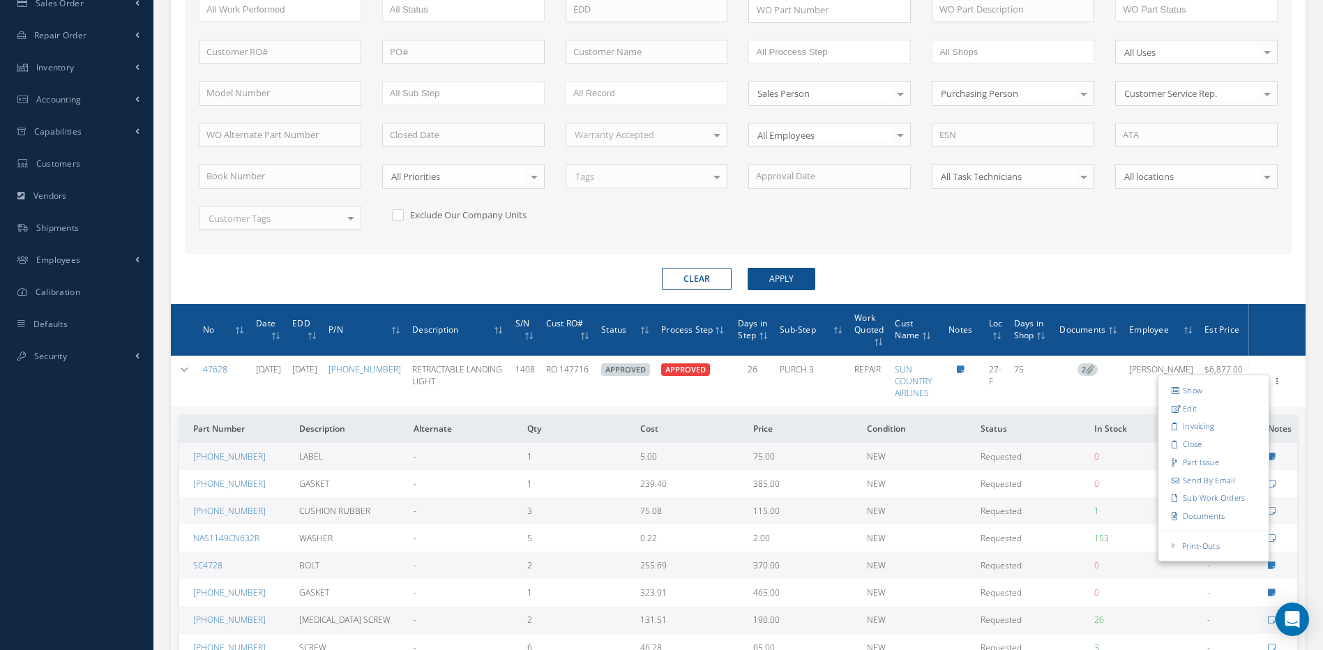
scroll to position [303, 0]
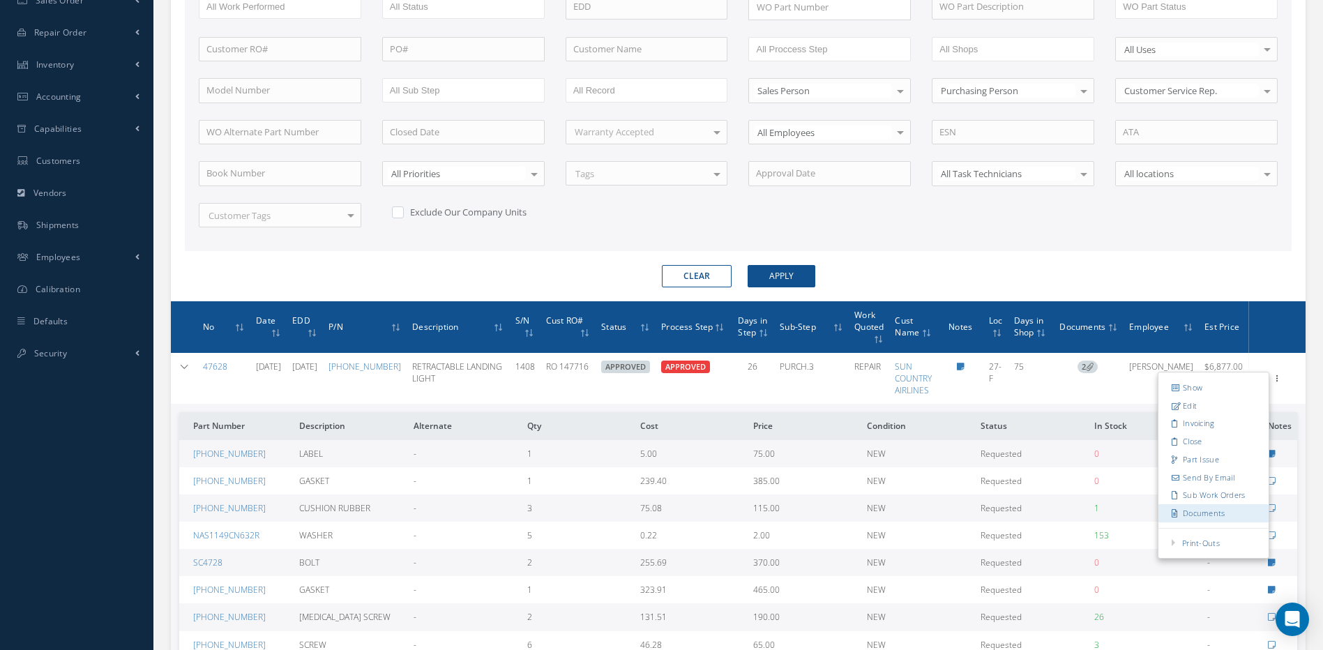
click at [1210, 513] on link "Documents" at bounding box center [1214, 513] width 110 height 18
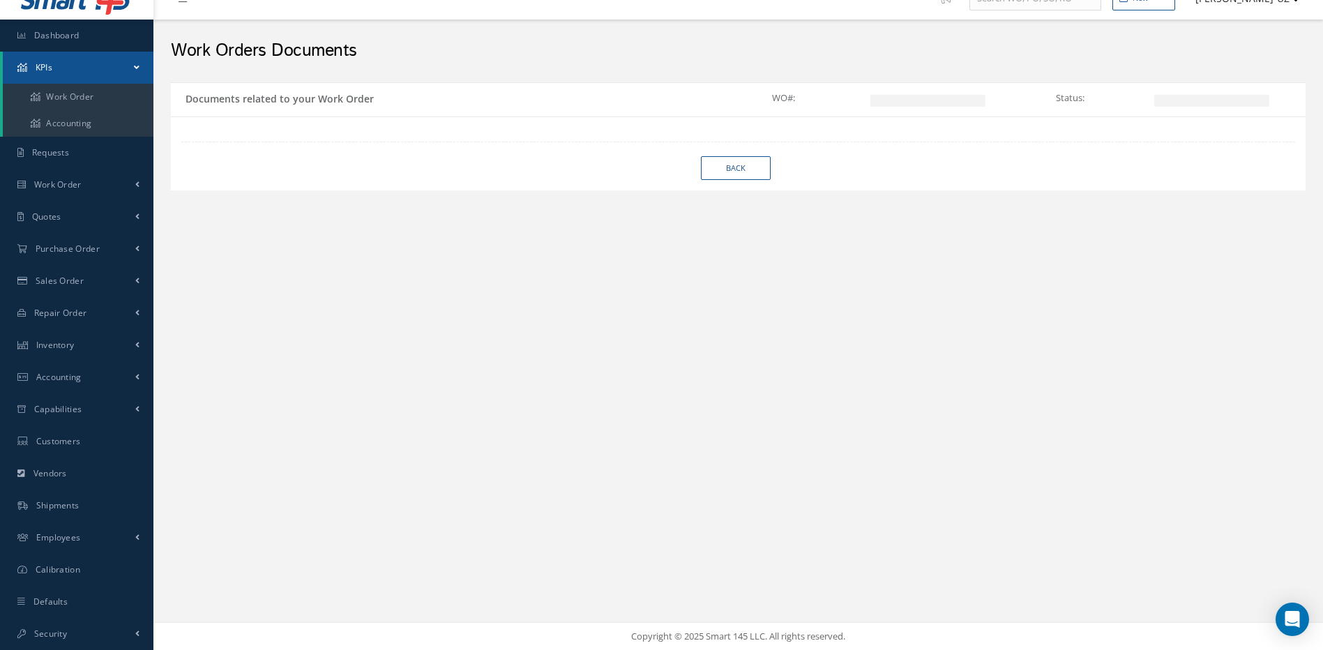
scroll to position [23, 0]
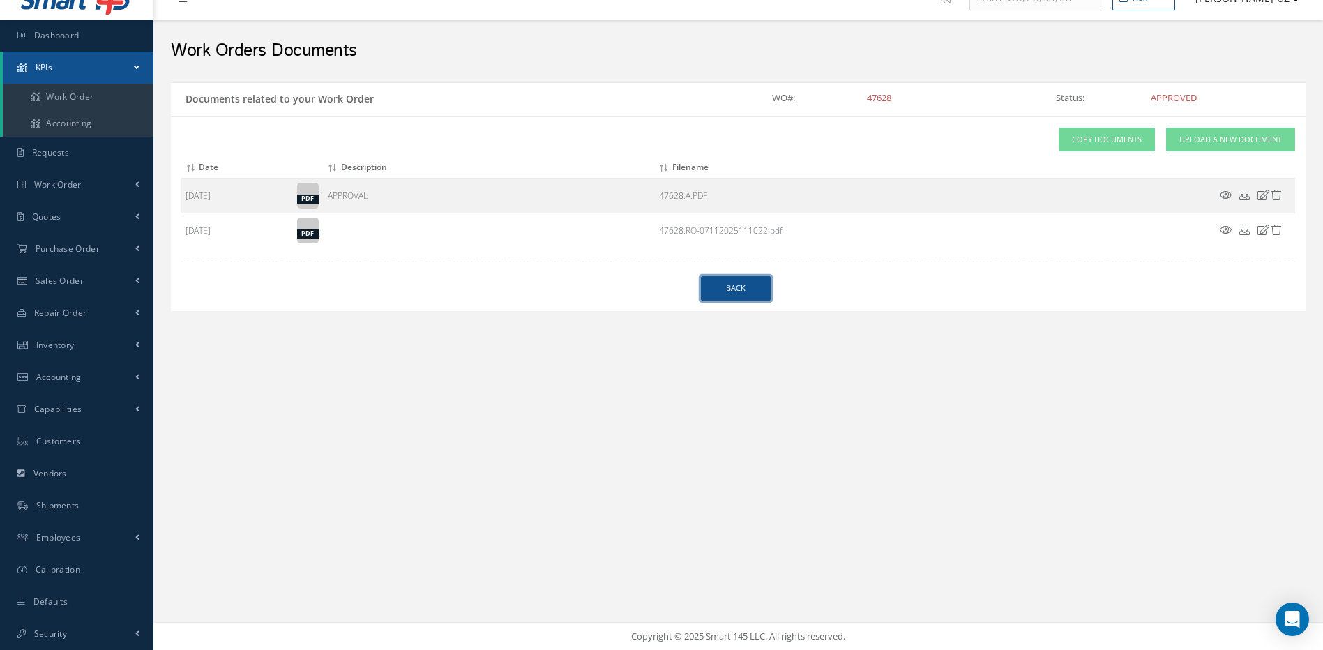
click at [755, 294] on link "Back" at bounding box center [736, 288] width 70 height 24
select select "25"
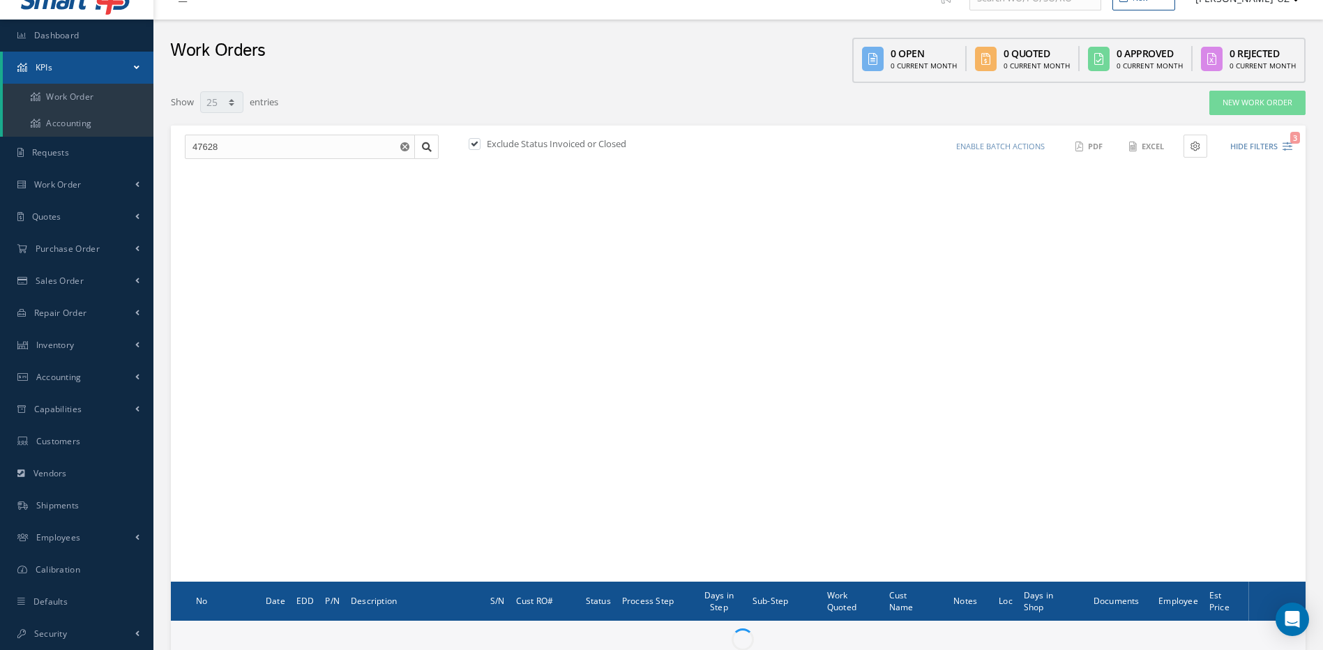
scroll to position [70, 0]
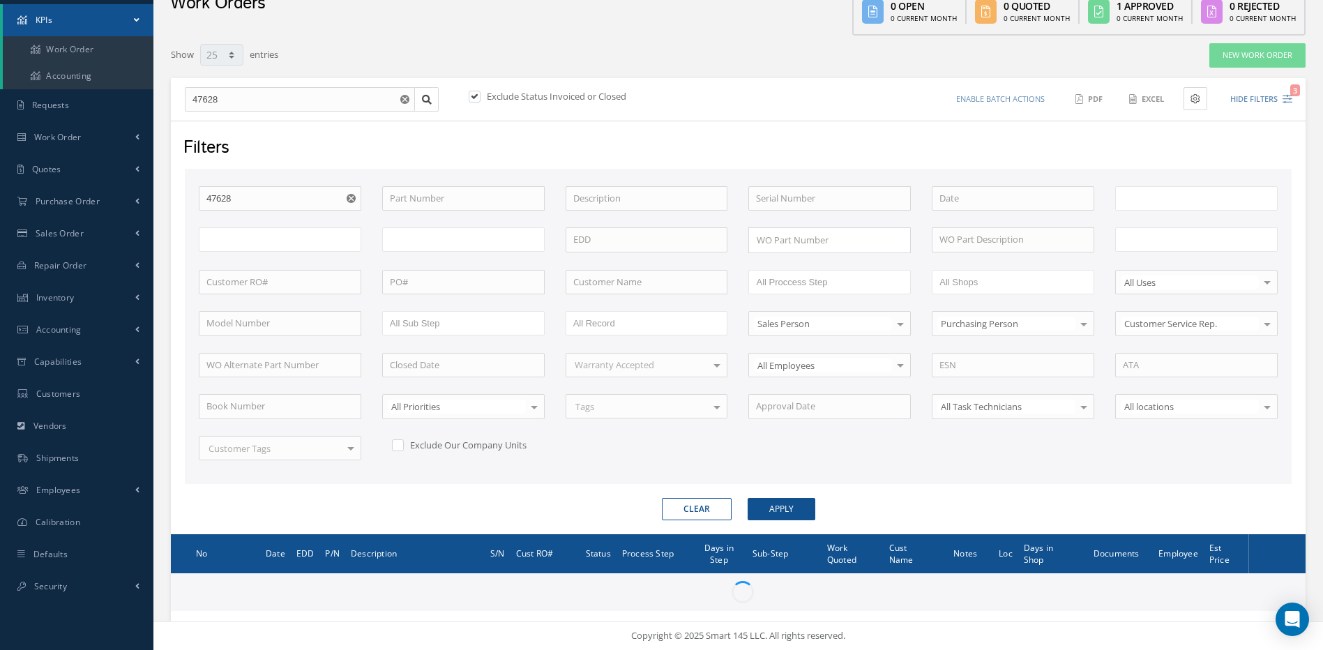
type input "All Work Request"
type input "All Work Performed"
type input "All Status"
type input "WO Part Status"
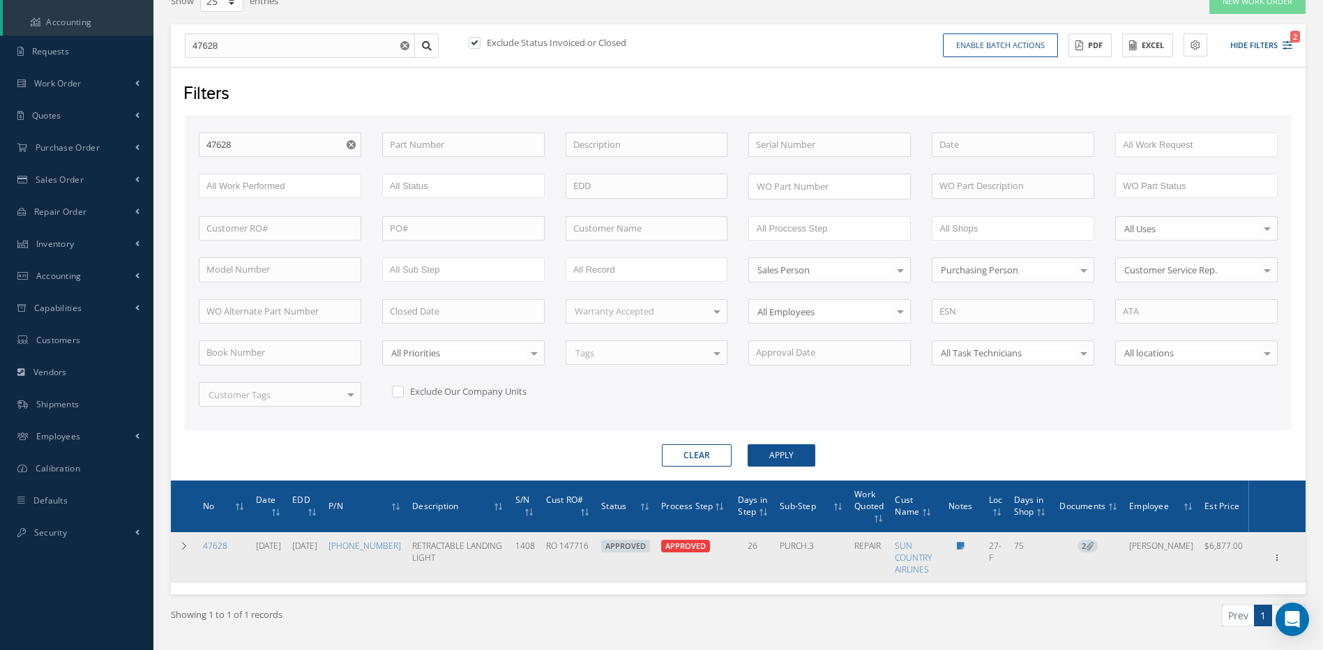
scroll to position [164, 0]
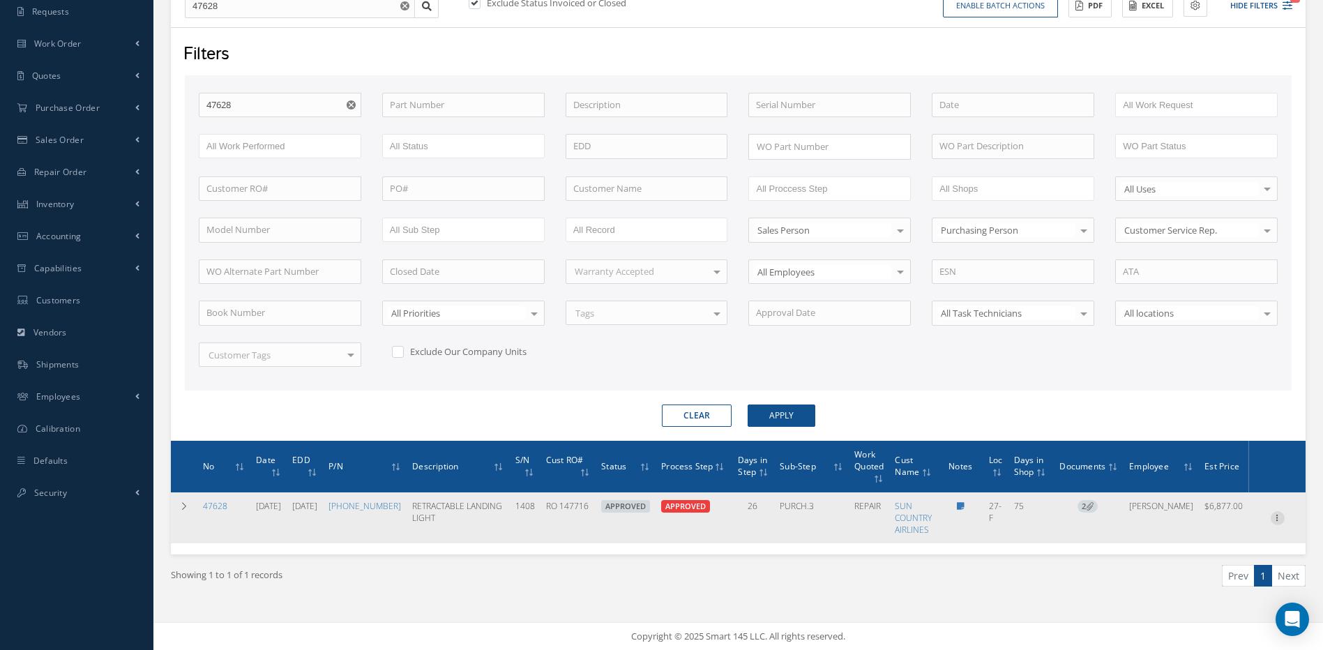
click at [1277, 519] on icon at bounding box center [1278, 516] width 14 height 11
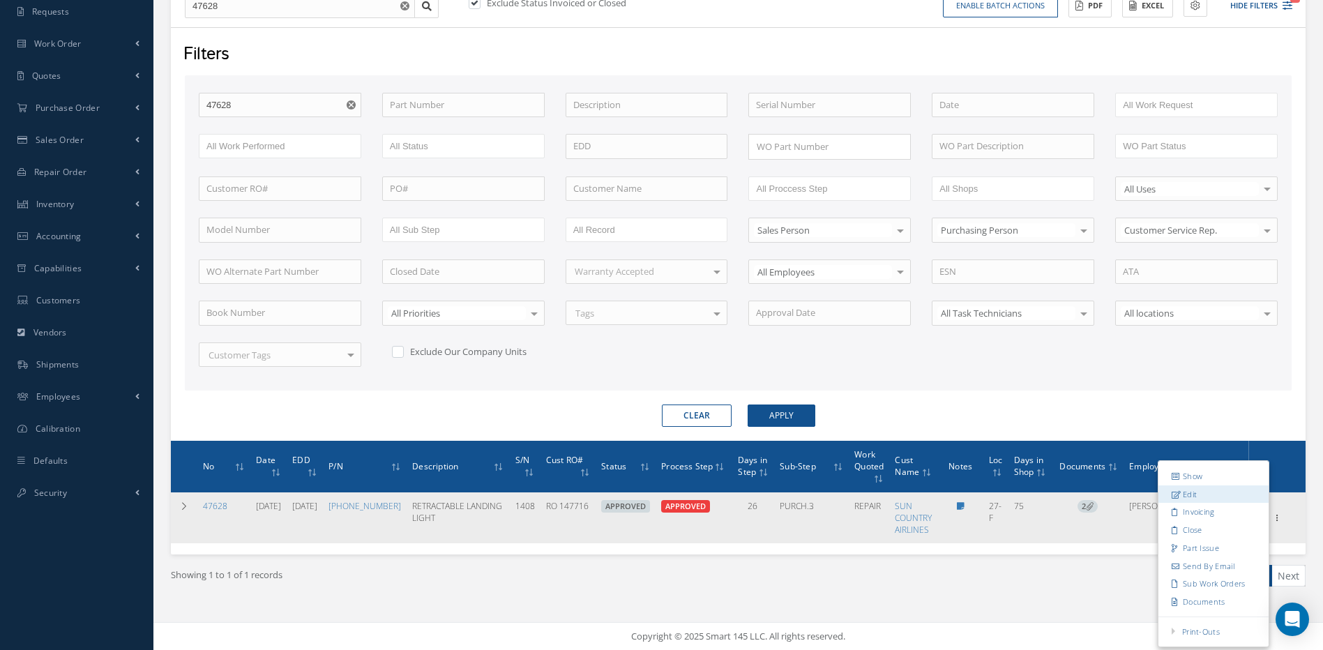
click at [1187, 493] on link "Edit" at bounding box center [1214, 494] width 110 height 18
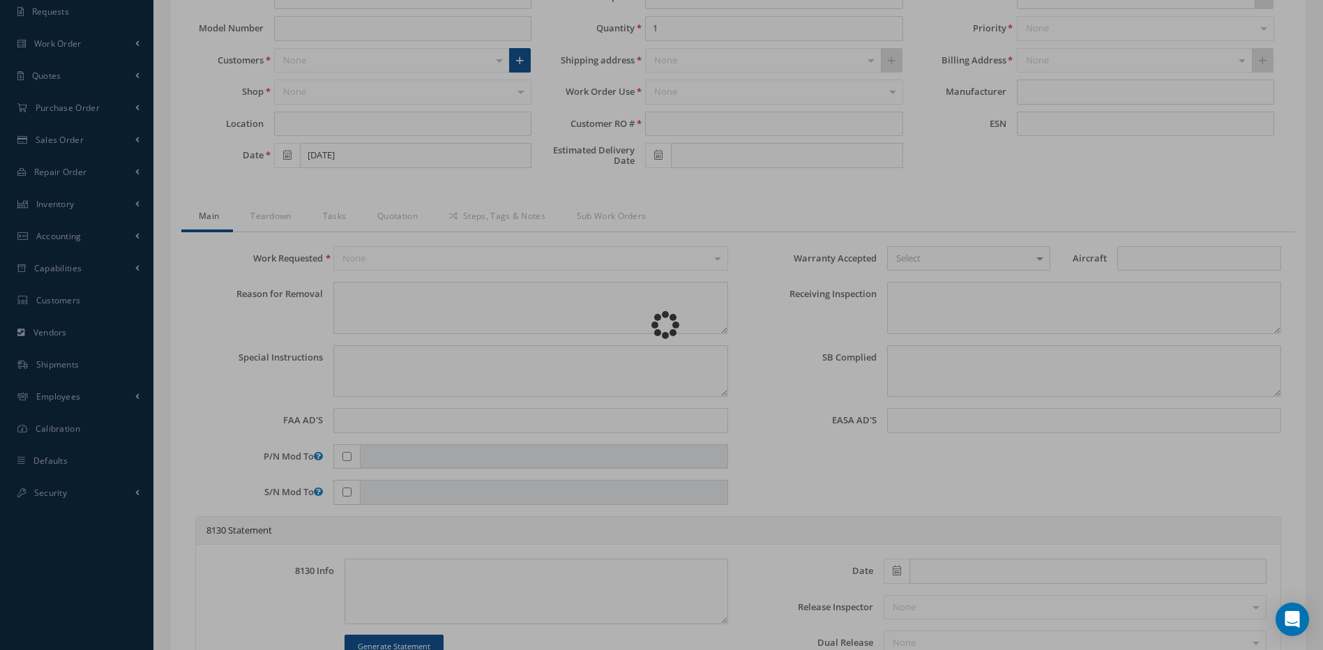
type input "45-0351-3"
type input "27-F"
type input "07/11/2025"
type input "RETRACTABLE LANDING LIGHT"
type input "RO 147716"
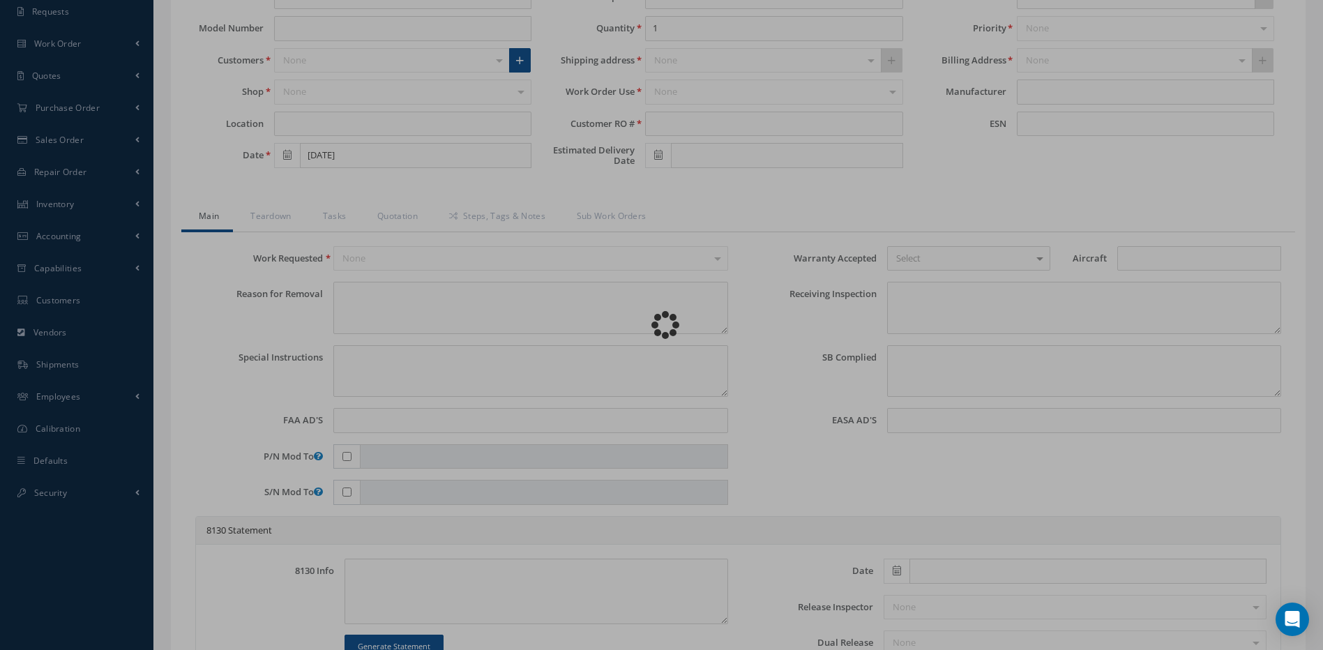
type input "10/24/2025"
type input "1408"
type textarea "LH RETRACTABLE LDG LT INOP KD 32080 NOTIFIED (LANDING LIGHTS) NO ILLUMINATION W…"
type textarea "PLEASE SEE R.O. FOR DETAILS"
type textarea "NO VISUAL DAMAGE"
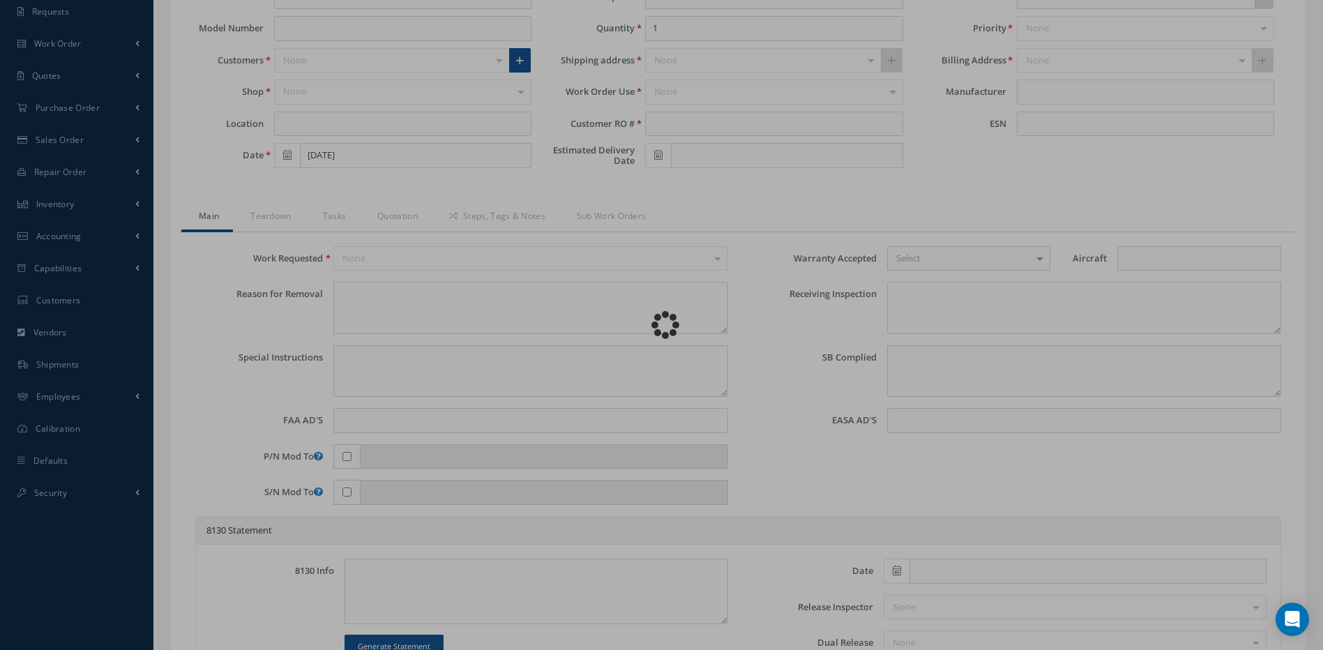
type textarea "06/07/2024..RAMON REVIEWED CMM AND THERE IS NO INFORMATION TO IMPLAMENTE MOD 2&…"
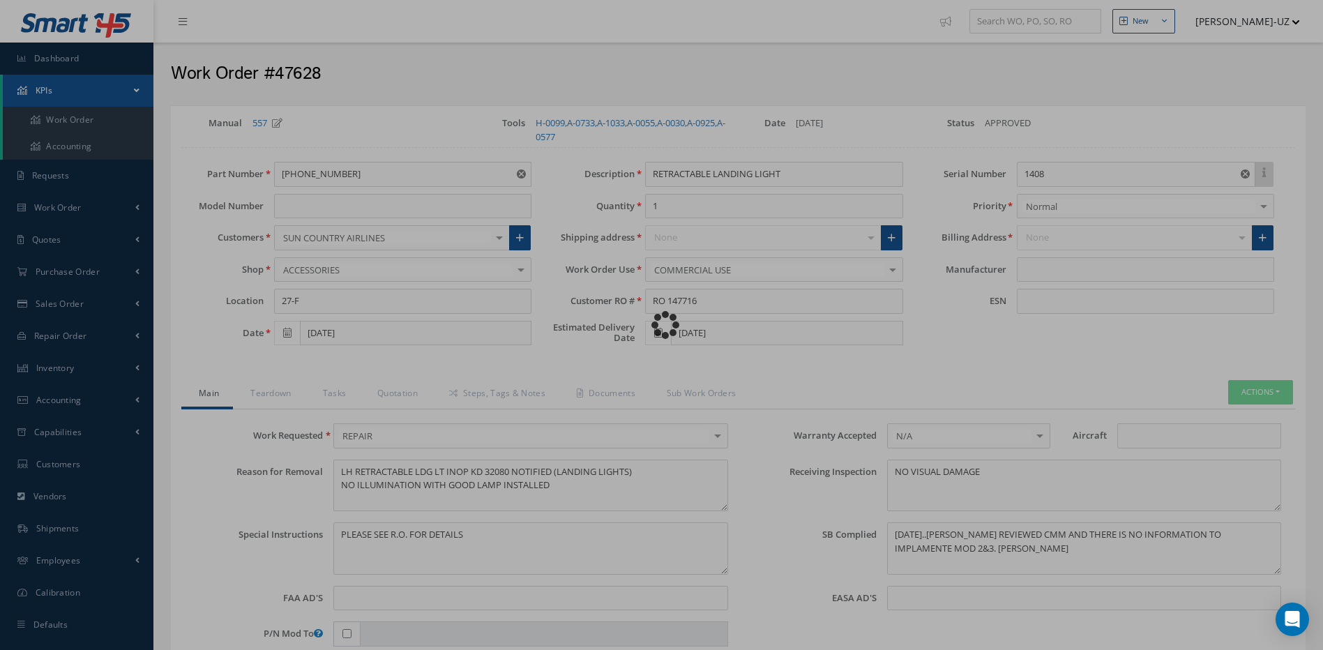
type input "HONEYWELL"
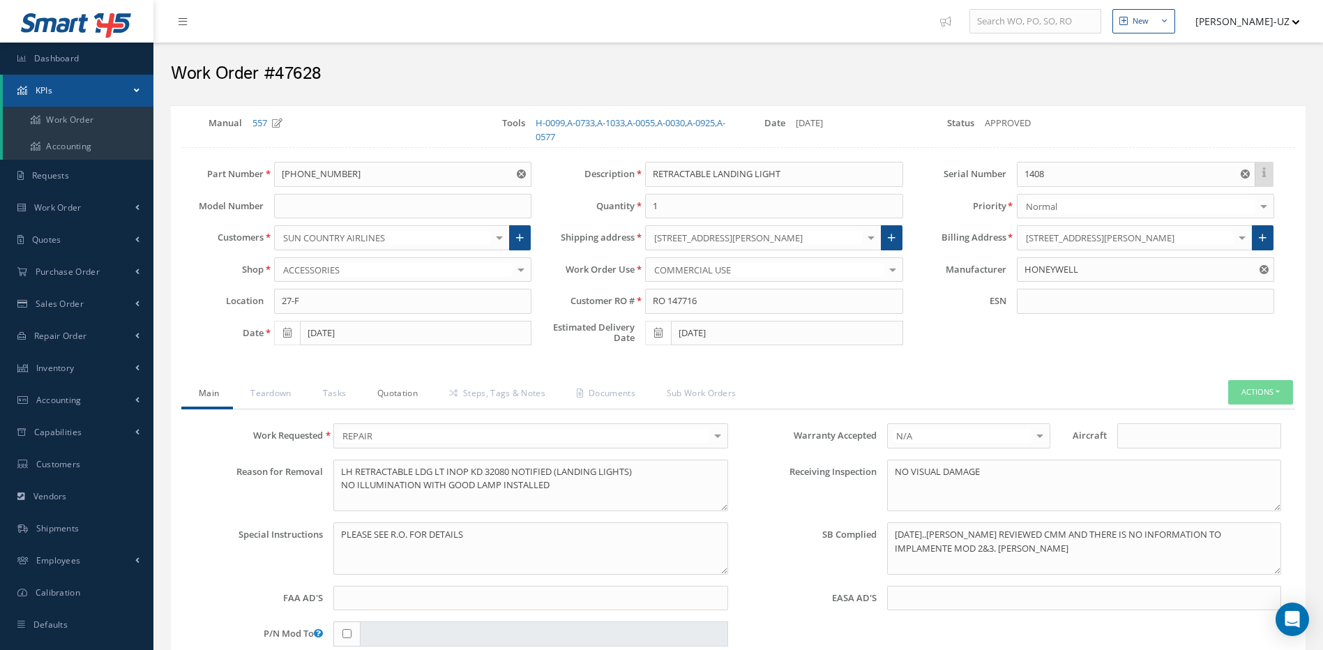
click at [407, 396] on link "Quotation" at bounding box center [396, 394] width 72 height 29
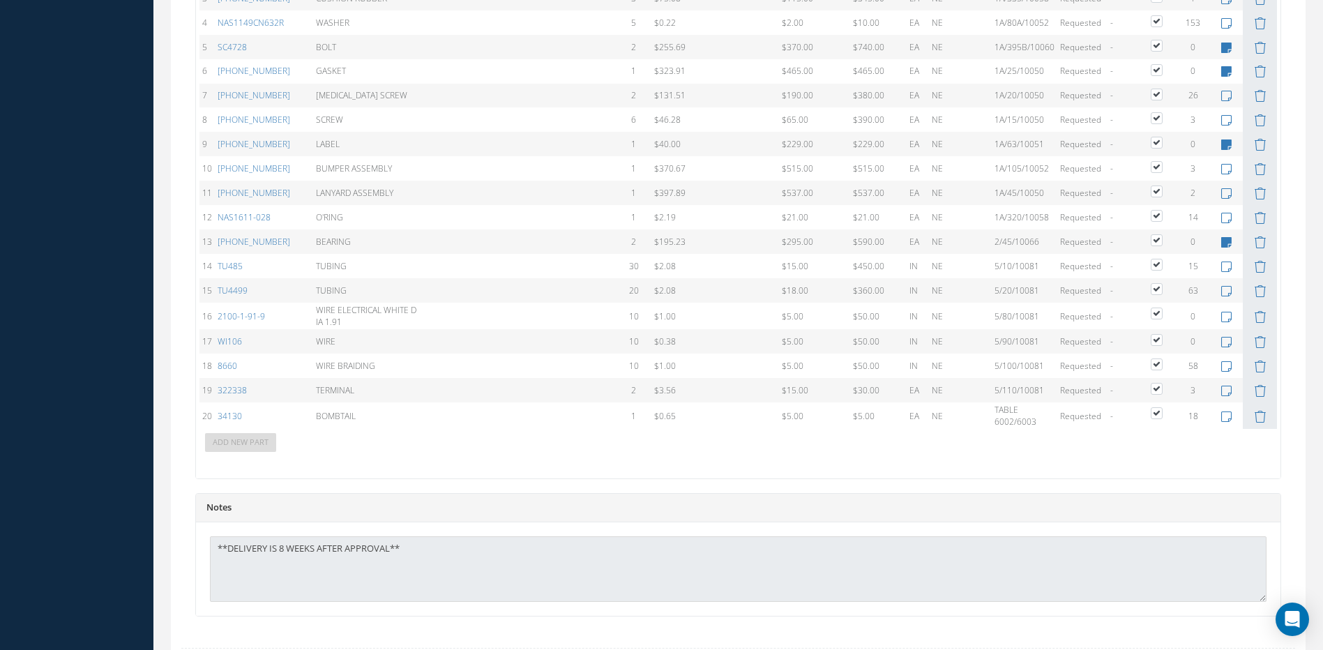
scroll to position [1349, 0]
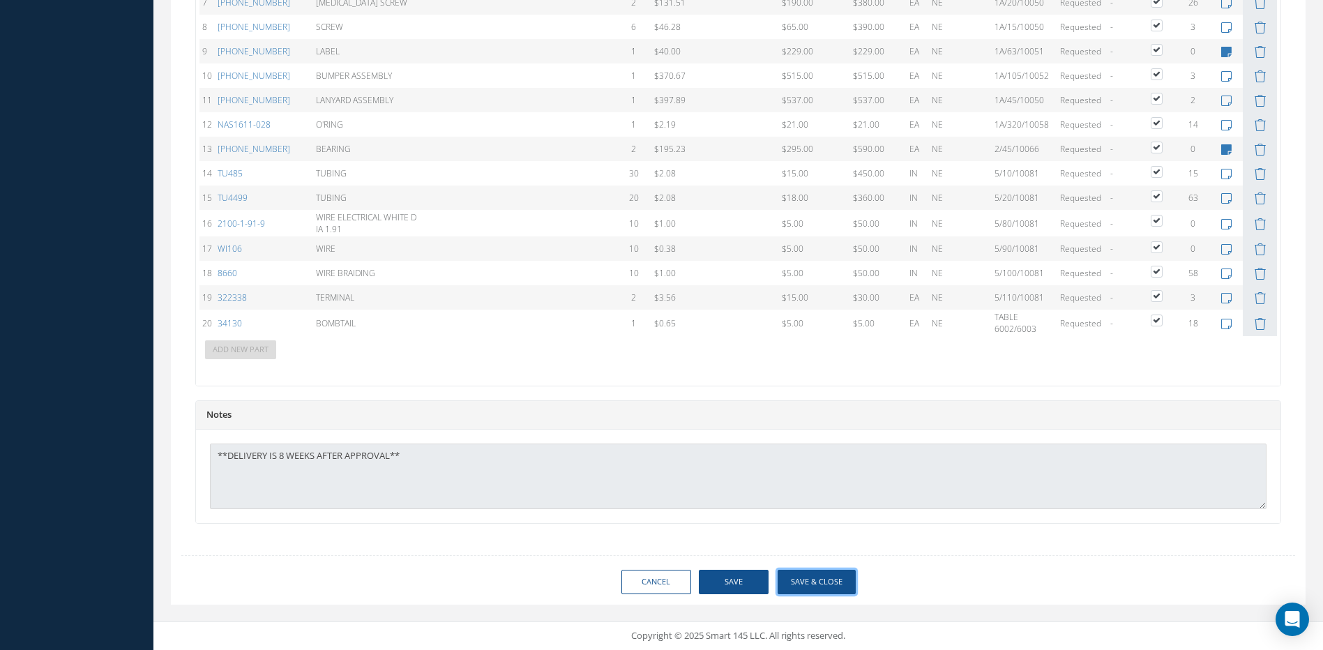
click at [827, 580] on button "Save & Close" at bounding box center [817, 582] width 78 height 24
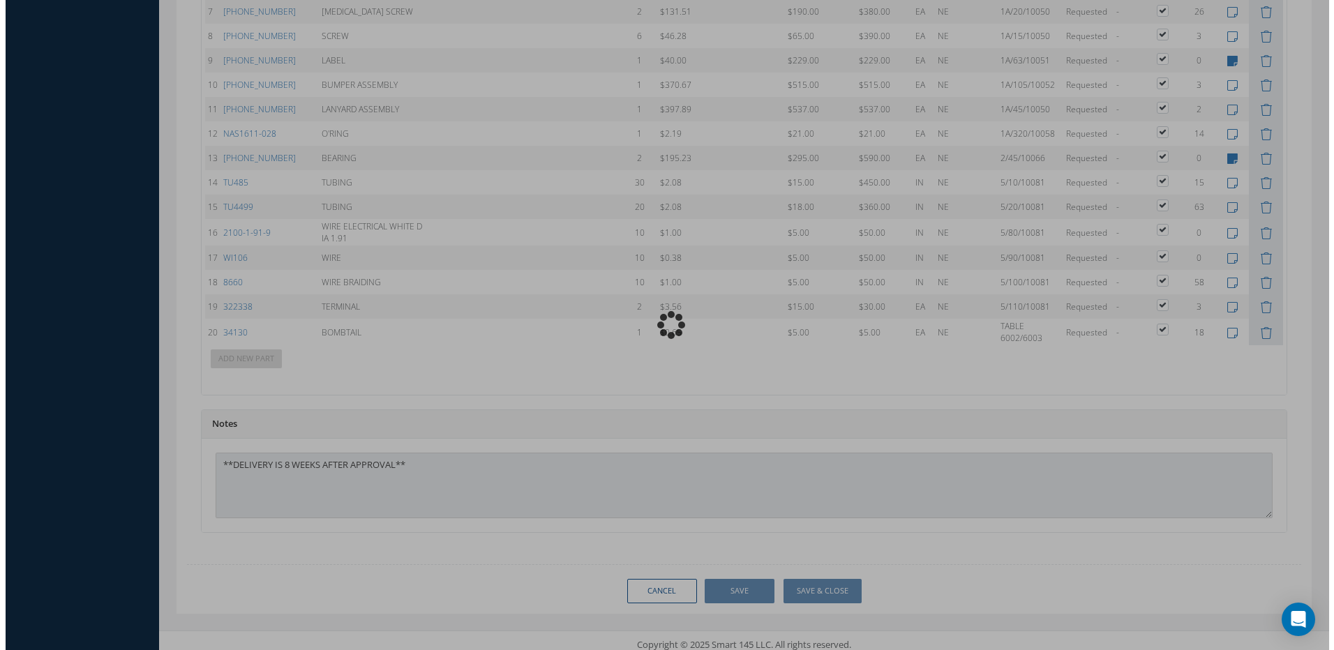
scroll to position [1358, 0]
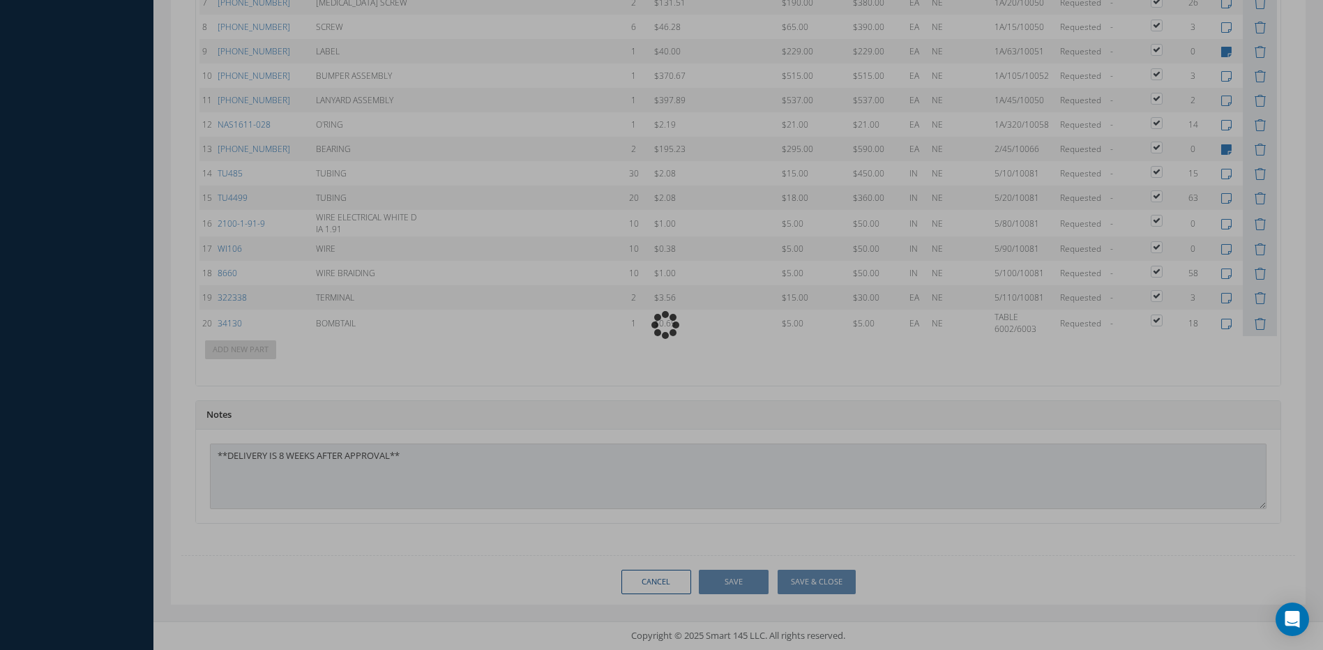
type input "HONEYWELL"
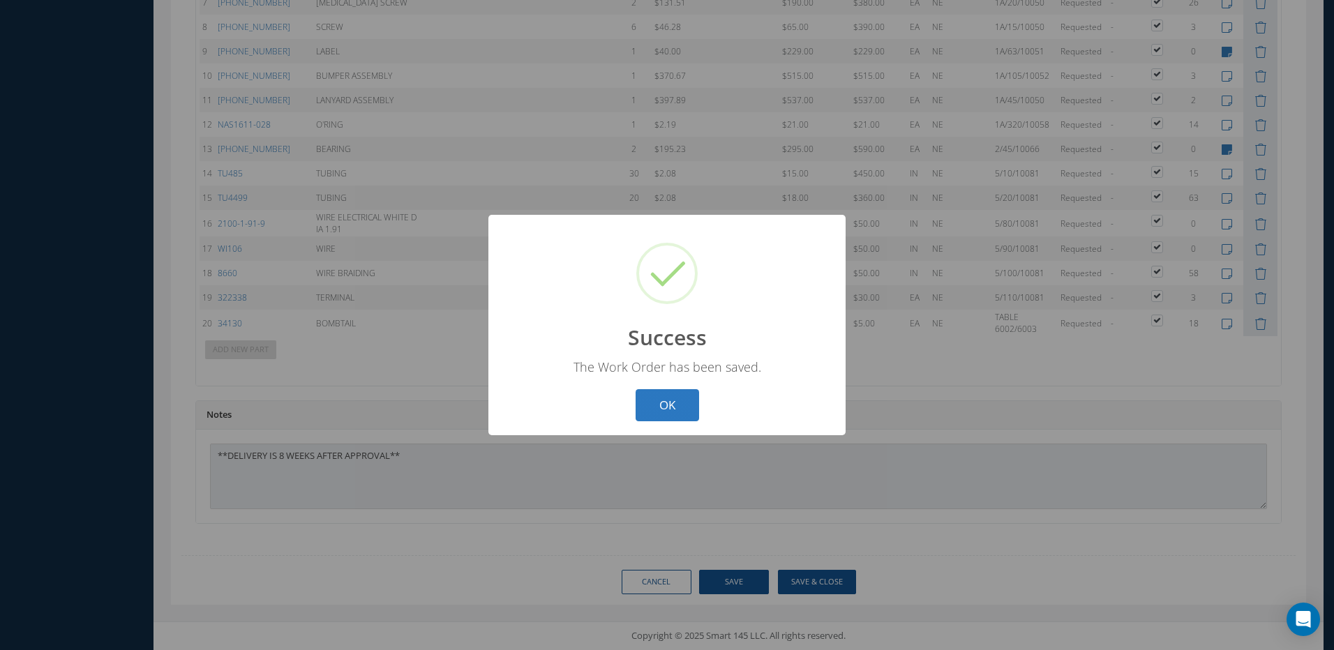
click at [661, 396] on button "OK" at bounding box center [667, 405] width 63 height 33
select select "25"
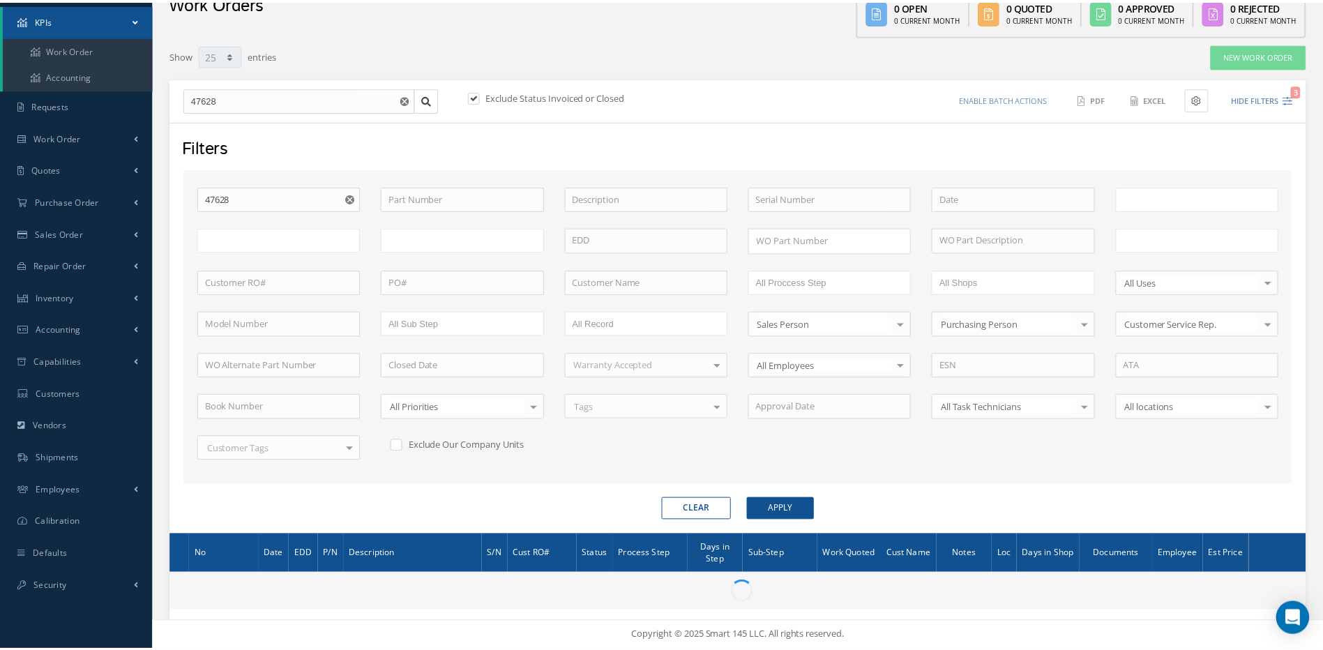
scroll to position [70, 0]
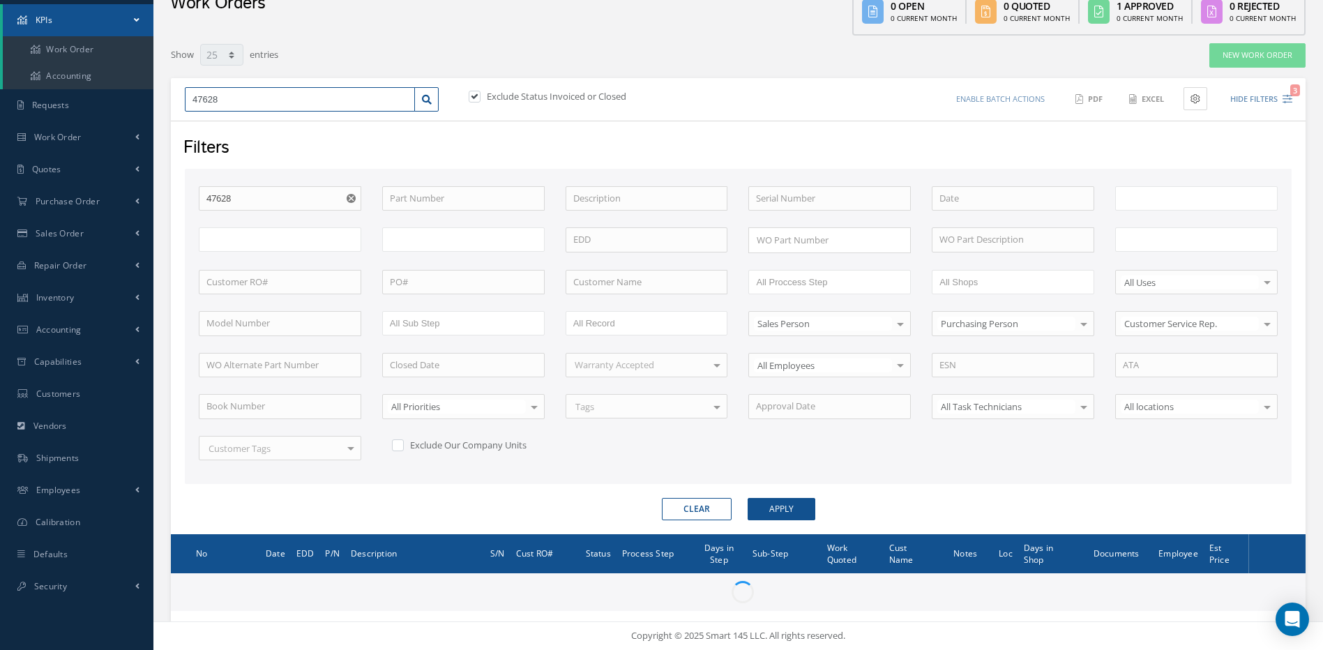
drag, startPoint x: 227, startPoint y: 99, endPoint x: 177, endPoint y: 98, distance: 50.2
click at [177, 98] on div "47628" at bounding box center [311, 99] width 275 height 25
type input "All Work Request"
type input "All Work Performed"
type input "All Status"
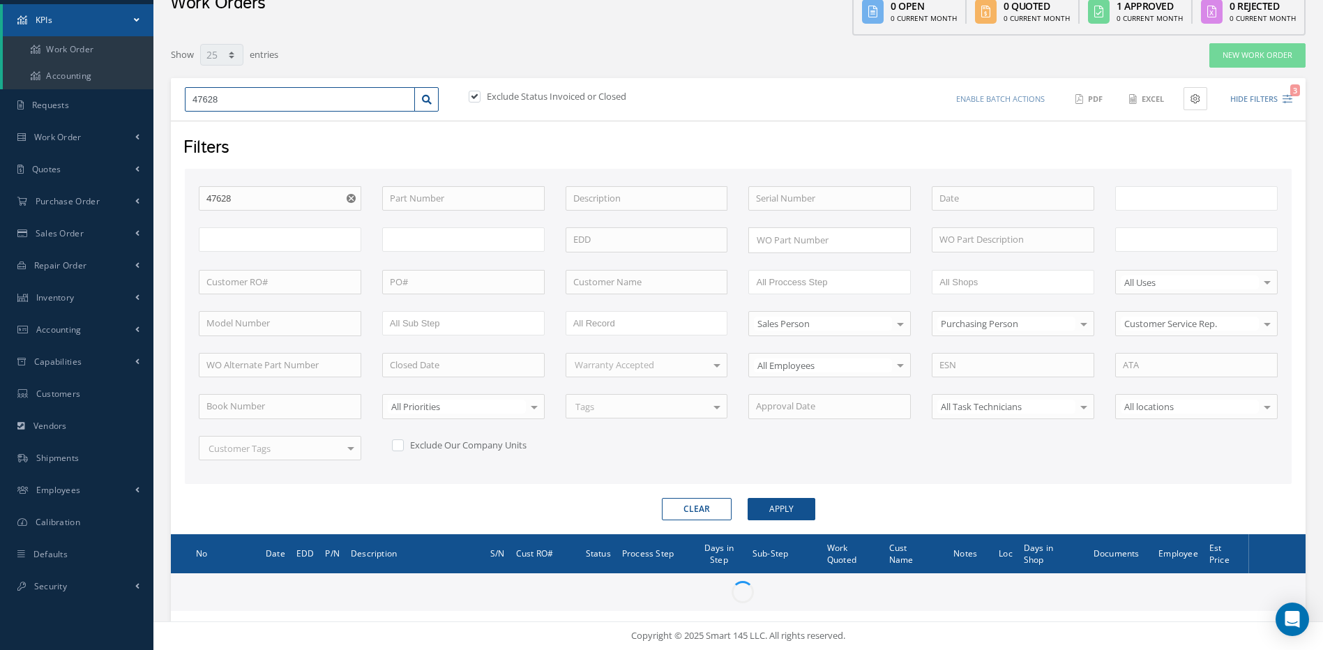
type input "WO Part Status"
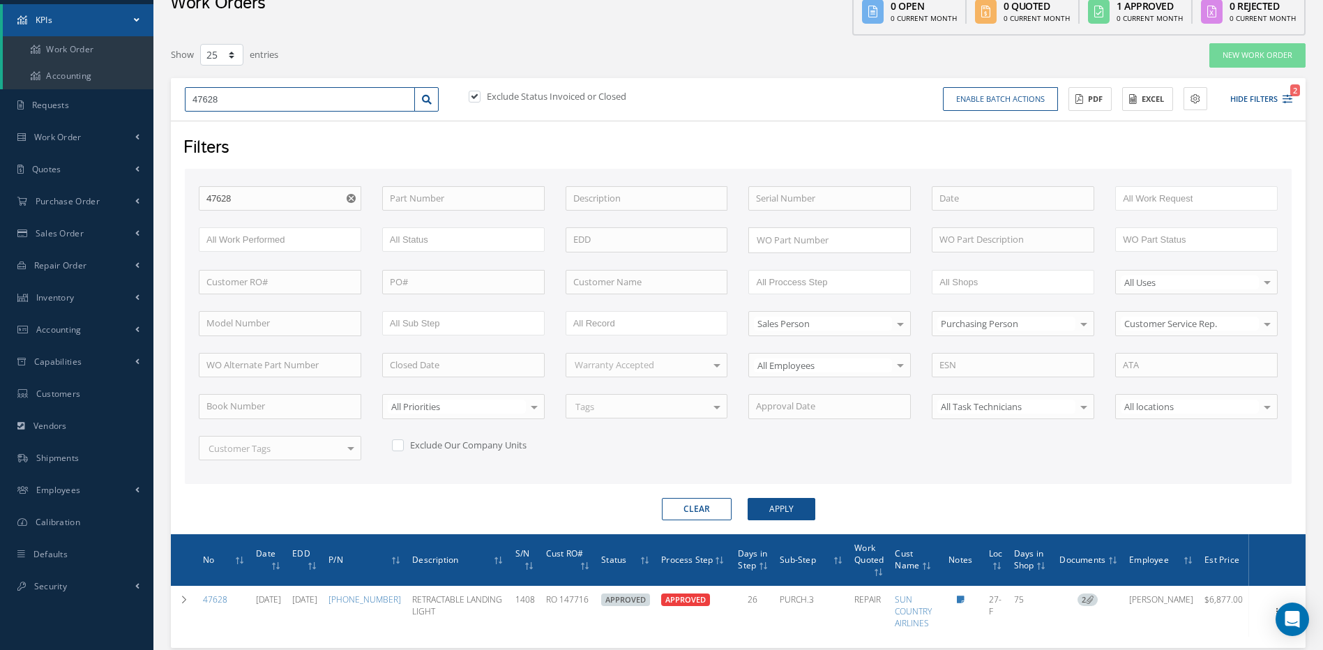
type input "4"
type input "48"
type input "484"
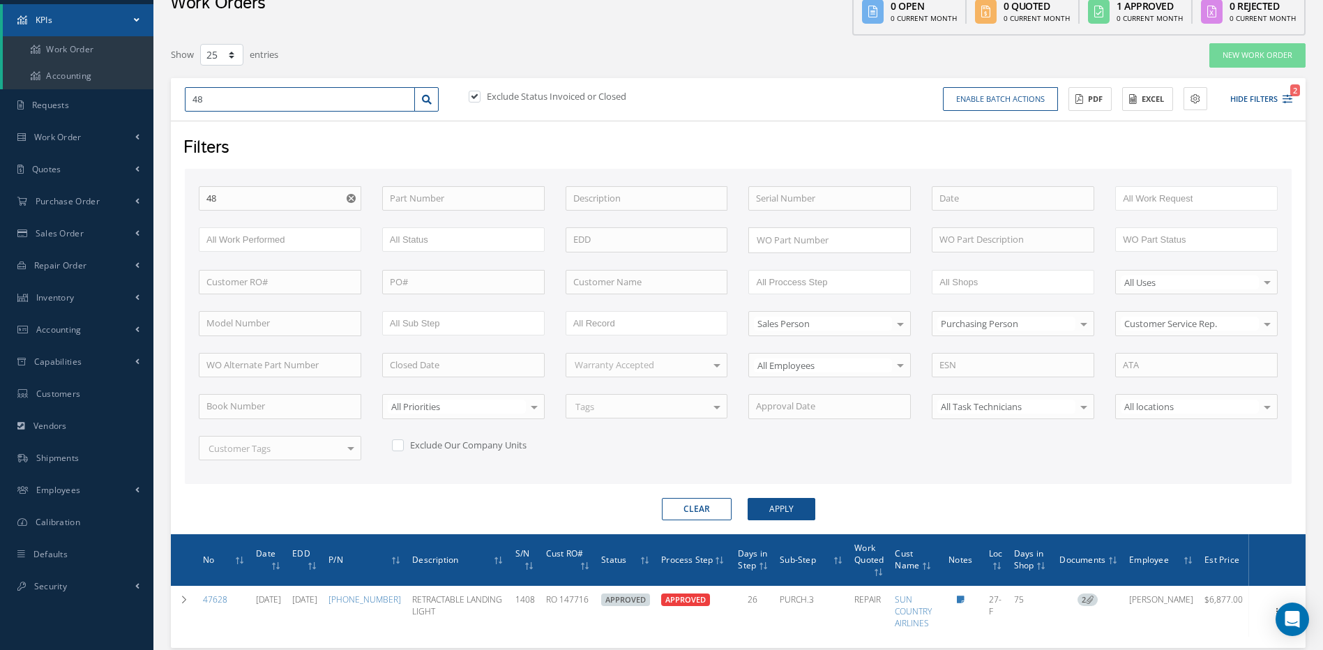
type input "484"
type input "4842"
type input "48420"
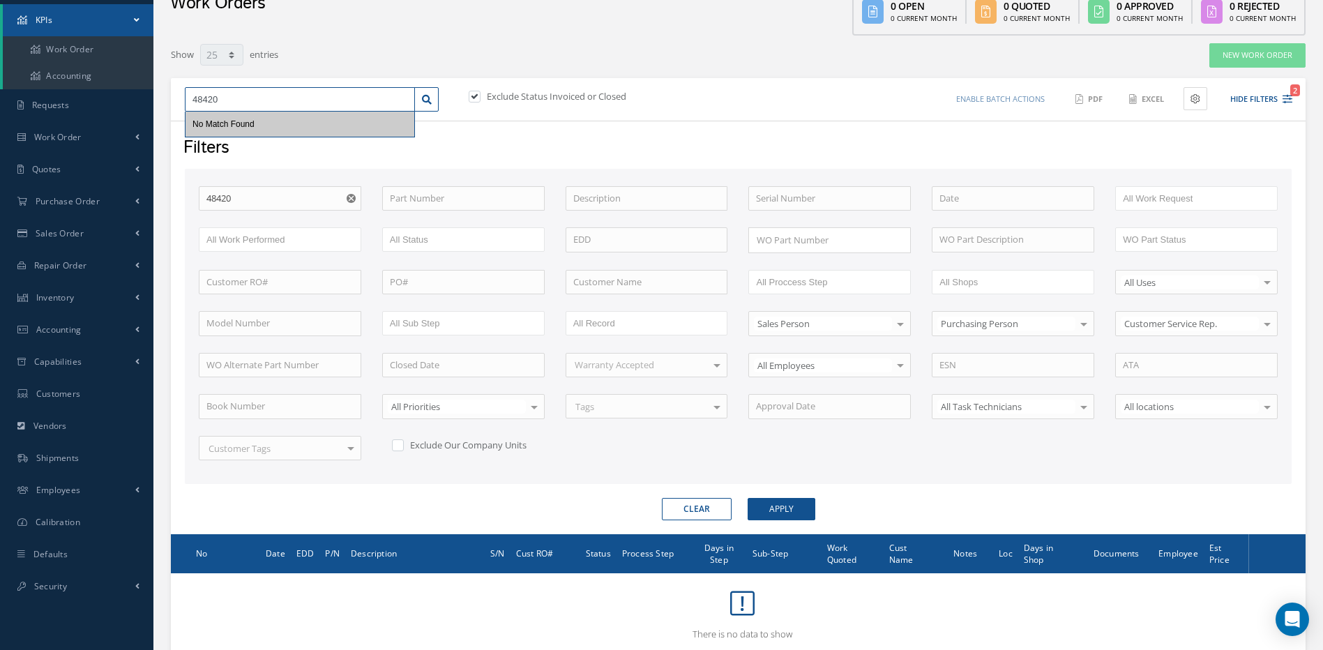
click at [243, 99] on input "48420" at bounding box center [300, 99] width 230 height 25
type input "4842"
type input "484"
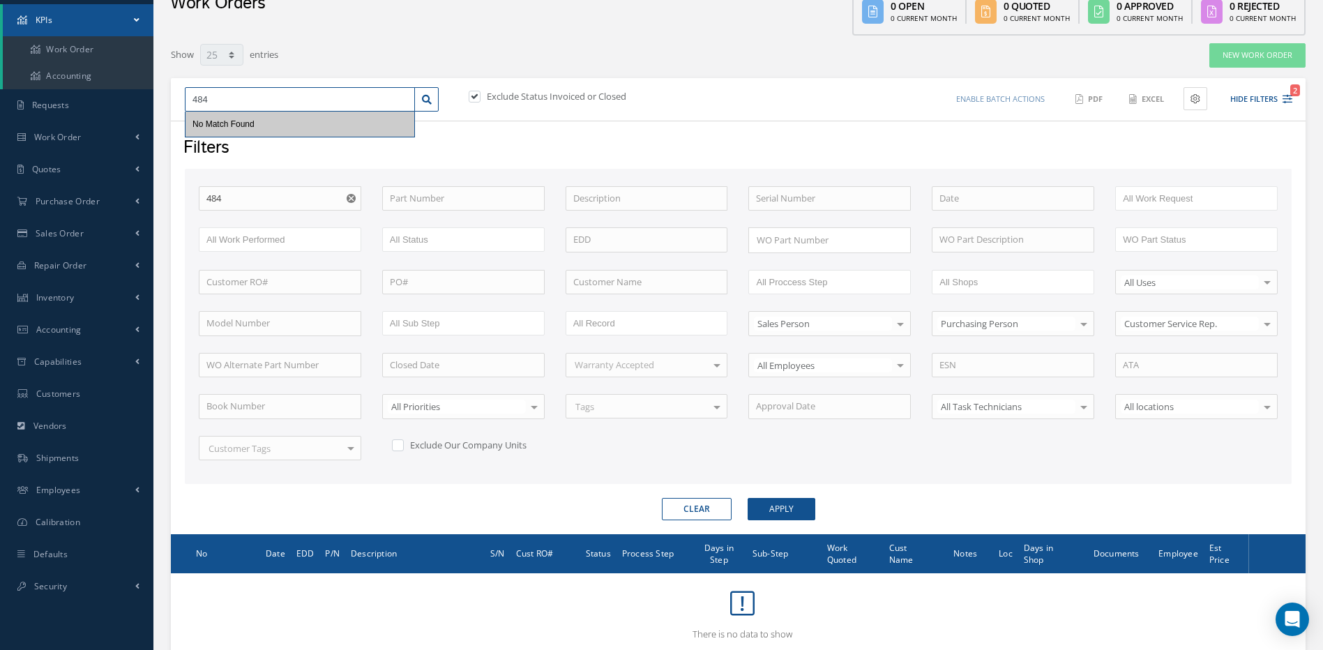
type input "4849"
type input "48493"
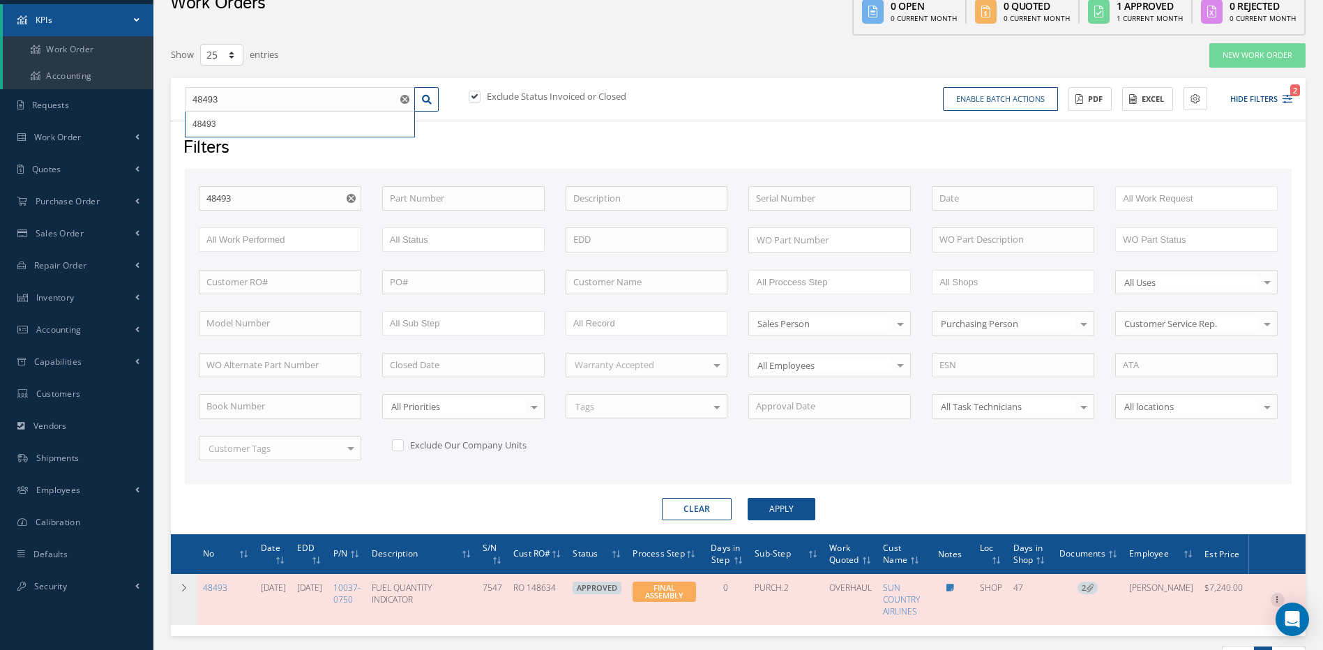
click at [1277, 594] on icon at bounding box center [1278, 598] width 14 height 11
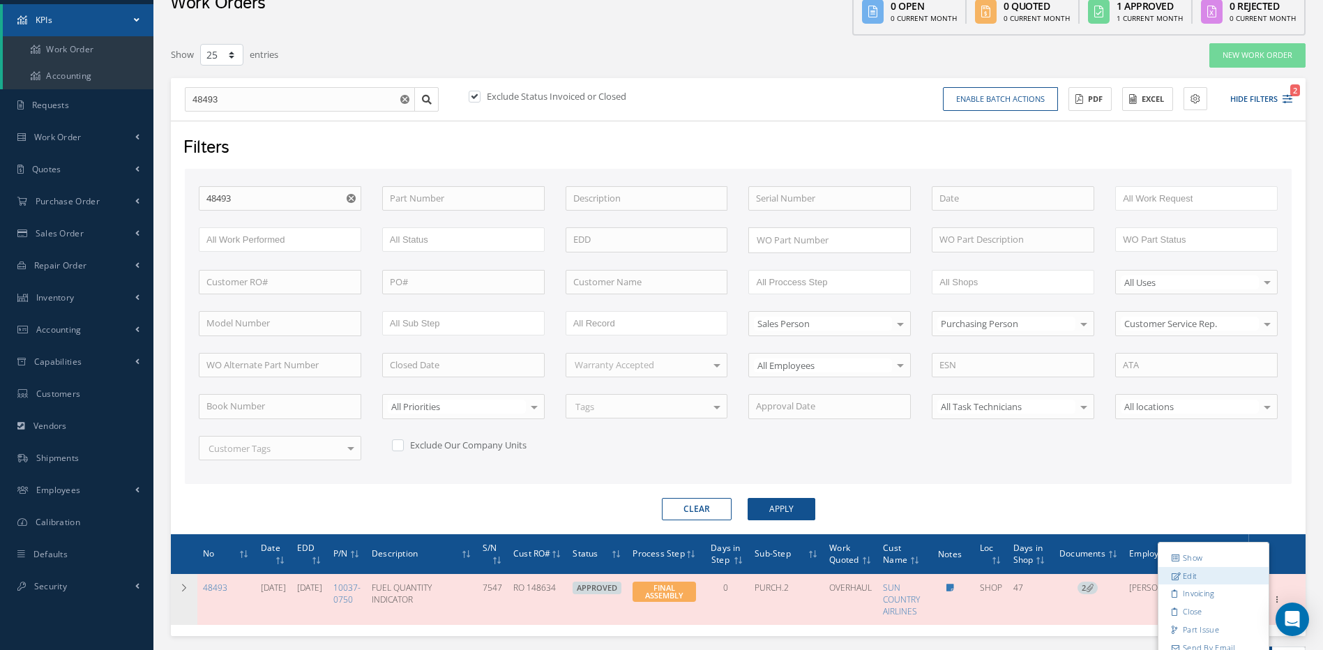
click at [1185, 577] on link "Edit" at bounding box center [1214, 575] width 110 height 18
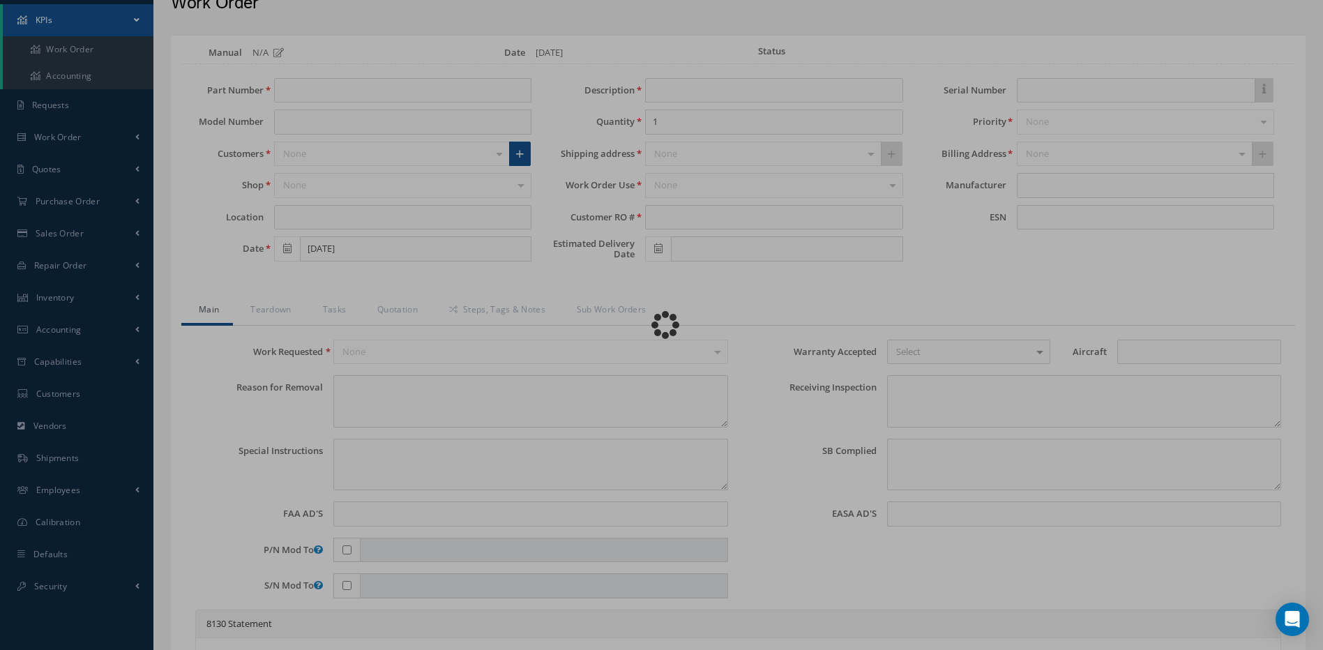
type input "10037-0750"
type input "SHOP"
type input "08/08/2025"
type input "FUEL QUANTITY INDICATOR"
type input "RO 148634"
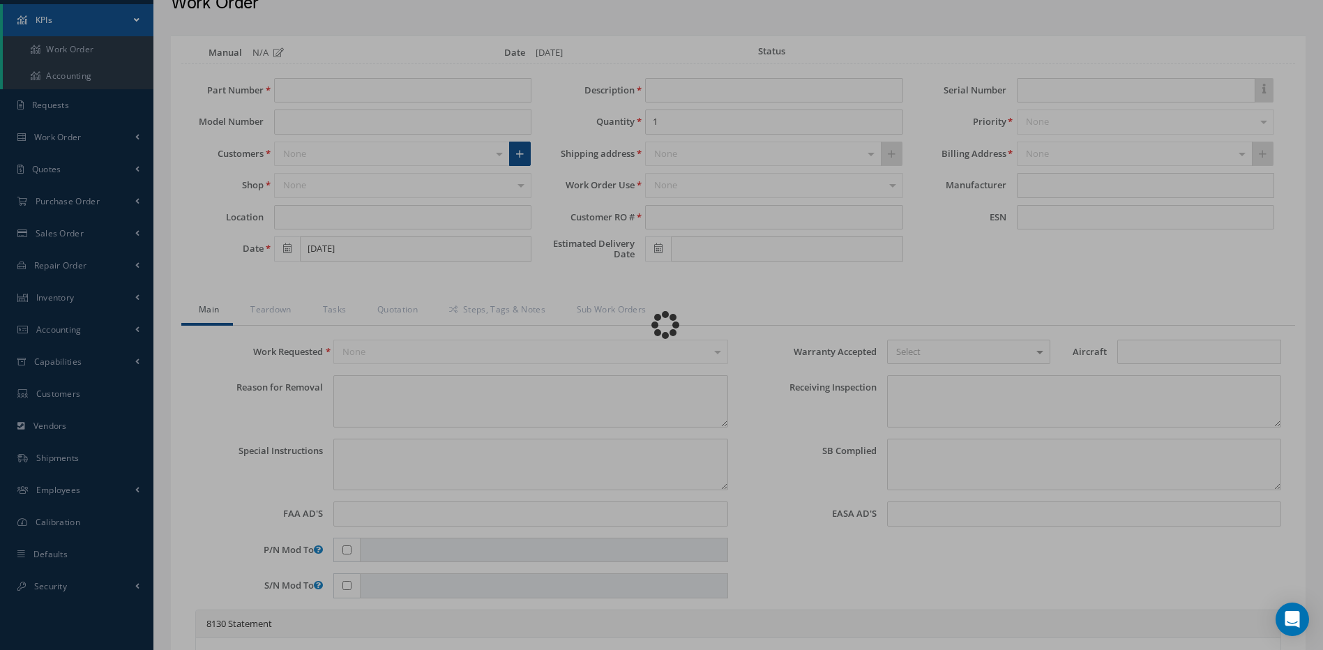
type input "10/07/2025"
type input "7547"
type textarea "WHILE FUELING, FOU ND NO INDICATION ON CENTER INDICATOR ON FUEL STATION"
type textarea "PLEASE SEE R.O. FOR DETAILS"
type textarea "NO VISUAL DAMAGE"
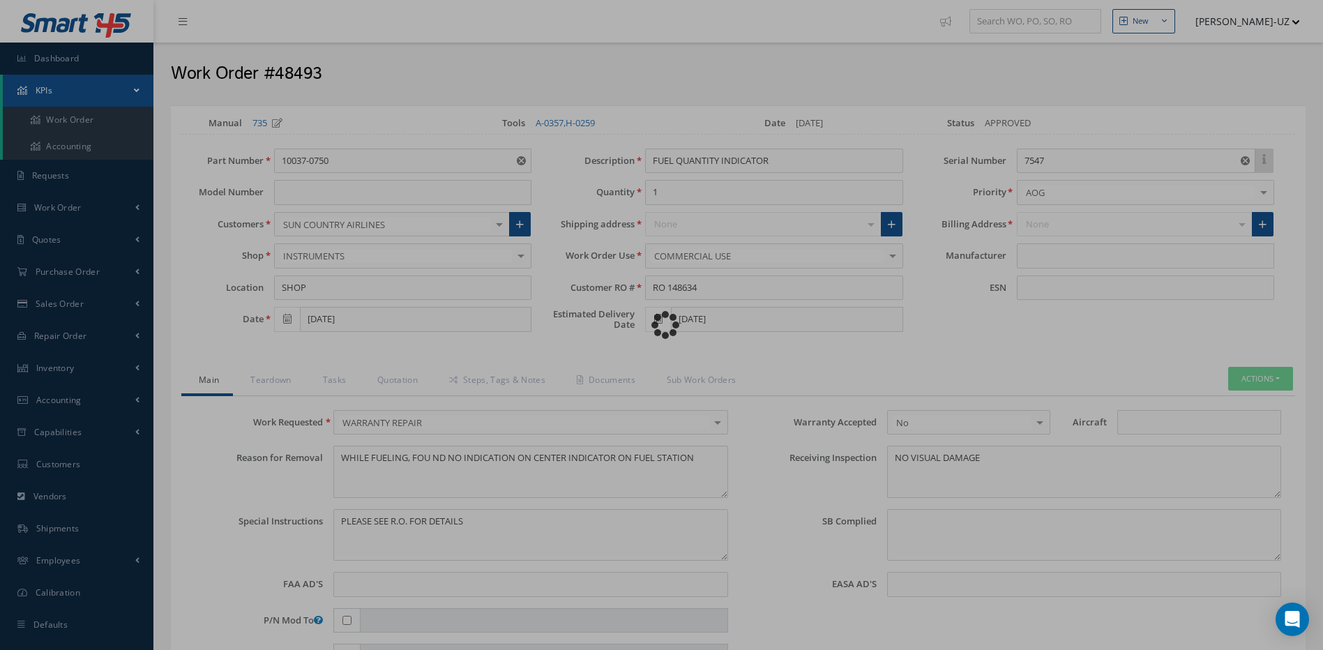
type input "SIMMONDS PRECISION PRODUCTS"
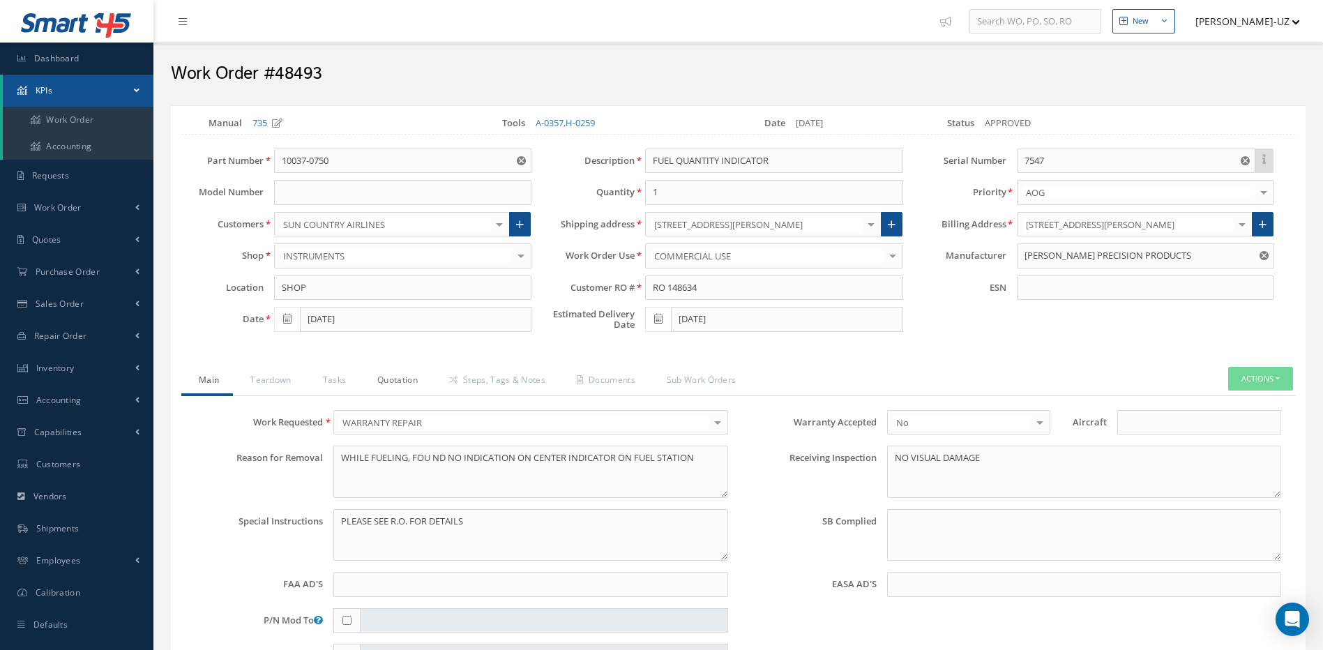
click at [391, 382] on link "Quotation" at bounding box center [396, 381] width 72 height 29
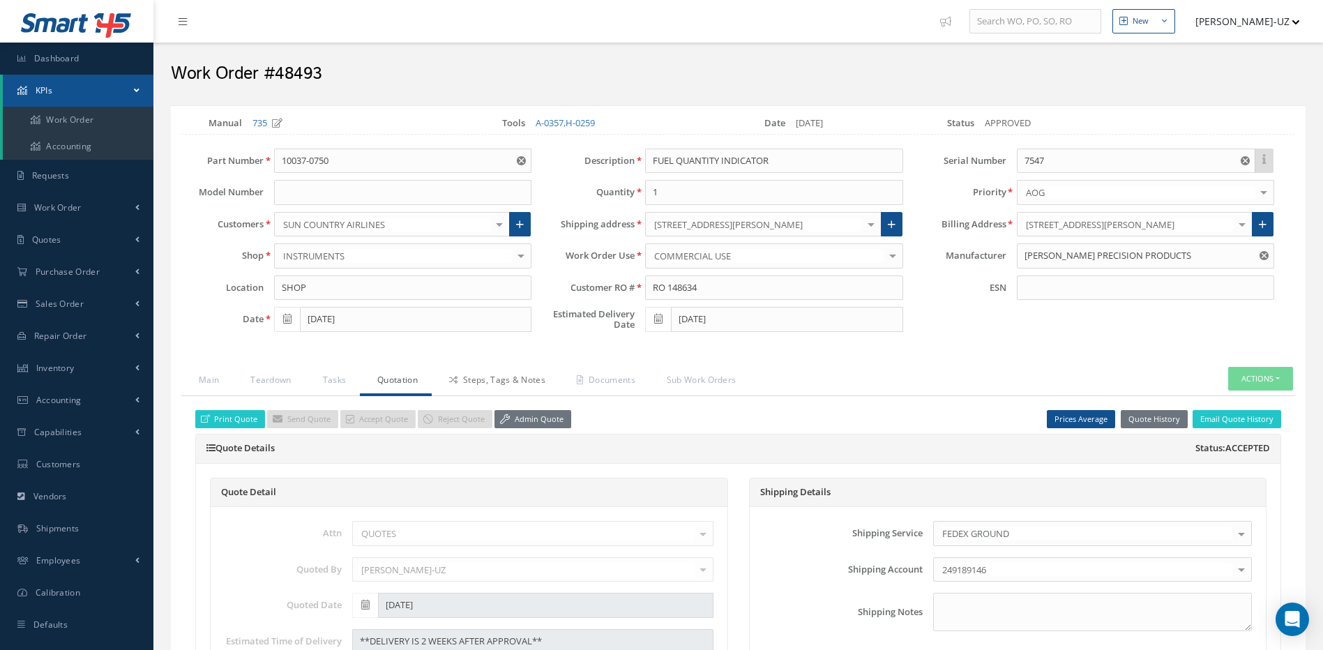
click at [489, 377] on link "Steps, Tags & Notes" at bounding box center [496, 381] width 128 height 29
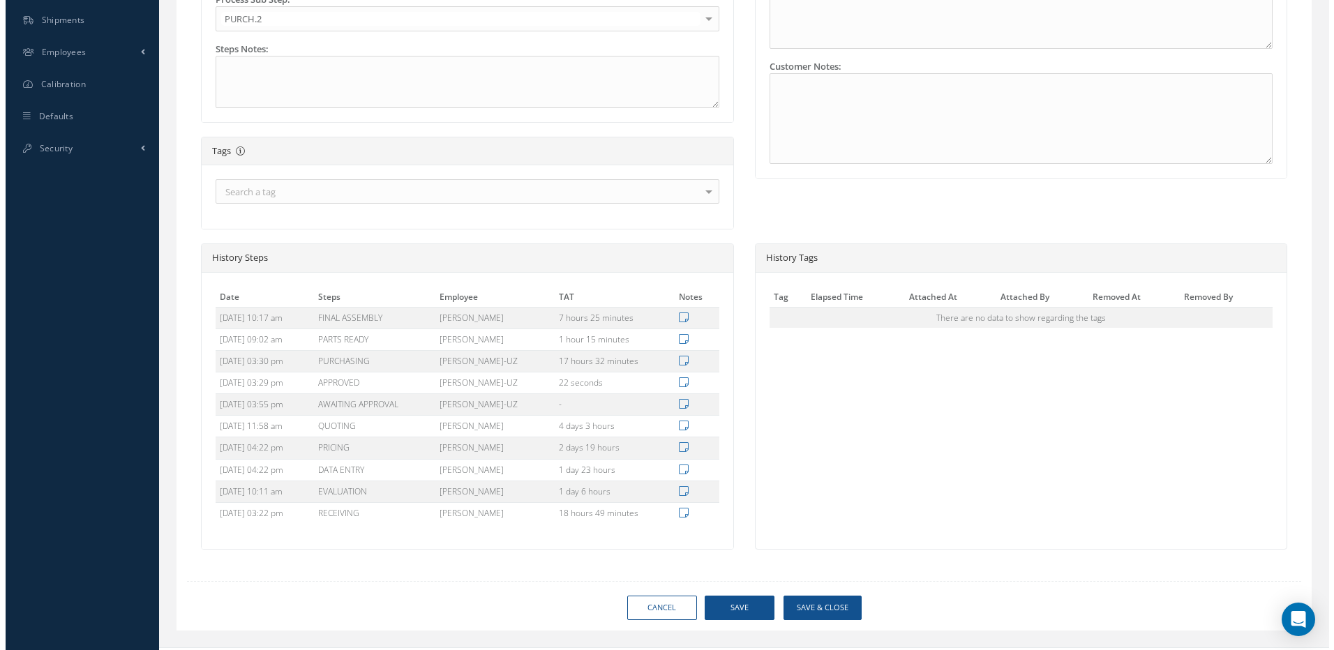
scroll to position [534, 0]
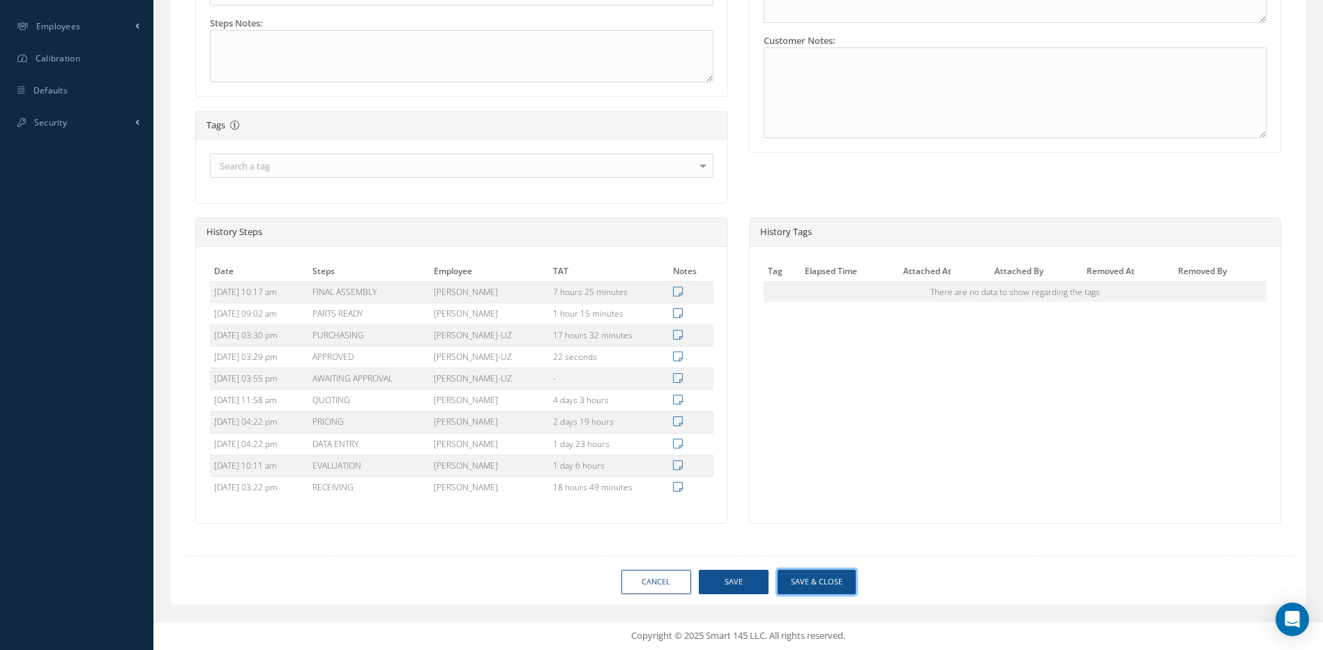
click at [808, 583] on button "Save & Close" at bounding box center [817, 582] width 78 height 24
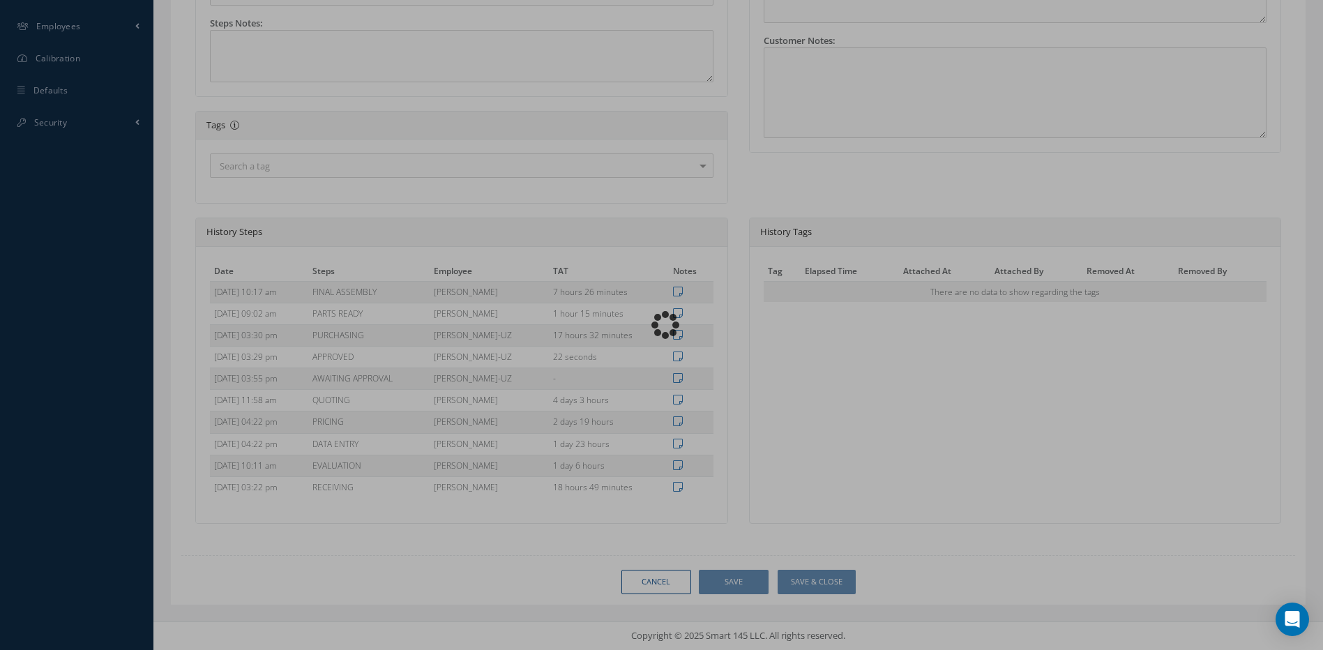
type input "SIMMONDS PRECISION PRODUCTS"
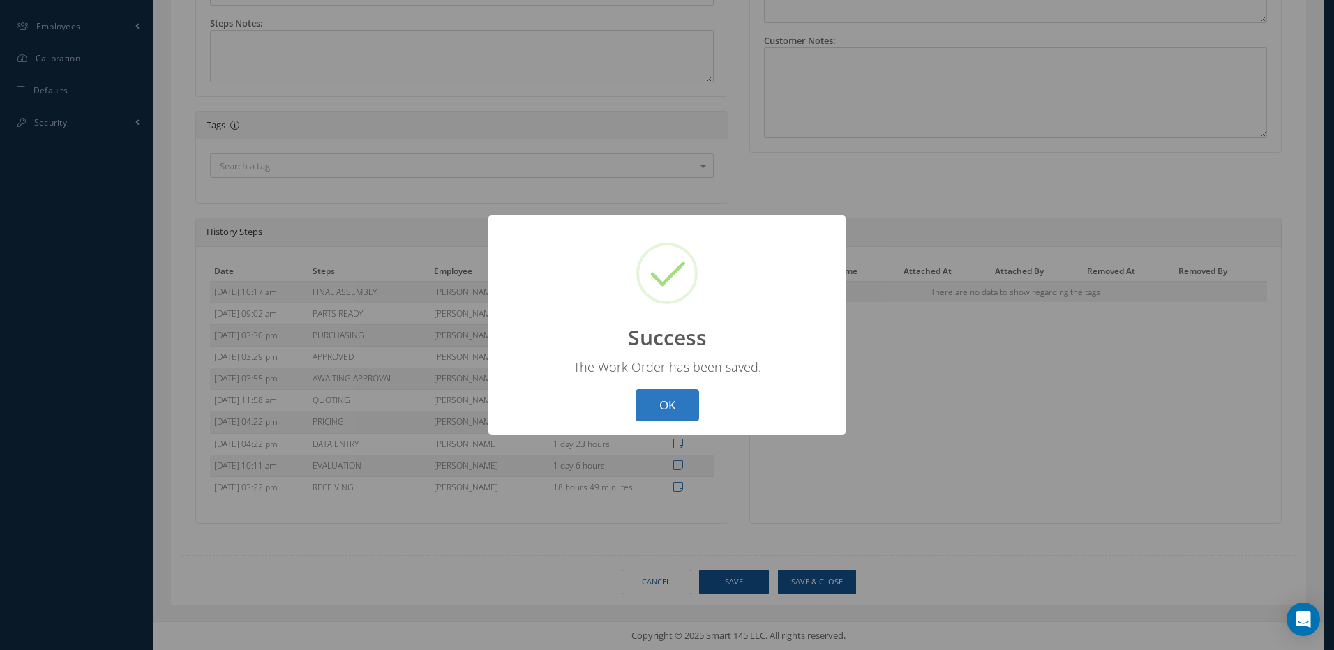
click at [668, 403] on button "OK" at bounding box center [667, 405] width 63 height 33
select select "25"
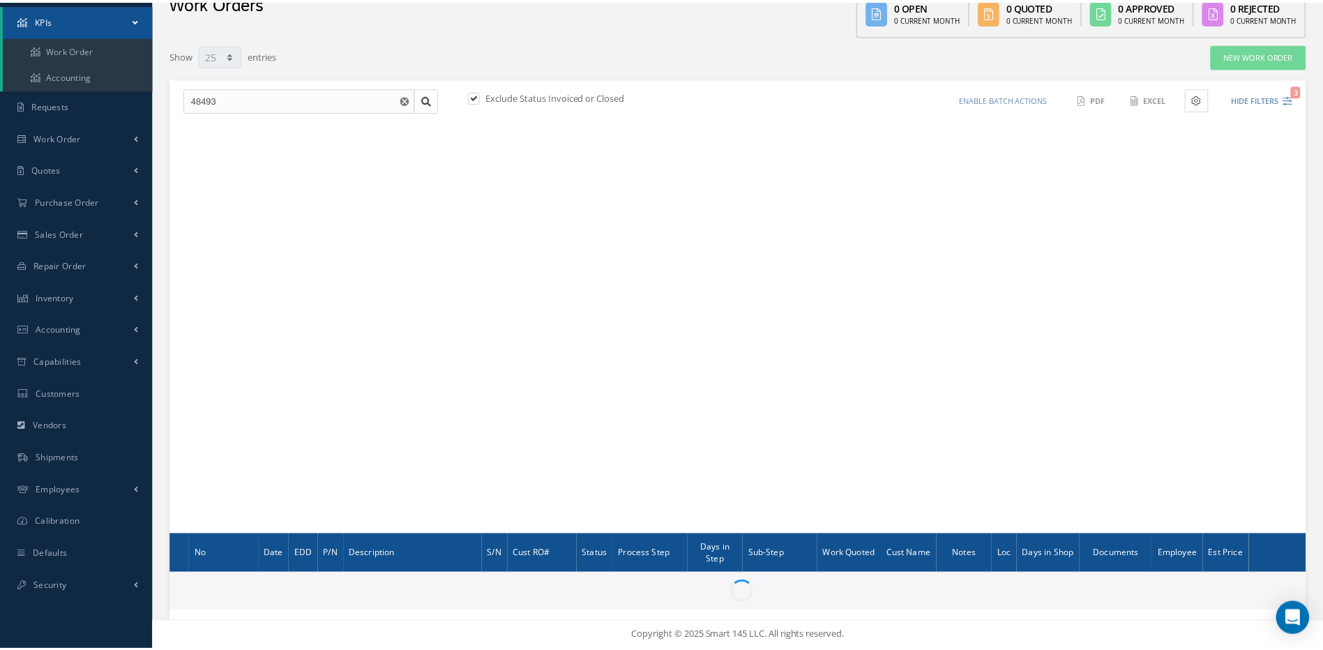
scroll to position [70, 0]
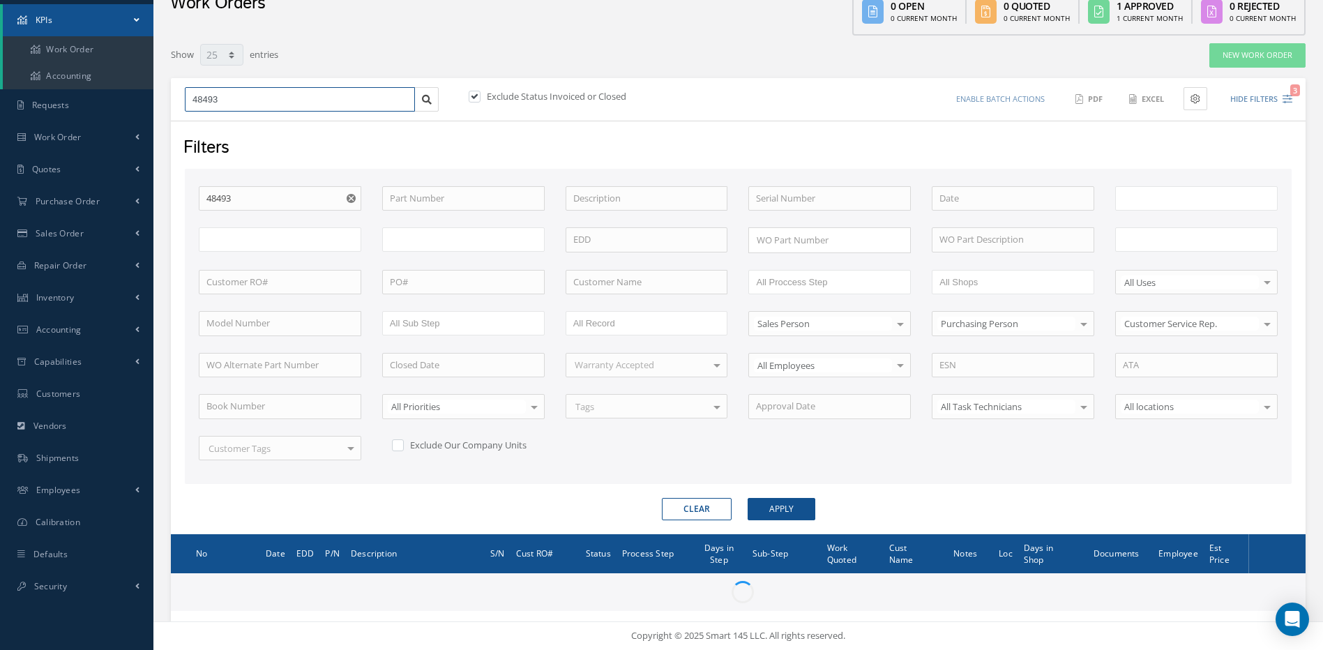
click at [241, 98] on input "48493" at bounding box center [300, 99] width 230 height 25
type input "All Work Request"
type input "All Work Performed"
type input "All Status"
type input "WO Part Status"
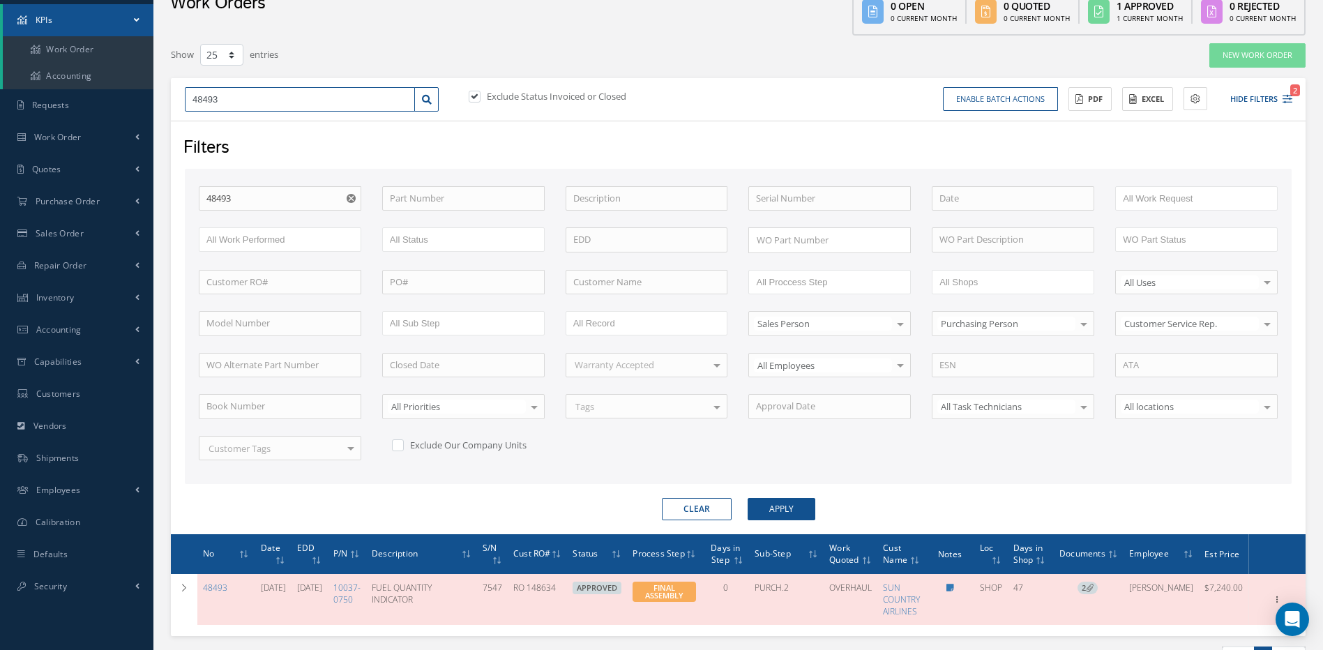
type input "4849"
type input "484"
type input "48"
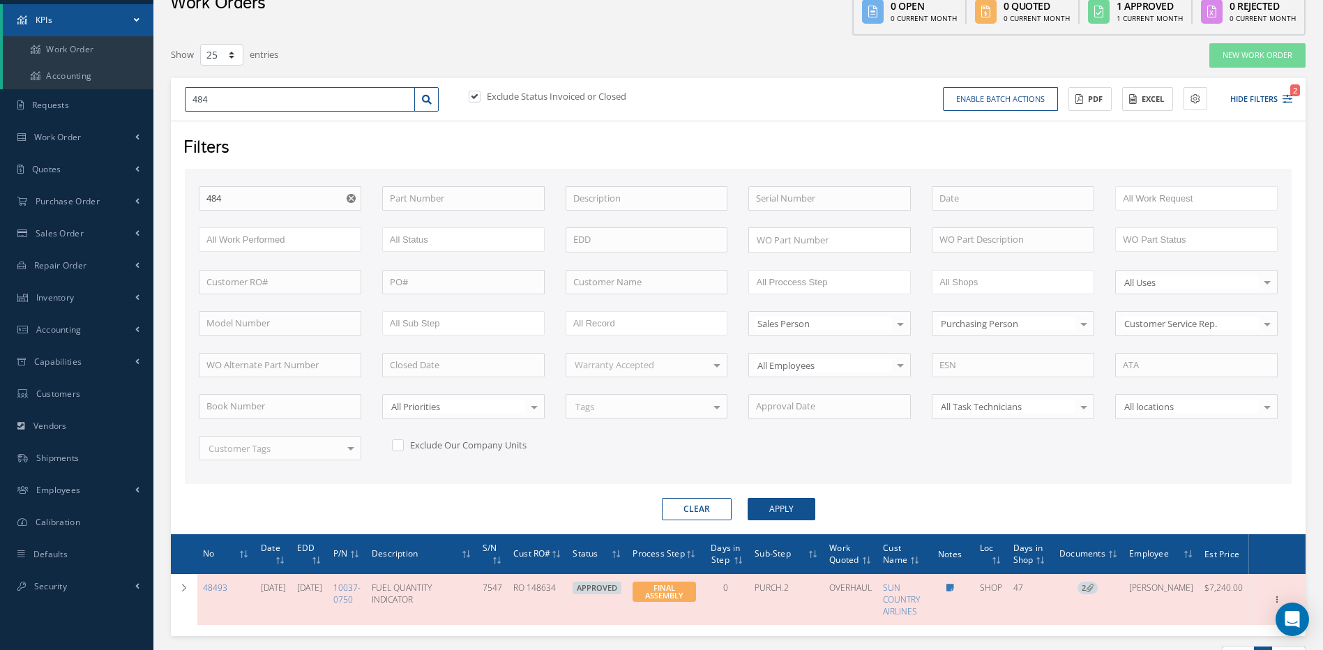
type input "48"
type input "485"
type input "4859"
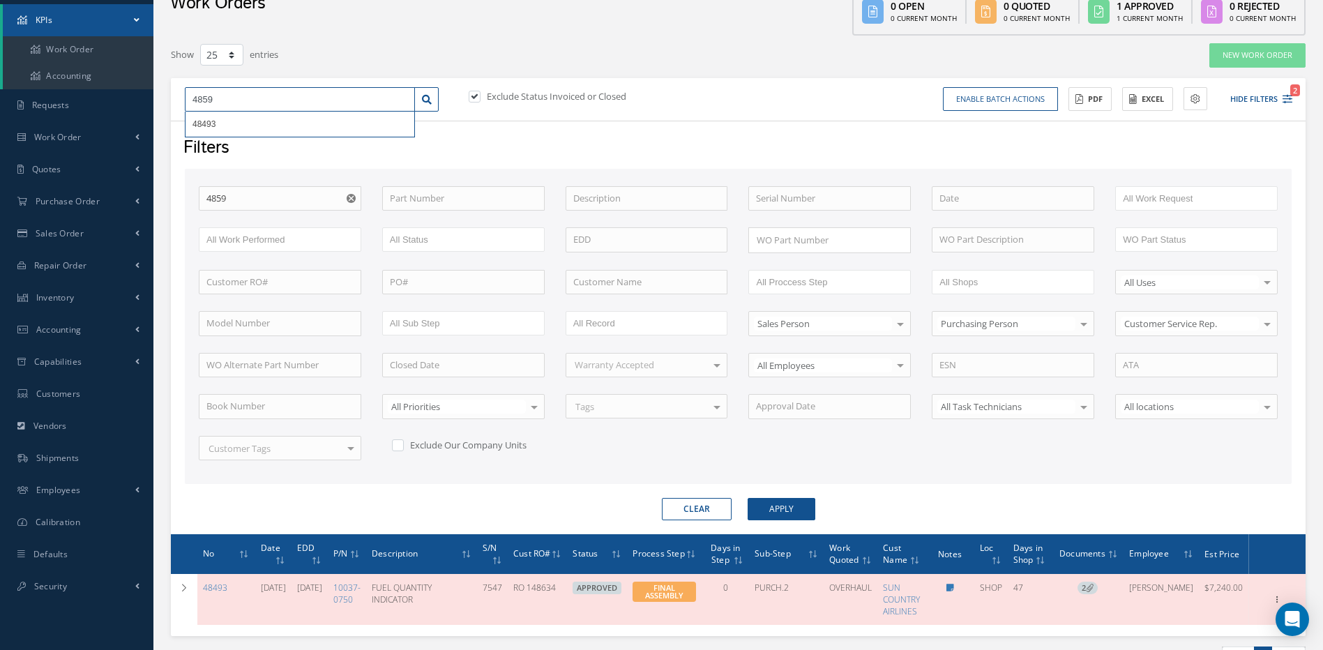
type input "48595"
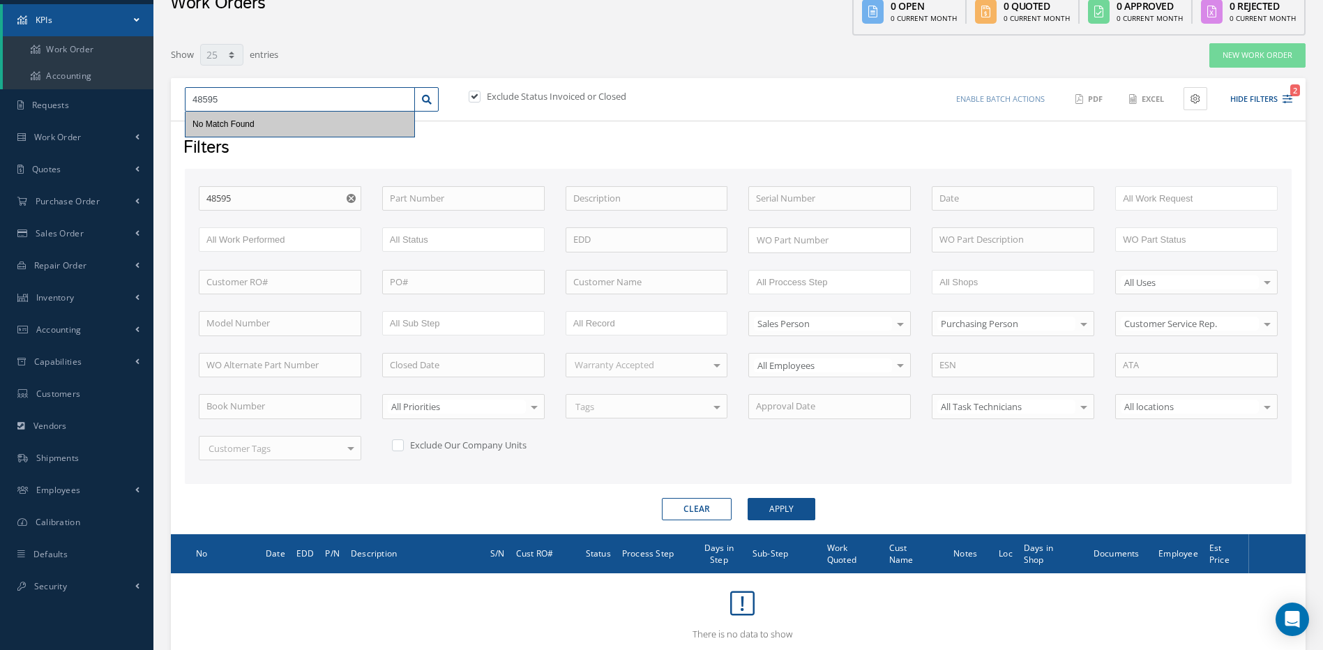
click at [248, 96] on input "48595" at bounding box center [300, 99] width 230 height 25
type input "4859"
type input "485"
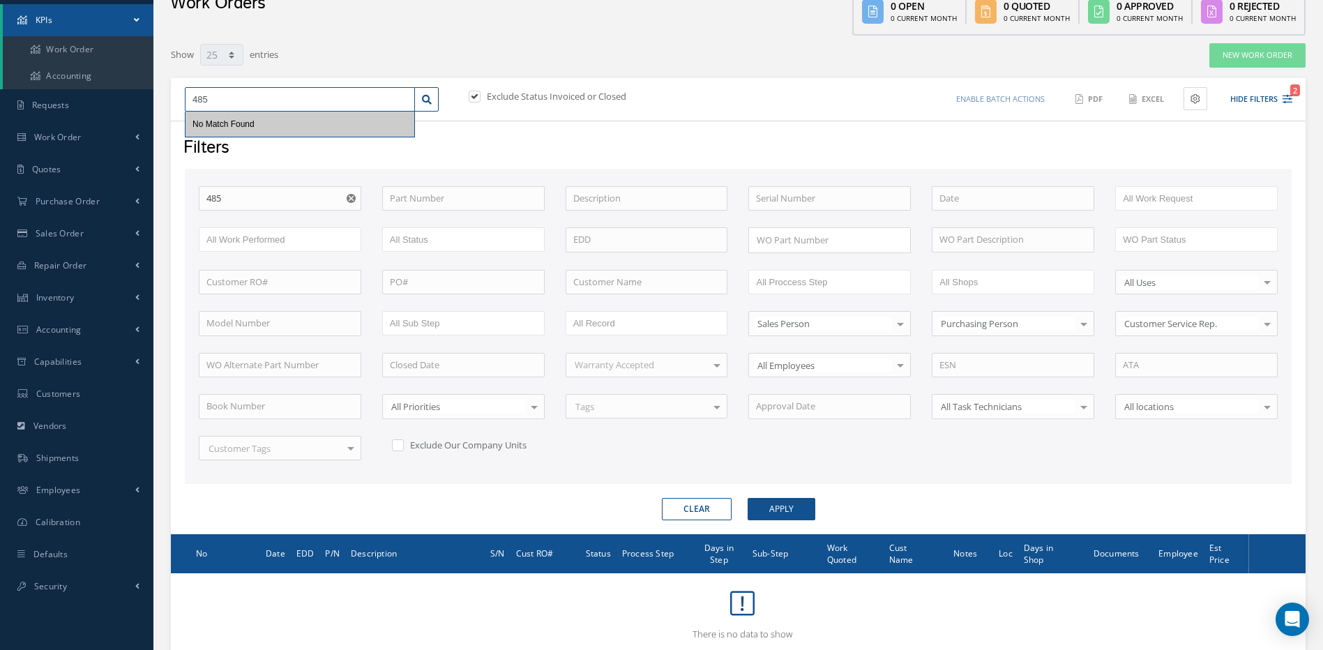
type input "48"
type input "486"
type input "4868"
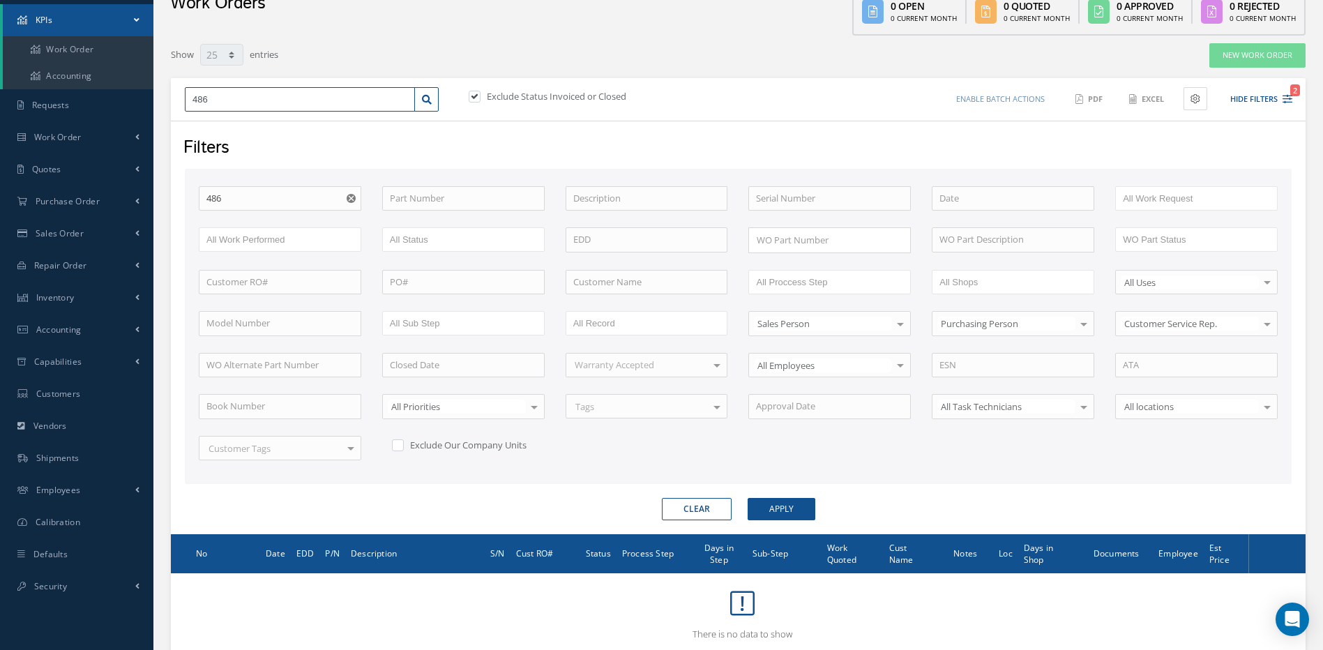
type input "4868"
type input "486"
type input "4865"
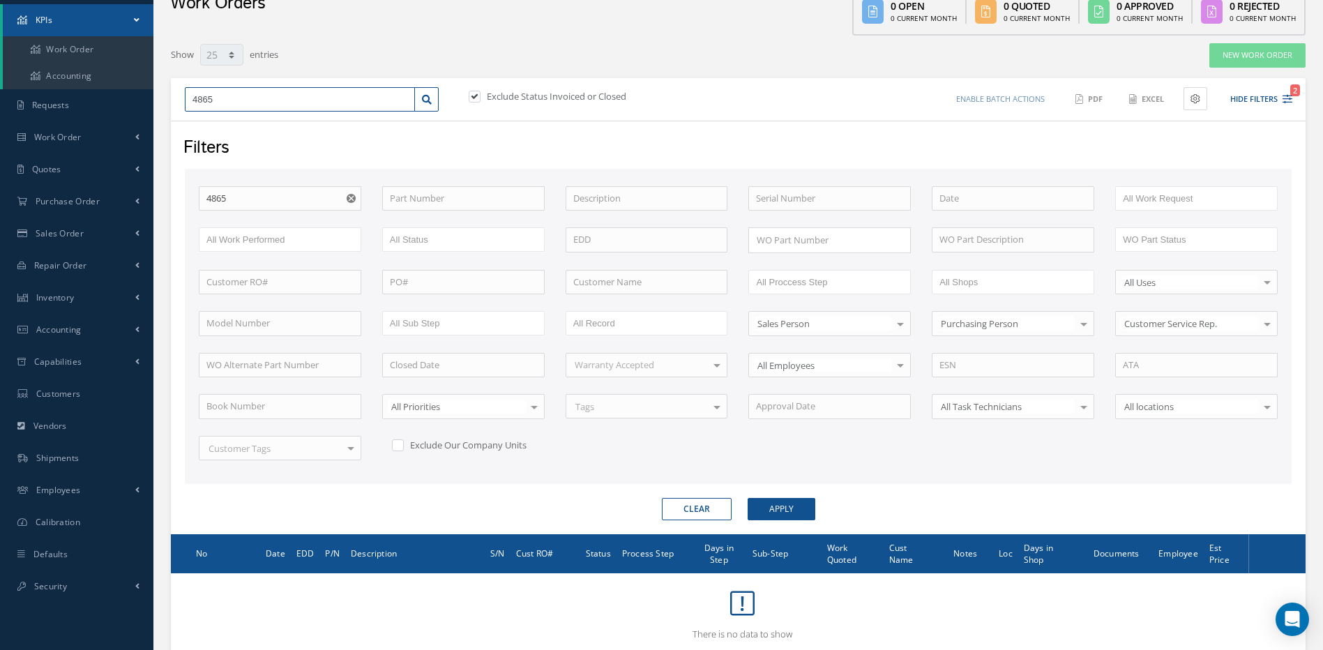
type input "48654"
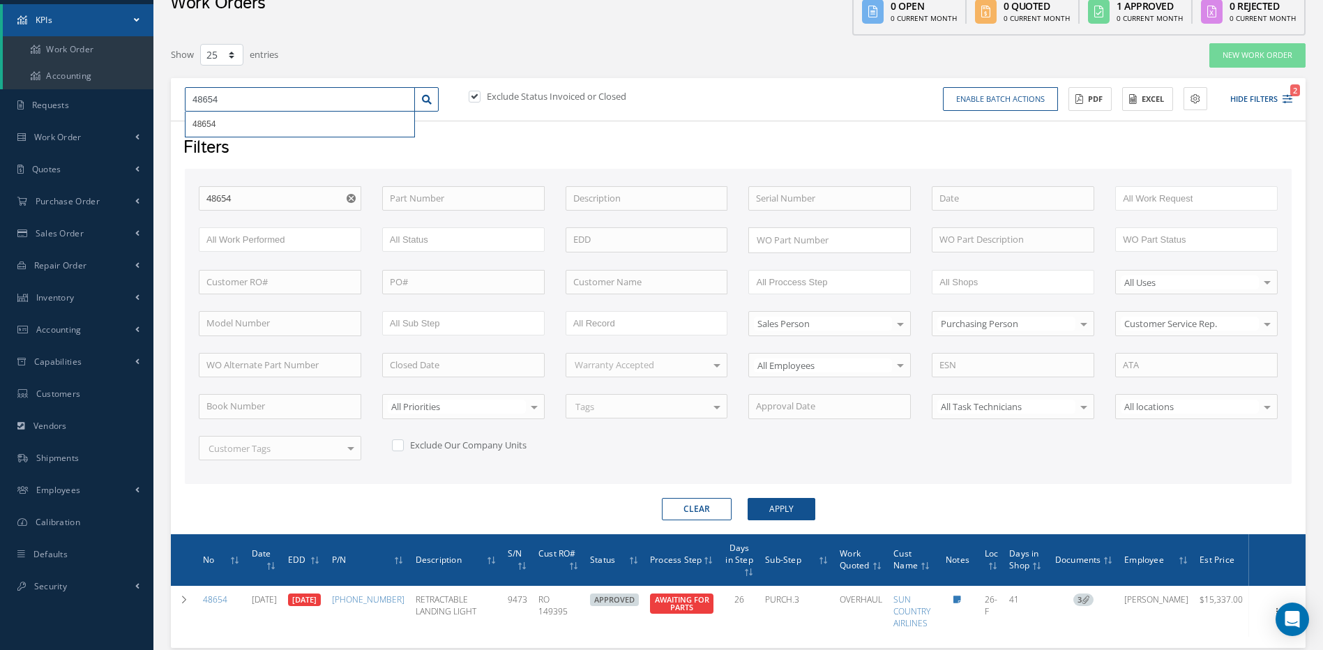
click at [230, 92] on input "48654" at bounding box center [300, 99] width 230 height 25
type input "4865"
type input "48658"
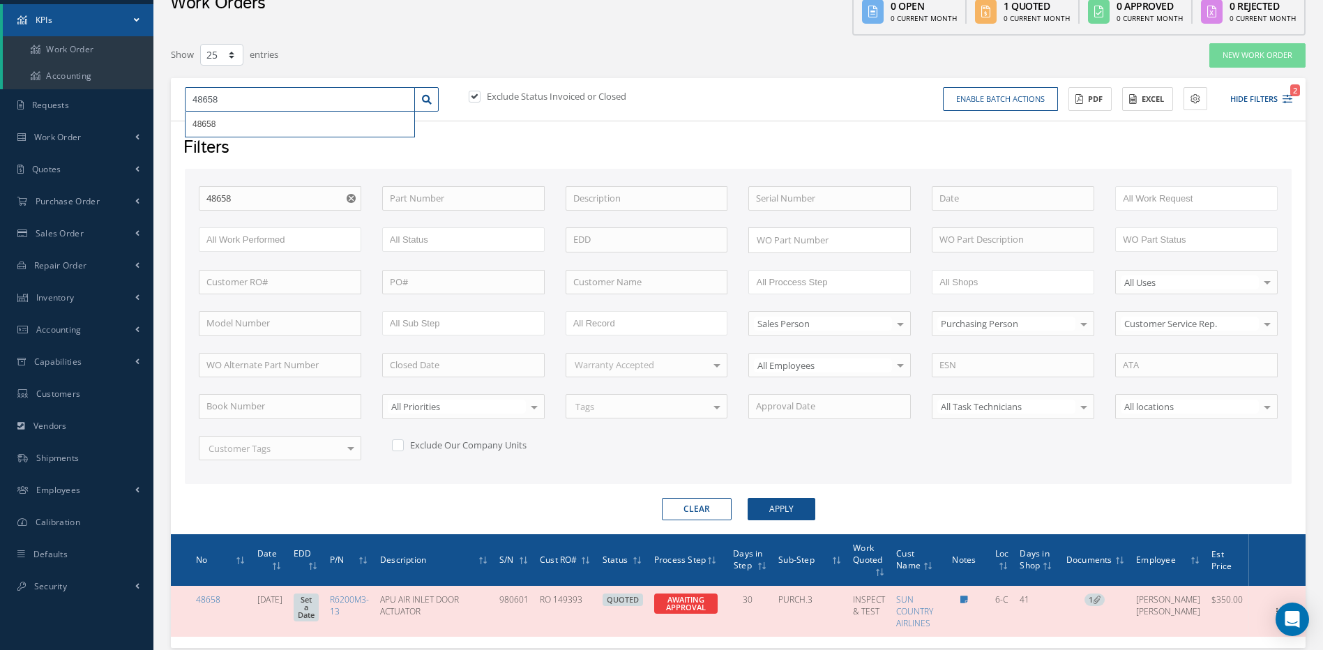
click at [239, 101] on input "48658" at bounding box center [300, 99] width 230 height 25
type input "4865"
type input "486"
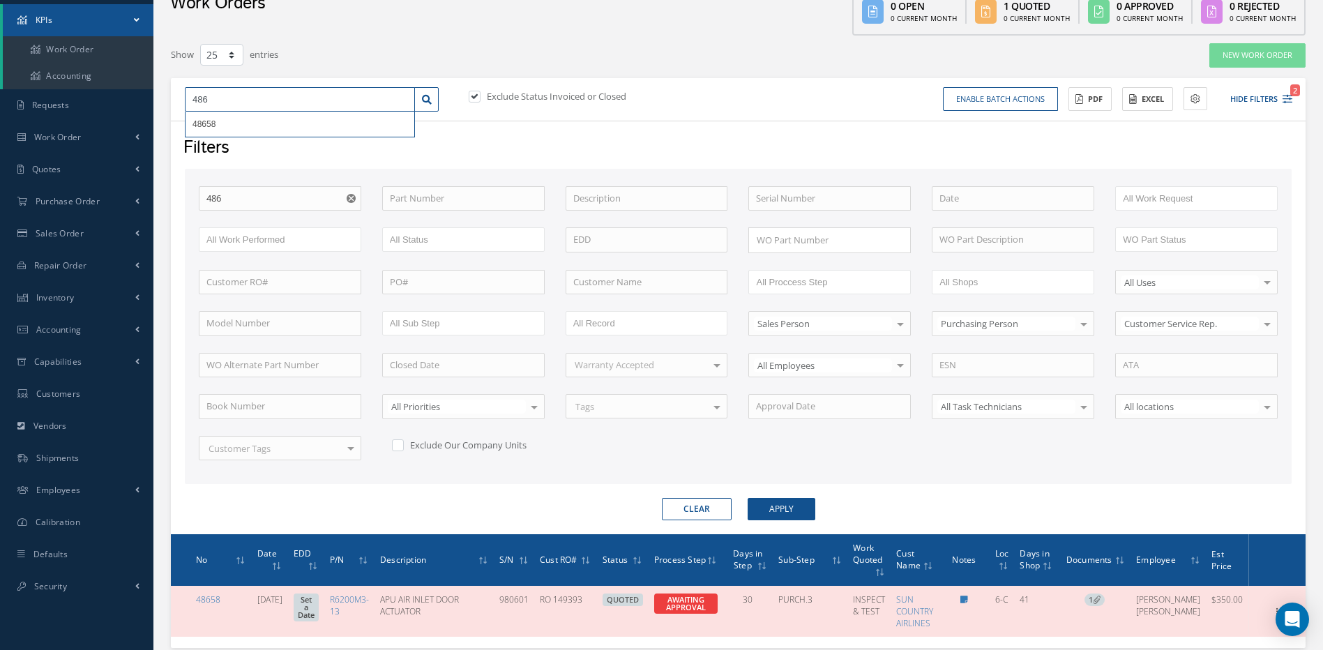
type input "48"
type input "488"
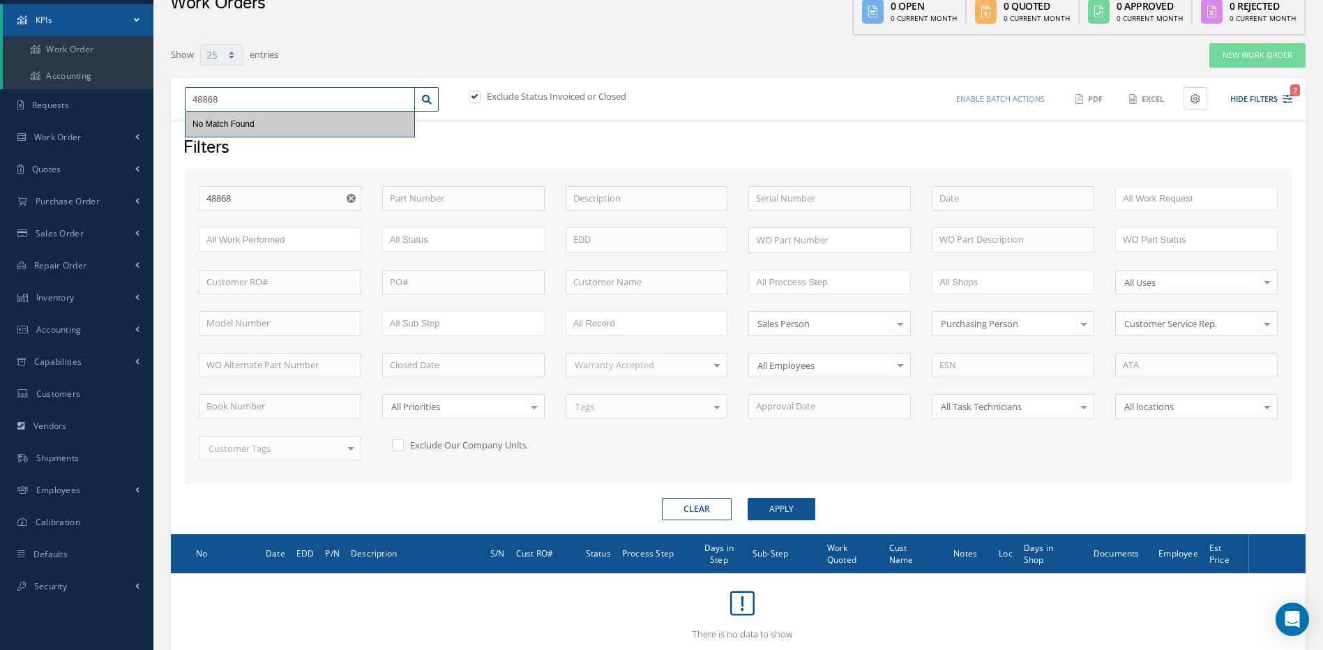
drag, startPoint x: 264, startPoint y: 100, endPoint x: 181, endPoint y: 98, distance: 83.1
click at [181, 98] on div "48868 No Match Found" at bounding box center [311, 99] width 275 height 25
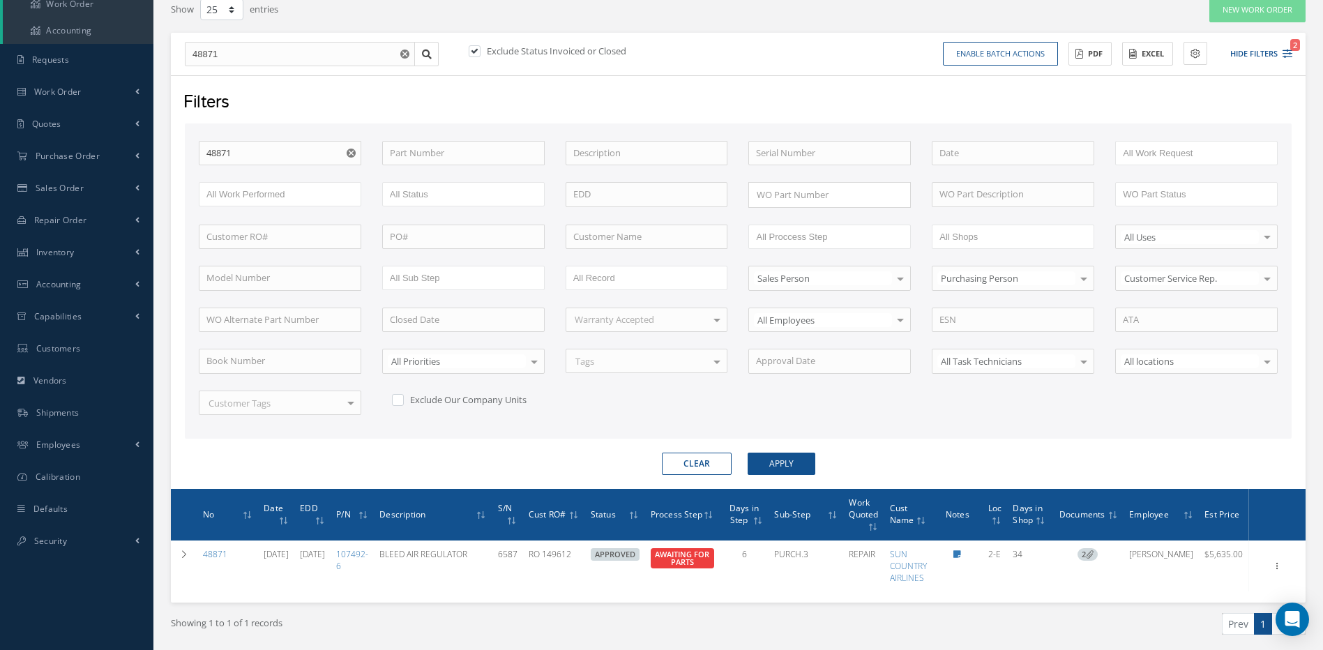
scroll to position [164, 0]
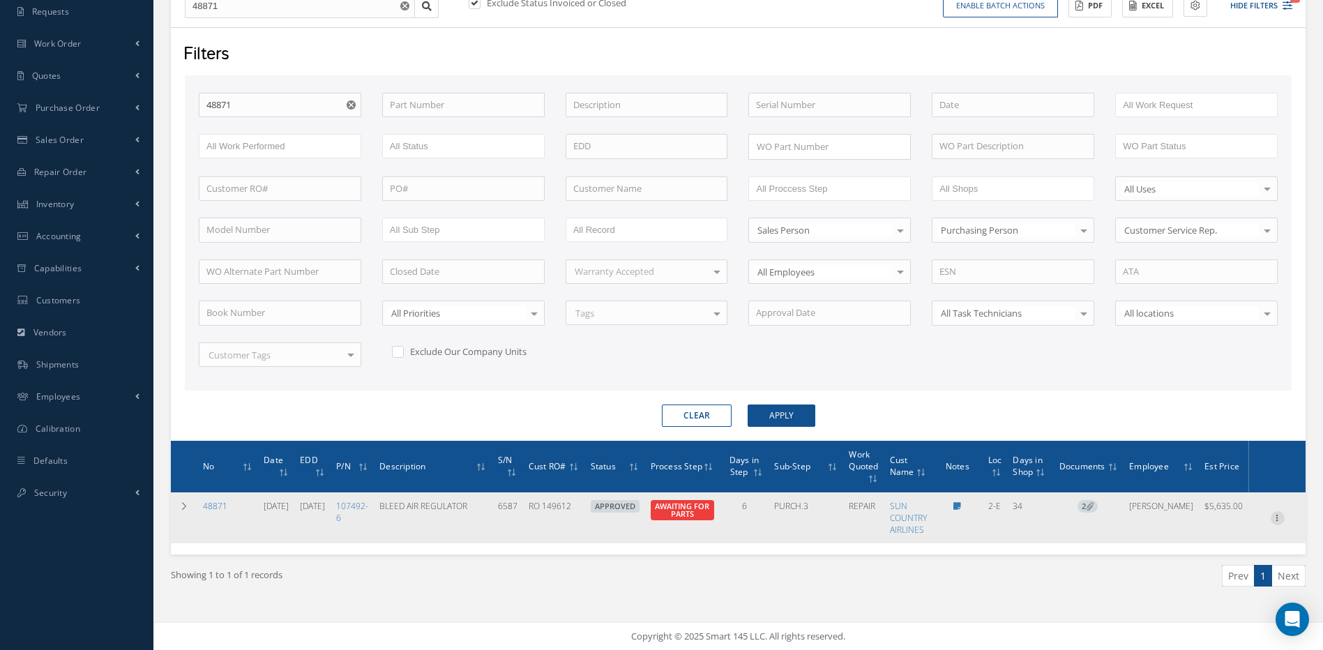
click at [1278, 514] on icon at bounding box center [1278, 516] width 14 height 11
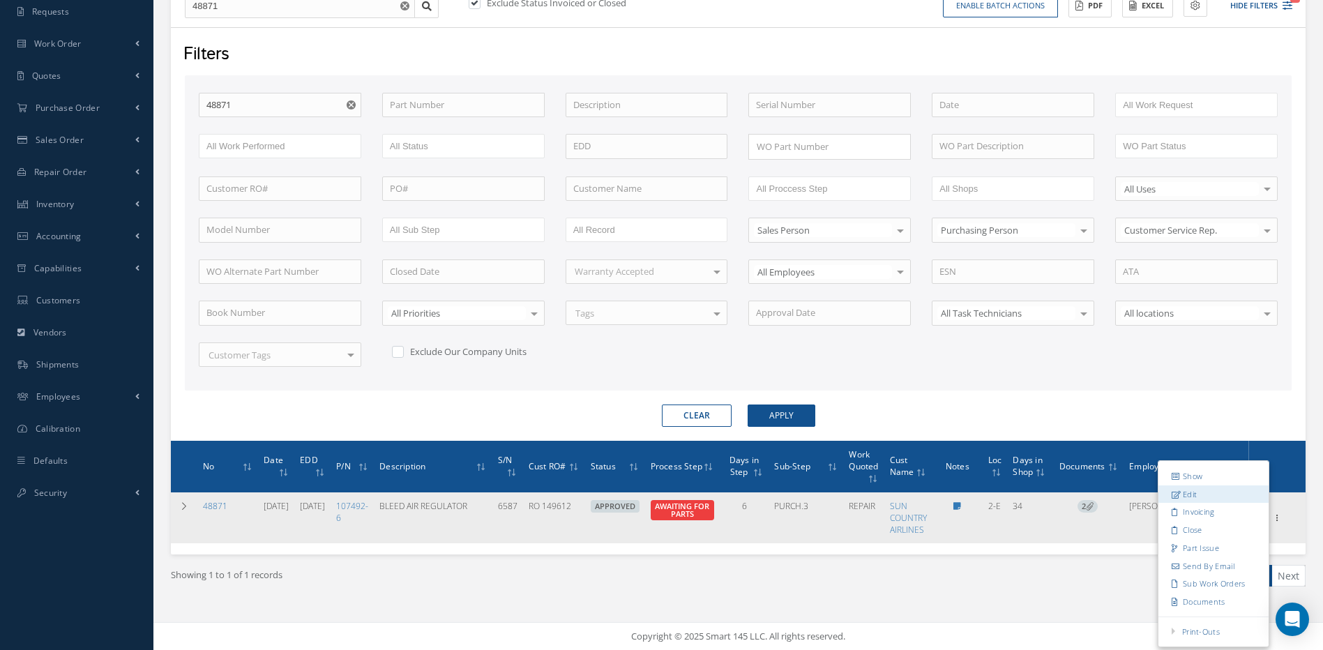
click at [1187, 490] on link "Edit" at bounding box center [1214, 494] width 110 height 18
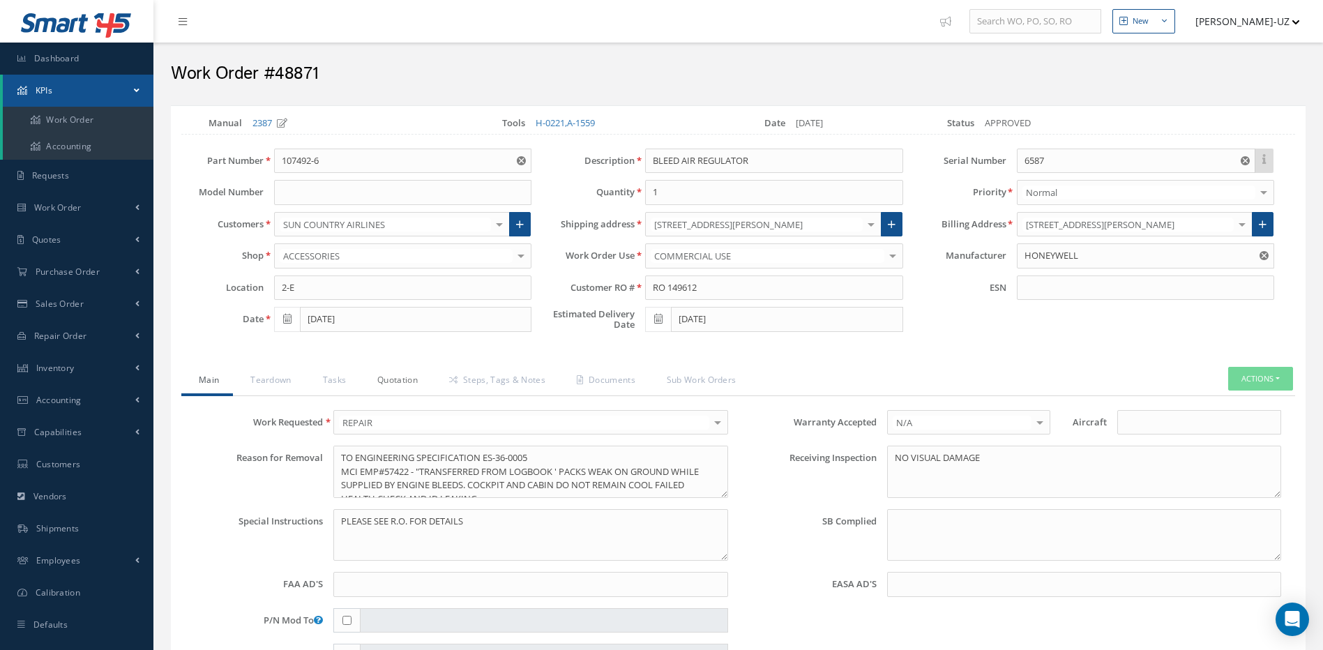
click at [388, 383] on link "Quotation" at bounding box center [396, 381] width 72 height 29
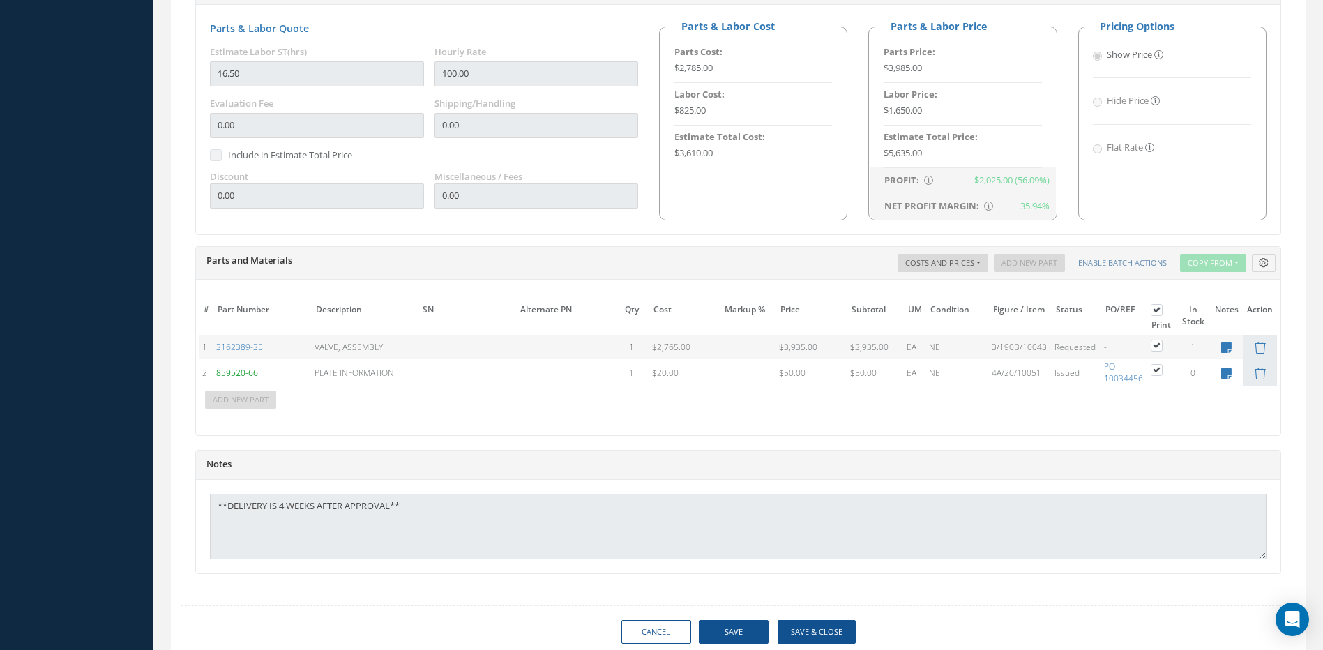
scroll to position [894, 0]
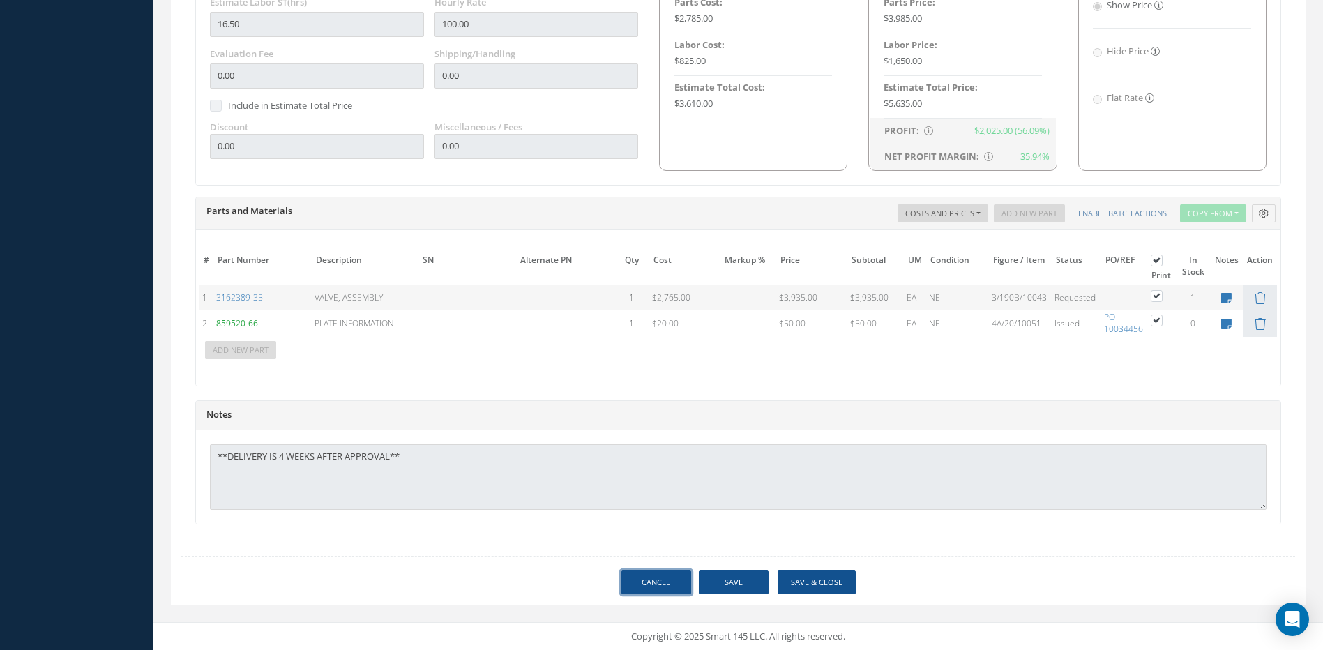
click at [655, 581] on link "Cancel" at bounding box center [657, 583] width 70 height 24
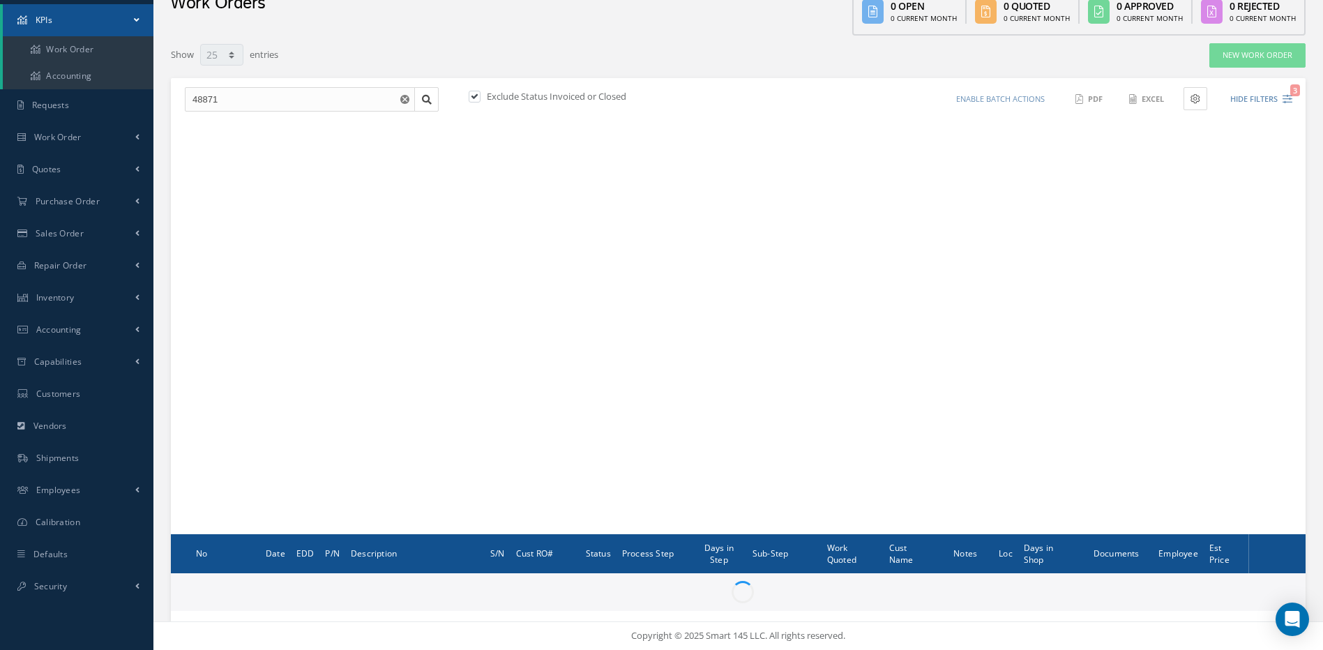
scroll to position [70, 0]
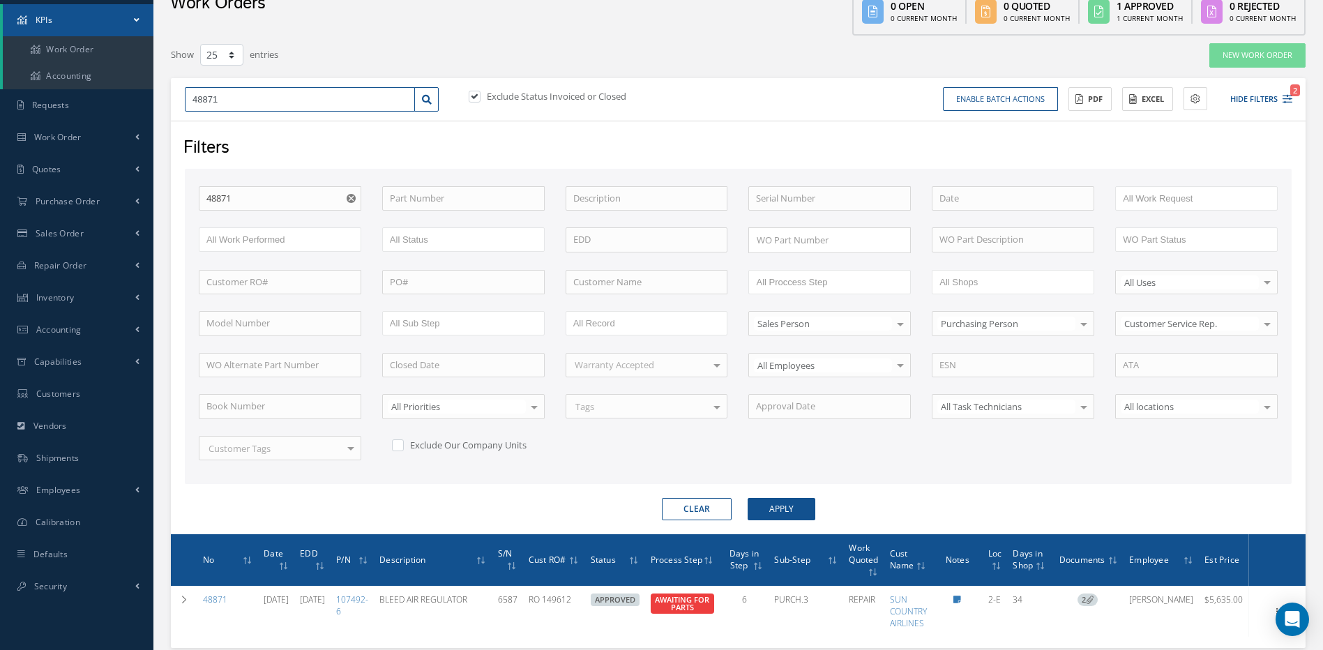
click at [239, 104] on input "48871" at bounding box center [300, 99] width 230 height 25
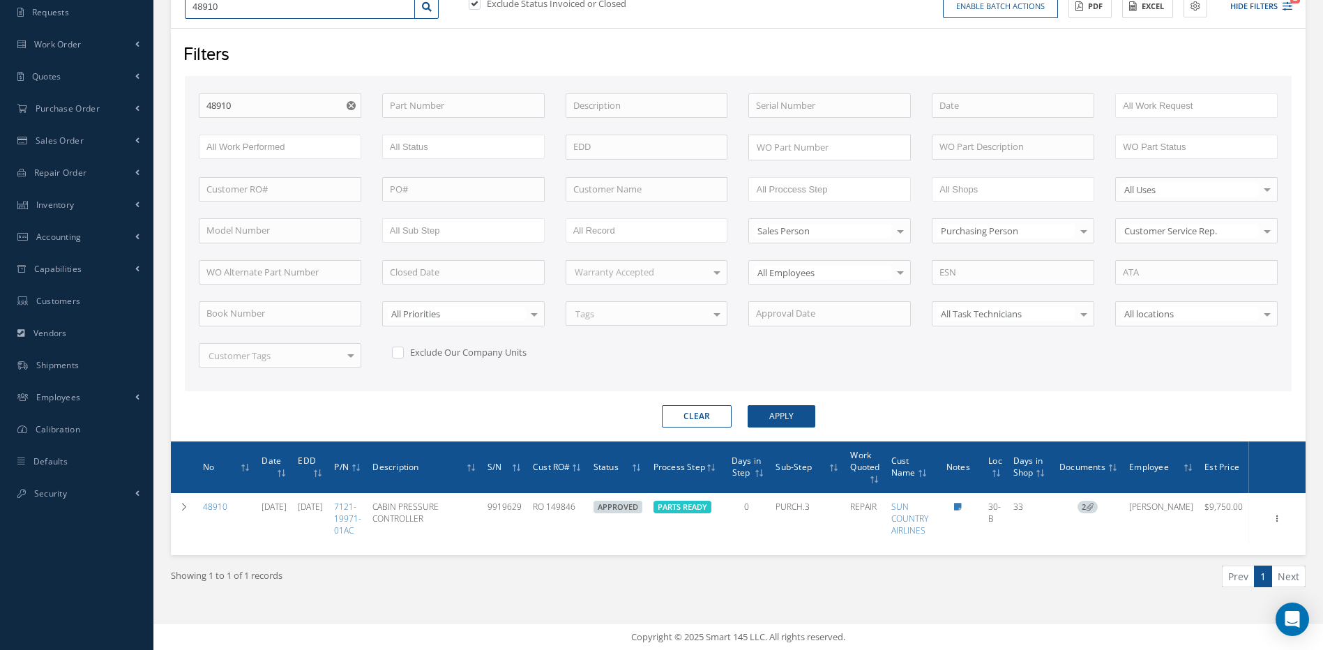
scroll to position [164, 0]
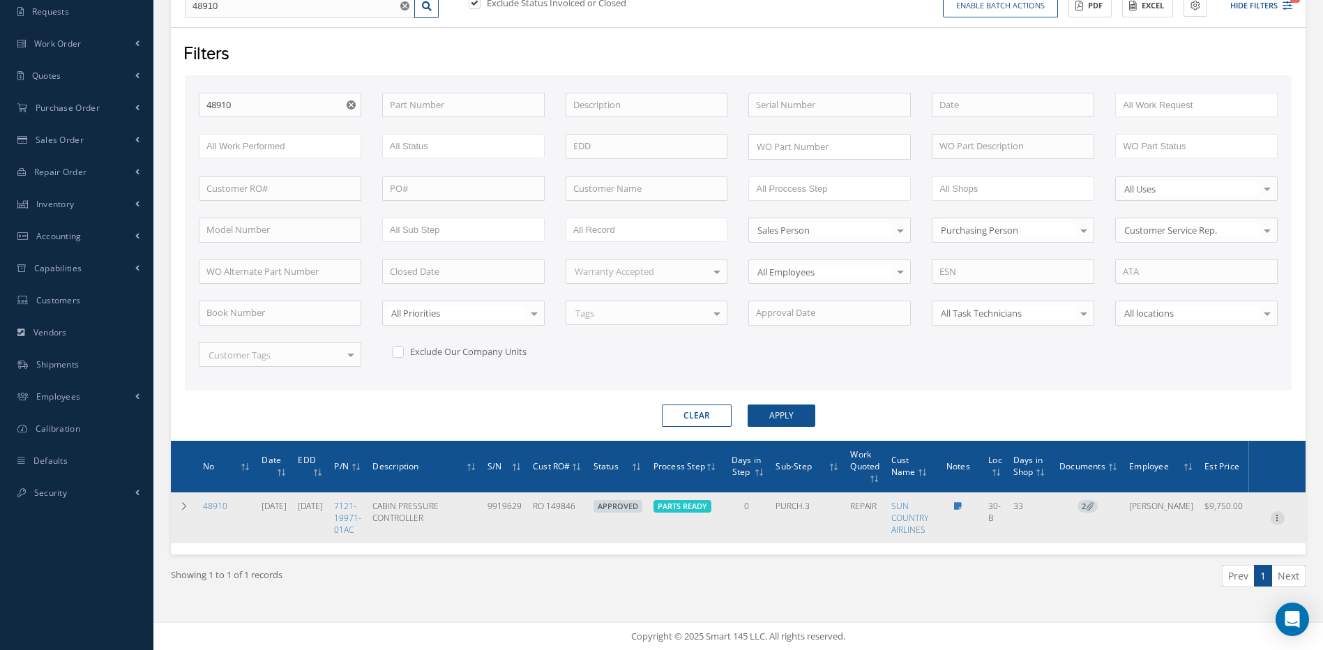
click at [1275, 518] on icon at bounding box center [1278, 516] width 14 height 11
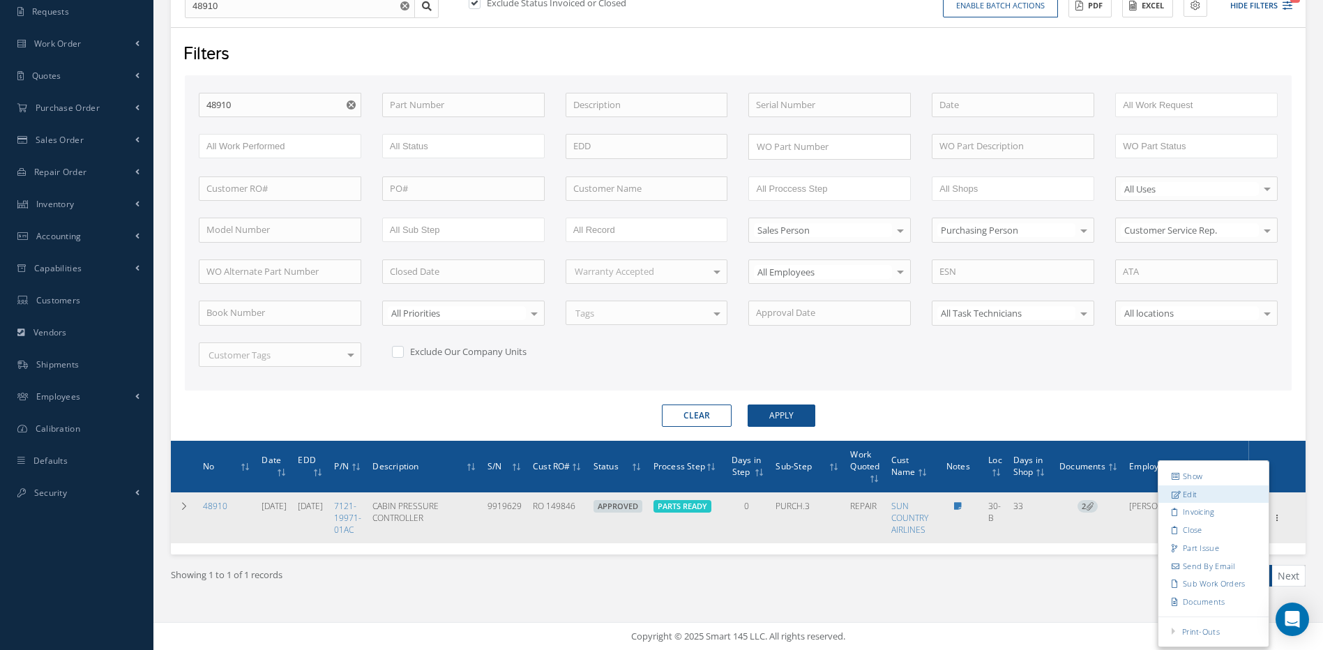
click at [1189, 496] on link "Edit" at bounding box center [1214, 494] width 110 height 18
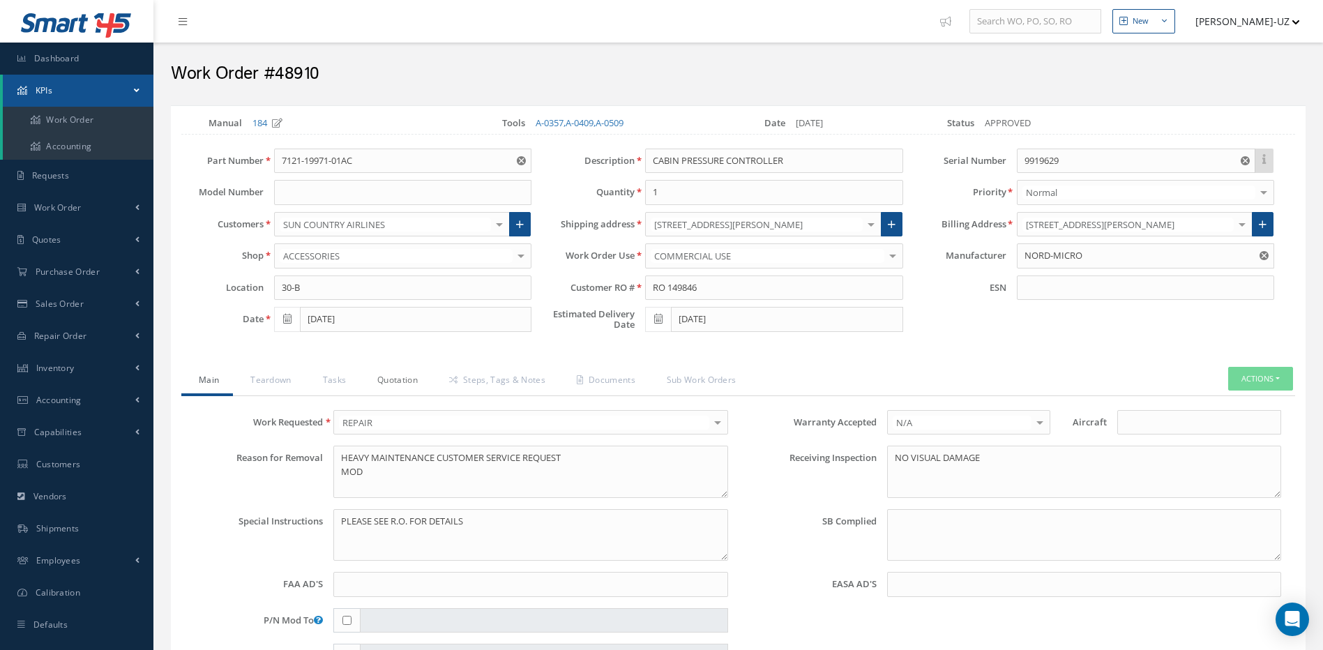
click at [396, 382] on link "Quotation" at bounding box center [396, 381] width 72 height 29
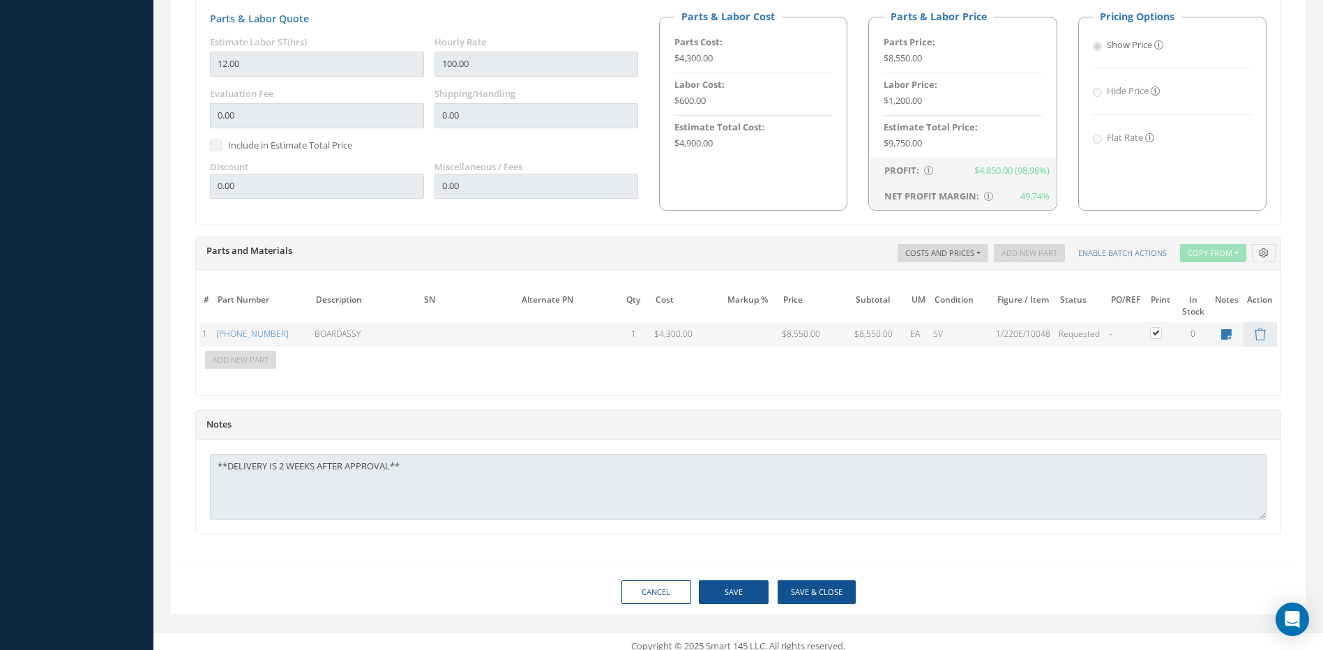
scroll to position [864, 0]
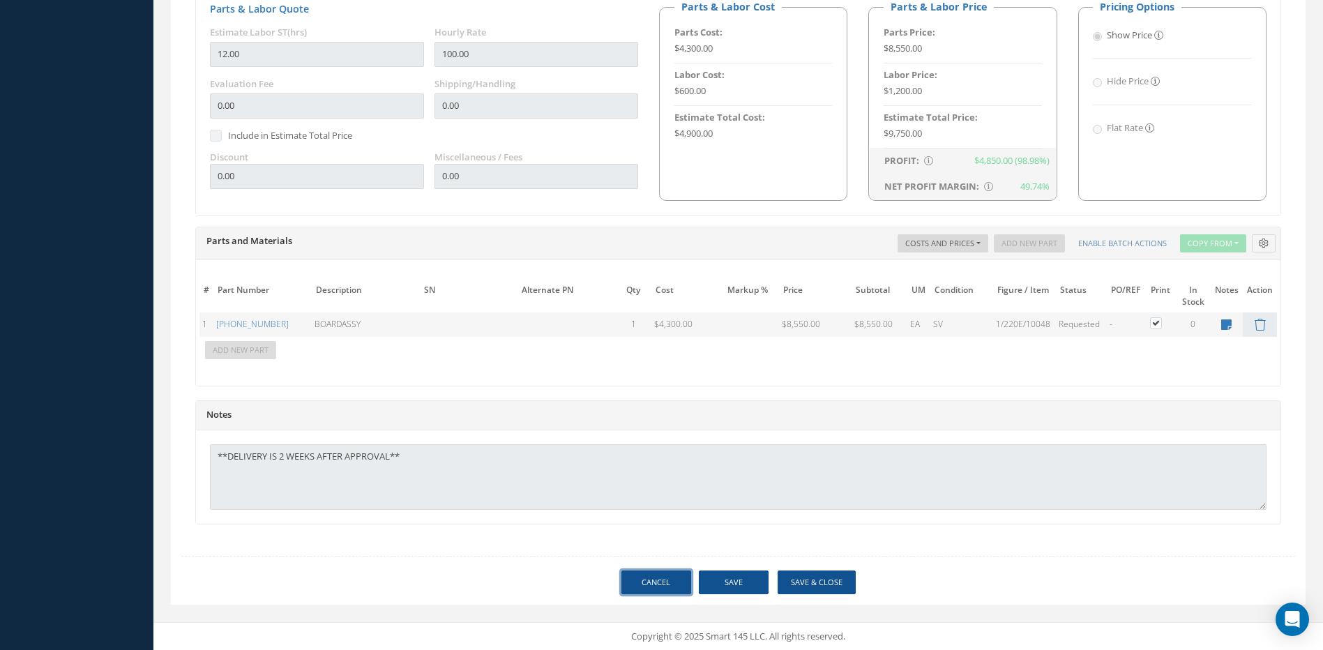
click at [661, 579] on link "Cancel" at bounding box center [657, 583] width 70 height 24
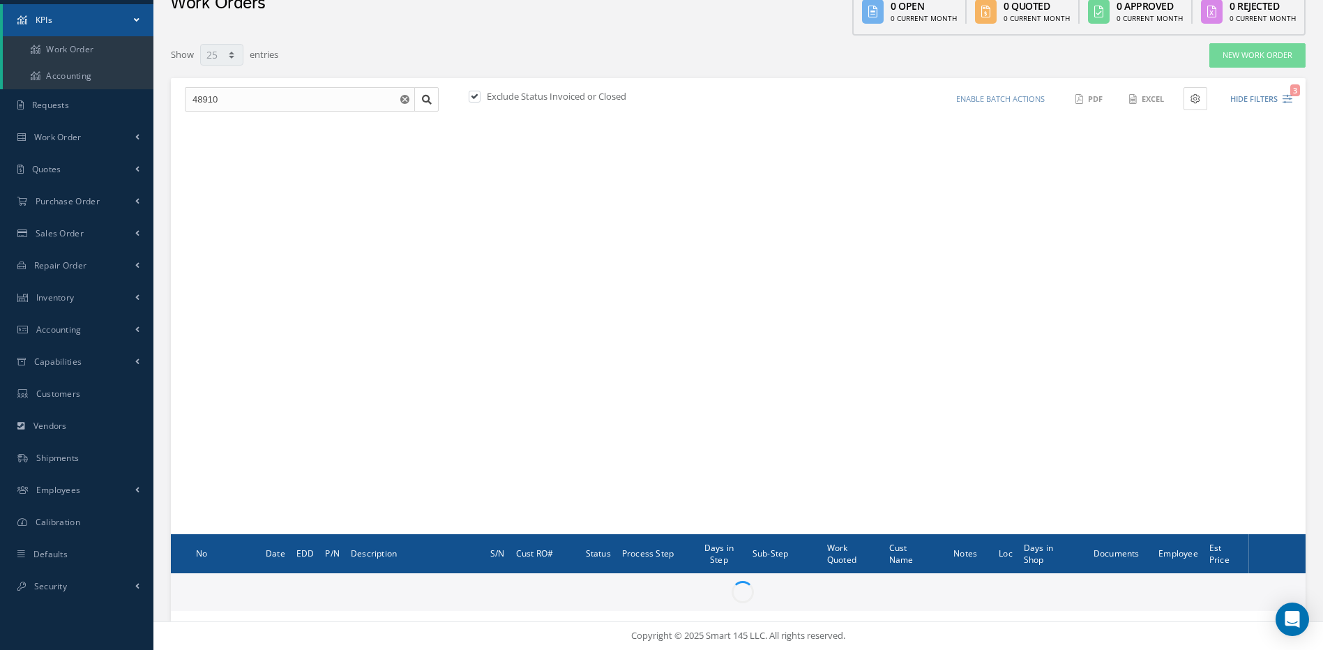
scroll to position [70, 0]
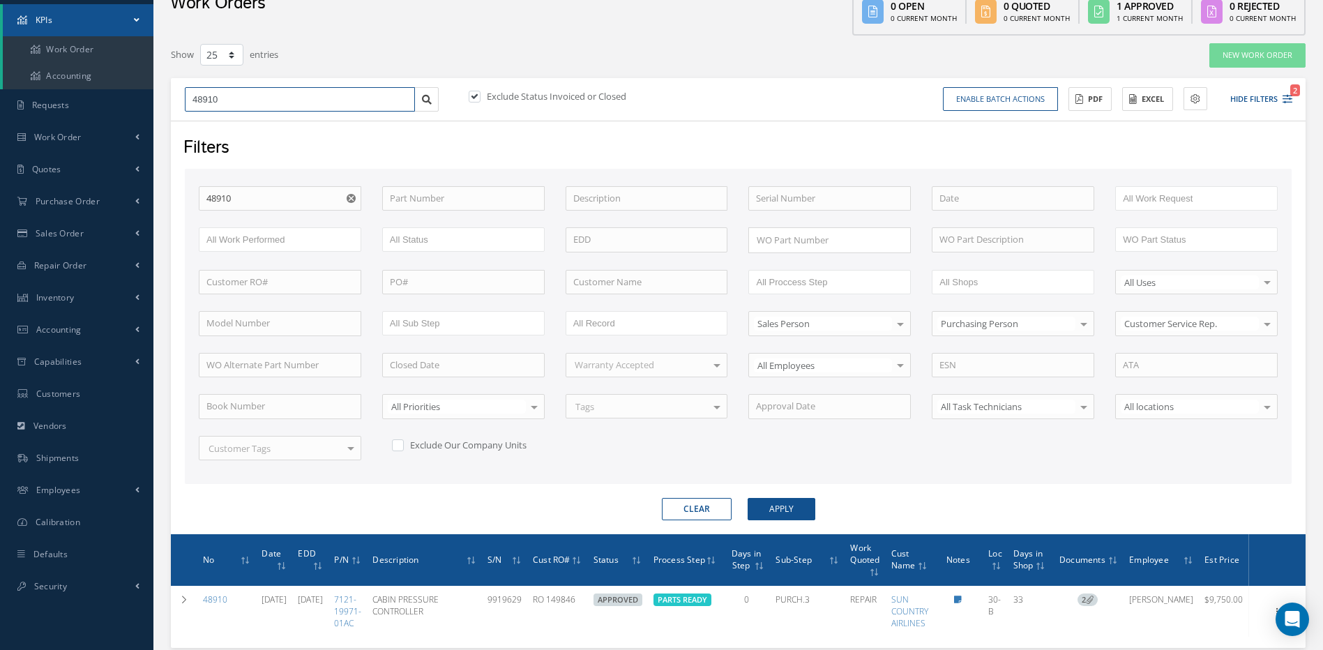
click at [223, 96] on input "48910" at bounding box center [300, 99] width 230 height 25
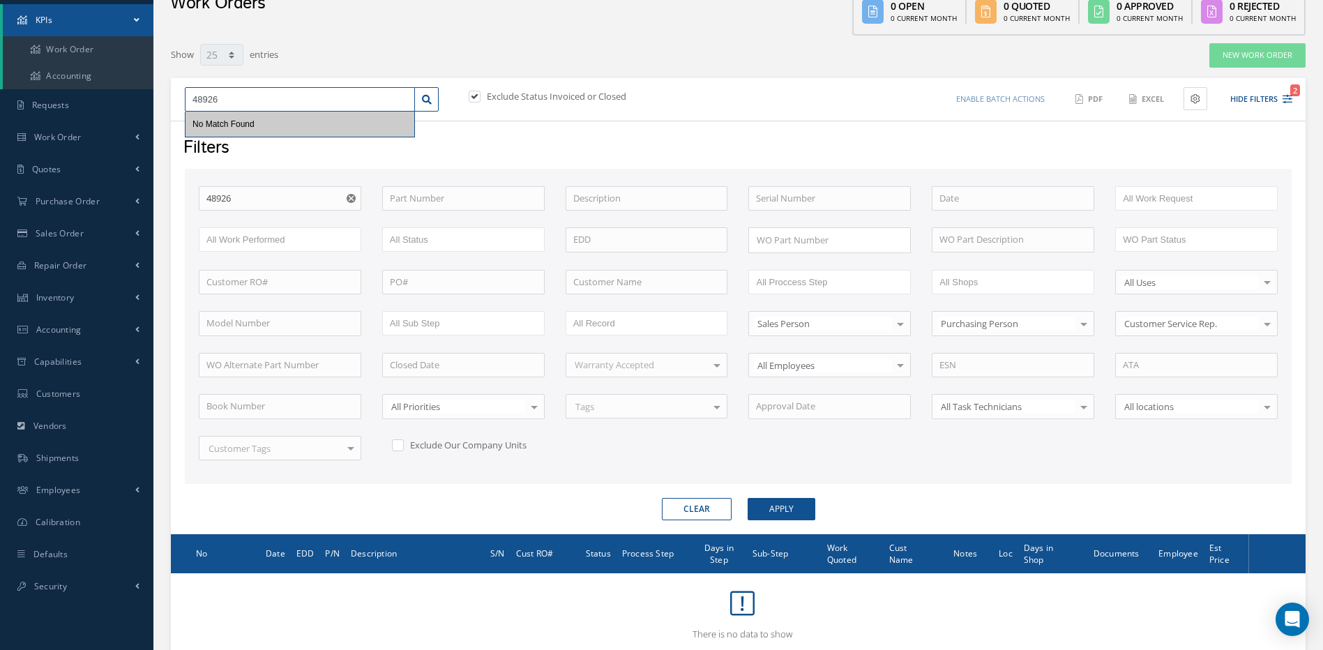
drag, startPoint x: 237, startPoint y: 98, endPoint x: 163, endPoint y: 83, distance: 76.2
click at [163, 83] on div "Show 10 25 50 100 entries New Work Order 48926 No Match Found Exclude Status In…" at bounding box center [738, 351] width 1156 height 617
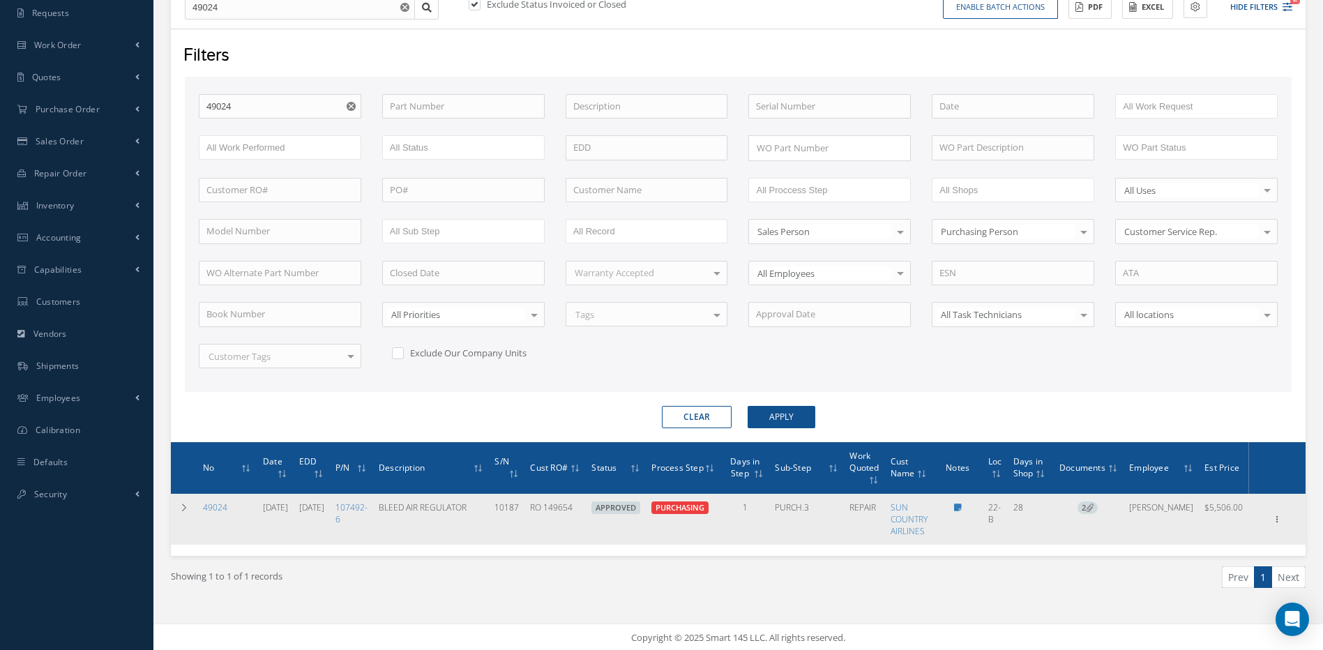
scroll to position [164, 0]
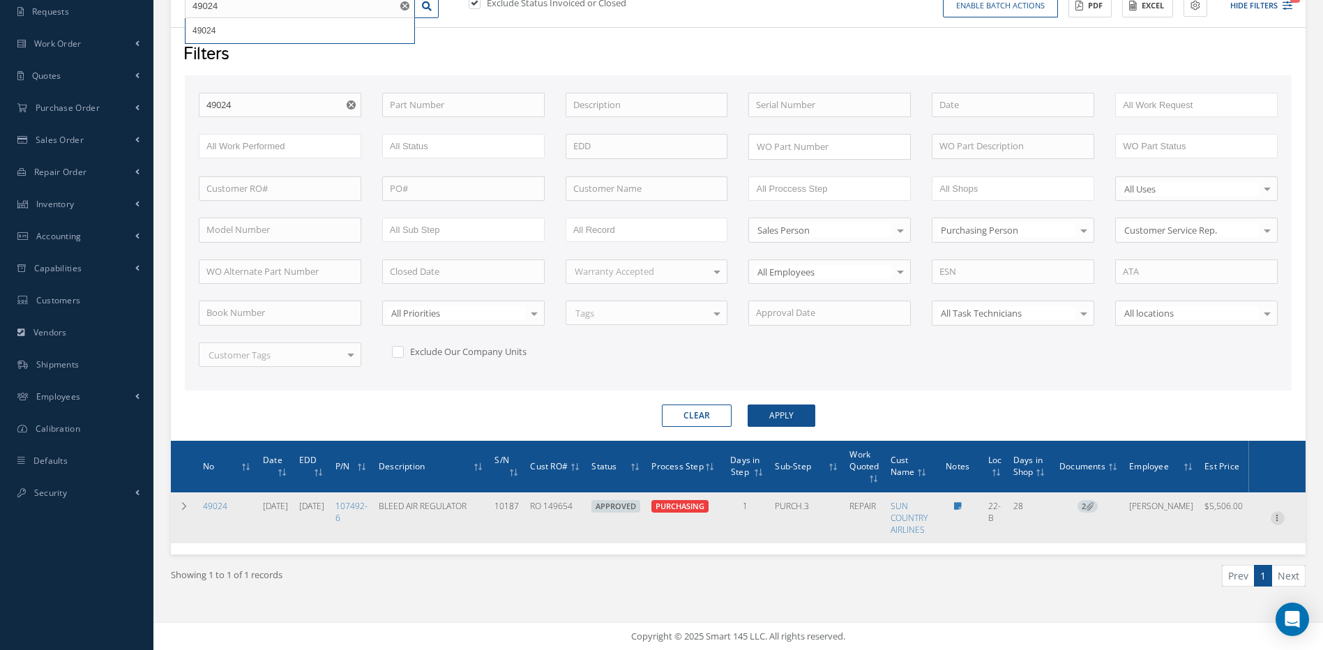
click at [1275, 518] on icon at bounding box center [1278, 516] width 14 height 11
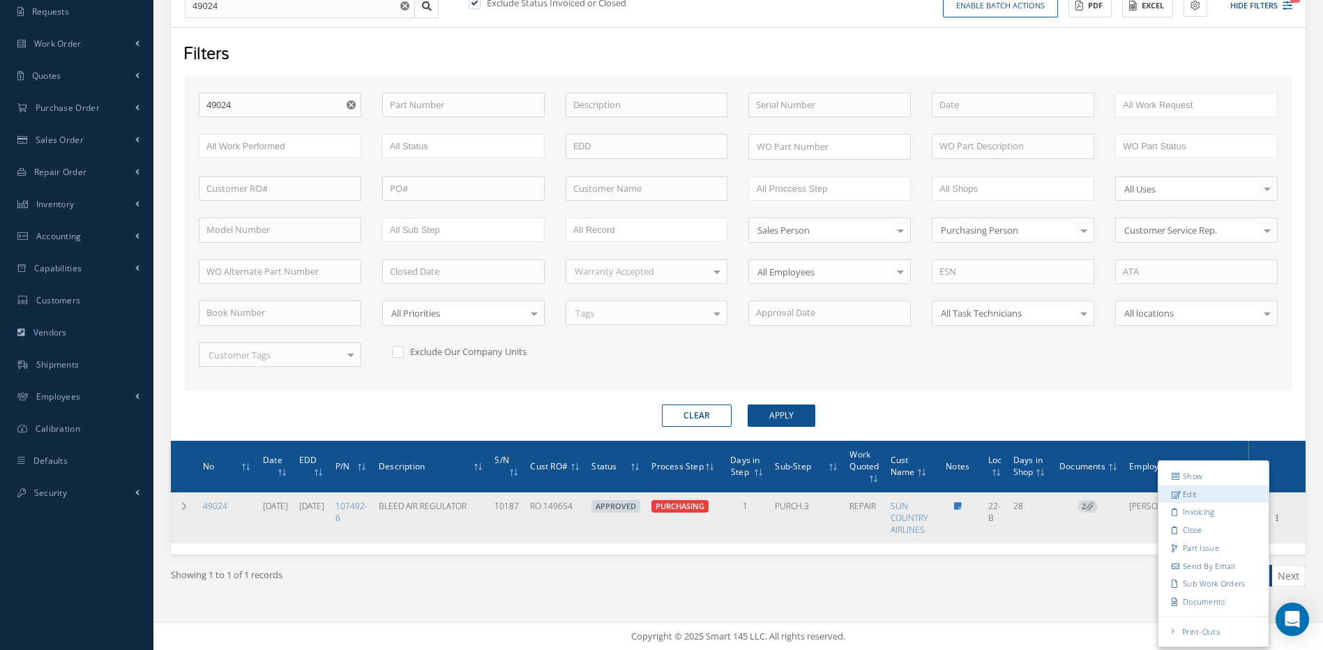
click at [1185, 497] on link "Edit" at bounding box center [1214, 494] width 110 height 18
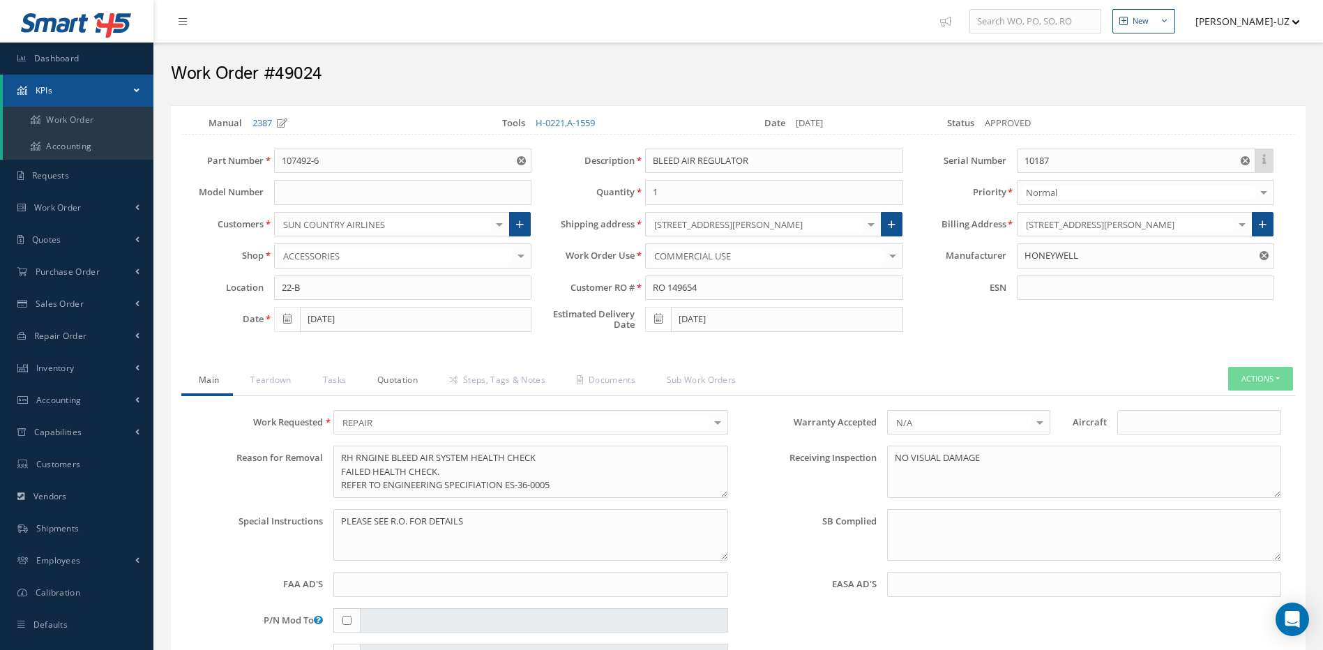
click at [403, 380] on link "Quotation" at bounding box center [396, 381] width 72 height 29
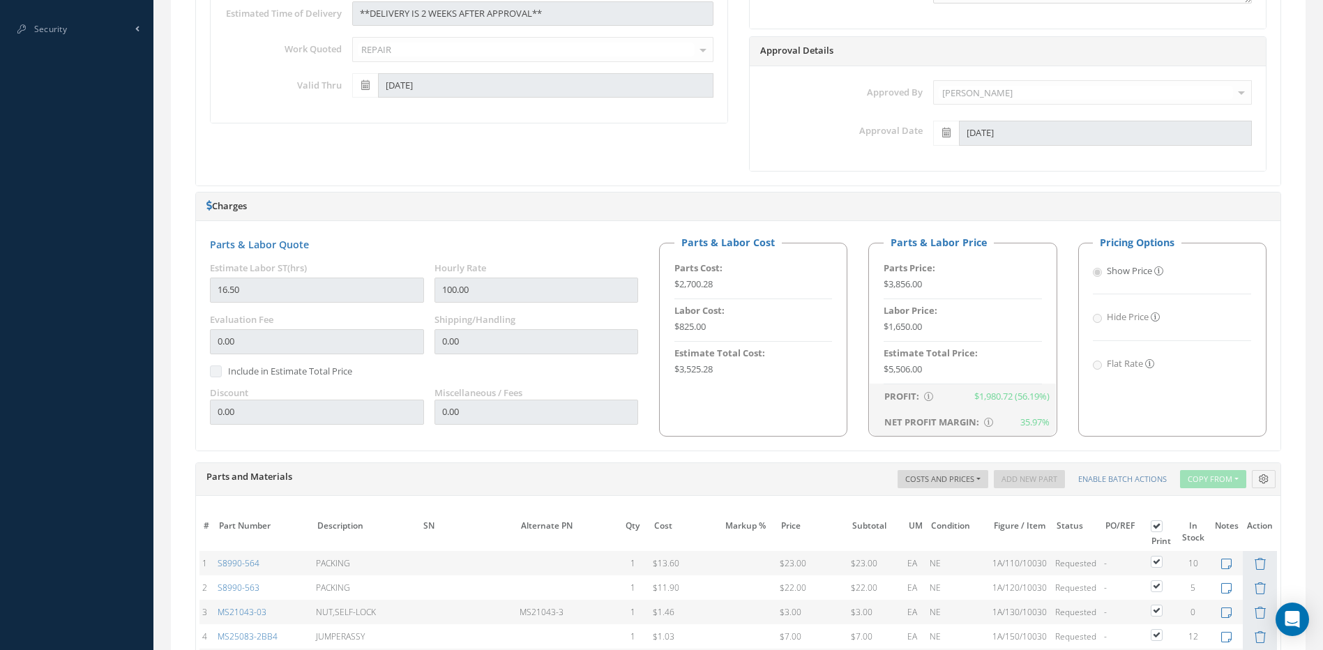
scroll to position [1113, 0]
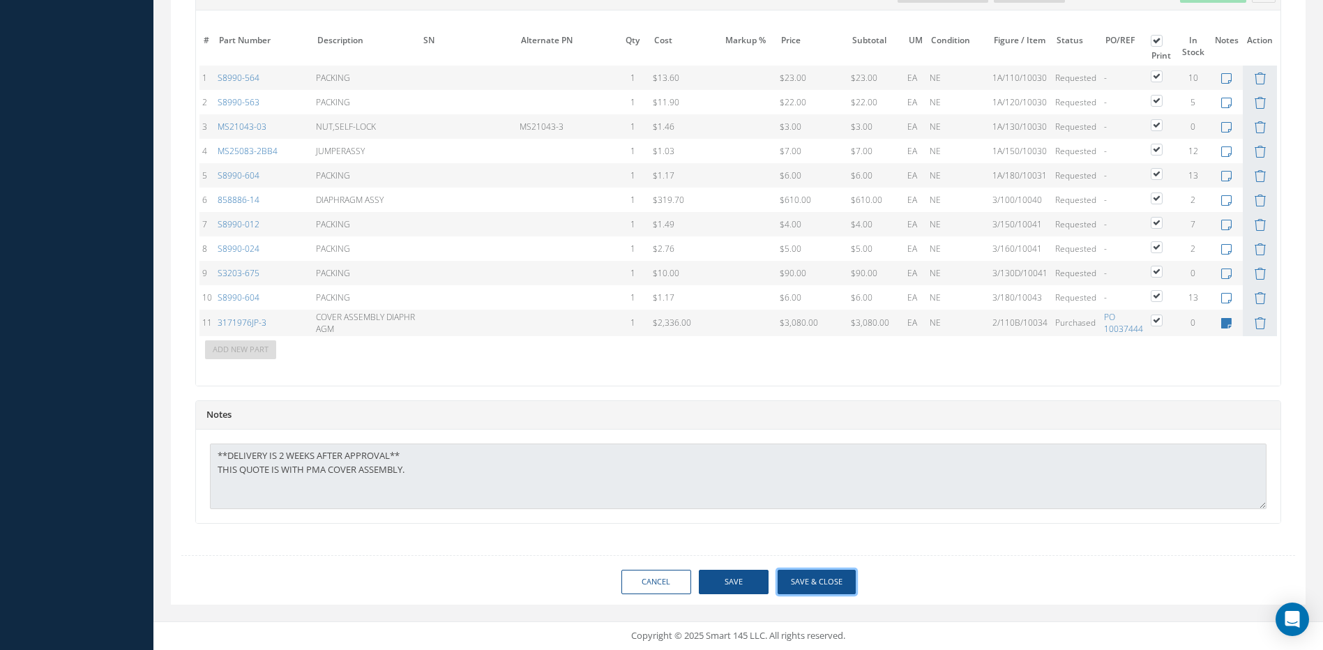
click at [818, 579] on button "Save & Close" at bounding box center [817, 582] width 78 height 24
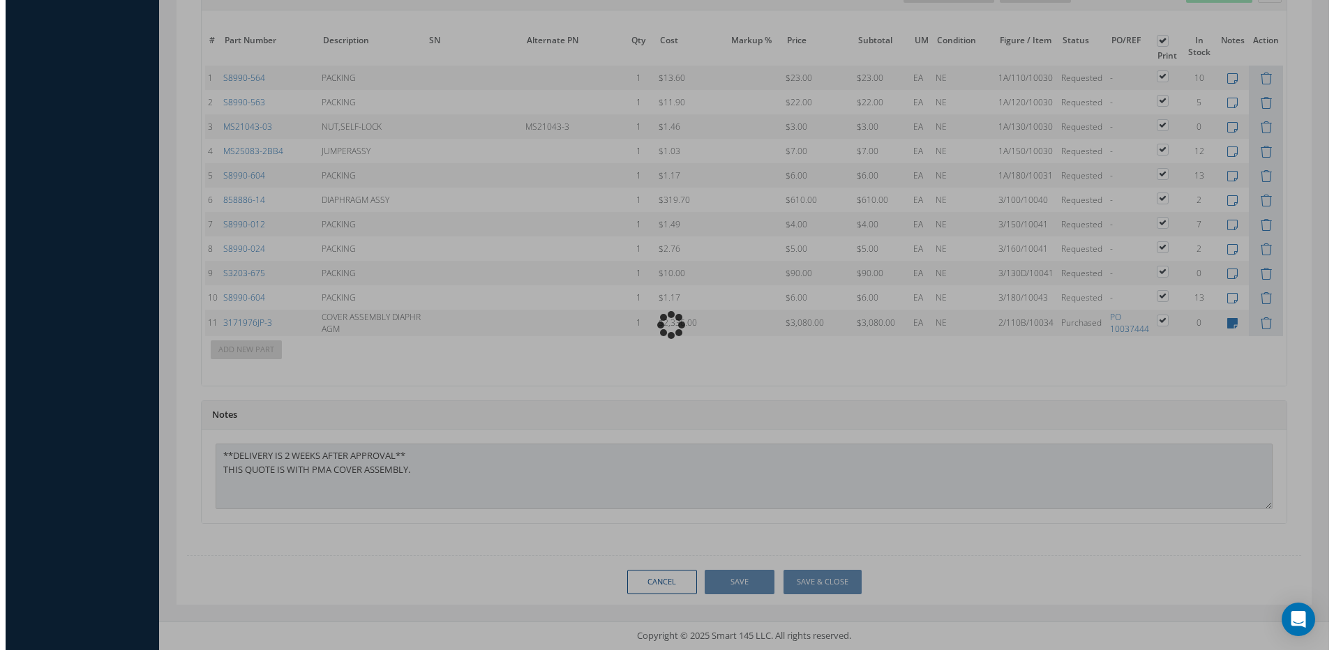
scroll to position [1136, 0]
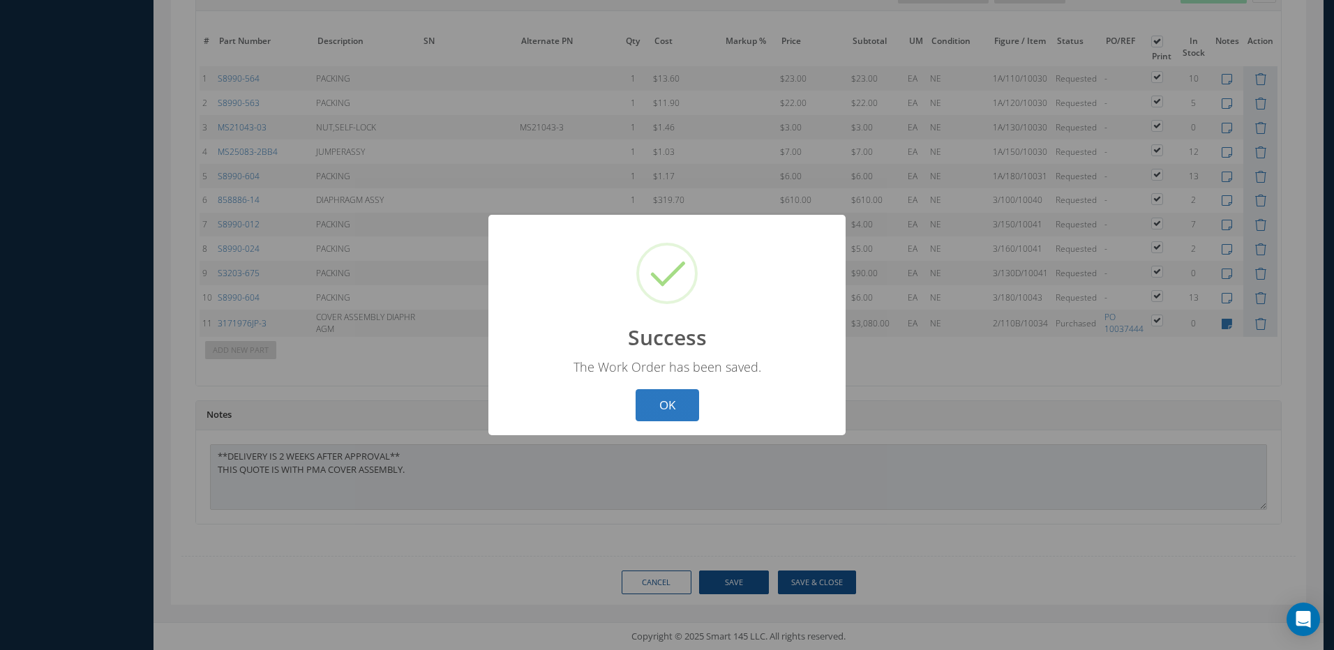
click at [663, 404] on button "OK" at bounding box center [667, 405] width 63 height 33
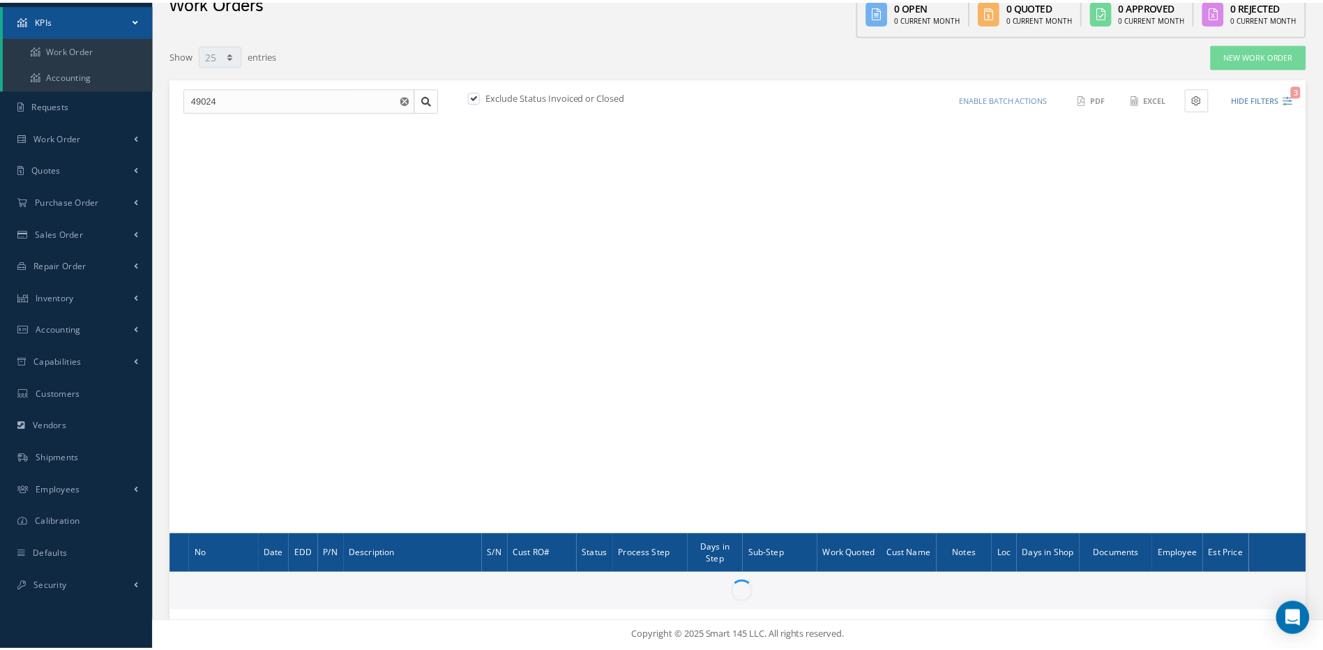
scroll to position [70, 0]
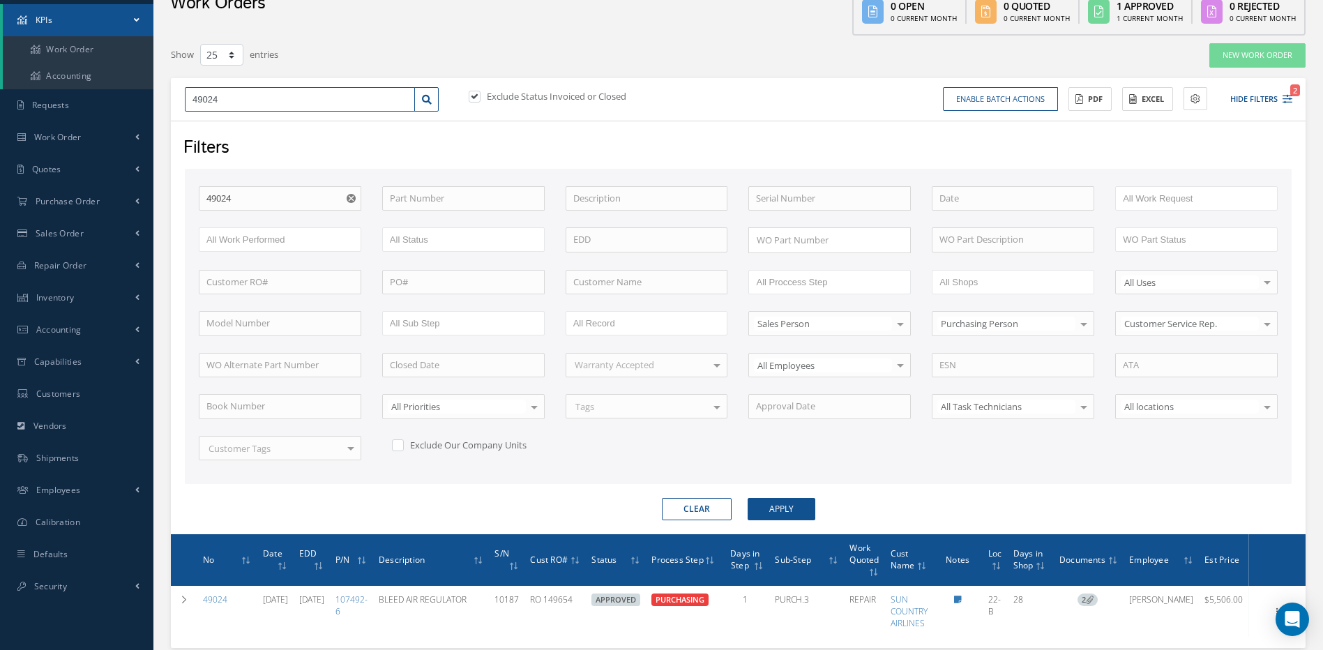
click at [305, 103] on input "49024" at bounding box center [300, 99] width 230 height 25
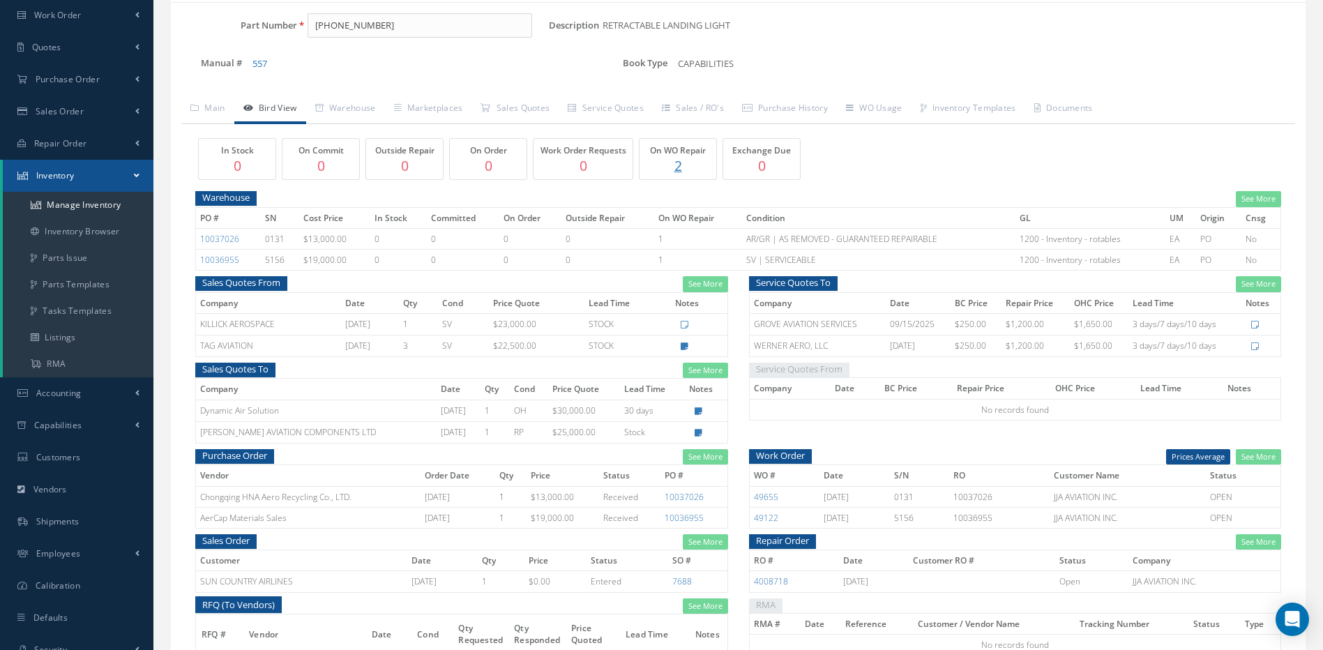
scroll to position [209, 0]
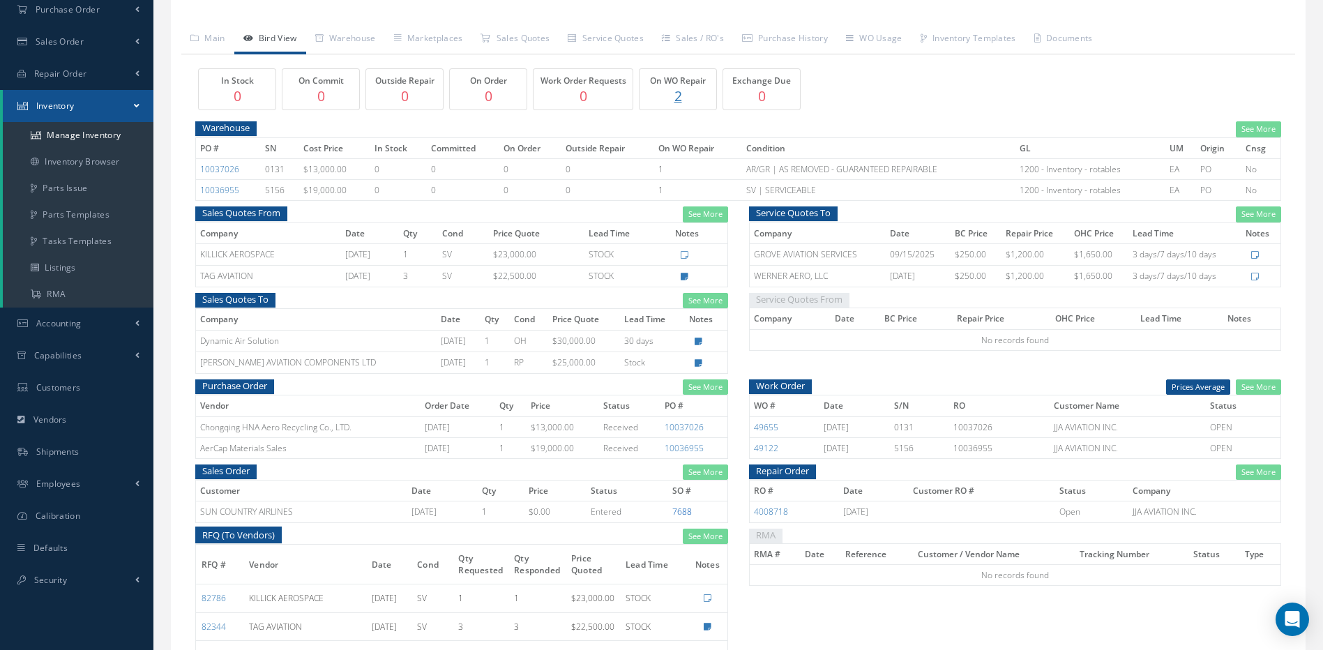
click at [684, 511] on link "7688" at bounding box center [683, 512] width 20 height 12
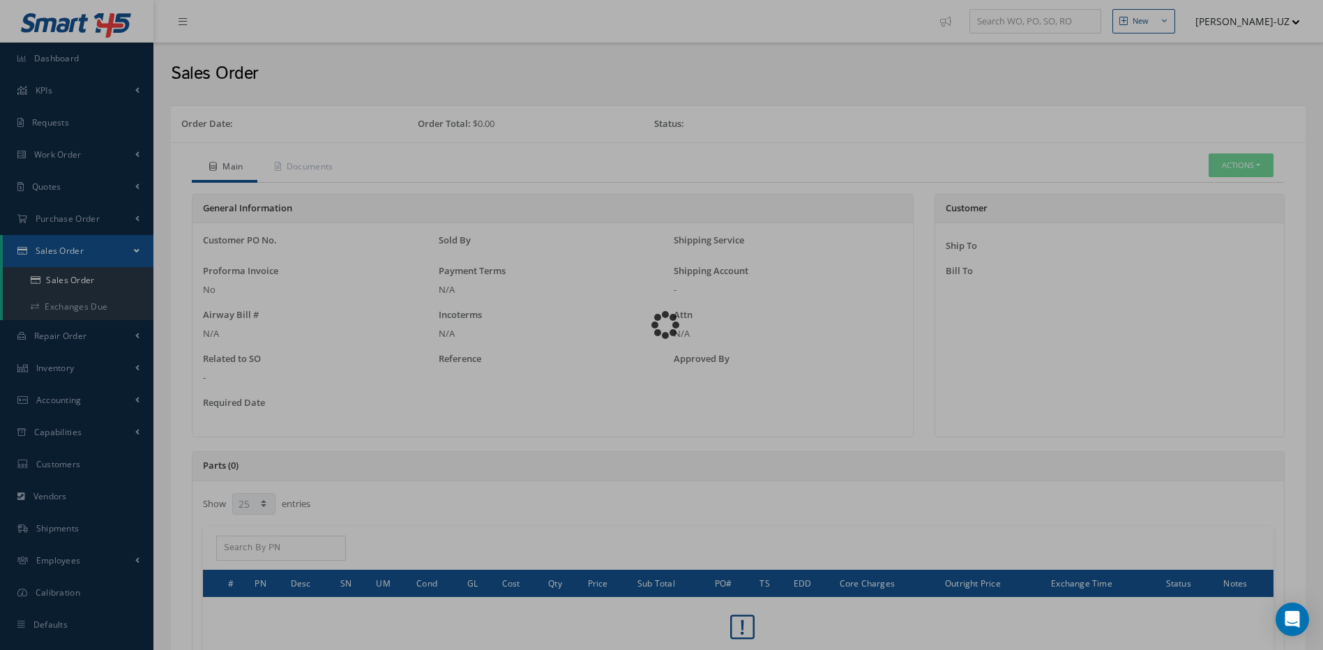
select select "25"
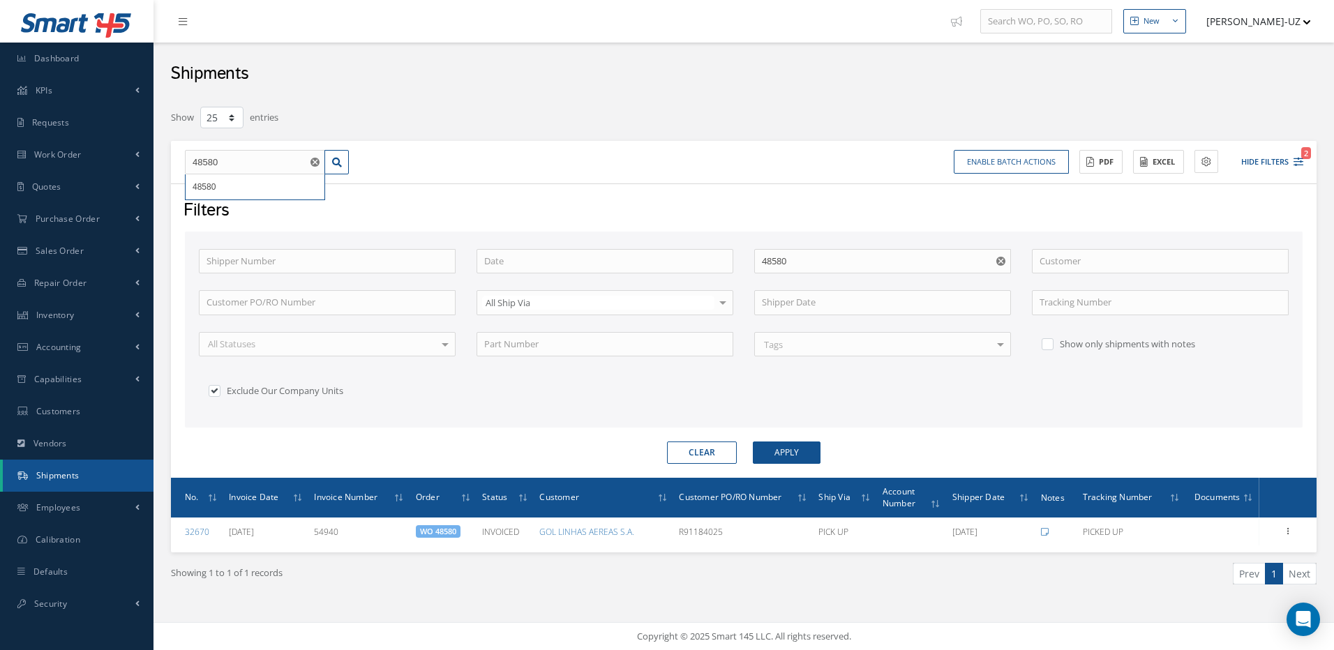
select select "25"
drag, startPoint x: 219, startPoint y: 154, endPoint x: 174, endPoint y: 158, distance: 45.5
click at [174, 158] on div "48580 48580 Enable batch actions Update Shipments ACTIONS Receive Payments Sele…" at bounding box center [744, 162] width 1146 height 43
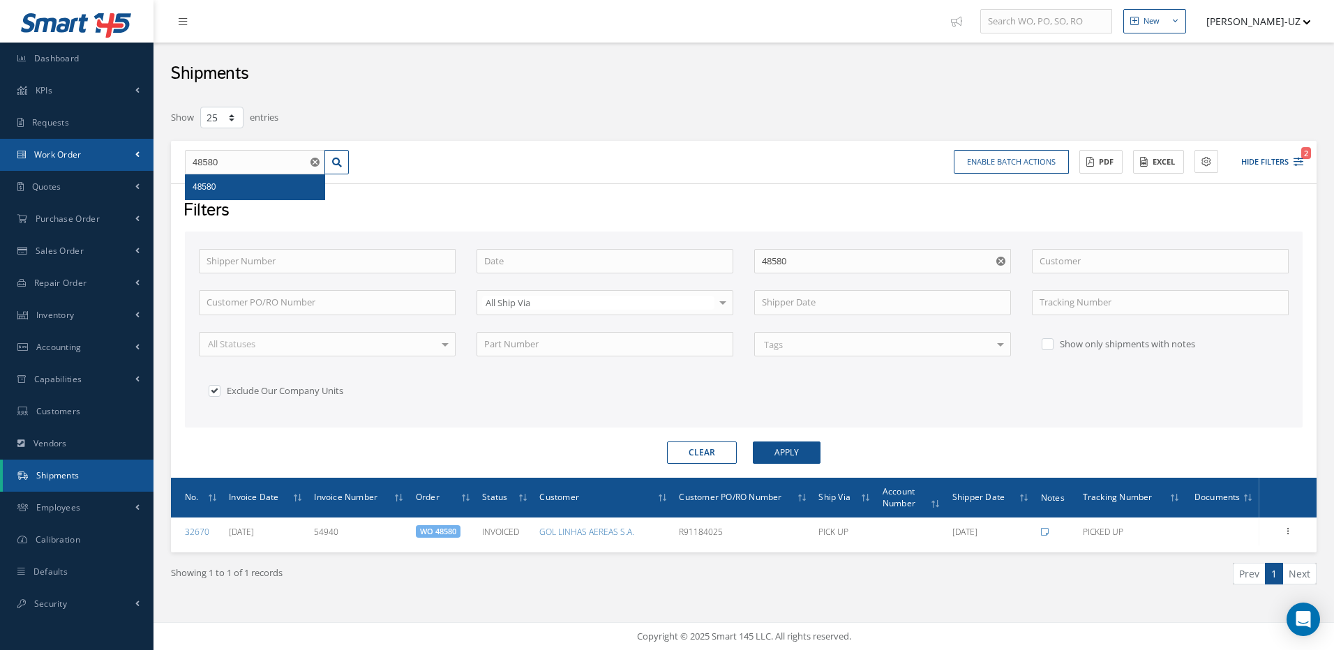
type input "4"
type input "48"
type input "484"
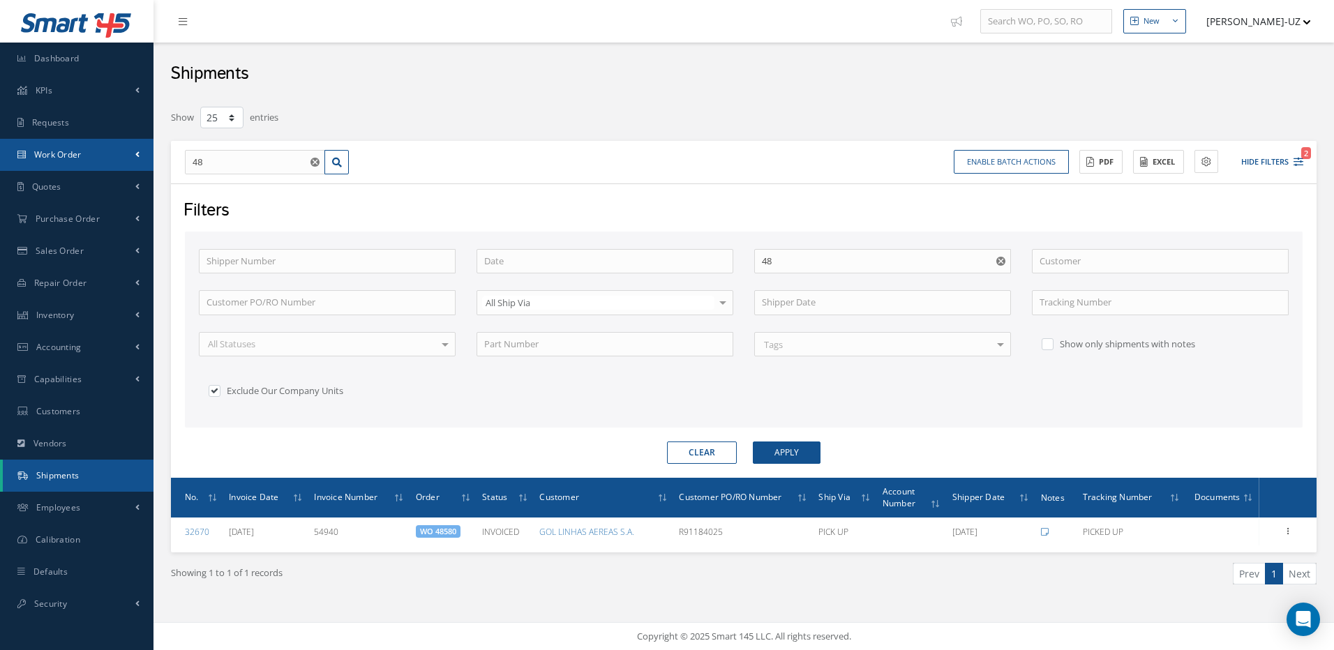
type input "484"
type input "4842"
type input "48420"
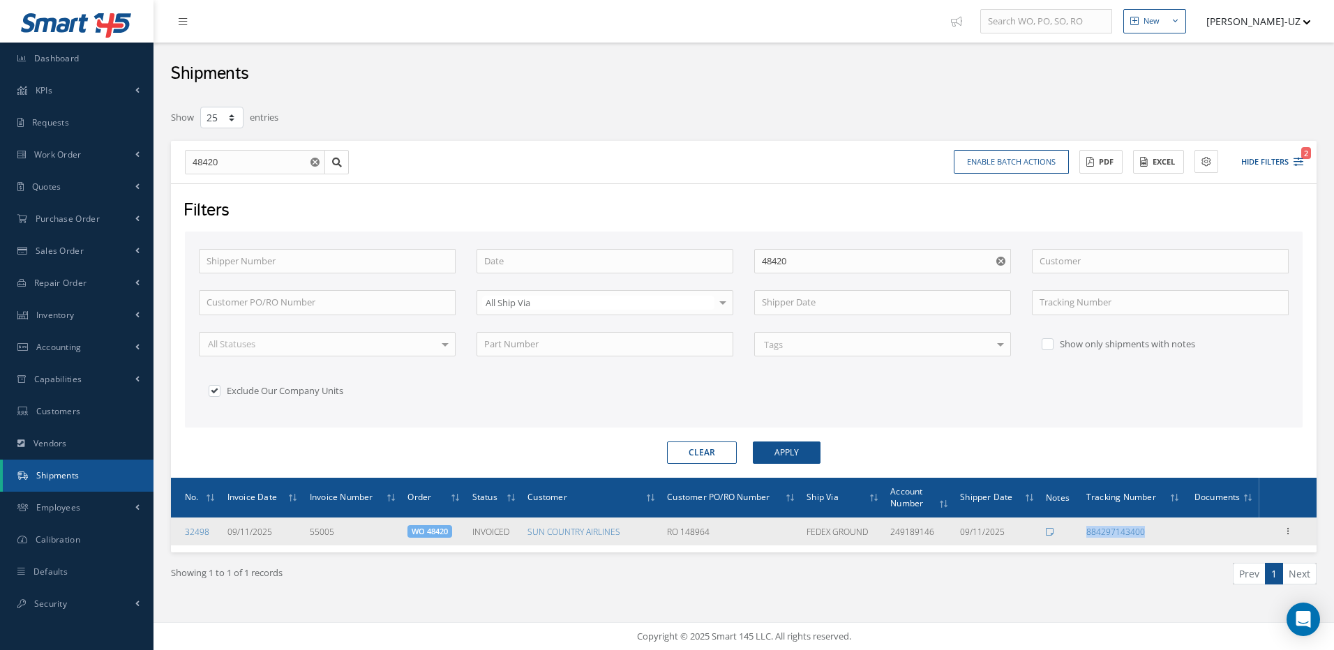
drag, startPoint x: 1153, startPoint y: 530, endPoint x: 1085, endPoint y: 532, distance: 68.4
click at [1085, 532] on td "884297143400" at bounding box center [1133, 532] width 105 height 28
copy link "884297143400"
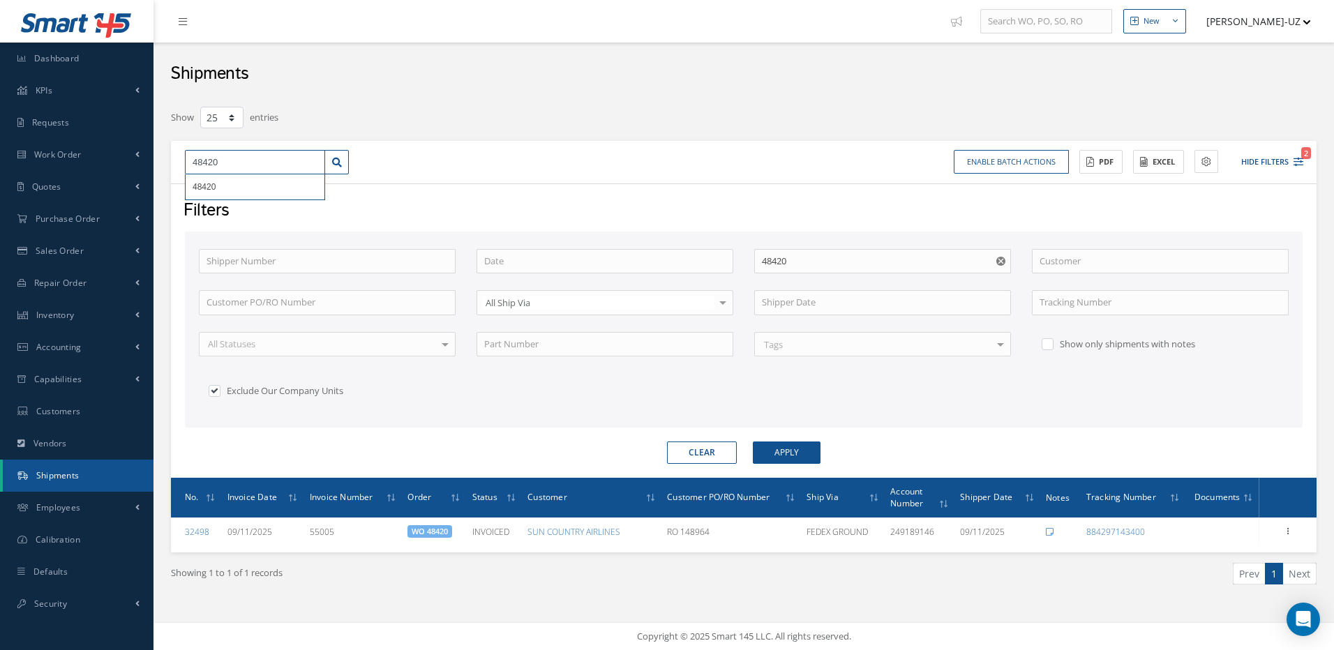
drag, startPoint x: 234, startPoint y: 166, endPoint x: 190, endPoint y: 165, distance: 44.0
click at [190, 165] on input "48420" at bounding box center [255, 162] width 140 height 25
type input "4"
type input "48"
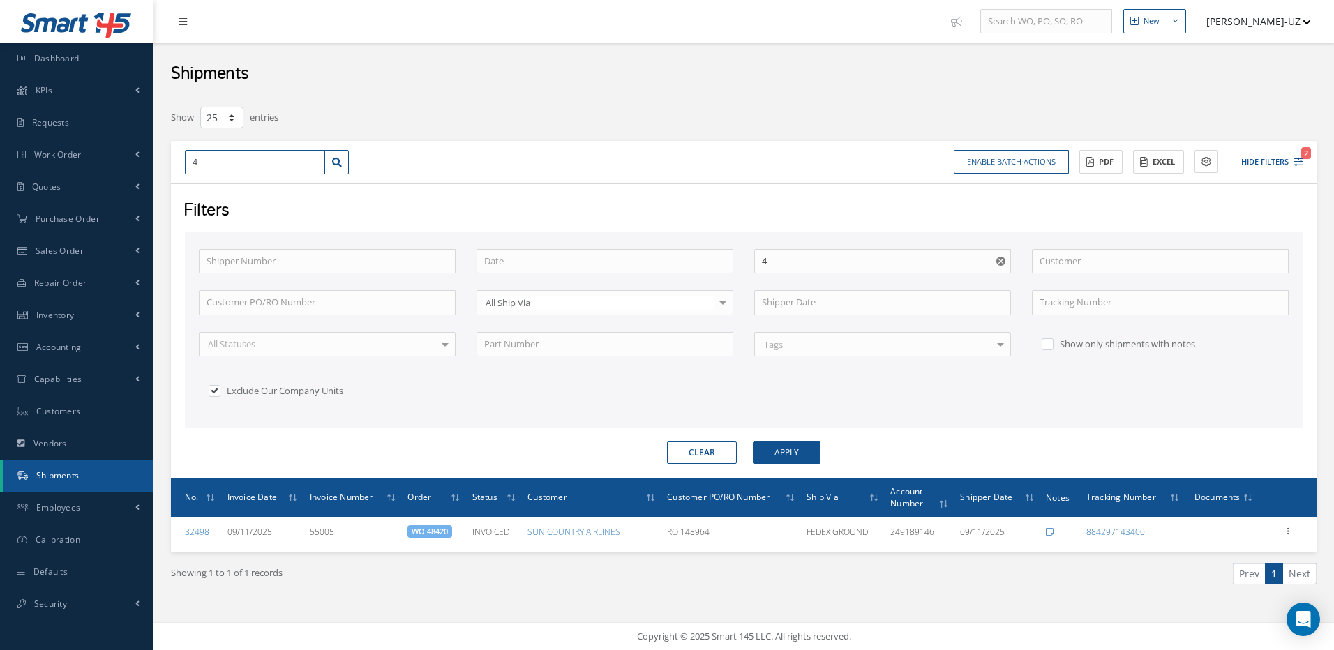
type input "48"
type input "485"
type input "4859"
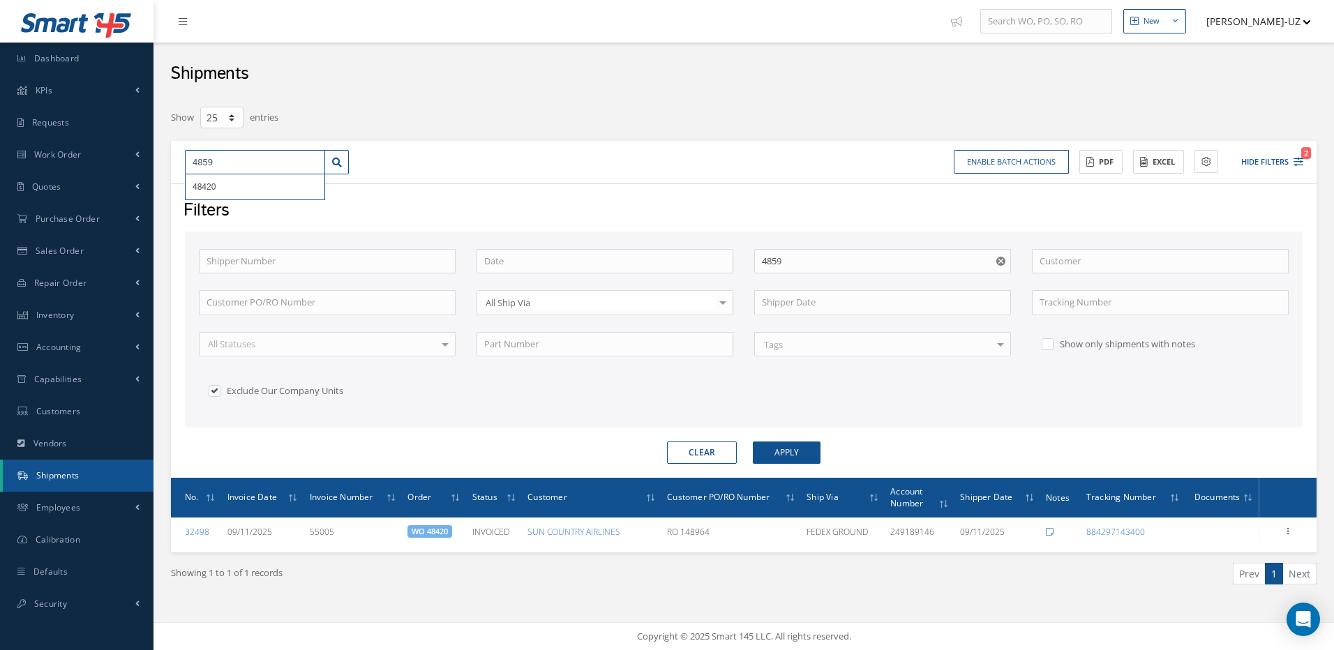
type input "48595"
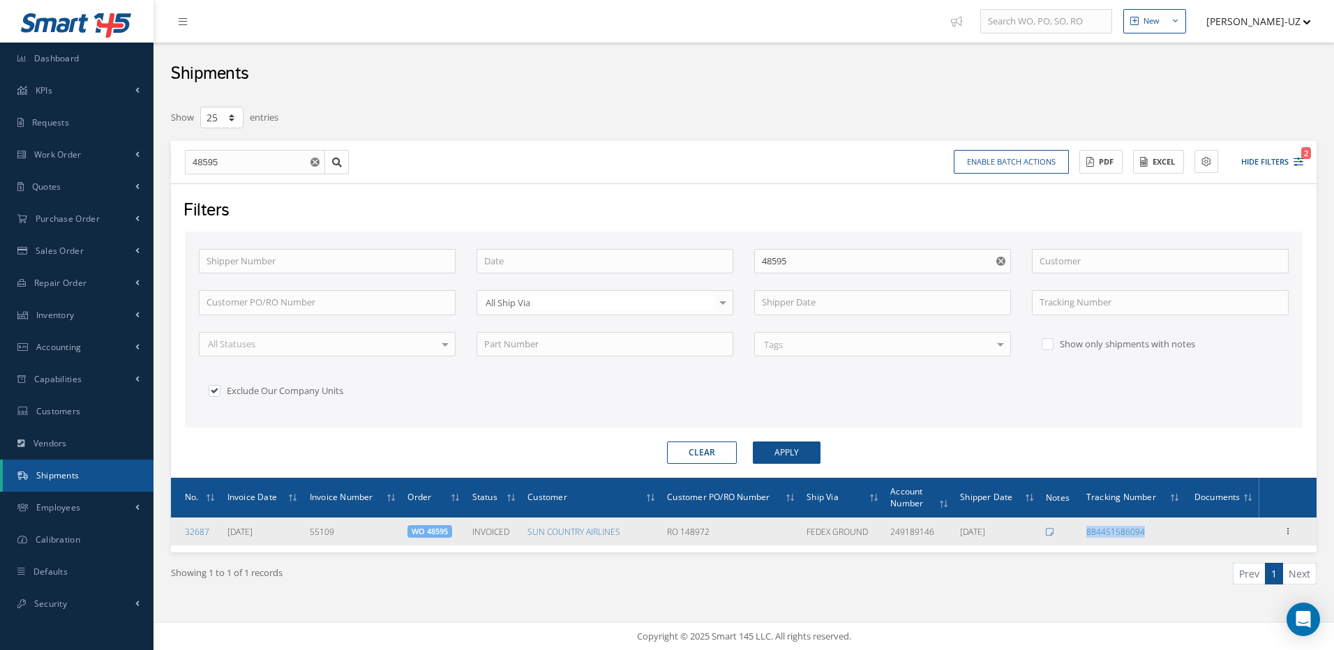
drag, startPoint x: 1155, startPoint y: 533, endPoint x: 1085, endPoint y: 538, distance: 70.6
click at [1085, 538] on td "884451586094" at bounding box center [1133, 532] width 105 height 28
copy link "884451586094"
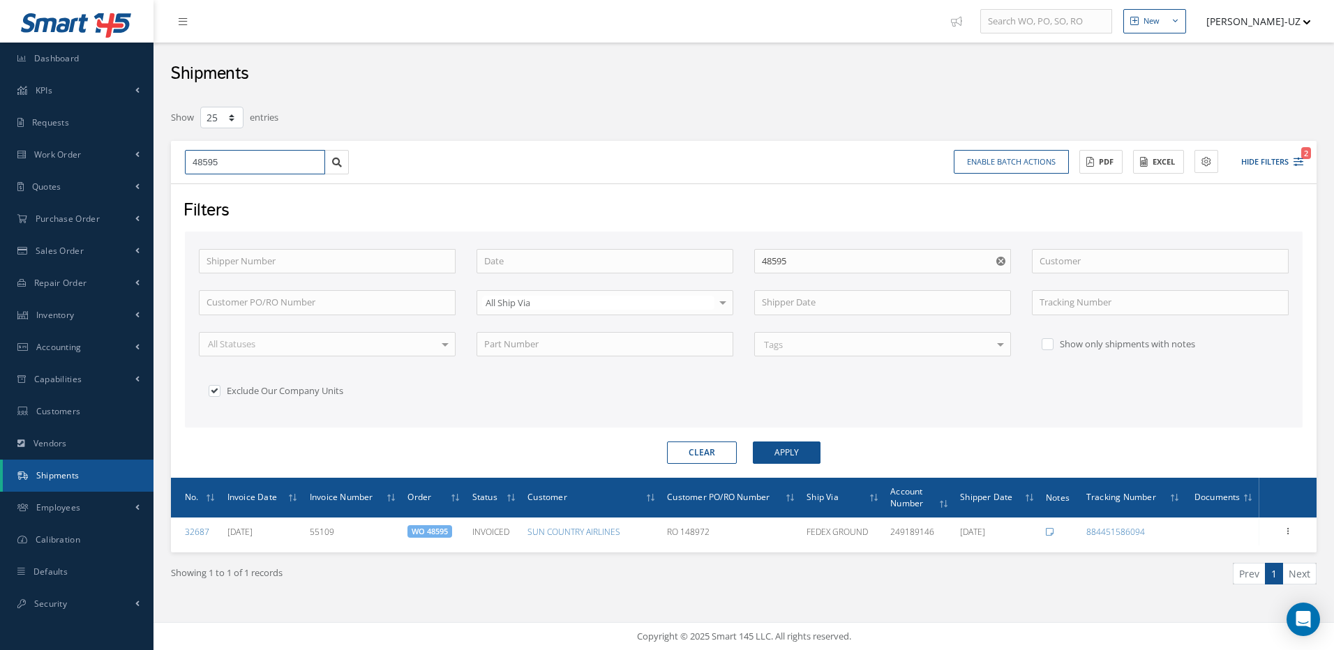
click at [227, 163] on input "48595" at bounding box center [255, 162] width 140 height 25
type input "4859"
type input "485"
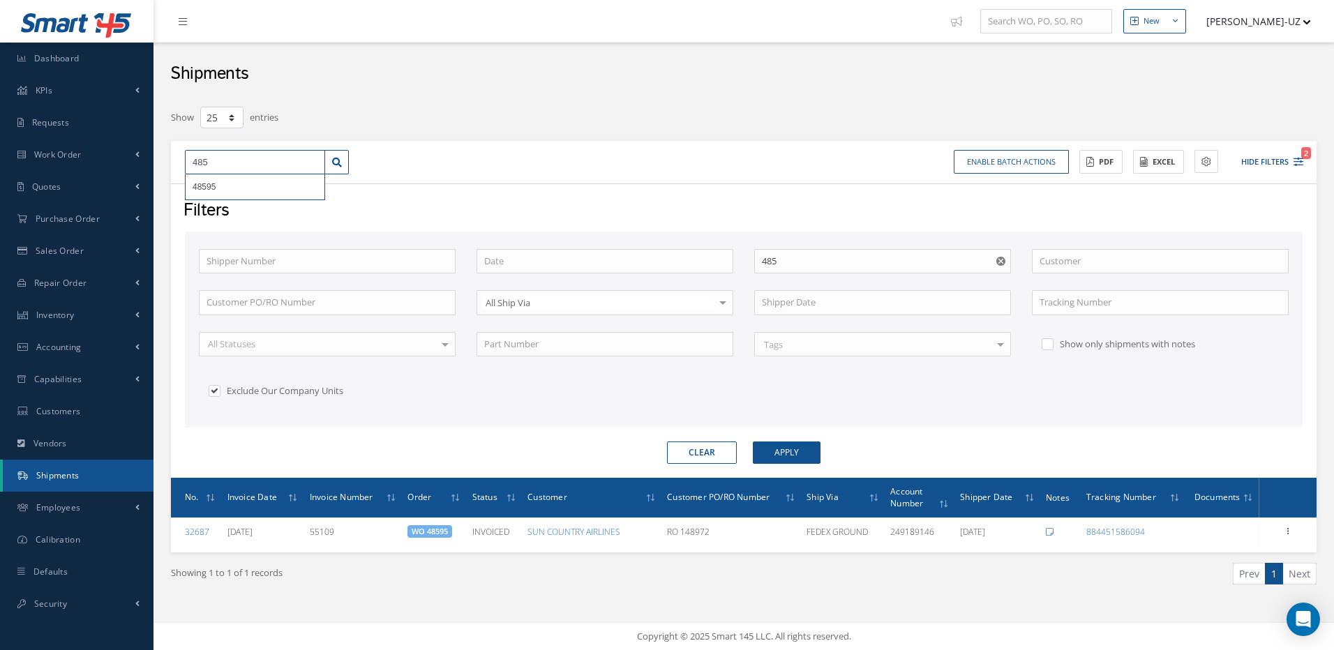
type input "48"
type input "486"
type input "4861"
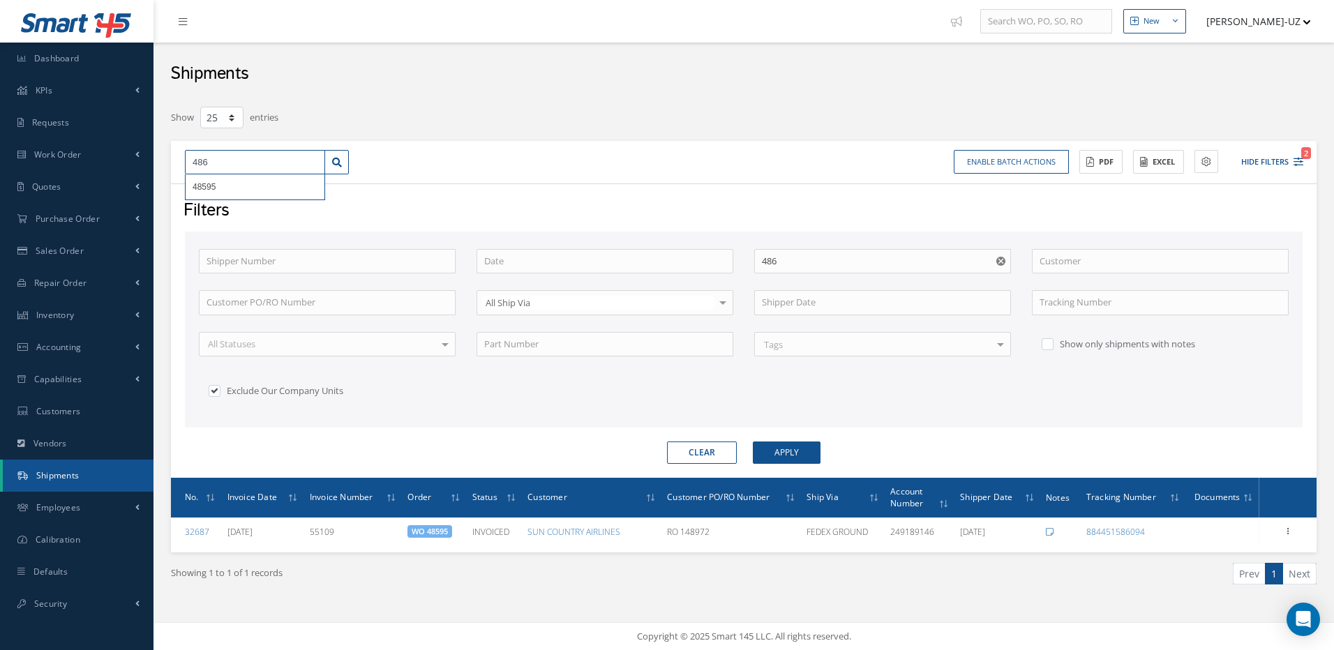
type input "4861"
type input "48614"
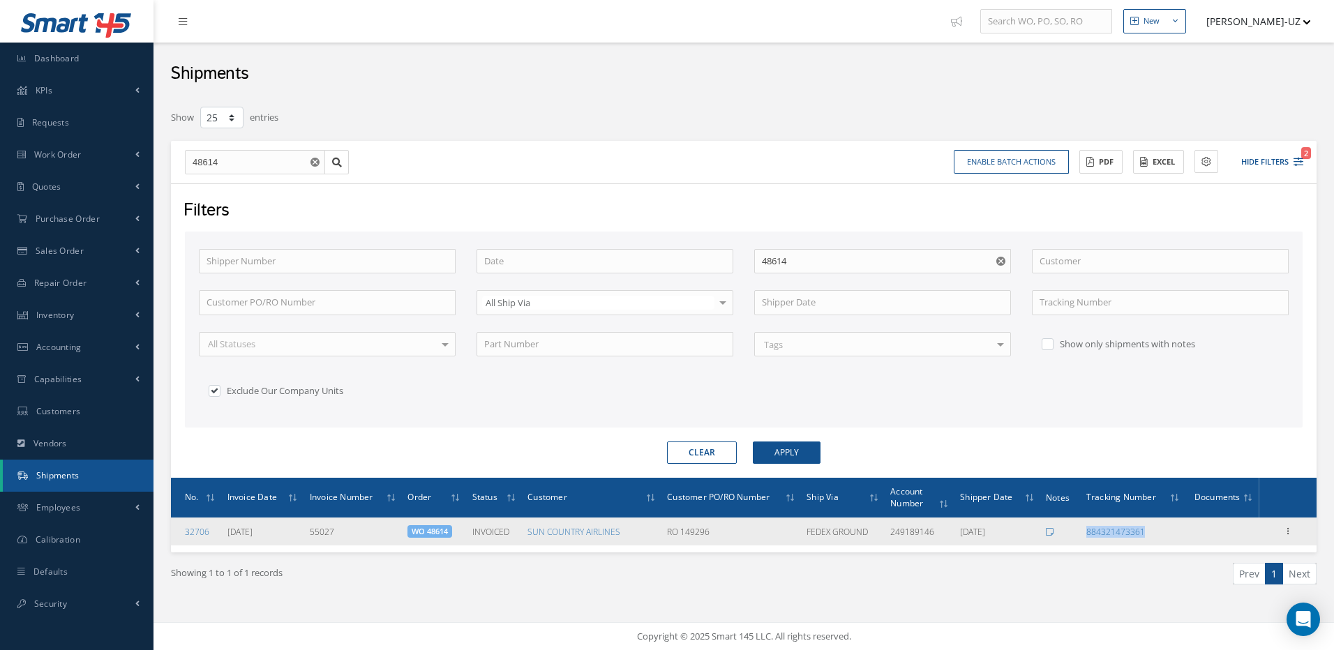
drag, startPoint x: 1149, startPoint y: 531, endPoint x: 1085, endPoint y: 534, distance: 64.3
click at [1085, 534] on td "884321473361" at bounding box center [1133, 532] width 105 height 28
copy link "884321473361"
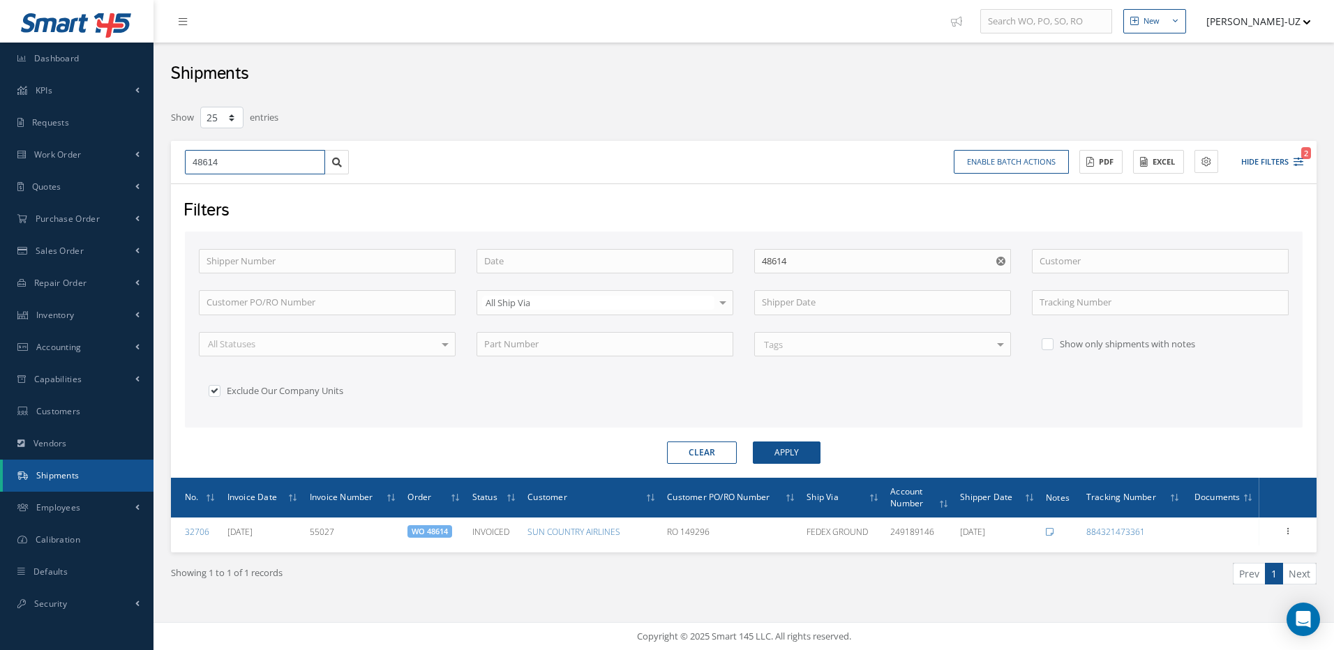
click at [234, 162] on input "48614" at bounding box center [255, 162] width 140 height 25
type input "4861"
type input "486"
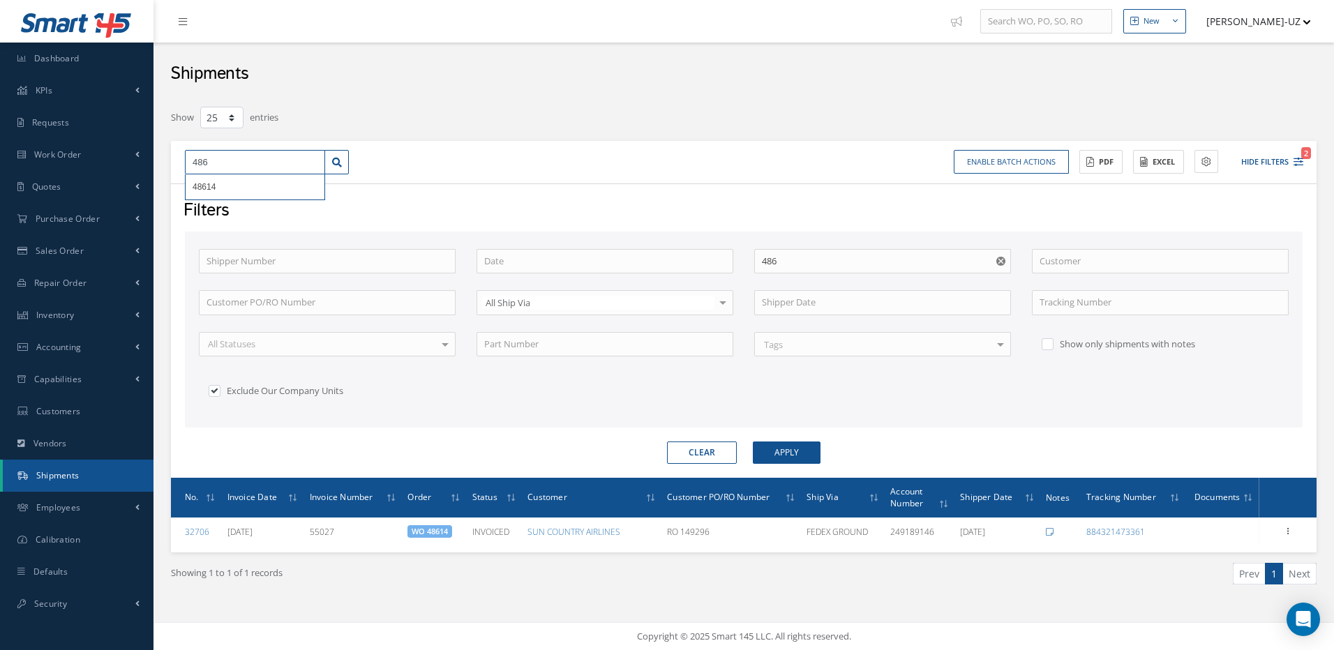
type input "4865"
type input "48654"
drag, startPoint x: 232, startPoint y: 163, endPoint x: 183, endPoint y: 167, distance: 49.1
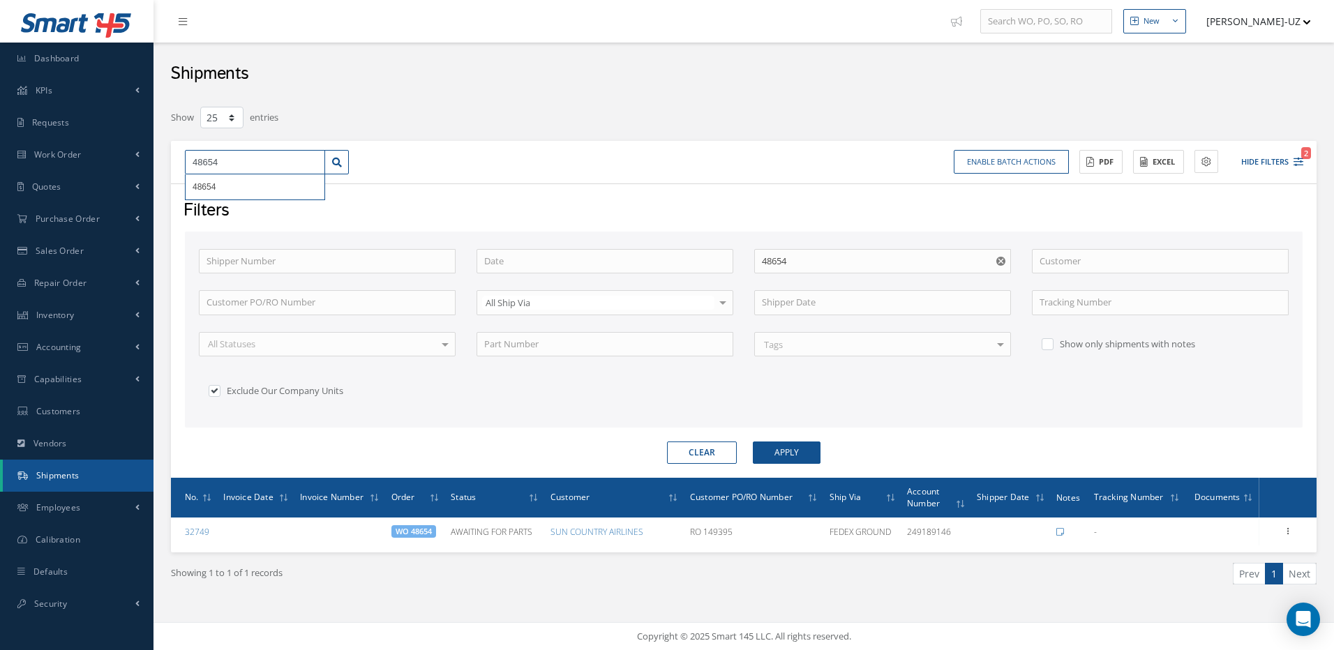
click at [183, 167] on div "48654 48654" at bounding box center [266, 162] width 185 height 25
type input "4"
type input "48"
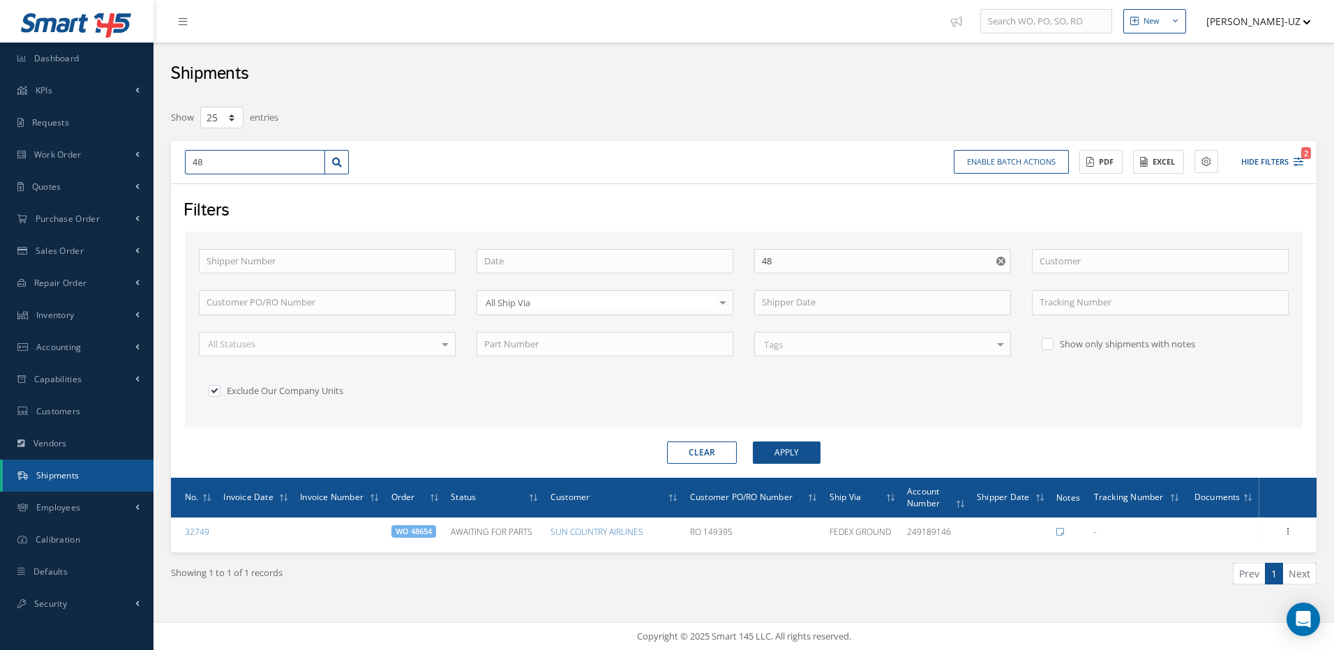
type input "488"
type input "4886"
type input "48868"
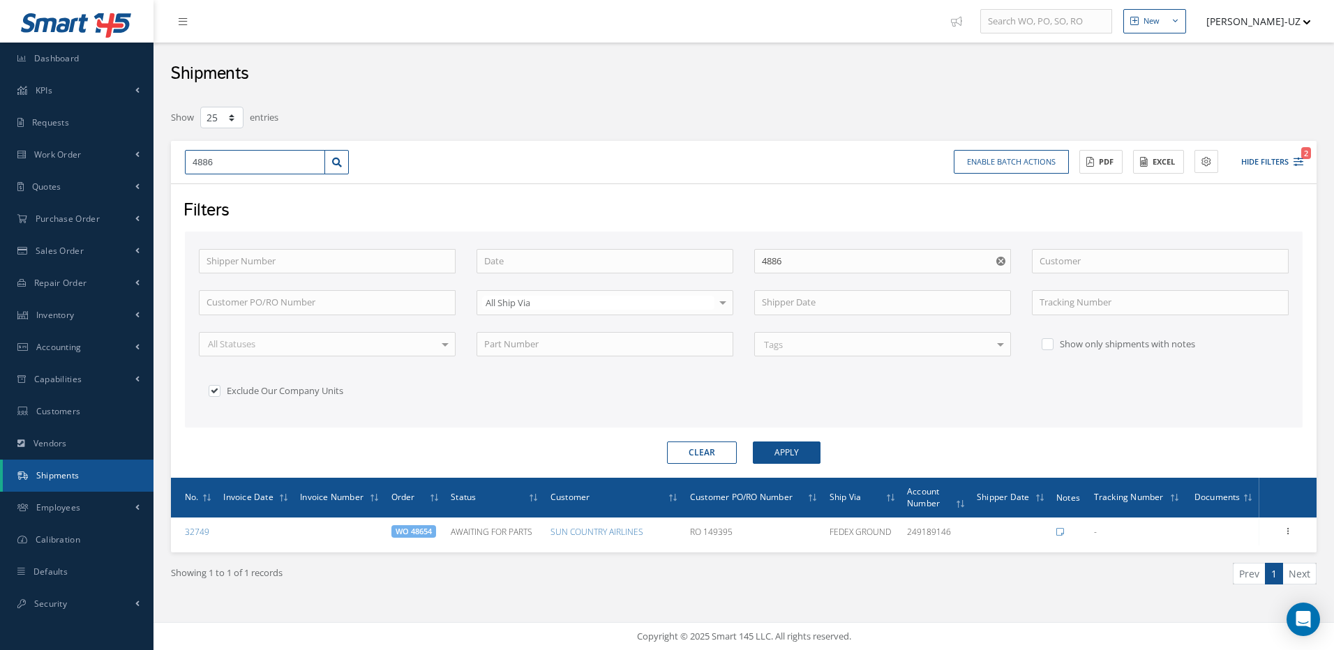
type input "48868"
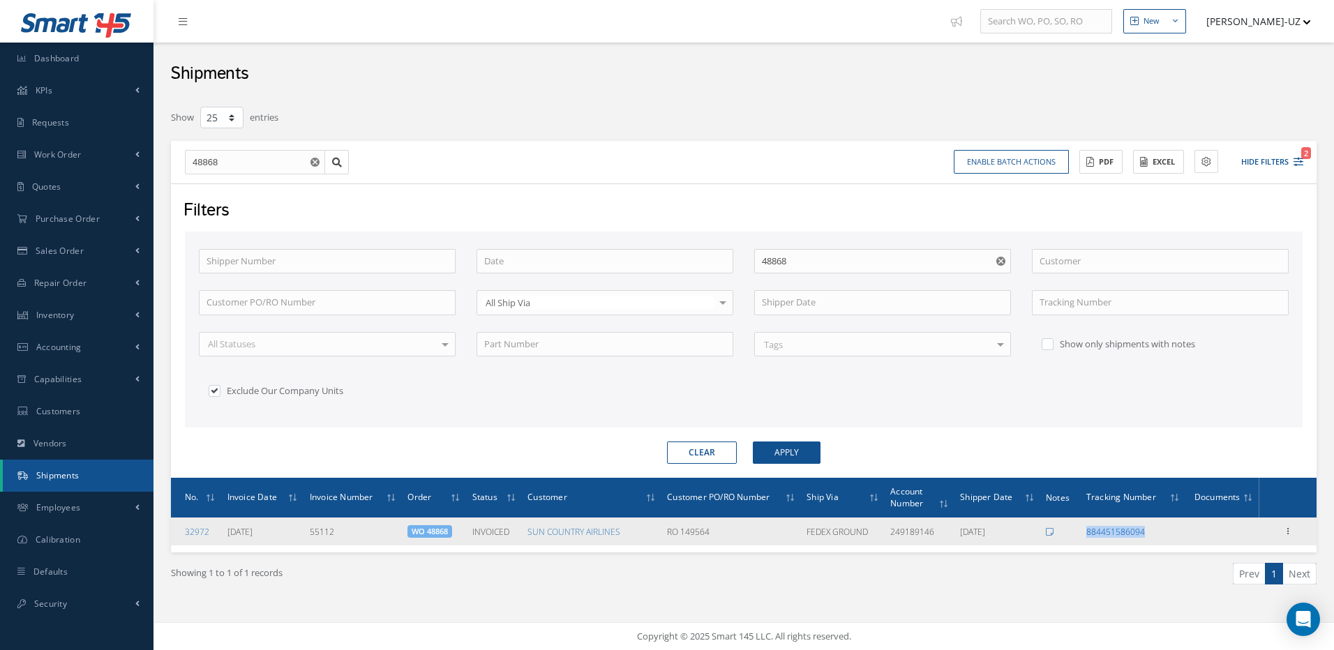
drag, startPoint x: 1147, startPoint y: 532, endPoint x: 1086, endPoint y: 534, distance: 60.7
click at [1086, 534] on div "884451586094" at bounding box center [1133, 532] width 94 height 12
copy link "884451586094"
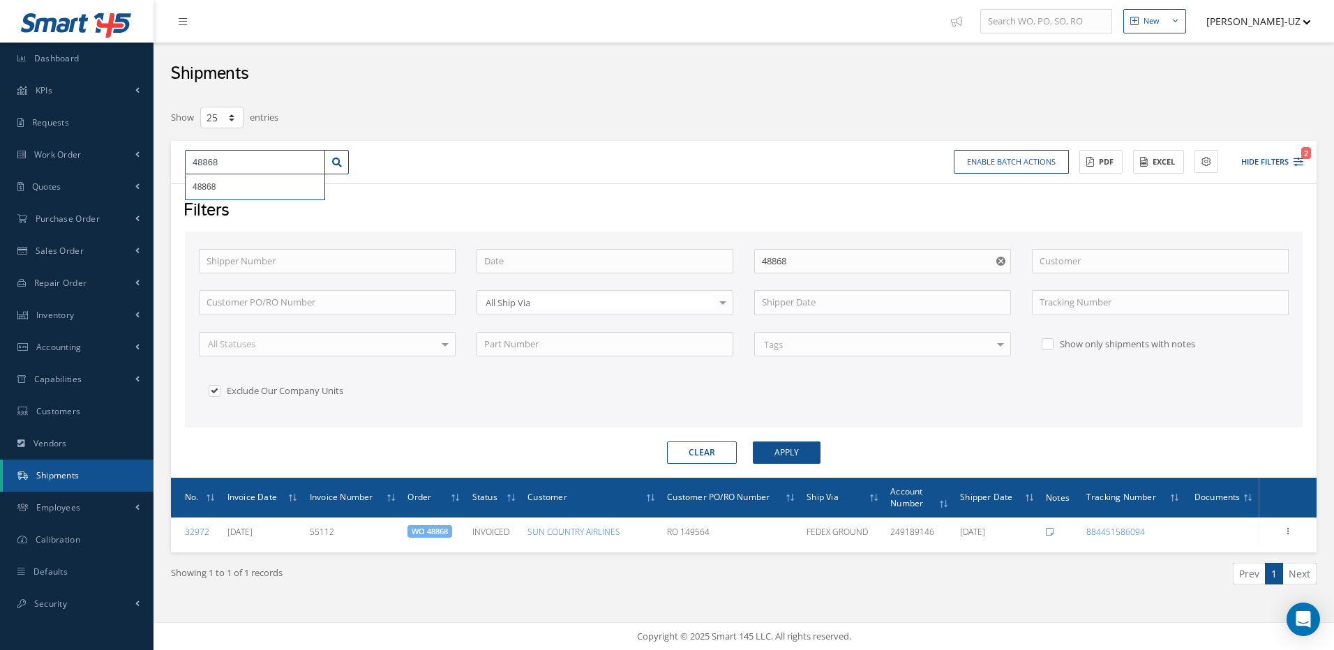
drag, startPoint x: 229, startPoint y: 161, endPoint x: 174, endPoint y: 160, distance: 55.1
click at [174, 160] on div "48868 48868 Enable batch actions Update Shipments ACTIONS Receive Payments Sele…" at bounding box center [744, 162] width 1146 height 43
type input "4"
type input "48"
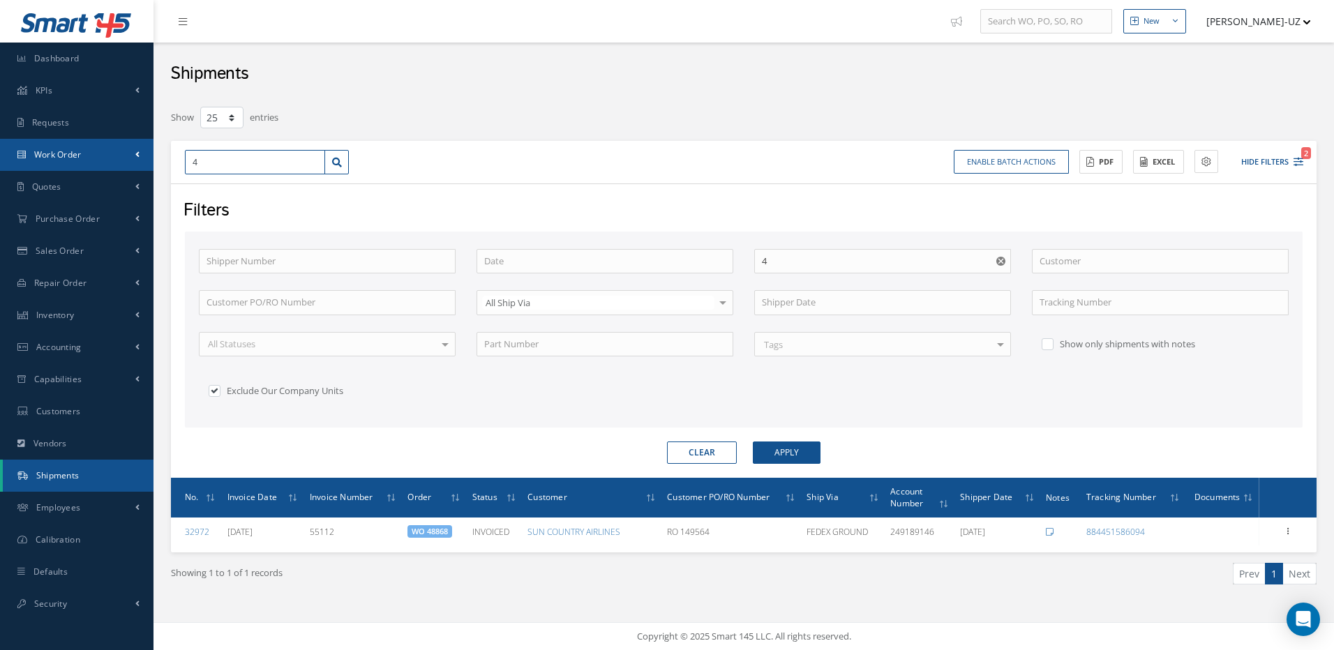
type input "48"
type input "488"
type input "4887"
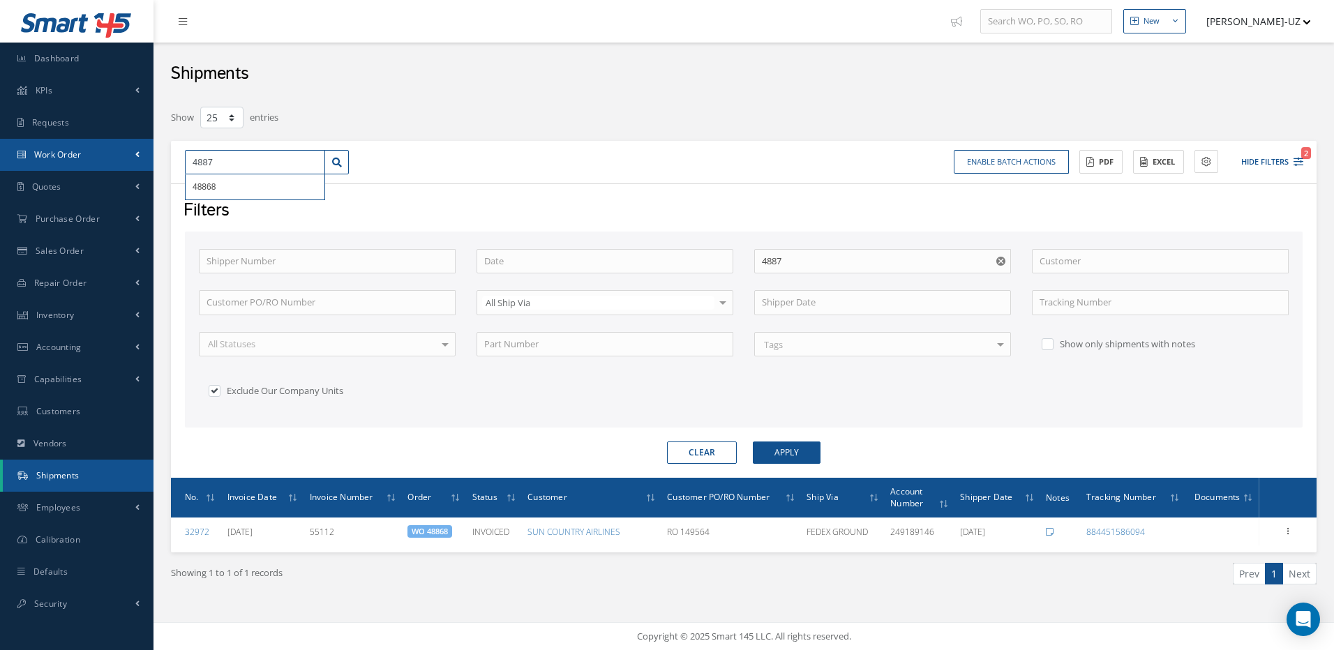
type input "48871"
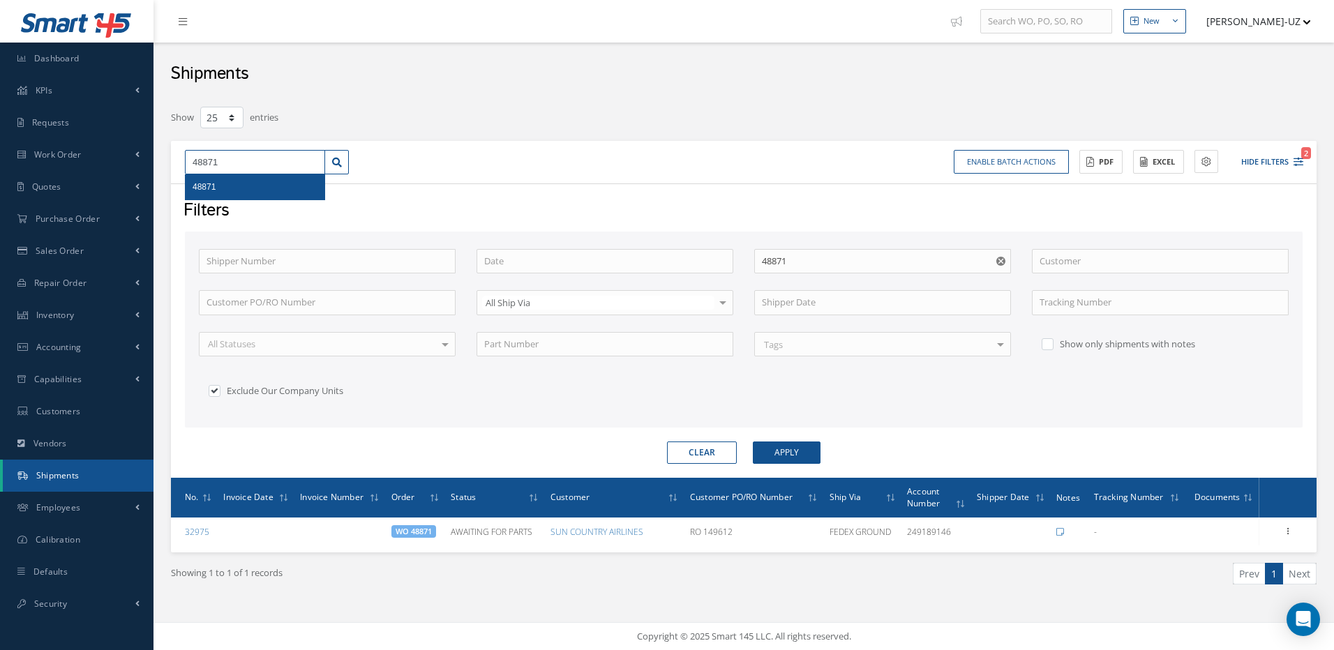
type input "4887"
type input "488"
type input "48"
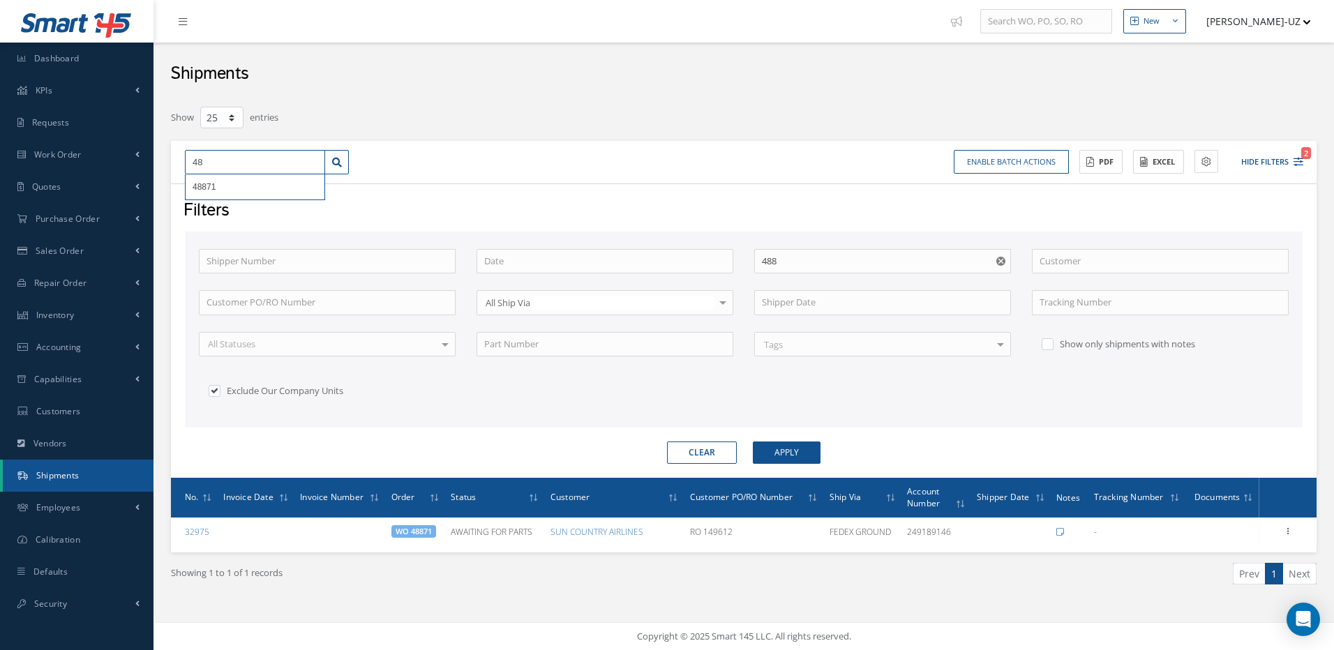
type input "48"
type input "489"
type input "4892"
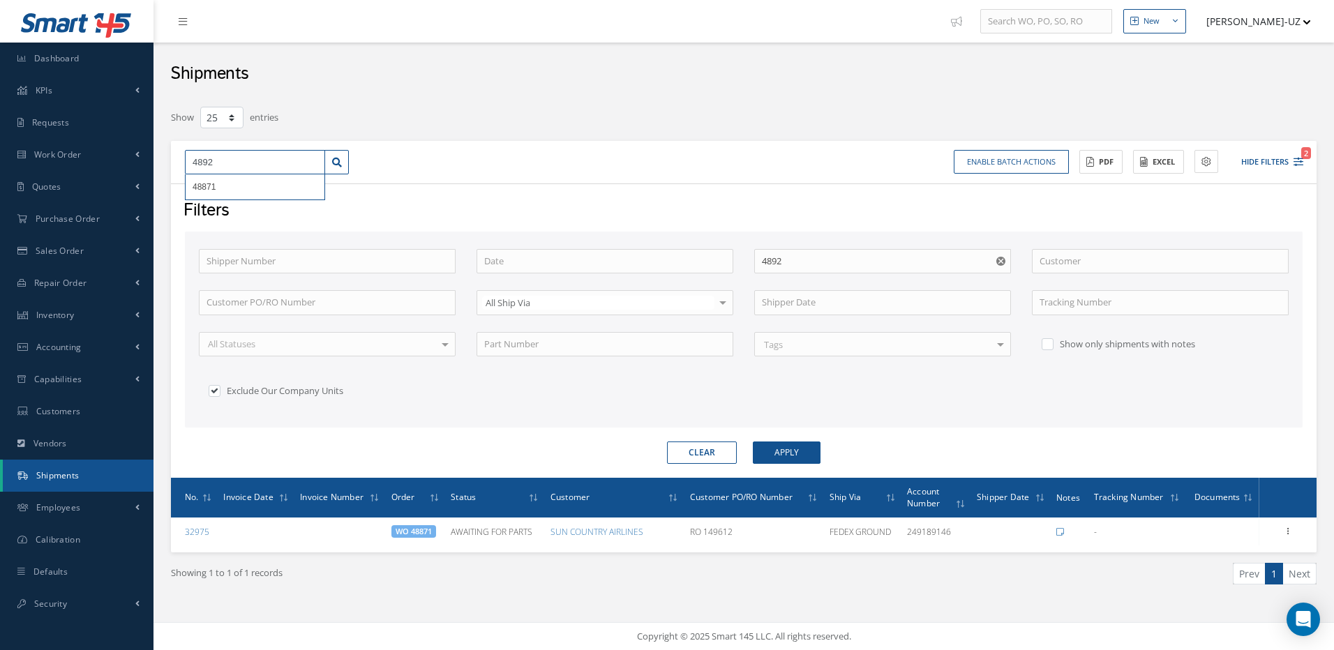
type input "48926"
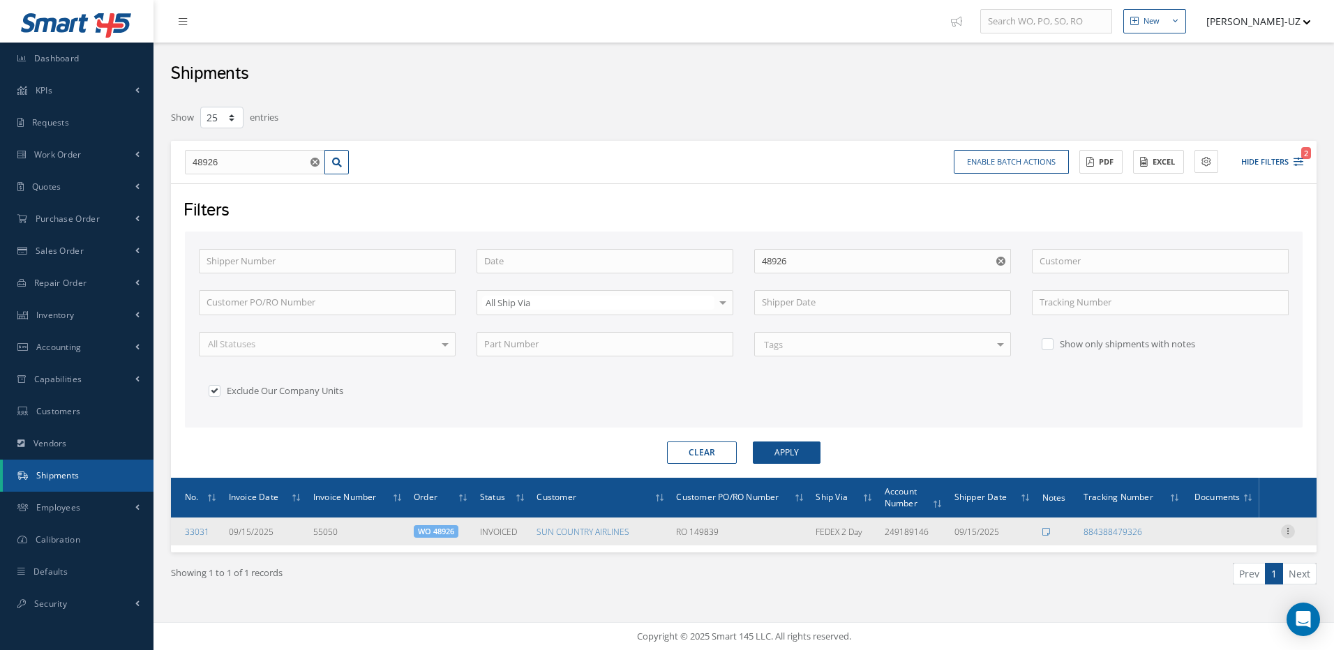
click at [1286, 527] on icon at bounding box center [1288, 530] width 14 height 11
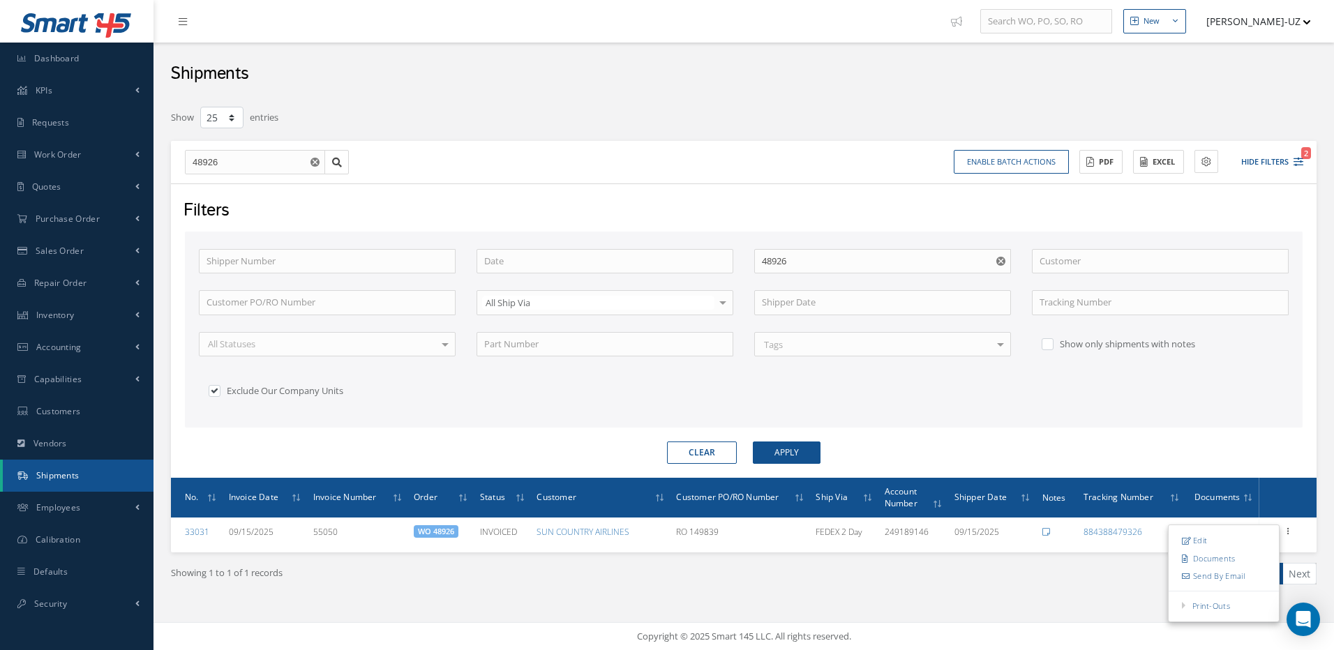
click at [1129, 433] on form "Shipper Number Order 48926 Customer Customer PO/RO Number All Ship Via All Ship…" at bounding box center [744, 348] width 1118 height 232
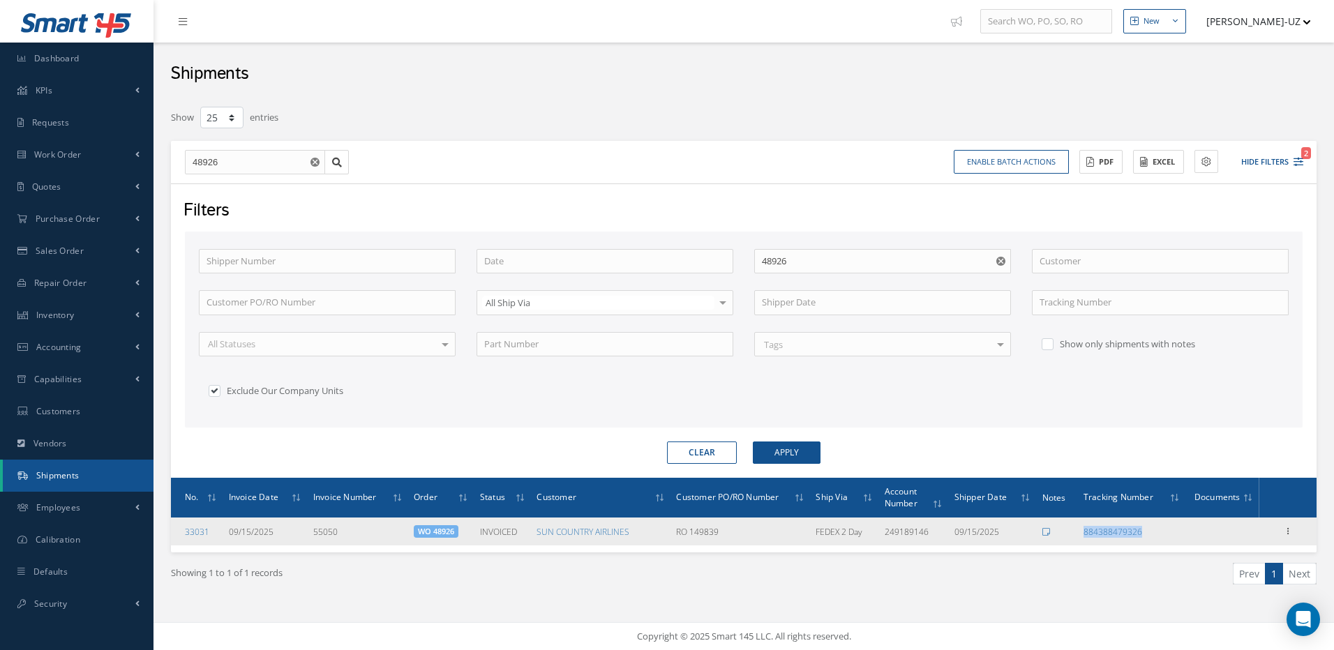
drag, startPoint x: 1152, startPoint y: 533, endPoint x: 1080, endPoint y: 530, distance: 71.9
click at [1080, 530] on td "884388479326" at bounding box center [1132, 532] width 108 height 28
copy link "884388479326"
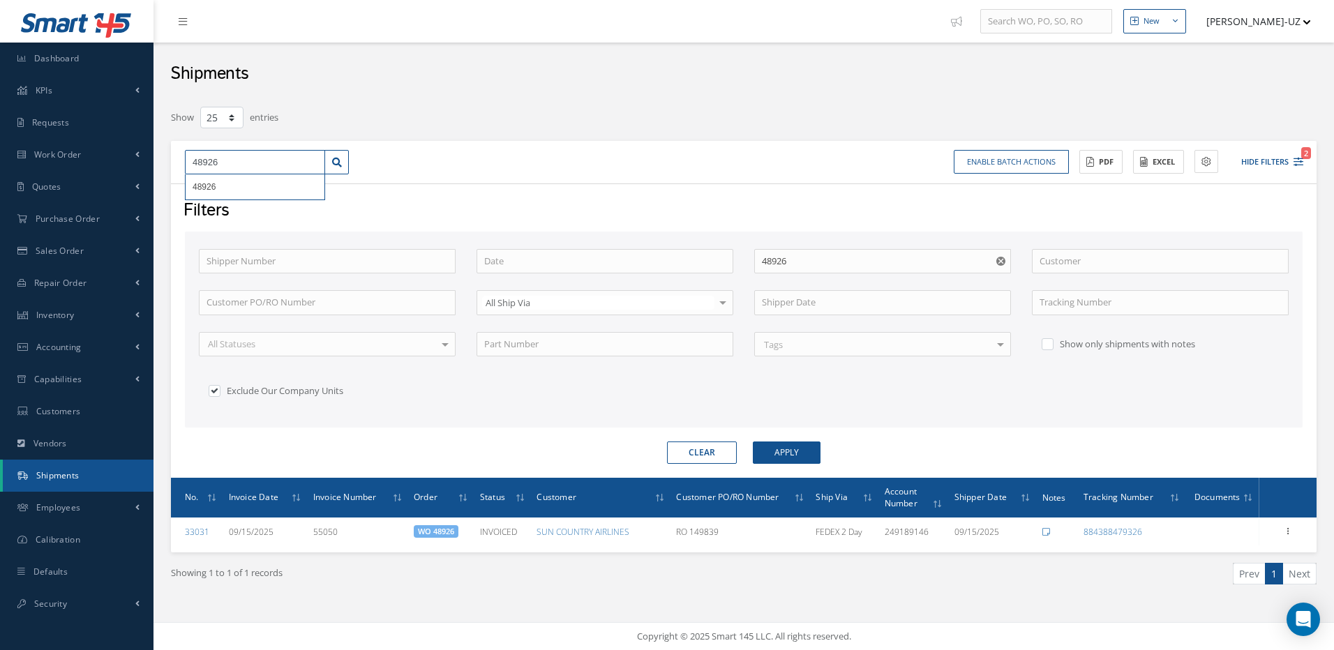
drag, startPoint x: 222, startPoint y: 158, endPoint x: 185, endPoint y: 156, distance: 37.0
click at [185, 156] on input "48926" at bounding box center [255, 162] width 140 height 25
type input "4"
type input "49"
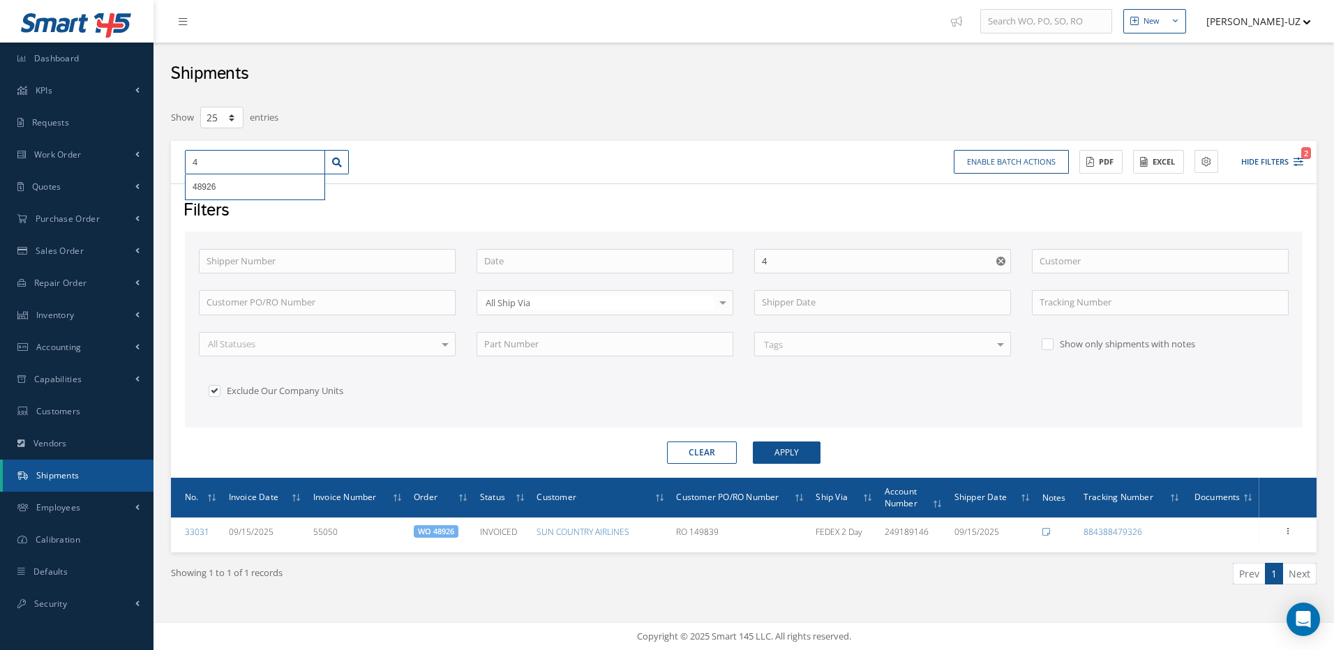
type input "49"
type input "490"
type input "4902"
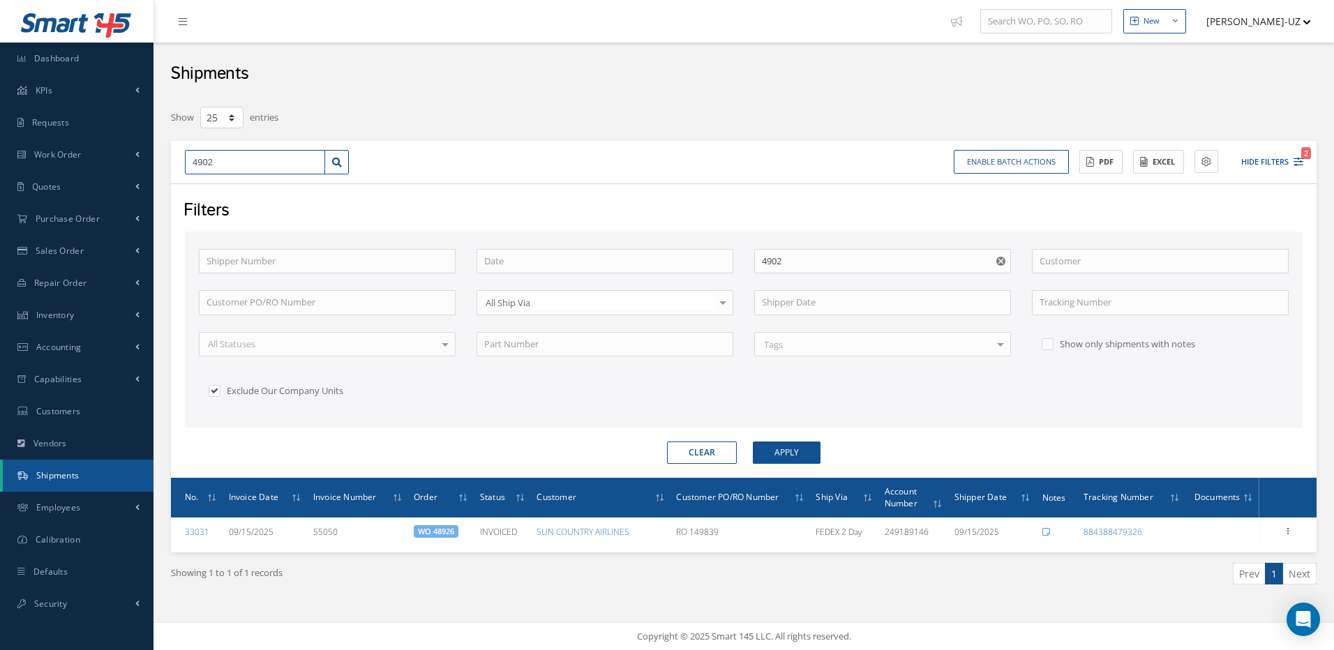
type input "49024"
type input "4902"
type input "49028"
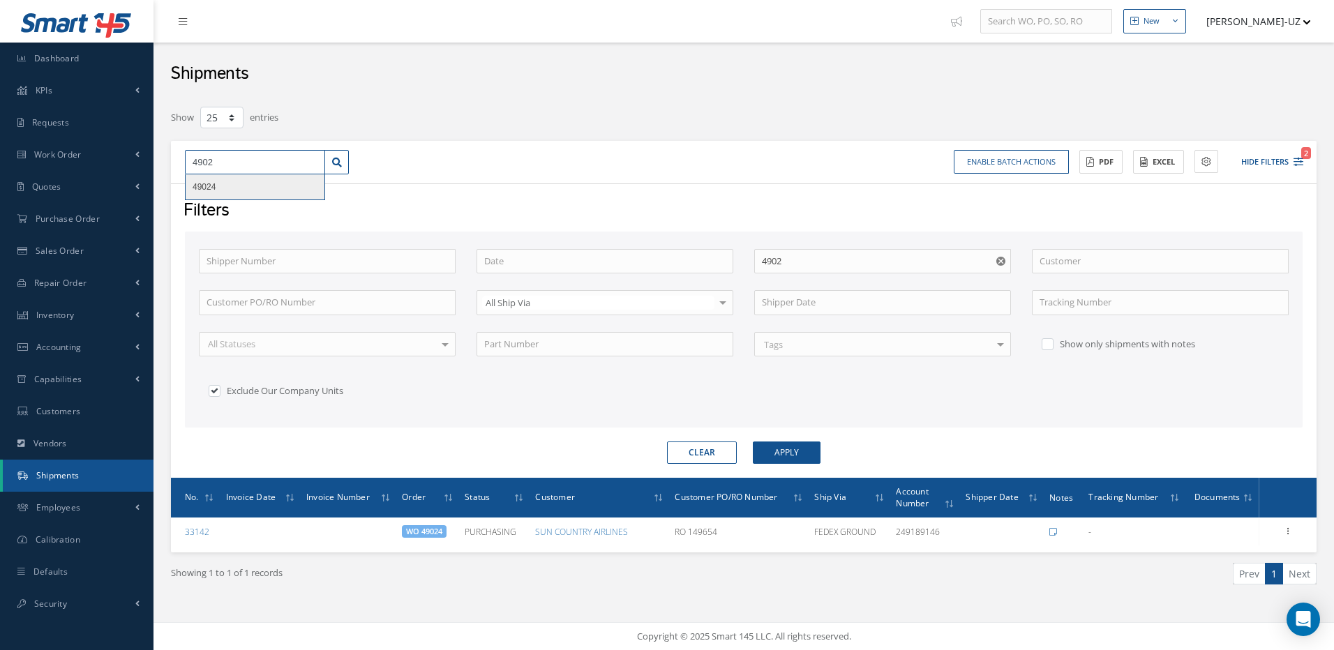
type input "49028"
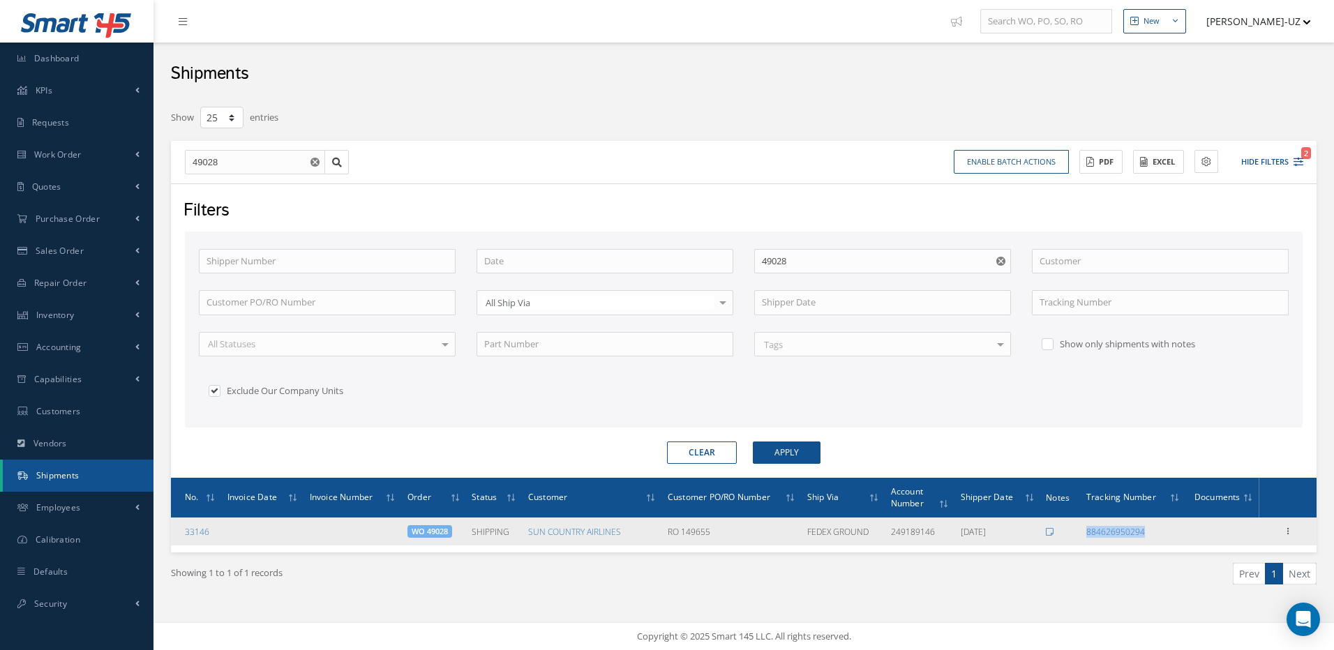
drag, startPoint x: 1154, startPoint y: 532, endPoint x: 1083, endPoint y: 535, distance: 70.5
click at [1083, 535] on td "884626950294" at bounding box center [1133, 532] width 105 height 28
copy link "884626950294"
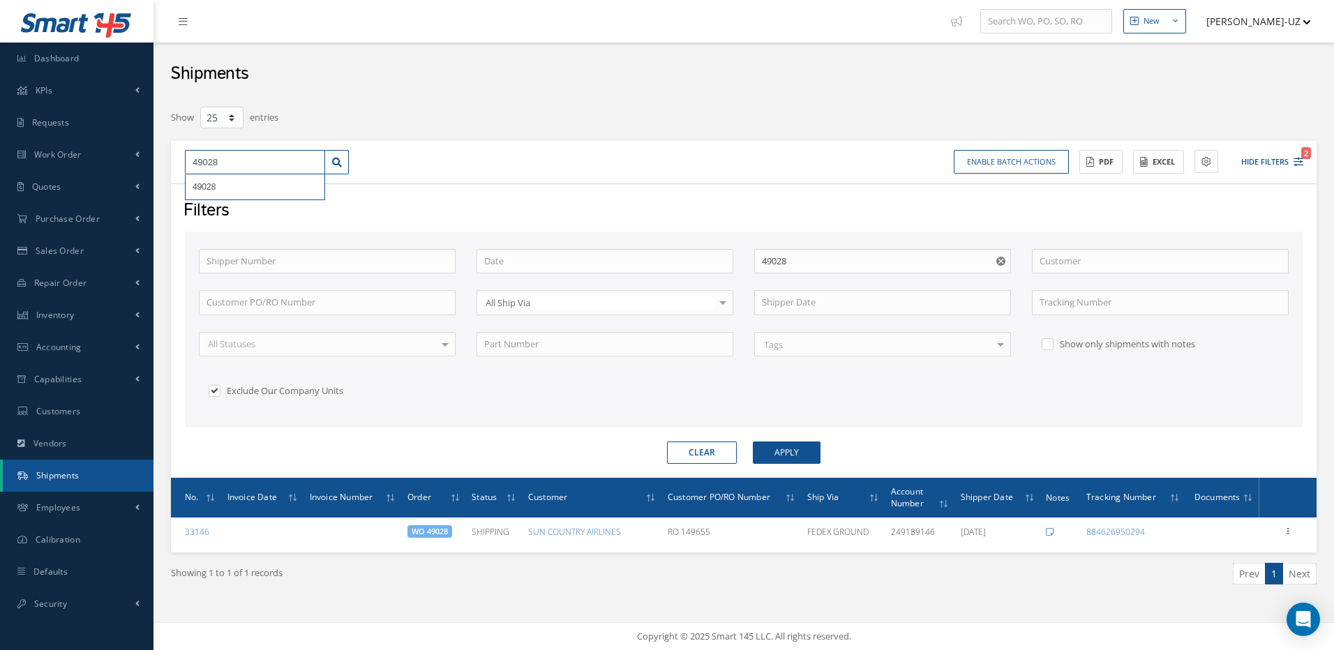
drag, startPoint x: 223, startPoint y: 159, endPoint x: 166, endPoint y: 160, distance: 56.5
click at [166, 160] on div "Show 10 25 50 100 entries 49028 49028 Enable batch actions Update Shipments ACT…" at bounding box center [743, 362] width 1166 height 515
type input "4"
type input "49"
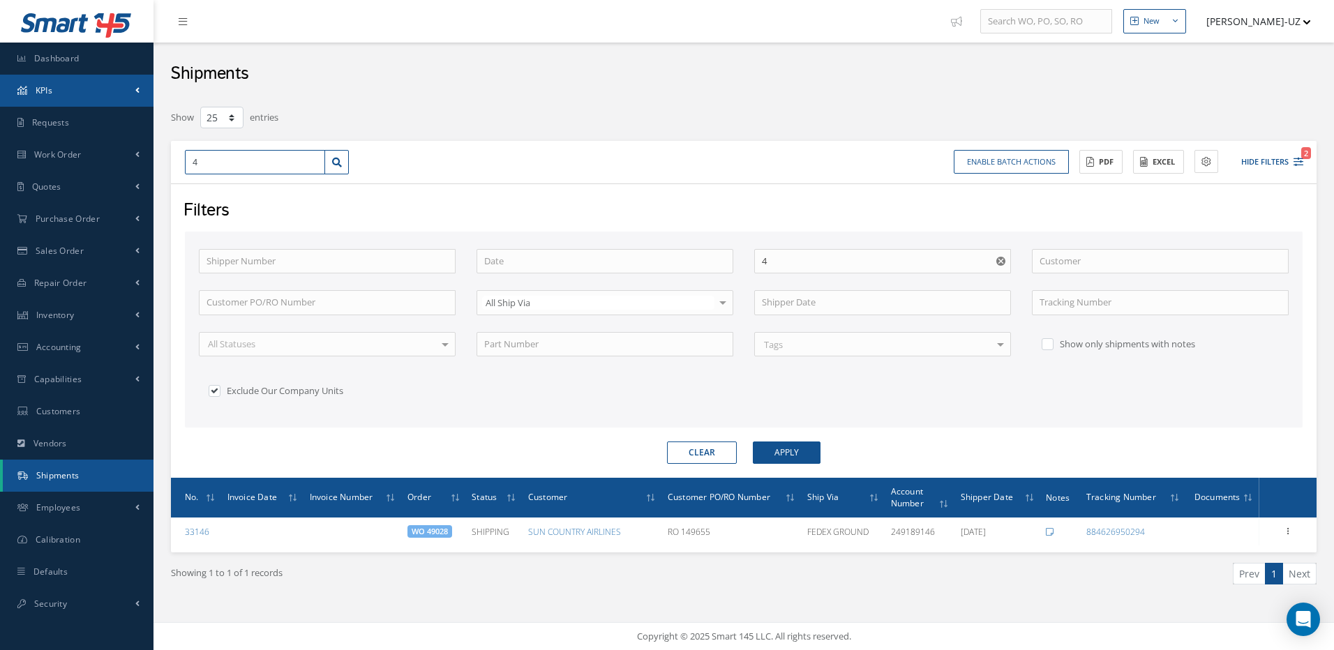
type input "49"
type input "490"
type input "4907"
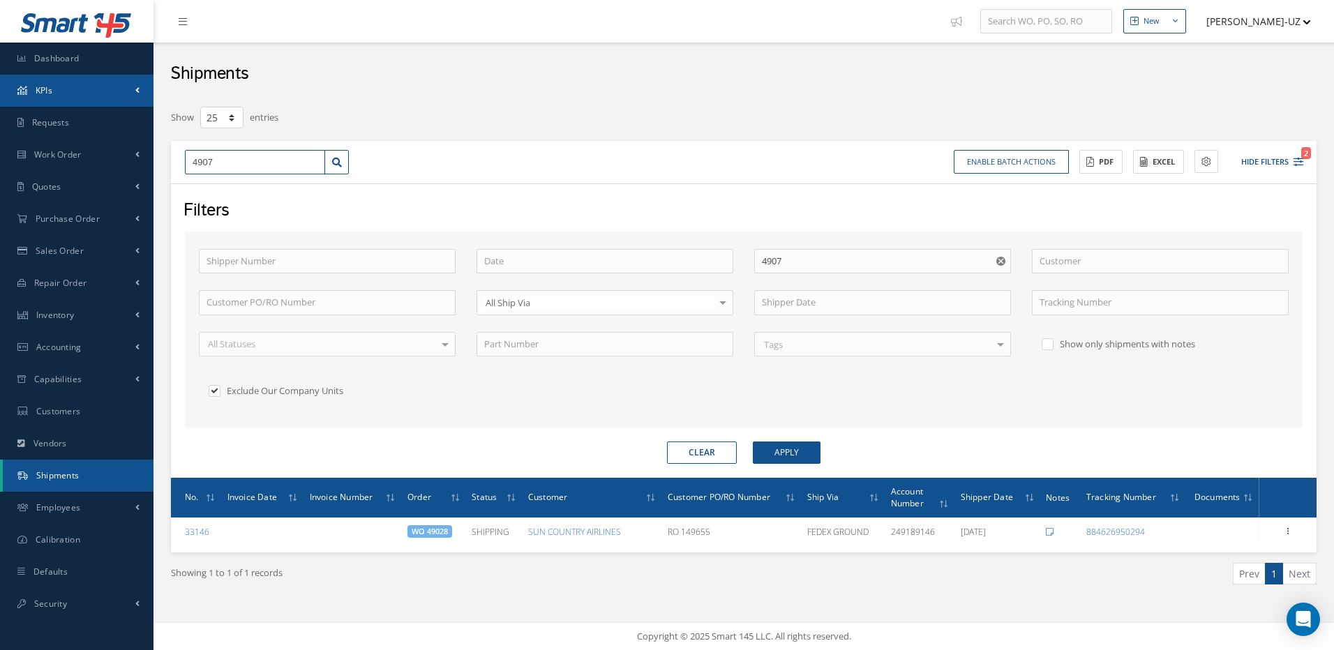
type input "49070"
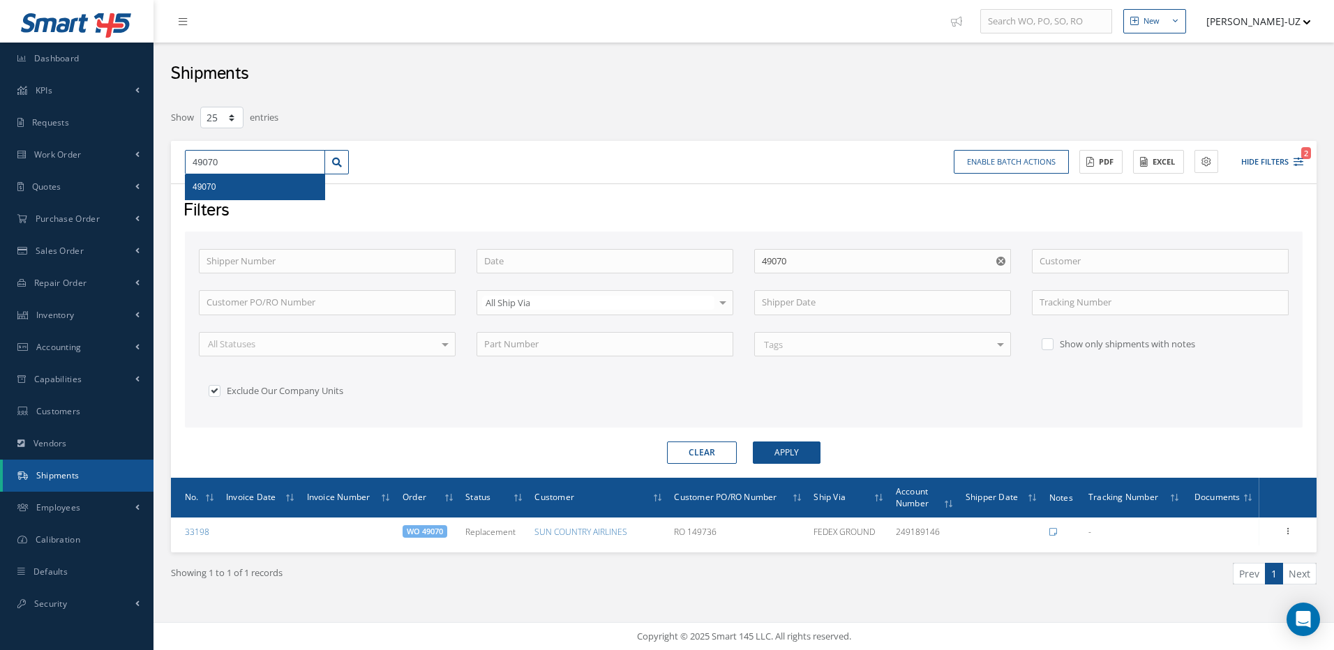
drag, startPoint x: 233, startPoint y: 158, endPoint x: 187, endPoint y: 161, distance: 46.1
click at [187, 161] on input "49070" at bounding box center [255, 162] width 140 height 25
type input "7"
type input "78"
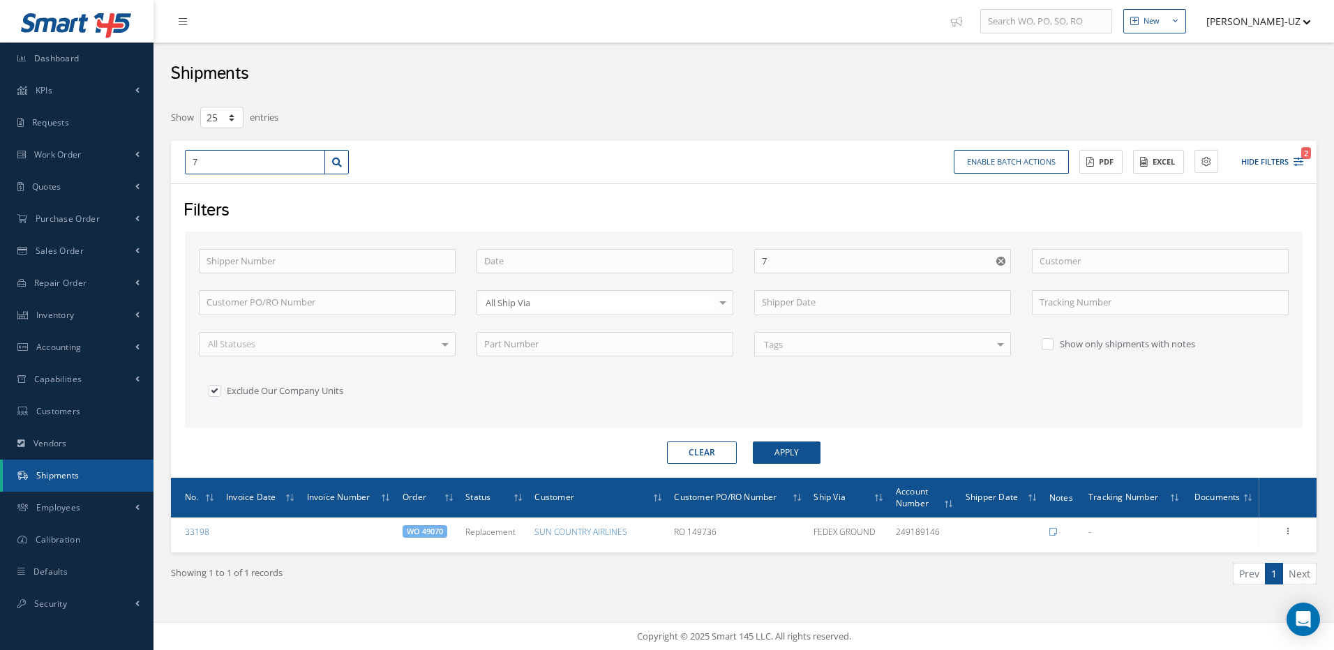
type input "78"
type input "785"
type input "7850"
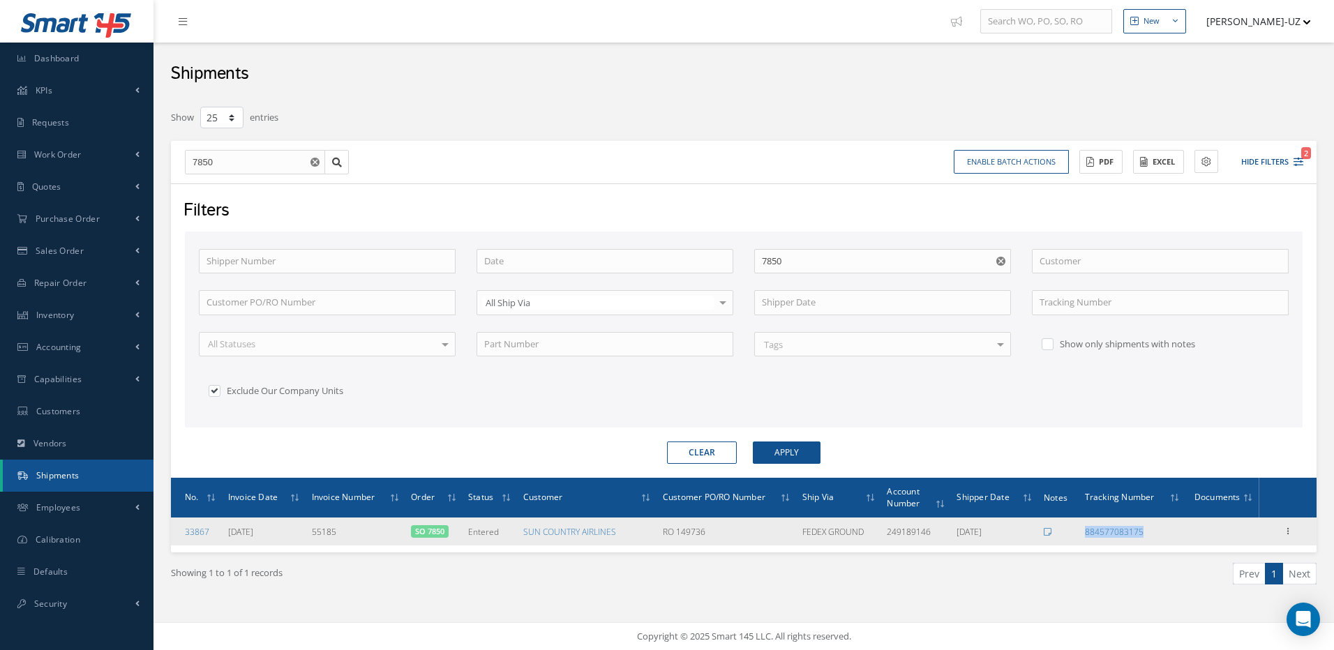
drag, startPoint x: 1164, startPoint y: 533, endPoint x: 1076, endPoint y: 529, distance: 88.7
click at [1076, 529] on tr "33867 09/19/2025 55185 SO 7850 Entered SUN COUNTRY AIRLINES RO 149736 FEDEX GRO…" at bounding box center [744, 532] width 1146 height 28
copy tr "884577083175"
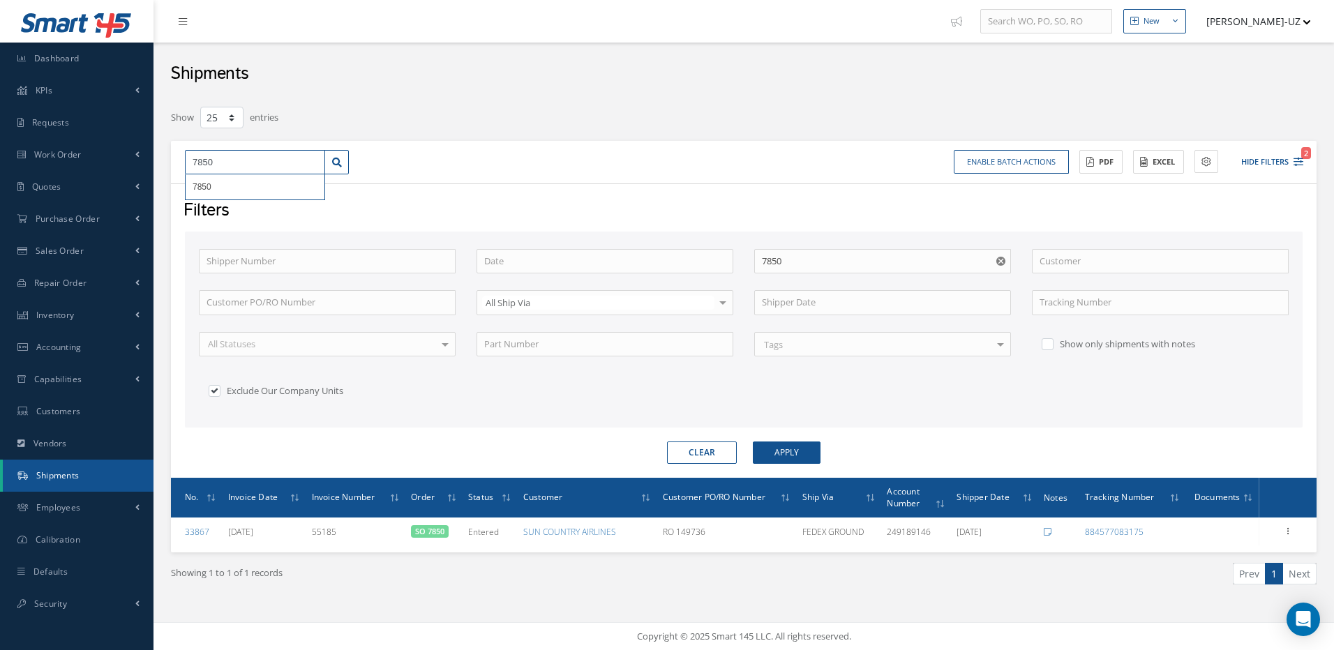
drag, startPoint x: 233, startPoint y: 162, endPoint x: 187, endPoint y: 161, distance: 46.0
click at [187, 161] on input "7850" at bounding box center [255, 162] width 140 height 25
type input "4"
type input "49"
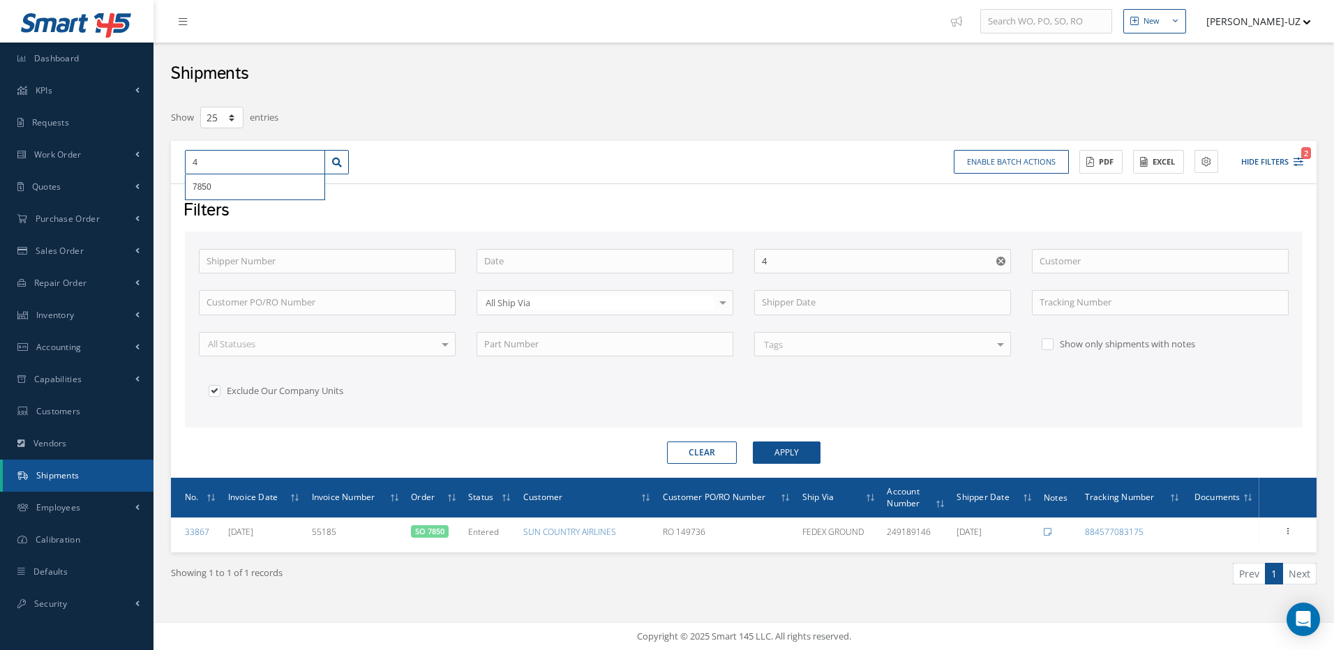
type input "49"
type input "490"
type input "4909"
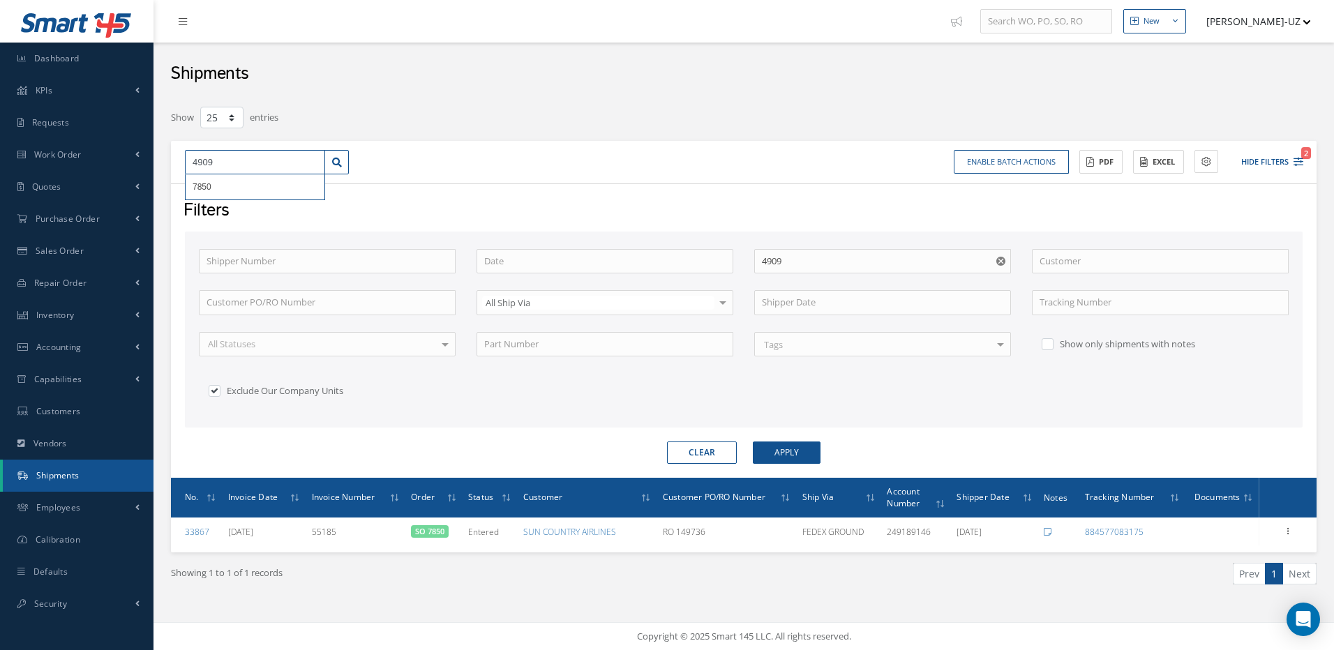
type input "49092"
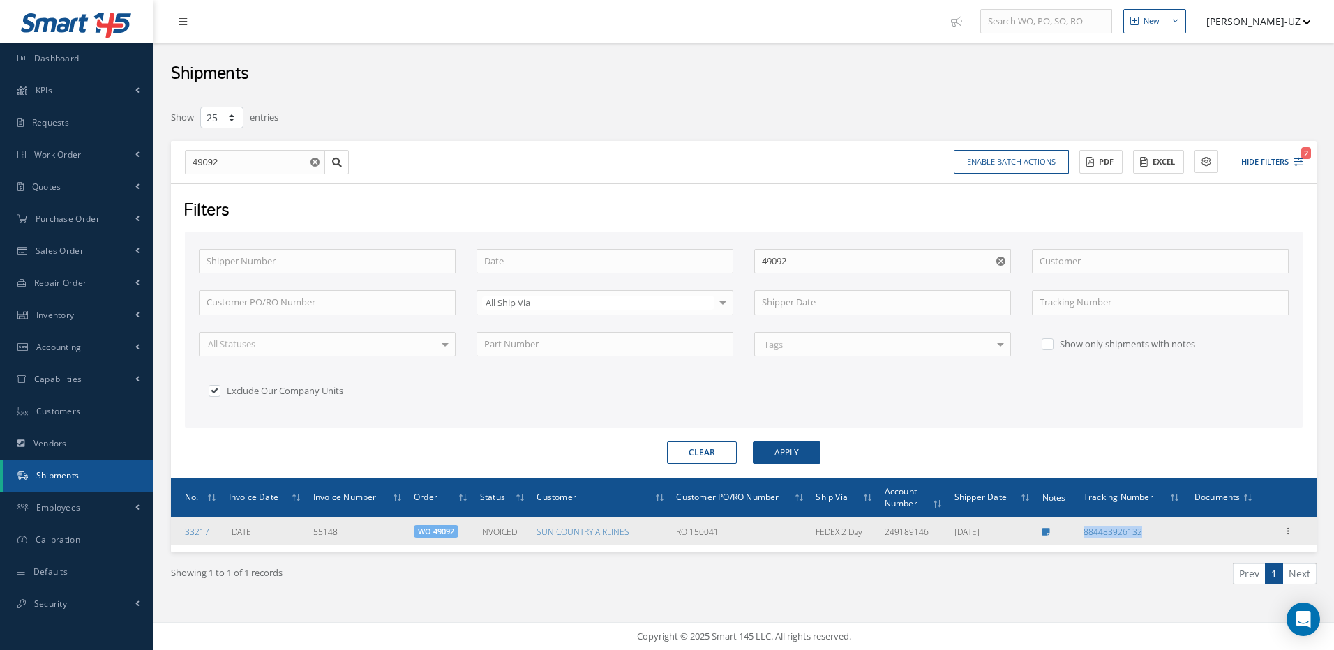
drag, startPoint x: 1151, startPoint y: 530, endPoint x: 1083, endPoint y: 532, distance: 68.4
click at [1083, 532] on td "884483926132" at bounding box center [1132, 532] width 108 height 28
copy link "884483926132"
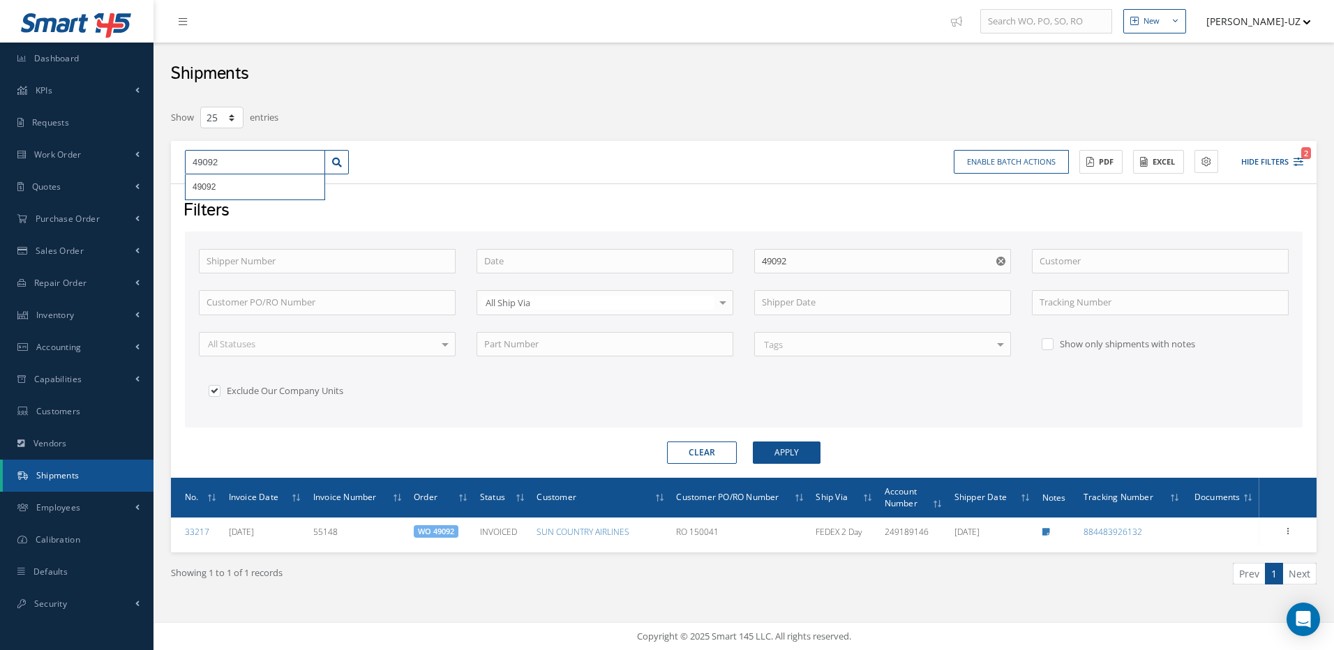
drag, startPoint x: 254, startPoint y: 163, endPoint x: 175, endPoint y: 137, distance: 83.0
click at [176, 159] on div "49092 49092" at bounding box center [266, 162] width 185 height 25
type input "4"
type input "49"
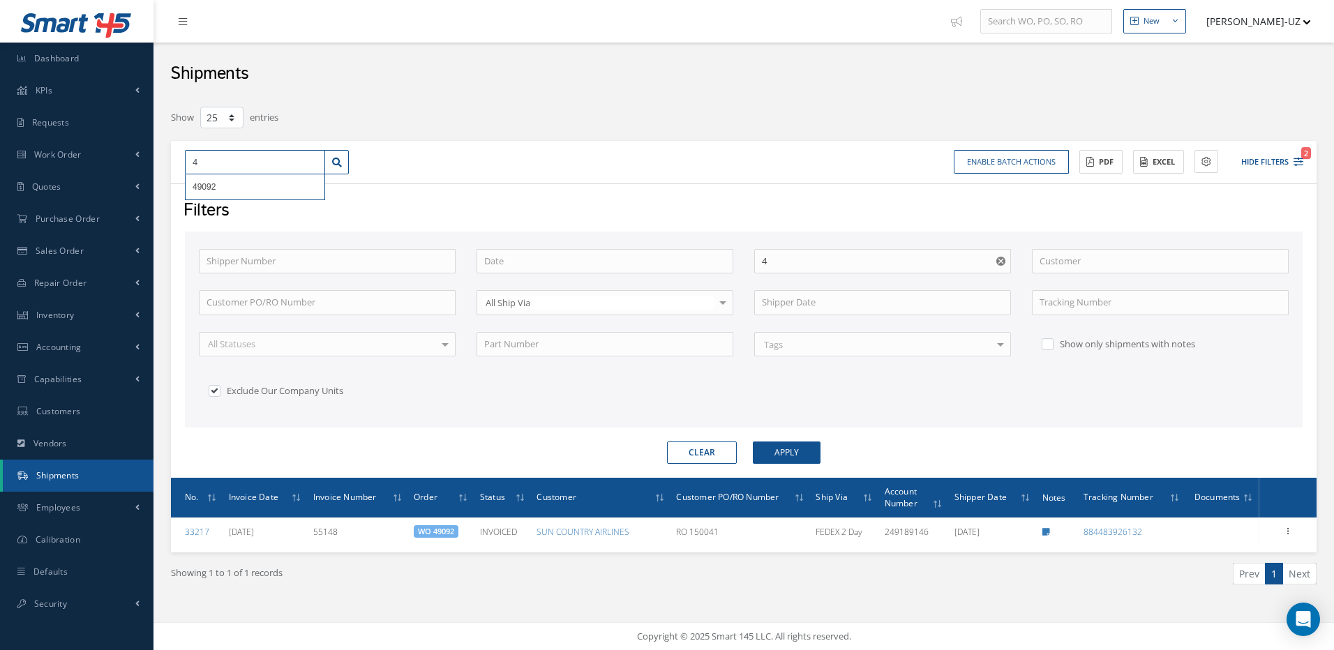
type input "49"
type input "492"
type input "4921"
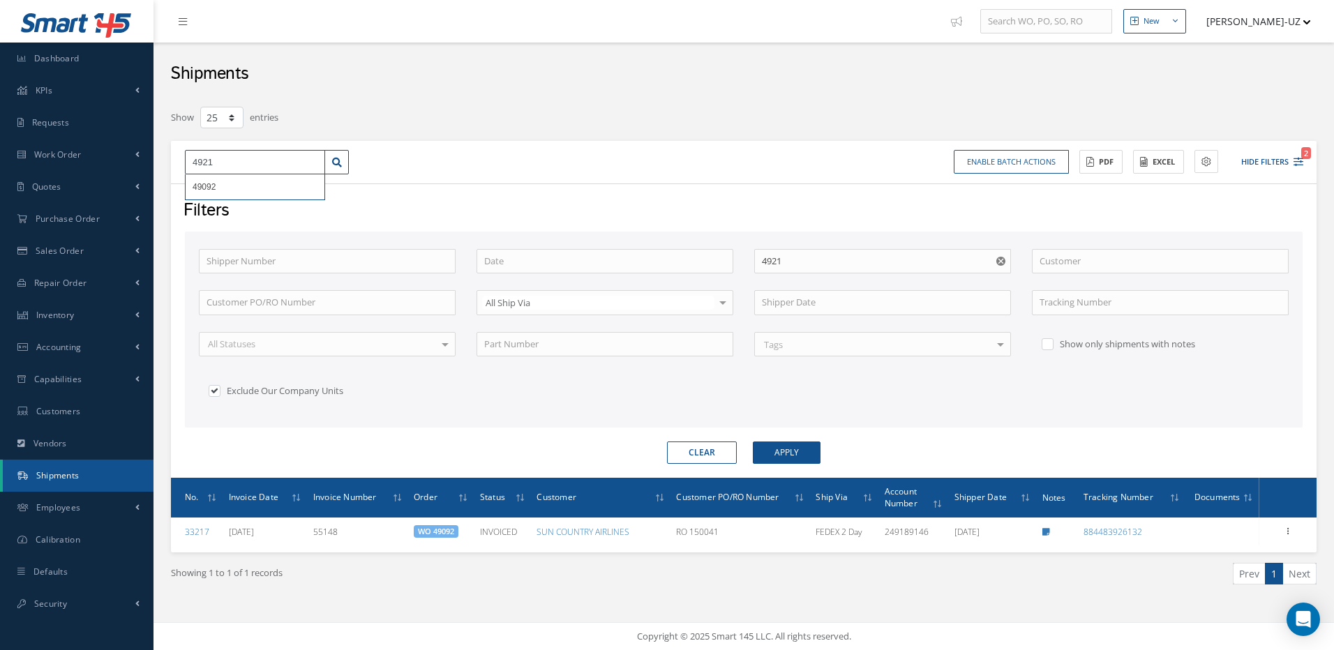
type input "49216"
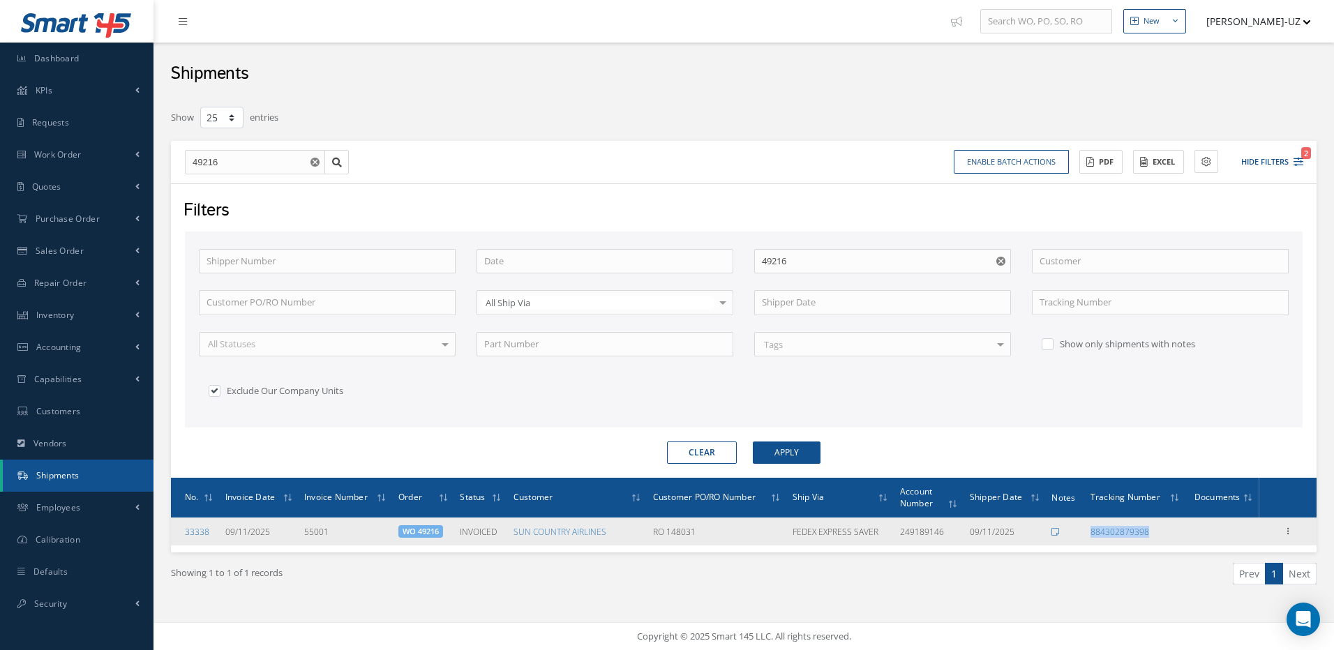
drag, startPoint x: 1153, startPoint y: 534, endPoint x: 1092, endPoint y: 541, distance: 61.2
click at [1092, 541] on td "884302879398" at bounding box center [1135, 532] width 101 height 28
copy link "884302879398"
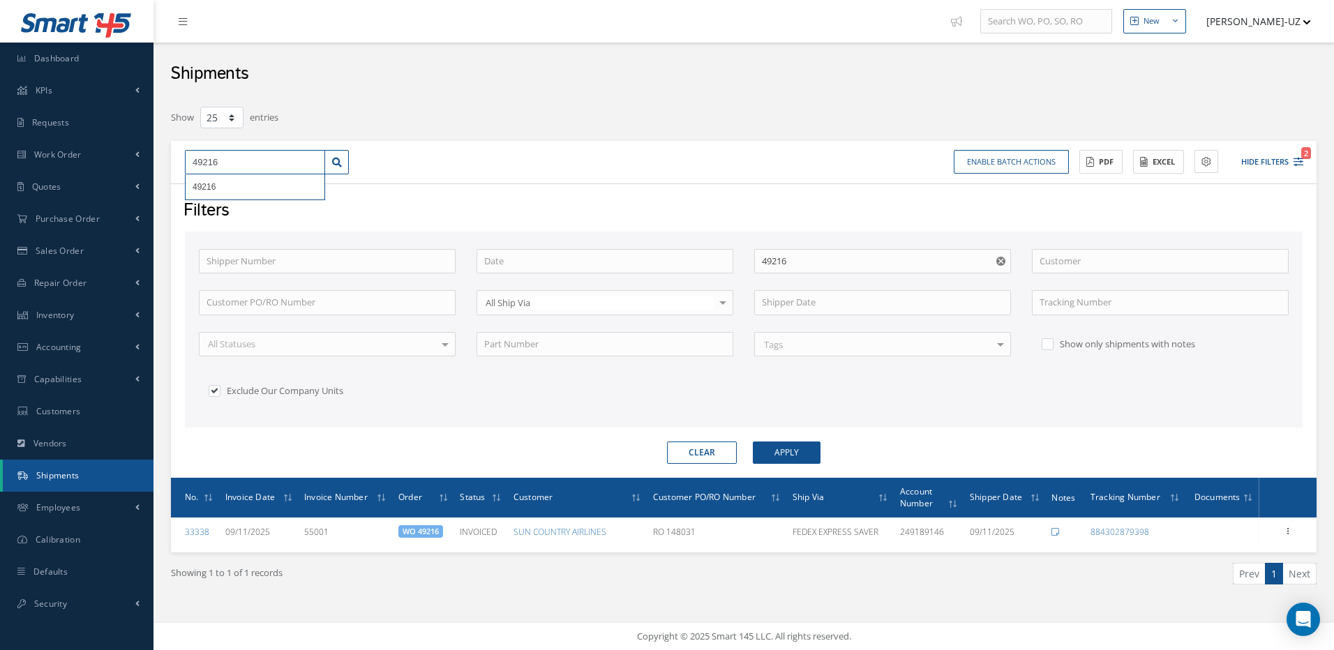
click at [248, 159] on input "49216" at bounding box center [255, 162] width 140 height 25
type input "4921"
type input "49219"
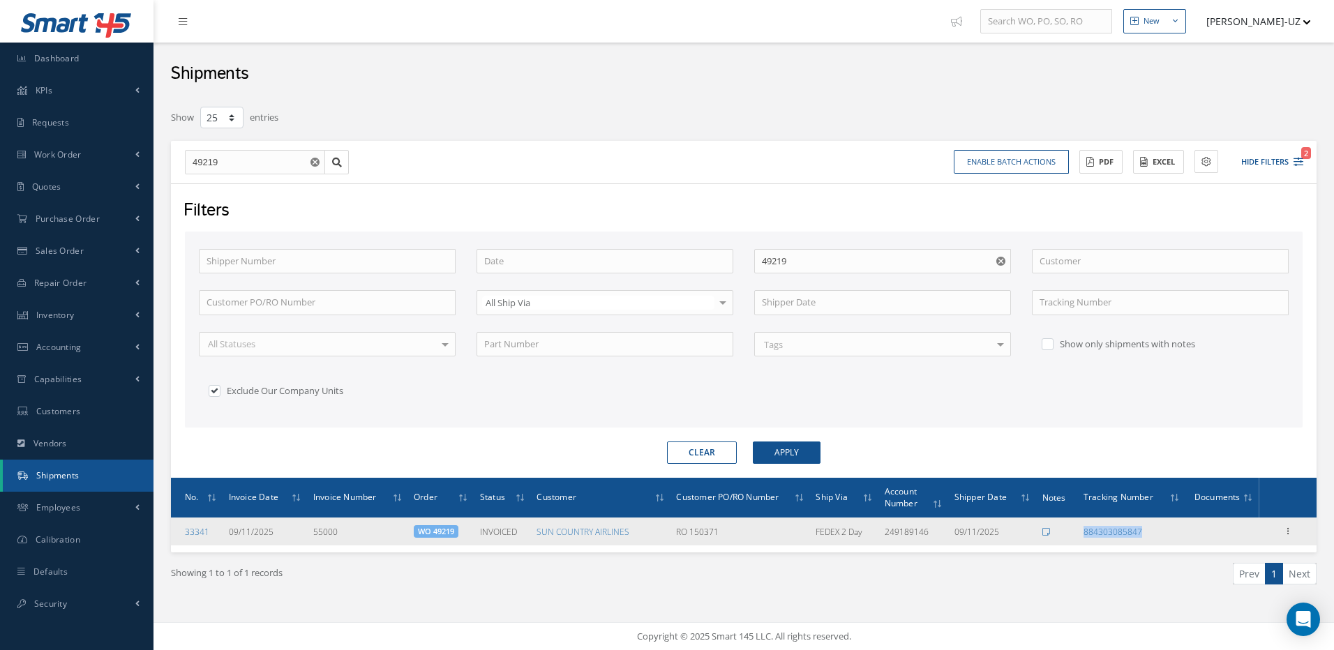
drag, startPoint x: 1153, startPoint y: 529, endPoint x: 1081, endPoint y: 533, distance: 72.0
click at [1081, 533] on td "884303085847" at bounding box center [1132, 532] width 108 height 28
copy link "884303085847"
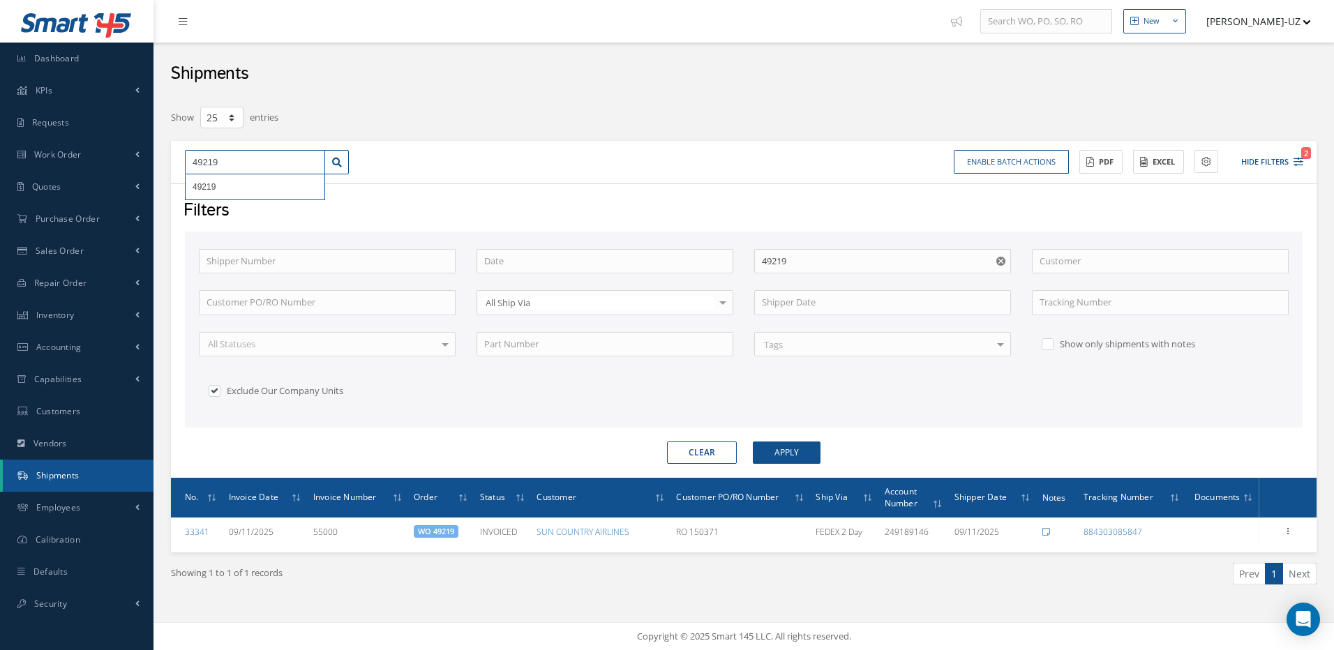
drag, startPoint x: 234, startPoint y: 161, endPoint x: 181, endPoint y: 156, distance: 54.0
click at [181, 156] on div "49219 49219" at bounding box center [266, 162] width 185 height 25
type input "4"
type input "49"
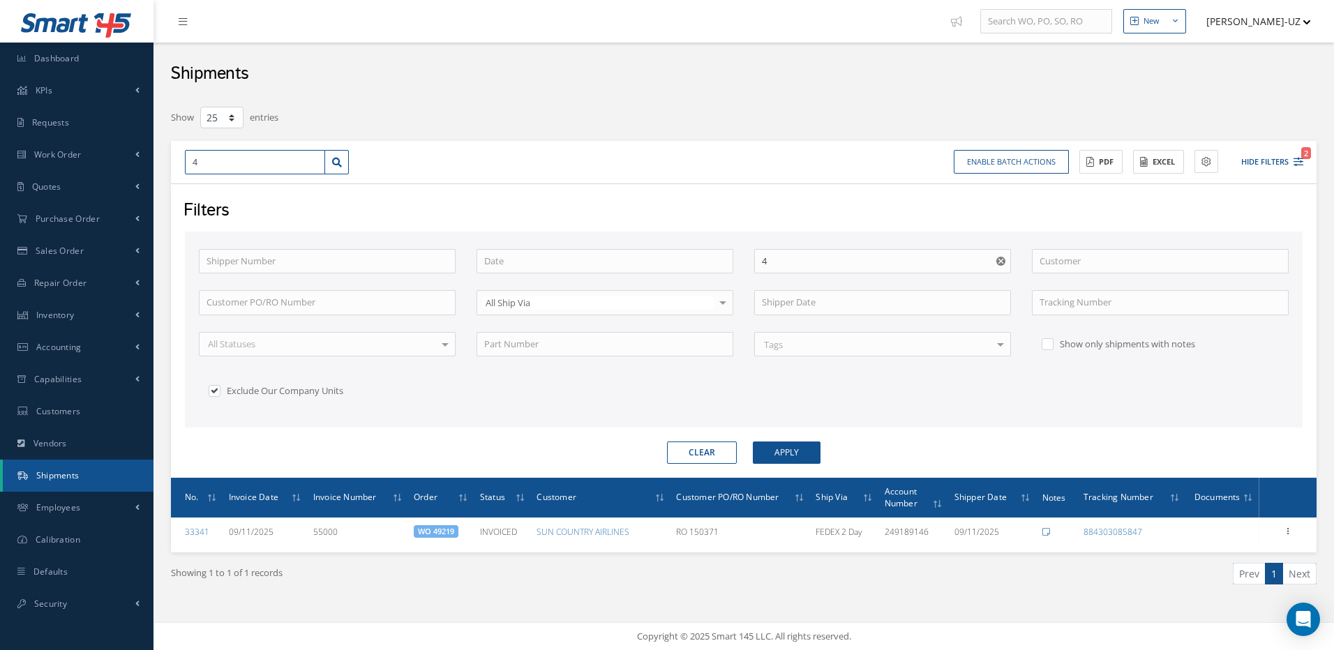
type input "49"
type input "493"
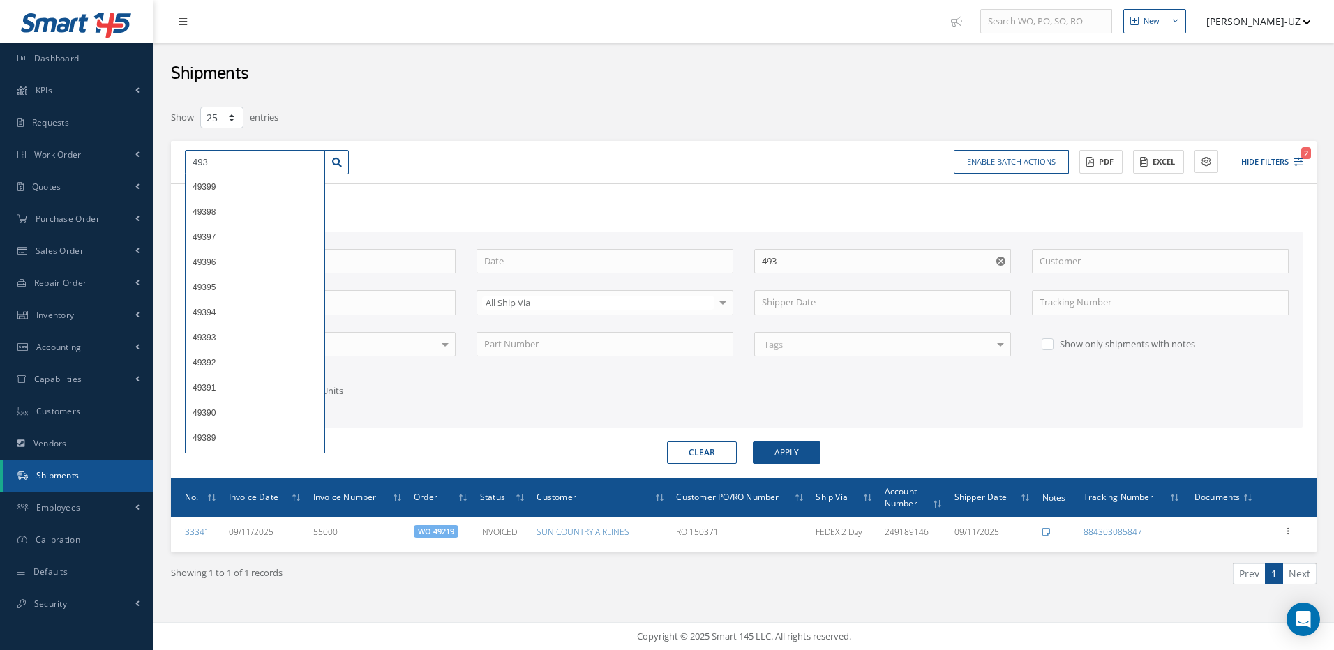
type input "4930"
type input "49302"
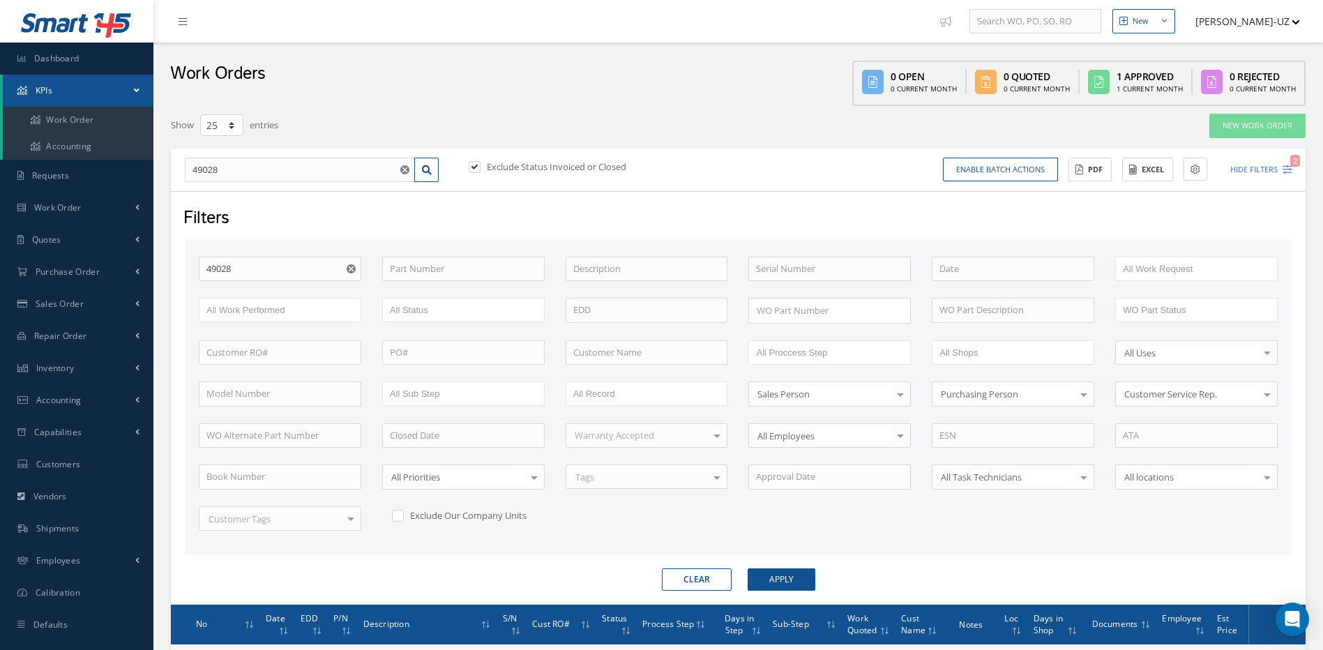
select select "25"
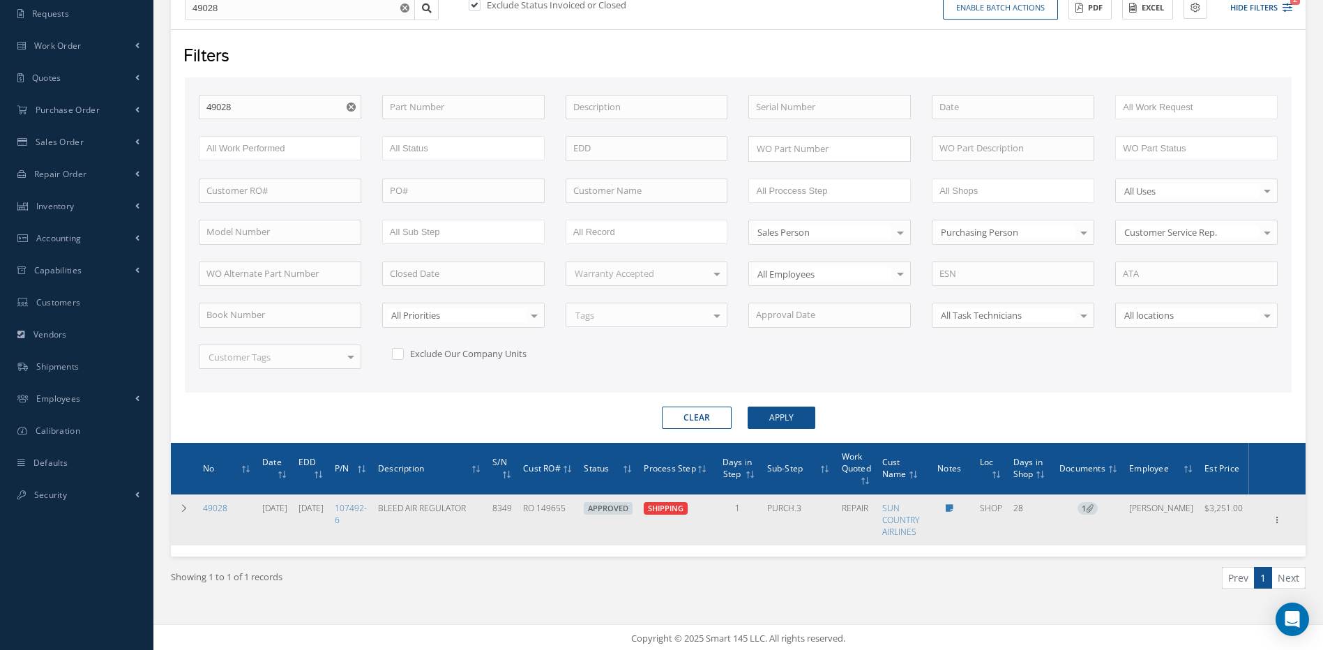
scroll to position [164, 0]
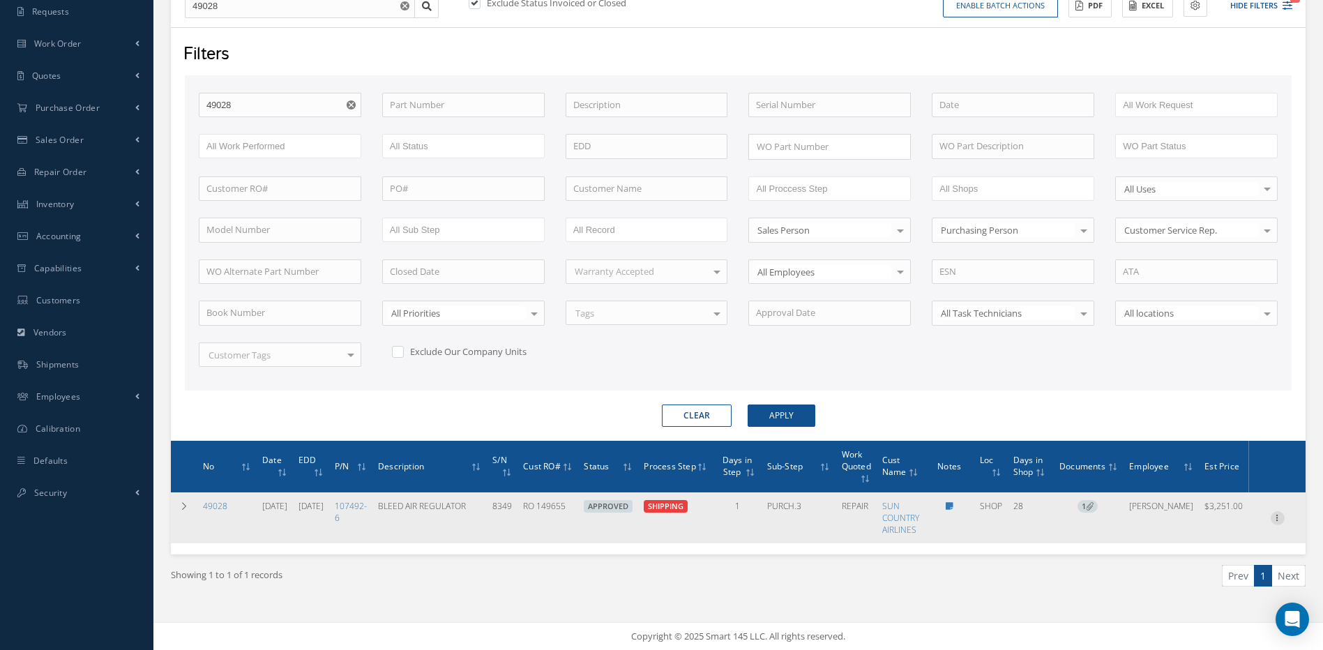
click at [1277, 516] on icon at bounding box center [1278, 516] width 14 height 11
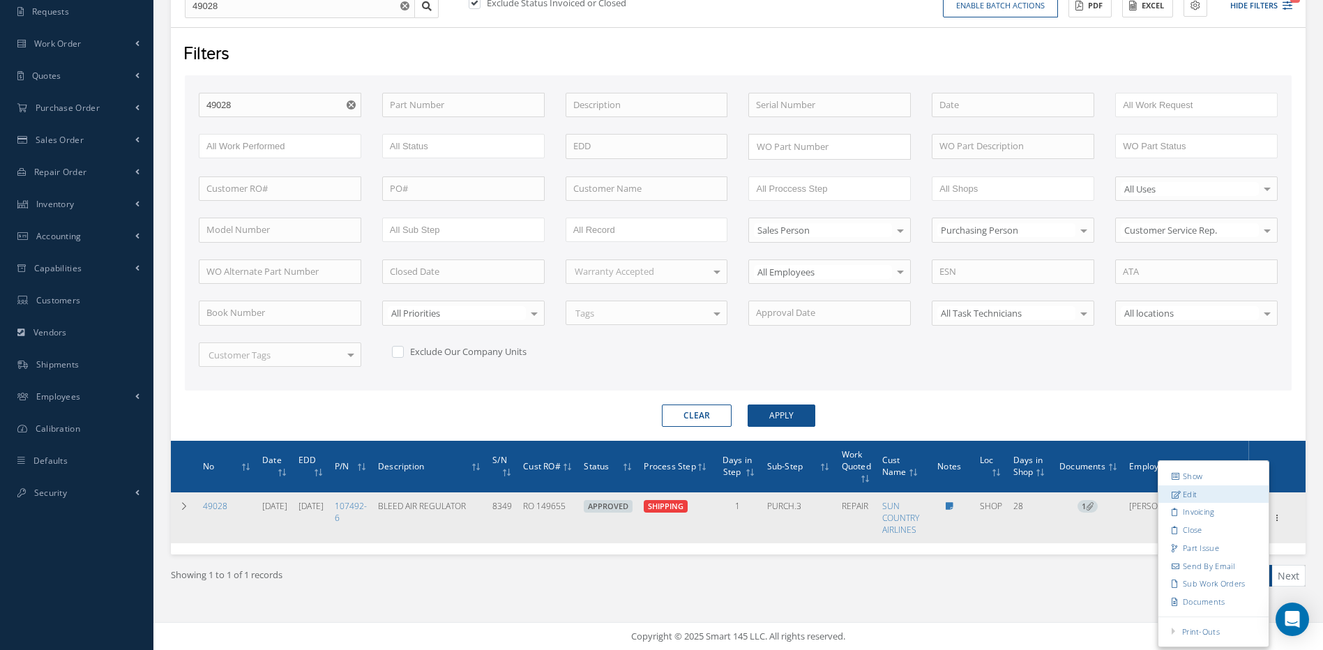
click at [1185, 493] on link "Edit" at bounding box center [1214, 494] width 110 height 18
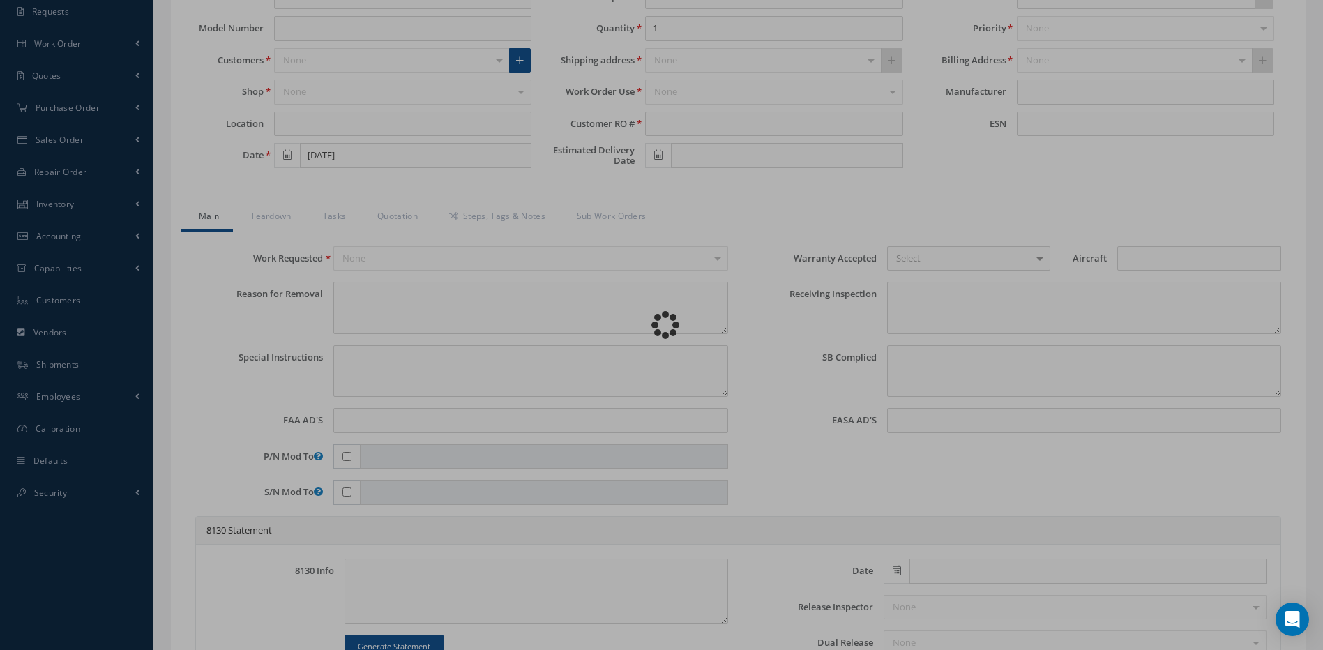
type input "107492-6"
type input "SHOP"
type input "[DATE]"
type input "BLEED AIR REGULATOR"
type input "RO 149655"
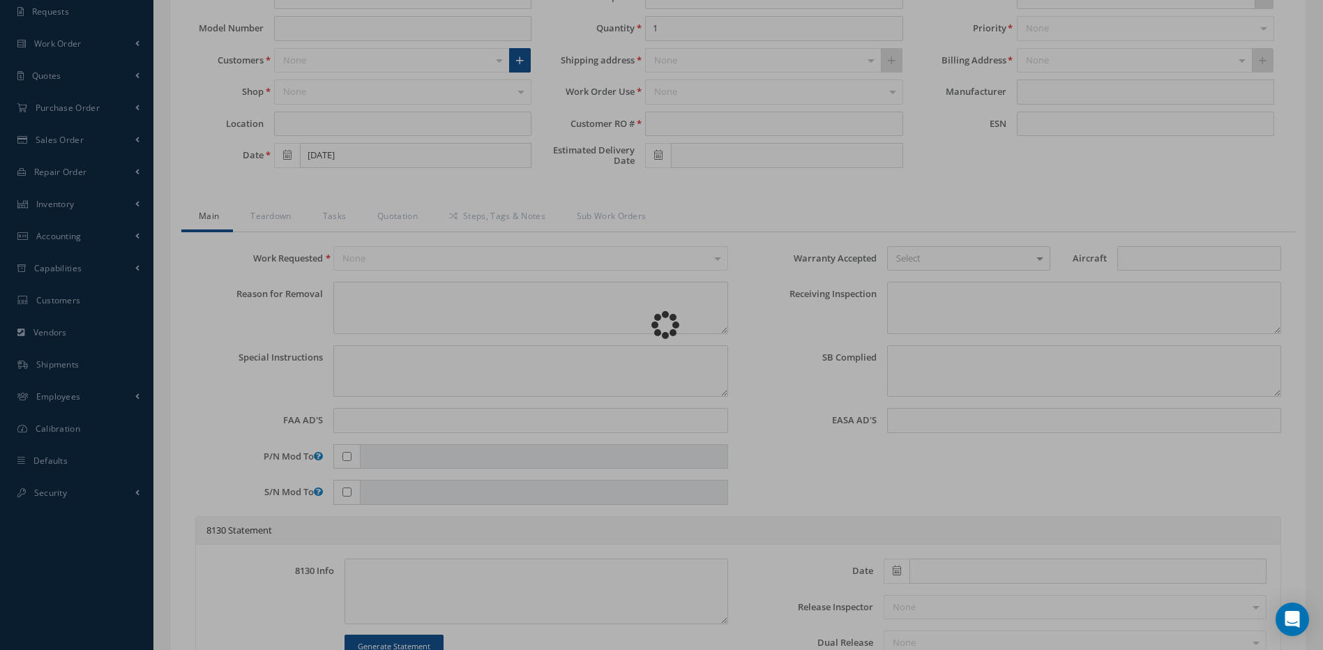
type input "[DATE]"
type input "8349"
type textarea "REFER TO ENGINEERING SPECIFIATION ES-36-0005"
type textarea "PLEASE SEE R.O. FOR DETAILS"
type textarea "NO VISUAL DAMAGE"
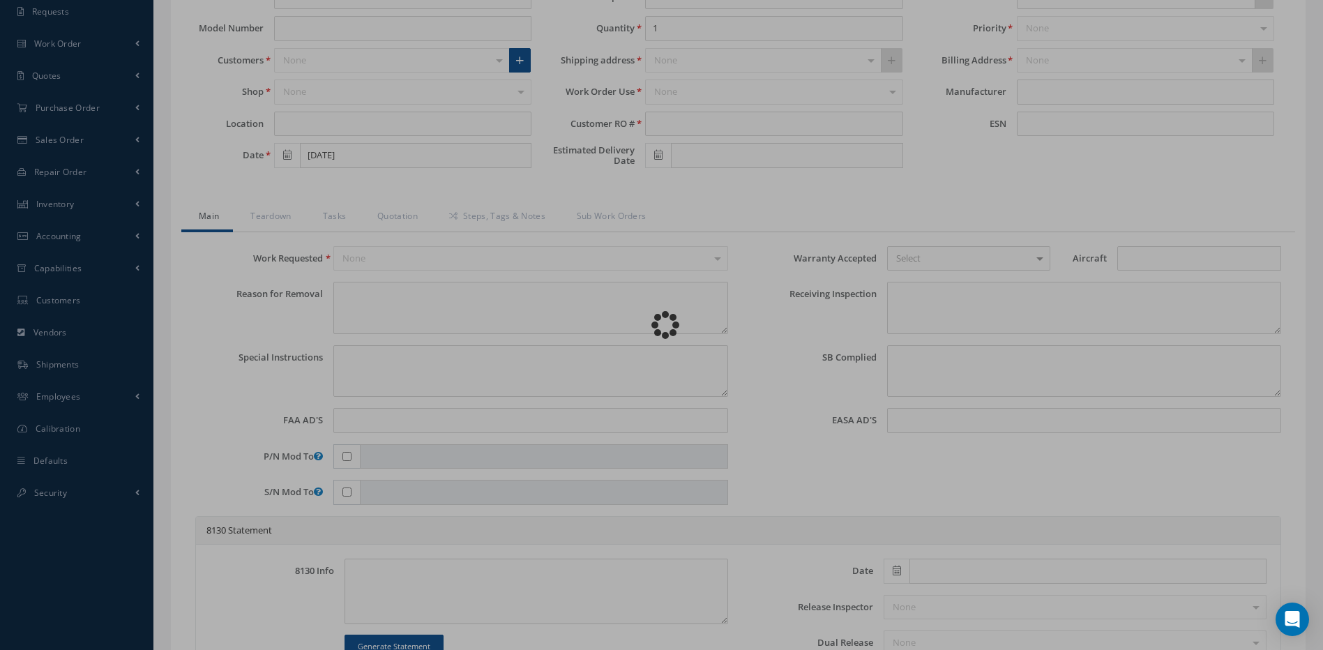
type textarea "NO S/B INSTALLED AND N/A AD'S."
type textarea "REPAIRED IN ACCORDANCE WITH CMM ATA 36-13-95, REV 18, DATED [DATE]. FULL DETAIL…"
type input "[DATE]"
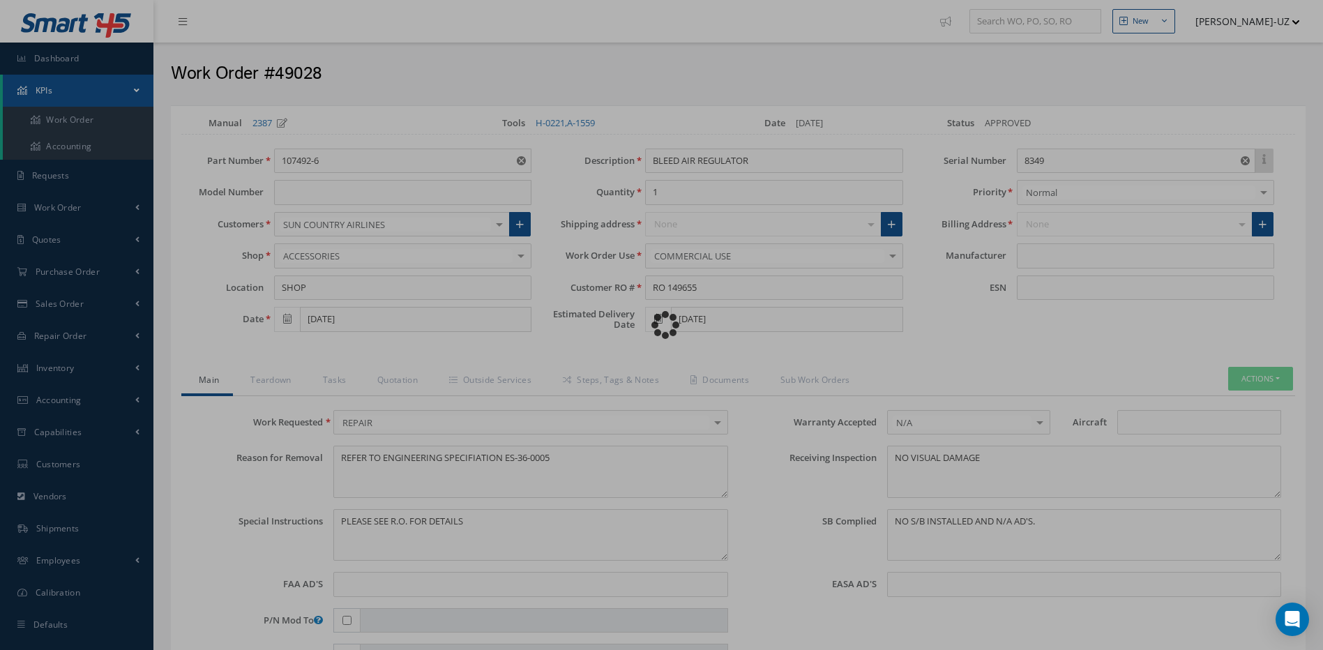
type input "HONEYWELL"
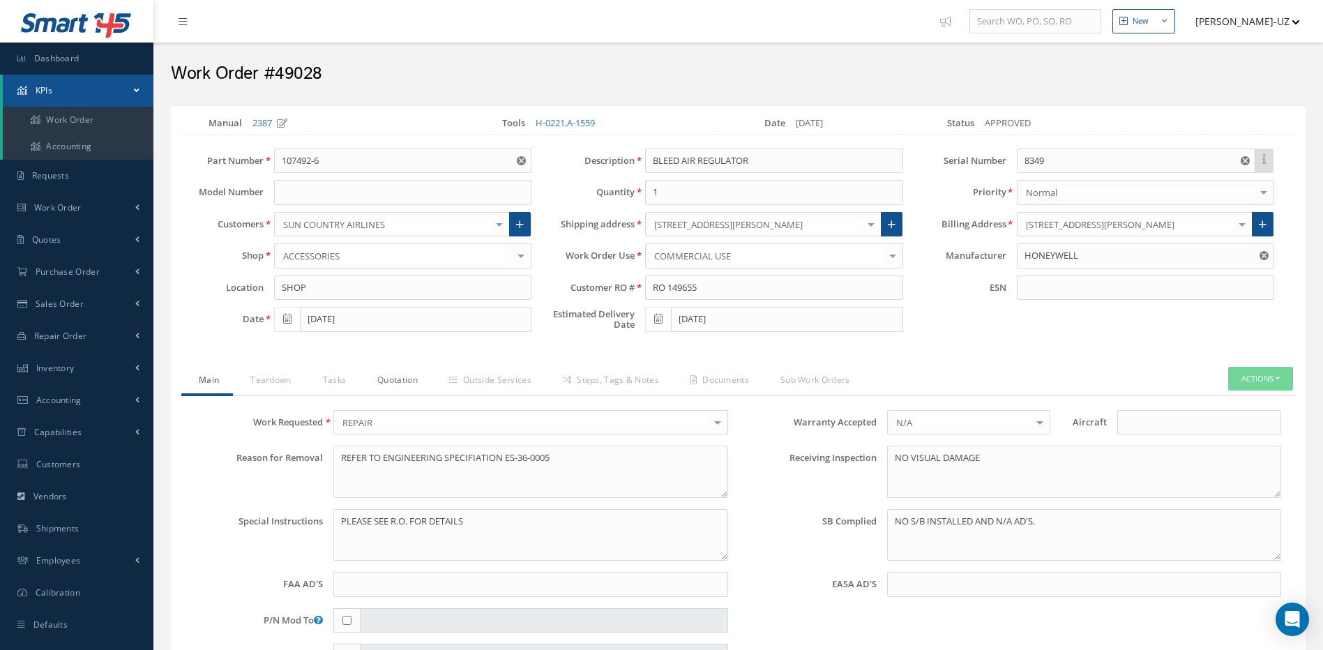
click at [399, 374] on link "Quotation" at bounding box center [396, 381] width 72 height 29
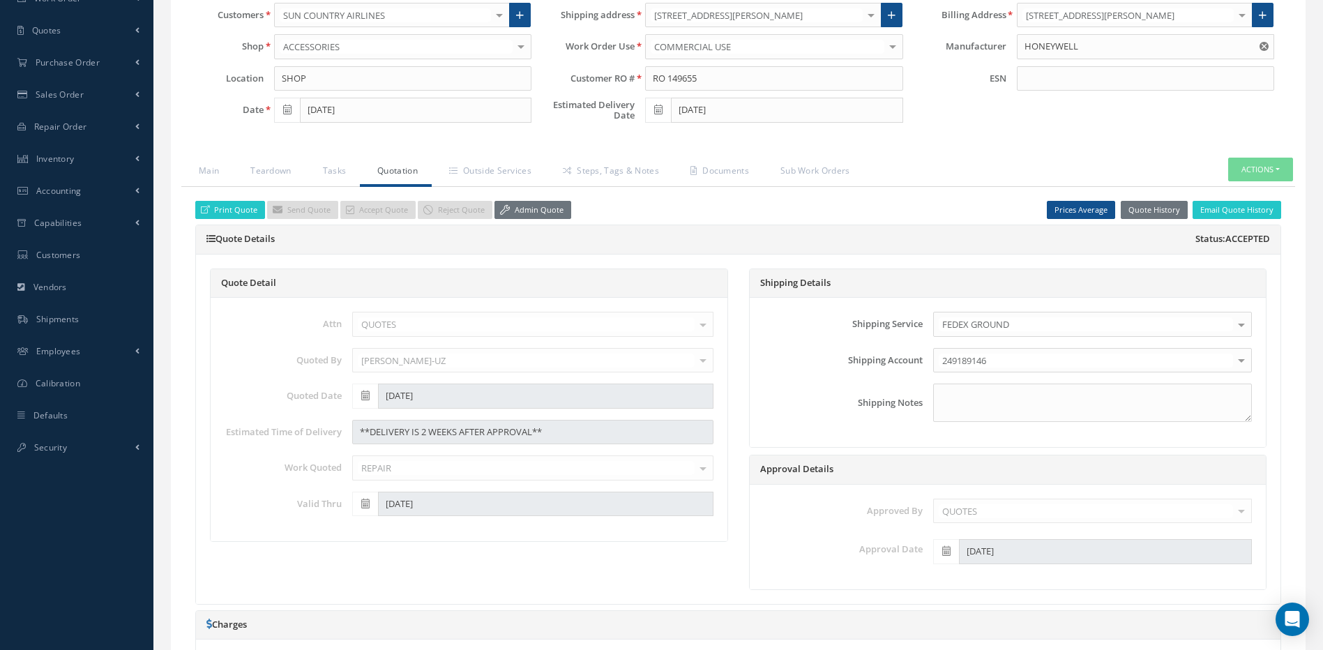
scroll to position [279, 0]
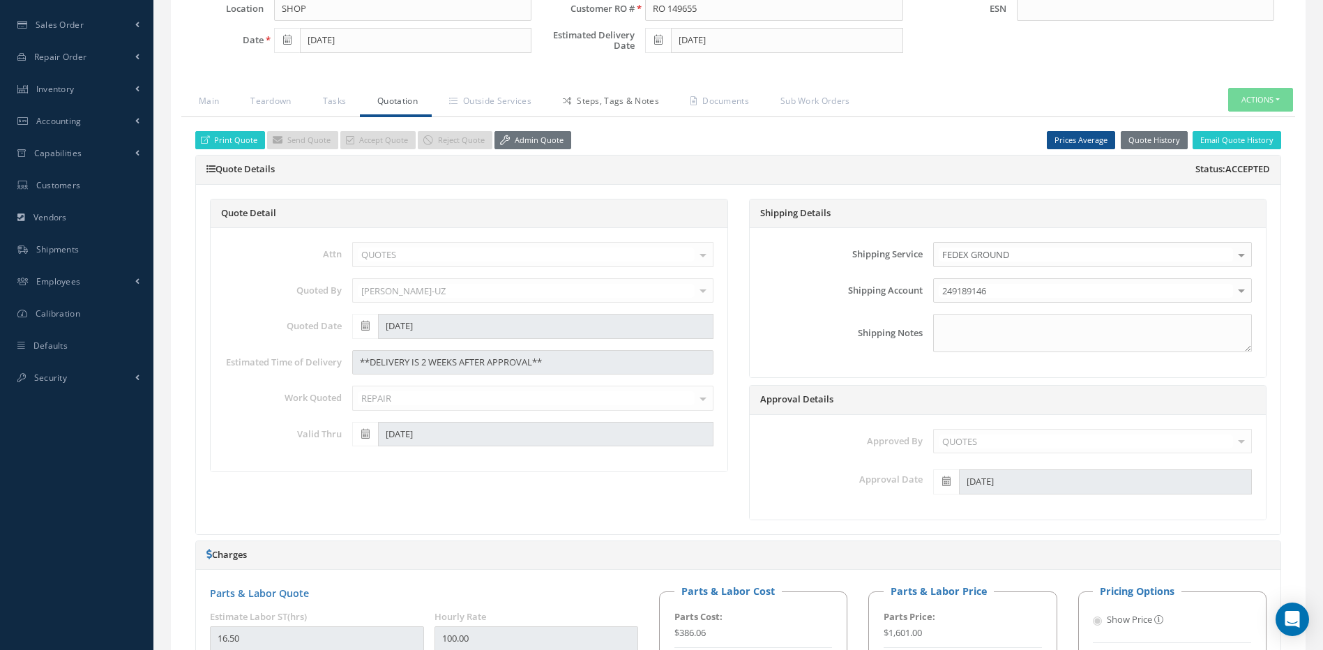
click at [619, 105] on link "Steps, Tags & Notes" at bounding box center [610, 102] width 128 height 29
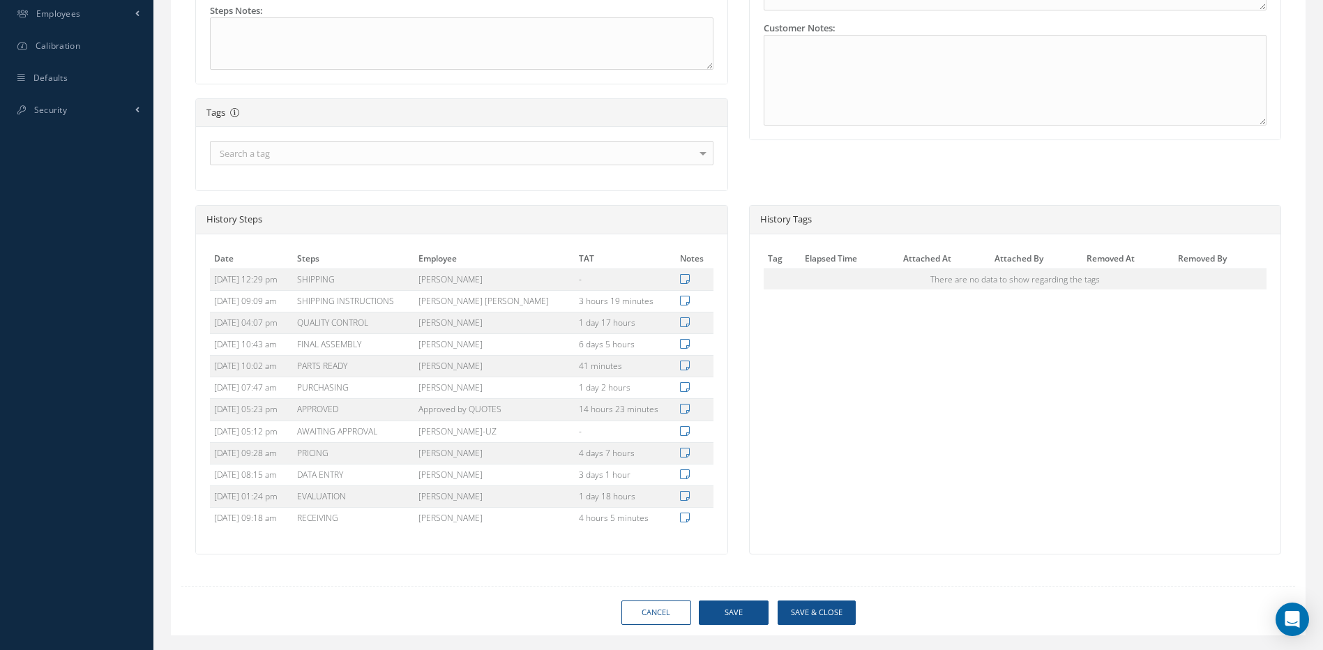
scroll to position [578, 0]
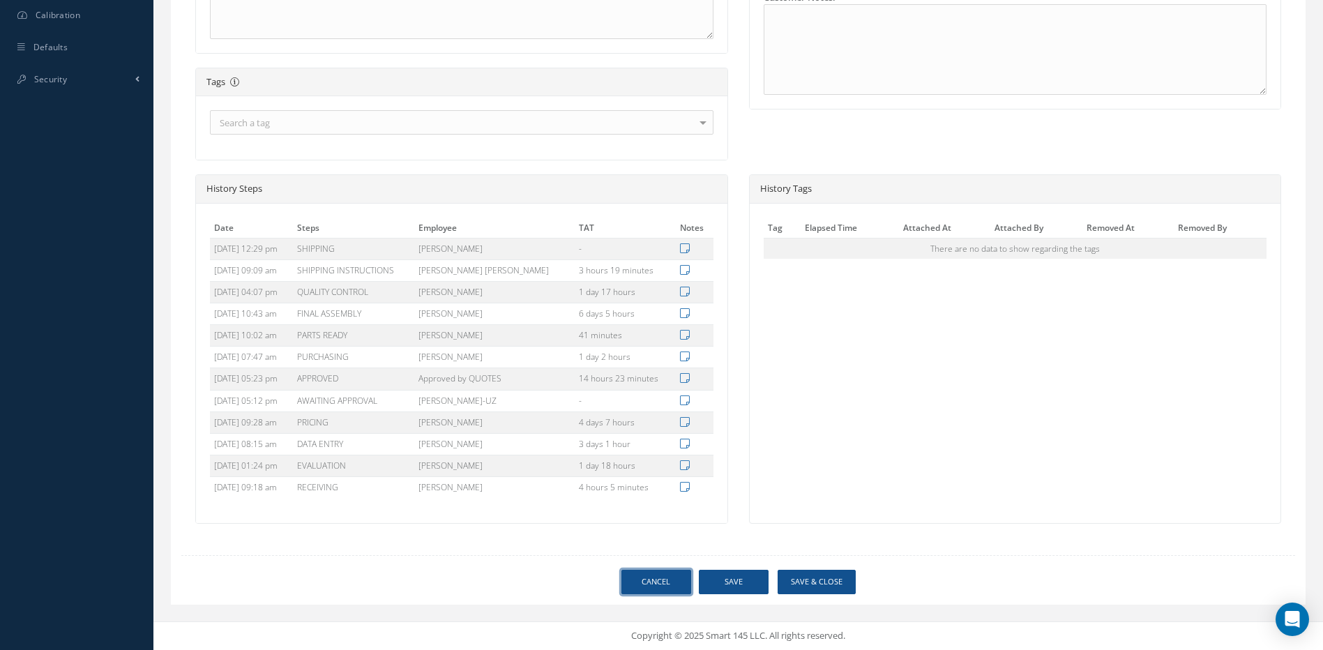
click at [647, 585] on link "Cancel" at bounding box center [657, 582] width 70 height 24
select select "25"
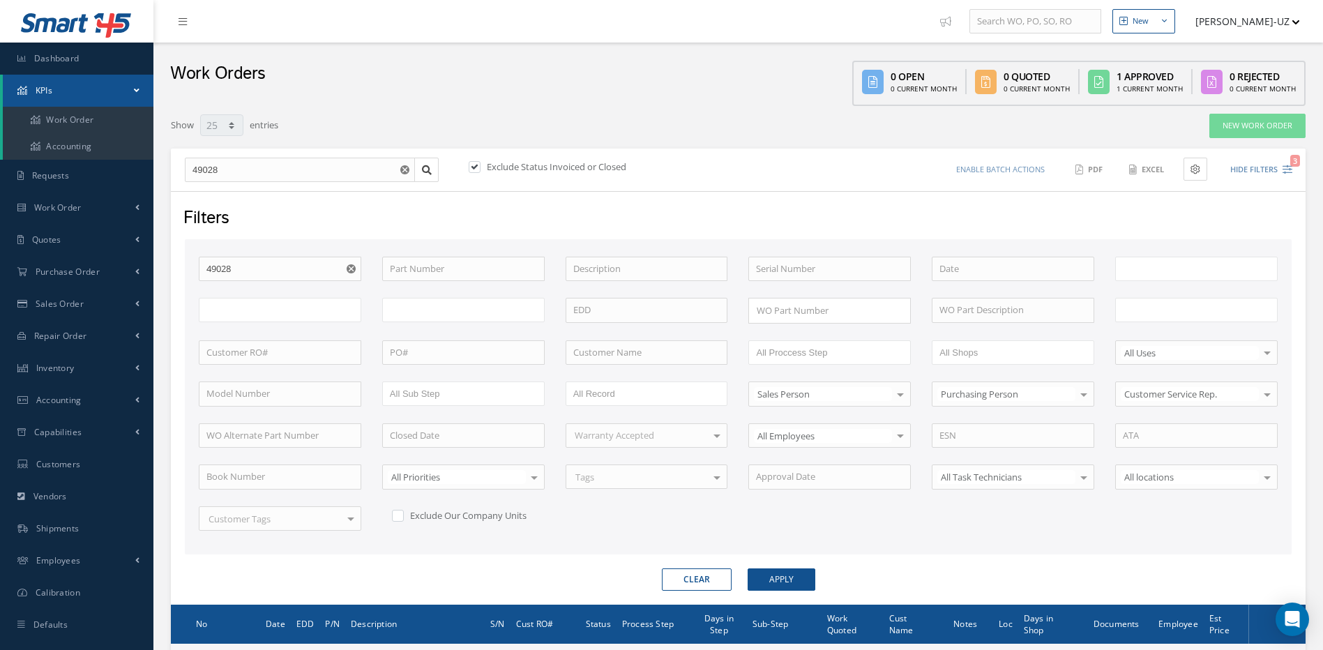
type input "All Work Request"
type input "All Work Performed"
type input "All Status"
type input "WO Part Status"
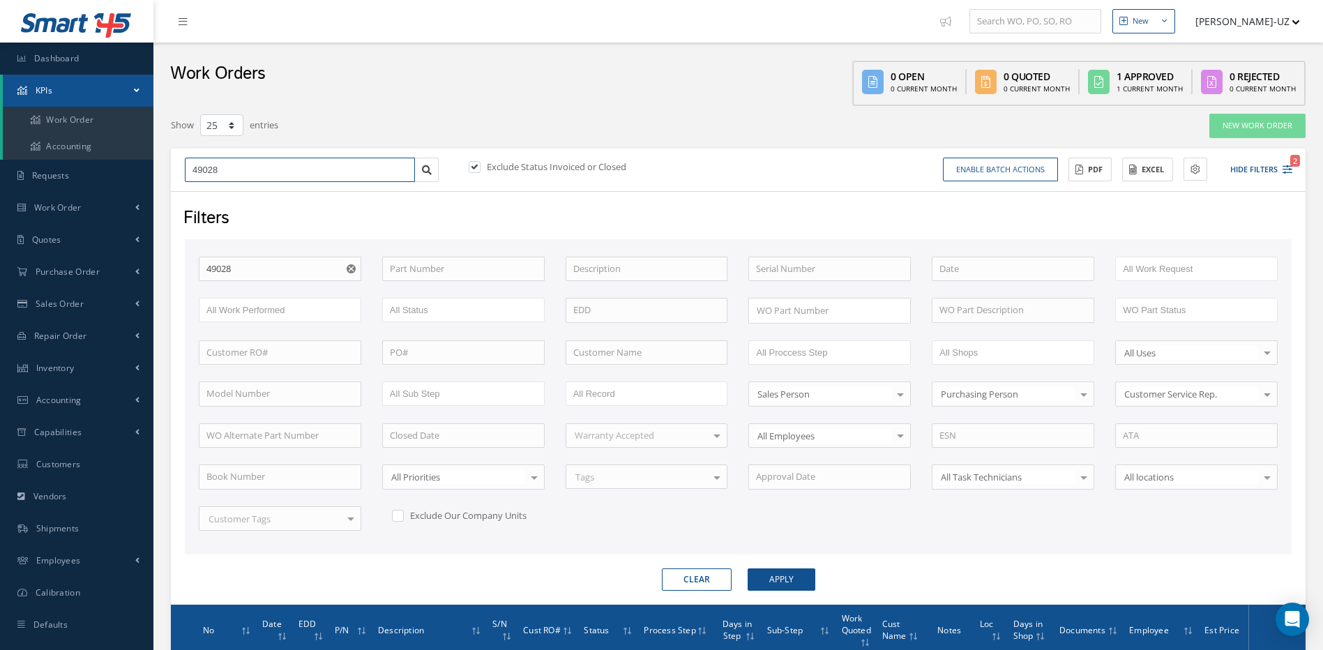
click at [245, 172] on input "49028" at bounding box center [300, 170] width 230 height 25
type input "4902"
type input "490"
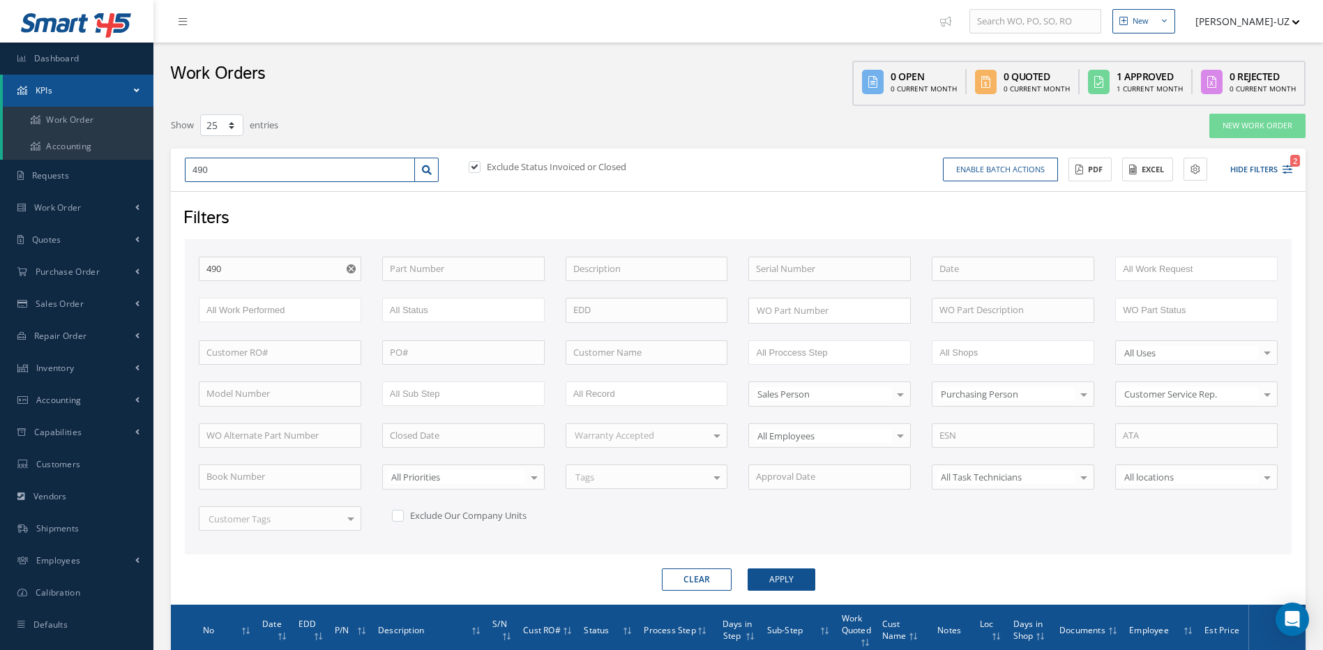
type input "4907"
type input "49070"
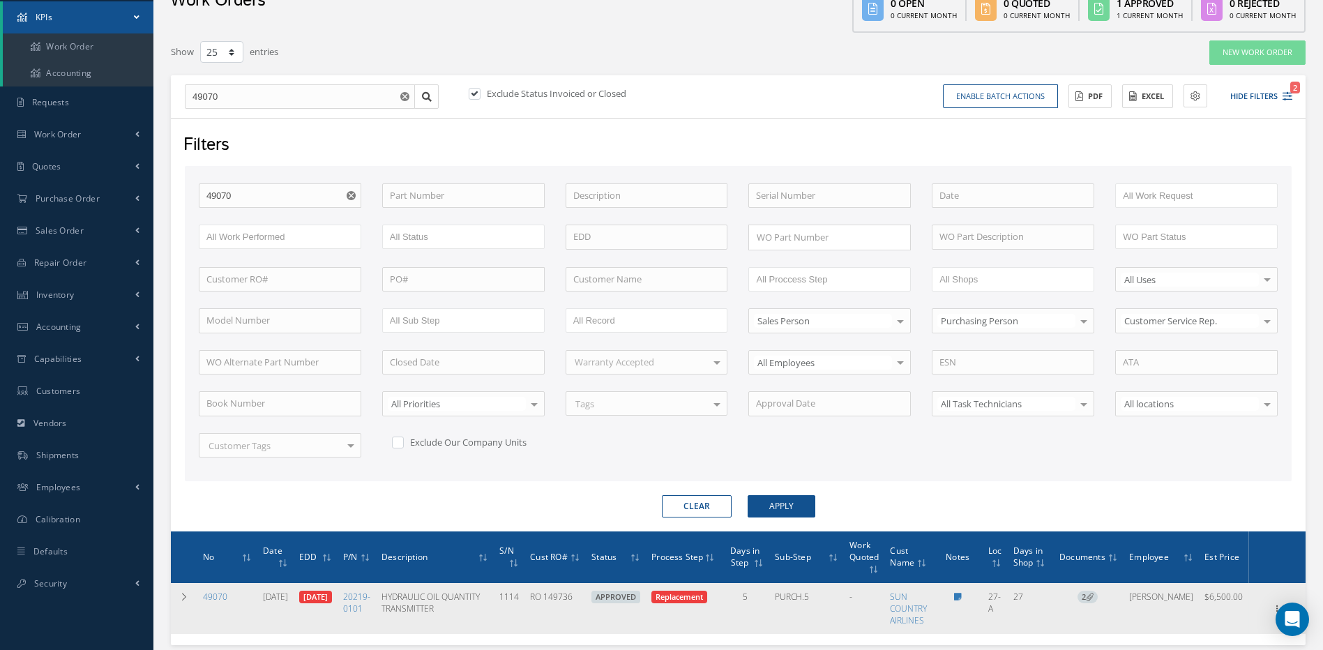
scroll to position [164, 0]
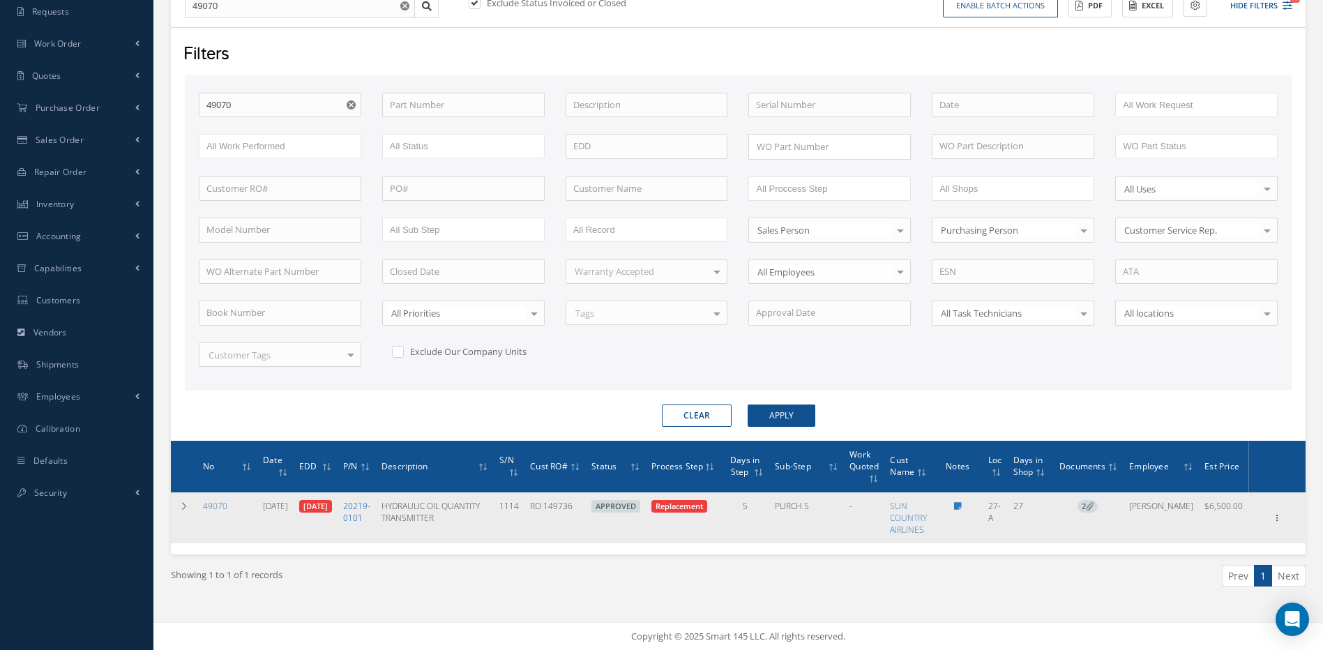
click at [370, 506] on link "20219-0101" at bounding box center [356, 512] width 27 height 24
click at [1277, 518] on icon at bounding box center [1278, 516] width 14 height 11
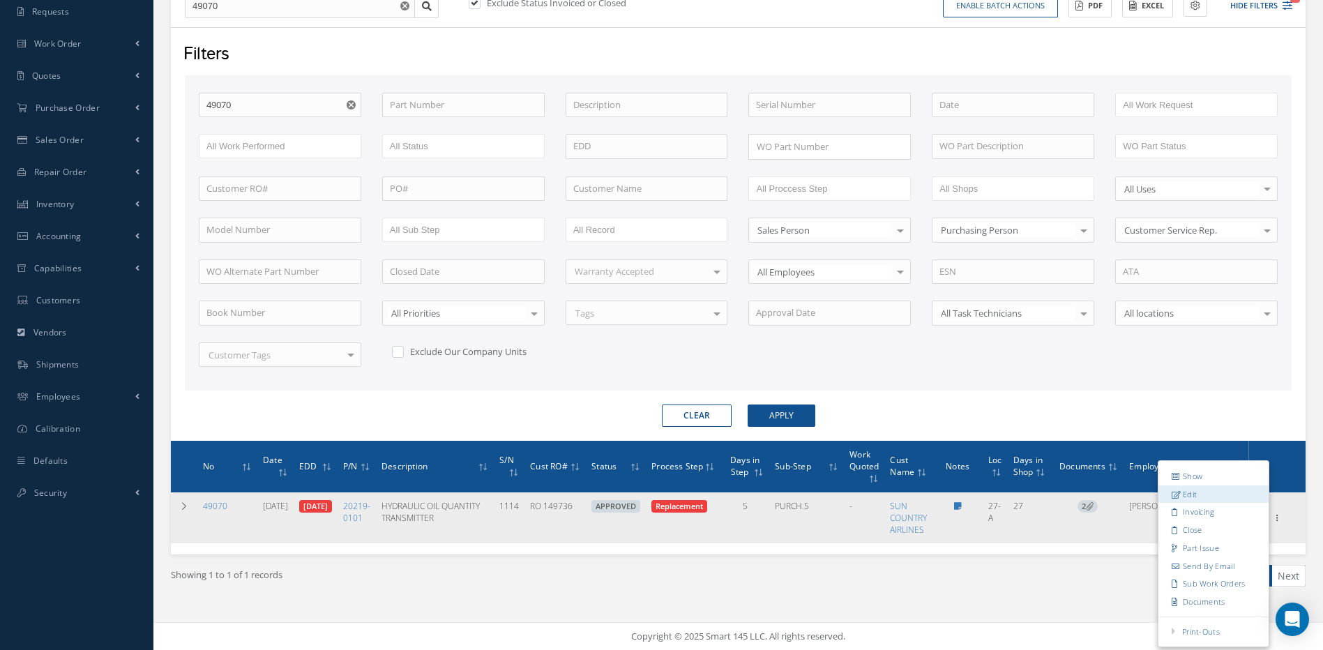
click at [1203, 492] on link "Edit" at bounding box center [1214, 494] width 110 height 18
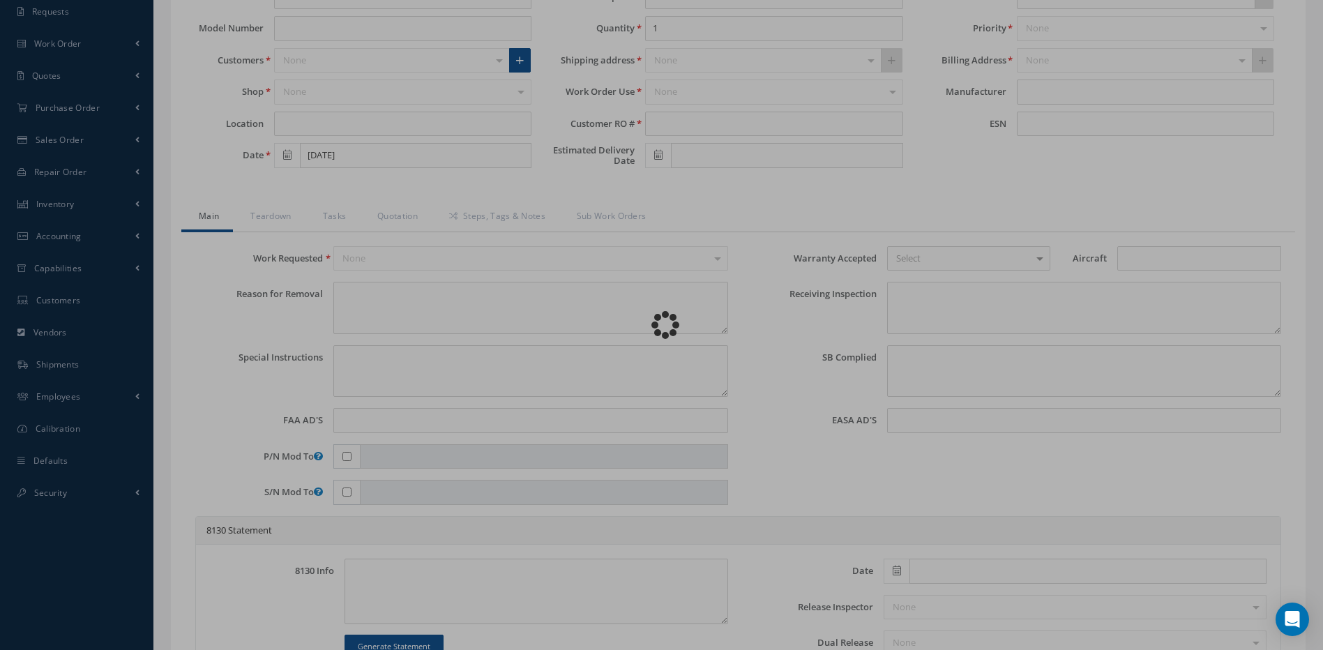
type input "20219-0101"
type input "27-A"
type input "[DATE]"
type input "HYDRAULIC OIL QUANTITY TRANSMITTER"
type input "RO 149736"
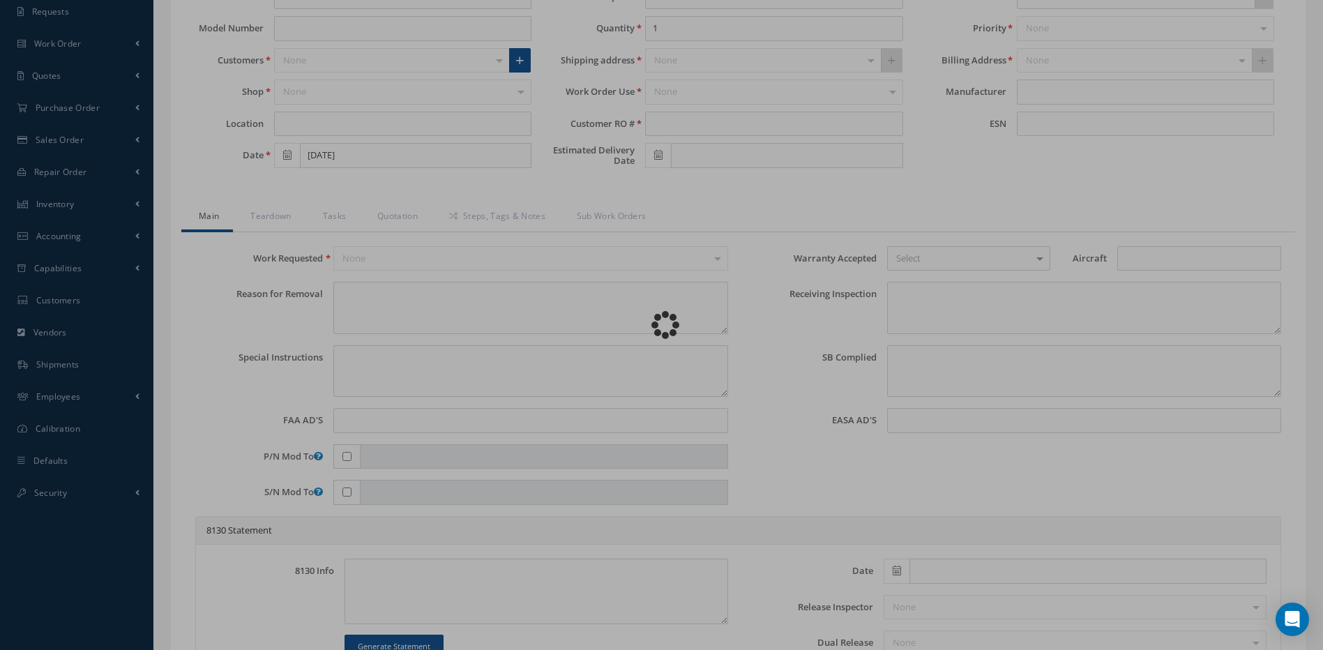
type input "[DATE]"
type input "1114"
type textarea "HYD OIL QTY READS 100% IN COCKPIT 25% ON TANK SYSTEM A QTY READS INCORRECTLY IN…"
type textarea "PLEASE SEE R.O. FOR DETAILS"
type textarea "NO VISUAL DAMAGE"
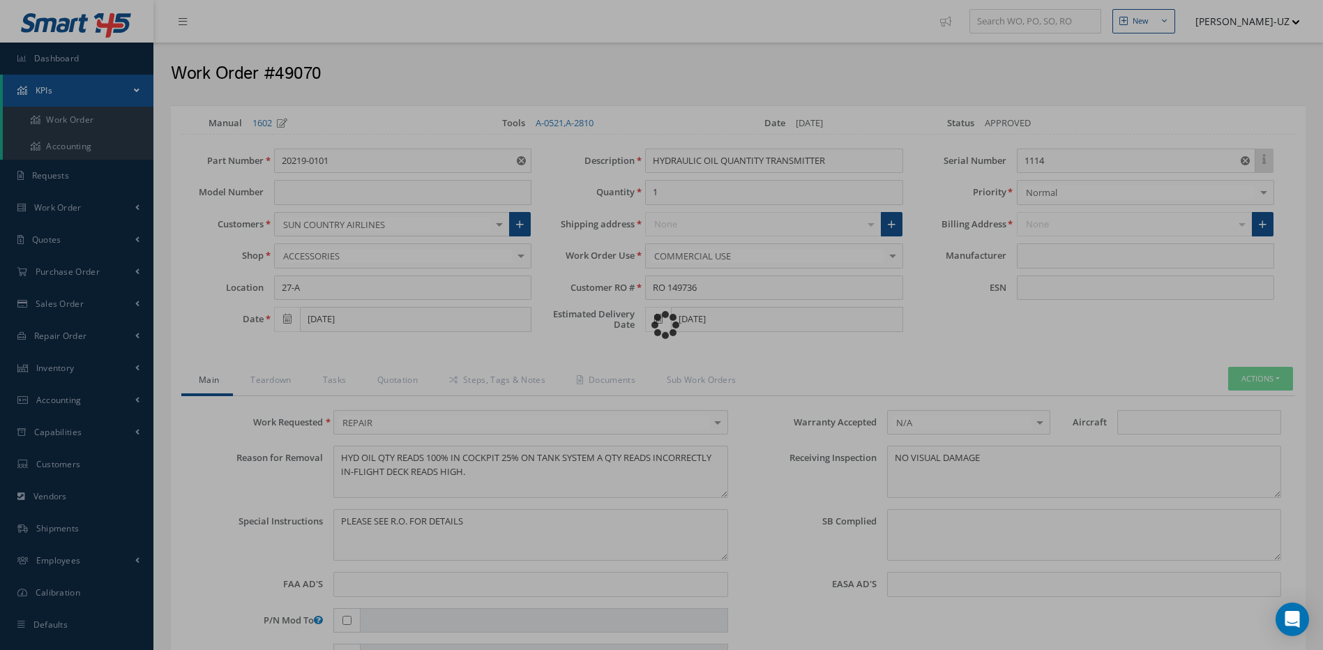
type input "[PERSON_NAME] PRECISION PRODUCTS"
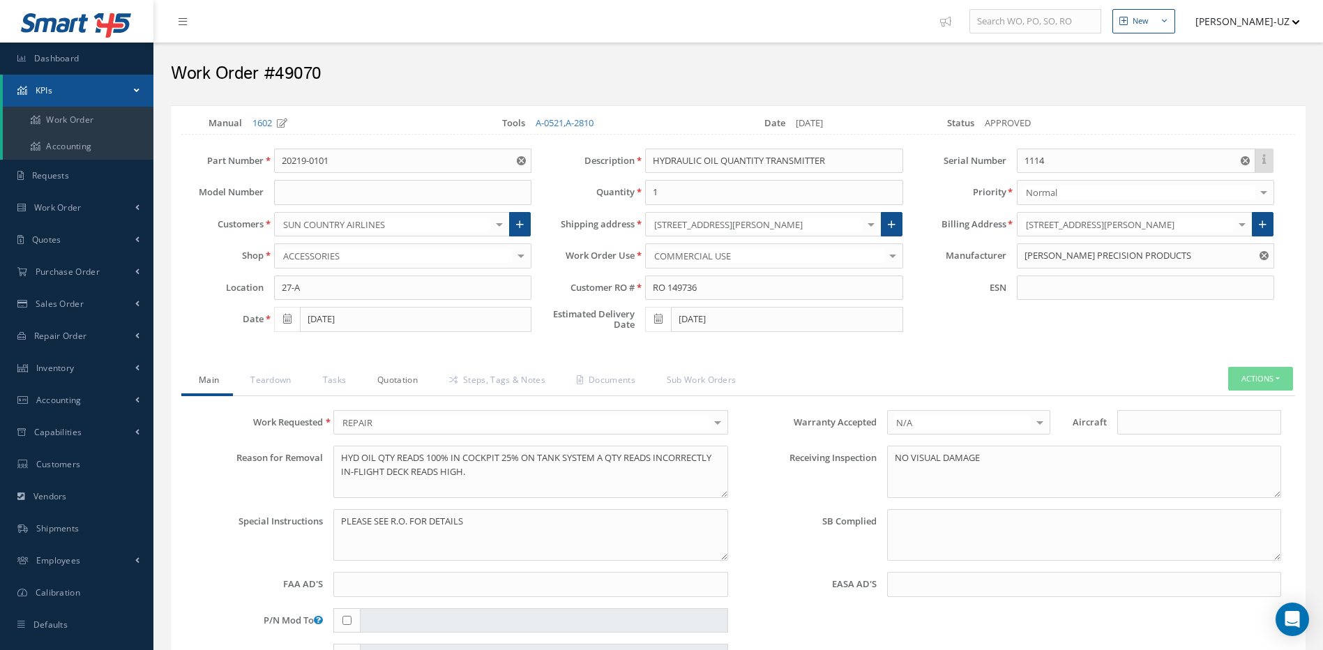
drag, startPoint x: 403, startPoint y: 377, endPoint x: 407, endPoint y: 386, distance: 9.4
click at [403, 378] on link "Quotation" at bounding box center [396, 381] width 72 height 29
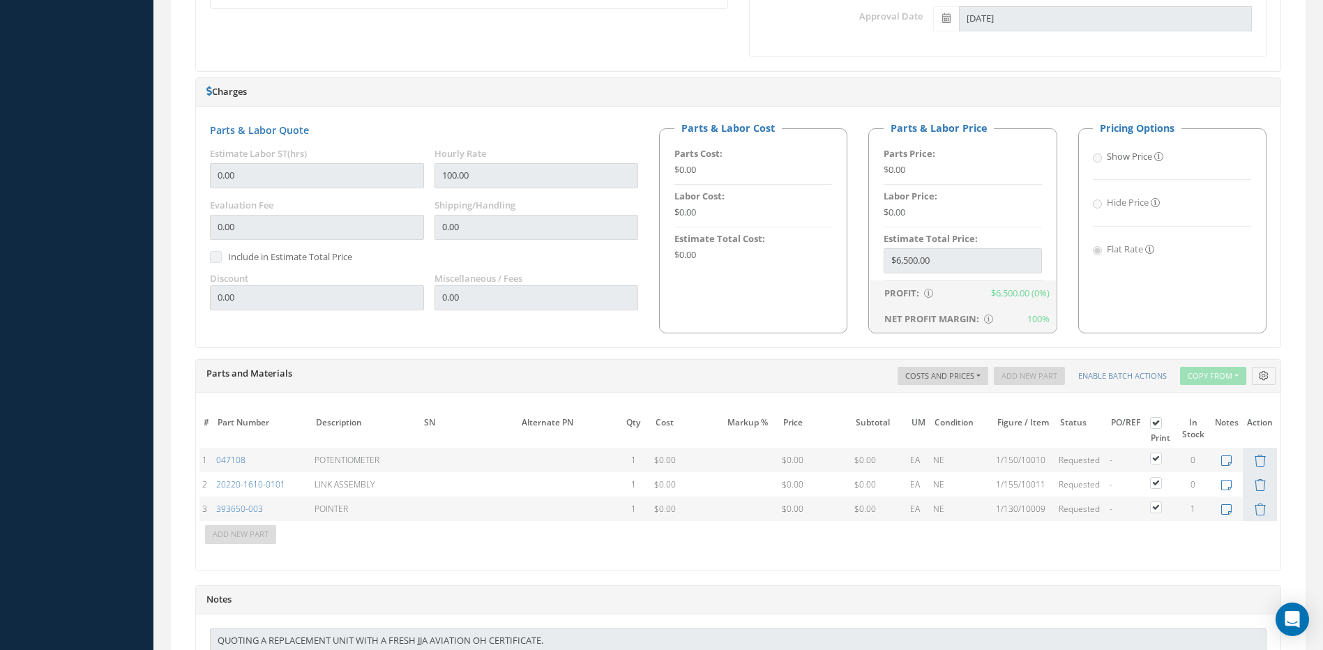
scroll to position [927, 0]
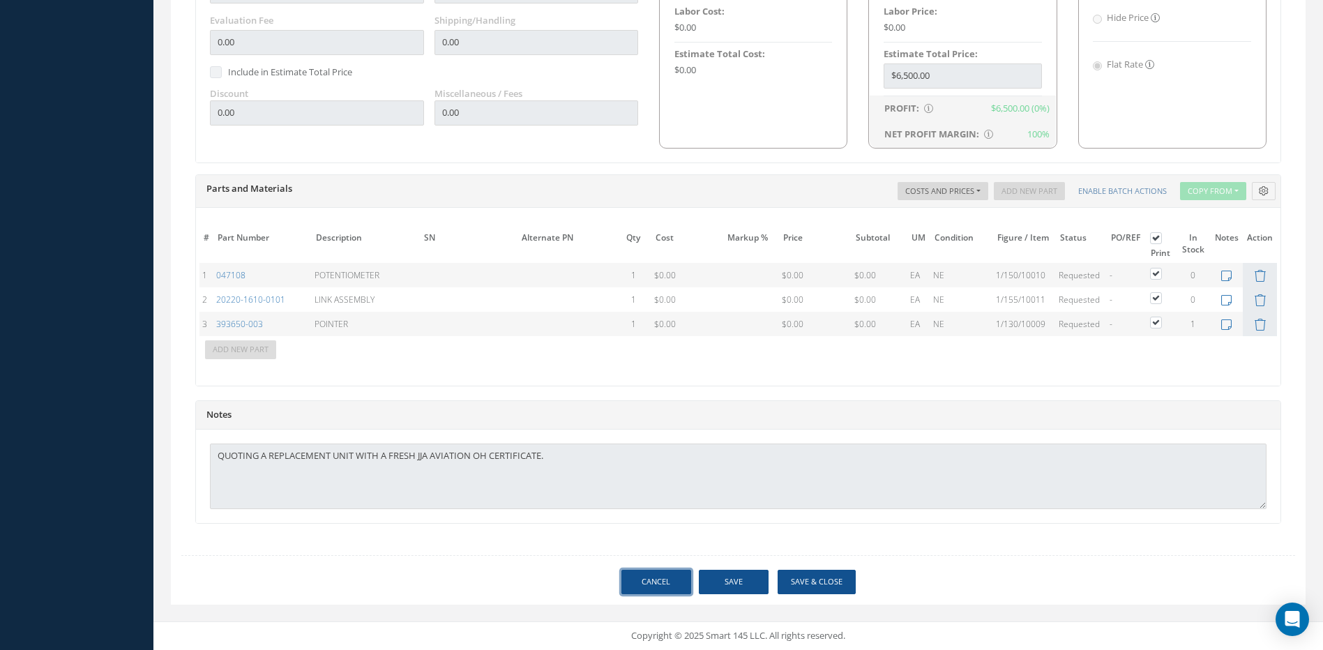
click at [651, 580] on link "Cancel" at bounding box center [657, 582] width 70 height 24
select select "25"
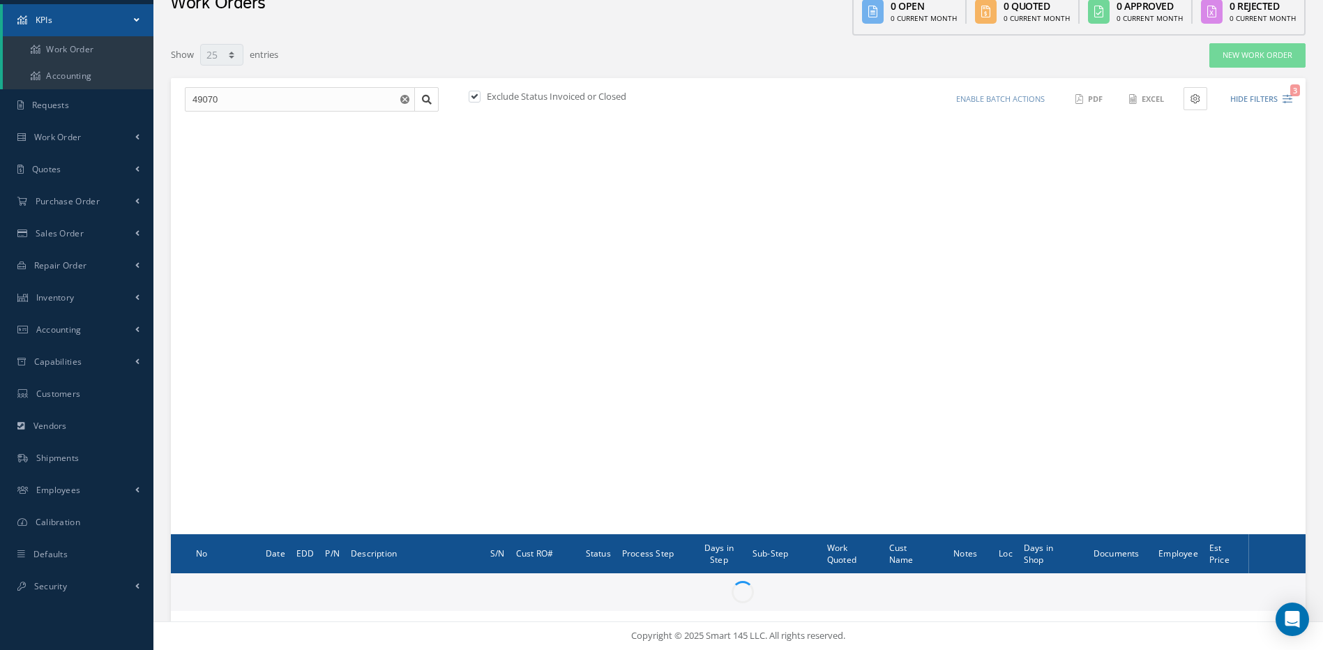
scroll to position [70, 0]
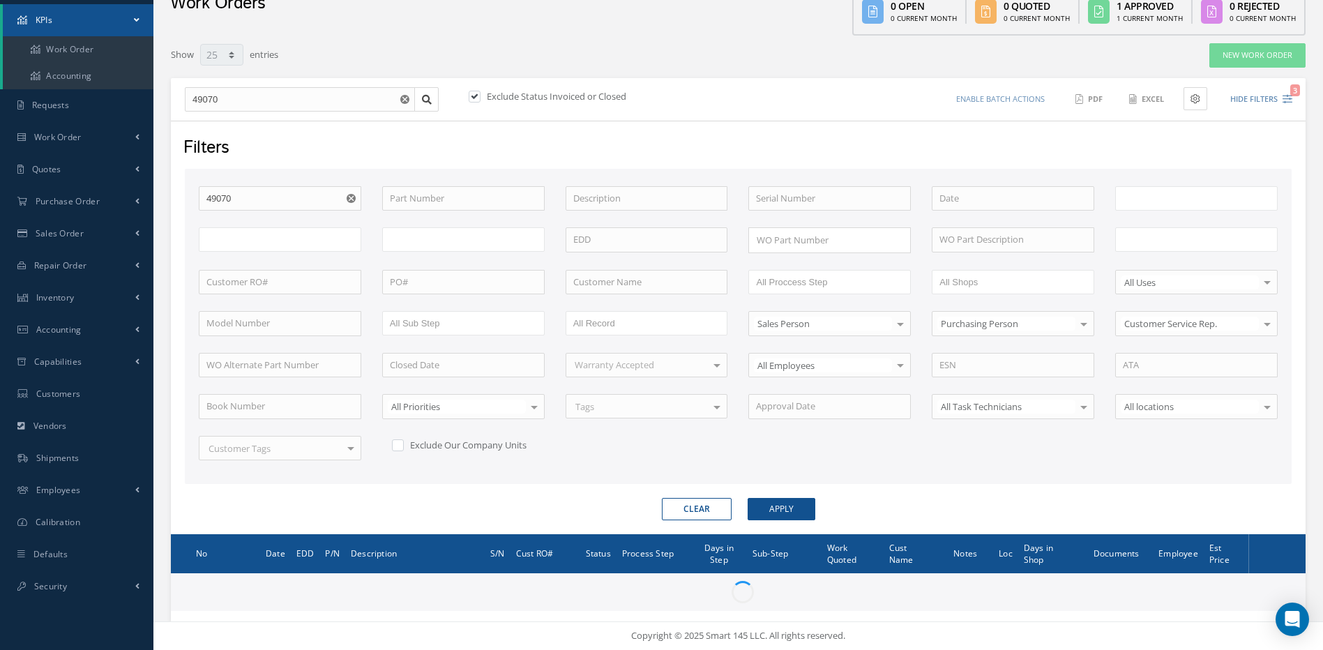
type input "All Work Request"
type input "All Work Performed"
type input "All Status"
type input "WO Part Status"
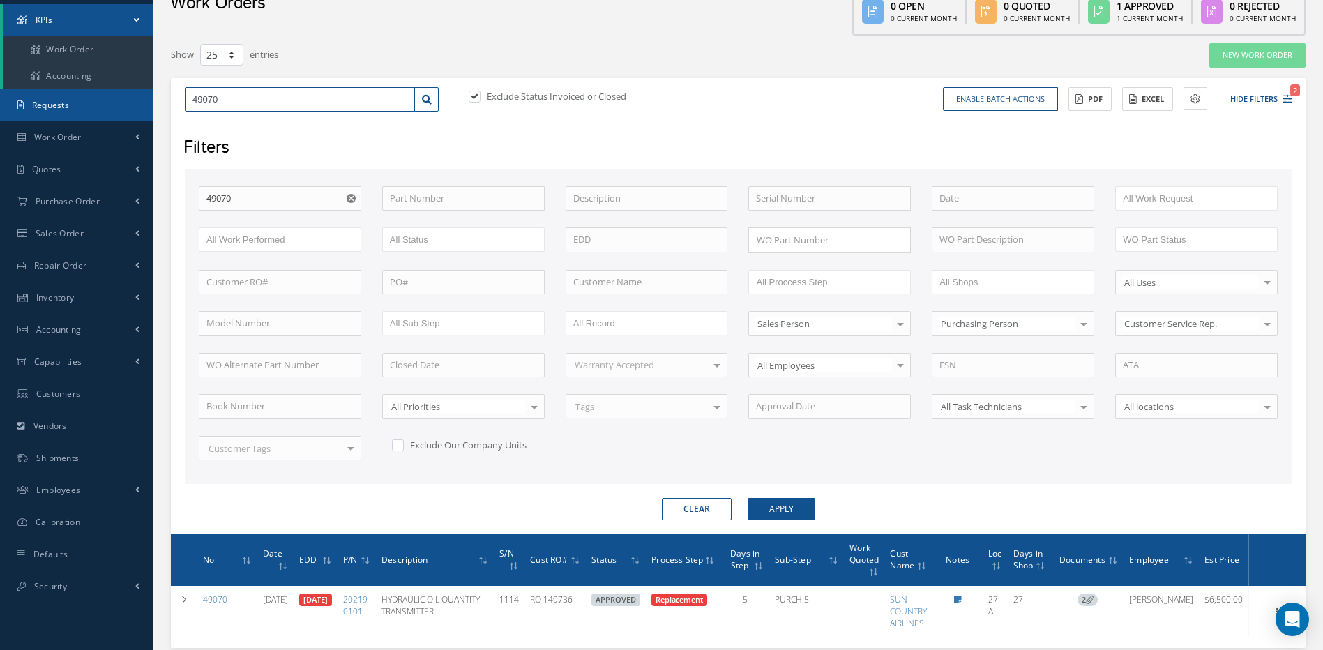
drag, startPoint x: 248, startPoint y: 99, endPoint x: 149, endPoint y: 98, distance: 99.1
click at [149, 98] on div "Smart 145 Dashboard KPIs Work Order Accounting Requests Work Order Work Order P…" at bounding box center [661, 337] width 1323 height 814
type input "4"
type input "49"
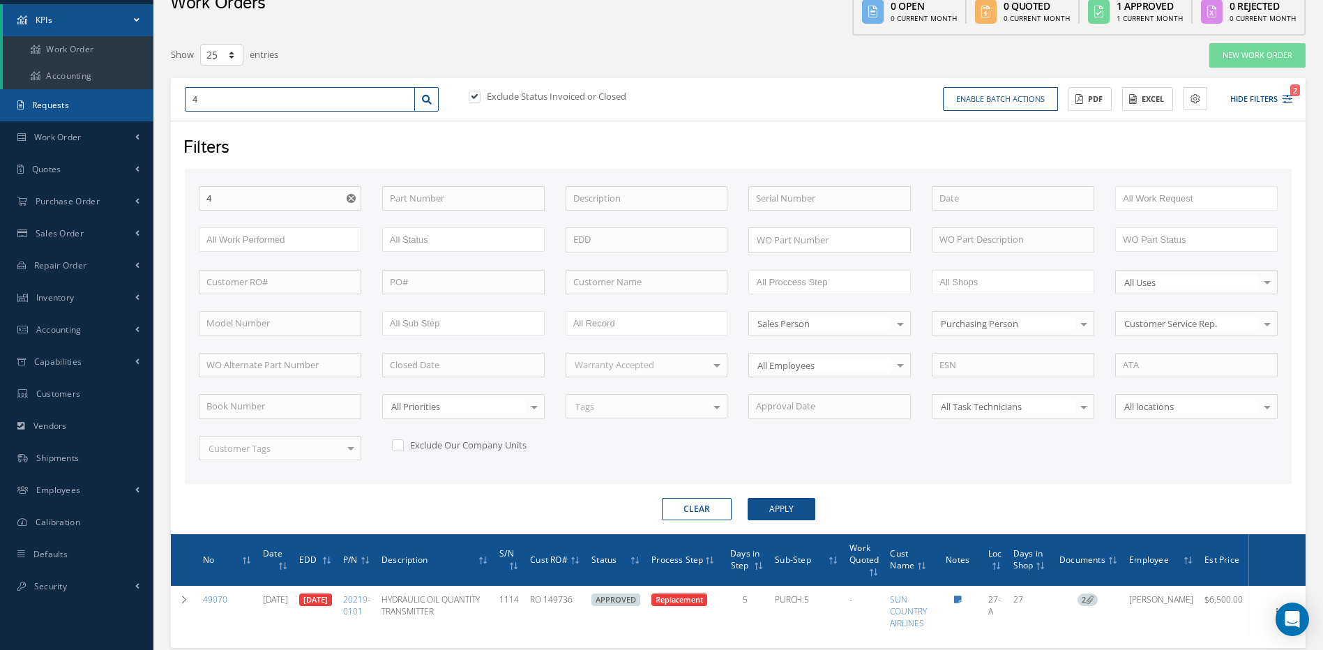
type input "49"
type input "490"
type input "4908"
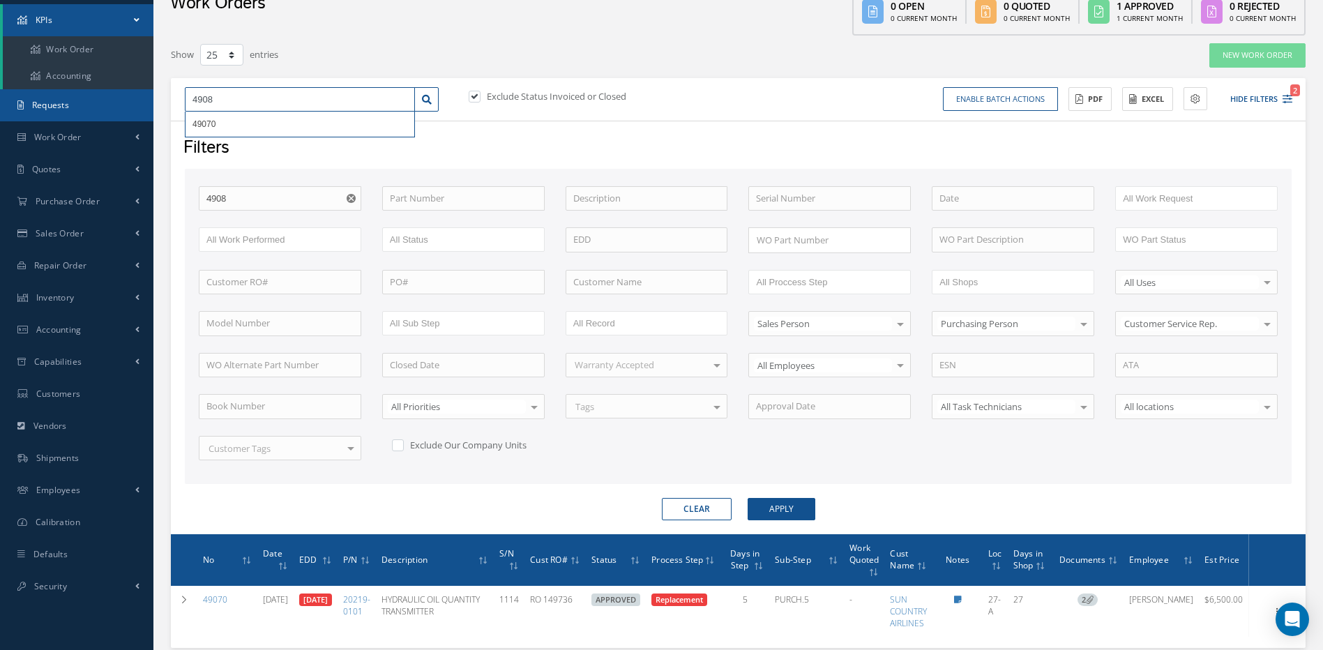
type input "49086"
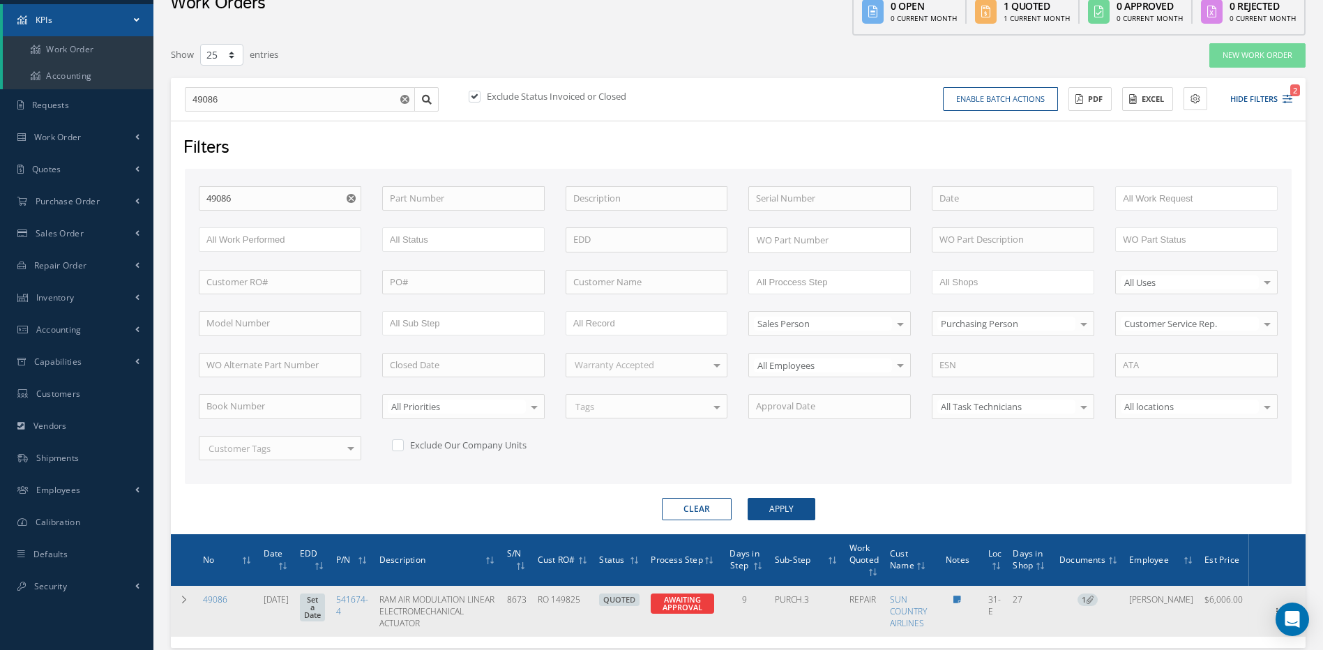
scroll to position [164, 0]
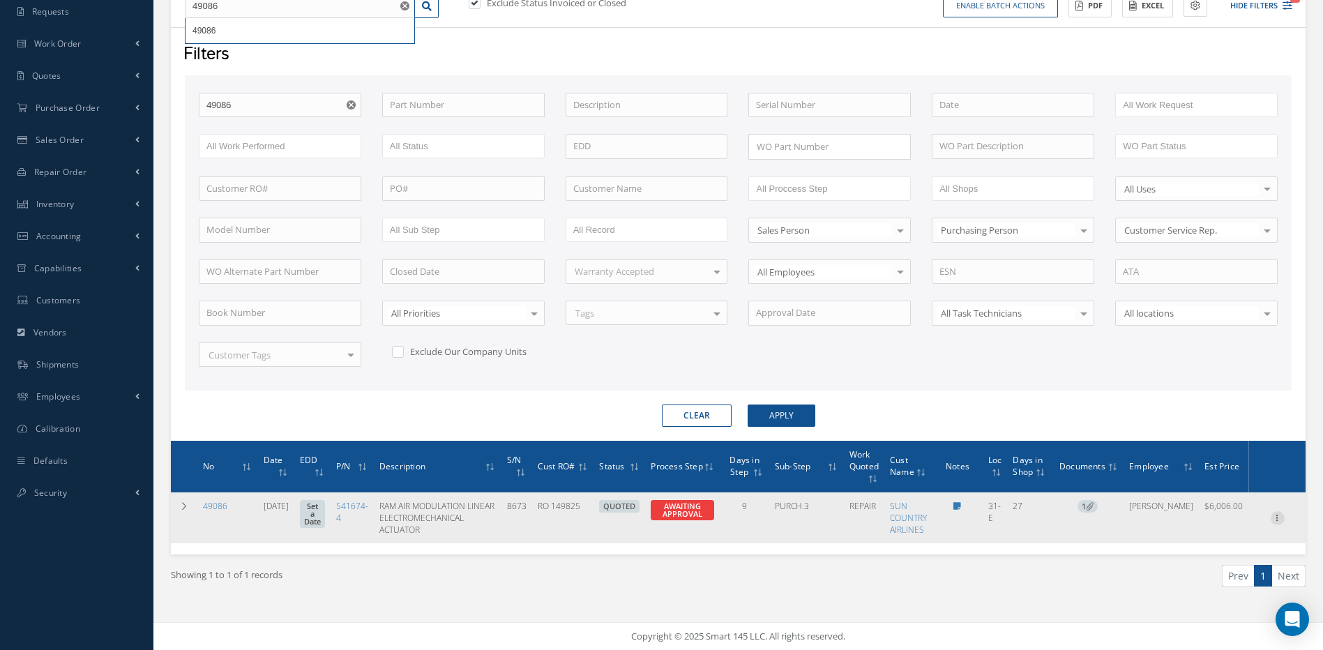
click at [1276, 516] on icon at bounding box center [1278, 516] width 14 height 11
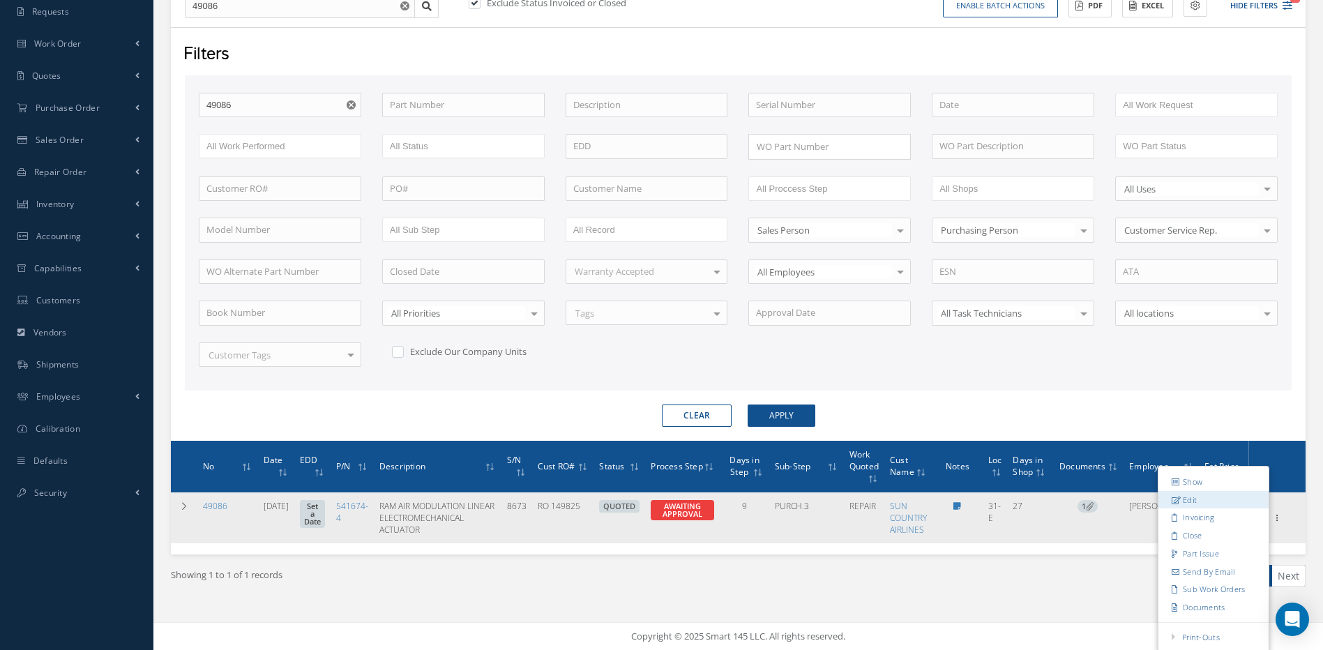
click at [1188, 504] on link "Edit" at bounding box center [1214, 499] width 110 height 18
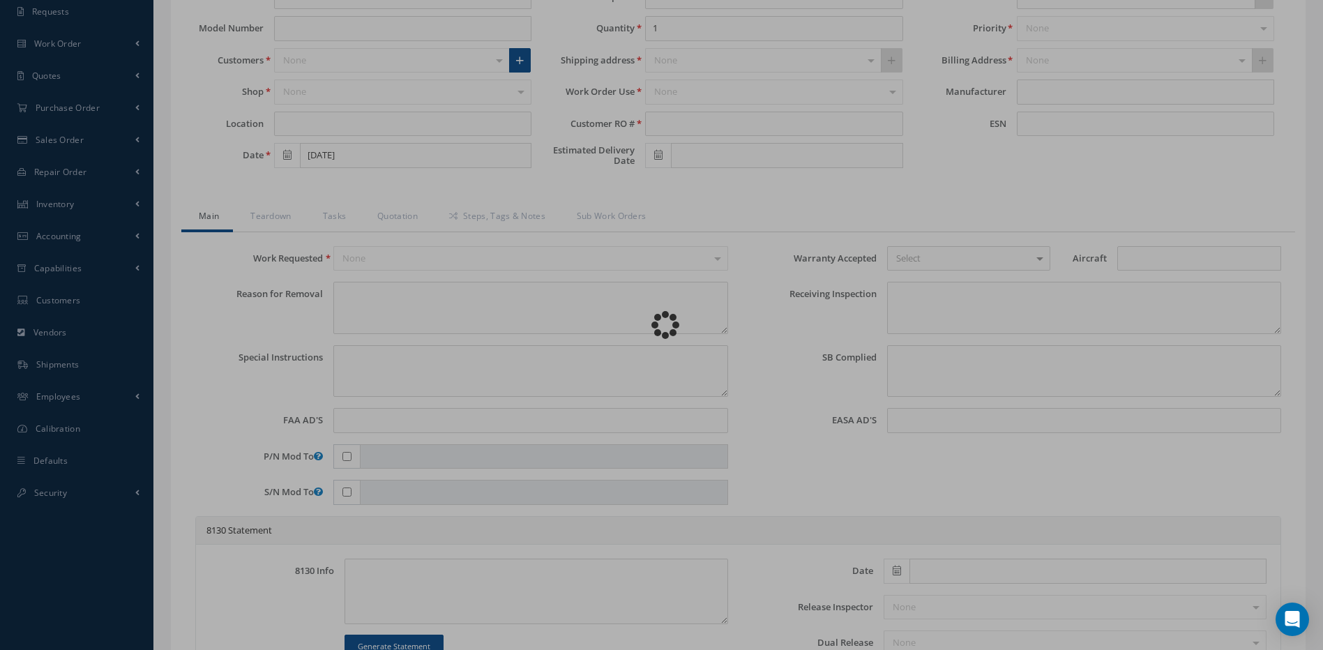
type input "541674-4"
type input "31-E"
type input "[DATE]"
type input "RAM AIR MODULATION LINEAR ELECTROMECHANICAL ACTUATOR"
type input "RO 149825"
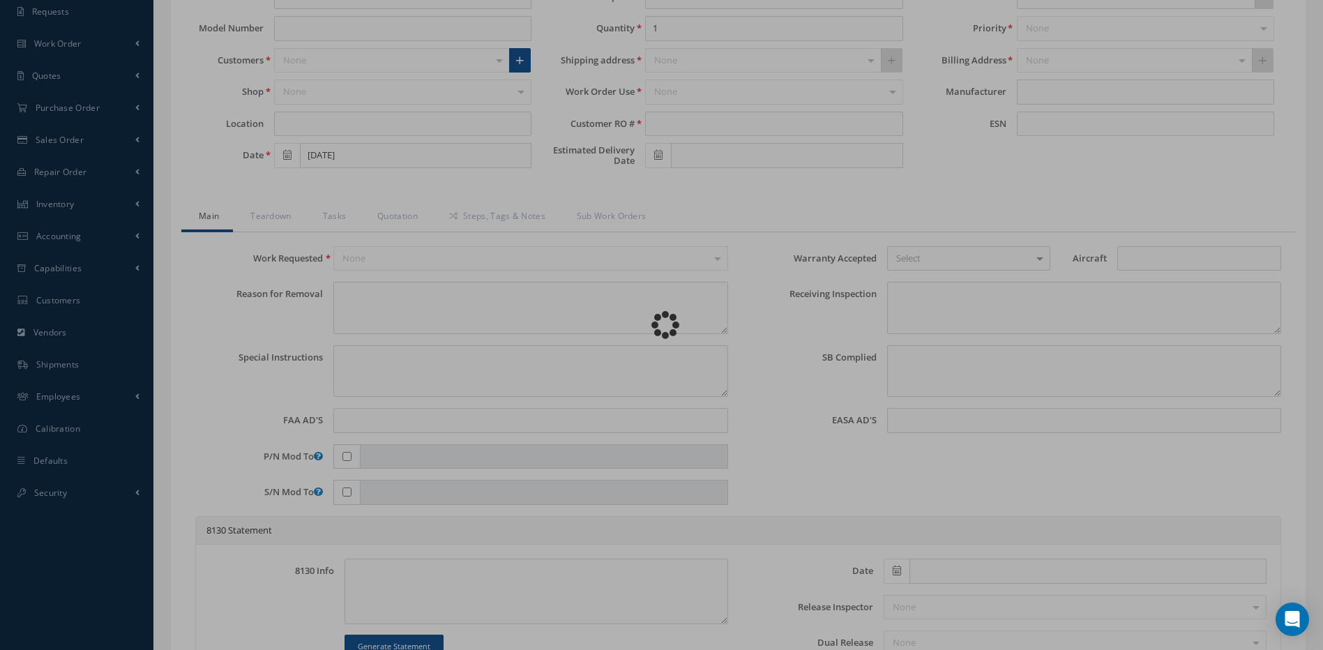
type input "8673"
type textarea "RIGHT SIDE PACK LIGHT ILLUMINATED ON RECALL LIGHT EXTINGISHED ON MASTER CAUTION…"
type textarea "PLEASE SEE R.O. FOR DETAILS"
type textarea "NO VISUAL DAMAGE"
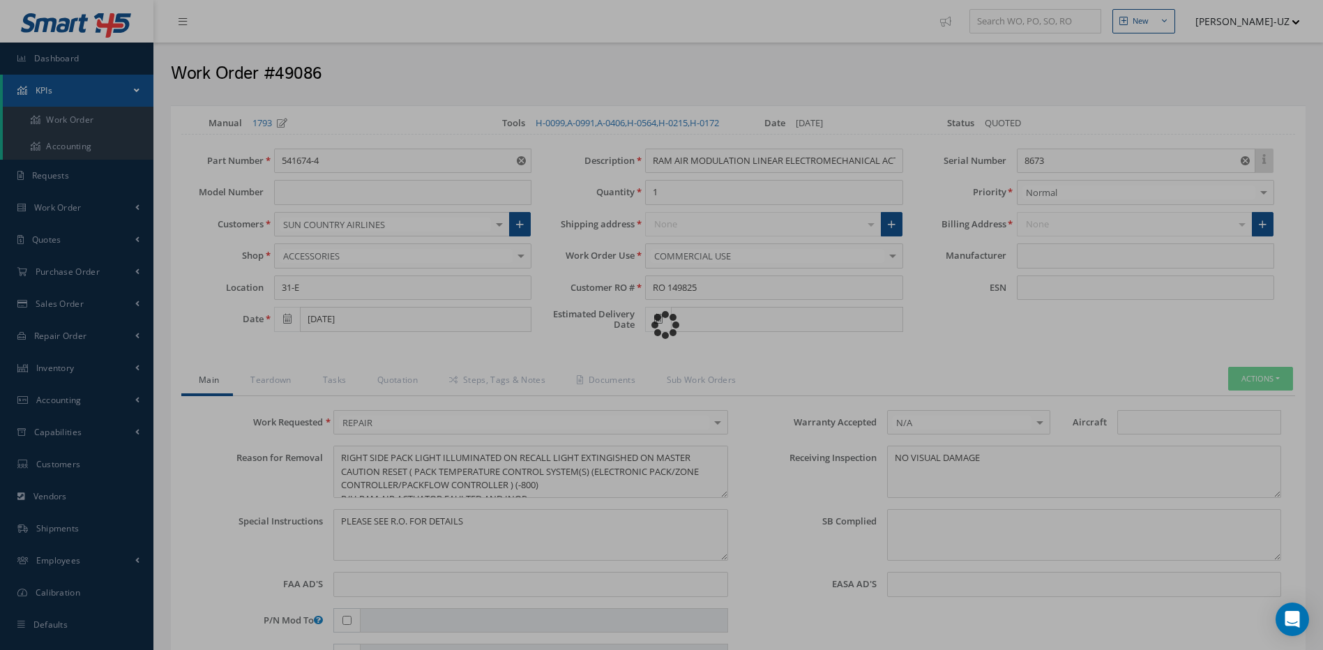
type input "HONEYWELL"
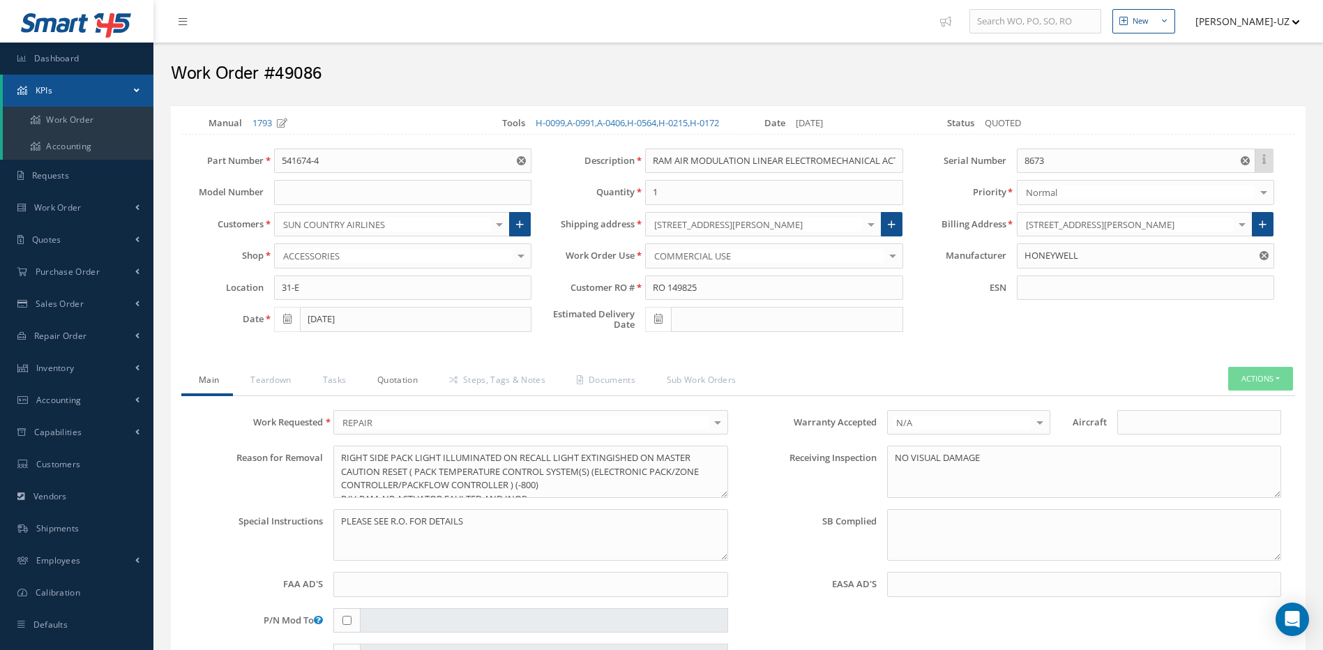
click at [393, 391] on link "Quotation" at bounding box center [396, 381] width 72 height 29
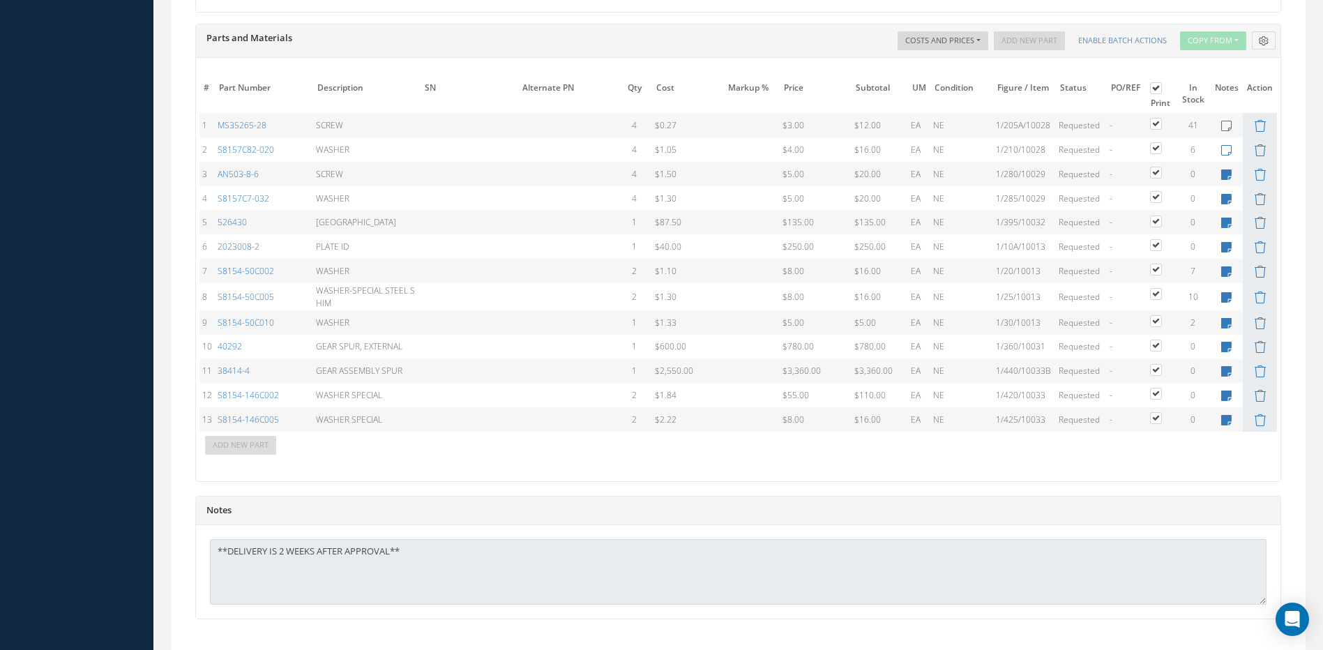
scroll to position [1127, 0]
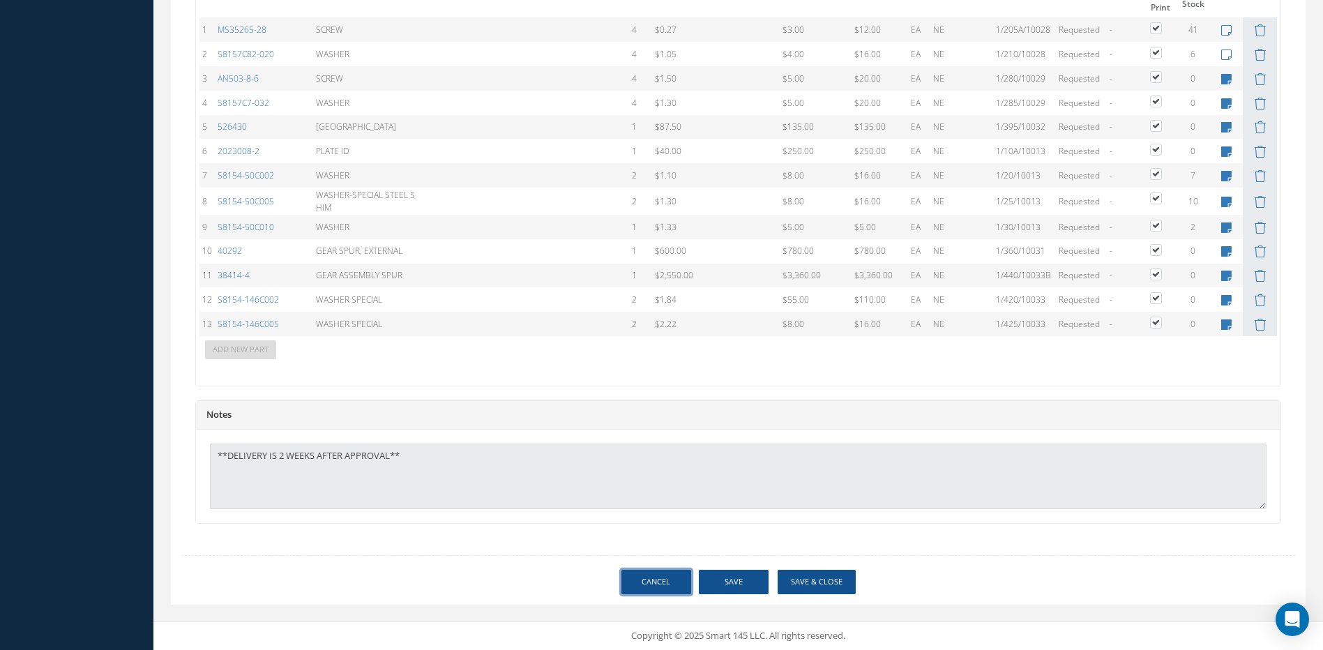
click at [653, 591] on link "Cancel" at bounding box center [657, 582] width 70 height 24
select select "25"
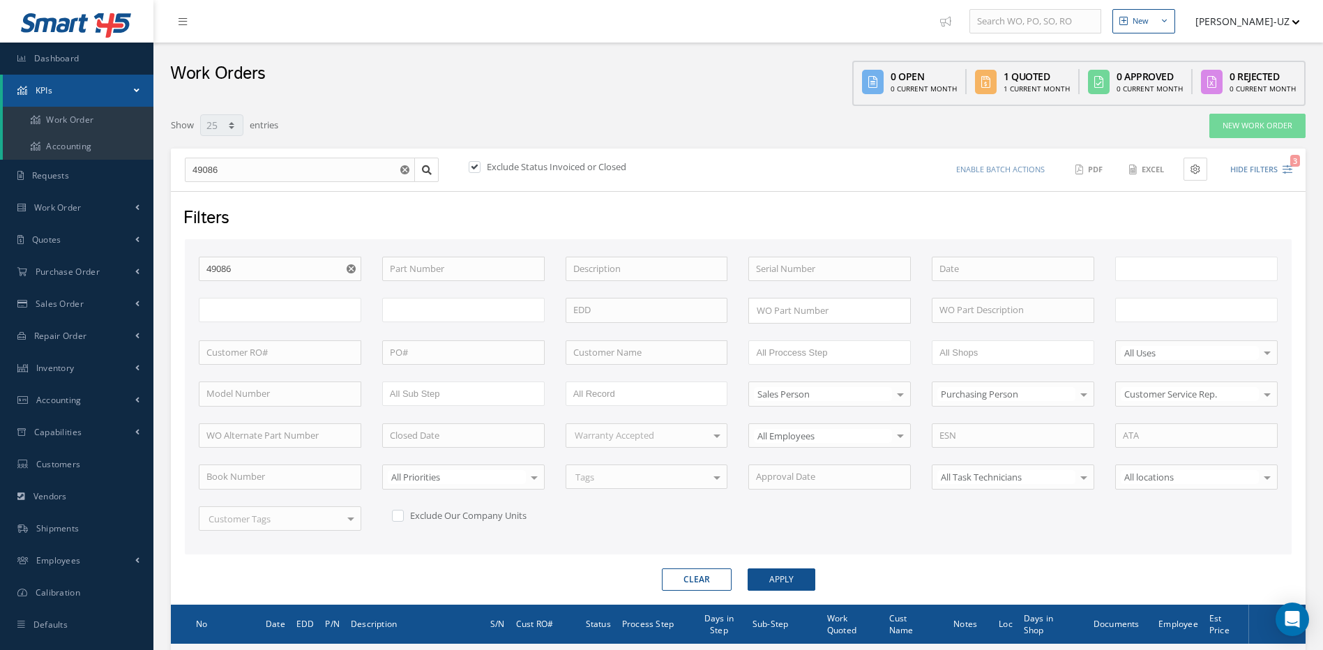
type input "All Work Request"
type input "All Work Performed"
type input "All Status"
type input "WO Part Status"
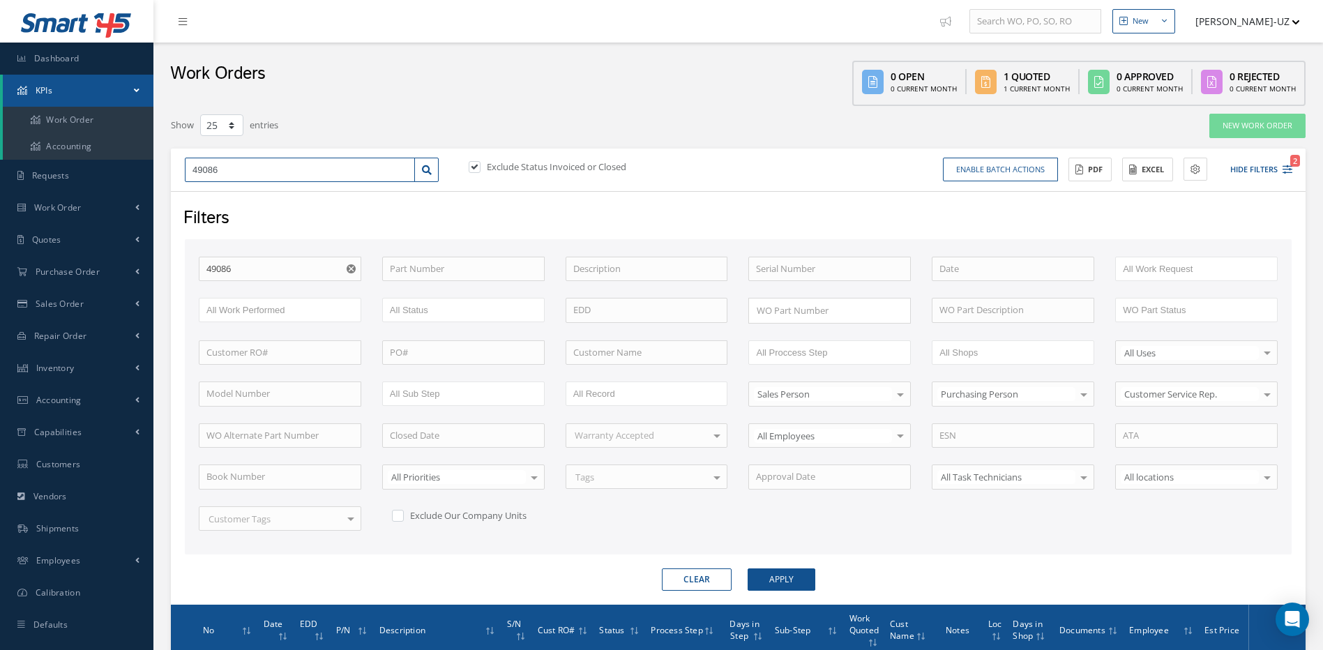
click at [246, 172] on input "49086" at bounding box center [300, 170] width 230 height 25
type input "4908"
type input "490"
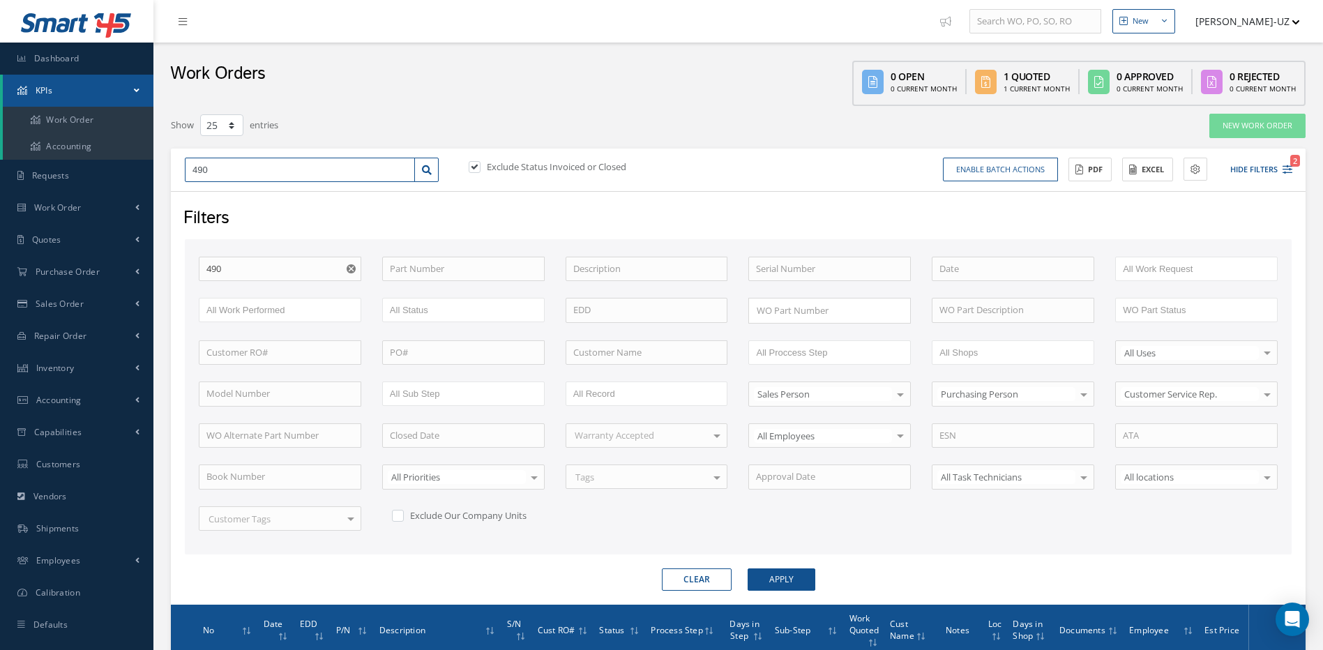
type input "4909"
type input "49092"
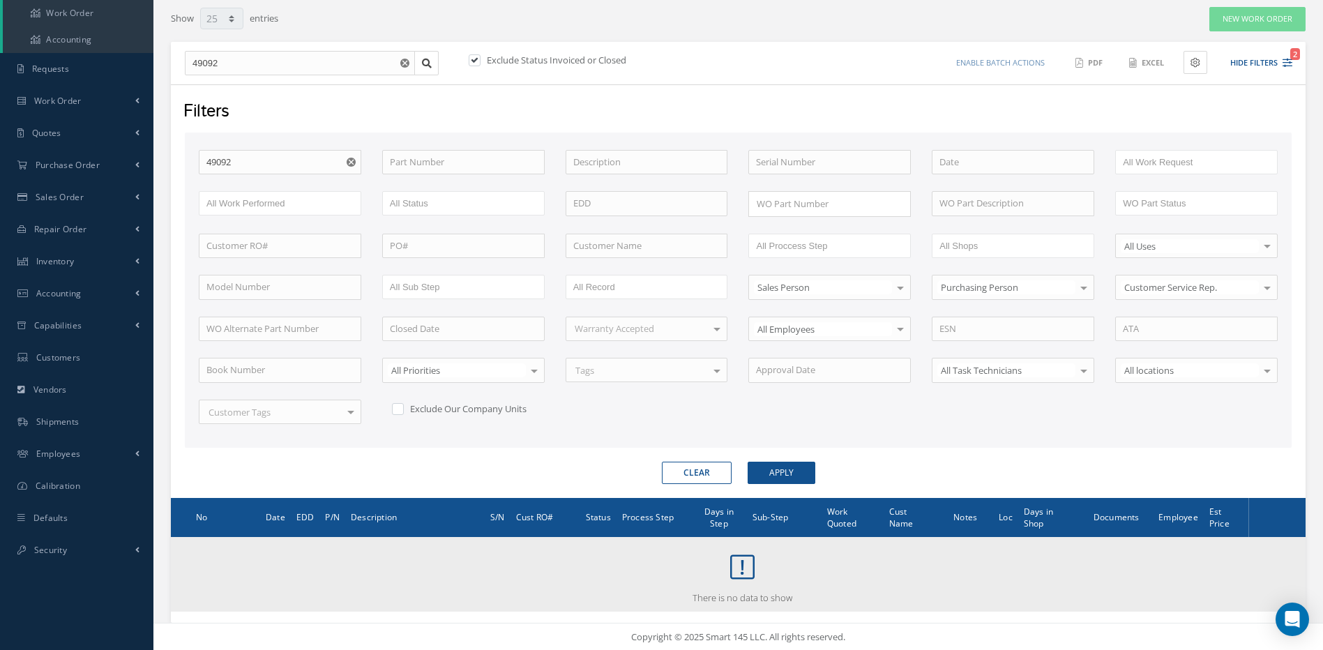
scroll to position [107, 0]
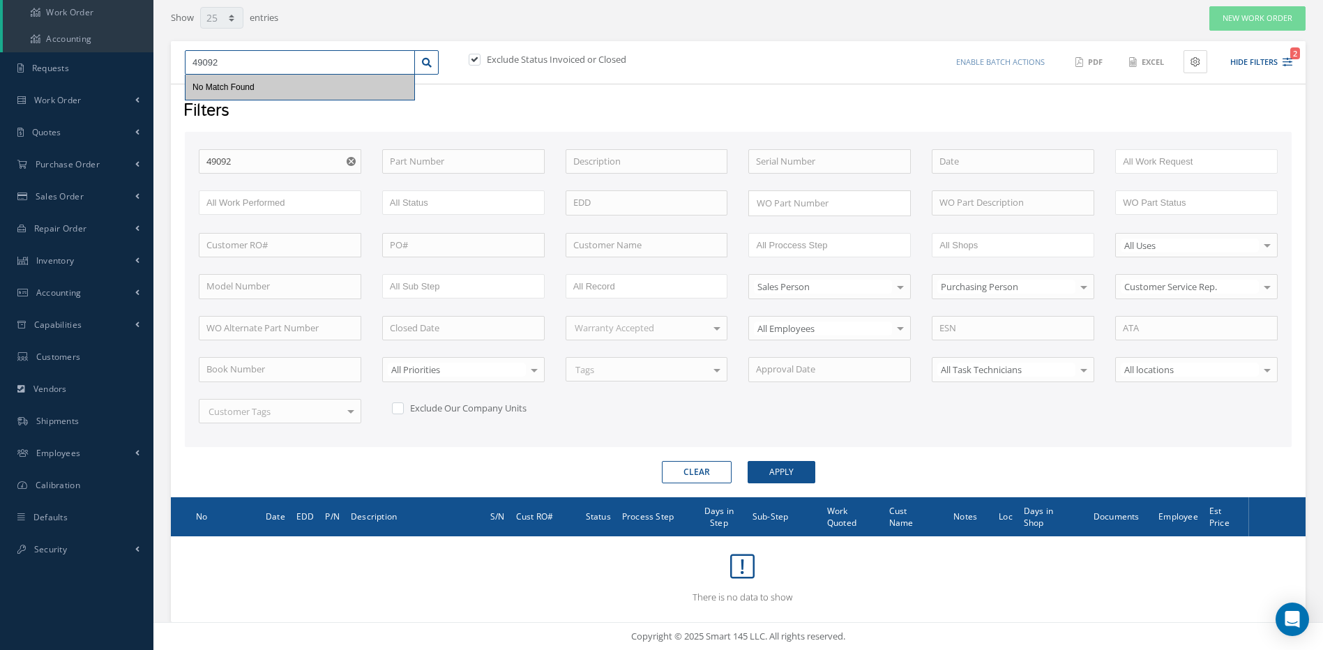
type input "4909"
type input "490"
type input "49"
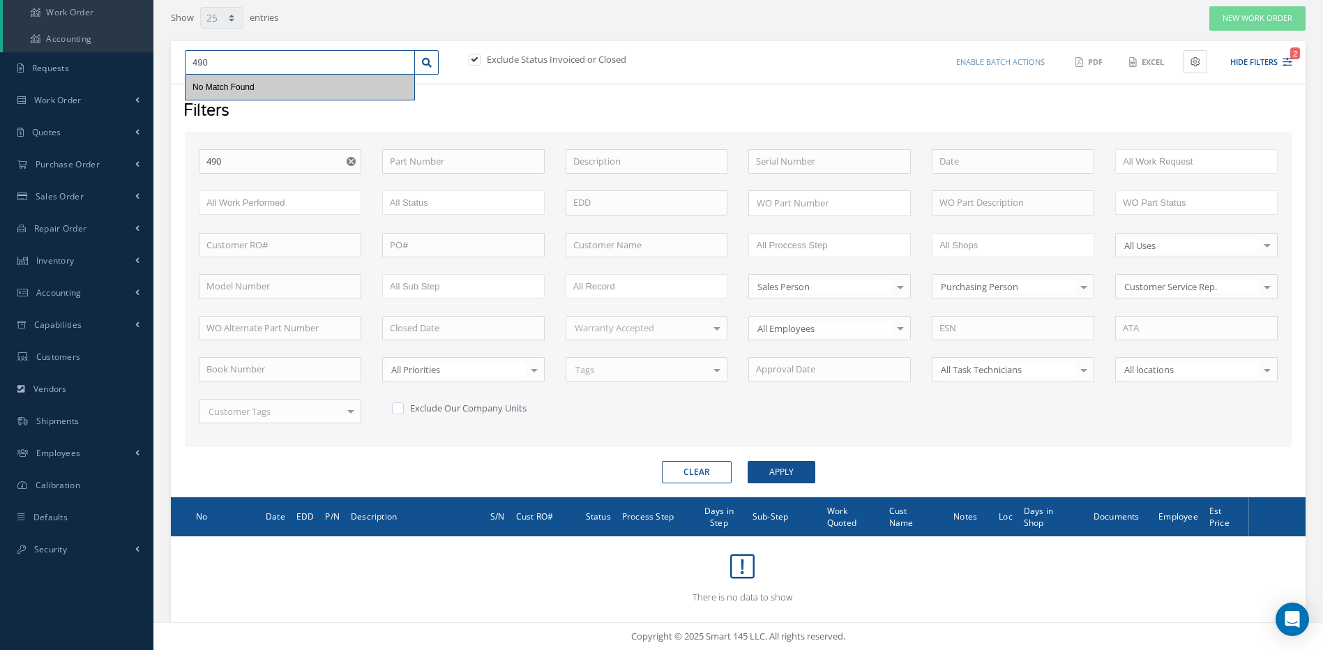
type input "49"
type input "491"
type input "4912"
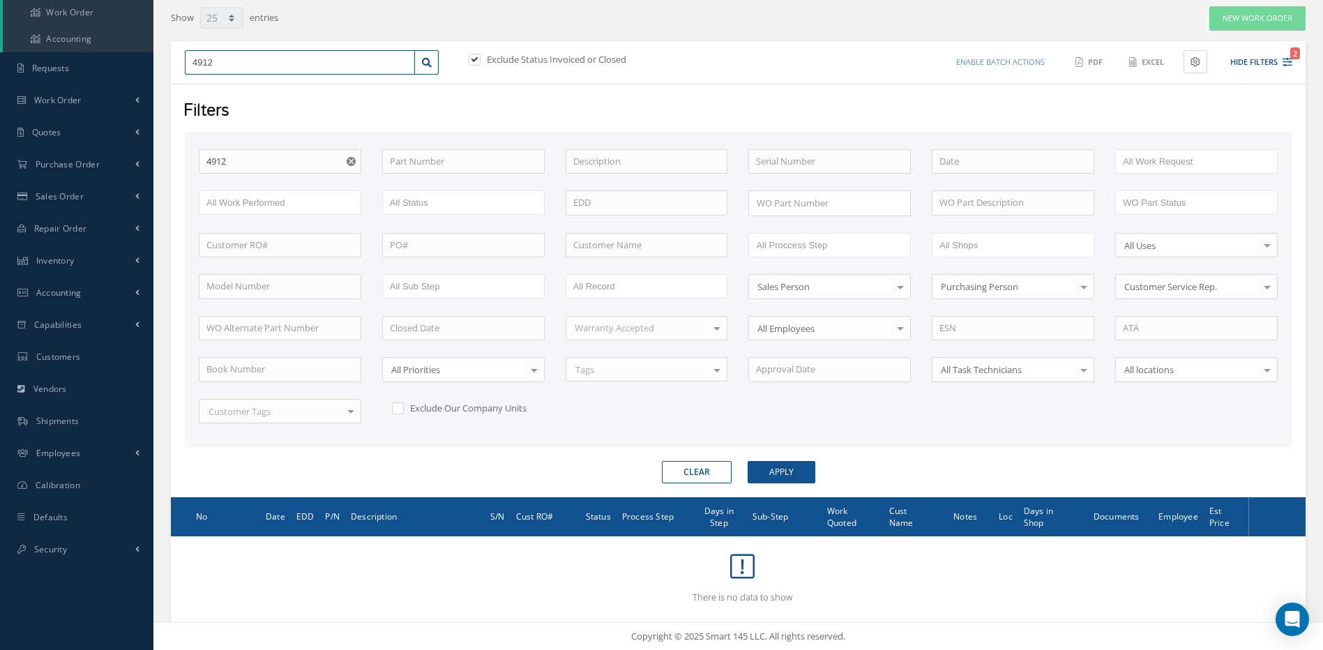
type input "49121"
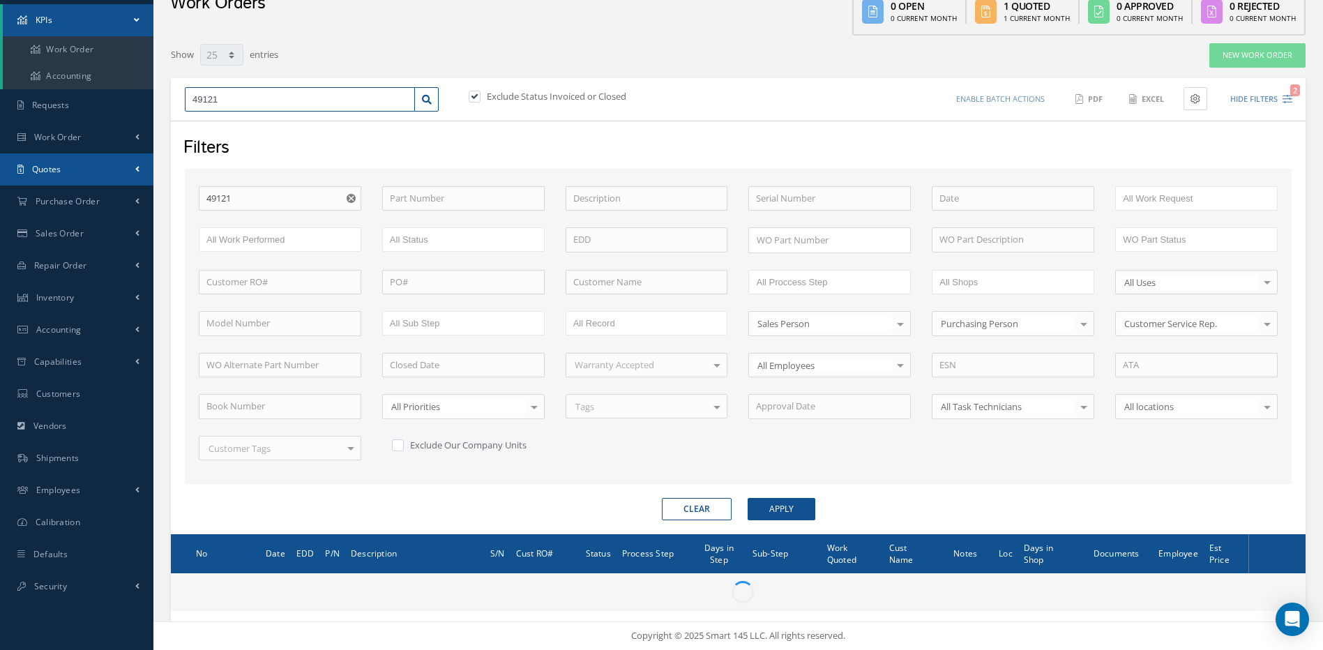
scroll to position [107, 0]
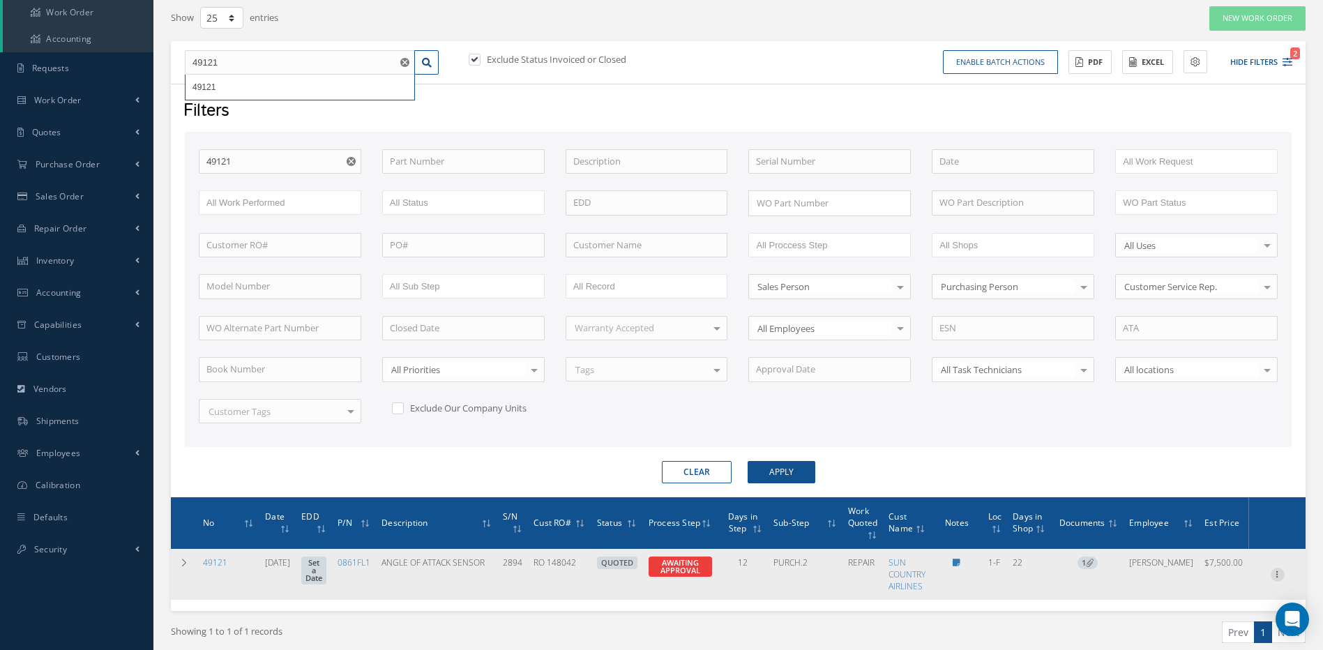
click at [1275, 571] on icon at bounding box center [1278, 573] width 14 height 11
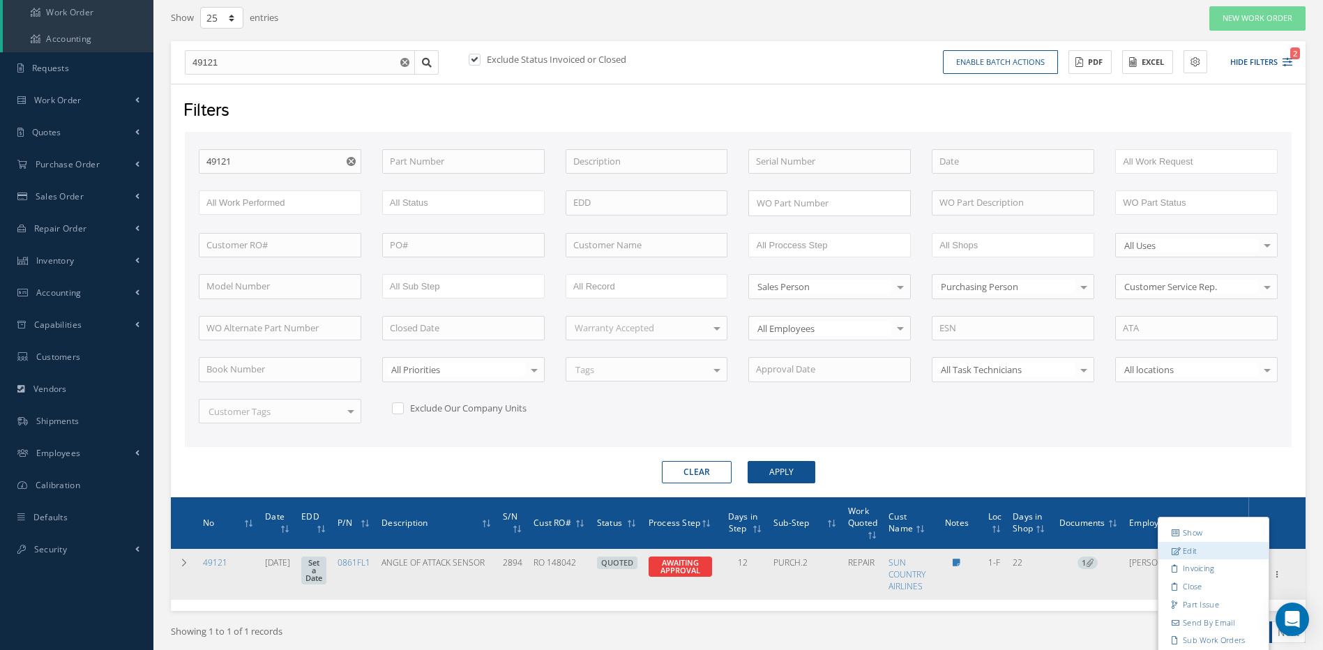
click at [1201, 550] on link "Edit" at bounding box center [1214, 550] width 110 height 18
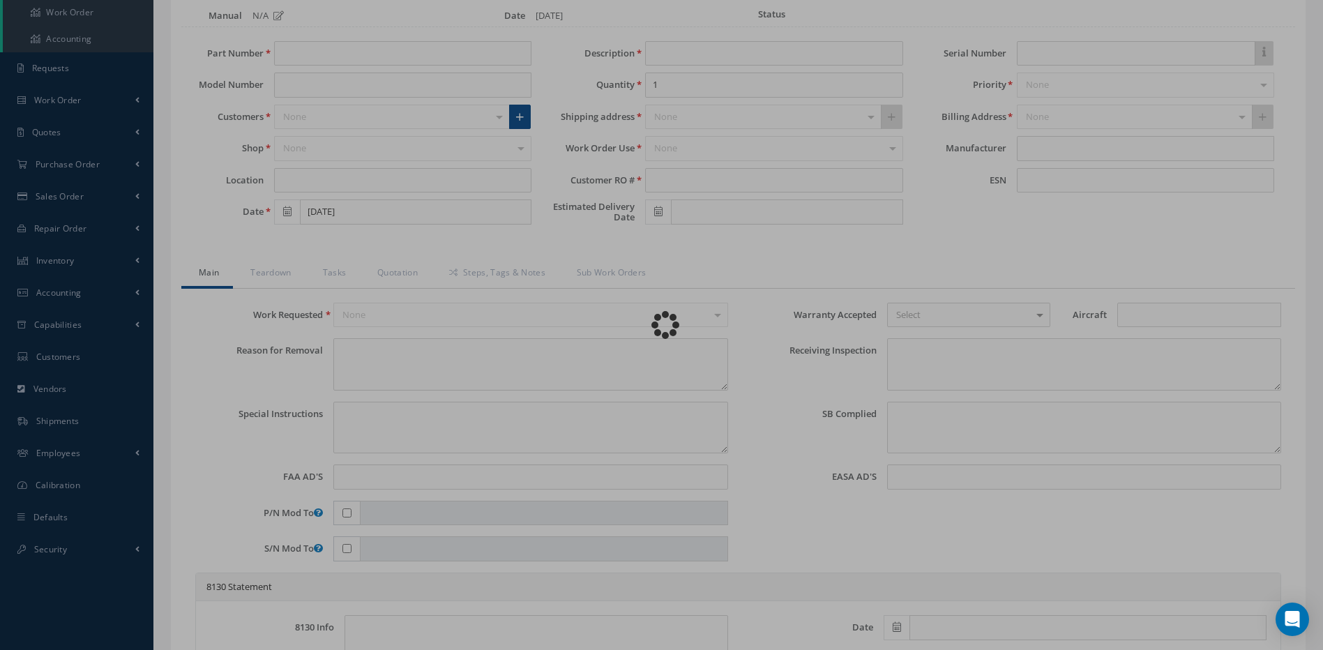
type input "0861FL1"
type input "1-F"
type input "09/02/2025"
type input "ANGLE OF ATTACK SENSOR"
type input "RO 148042"
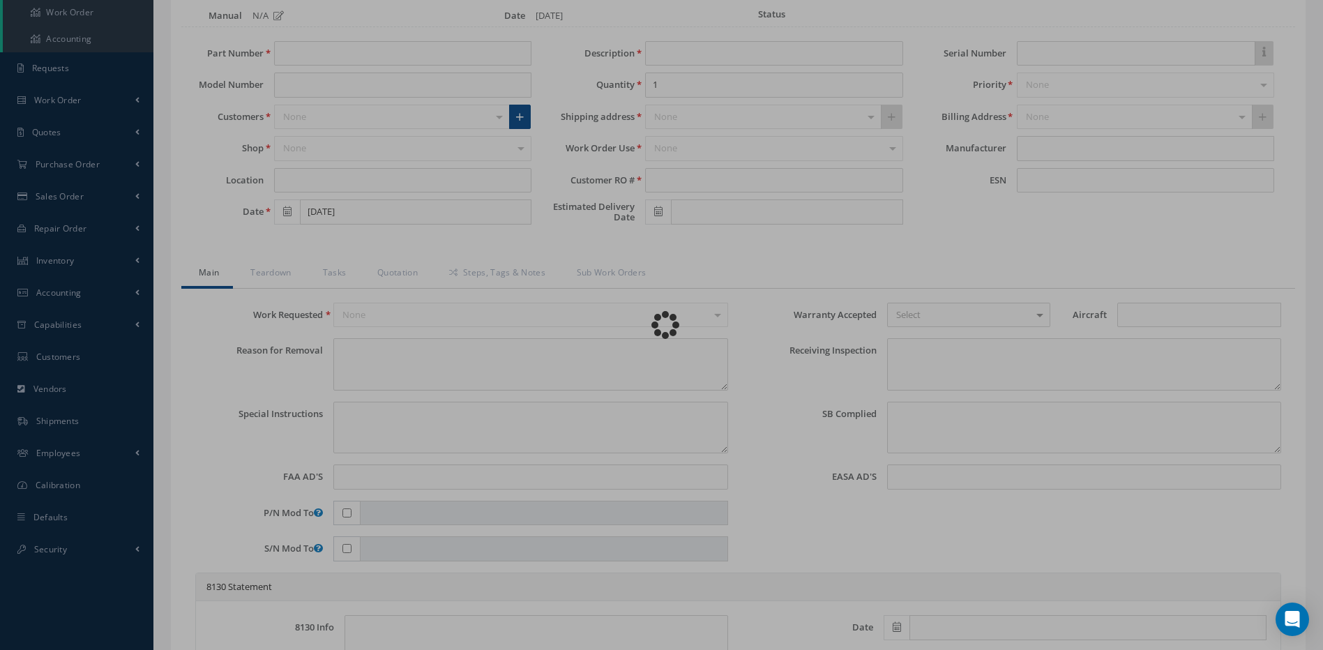
type input "2894"
type textarea "REFER TO ENGINEERING SPEC ES-34-0001"
type textarea "PLEASE SEE R.O. FOR DETAILS"
type input "2019-24-18"
type textarea "NO VISUAL DAMAGE"
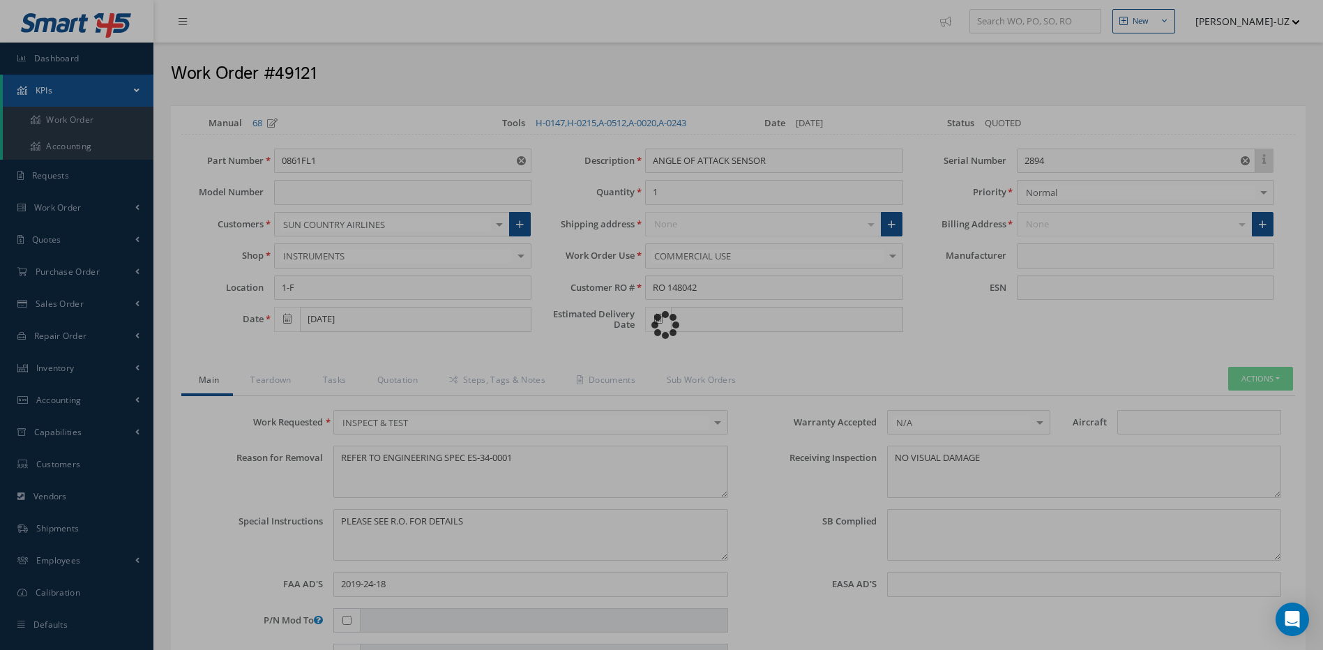
type input "ROSEMOUNT AEROSPACE"
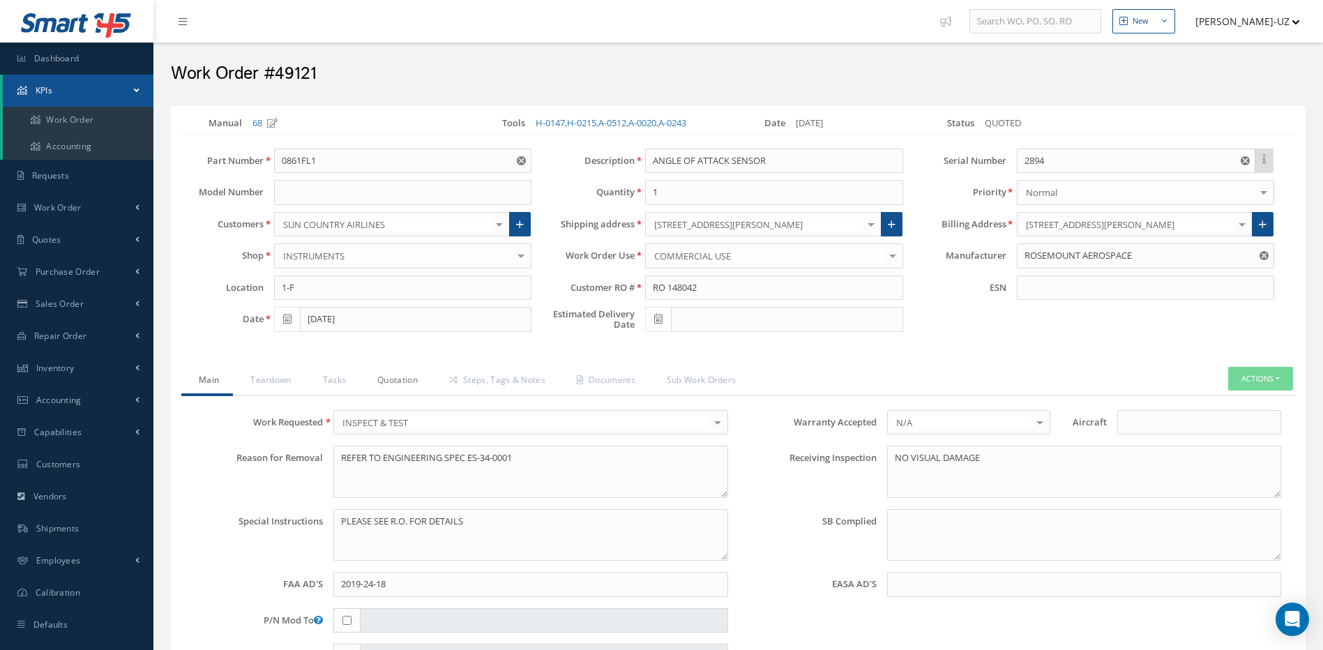
click at [396, 378] on link "Quotation" at bounding box center [396, 381] width 72 height 29
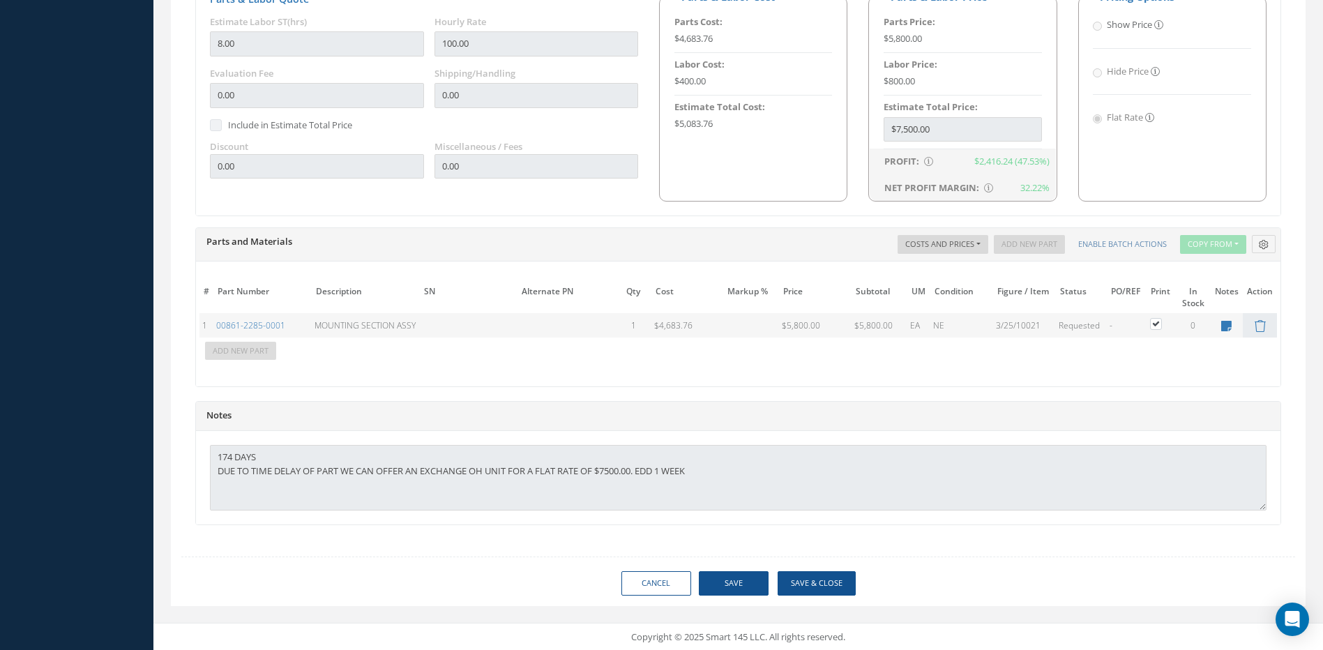
scroll to position [827, 0]
click at [643, 582] on link "Cancel" at bounding box center [657, 582] width 70 height 24
select select "25"
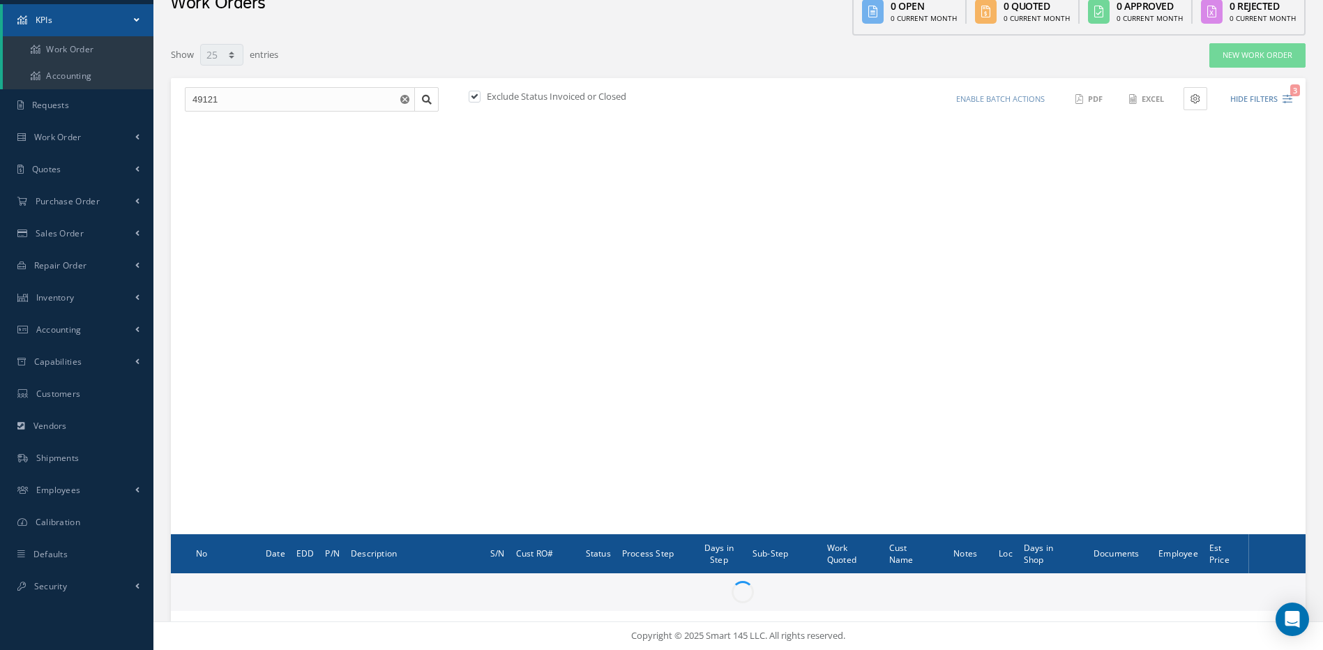
scroll to position [70, 0]
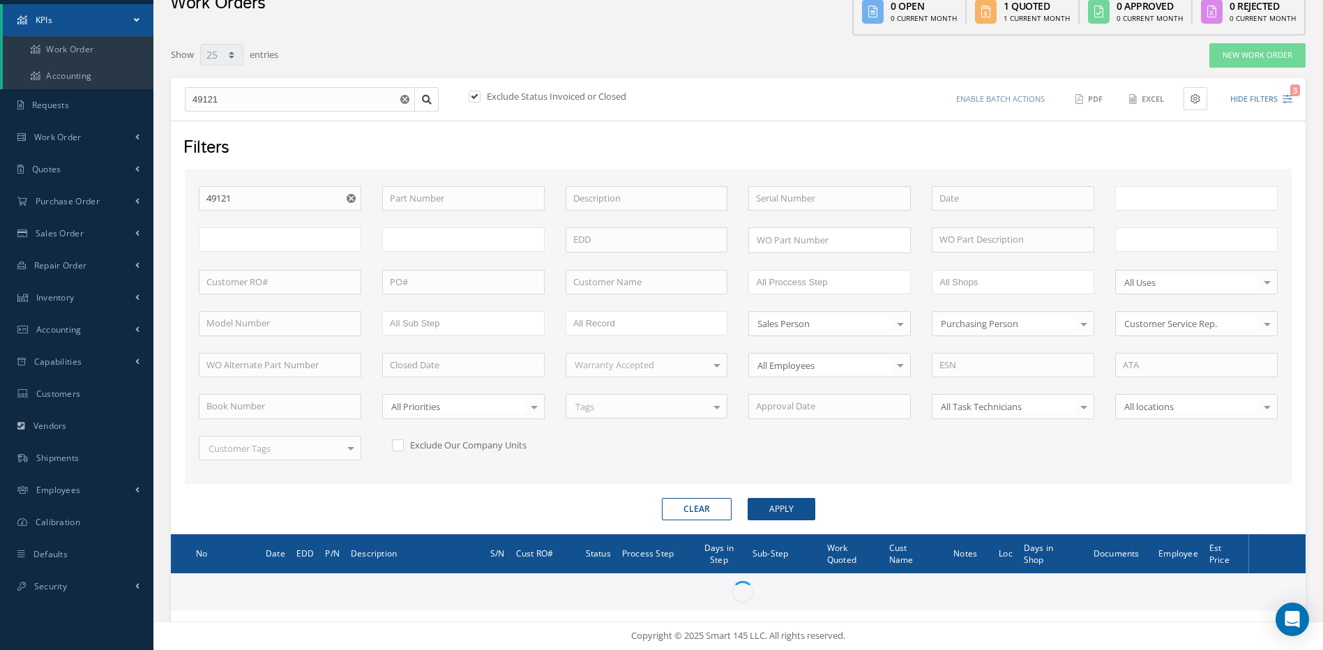
type input "All Work Request"
type input "All Work Performed"
type input "All Status"
type input "WO Part Status"
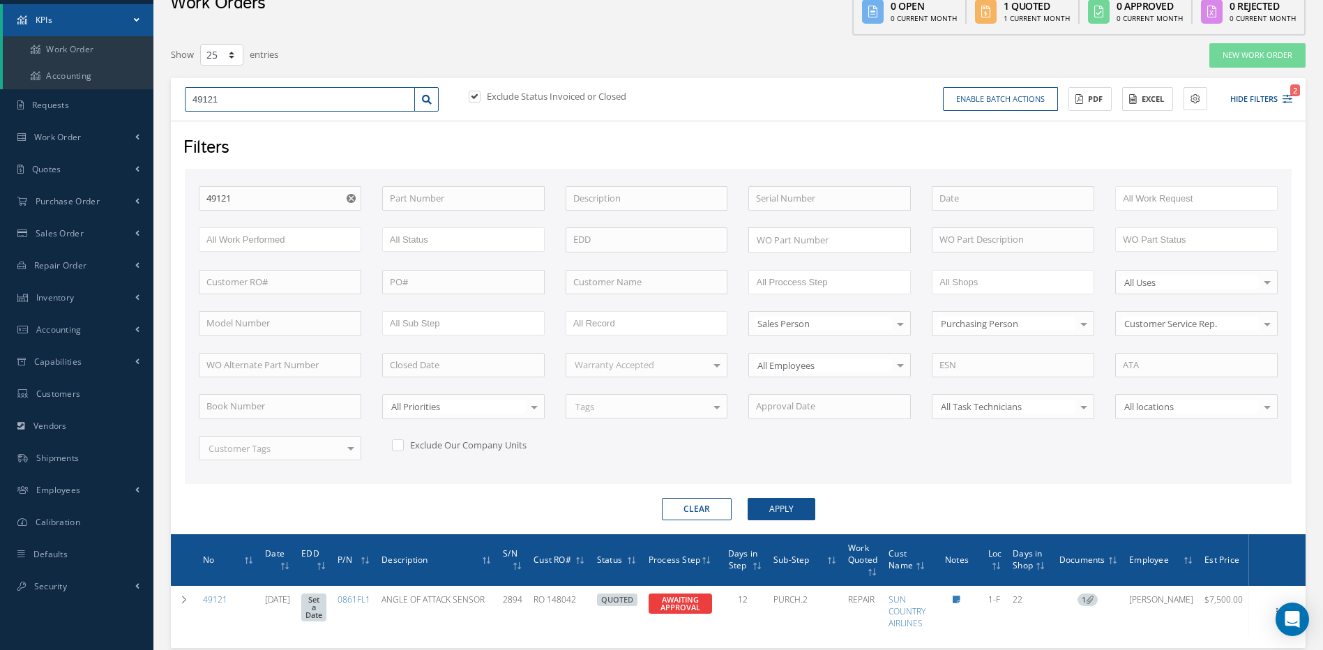
drag, startPoint x: 221, startPoint y: 99, endPoint x: 183, endPoint y: 100, distance: 38.4
click at [183, 100] on div "49121" at bounding box center [311, 99] width 275 height 25
type input "4"
type input "49"
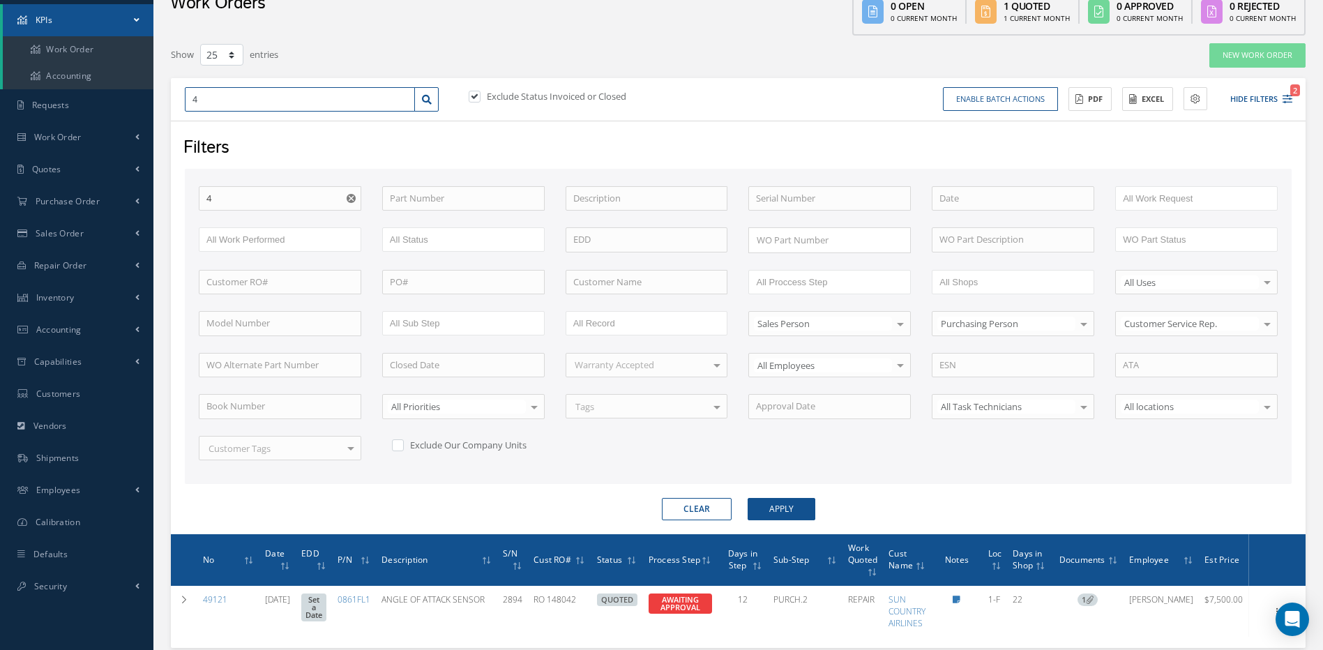
type input "49"
type input "492"
type input "4921"
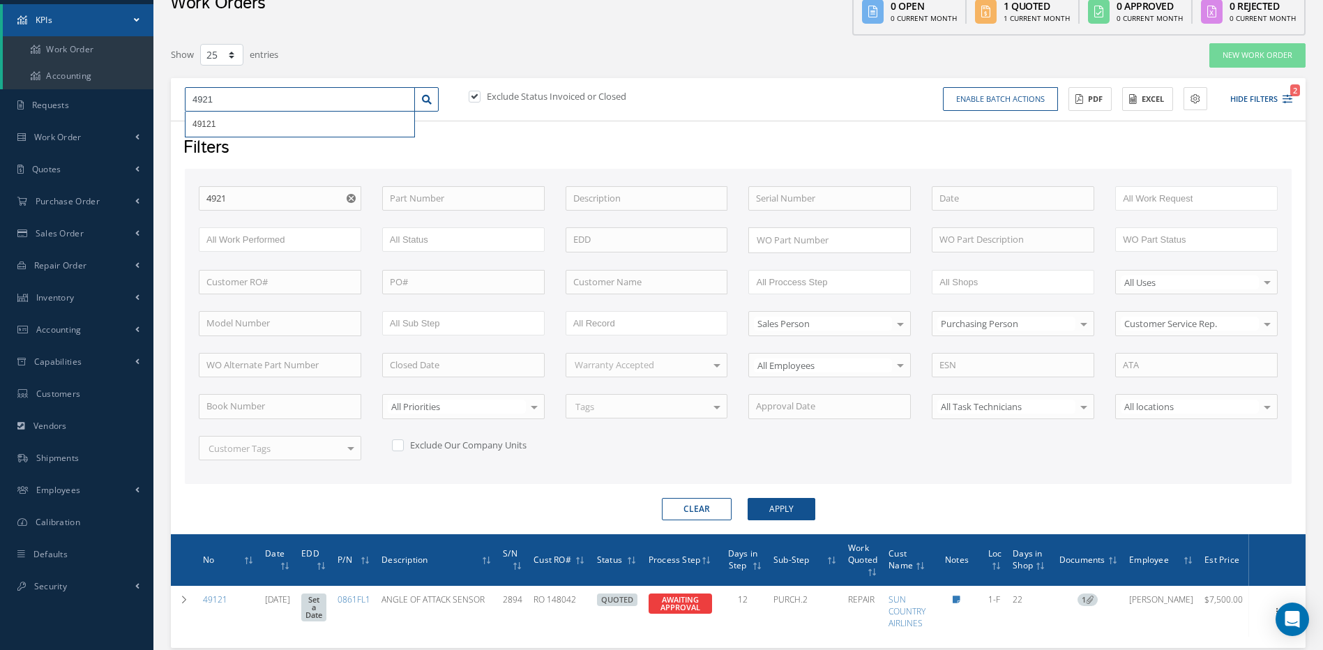
type input "49216"
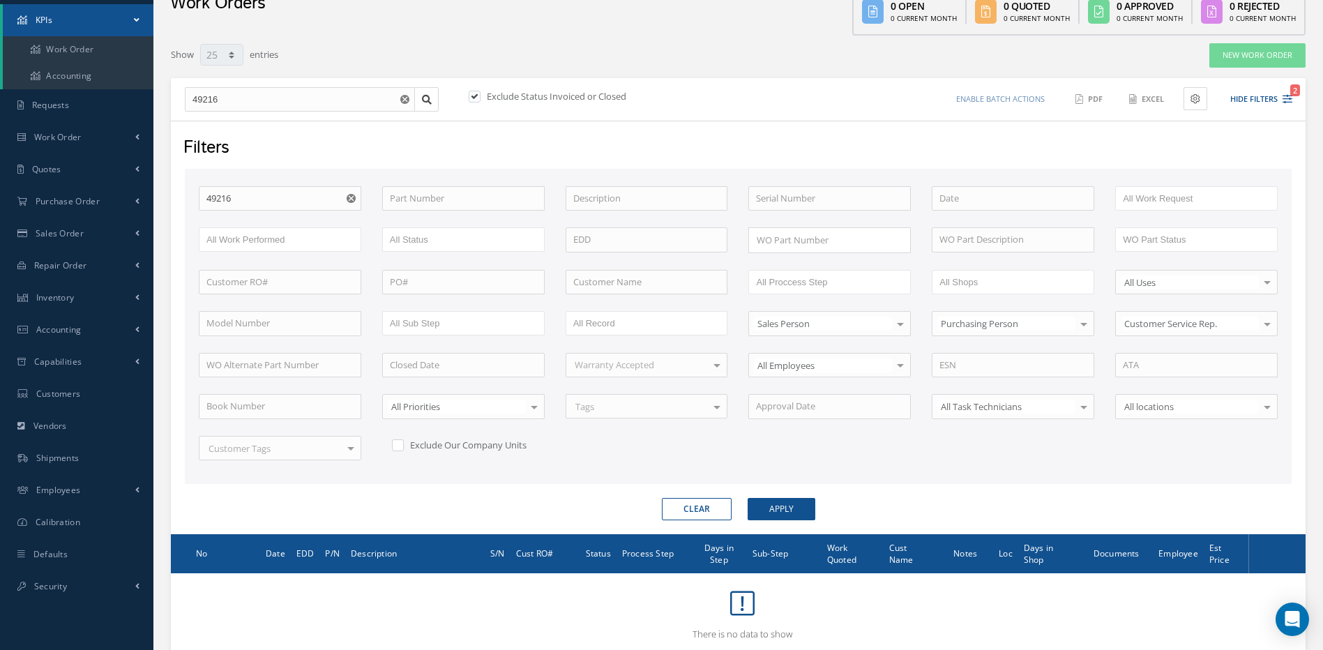
drag, startPoint x: 478, startPoint y: 93, endPoint x: 479, endPoint y: 115, distance: 22.4
click at [480, 97] on label at bounding box center [481, 96] width 3 height 13
click at [477, 97] on input "checkbox" at bounding box center [473, 97] width 9 height 9
checkbox input "false"
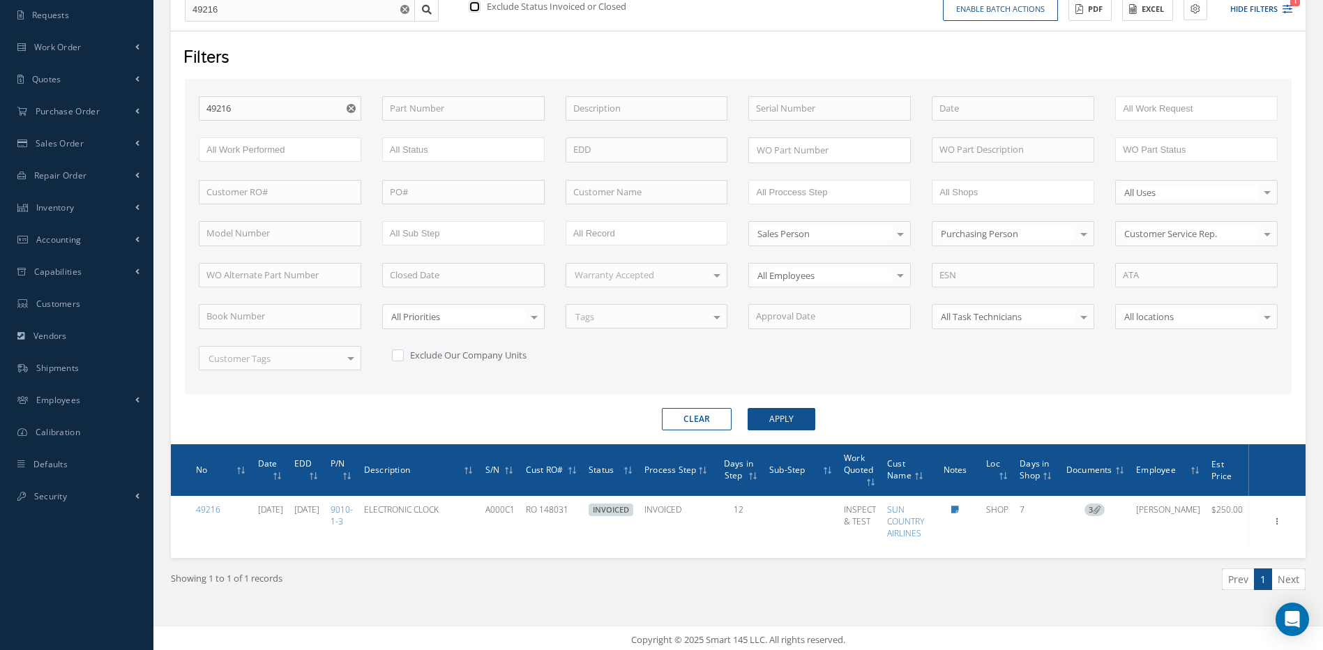
scroll to position [164, 0]
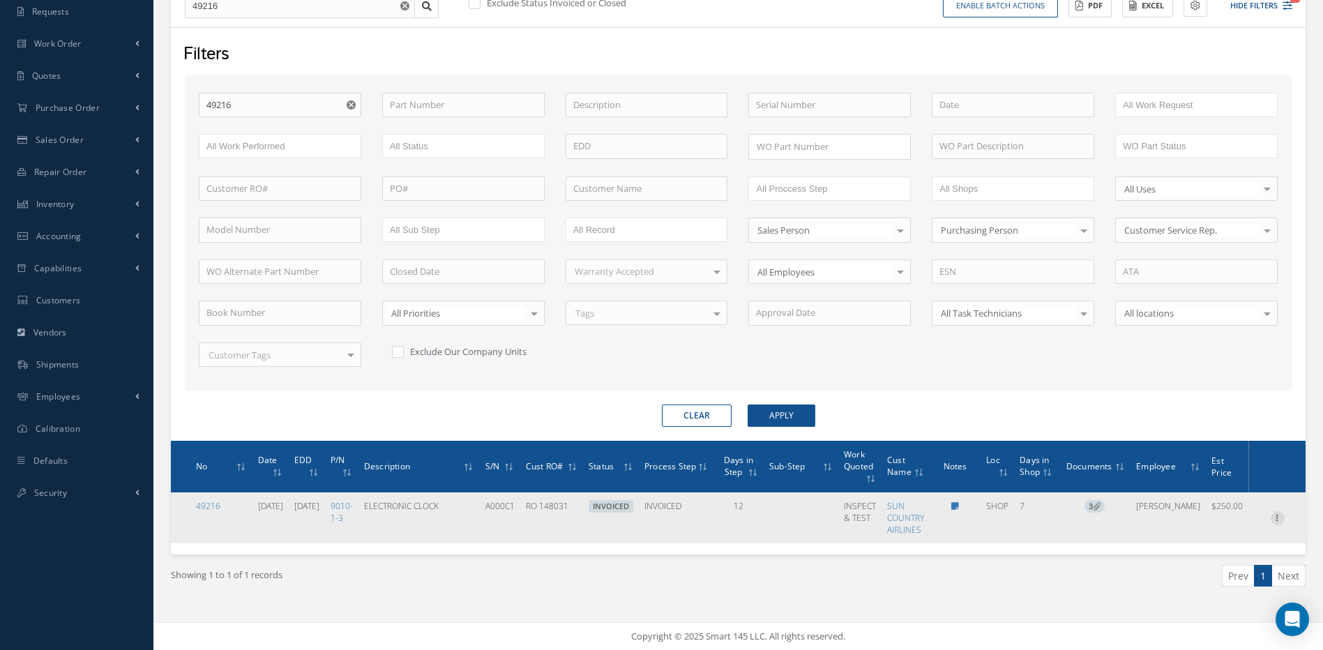
click at [1279, 517] on icon at bounding box center [1278, 516] width 14 height 11
click at [1187, 532] on link "Edit" at bounding box center [1214, 529] width 110 height 18
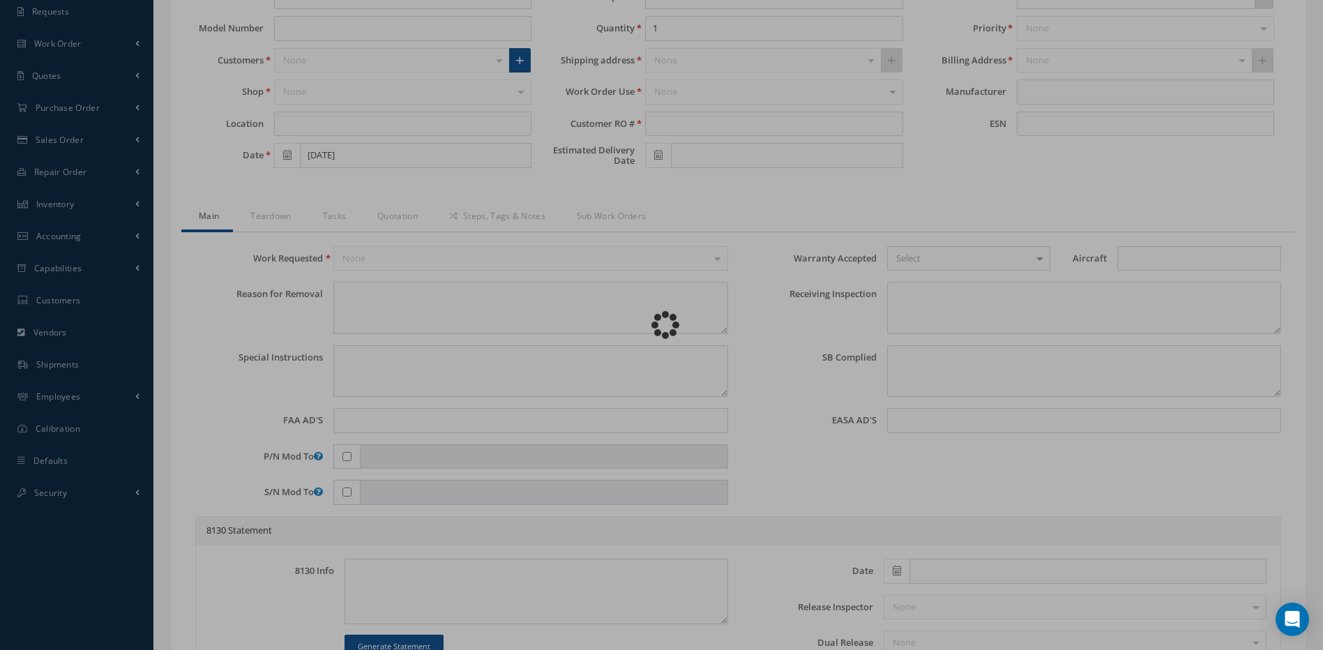
type input "9010-1-3"
type input "SHOP"
type input "09/04/2025"
type input "ELECTRONIC CLOCK"
type input "RO 148031"
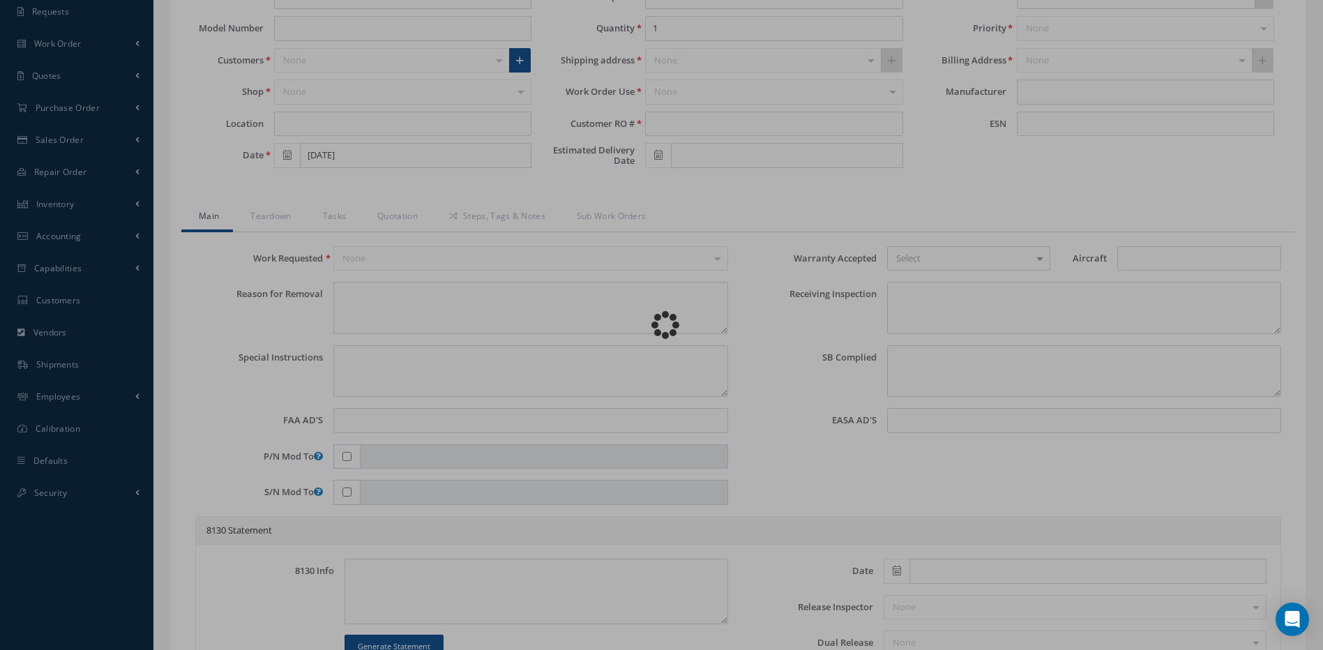
type input "09/12/2025"
type input "A000C1"
type textarea "NONE"
type textarea "PLEASE SEE R.O. FOR DETAILS"
type textarea "NO VISUAL DAMAGE"
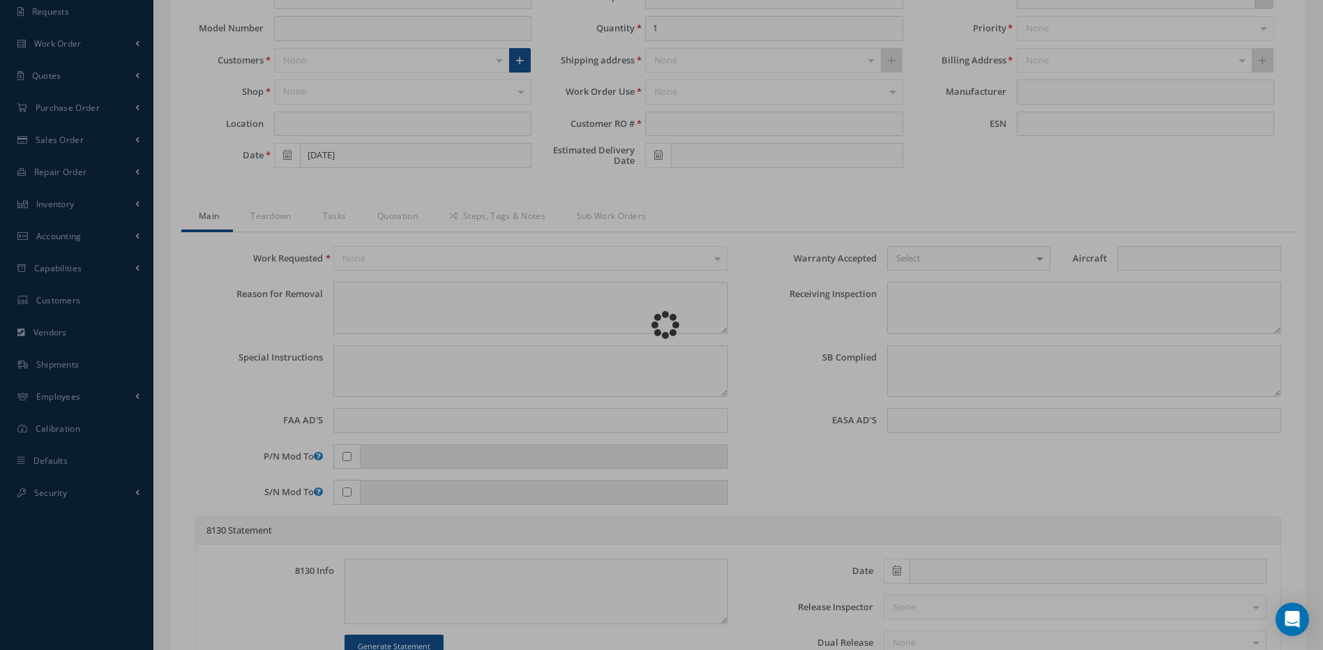
type textarea "NO S/B INSTALLED AND N/A AD'S."
type textarea "INSPECTED & TESTED IN ACCORDANCE WITH CMM ATA 31-20-01, REV 6, DATED May 21, 20…"
type input "09/11/2025"
type input "09/10/2025"
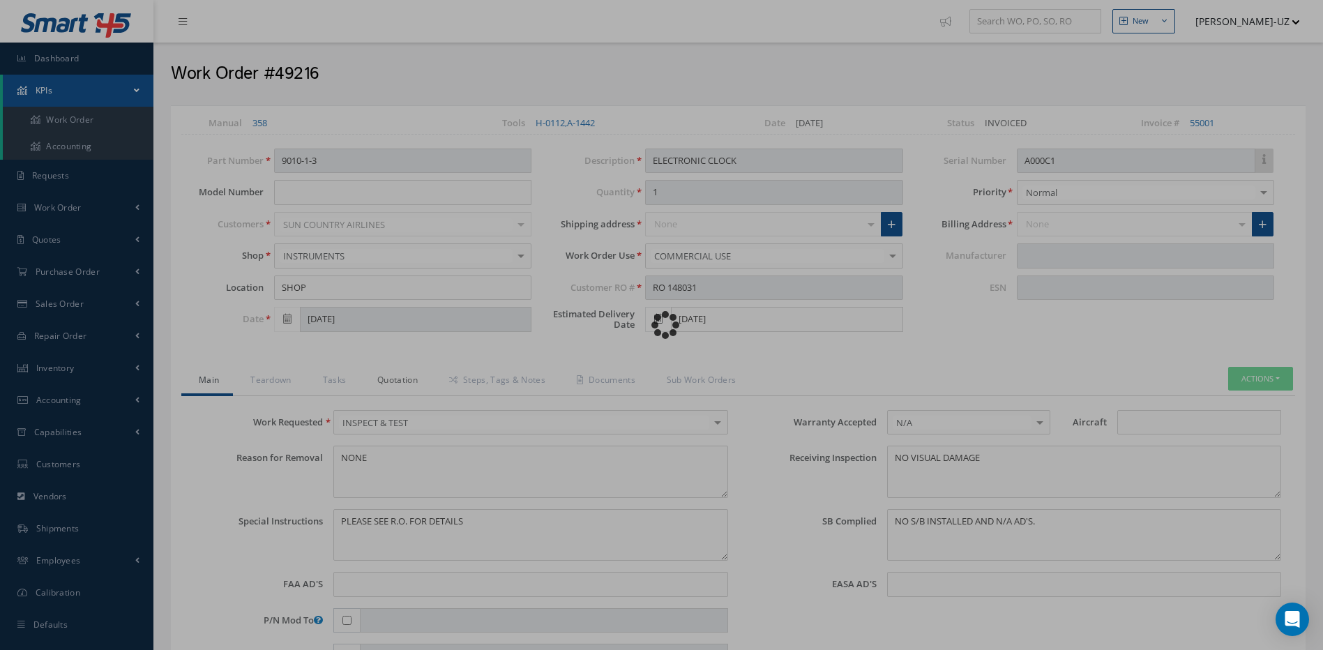
type input "AVTECHTYEE"
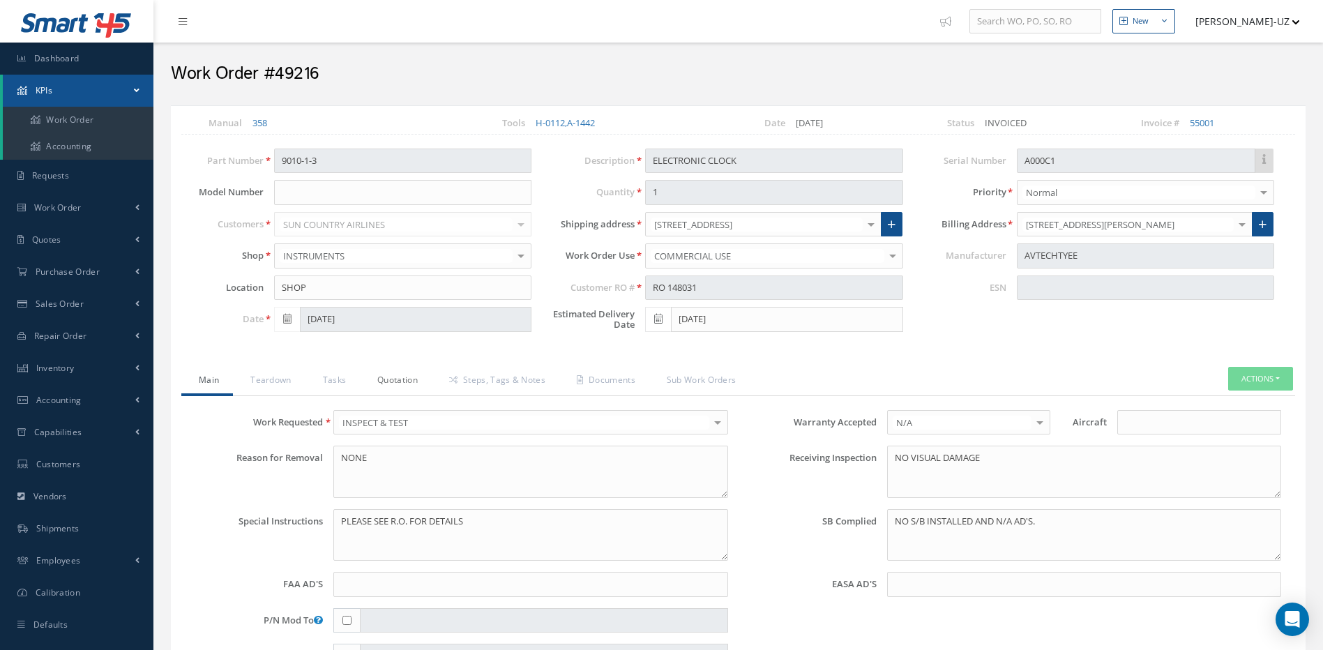
click at [402, 378] on link "Quotation" at bounding box center [396, 381] width 72 height 29
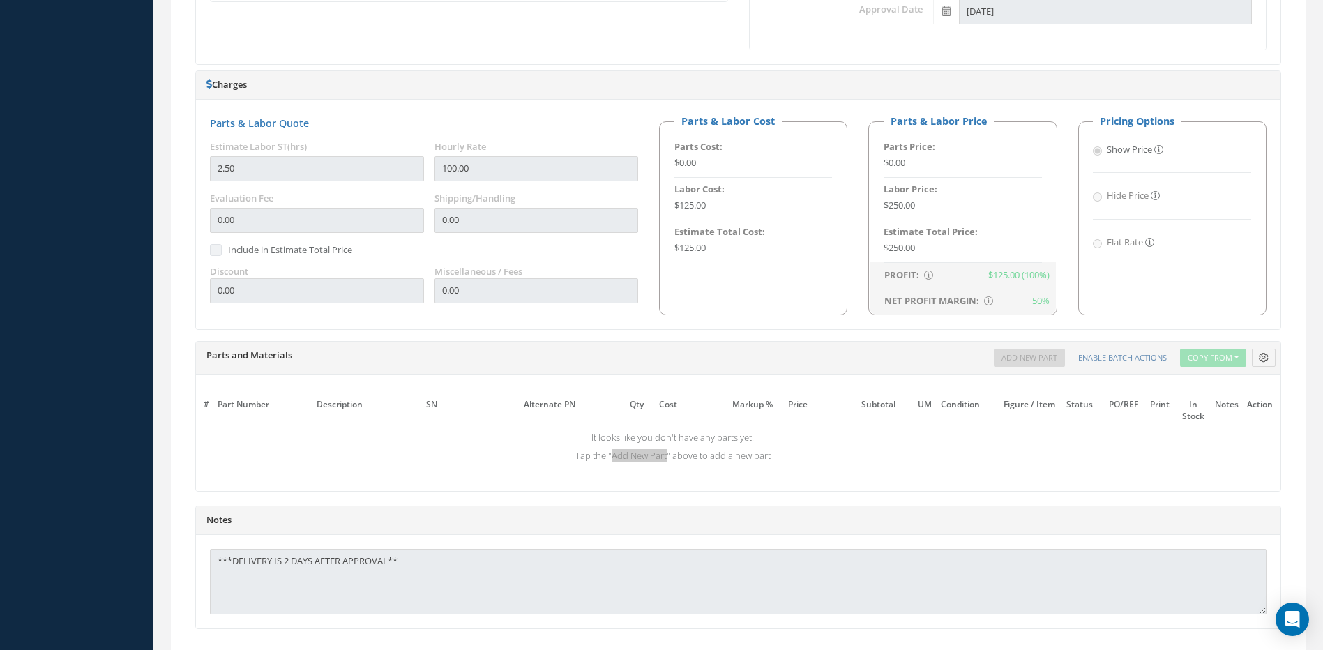
scroll to position [855, 0]
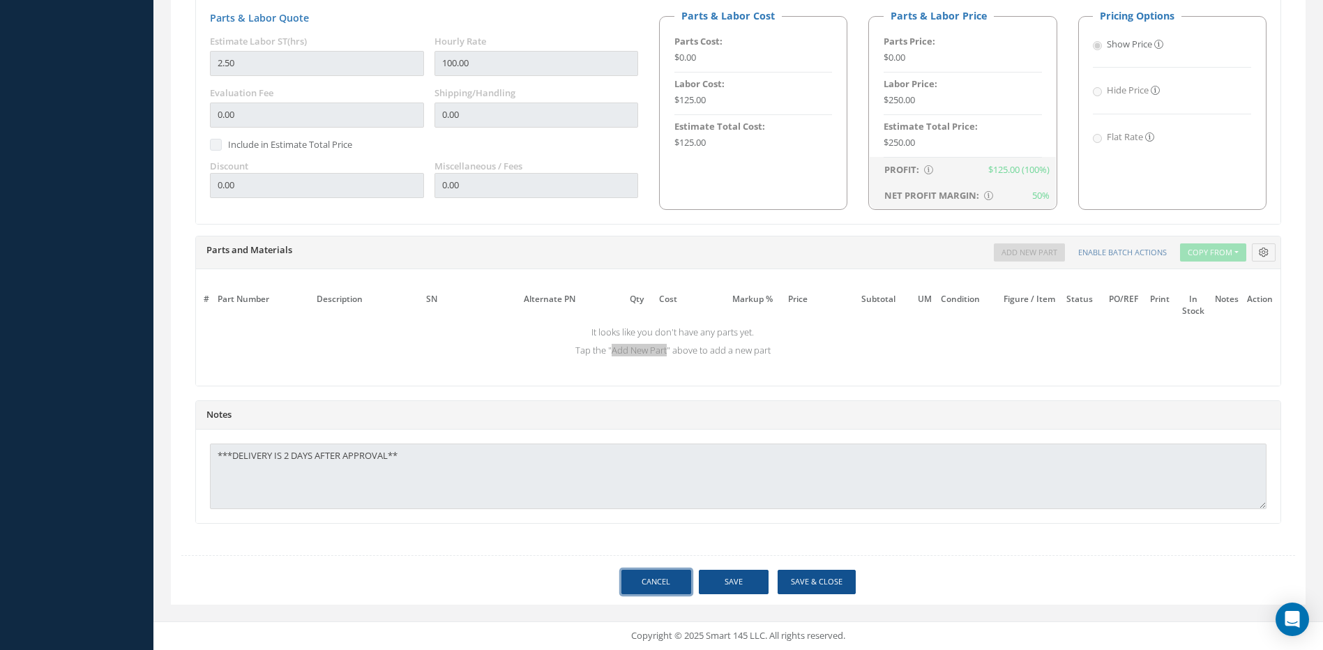
click at [636, 574] on link "Cancel" at bounding box center [657, 582] width 70 height 24
select select "25"
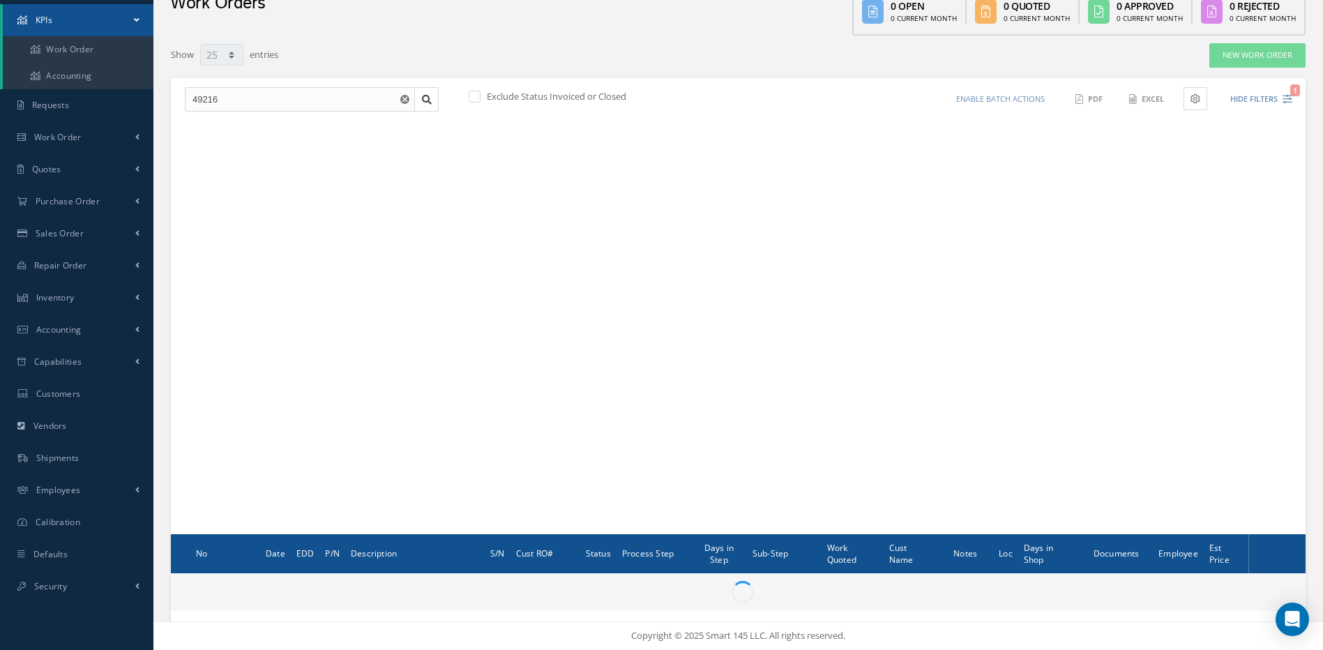
scroll to position [70, 0]
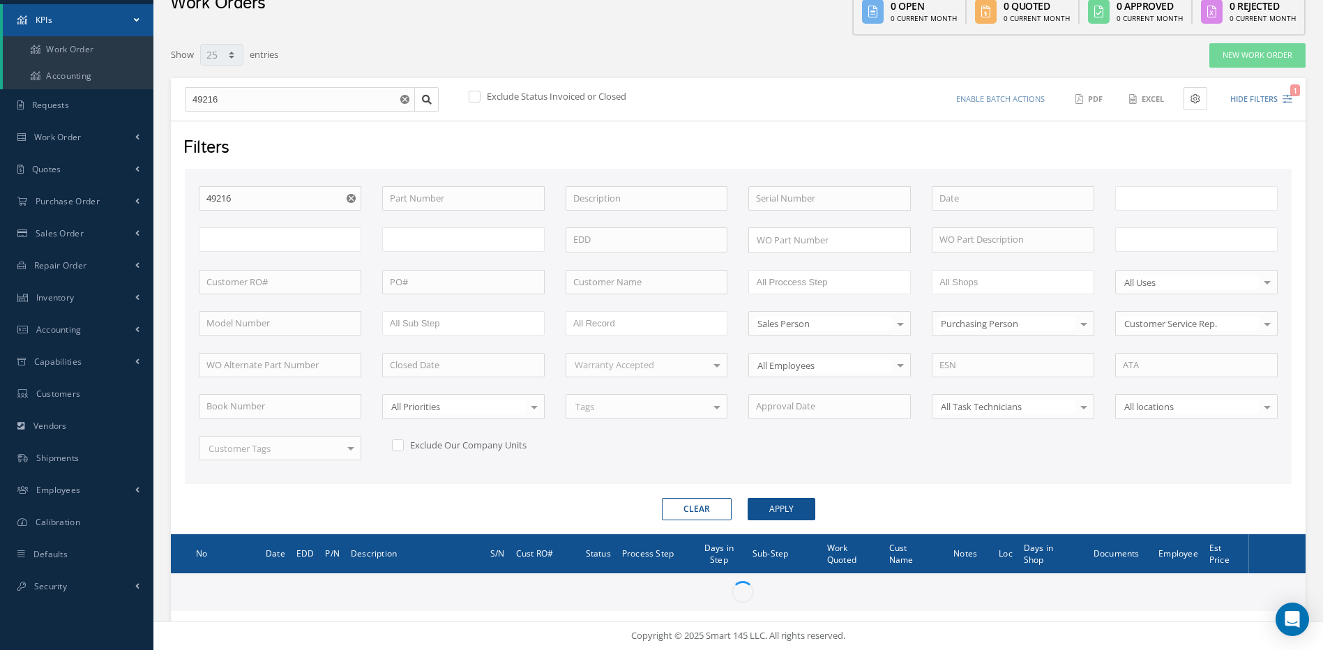
type input "All Work Request"
type input "All Work Performed"
type input "All Status"
type input "WO Part Status"
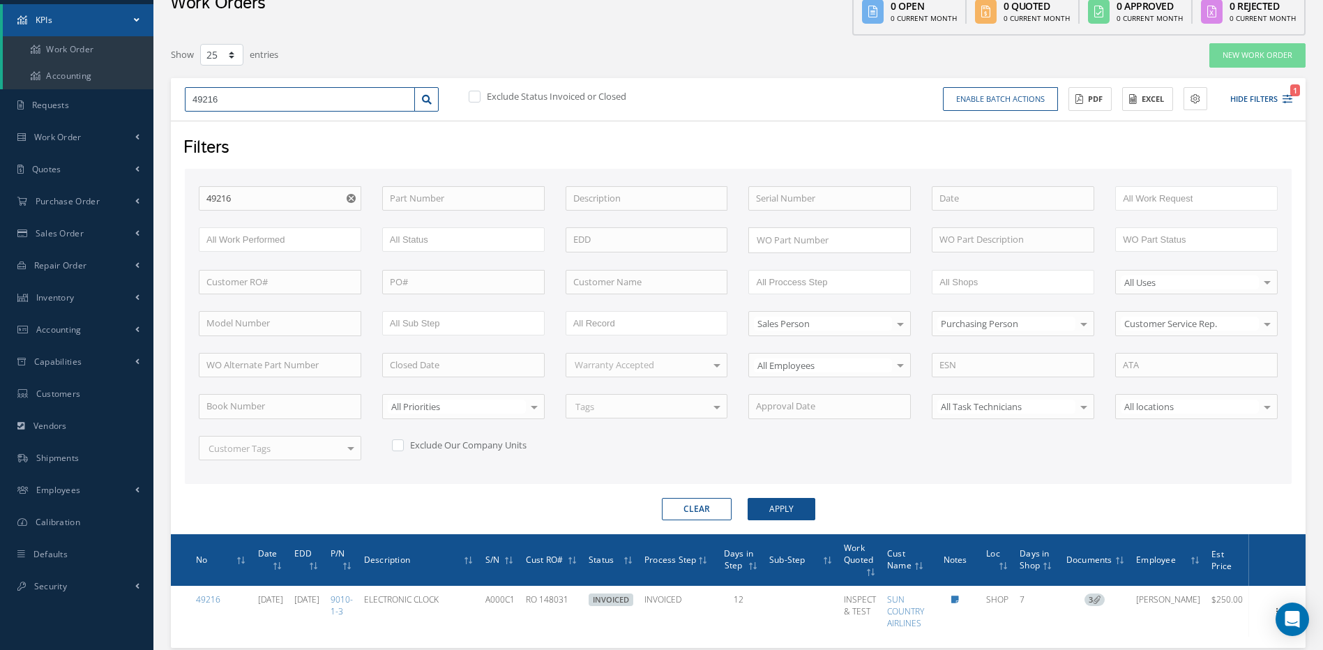
click at [238, 100] on input "49216" at bounding box center [300, 99] width 230 height 25
type input "4921"
type input "49219"
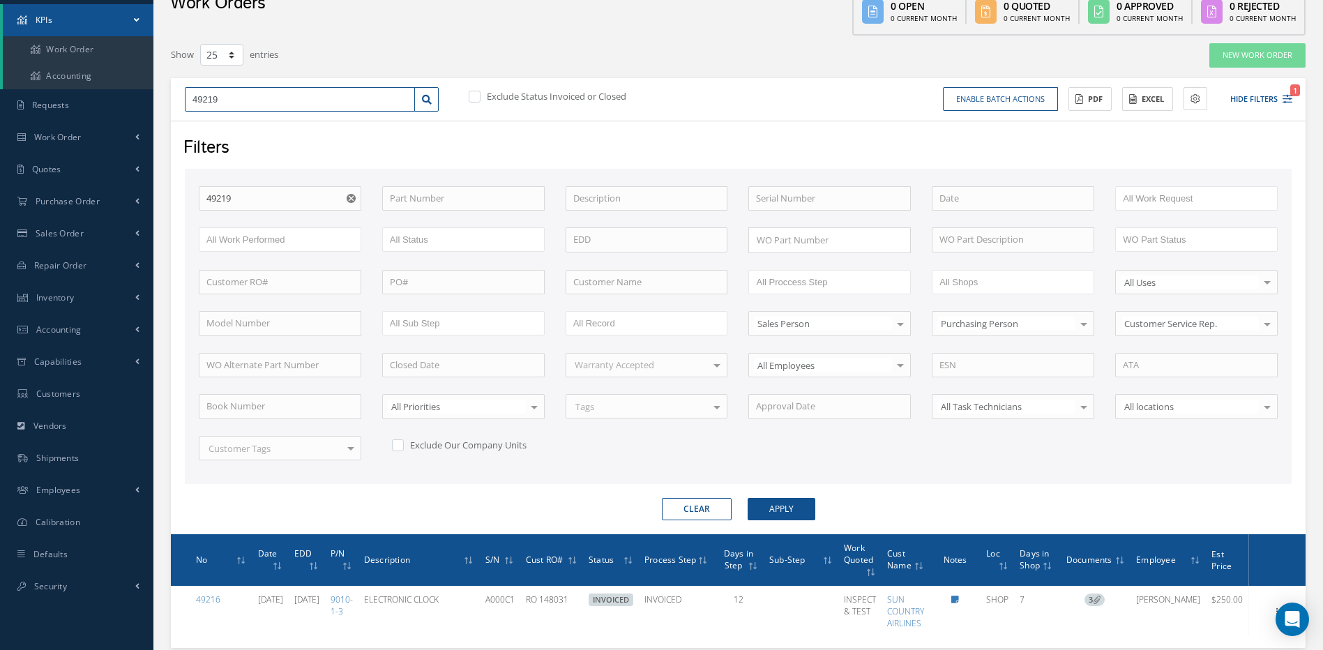
type input "49219"
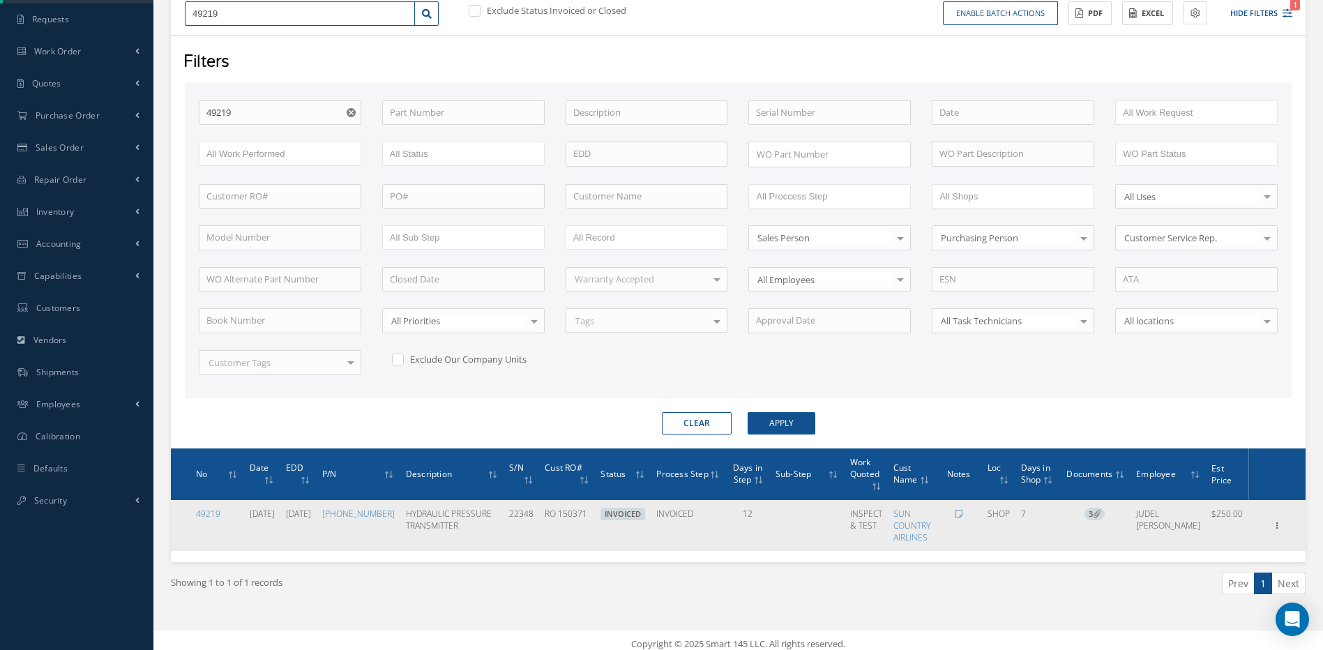
scroll to position [164, 0]
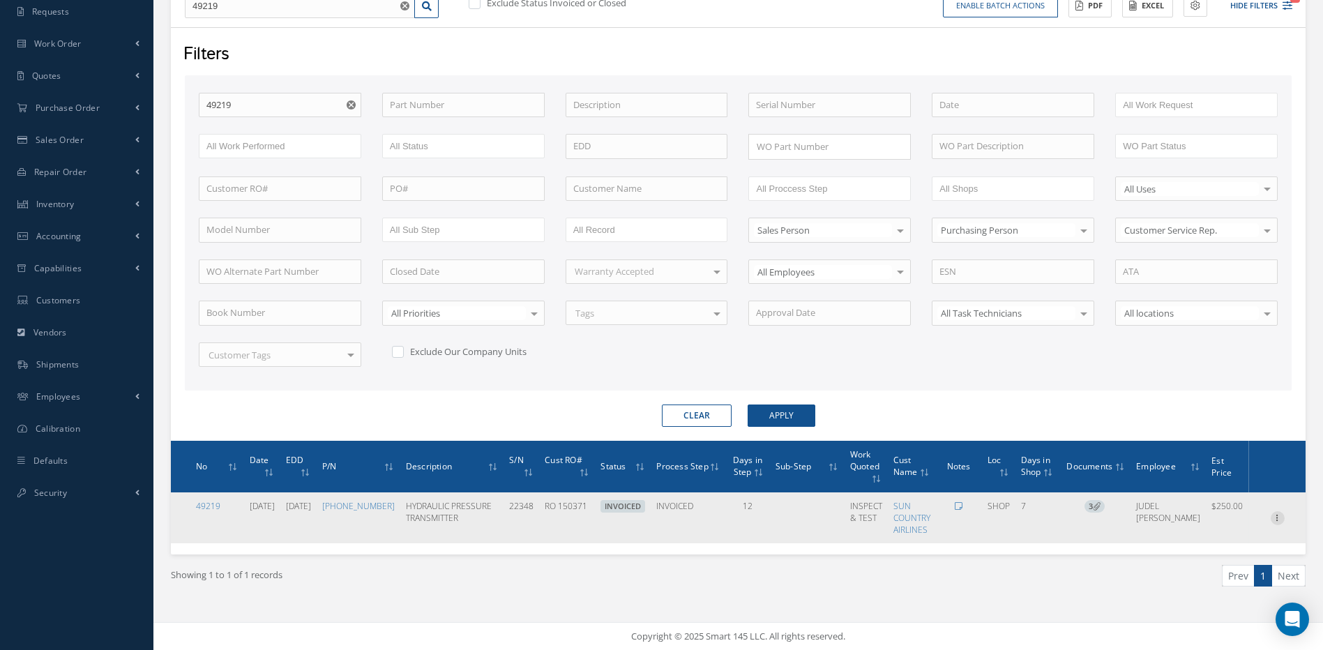
click at [1277, 516] on icon at bounding box center [1278, 516] width 14 height 11
click at [1187, 528] on link "Edit" at bounding box center [1214, 529] width 110 height 18
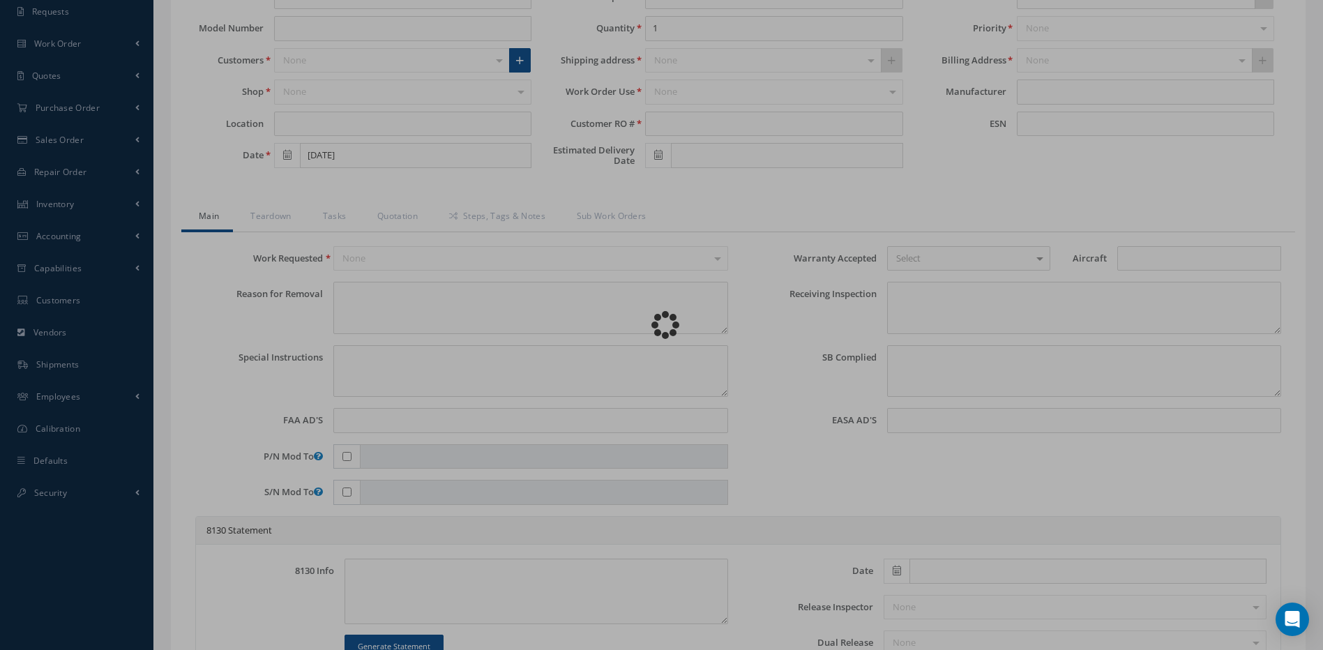
type input "18-2141-3"
type input "SHOP"
type input "09/04/2025"
type input "HYDRAULIC PRESSURE TRANSMITTER"
type input "RO 150371"
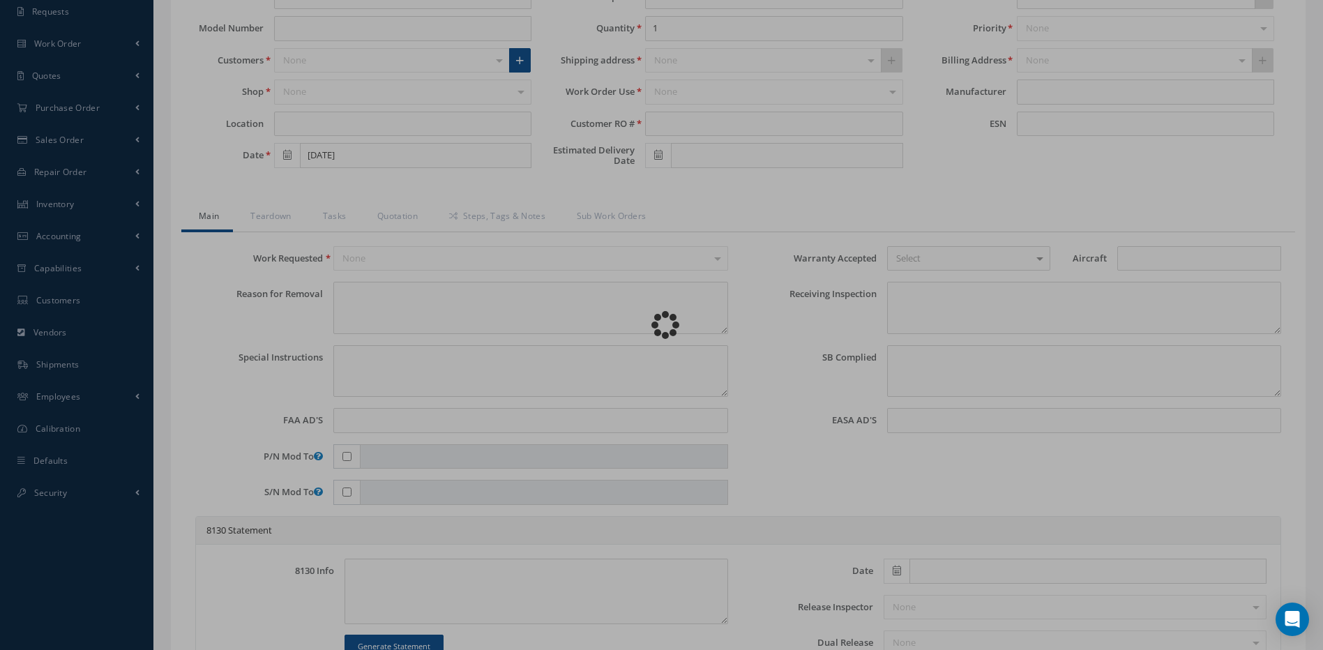
type input "09/12/2025"
type input "22348"
type textarea "B000103 530500000 LH WHEEL WELL AFT BULK HEAD L NORMAL BRAKE TRASMITTER LEAKING…"
type textarea "PLEASE SEE R.O. FOR DETAILS"
type textarea "NO VISUAL DAMAGE"
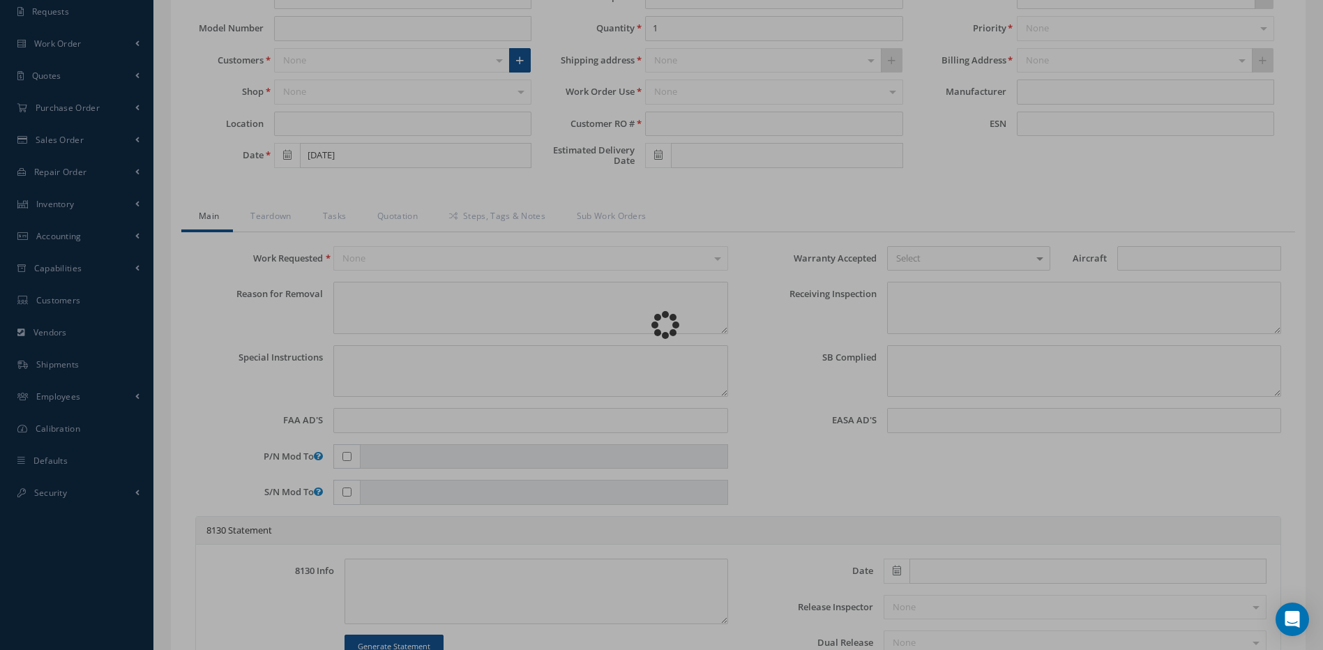
type textarea "NO S/B INSTALLED AND N/A AD'S."
type textarea "INSPECTED & TESTED IN ACCORDANCE WITH CMM ATA 29-30-03, REV 4, DATED Feb 01, 19…"
type input "09/11/2025"
type input "09/10/2025"
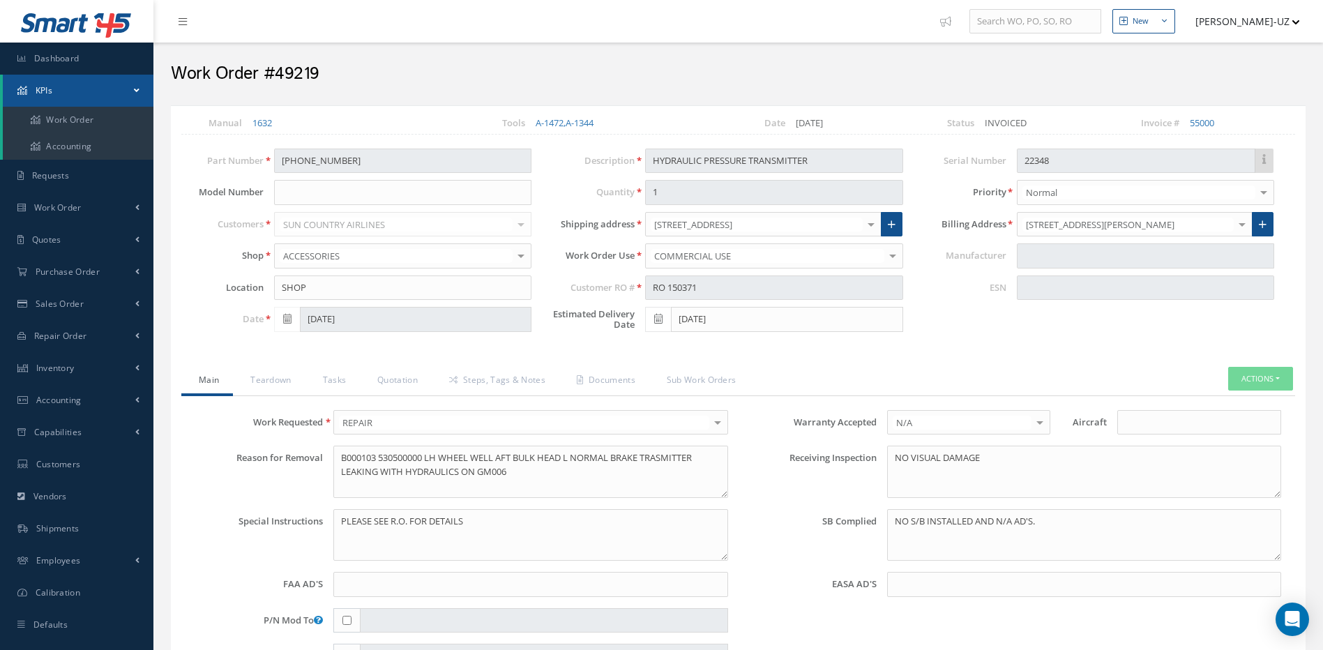
type input "ALLIED-SIGNAL"
click at [409, 384] on link "Quotation" at bounding box center [396, 381] width 72 height 29
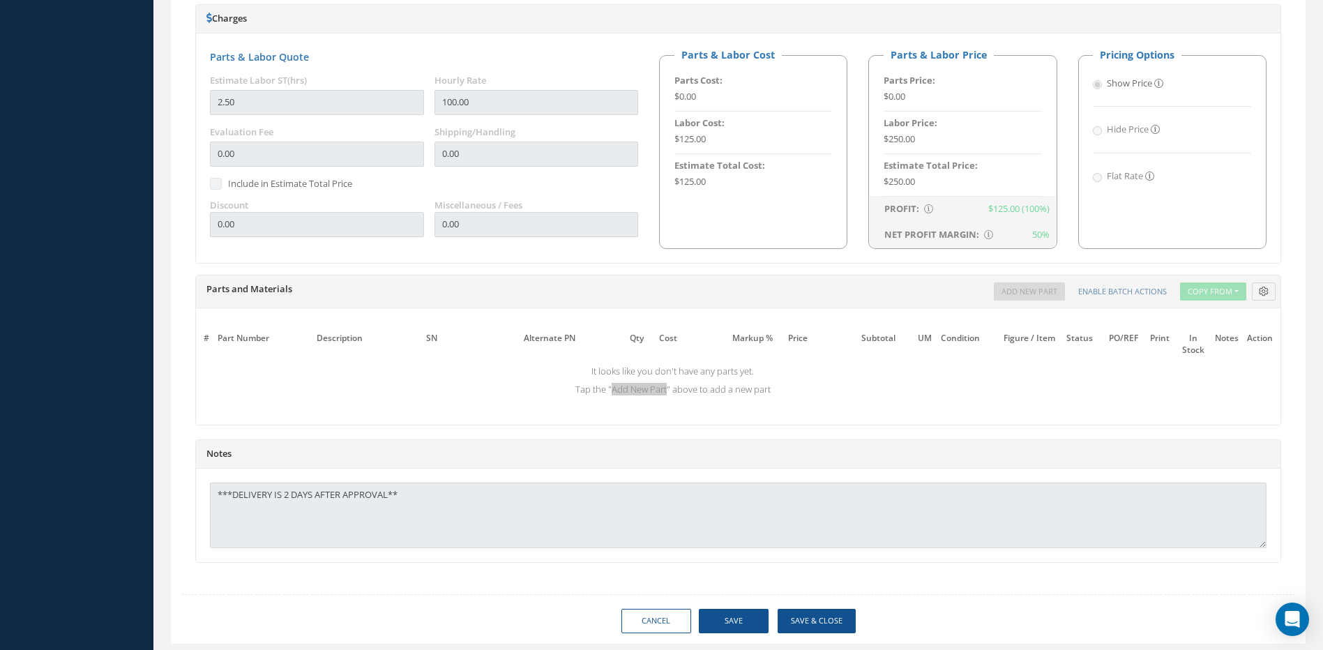
scroll to position [855, 0]
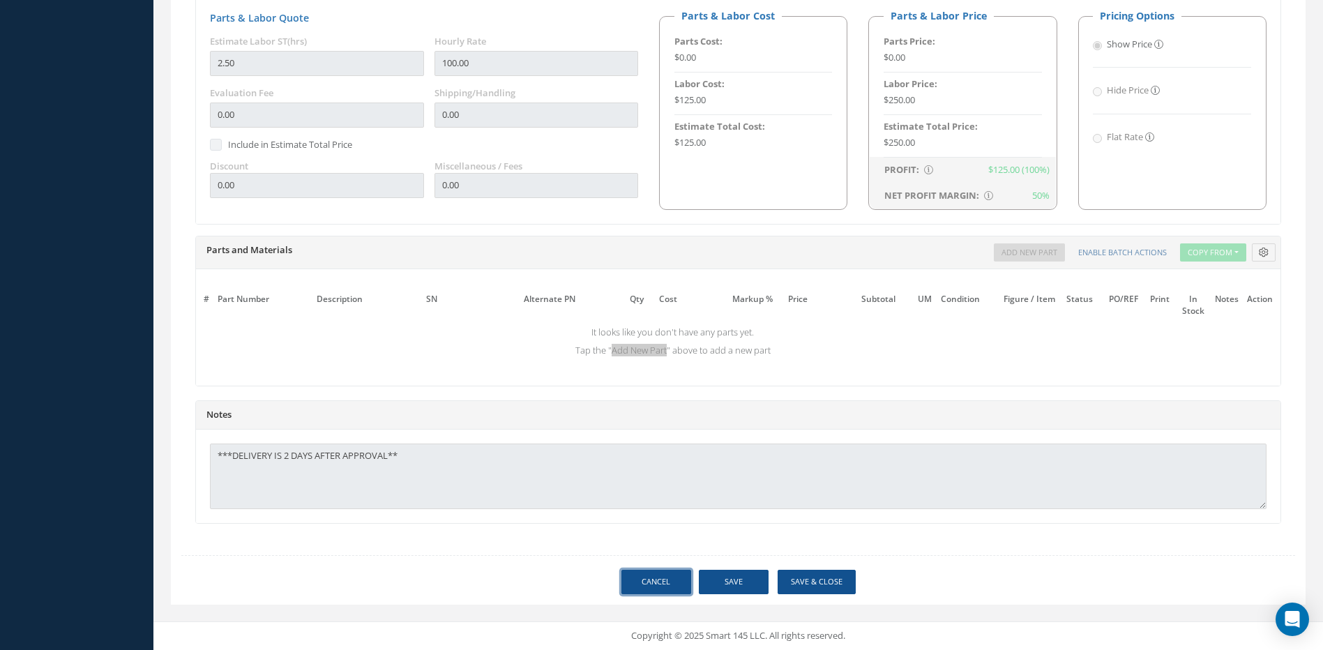
click at [645, 584] on link "Cancel" at bounding box center [657, 582] width 70 height 24
select select "25"
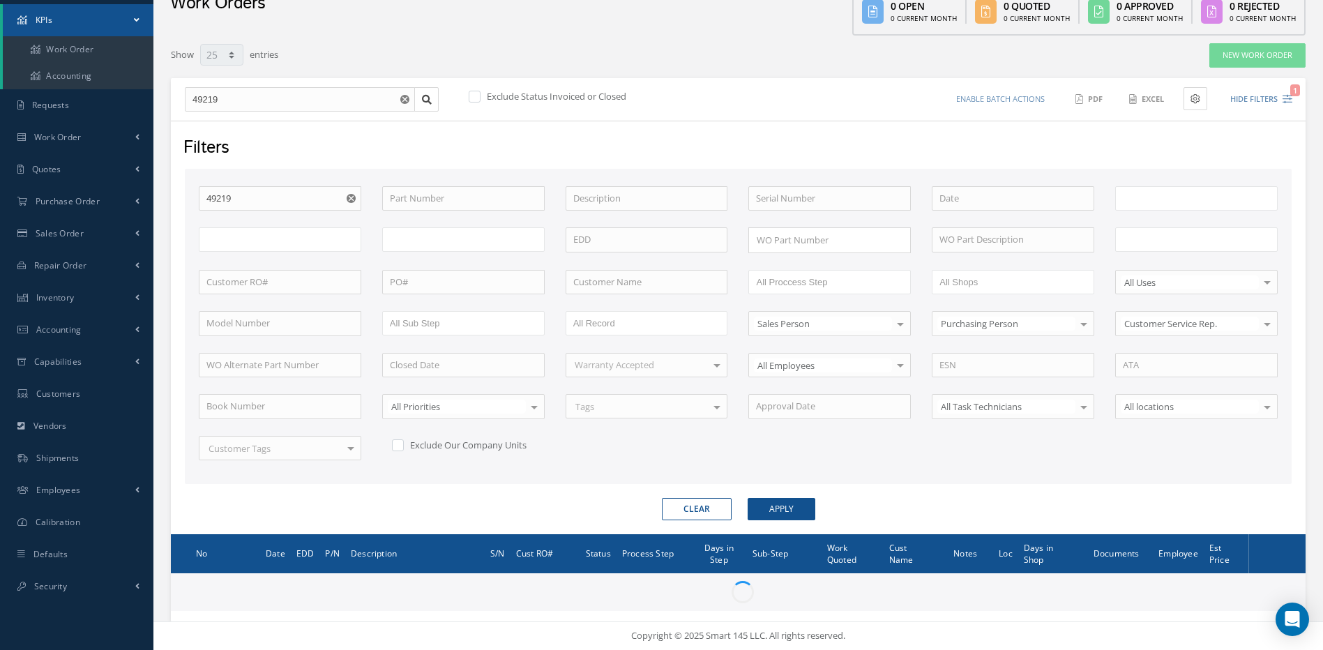
scroll to position [70, 0]
type input "All Work Request"
type input "All Work Performed"
type input "All Status"
type input "WO Part Status"
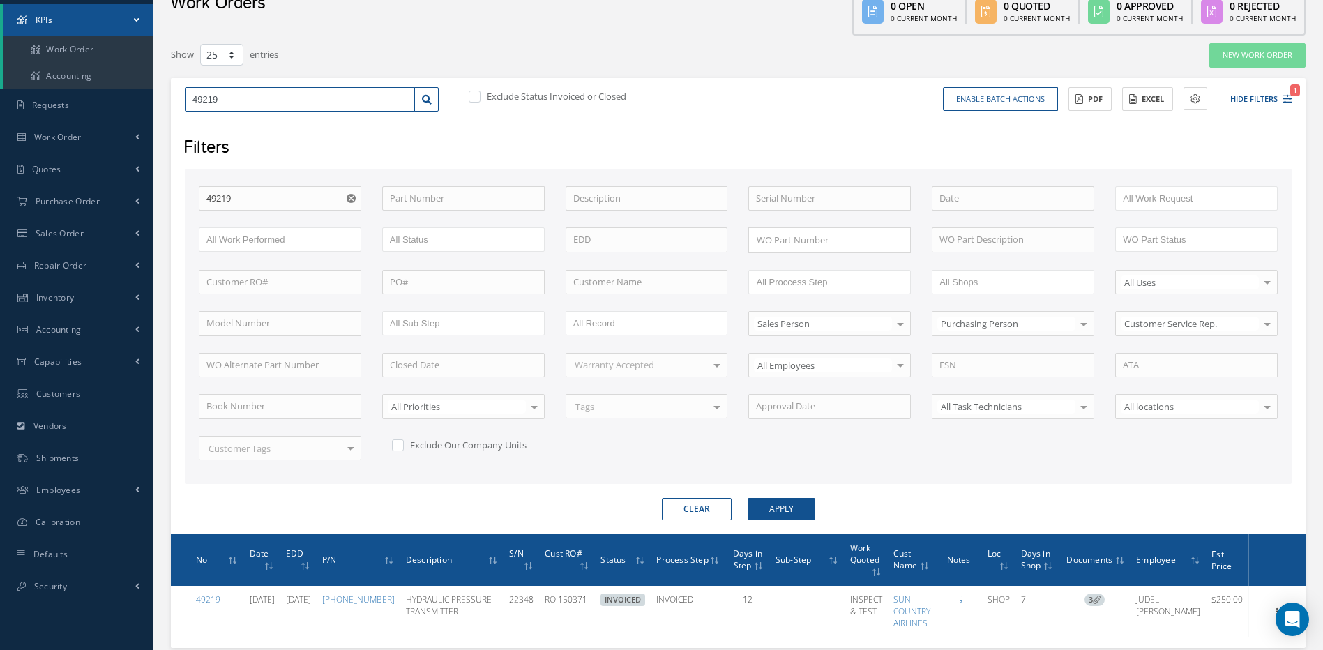
click at [223, 98] on input "49219" at bounding box center [300, 99] width 230 height 25
type input "4921"
type input "492"
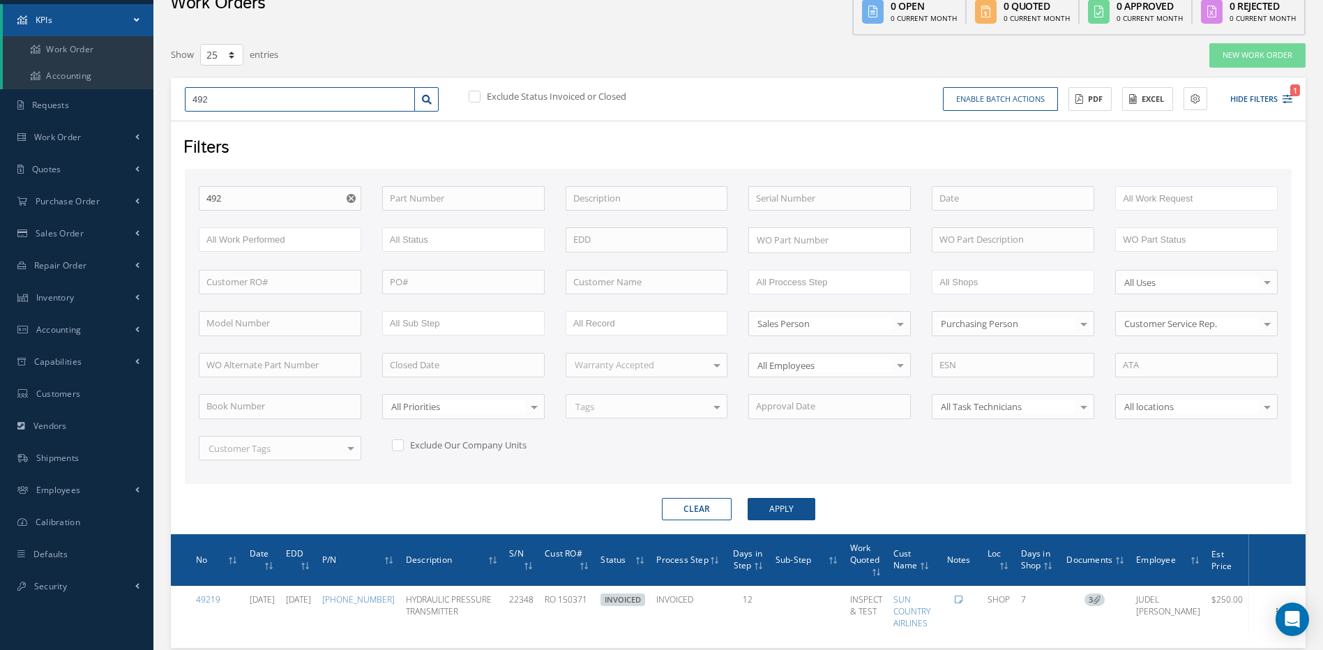
type input "49"
type input "493"
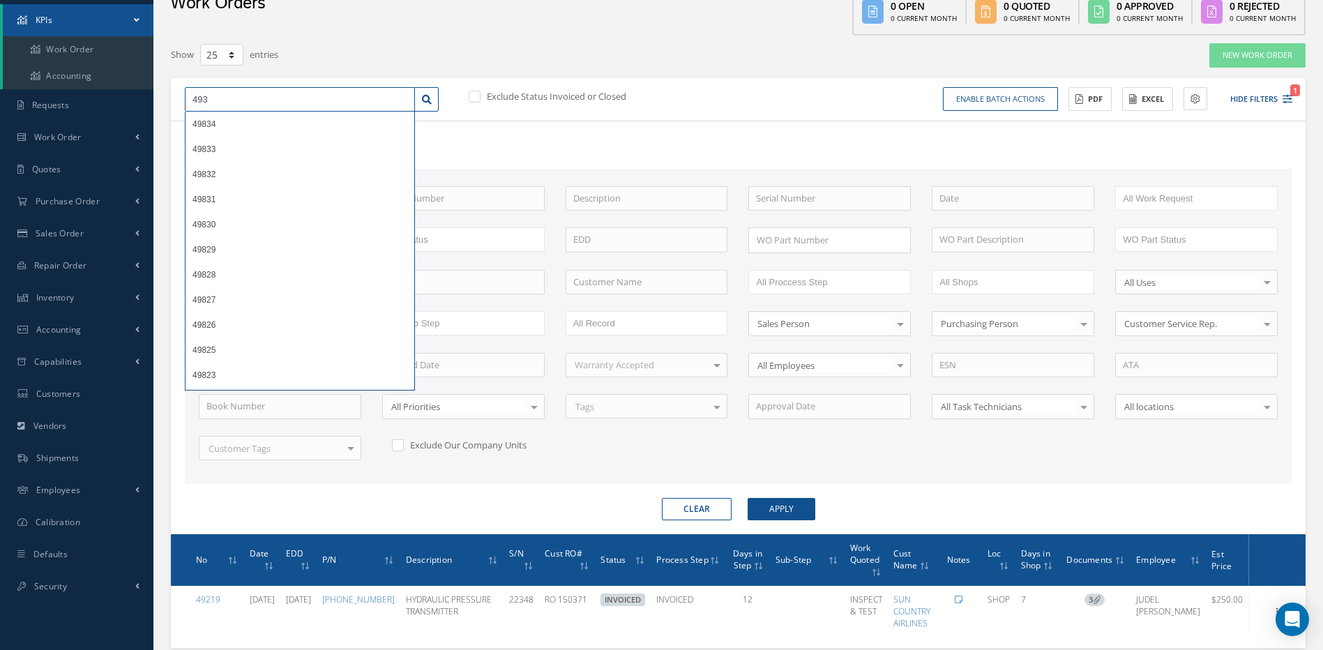
type input "4930"
type input "49302"
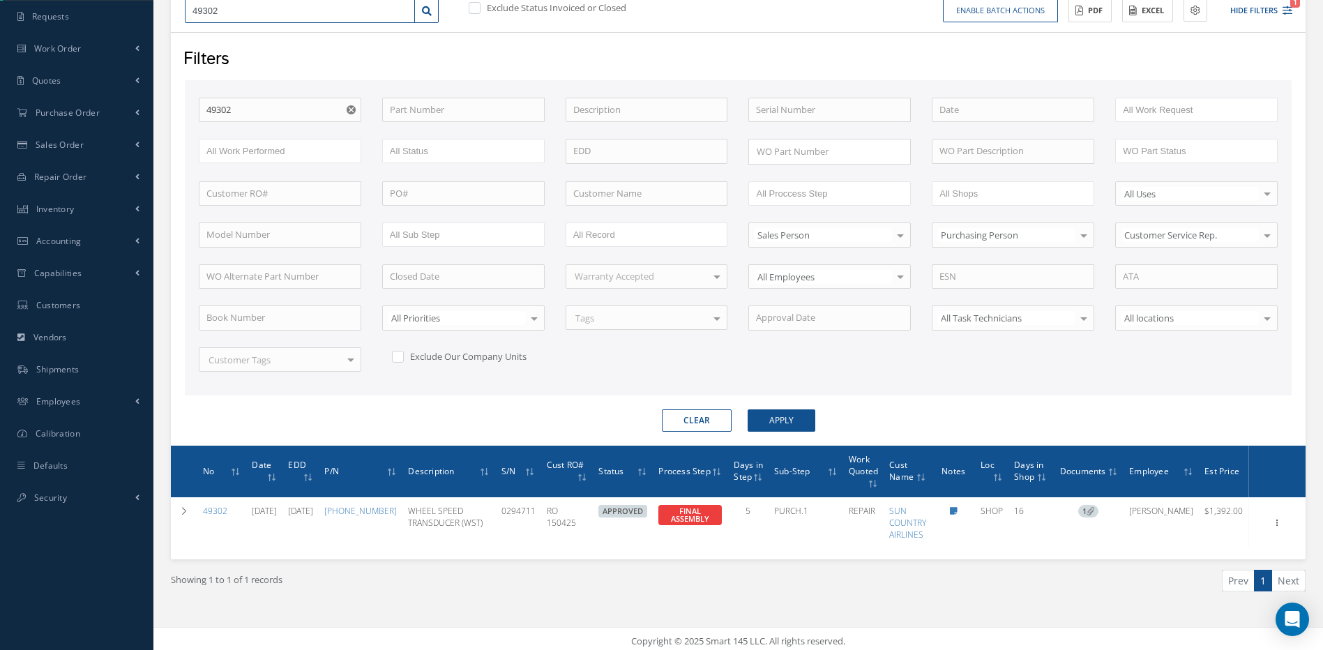
scroll to position [164, 0]
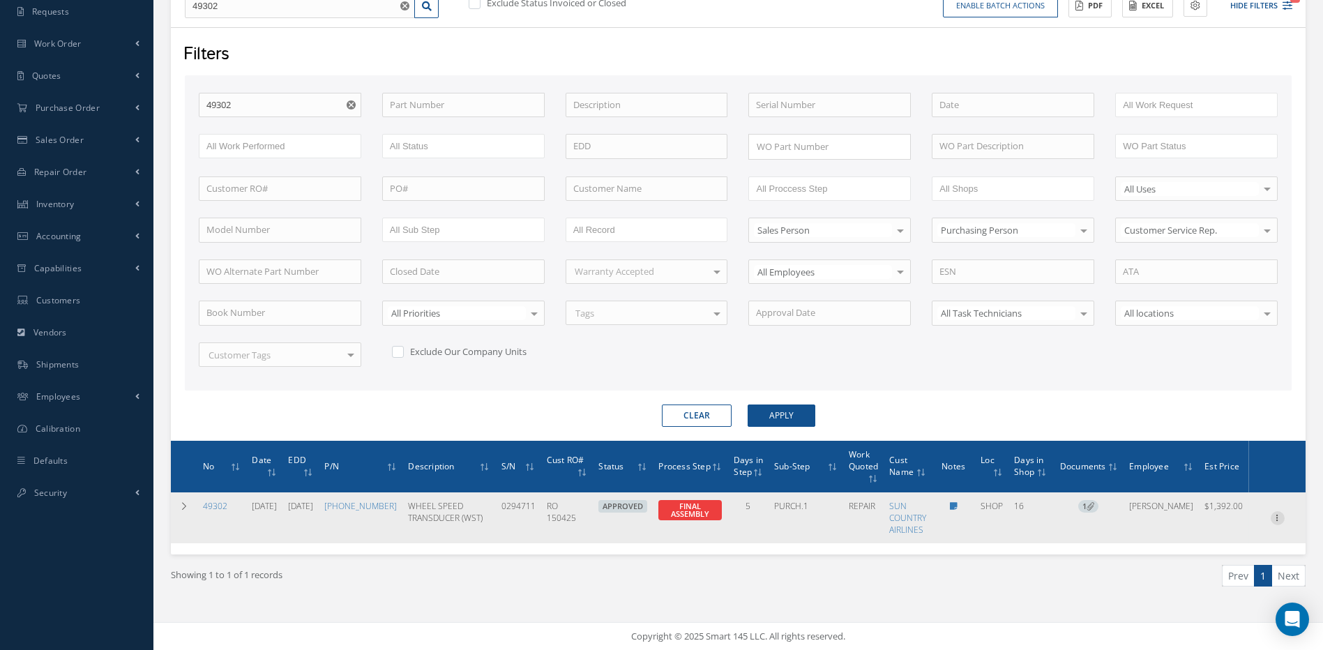
click at [1277, 516] on icon at bounding box center [1278, 516] width 14 height 11
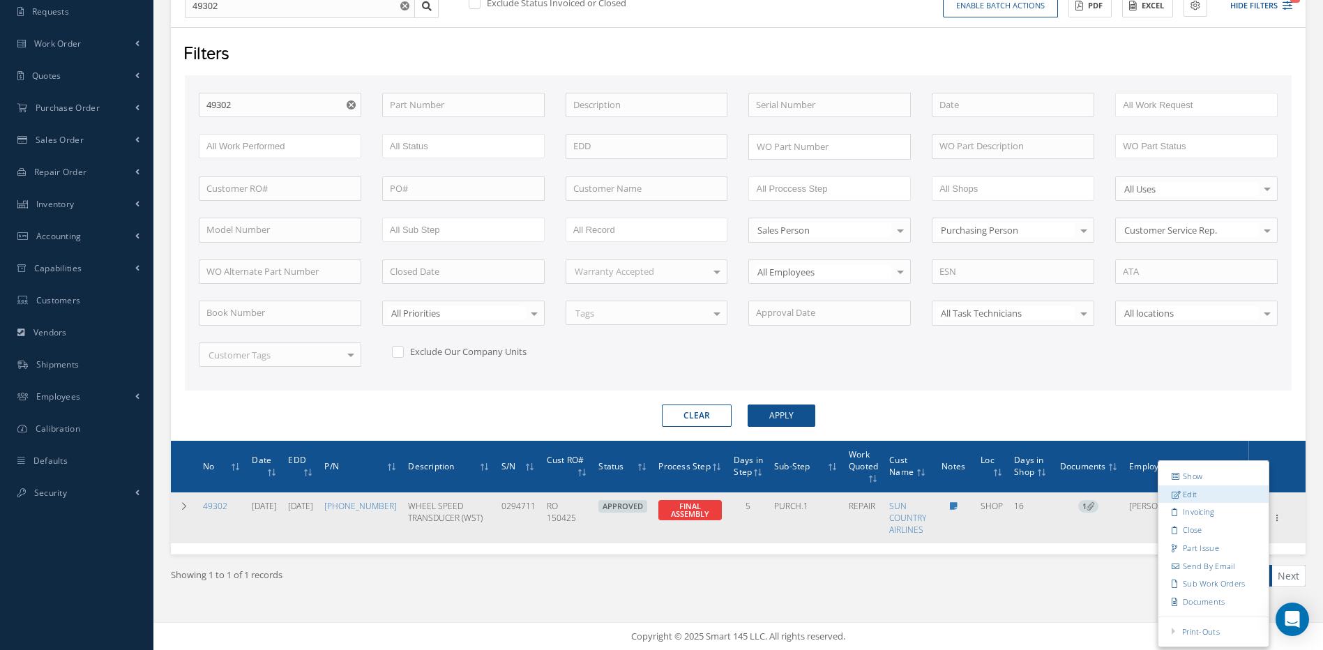
click at [1183, 496] on link "Edit" at bounding box center [1214, 494] width 110 height 18
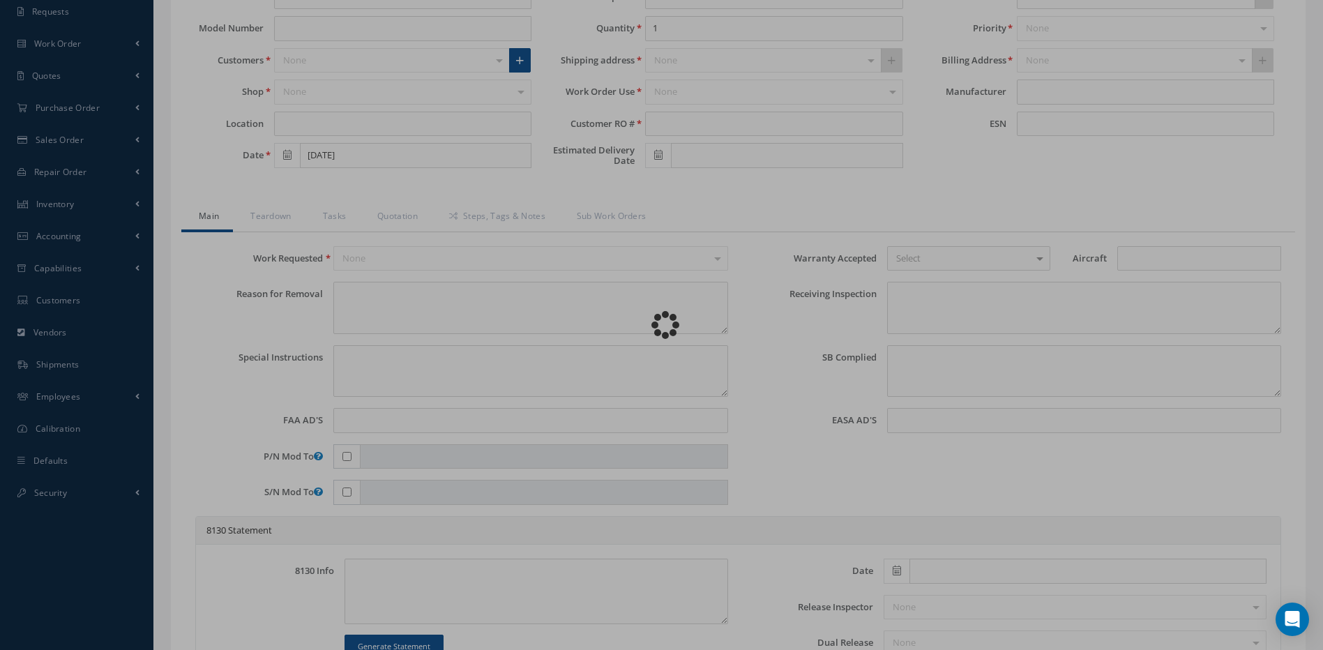
type input "140-025-2"
type input "SHOP"
type input "[DATE]"
type input "WHEEL SPEED TRANSDUCER (WST)"
type input "RO 150425"
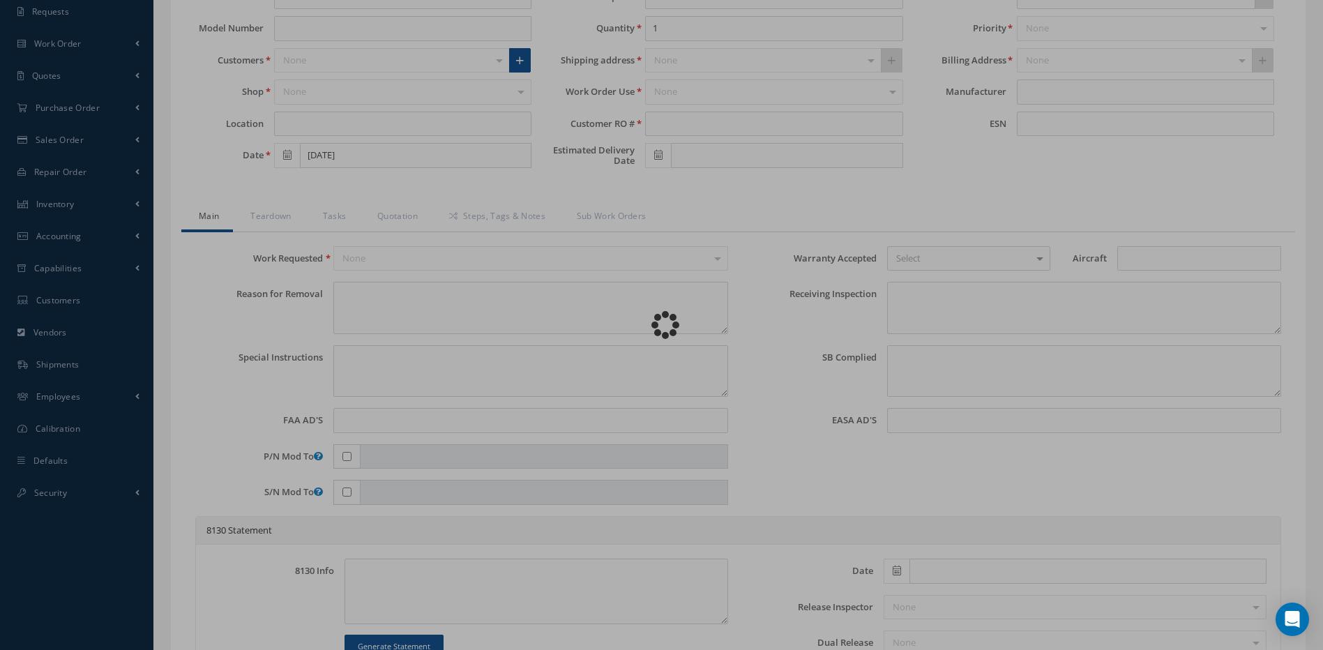
type input "10/01/2025"
type input "0294711"
type textarea "ANTISKID INOP LIGHT CAME ON AFTER TAKEOFF #2 TRASDUCER FAULT ON AACU"
type textarea "PLEASE SEE R.O. FOR DETAILS"
type textarea "NO VISUAL DAMAGE"
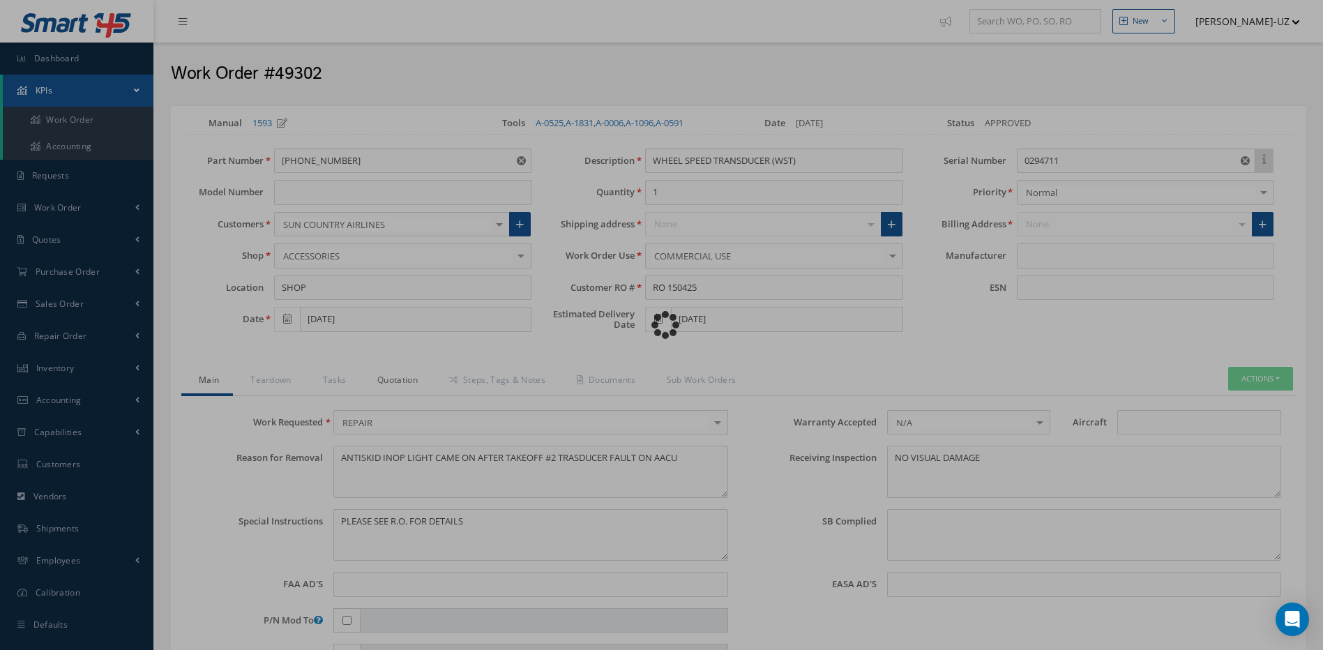
click at [403, 374] on link "Quotation" at bounding box center [396, 381] width 72 height 29
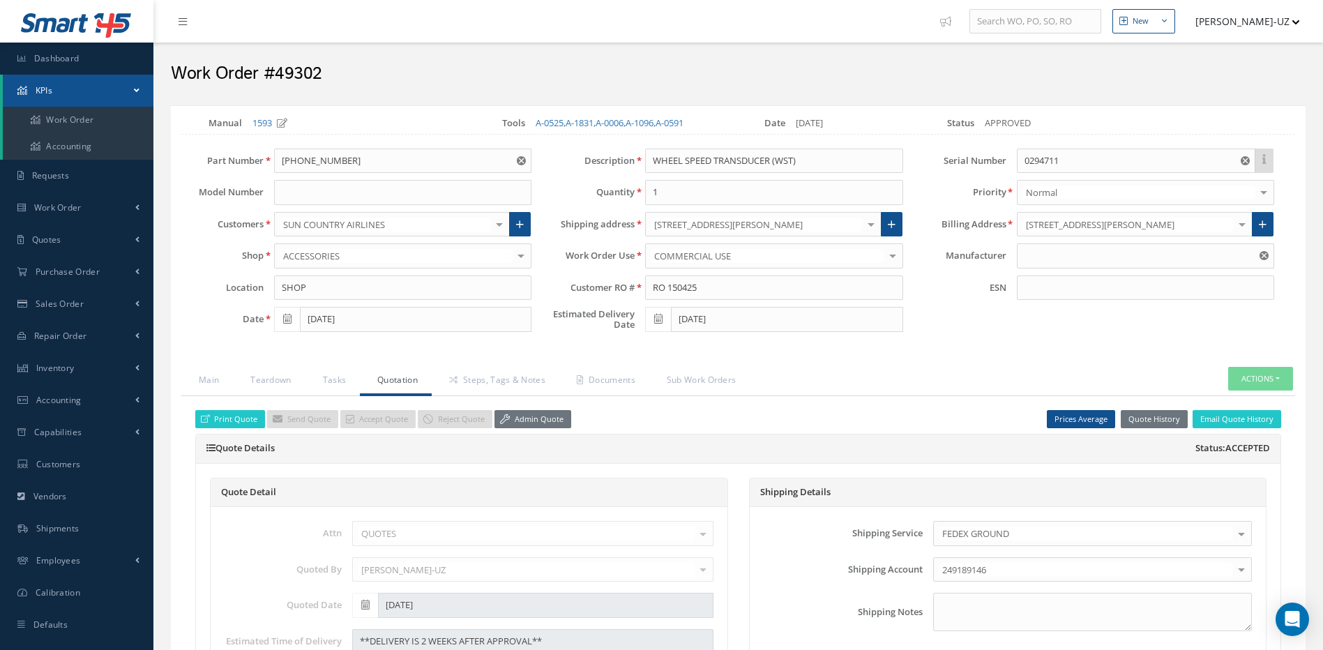
type input "CRANE AEROSPACE & ELECTRONICS"
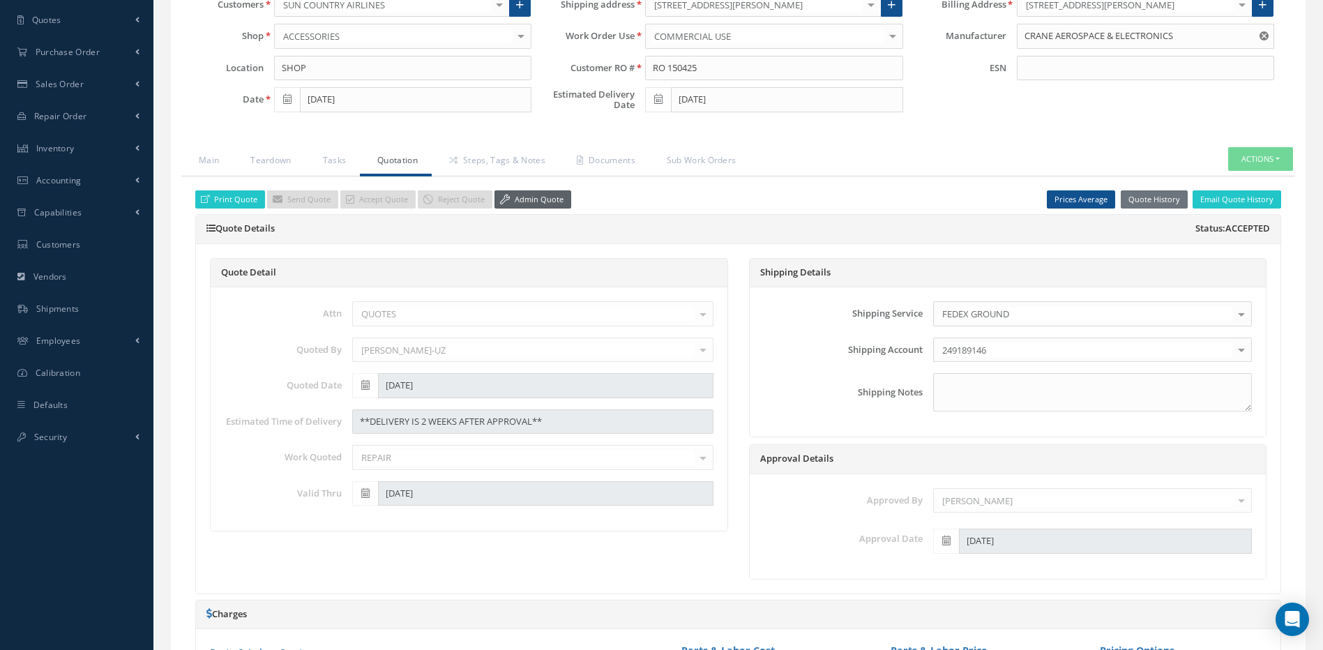
scroll to position [209, 0]
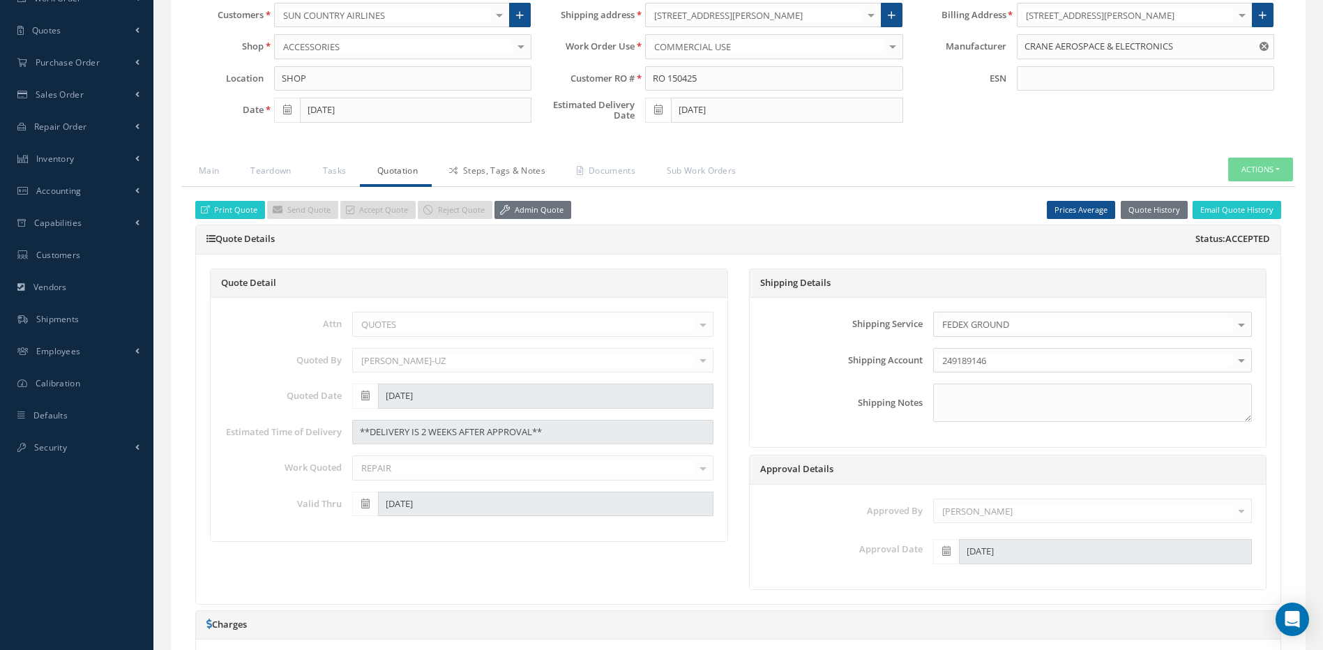
click at [506, 165] on link "Steps, Tags & Notes" at bounding box center [496, 172] width 128 height 29
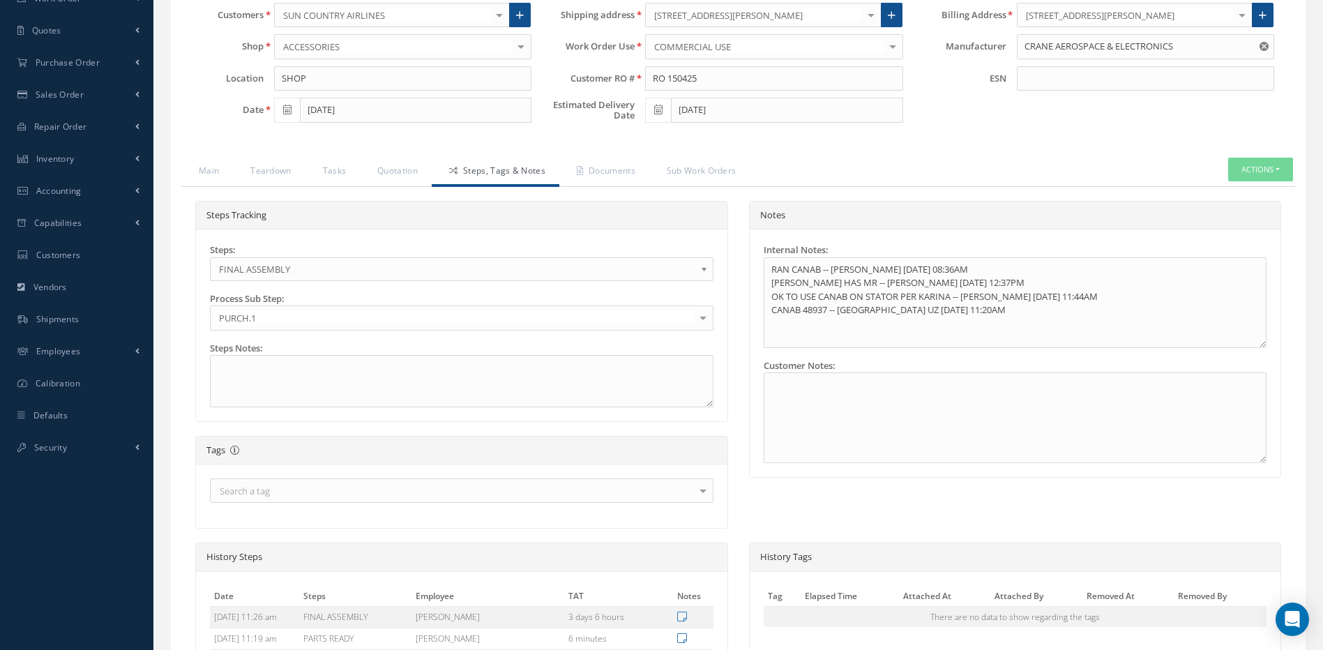
scroll to position [556, 0]
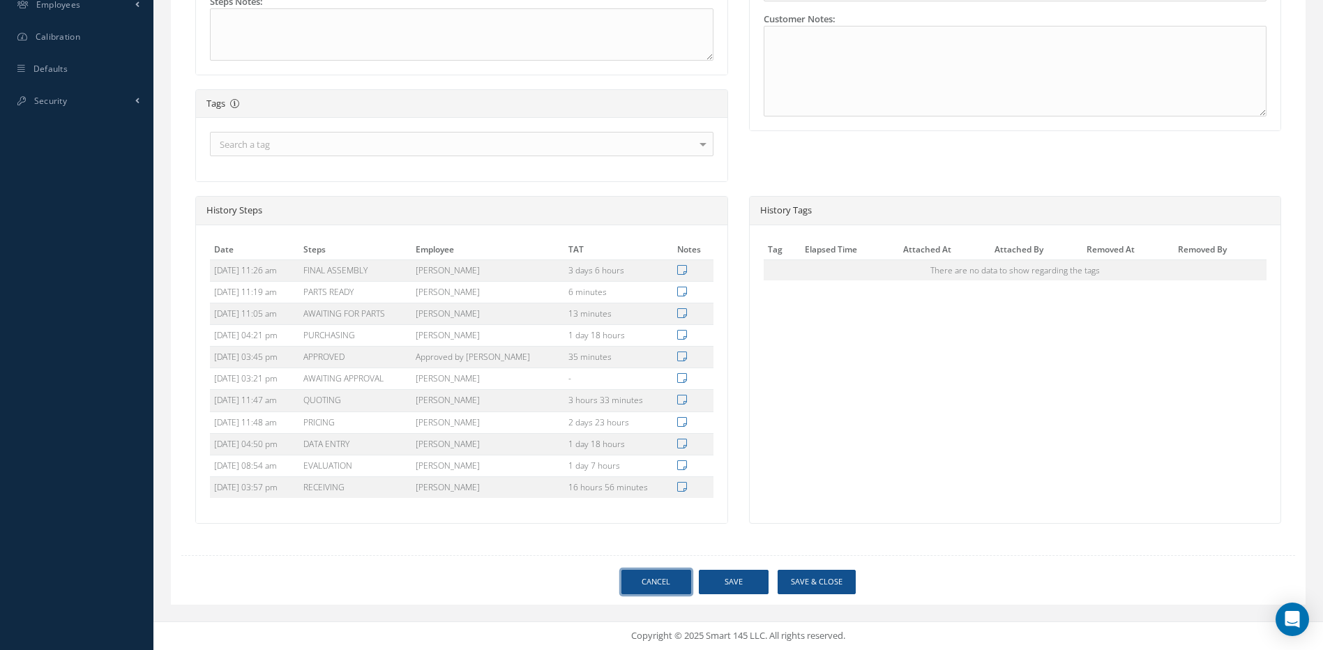
click at [658, 584] on link "Cancel" at bounding box center [657, 582] width 70 height 24
select select "25"
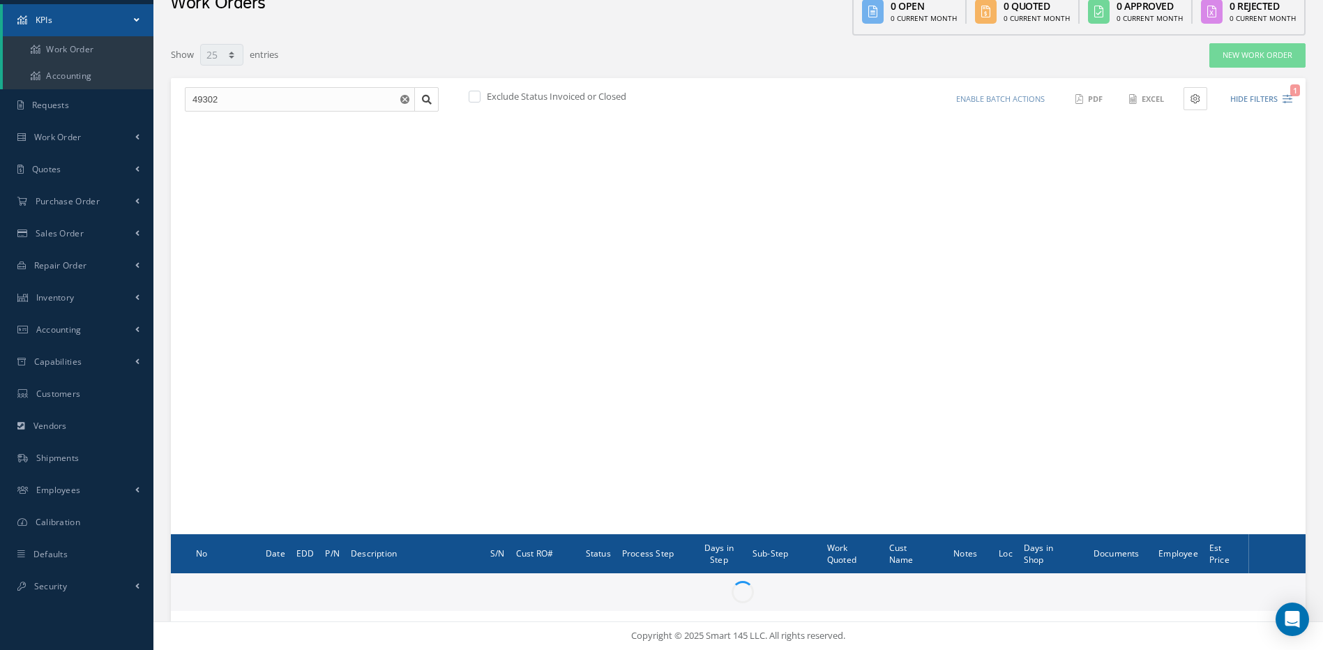
scroll to position [70, 0]
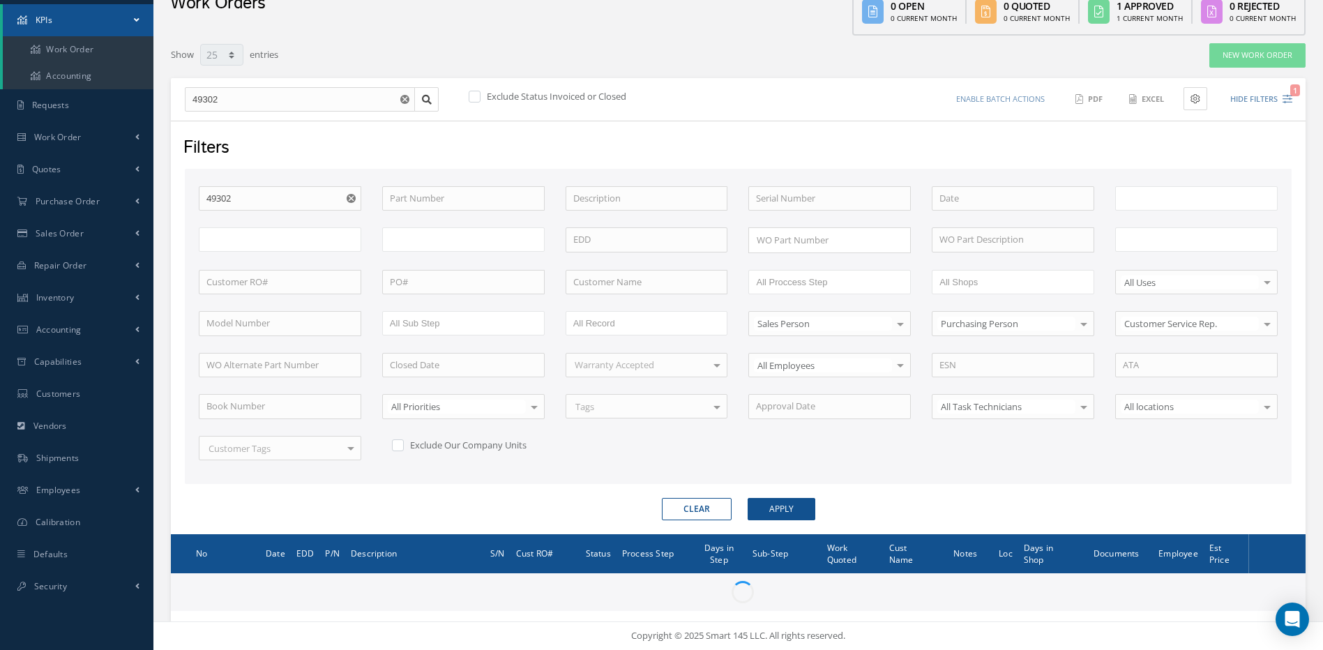
type input "All Work Request"
type input "All Work Performed"
type input "All Status"
type input "WO Part Status"
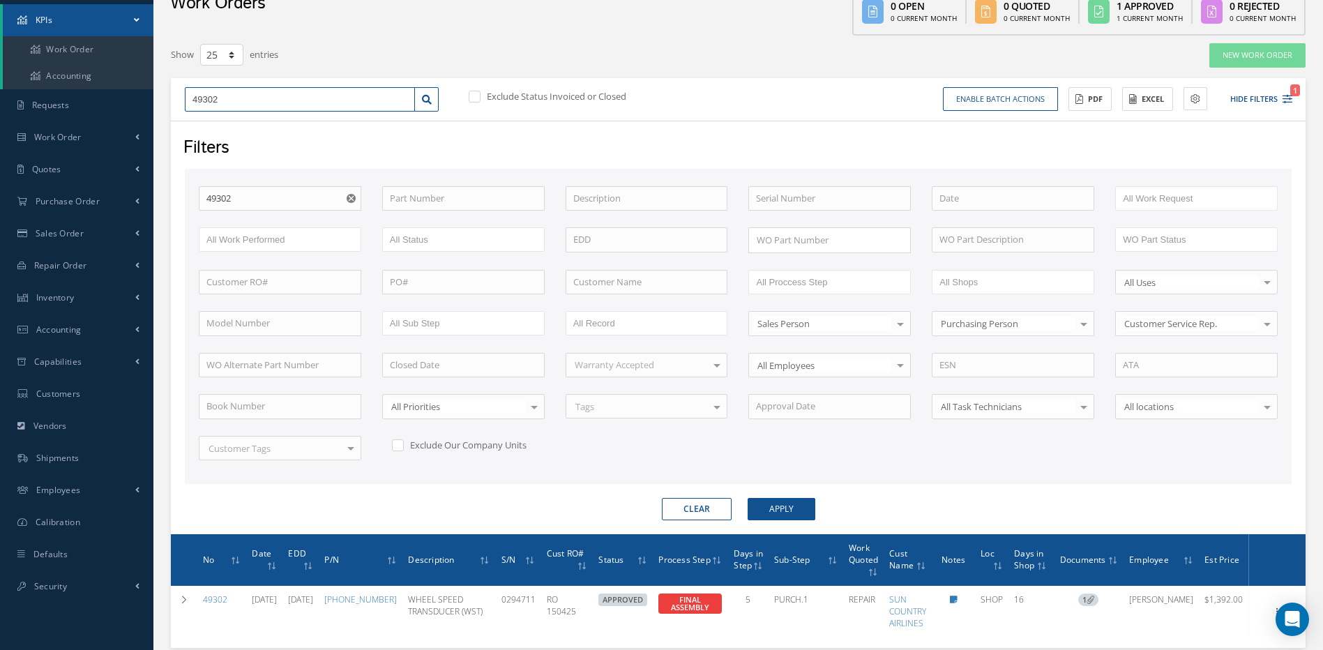
click at [239, 102] on input "49302" at bounding box center [300, 99] width 230 height 25
type input "4930"
type input "49305"
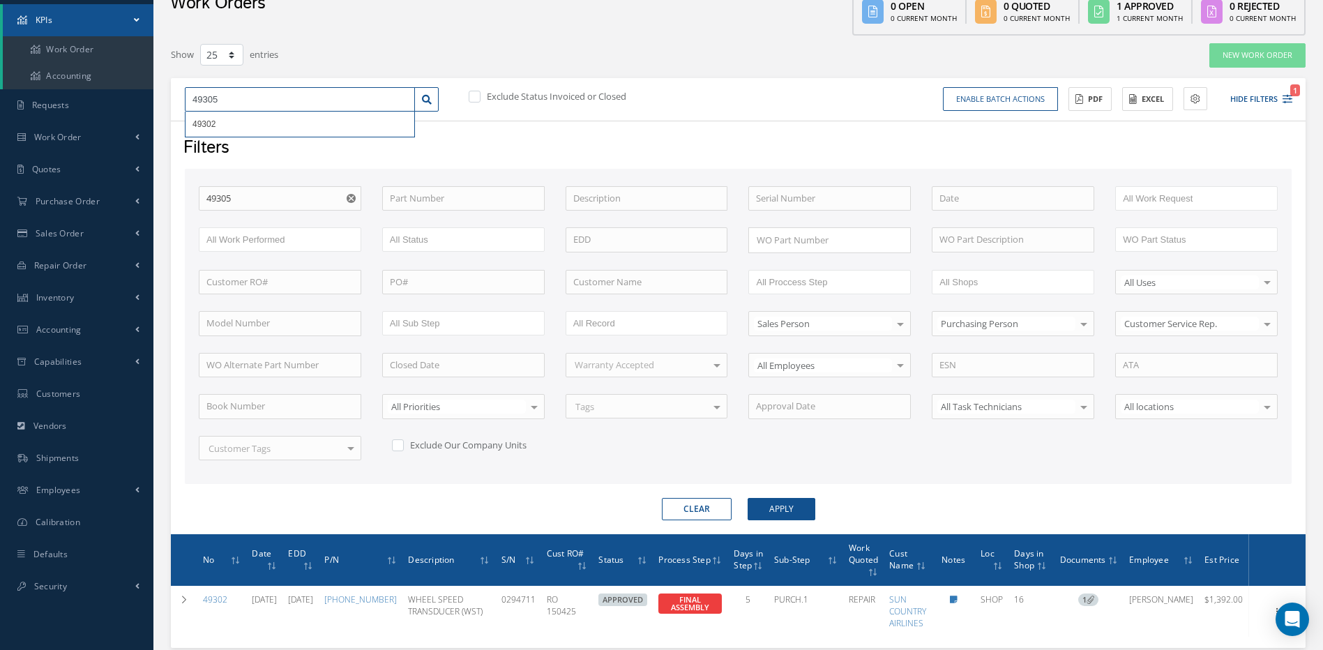
type input "49305"
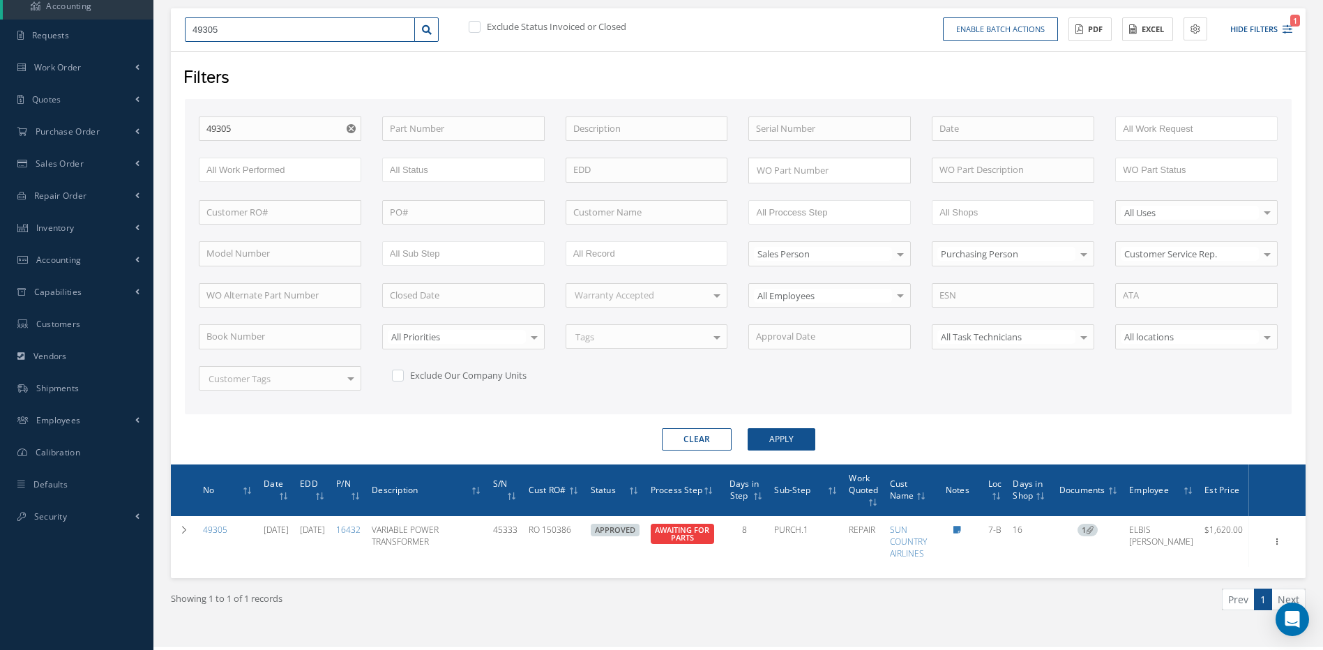
scroll to position [164, 0]
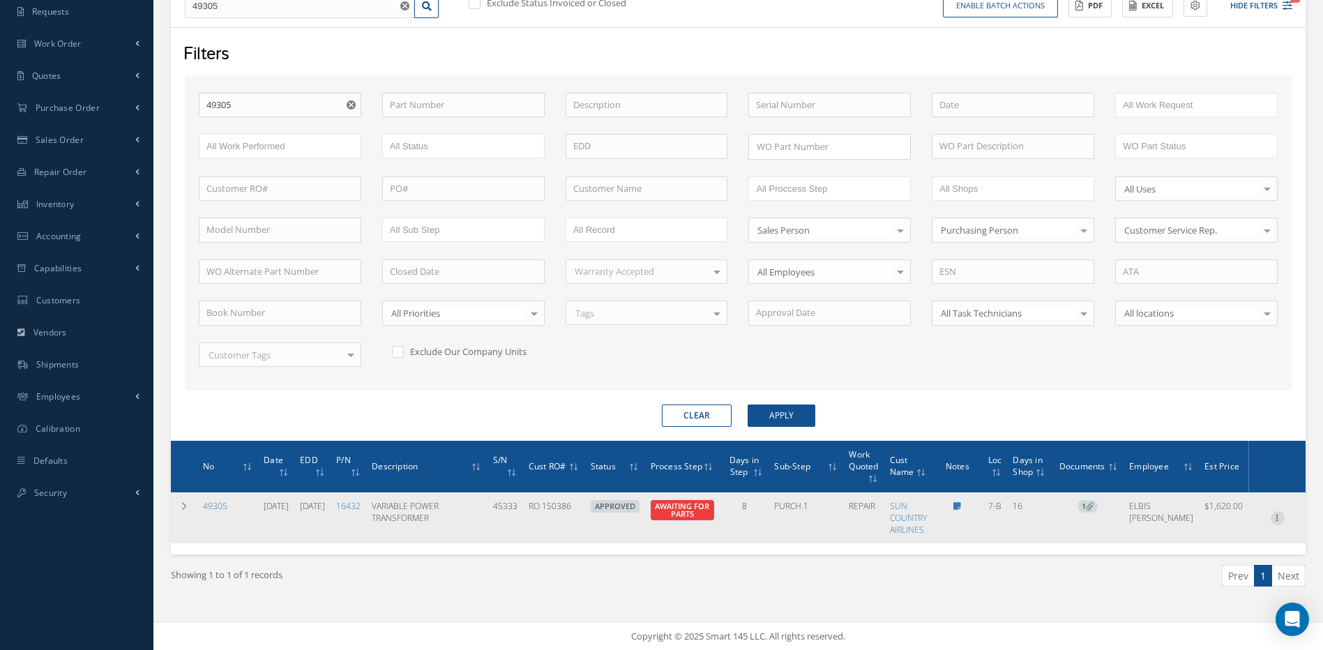
click at [1277, 516] on icon at bounding box center [1278, 516] width 14 height 11
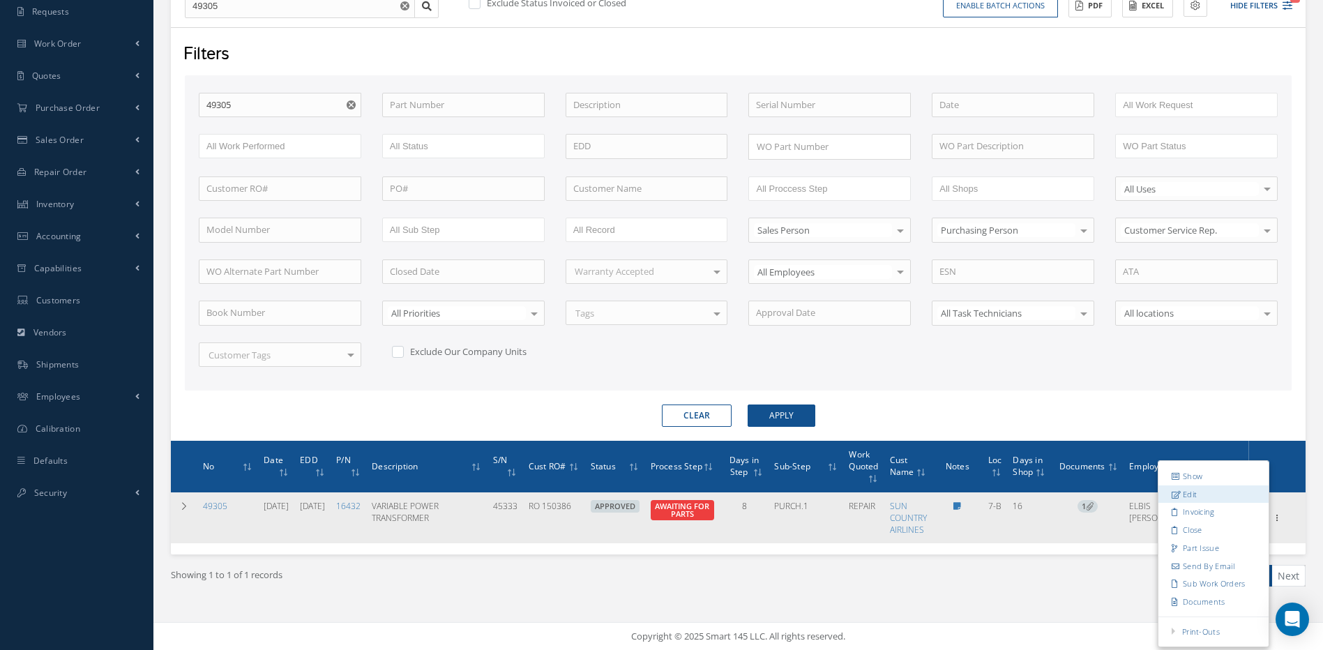
click at [1192, 493] on link "Edit" at bounding box center [1214, 494] width 110 height 18
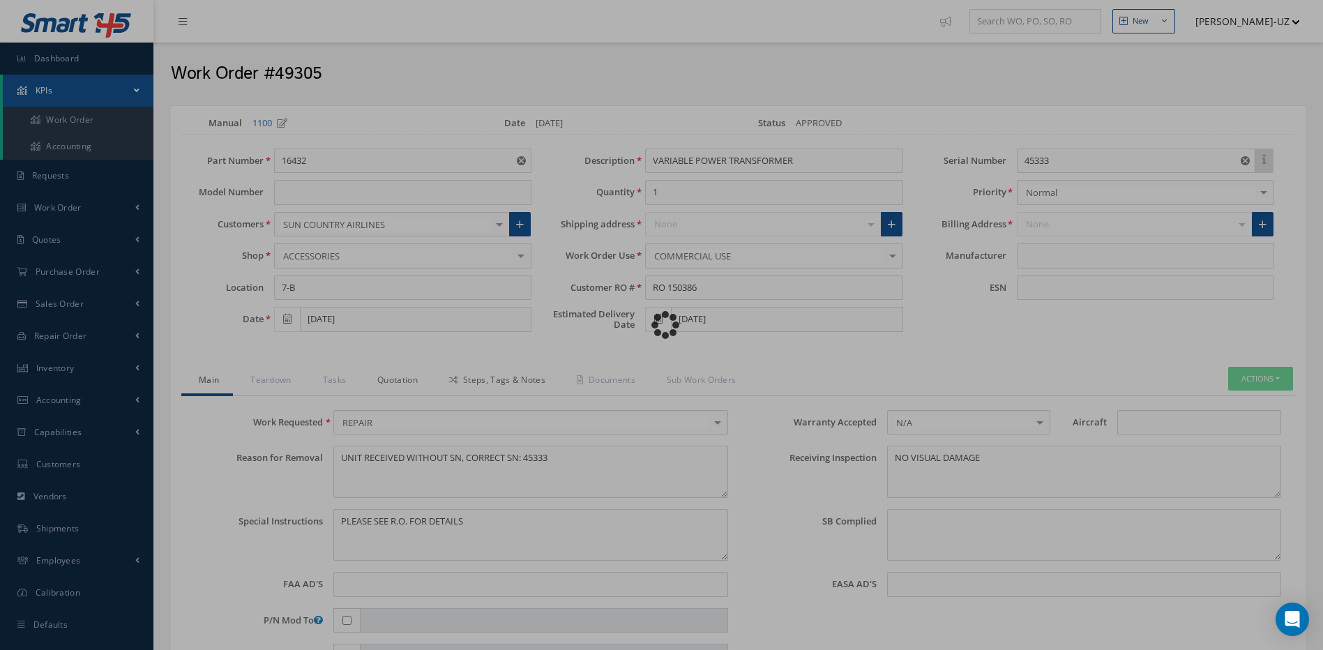
click at [394, 380] on link "Quotation" at bounding box center [396, 381] width 72 height 29
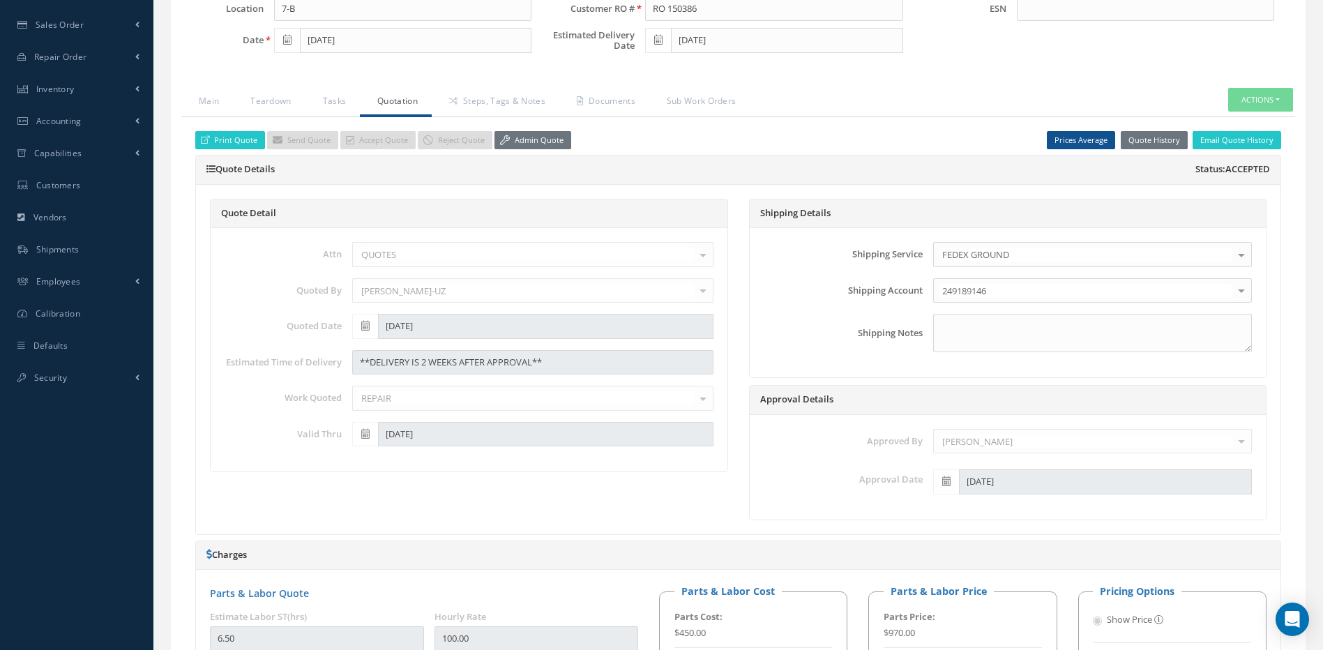
scroll to position [209, 0]
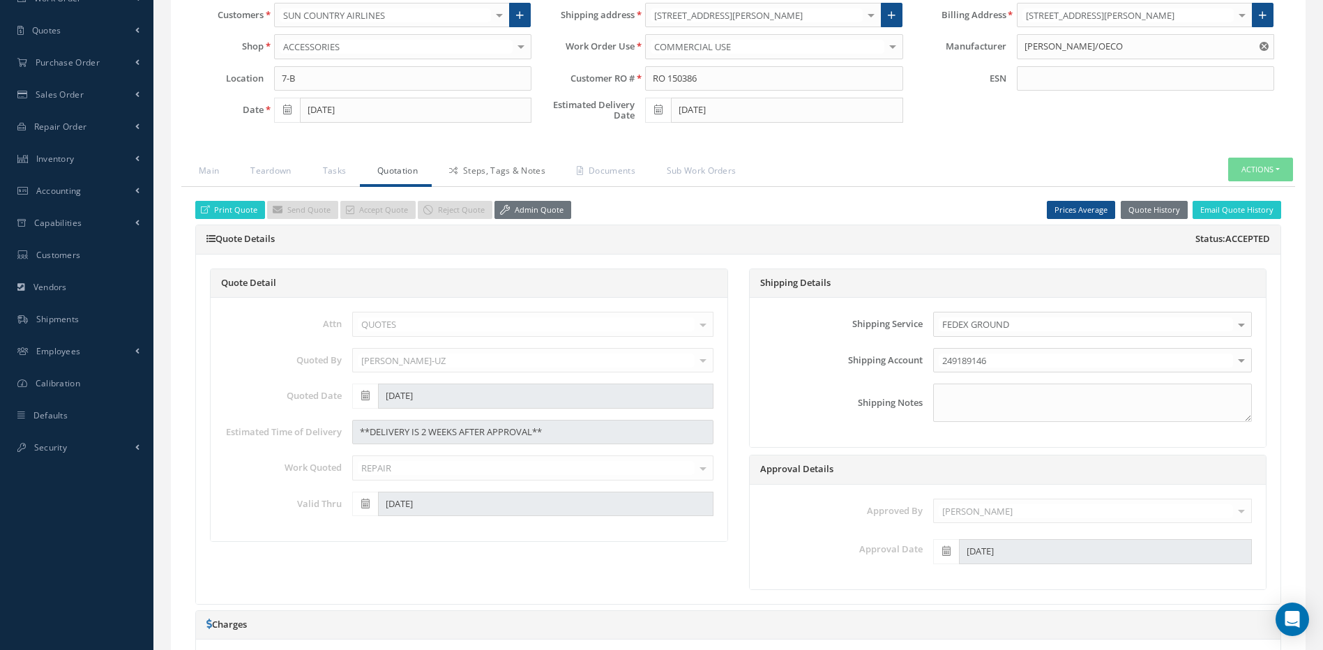
click at [516, 173] on link "Steps, Tags & Notes" at bounding box center [496, 172] width 128 height 29
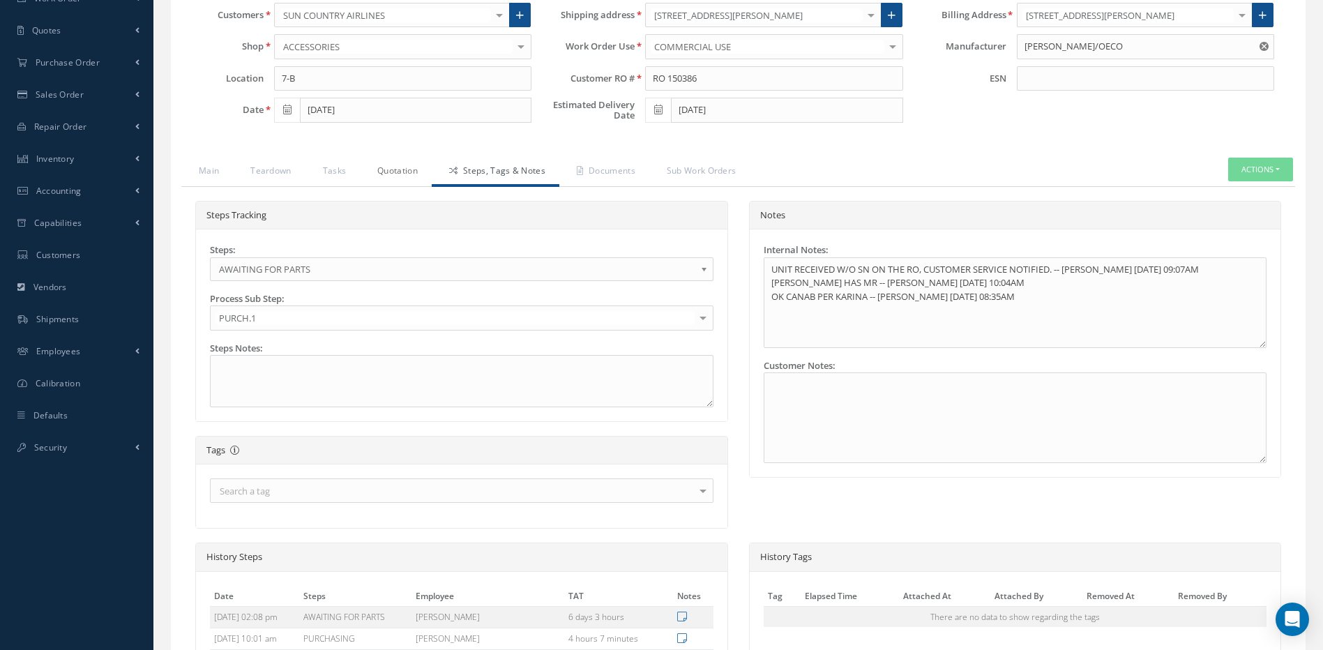
click at [401, 170] on link "Quotation" at bounding box center [396, 172] width 72 height 29
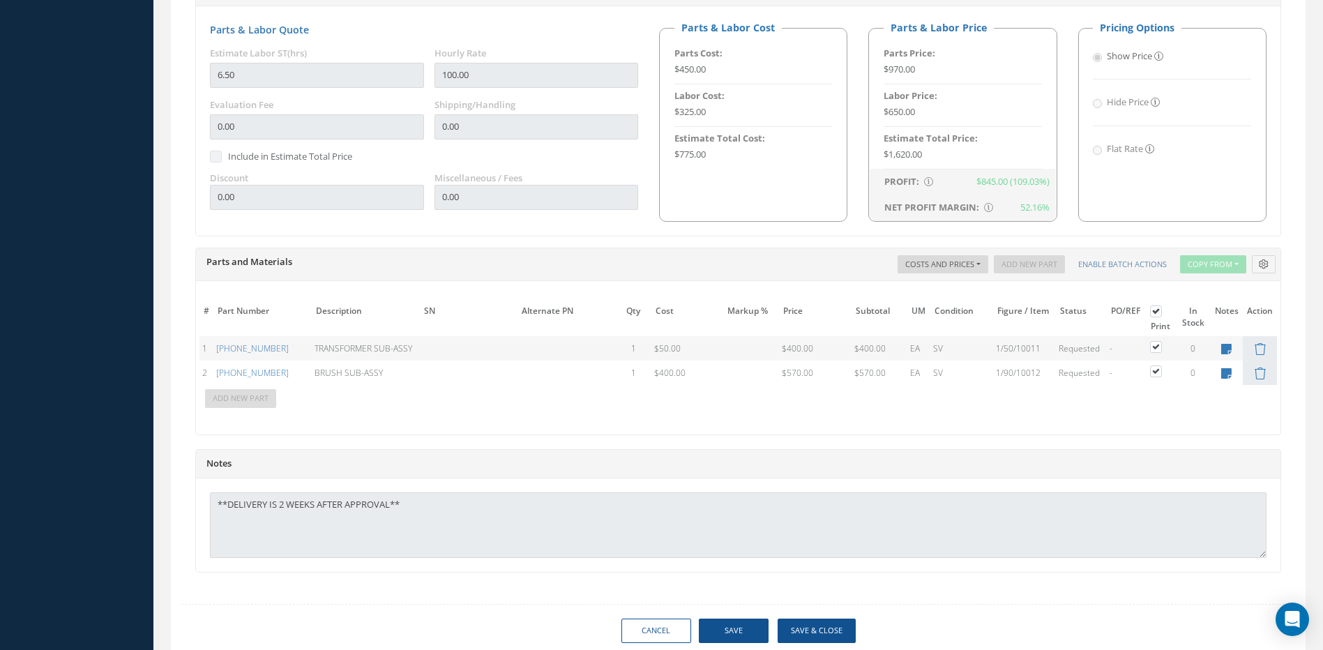
scroll to position [892, 0]
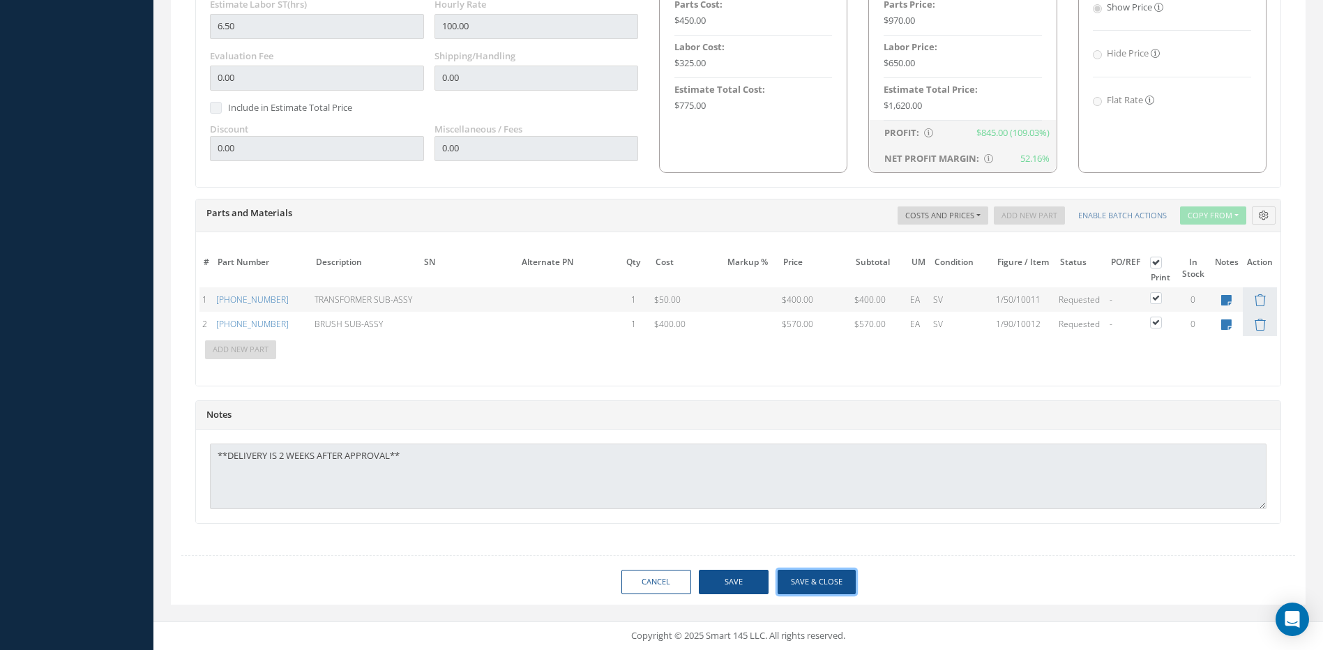
click at [825, 578] on button "Save & Close" at bounding box center [817, 582] width 78 height 24
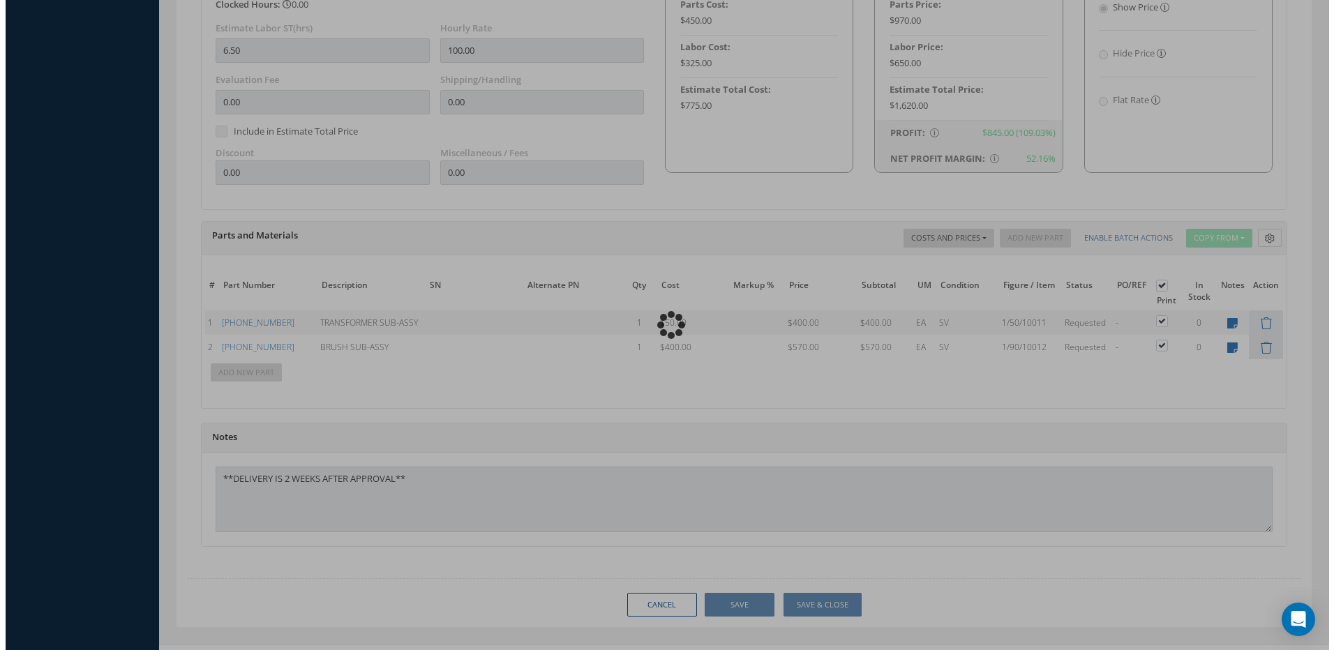
scroll to position [914, 0]
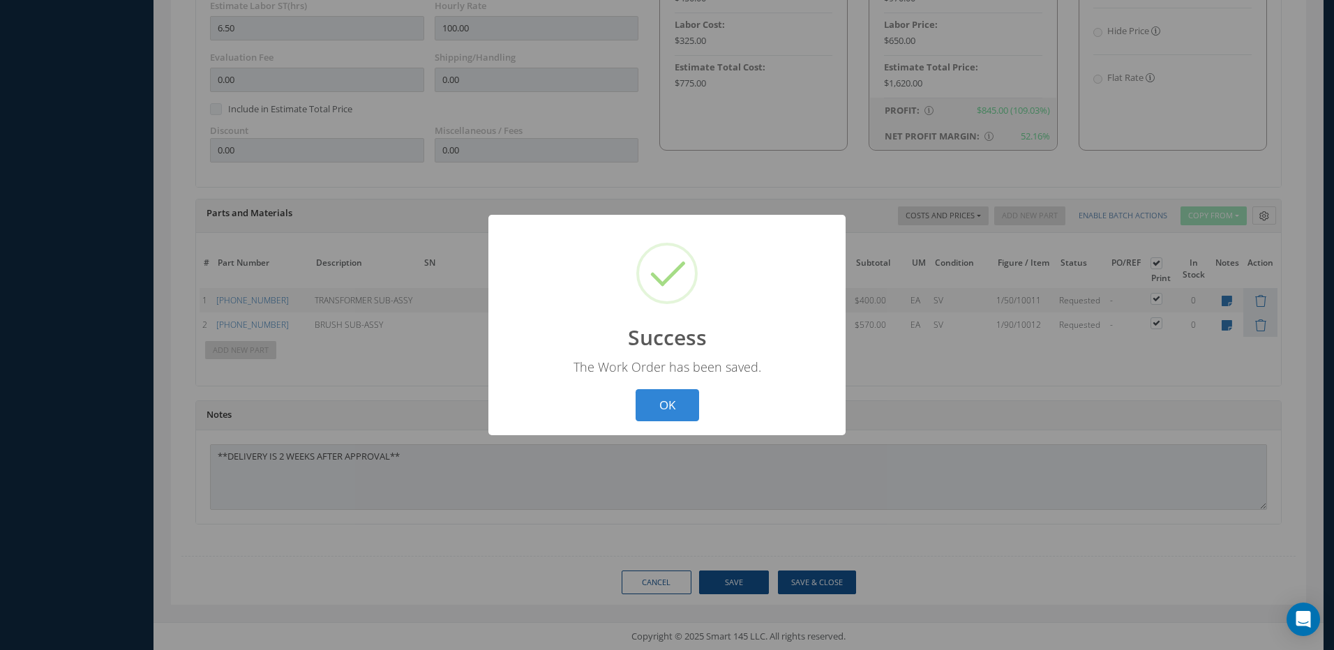
click at [656, 400] on button "OK" at bounding box center [667, 405] width 63 height 33
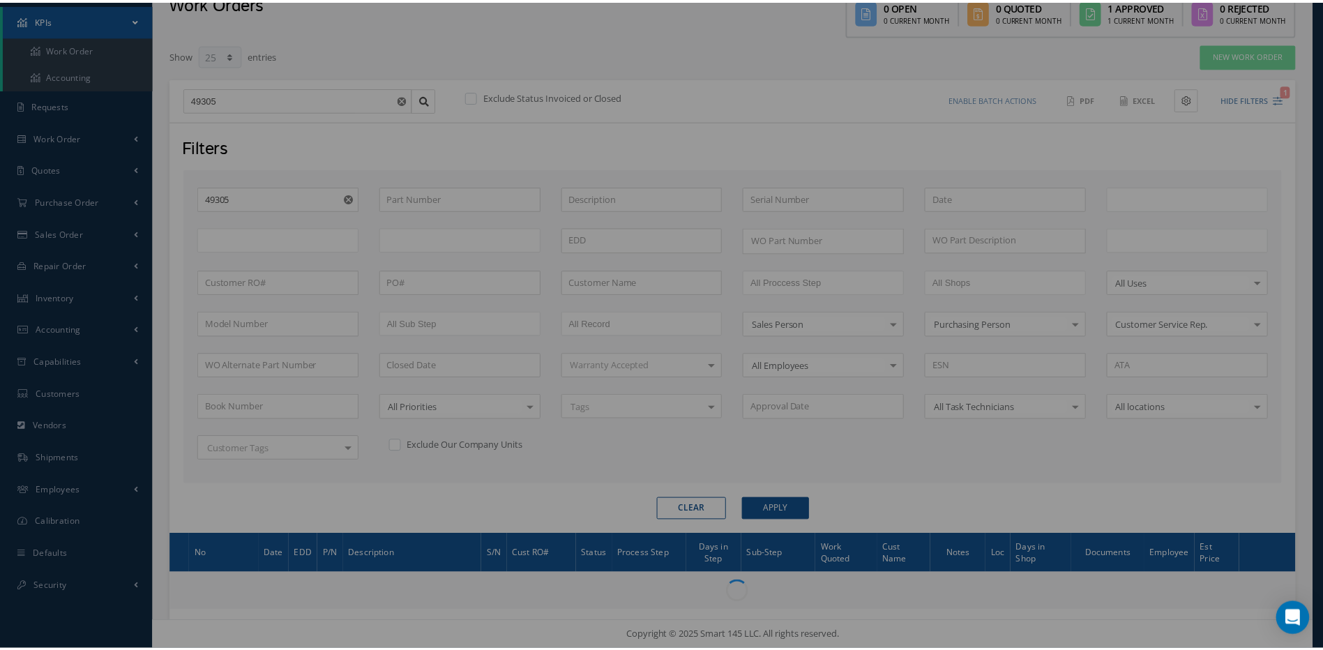
scroll to position [70, 0]
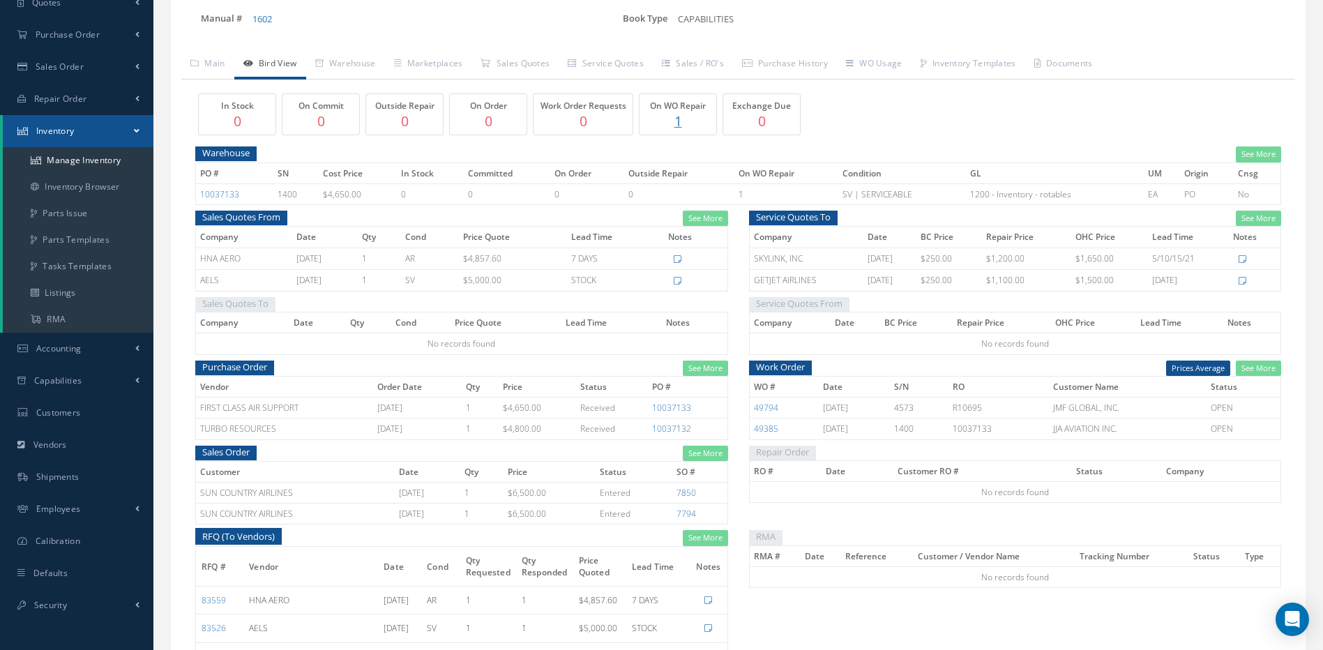
scroll to position [209, 0]
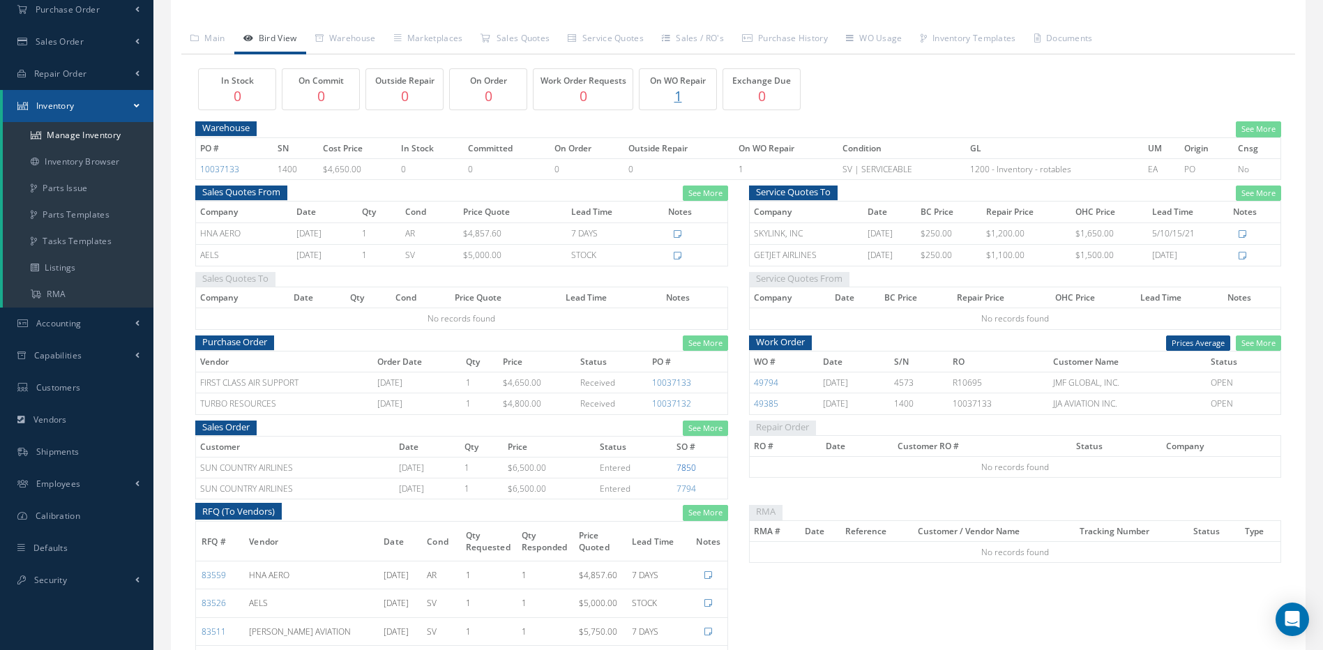
click at [690, 467] on link "7850" at bounding box center [687, 468] width 20 height 12
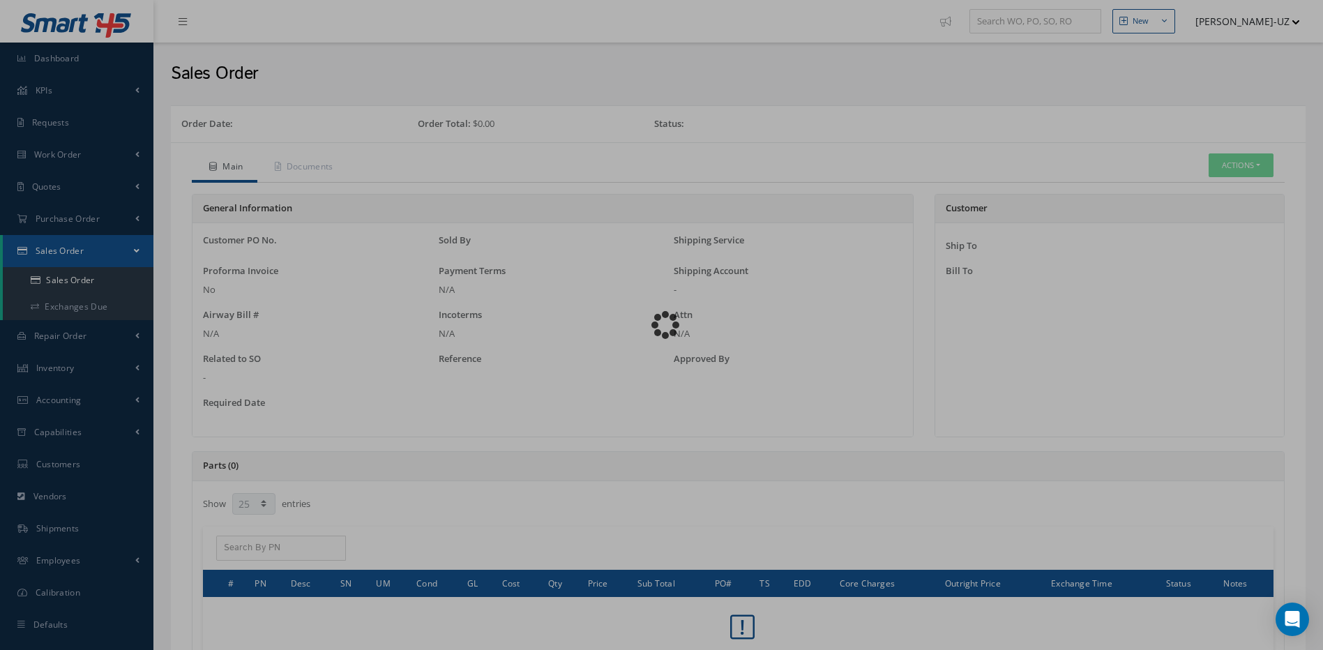
select select "25"
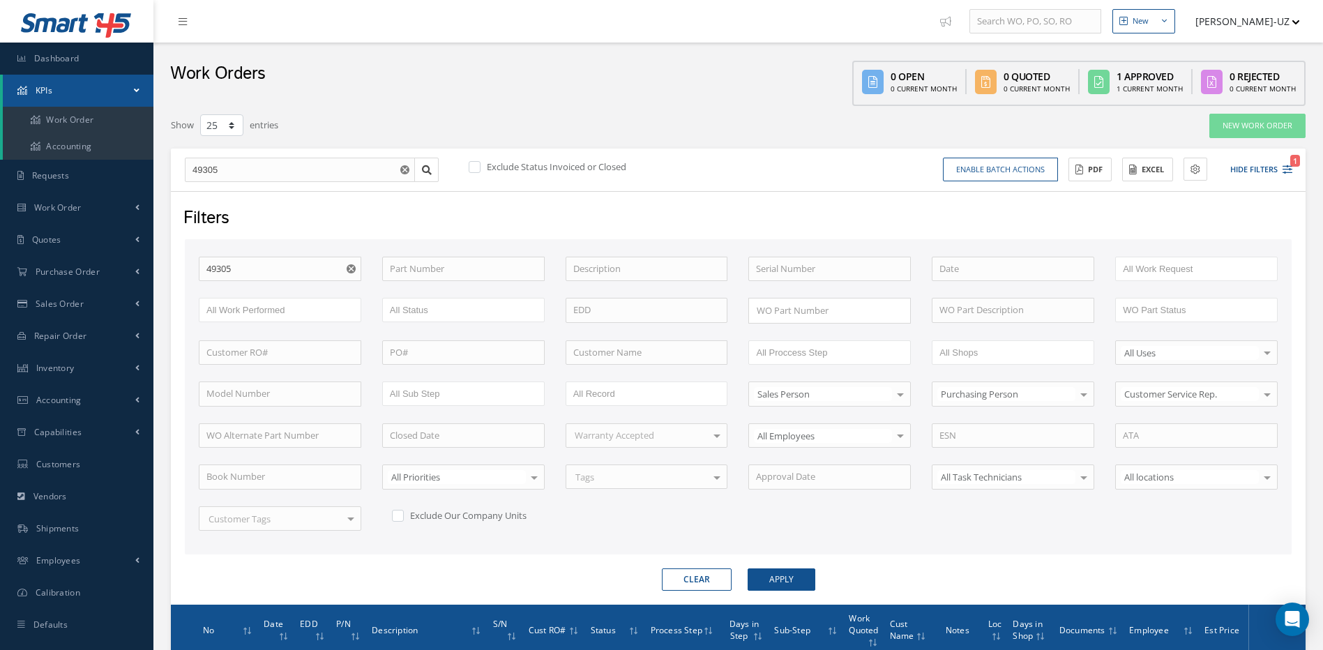
select select "25"
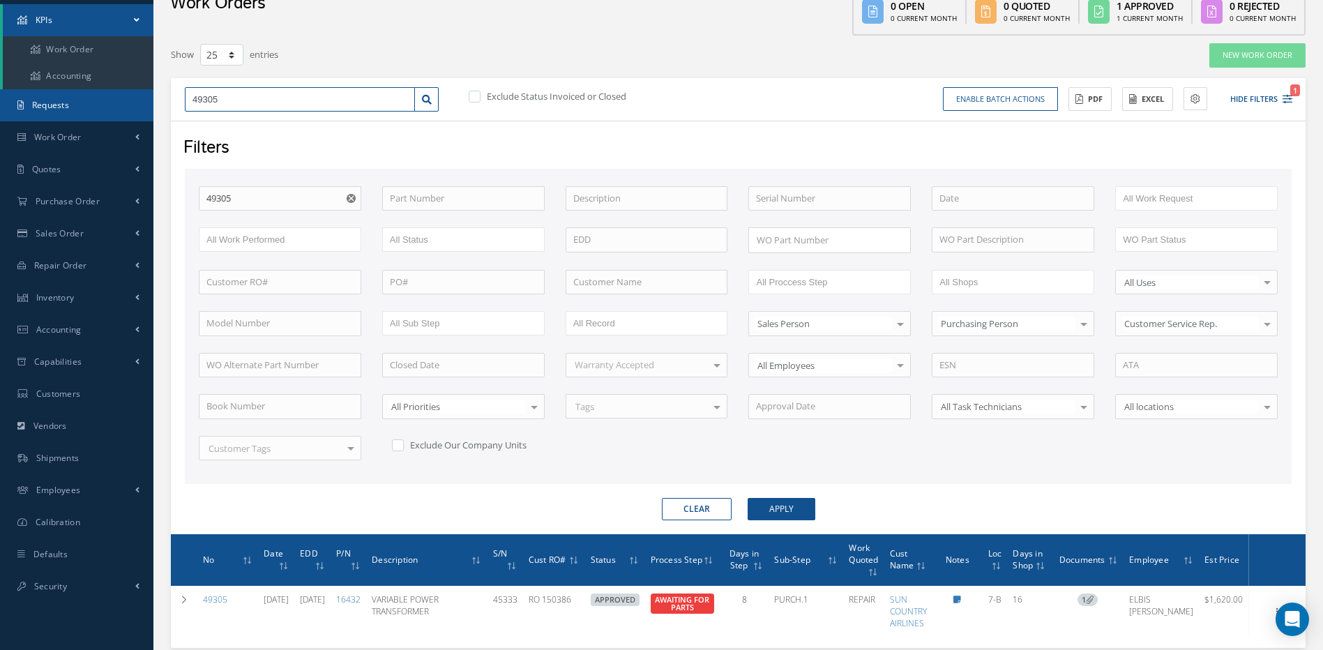
drag, startPoint x: 193, startPoint y: 100, endPoint x: 69, endPoint y: 90, distance: 123.9
click at [165, 106] on div "Show 10 25 50 100 entries New Work Order 49305 Exclude Status Invoiced or Close…" at bounding box center [738, 379] width 1156 height 673
type input "4"
type input "49"
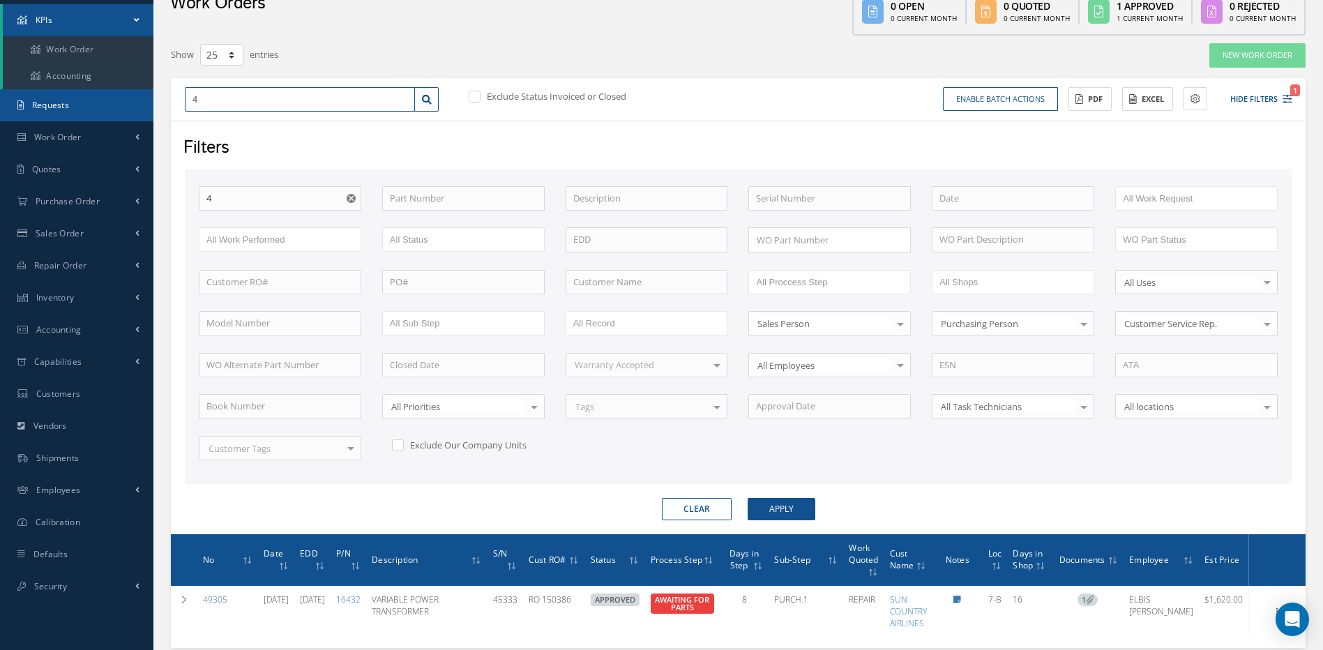
type input "49"
type input "495"
type input "4950"
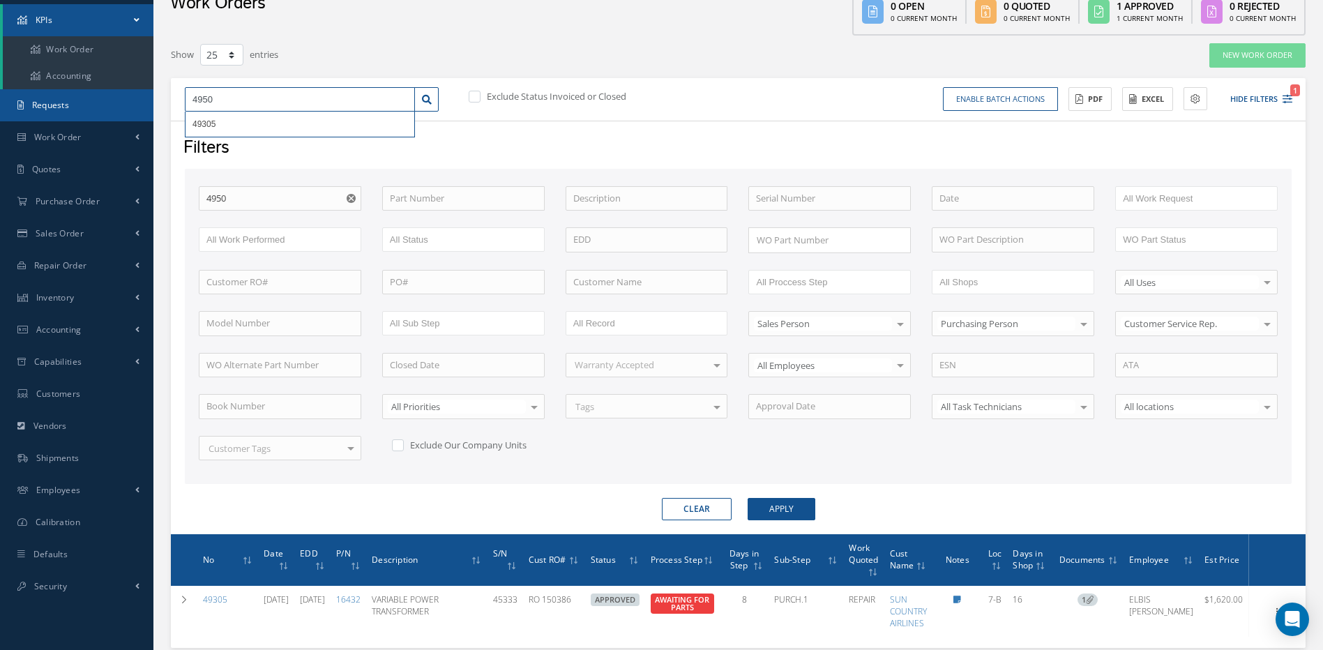
type input "49504"
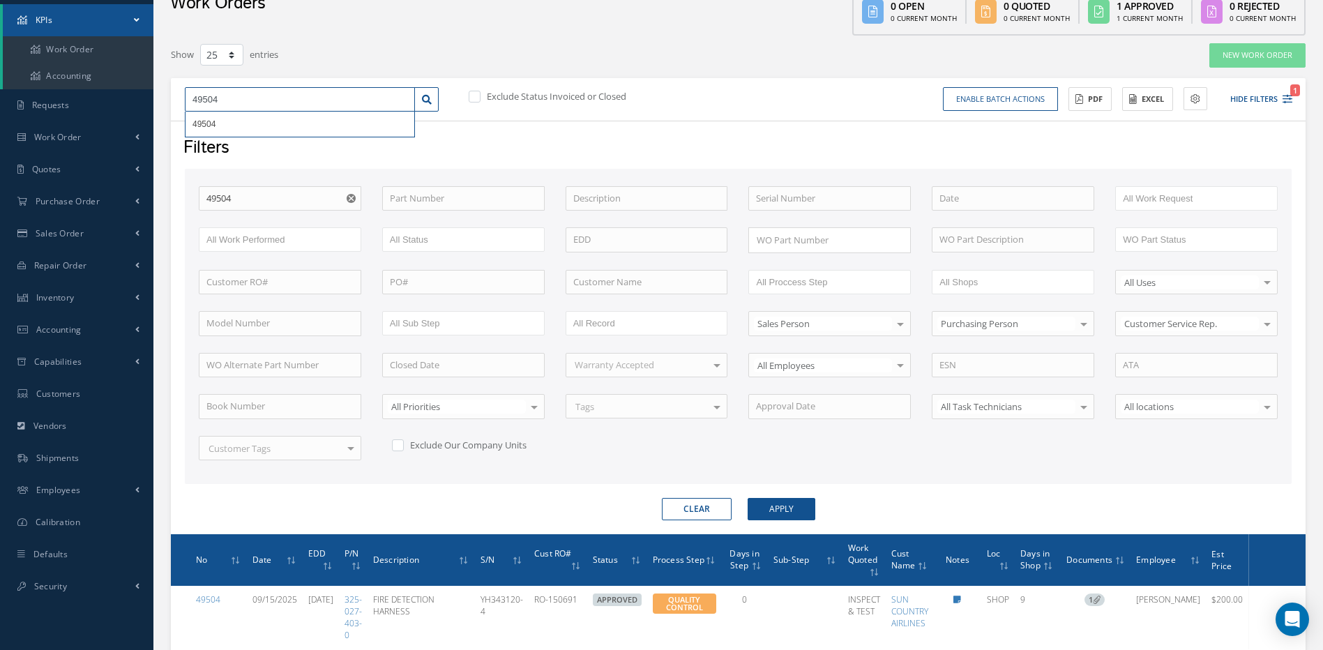
click at [223, 96] on input "49504" at bounding box center [300, 99] width 230 height 25
type input "4950"
type input "495"
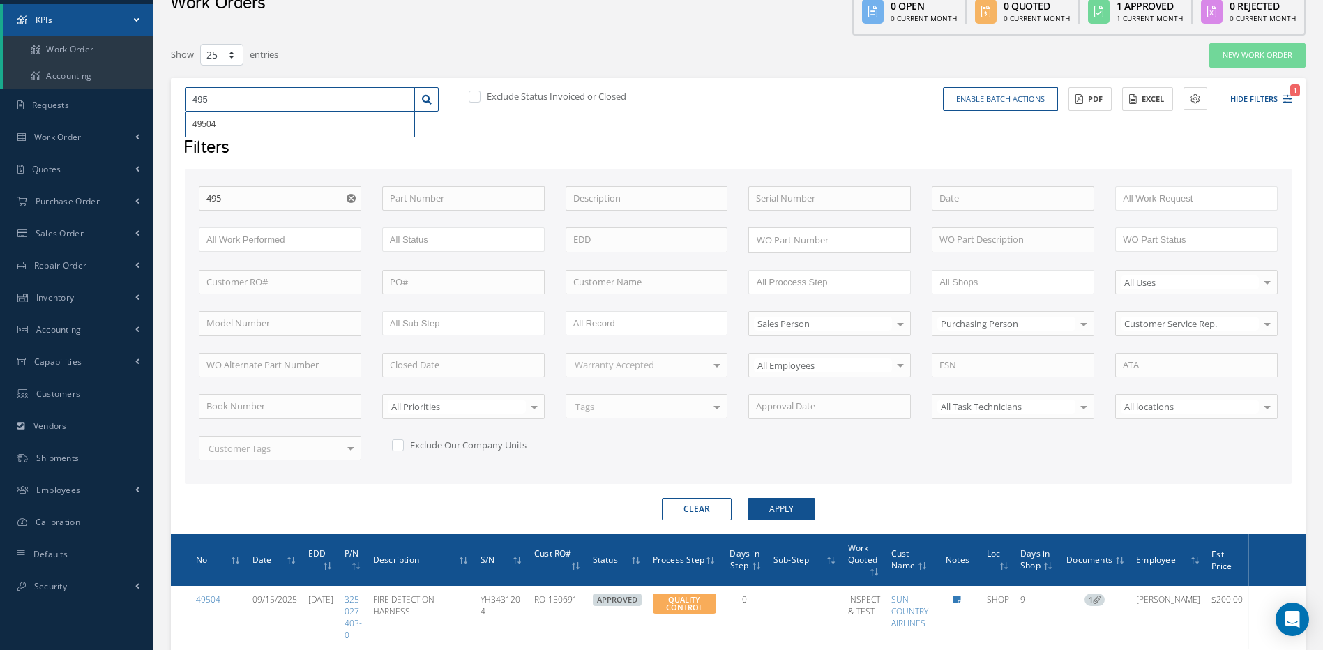
type input "4958"
type input "49583"
drag, startPoint x: 235, startPoint y: 93, endPoint x: 179, endPoint y: 97, distance: 56.6
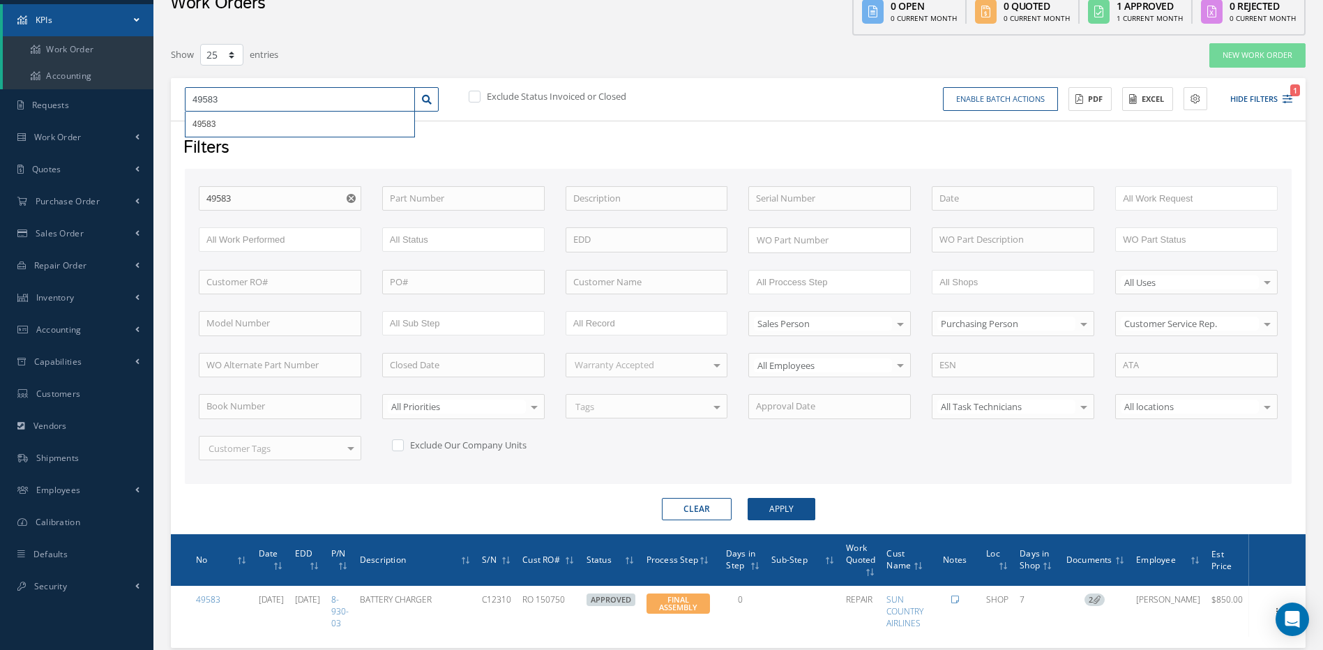
click at [191, 93] on input "49583" at bounding box center [300, 99] width 230 height 25
type input "4"
type input "49"
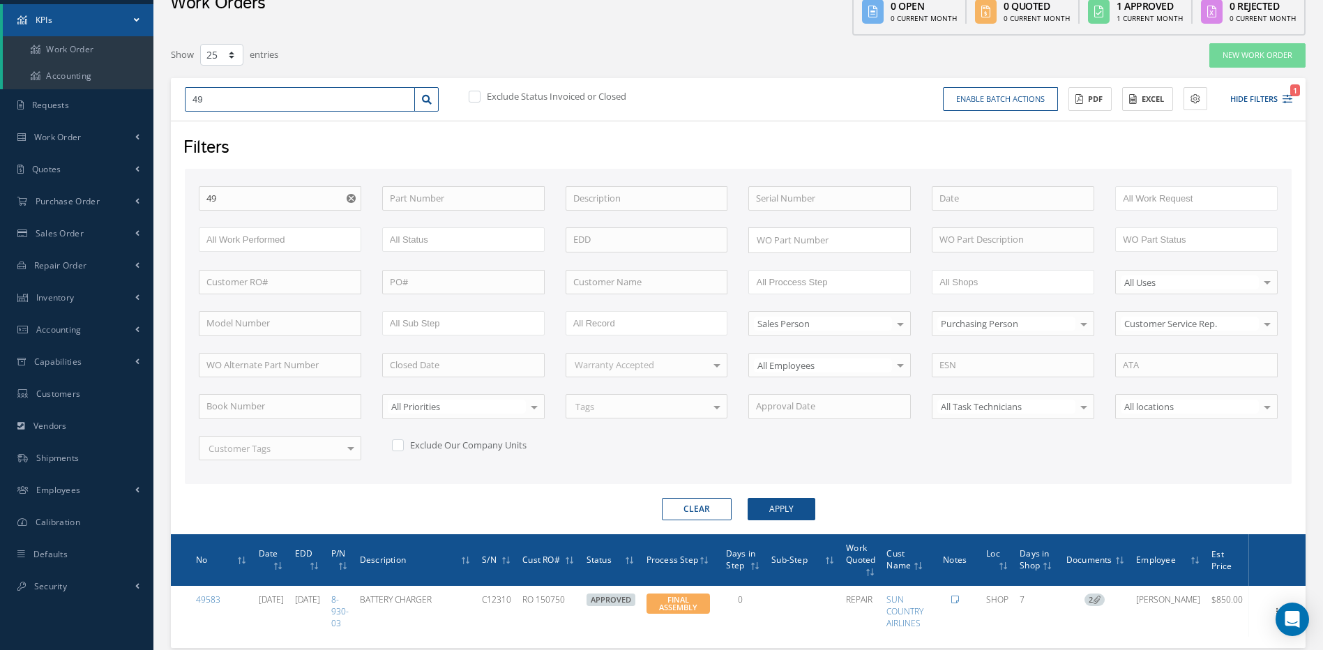
type input "496"
type input "4962"
type input "49627"
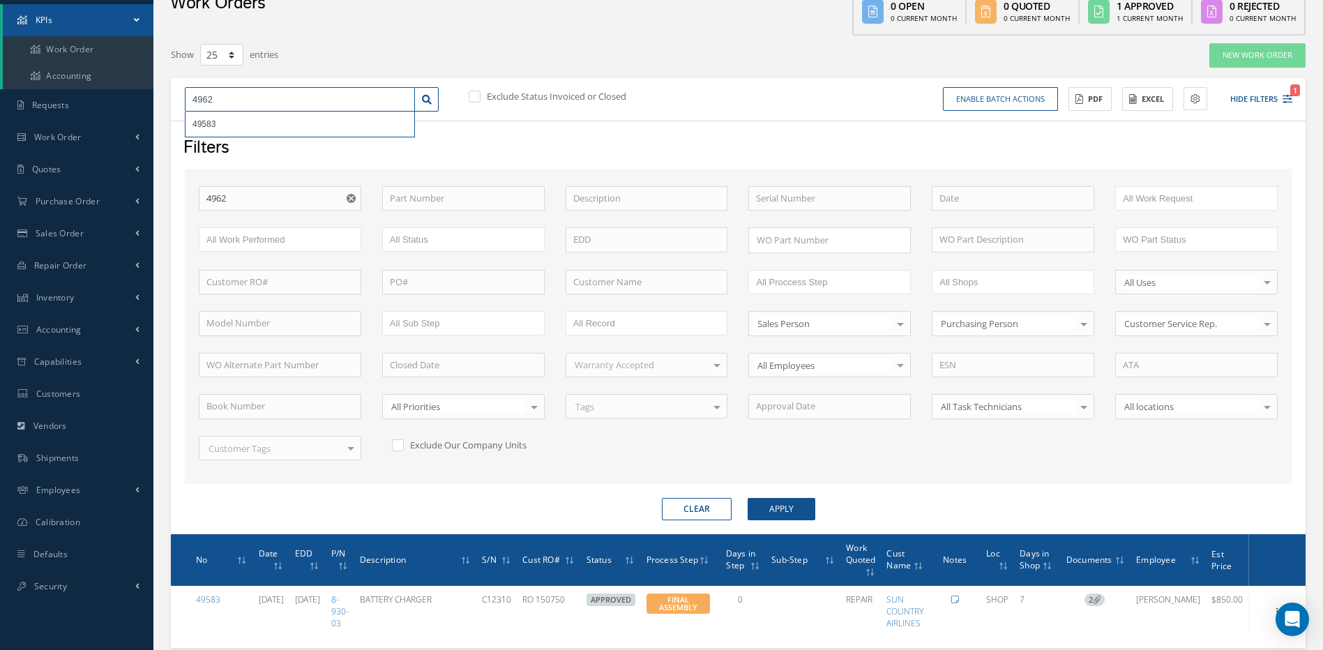
type input "49627"
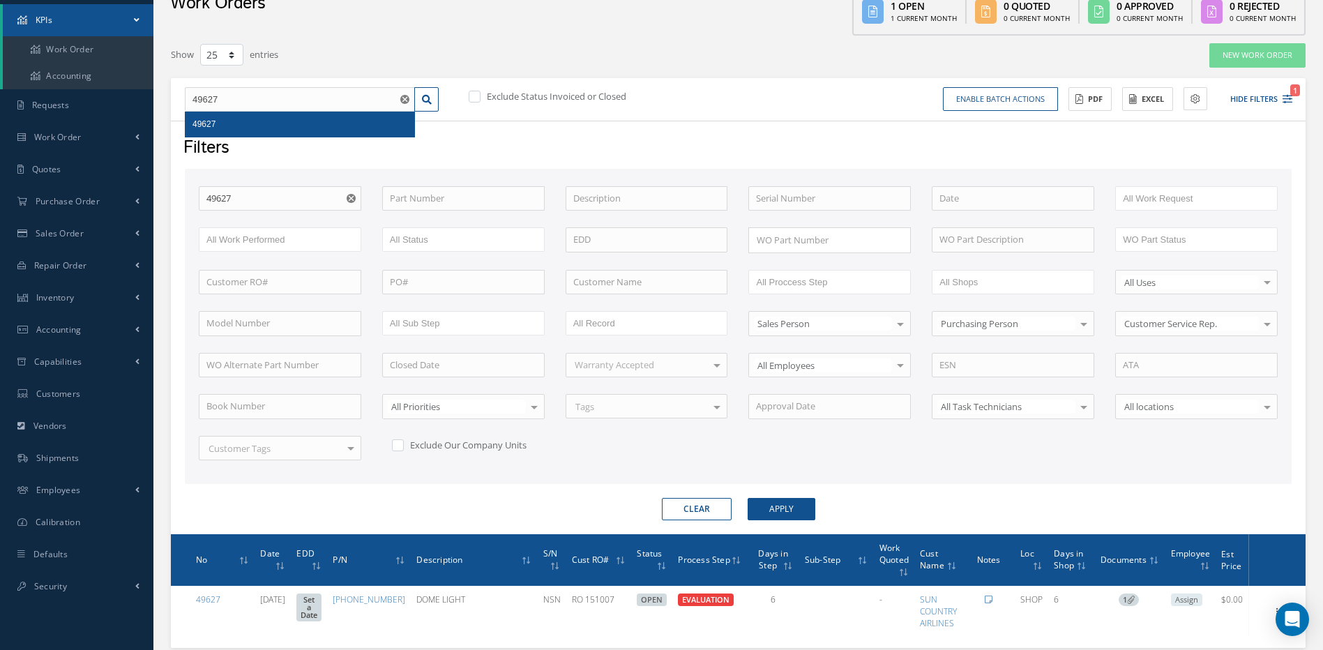
click at [688, 506] on button "Clear" at bounding box center [697, 509] width 70 height 22
checkbox input "true"
